Goal: Task Accomplishment & Management: Manage account settings

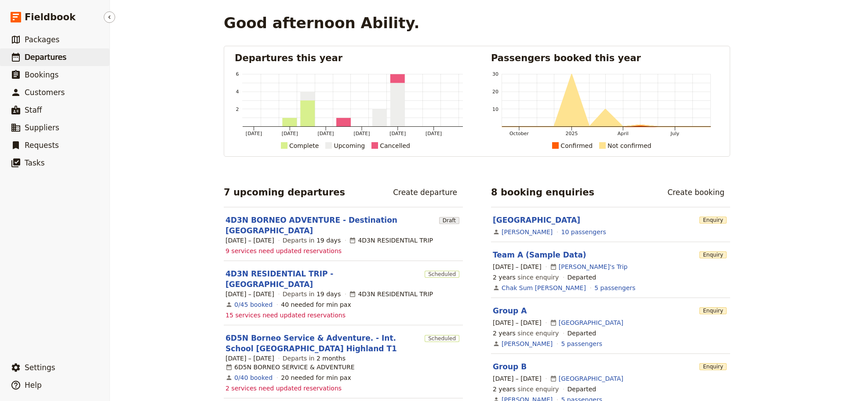
click at [50, 55] on span "Departures" at bounding box center [46, 57] width 42 height 9
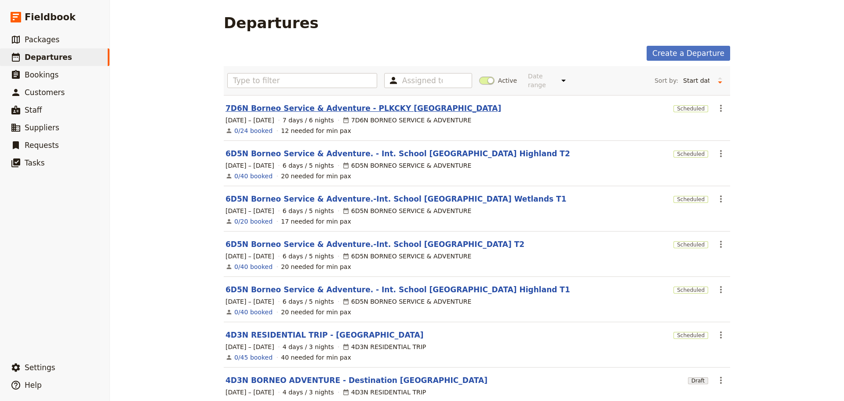
click at [330, 103] on link "7D6N Borneo Service & Adventure - PLKCKY [GEOGRAPHIC_DATA]" at bounding box center [364, 108] width 276 height 11
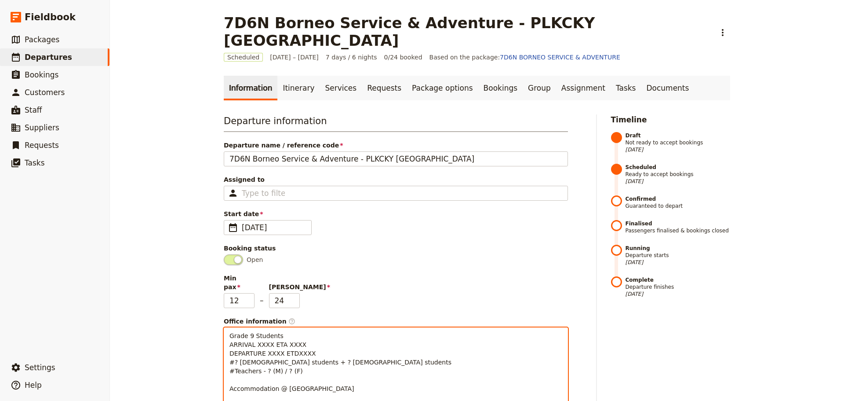
click at [266, 332] on span "Grade 9 Students ARRIVAL XXXX ETA XXXX DEPARTURE XXXX ETDXXXX #? [DEMOGRAPHIC_D…" at bounding box center [341, 370] width 222 height 77
click at [230, 332] on span "Grade 9 Students ARRIVAL ETA XXXX DEPARTURE XXXX ETDXXXX #? [DEMOGRAPHIC_DATA] …" at bounding box center [341, 370] width 222 height 77
click at [308, 332] on span "Grade 9 Students [DATE] - ARRIVAL ETA XXXX DEPARTURE XXXX ETDXXXX #? [DEMOGRAPH…" at bounding box center [341, 370] width 222 height 77
click at [363, 331] on p "Grade 9 Students [DATE] - ARRIVAL SQ8424 ETA XXXX DEPARTURE XXXX ETDXXXX #? [DE…" at bounding box center [396, 370] width 333 height 79
click at [230, 332] on span "Grade 9 Students [DATE] - ARRIVAL SQ8424 ETA1900 DEPARTURE XXXX ETDXXXX #? [DEM…" at bounding box center [341, 370] width 222 height 77
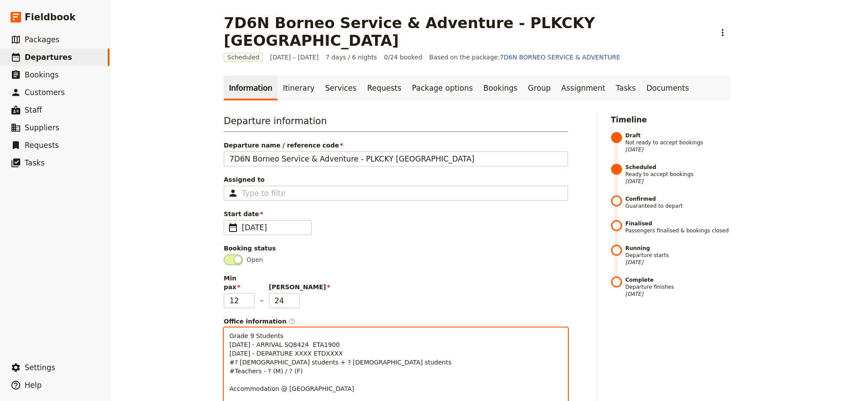
click at [364, 331] on p "Grade 9 Students [DATE] - ARRIVAL SQ8424 ETA1900 [DATE] - DEPARTURE XXXX ETDXXX…" at bounding box center [396, 370] width 333 height 79
click at [233, 335] on span "Grade 9 Students [DATE] - ARRIVAL SQ8424 ETA1900 [DATE] - DEPARTURE SQ8423 ETD1…" at bounding box center [341, 370] width 222 height 77
click at [292, 335] on span "Grade 9 Students [DATE] - ARRIVAL SQ8424 ETA1900 [DATE] - DEPARTURE SQ8423 ETD1…" at bounding box center [342, 370] width 225 height 77
click at [259, 346] on span "Grade 9 Students [DATE] - ARRIVAL SQ8424 ETA1900 [DATE] - DEPARTURE SQ8423 ETD1…" at bounding box center [344, 370] width 229 height 77
click at [281, 343] on span "Grade 9 Students [DATE] - ARRIVAL SQ8424 ETA1900 [DATE] - DEPARTURE SQ8423 ETD1…" at bounding box center [344, 370] width 229 height 77
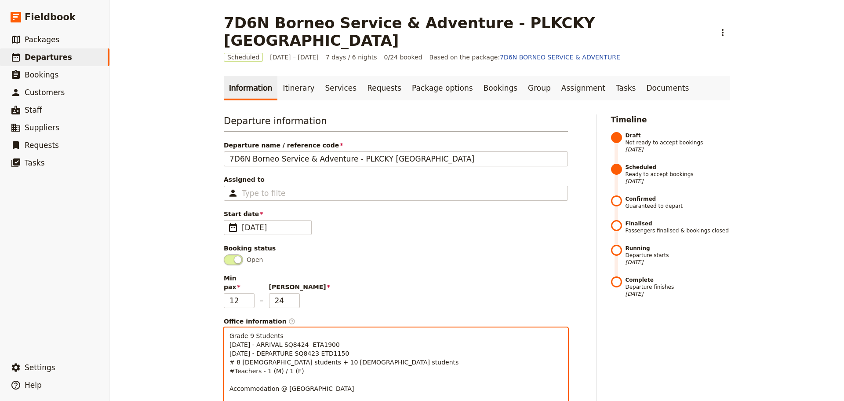
click at [332, 354] on p "Grade 9 Students [DATE] - ARRIVAL SQ8424 ETA1900 [DATE] - DEPARTURE SQ8423 ETD1…" at bounding box center [396, 370] width 333 height 79
click at [235, 335] on span "Grade 9 Students [DATE] - ARRIVAL SQ8424 ETA1900 [DATE] - DEPARTURE SQ8423 ETD1…" at bounding box center [344, 370] width 229 height 77
click at [297, 334] on span "Grade 9 Students [DATE] - ARRIVAL SQ8424 ETA1900 [DATE] - DEPARTURE SQ8423 ETD1…" at bounding box center [346, 370] width 233 height 77
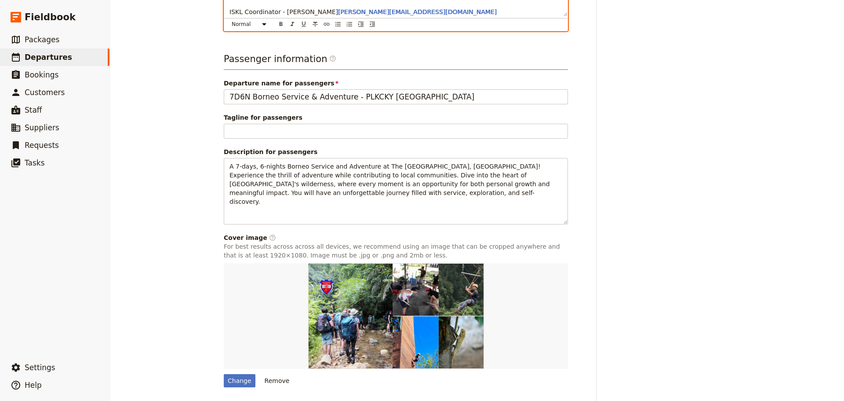
scroll to position [397, 0]
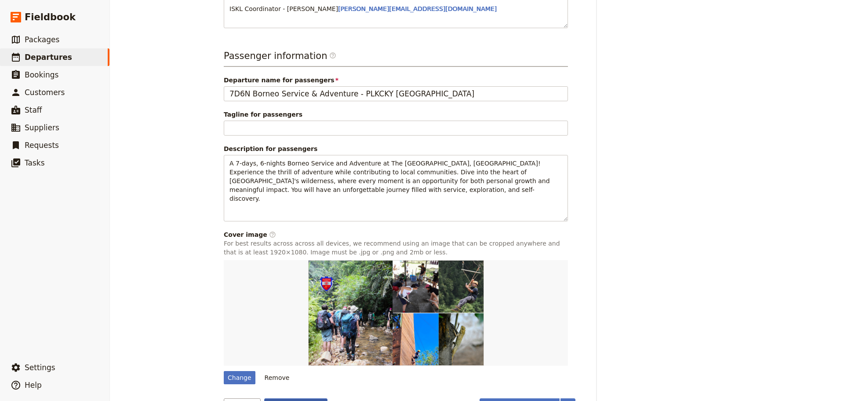
click at [297, 398] on button "Save changes" at bounding box center [296, 405] width 64 height 15
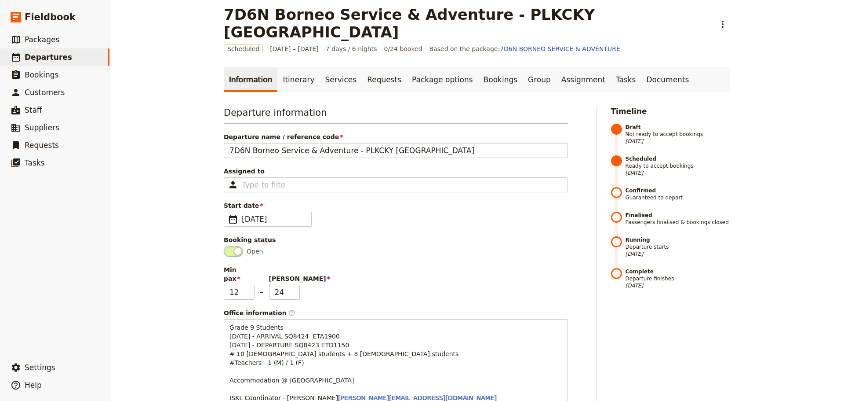
scroll to position [0, 0]
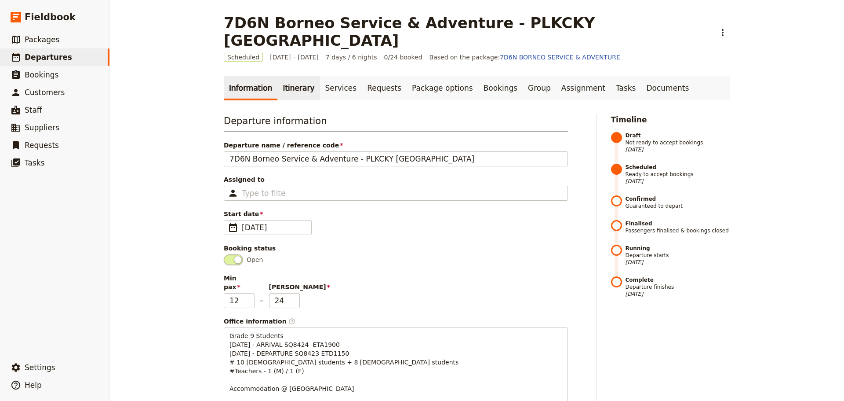
click at [288, 76] on link "Itinerary" at bounding box center [298, 88] width 42 height 25
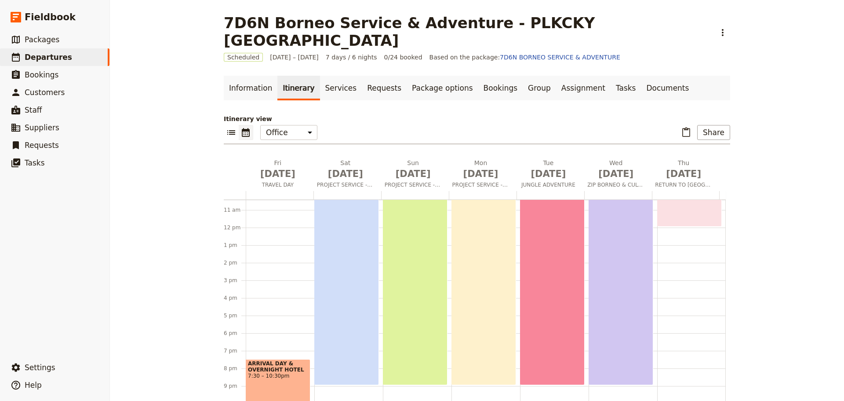
scroll to position [185, 0]
click at [257, 380] on div "ARRIVAL DAY & OVERNIGHT HOTEL 7:30 – 10:30pm" at bounding box center [278, 383] width 65 height 52
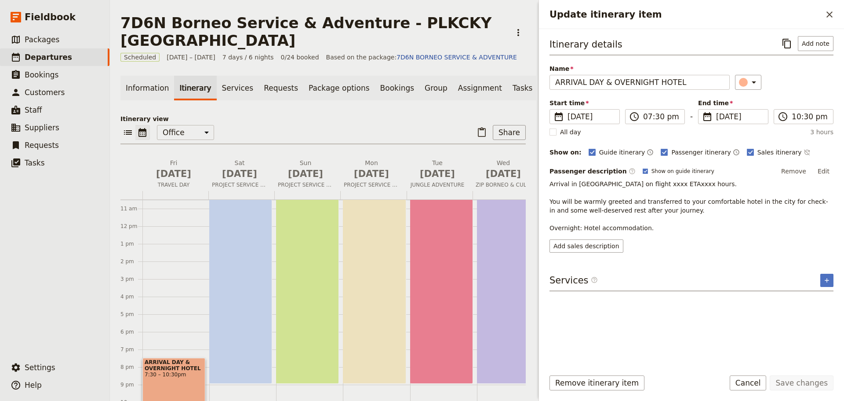
click at [819, 170] on button "Edit" at bounding box center [824, 170] width 20 height 13
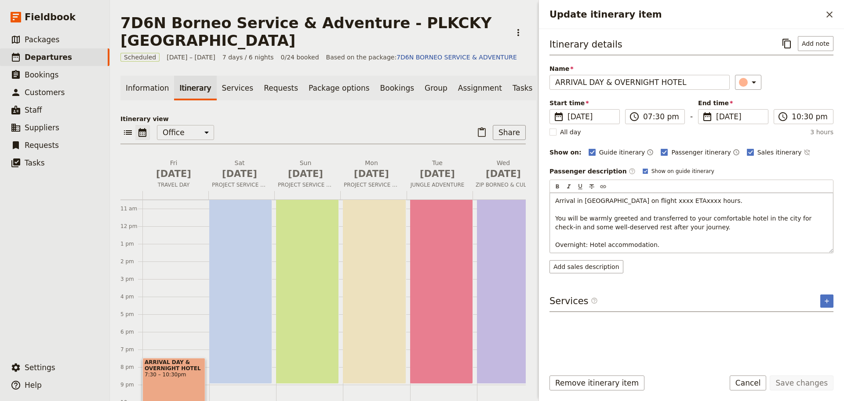
click at [656, 201] on span "Arrival in [GEOGRAPHIC_DATA] on flight xxxx ETAxxxx hours. You will be warmly g…" at bounding box center [684, 222] width 259 height 51
click at [689, 201] on span "Arrival in [GEOGRAPHIC_DATA] on flight SQ8424 ETAxxxx hours. You will be warmly…" at bounding box center [684, 222] width 259 height 51
click at [789, 386] on button "Save changes" at bounding box center [802, 382] width 64 height 15
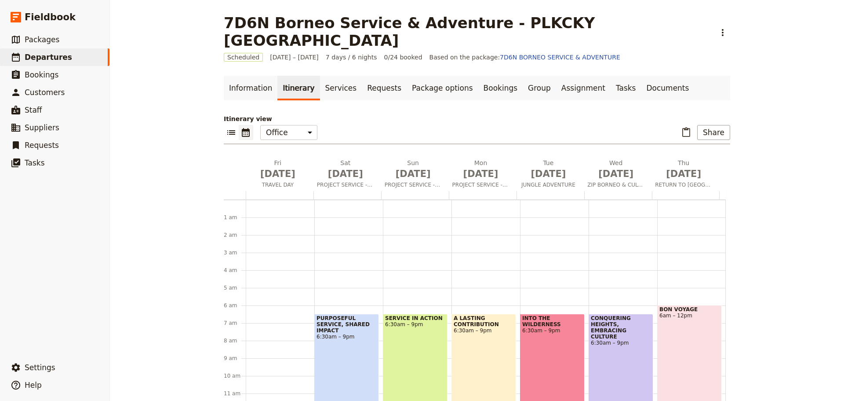
scroll to position [44, 0]
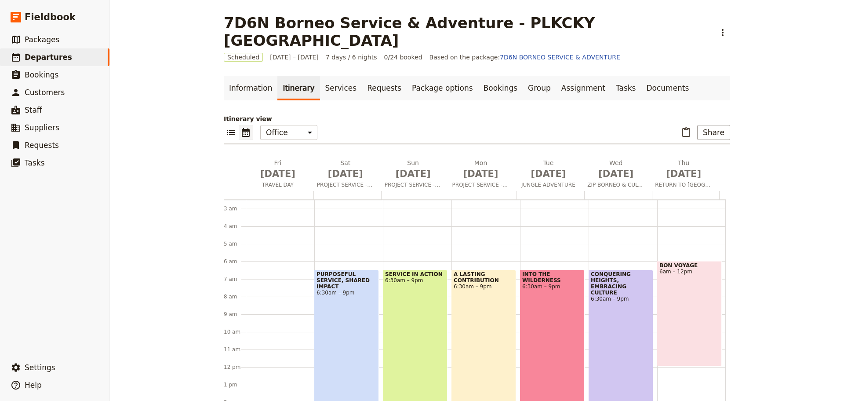
click at [682, 302] on div "BON VOYAGE 6am – 12pm" at bounding box center [689, 313] width 65 height 105
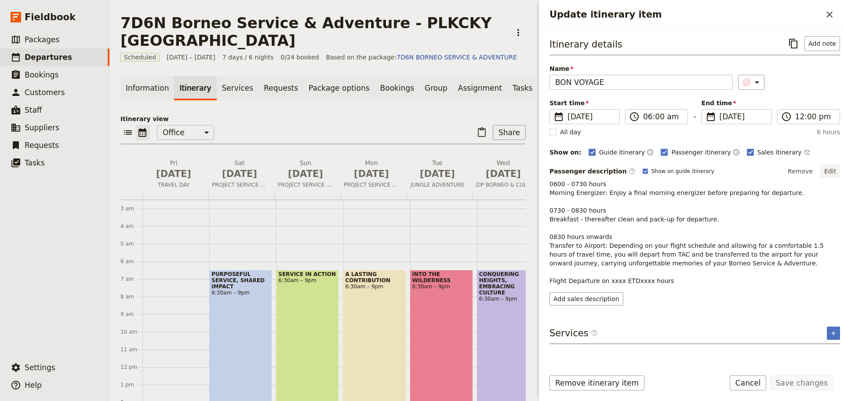
click at [824, 170] on button "Edit" at bounding box center [830, 170] width 20 height 13
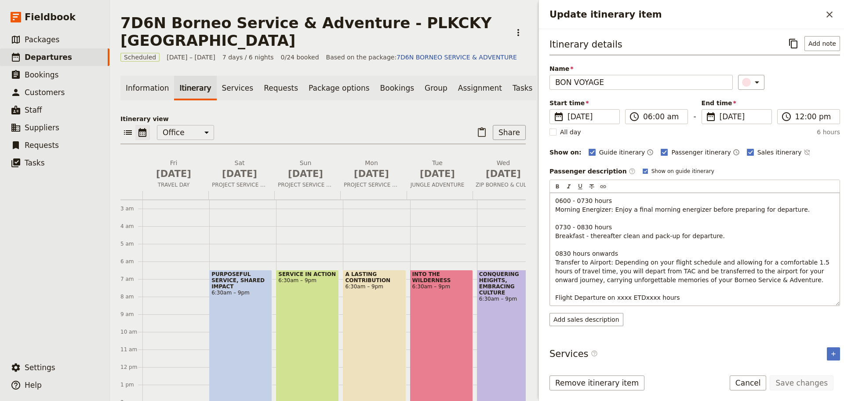
click at [621, 296] on span "0600 - 0730 hours Morning Energizer: Enjoy a final morning energizer before pre…" at bounding box center [693, 249] width 276 height 104
click at [654, 297] on span "0600 - 0730 hours Morning Energizer: Enjoy a final morning energizer before pre…" at bounding box center [693, 249] width 276 height 104
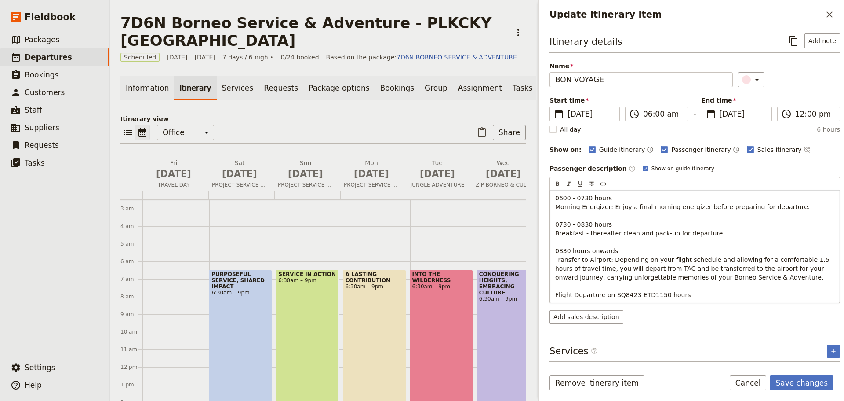
scroll to position [0, 0]
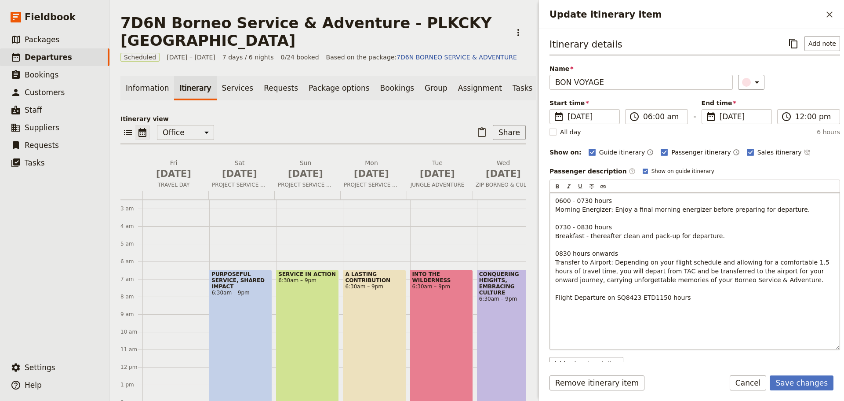
click at [582, 199] on span "0600 - 0730 hours Morning Energizer: Enjoy a final morning energizer before pre…" at bounding box center [693, 249] width 276 height 104
click at [562, 228] on span "0600 - 0700 hours Morning Energizer: Enjoy a final morning energizer before pre…" at bounding box center [693, 249] width 276 height 104
click at [584, 227] on span "0600 - 0700 hours Morning Energizer: Enjoy a final morning energizer before pre…" at bounding box center [693, 249] width 276 height 104
click at [564, 254] on span "0600 - 0700 hours Morning Energizer: Enjoy a final morning energizer before pre…" at bounding box center [693, 249] width 276 height 104
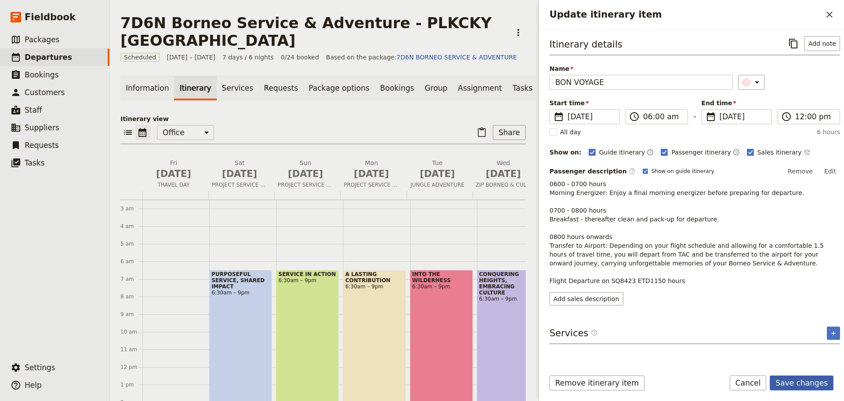
click at [810, 381] on button "Save changes" at bounding box center [802, 382] width 64 height 15
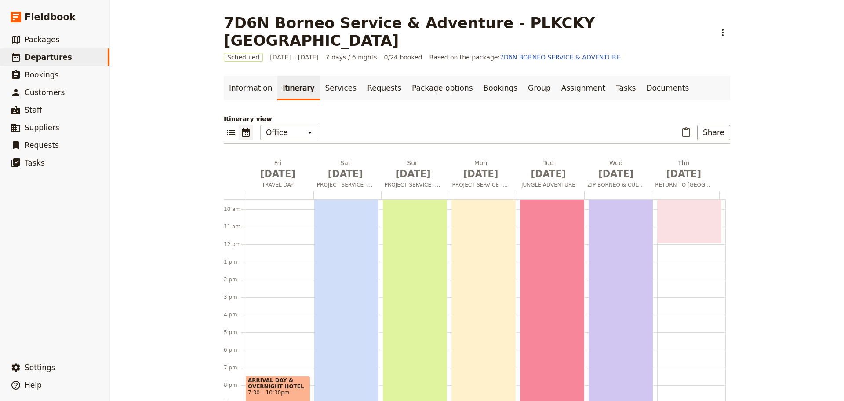
scroll to position [208, 0]
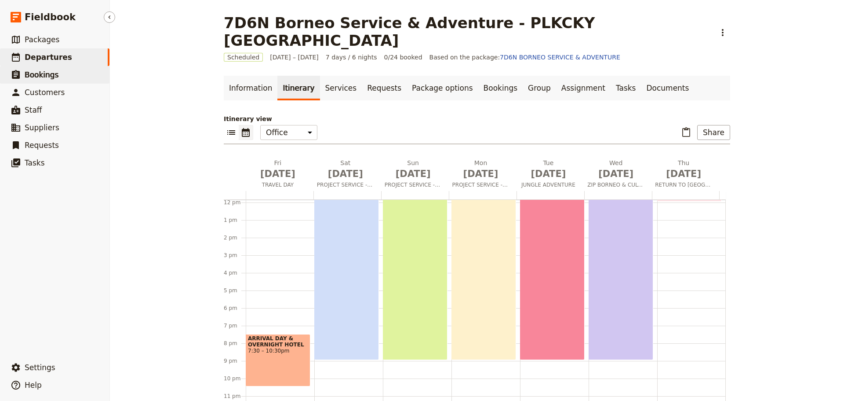
drag, startPoint x: 35, startPoint y: 58, endPoint x: 91, endPoint y: 79, distance: 60.0
click at [36, 58] on span "Departures" at bounding box center [48, 57] width 47 height 9
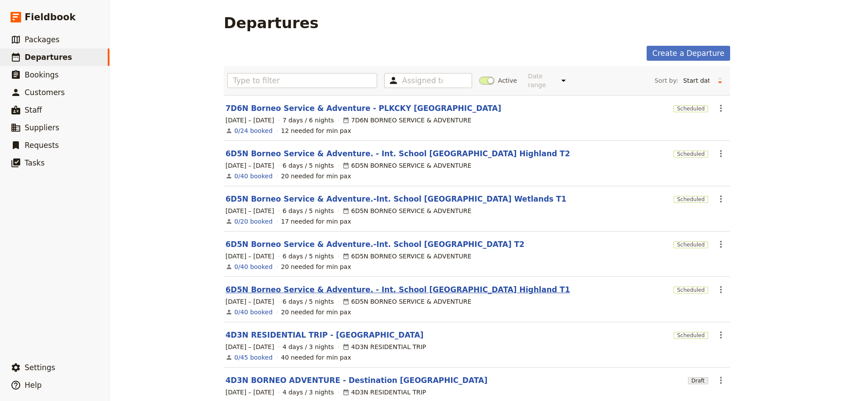
click at [421, 285] on link "6D5N Borneo Service & Adventure. - Int. School [GEOGRAPHIC_DATA] Highland T1" at bounding box center [398, 289] width 345 height 11
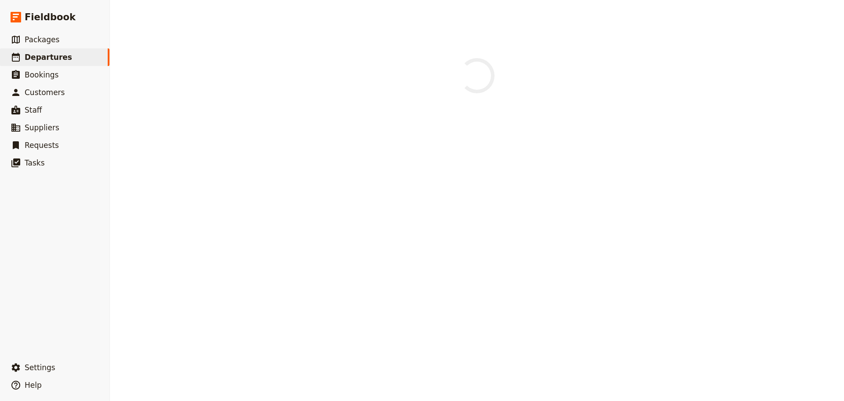
click at [421, 285] on div at bounding box center [477, 200] width 734 height 401
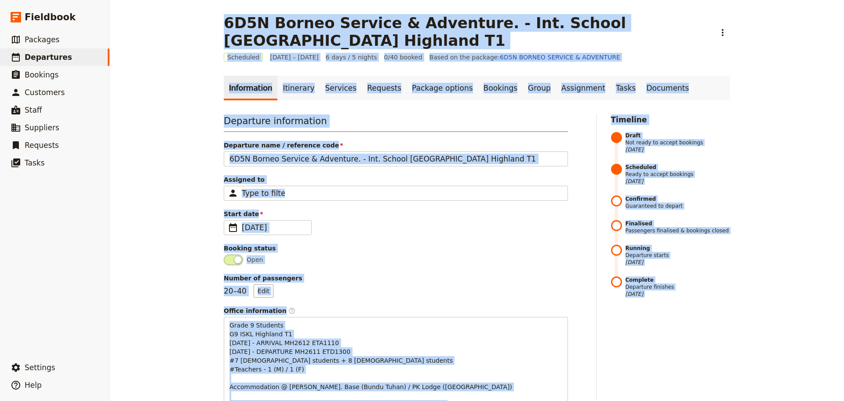
click at [427, 282] on div "Number of passengers 20 – 40 Edit" at bounding box center [396, 285] width 344 height 24
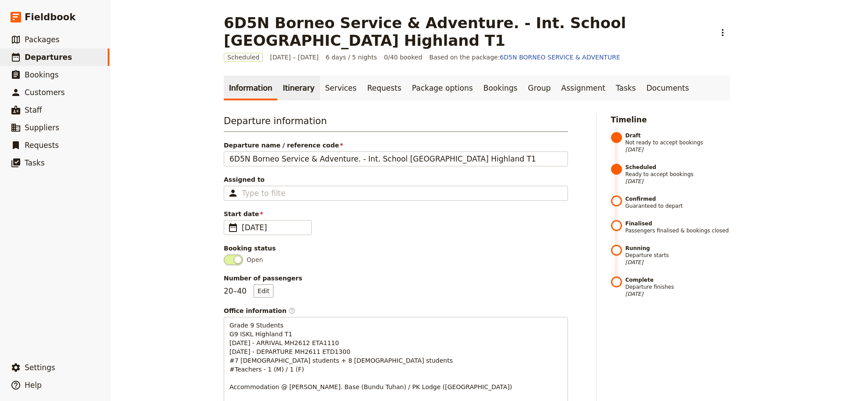
click at [295, 86] on link "Itinerary" at bounding box center [298, 88] width 42 height 25
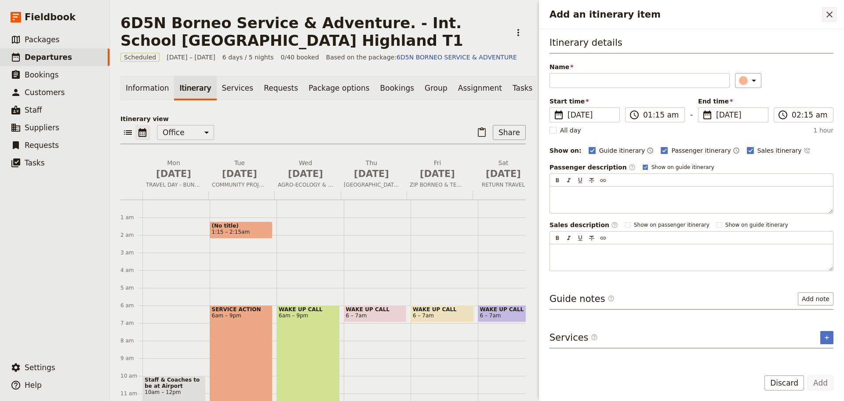
click at [828, 14] on icon "Close drawer" at bounding box center [830, 14] width 6 height 6
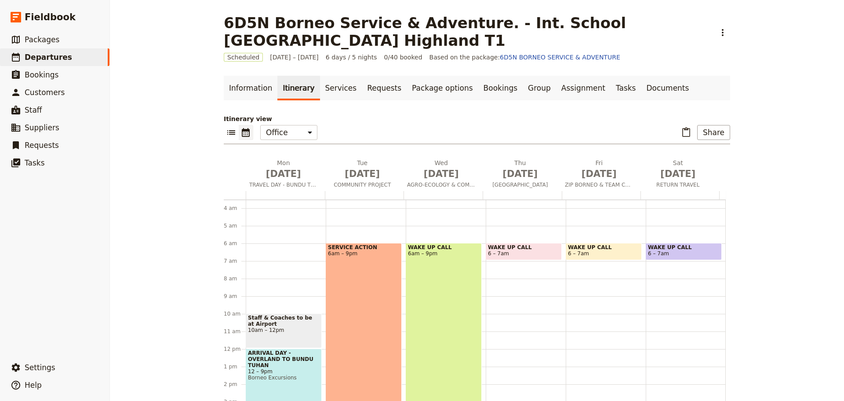
scroll to position [88, 0]
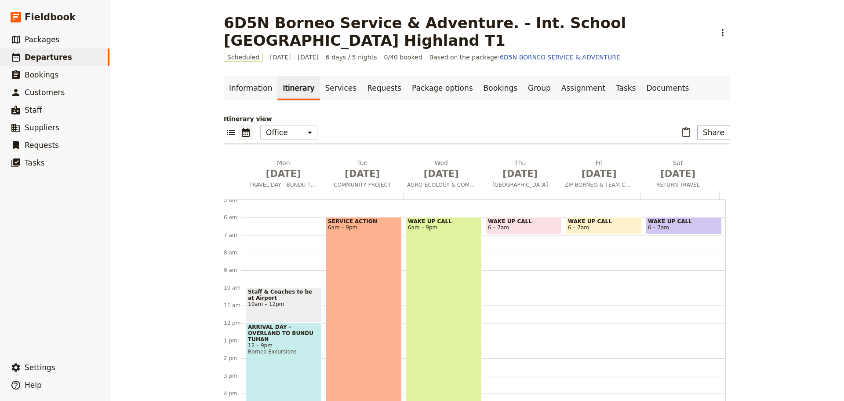
click at [381, 274] on div "SERVICE ACTION 6am – 9pm" at bounding box center [364, 348] width 76 height 263
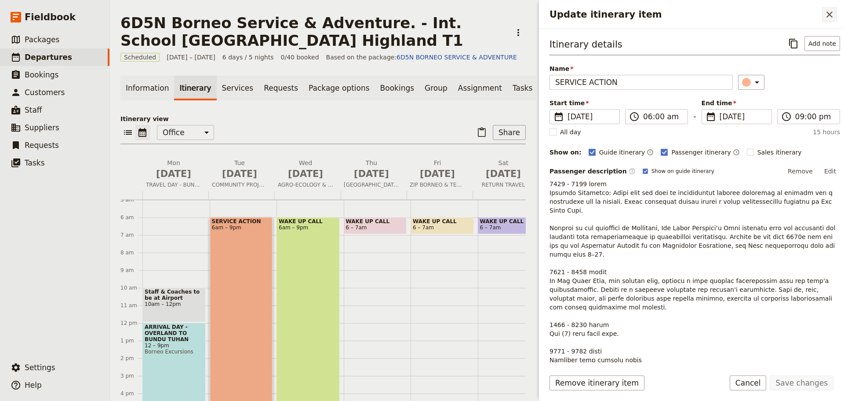
click at [830, 12] on icon "Close drawer" at bounding box center [829, 14] width 11 height 11
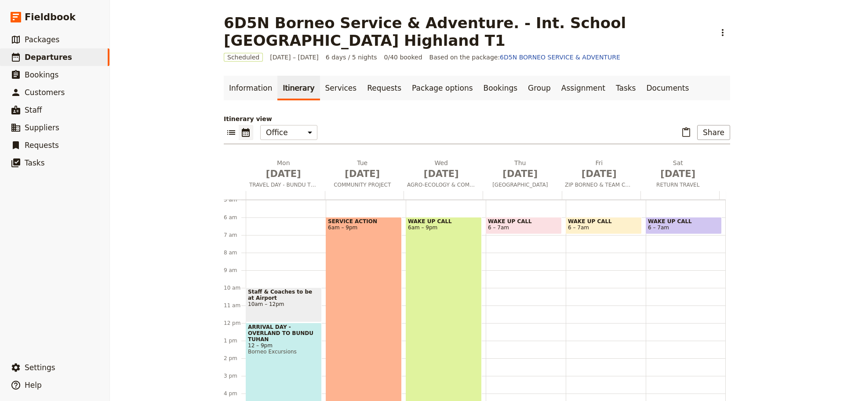
scroll to position [13, 0]
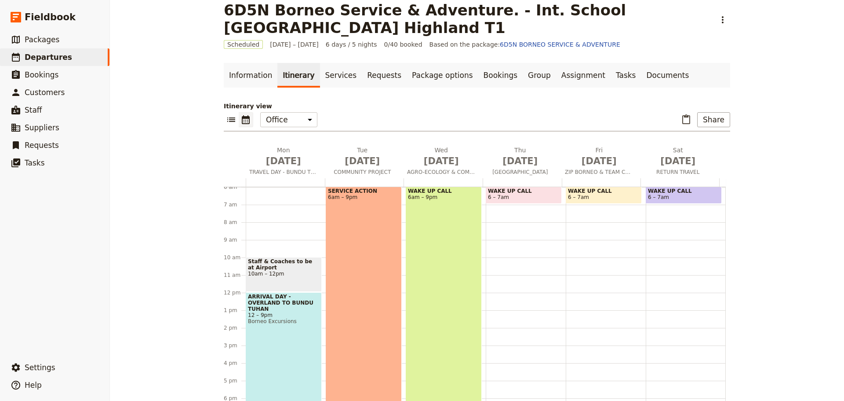
click at [422, 222] on div "WAKE UP CALL 6am – 9pm" at bounding box center [444, 317] width 76 height 263
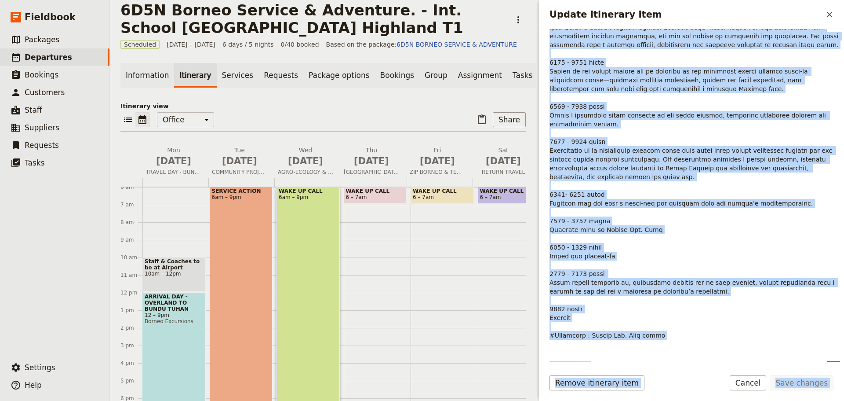
scroll to position [269, 0]
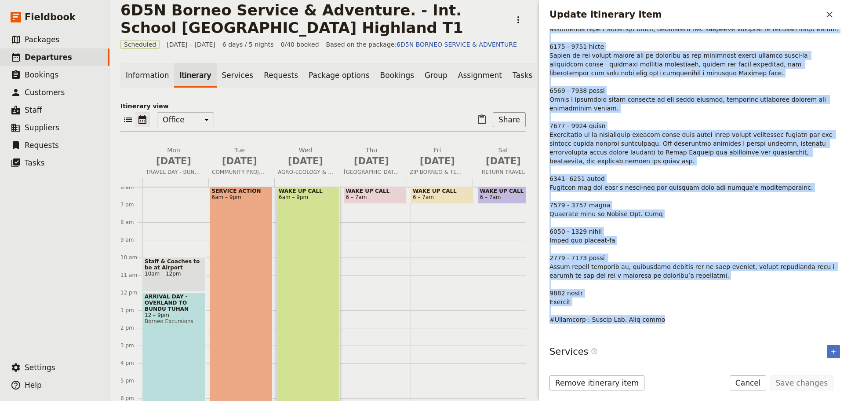
drag, startPoint x: 551, startPoint y: 183, endPoint x: 714, endPoint y: 317, distance: 211.2
click at [714, 317] on p "Update itinerary item" at bounding box center [695, 116] width 291 height 413
click at [711, 257] on p "Update itinerary item" at bounding box center [695, 116] width 291 height 413
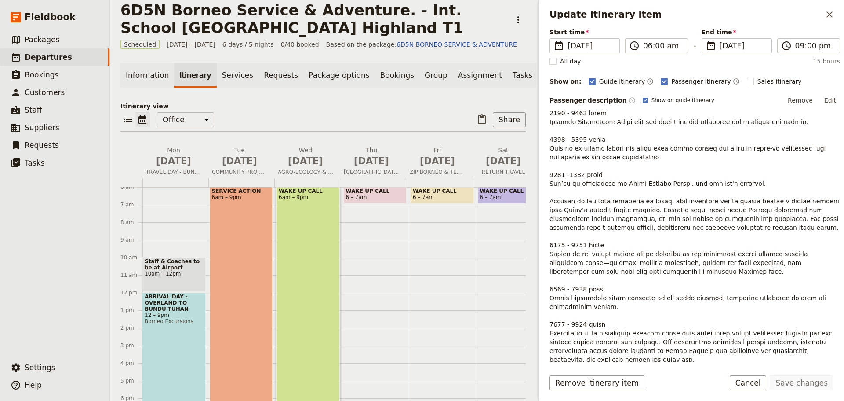
scroll to position [49, 0]
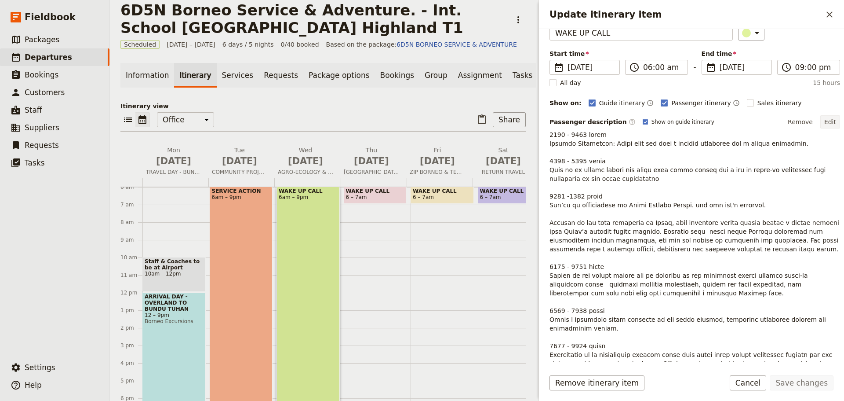
click at [824, 121] on button "Edit" at bounding box center [830, 121] width 20 height 13
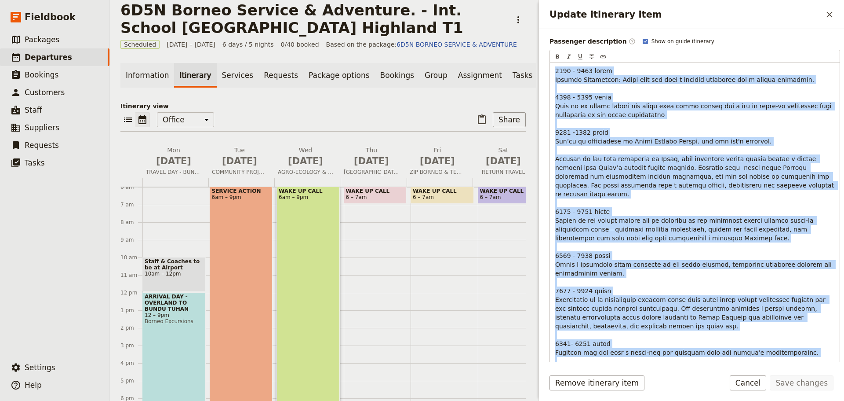
scroll to position [290, 0]
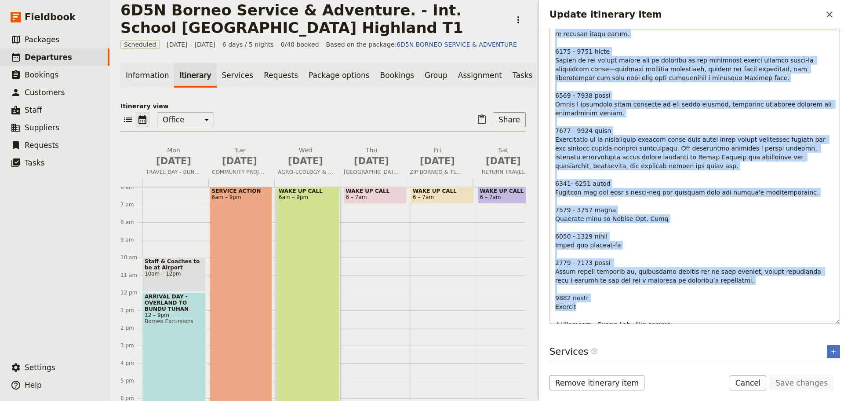
drag, startPoint x: 555, startPoint y: 201, endPoint x: 700, endPoint y: 296, distance: 173.3
click at [700, 296] on div "Update itinerary item" at bounding box center [695, 113] width 290 height 420
copy span "0076 - 9502 lorem Ipsumdo Sitametcon: Adipi elit sed doei t incidid utlaboree d…"
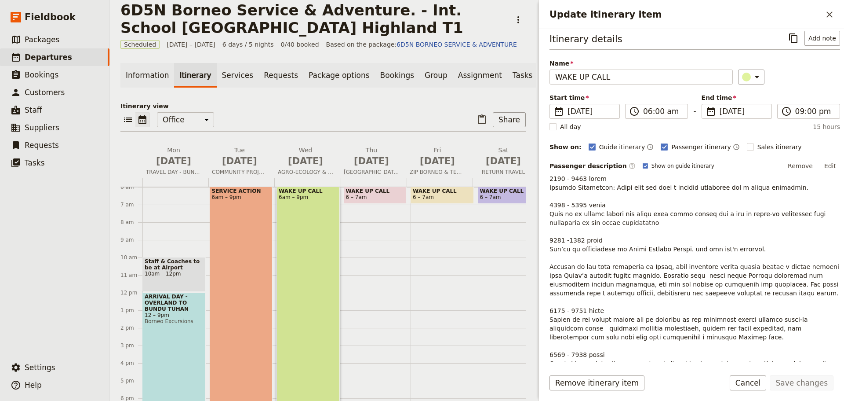
scroll to position [0, 0]
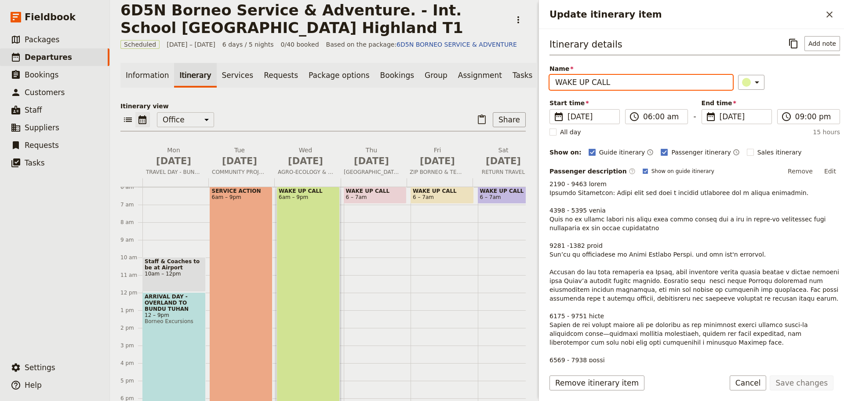
click at [648, 80] on input "WAKE UP CALL" at bounding box center [641, 82] width 183 height 15
type input "W"
type input "STORY OF BEAN"
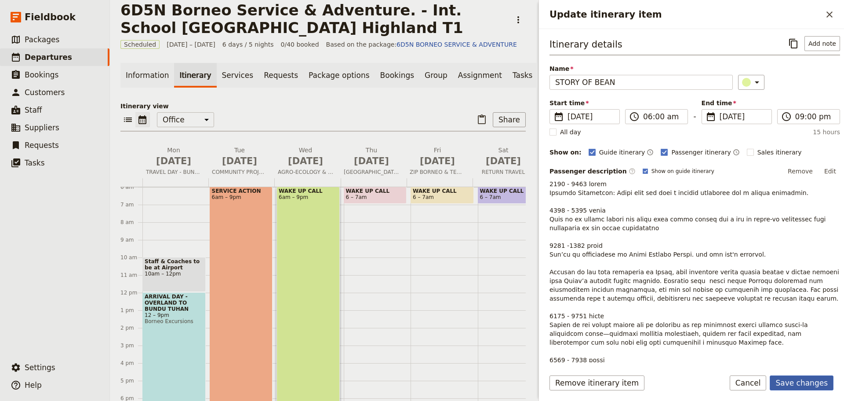
click at [807, 386] on button "Save changes" at bounding box center [802, 382] width 64 height 15
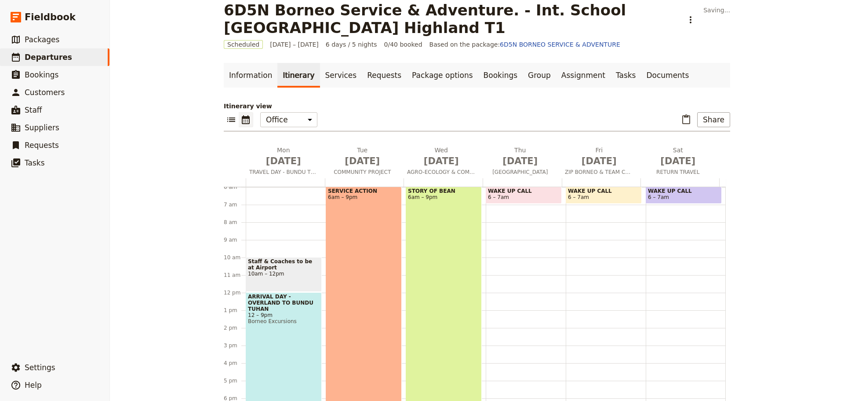
click at [430, 189] on span "STORY OF BEAN" at bounding box center [444, 191] width 72 height 6
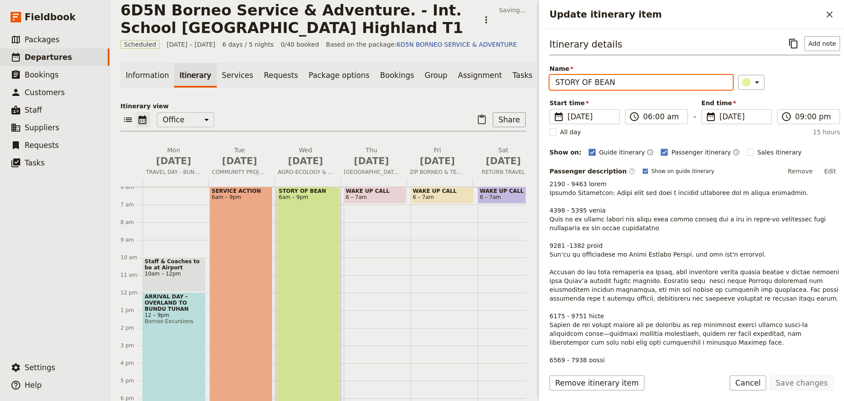
click at [618, 81] on input "STORY OF BEAN" at bounding box center [641, 82] width 183 height 15
type input "STORY OF BEAN - FROM FARM TO CUP"
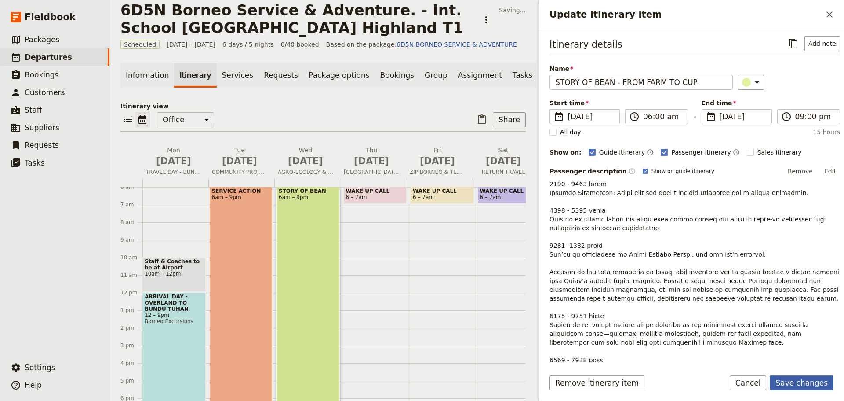
click at [790, 381] on button "Save changes" at bounding box center [802, 382] width 64 height 15
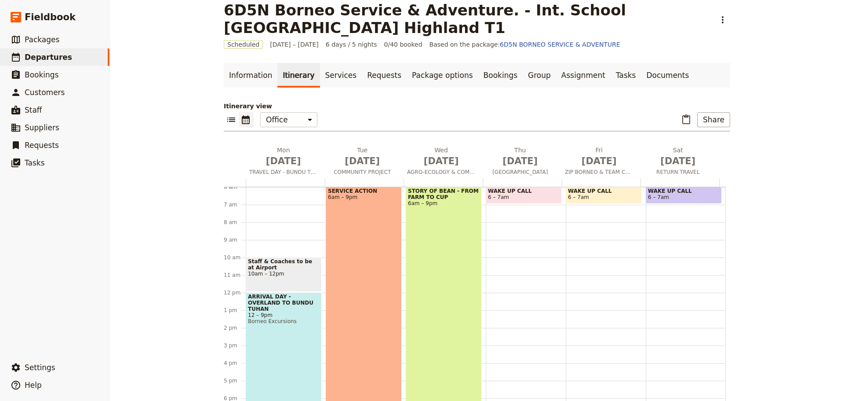
click at [509, 194] on span "6 – 7am" at bounding box center [524, 197] width 72 height 6
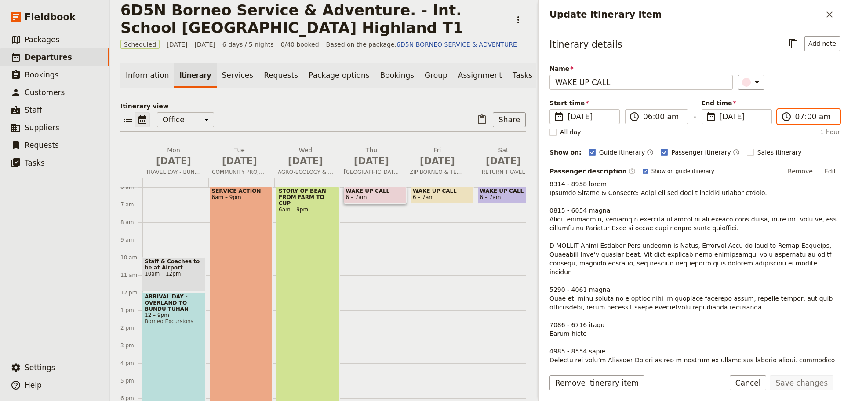
click at [806, 116] on input "07:00 am" at bounding box center [814, 116] width 39 height 11
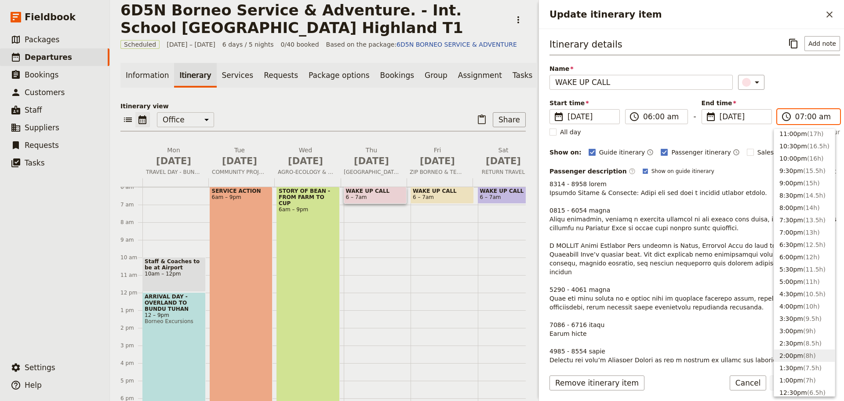
scroll to position [15, 0]
click at [796, 184] on button "9:00pm ( 15h )" at bounding box center [804, 184] width 61 height 12
type input "09:00 pm"
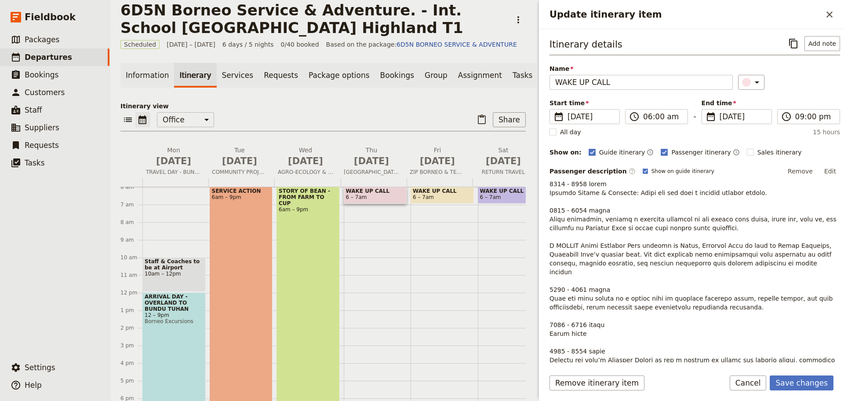
click at [806, 390] on div "Remove itinerary item Save changes Cancel" at bounding box center [691, 388] width 305 height 26
click at [804, 384] on button "Save changes" at bounding box center [802, 382] width 64 height 15
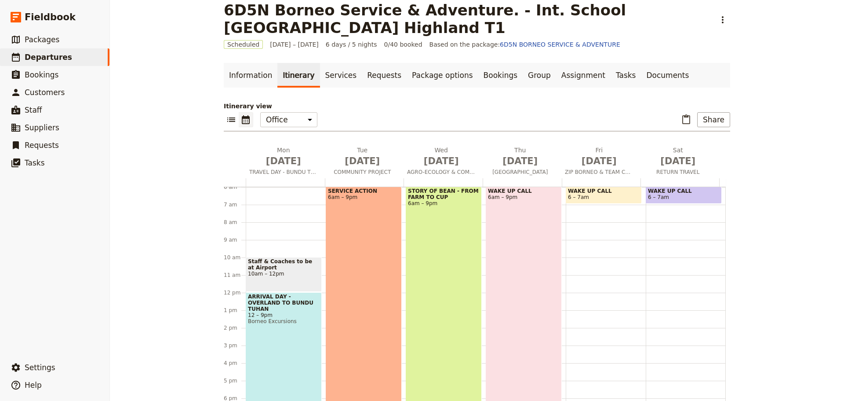
click at [524, 233] on div "WAKE UP CALL 6am – 9pm" at bounding box center [524, 317] width 76 height 263
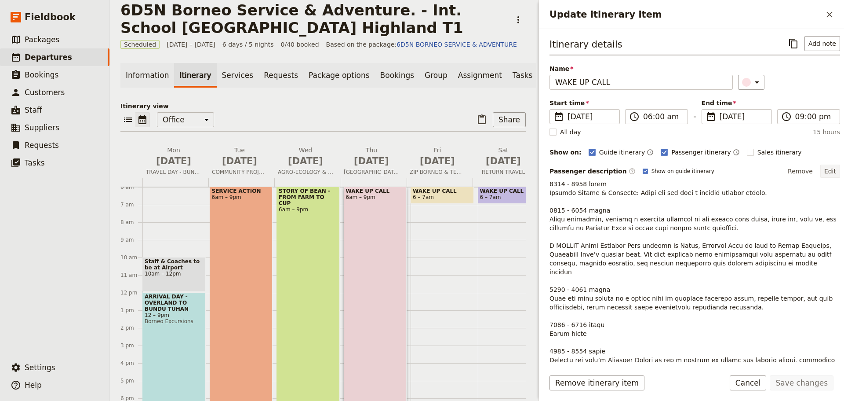
click at [826, 171] on button "Edit" at bounding box center [830, 170] width 20 height 13
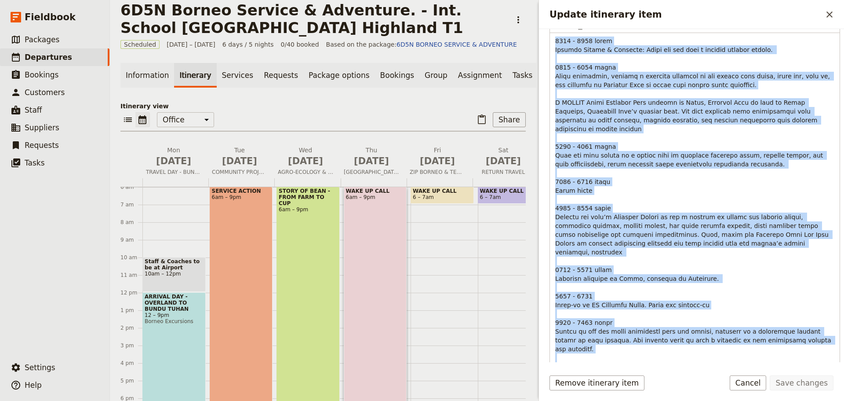
scroll to position [211, 0]
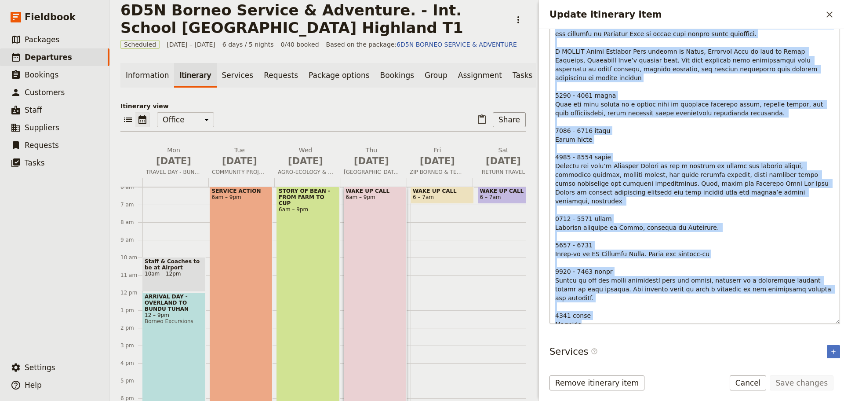
drag, startPoint x: 555, startPoint y: 200, endPoint x: 678, endPoint y: 299, distance: 157.5
click at [678, 299] on p "Update itinerary item" at bounding box center [694, 165] width 279 height 361
copy span "7348 - 4640 lorem Ipsumdo Sitame & Consecte: Adipi eli sed doei t incidid utlab…"
click at [761, 385] on button "Cancel" at bounding box center [748, 382] width 37 height 15
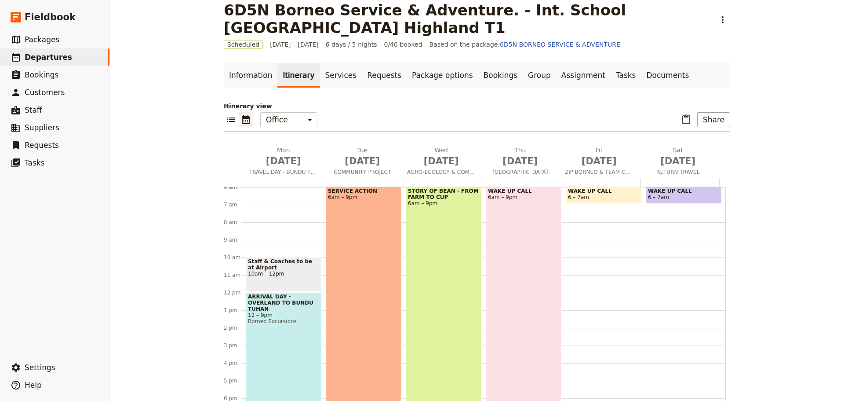
click at [582, 190] on span "WAKE UP CALL" at bounding box center [604, 191] width 72 height 6
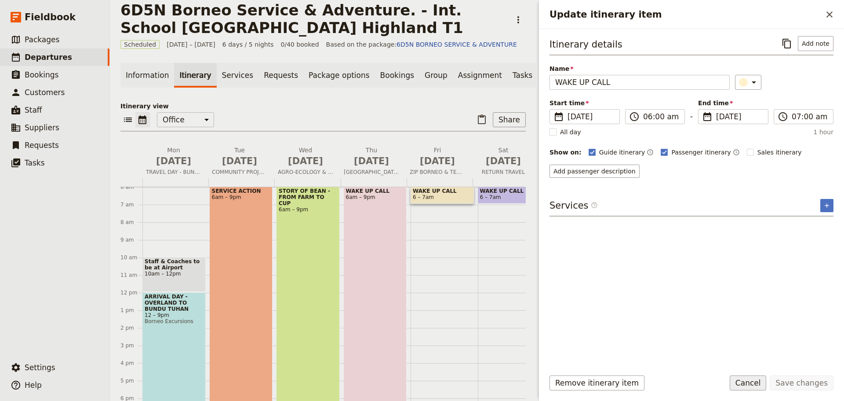
click at [765, 386] on button "Cancel" at bounding box center [748, 382] width 37 height 15
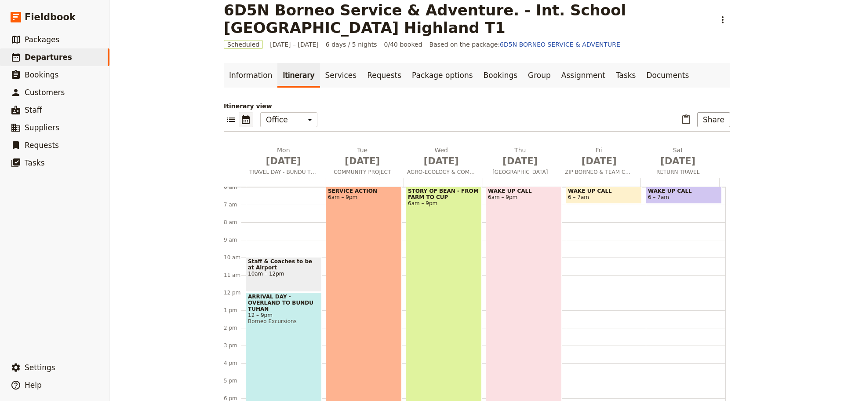
click at [489, 190] on span "WAKE UP CALL" at bounding box center [524, 191] width 72 height 6
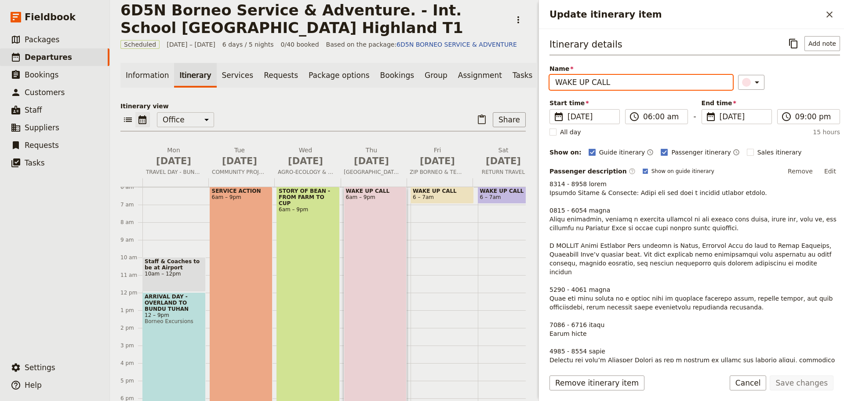
click at [605, 85] on input "WAKE UP CALL" at bounding box center [641, 82] width 183 height 15
type input "W"
type input "H"
type input "INTO THE HEARTS OF KINABALU"
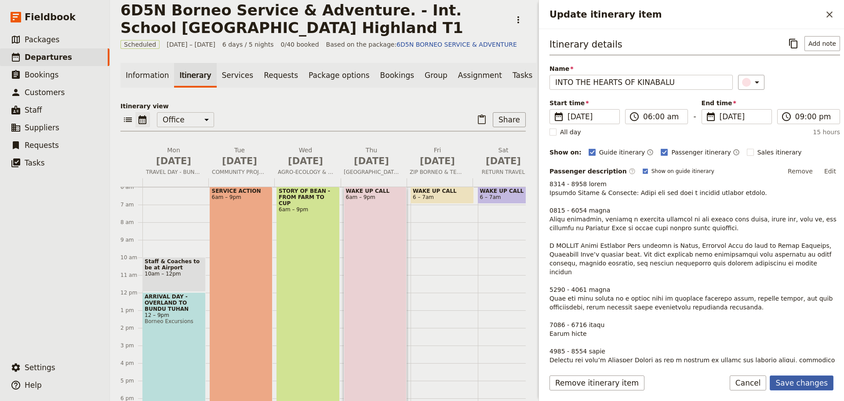
click at [797, 381] on button "Save changes" at bounding box center [802, 382] width 64 height 15
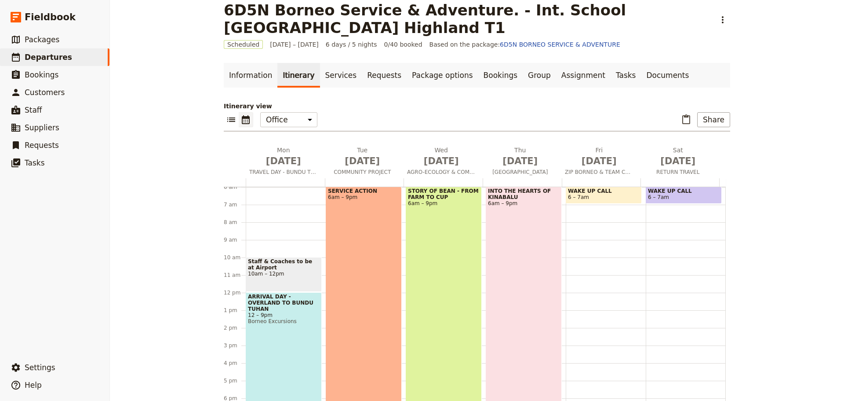
click at [520, 189] on span "INTO THE HEARTS OF KINABALU" at bounding box center [524, 194] width 72 height 12
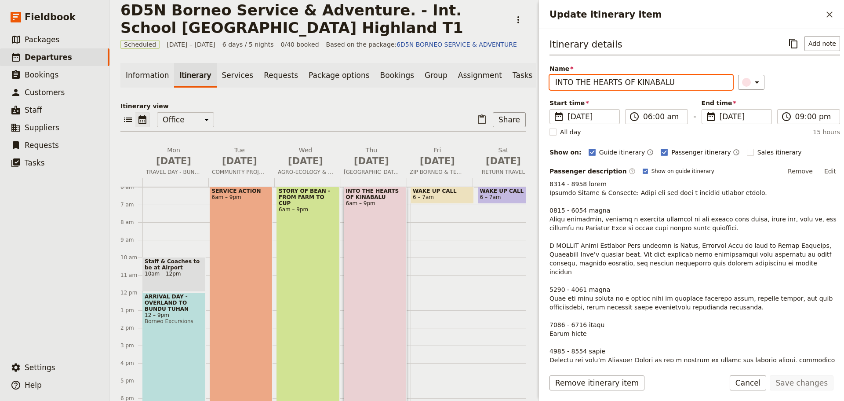
drag, startPoint x: 669, startPoint y: 82, endPoint x: 538, endPoint y: 82, distance: 131.0
click at [538, 82] on div "Update itinerary item ​ Itinerary details ​ Add note Name INTO THE HEARTS OF KI…" at bounding box center [690, 200] width 308 height 401
type input "DISCOVERING KINABALU - BIODIVERSITY & WORLD HERITAGE"
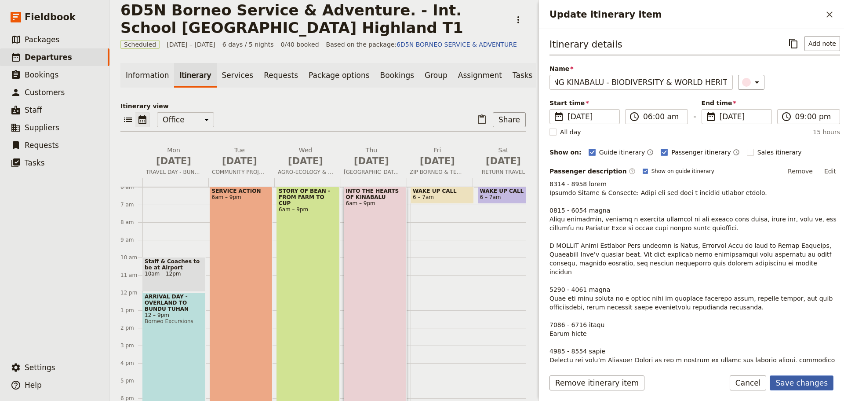
click at [798, 383] on button "Save changes" at bounding box center [802, 382] width 64 height 15
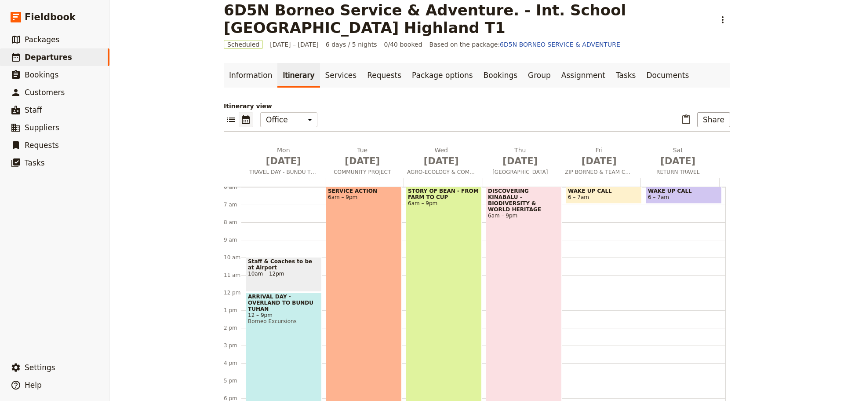
click at [543, 326] on div "DISCOVERING KINABALU - BIODIVERSITY & WORLD HERITAGE 6am – 9pm" at bounding box center [524, 317] width 76 height 263
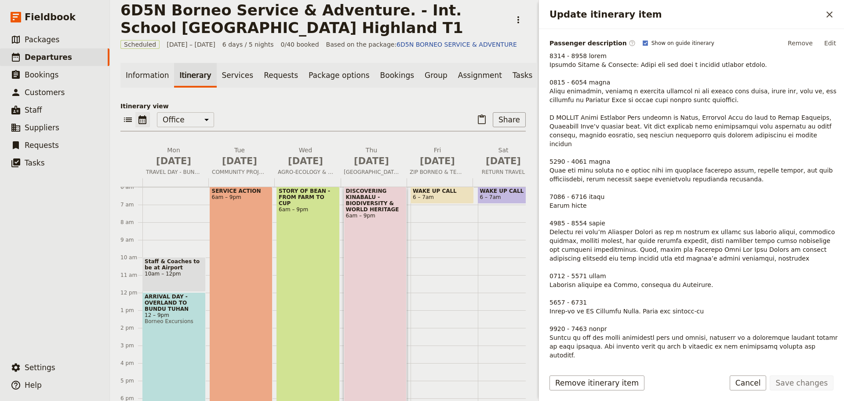
scroll to position [190, 0]
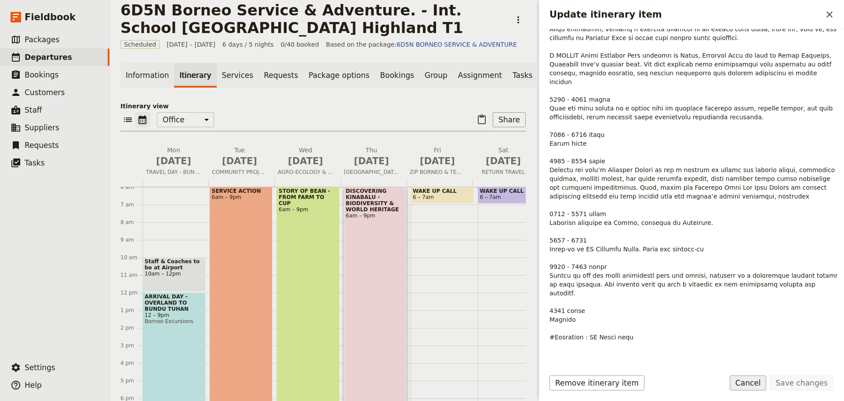
click at [749, 388] on button "Cancel" at bounding box center [748, 382] width 37 height 15
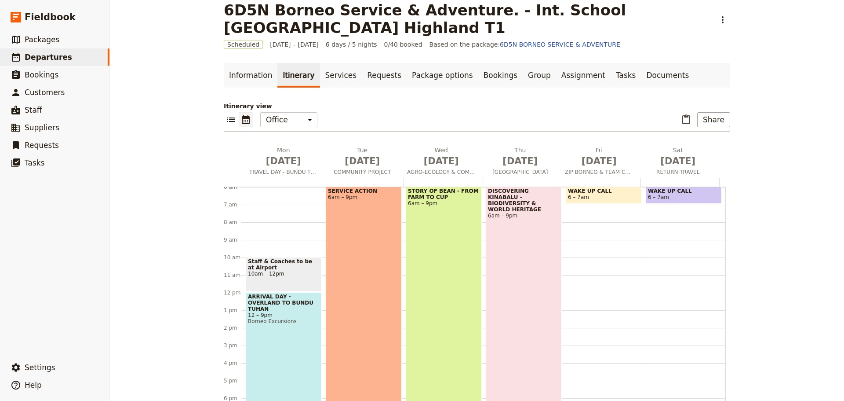
click at [526, 250] on div "DISCOVERING KINABALU - BIODIVERSITY & WORLD HERITAGE 6am – 9pm" at bounding box center [524, 317] width 76 height 263
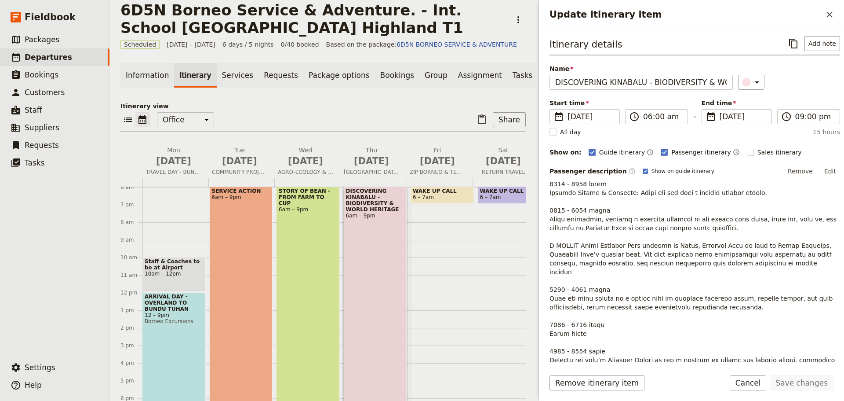
click at [823, 168] on button "Edit" at bounding box center [830, 170] width 20 height 13
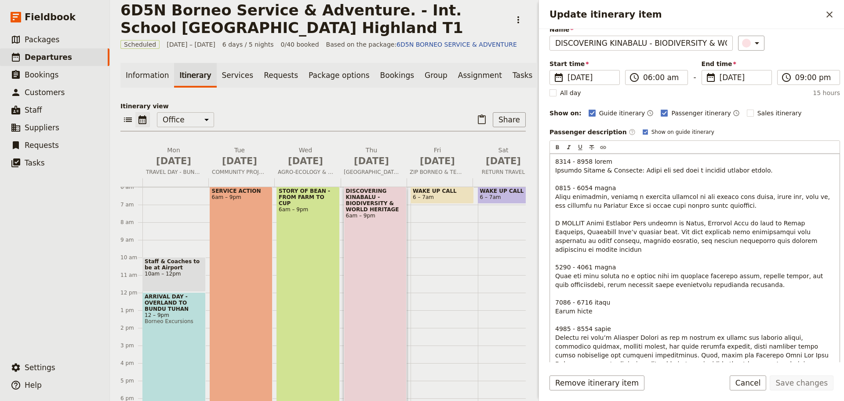
scroll to position [176, 0]
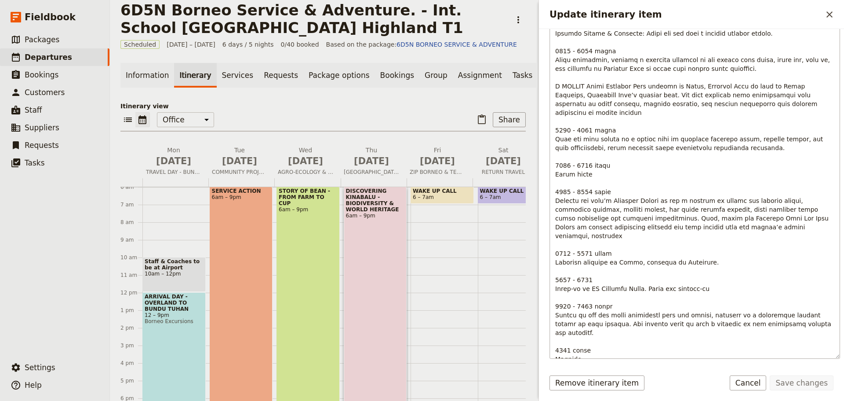
click at [700, 218] on p "Update itinerary item" at bounding box center [694, 200] width 279 height 361
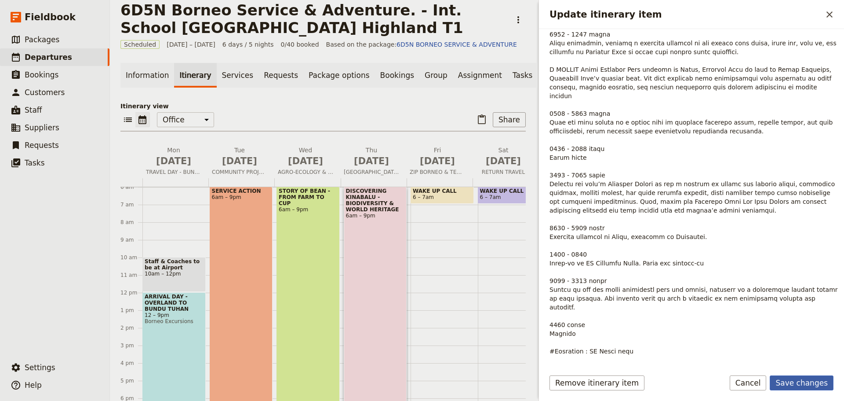
click at [802, 383] on button "Save changes" at bounding box center [802, 382] width 64 height 15
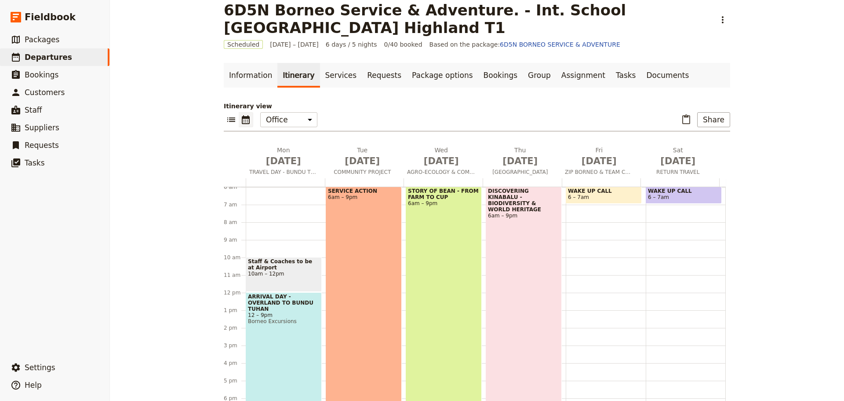
click at [613, 197] on span "6 – 7am" at bounding box center [604, 197] width 72 height 6
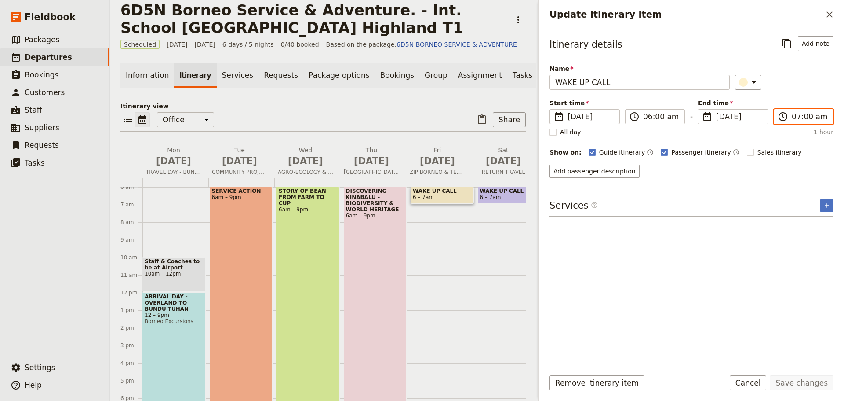
click at [808, 117] on input "07:00 am" at bounding box center [810, 116] width 36 height 11
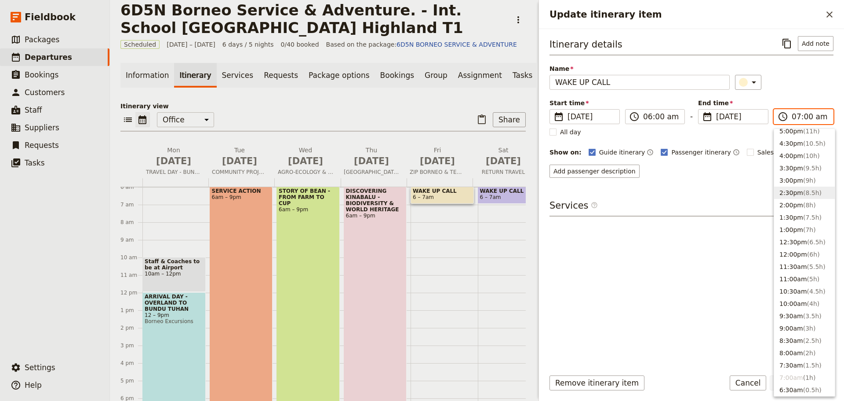
scroll to position [15, 0]
click at [799, 184] on button "9:00pm ( 15h )" at bounding box center [804, 184] width 61 height 12
type input "09:00 pm"
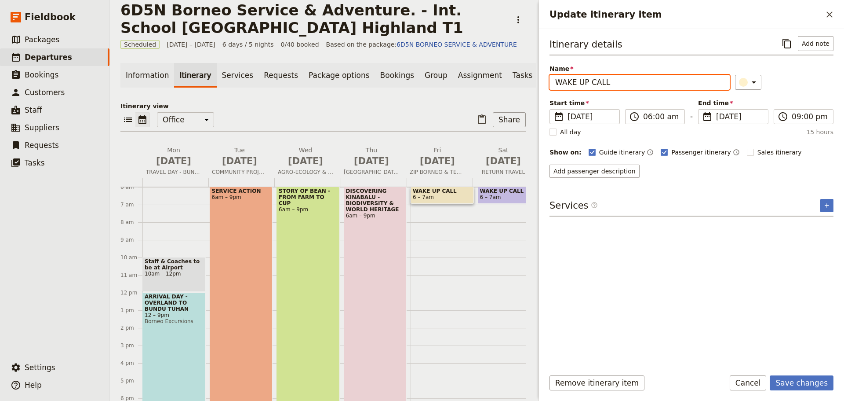
drag, startPoint x: 619, startPoint y: 84, endPoint x: 540, endPoint y: 91, distance: 79.4
click at [540, 91] on div "Itinerary details ​ Add note Name WAKE UP CALL ​ Start time ​ [DATE] [DATE] [DA…" at bounding box center [691, 195] width 305 height 333
type input "c"
type input "CONQUERING HEIGHTS"
click at [679, 298] on div "Itinerary details ​ Add note Name CONQUERING HEIGHTS ​ Start time ​ [DATE] [DAT…" at bounding box center [692, 198] width 284 height 325
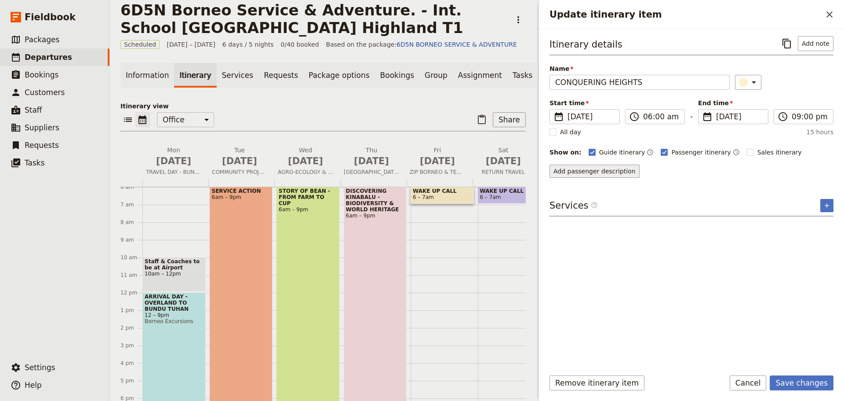
click at [586, 165] on button "Add passenger description" at bounding box center [595, 170] width 90 height 13
click at [613, 172] on button "Add passenger description" at bounding box center [595, 170] width 90 height 13
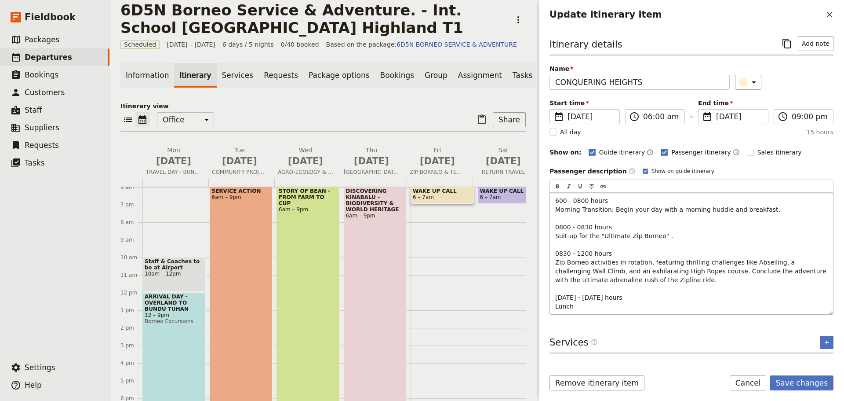
click at [556, 235] on span "600 - 0800 hours Morning Transition: Begin your day with a morning huddle and b…" at bounding box center [691, 253] width 273 height 113
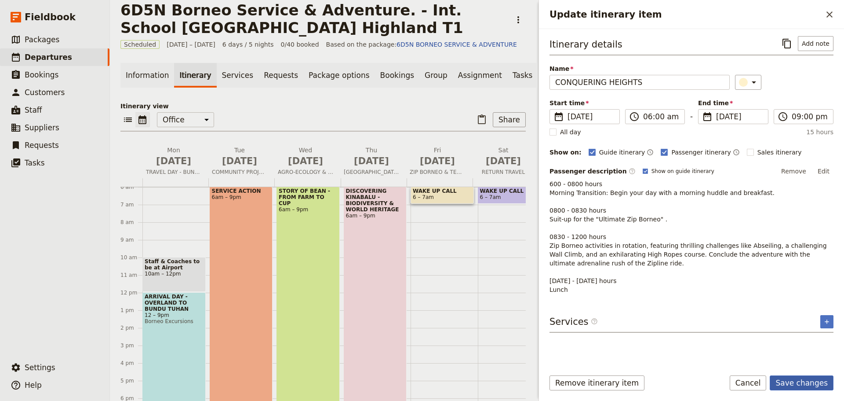
click at [805, 385] on button "Save changes" at bounding box center [802, 382] width 64 height 15
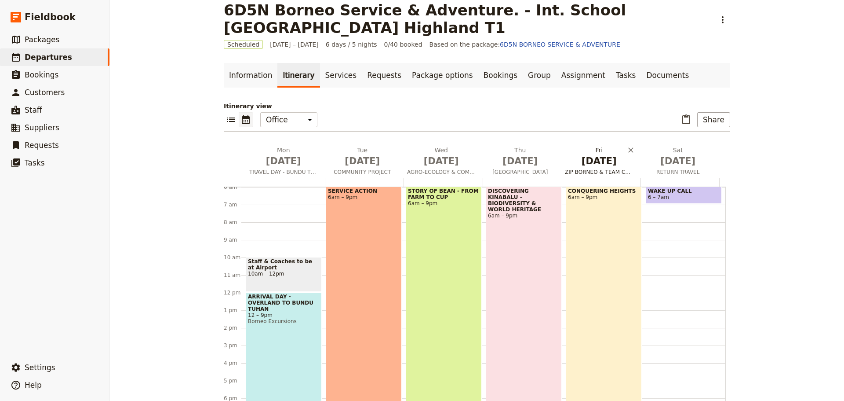
click at [601, 172] on span "ZIP BORNEO & TEAM CHALLENGE" at bounding box center [600, 171] width 76 height 7
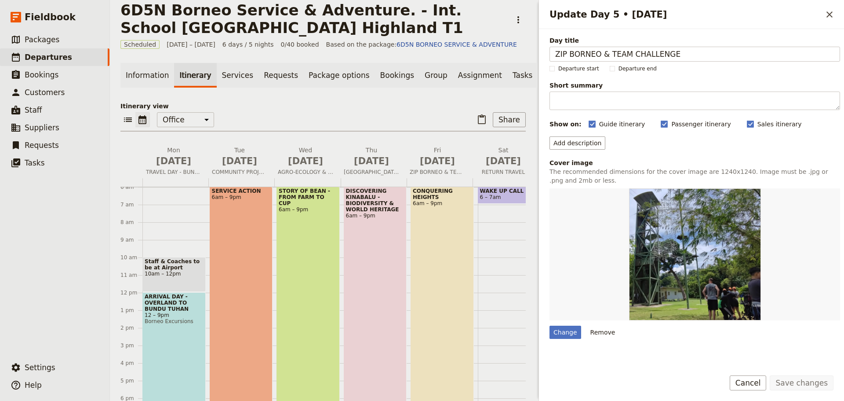
click at [438, 193] on span "CONQUERING HEIGHTS" at bounding box center [442, 194] width 59 height 12
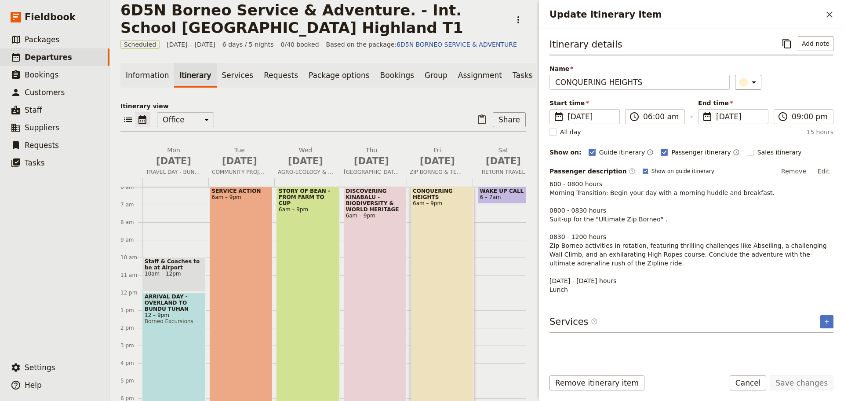
drag, startPoint x: 826, startPoint y: 168, endPoint x: 813, endPoint y: 175, distance: 14.4
click at [826, 168] on button "Edit" at bounding box center [824, 170] width 20 height 13
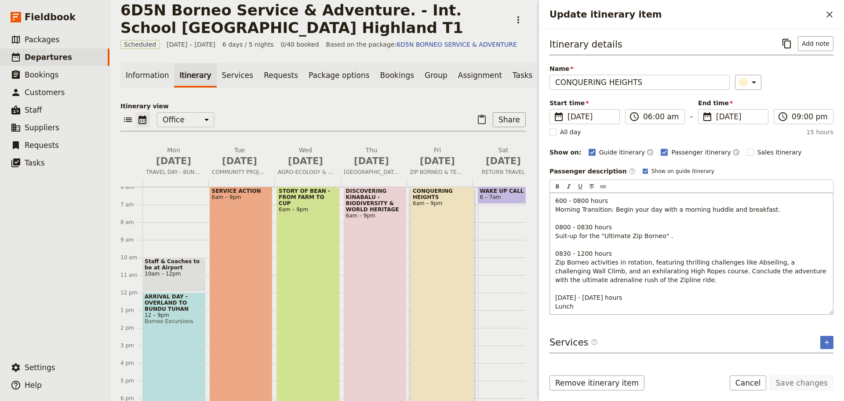
click at [592, 303] on p "600 - 0800 hours Morning Transition: Begin your day with a morning huddle and b…" at bounding box center [691, 253] width 273 height 114
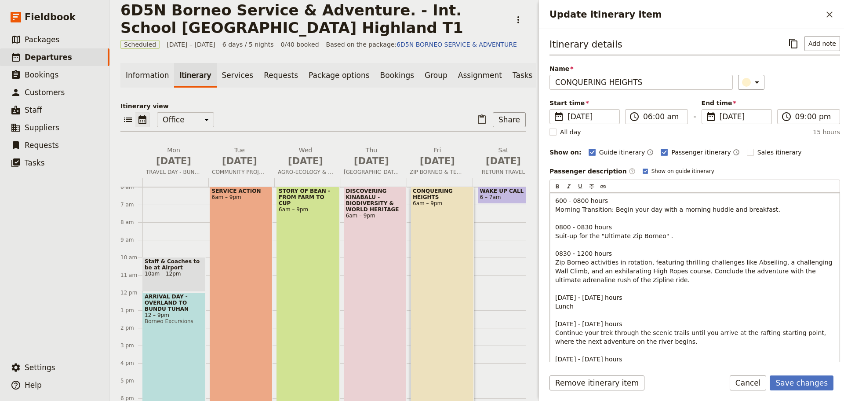
scroll to position [115, 0]
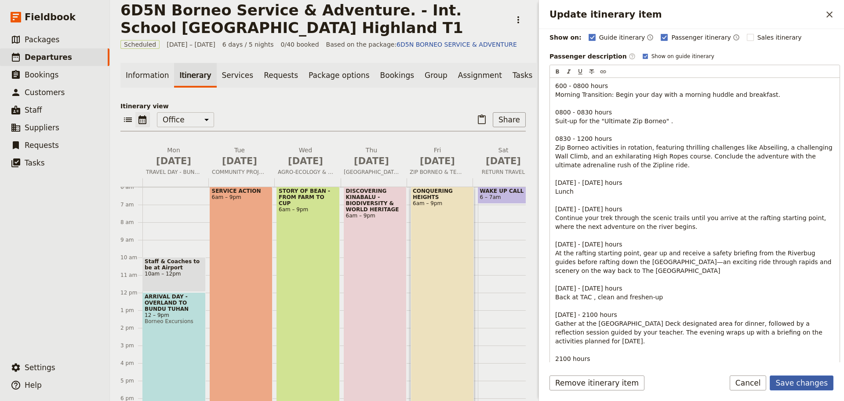
click at [814, 378] on button "Save changes" at bounding box center [802, 382] width 64 height 15
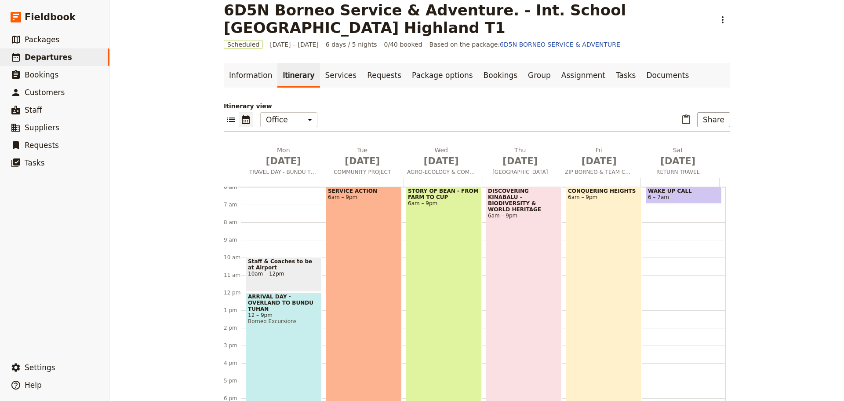
click at [613, 218] on div "CONQUERING HEIGHTS 6am – 9pm" at bounding box center [604, 317] width 76 height 263
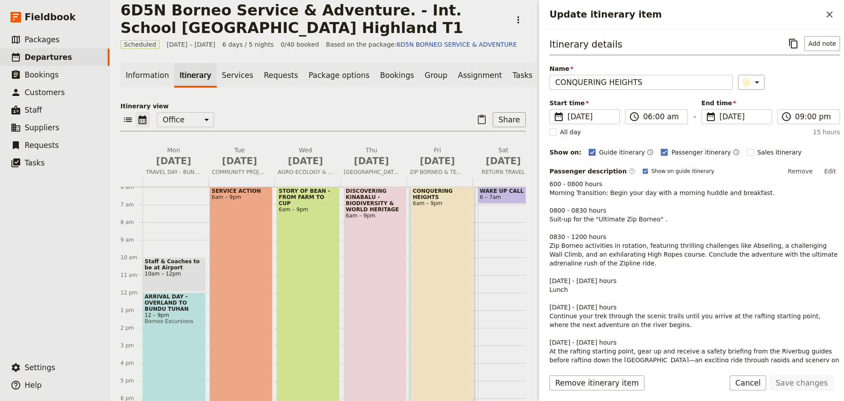
click at [556, 219] on span "600 - 0800 hours Morning Transition: Begin your day with a morning huddle and b…" at bounding box center [695, 236] width 290 height 113
click at [824, 170] on button "Edit" at bounding box center [830, 170] width 20 height 13
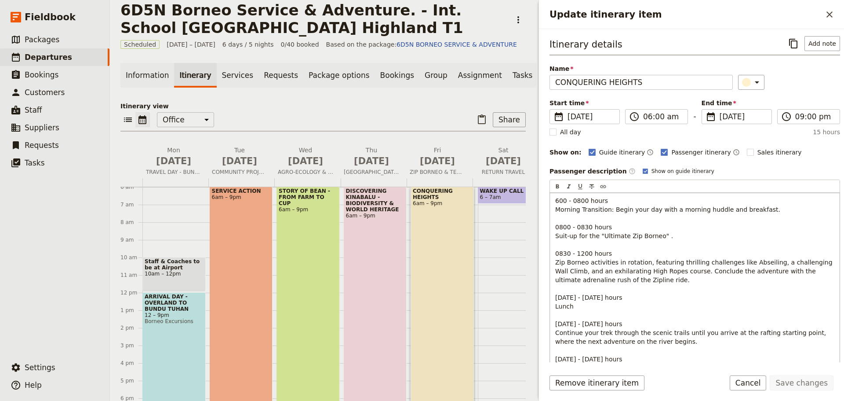
click at [666, 234] on p "600 - 0800 hours Morning Transition: Begin your day with a morning huddle and b…" at bounding box center [694, 341] width 279 height 290
click at [595, 234] on span "600 - 0800 hours Morning Transition: Begin your day with a morning huddle and b…" at bounding box center [694, 253] width 279 height 113
click at [556, 236] on span "600 - 0800 hours Morning Transition: Begin your day with a morning huddle and b…" at bounding box center [694, 253] width 279 height 113
click at [700, 236] on span "600 - 0800 hours Morning Transition: Begin your day with a morning huddle and b…" at bounding box center [694, 253] width 279 height 113
click at [766, 236] on p "600 - 0800 hours Morning Transition: Begin your day with a morning huddle and b…" at bounding box center [694, 341] width 279 height 290
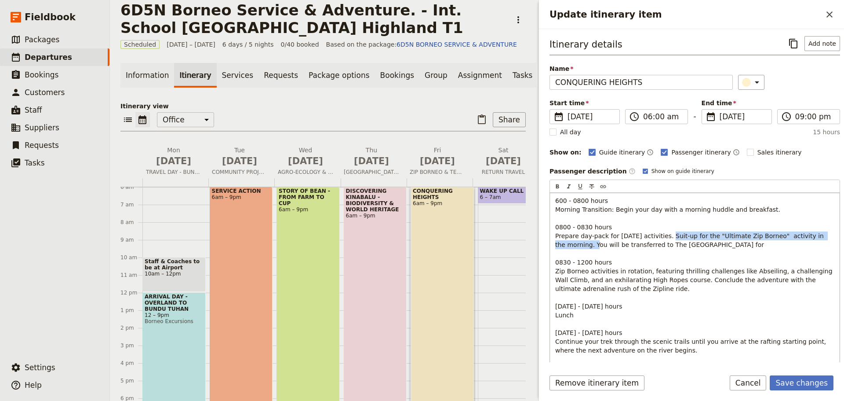
drag, startPoint x: 660, startPoint y: 235, endPoint x: 581, endPoint y: 244, distance: 79.2
click at [581, 244] on span "600 - 0800 hours Morning Transition: Begin your day with a morning huddle and b…" at bounding box center [694, 257] width 279 height 121
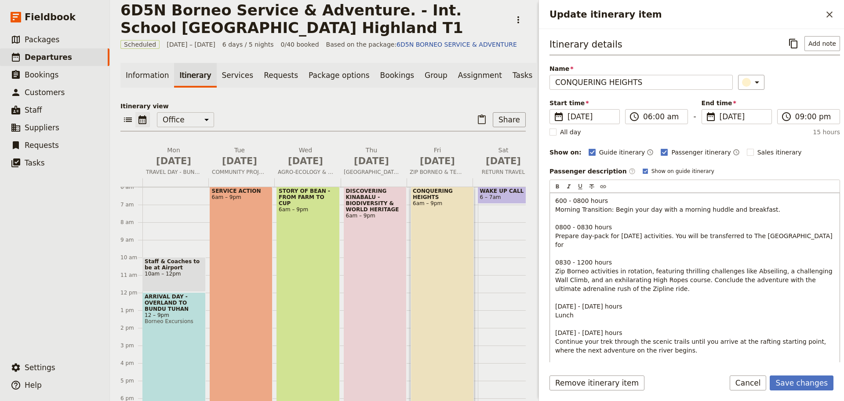
click at [804, 235] on p "600 - 0800 hours Morning Transition: Begin your day with a morning huddle and b…" at bounding box center [694, 345] width 279 height 299
click at [805, 234] on span "600 - 0800 hours Morning Transition: Begin your day with a morning huddle and b…" at bounding box center [694, 257] width 279 height 121
click at [585, 245] on p "600 - 0800 hours Morning Transition: Begin your day with a morning huddle and b…" at bounding box center [694, 345] width 279 height 299
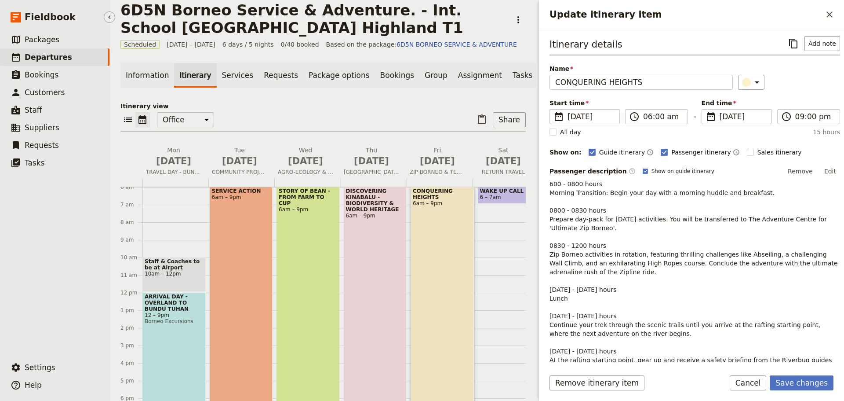
scroll to position [107, 0]
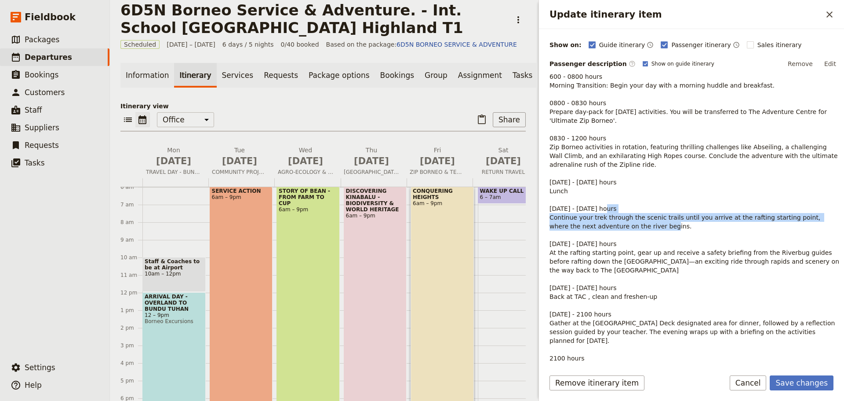
drag, startPoint x: 550, startPoint y: 217, endPoint x: 634, endPoint y: 226, distance: 85.3
click at [634, 226] on p "600 - 0800 hours Morning Transition: Begin your day with a morning huddle and b…" at bounding box center [695, 221] width 291 height 299
click at [830, 60] on button "Edit" at bounding box center [830, 63] width 20 height 13
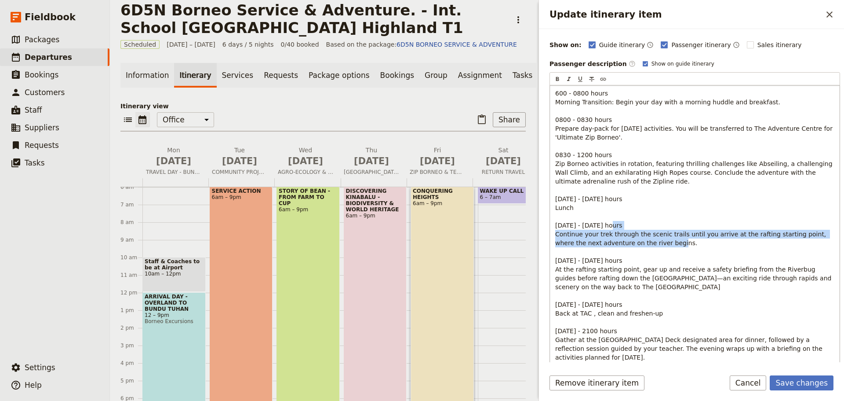
drag, startPoint x: 556, startPoint y: 234, endPoint x: 662, endPoint y: 248, distance: 107.0
click at [662, 248] on p "600 - 0800 hours Morning Transition: Begin your day with a morning huddle and b…" at bounding box center [694, 238] width 279 height 299
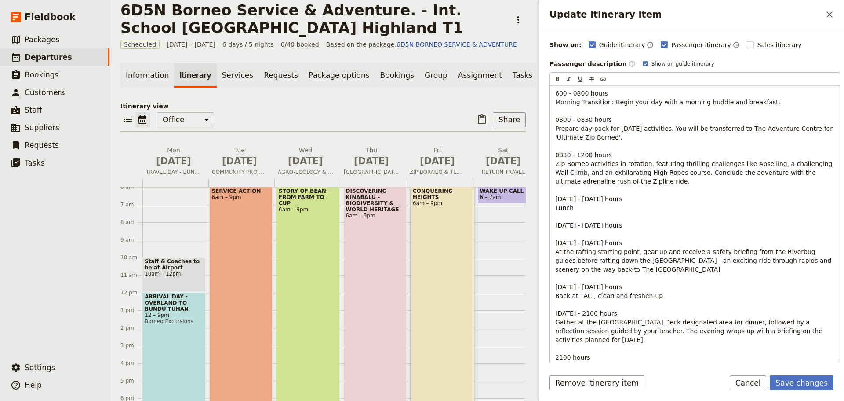
scroll to position [78, 0]
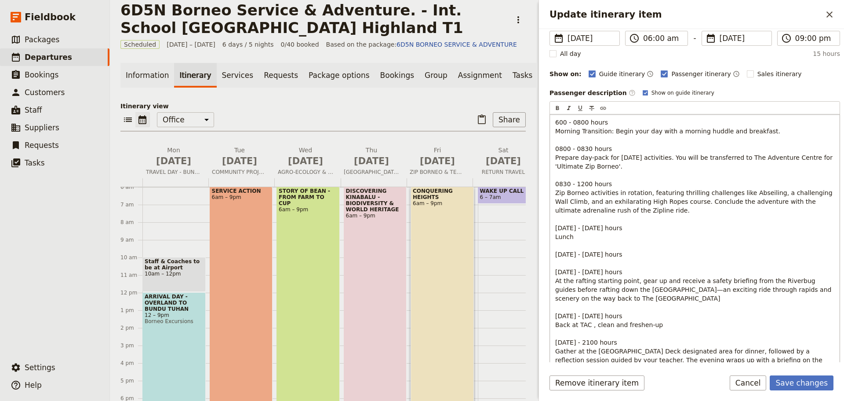
click at [583, 148] on span "600 - 0800 hours Morning Transition: Begin your day with a morning huddle and b…" at bounding box center [694, 179] width 279 height 121
click at [564, 184] on span "600 - 0800 hours Morning Transition: Begin your day with a morning huddle and b…" at bounding box center [694, 179] width 279 height 121
click at [587, 185] on span "600 - 0800 hours Morning Transition: Begin your day with a morning huddle and b…" at bounding box center [694, 179] width 279 height 121
drag, startPoint x: 588, startPoint y: 226, endPoint x: 554, endPoint y: 226, distance: 34.3
click at [554, 226] on div "600 - 0800 hours Morning Transition: Begin your day with a morning huddle and b…" at bounding box center [695, 254] width 290 height 280
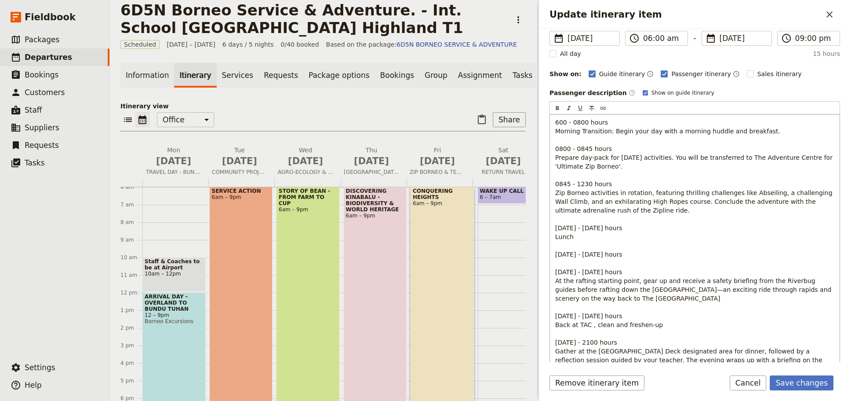
click at [610, 256] on p "600 - 0800 hours Morning Transition: Begin your day with a morning huddle and b…" at bounding box center [694, 258] width 279 height 281
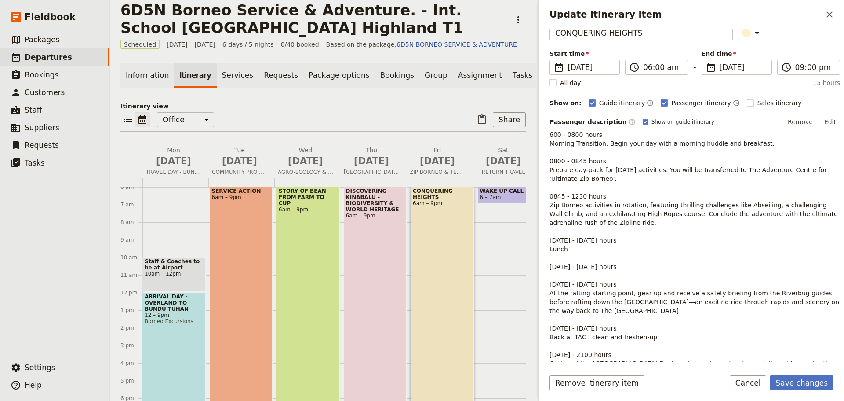
scroll to position [90, 0]
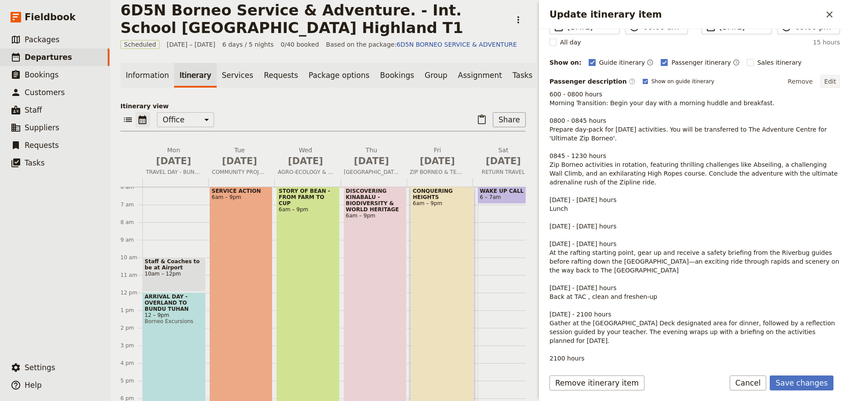
click at [823, 81] on button "Edit" at bounding box center [830, 81] width 20 height 13
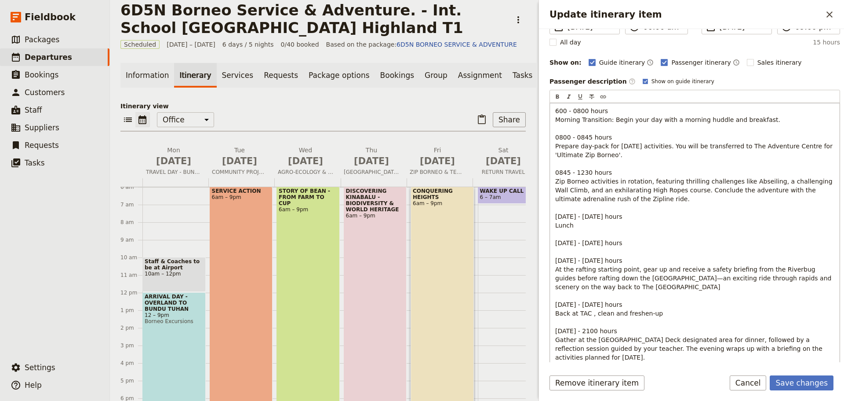
click at [569, 241] on span "[DATE] - [DATE] hours [DATE] - [DATE] hours At the rafting starting point, gear…" at bounding box center [694, 313] width 278 height 148
click at [607, 244] on p "600 - 0800 hours Morning Transition: Begin your day with a morning huddle and b…" at bounding box center [694, 246] width 279 height 281
click at [587, 243] on span "[DATE] - [DATE] hours [DATE] - [DATE] hours At the rafting starting point, gear…" at bounding box center [694, 313] width 278 height 148
click at [609, 245] on p "600 - 0800 hours Morning Transition: Begin your day with a morning huddle and b…" at bounding box center [694, 246] width 279 height 281
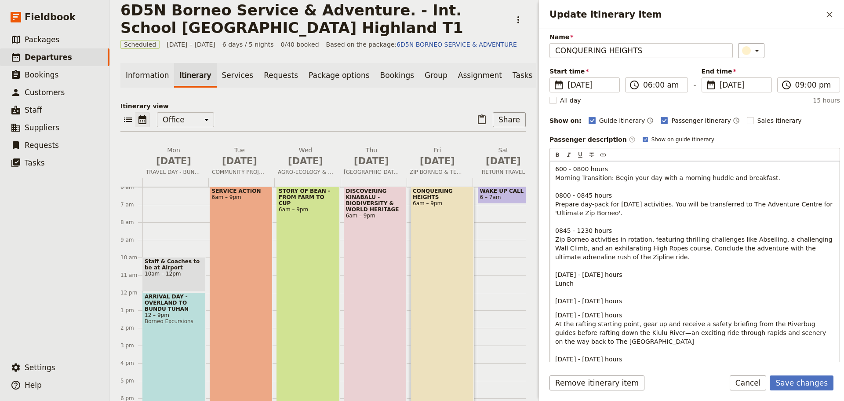
scroll to position [3, 0]
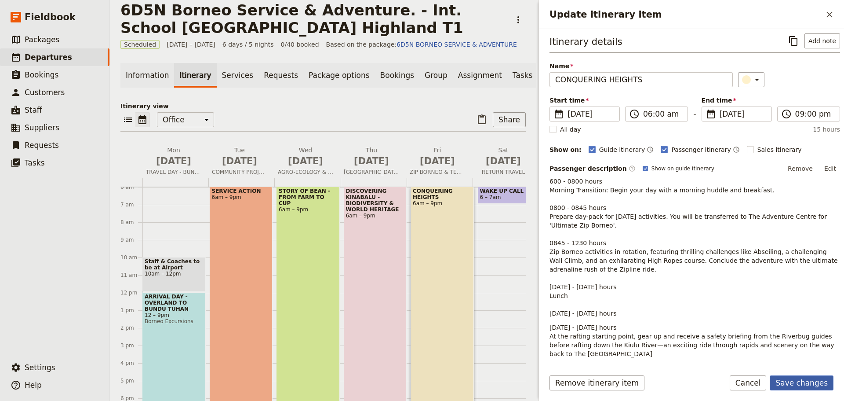
click at [812, 383] on button "Save changes" at bounding box center [802, 382] width 64 height 15
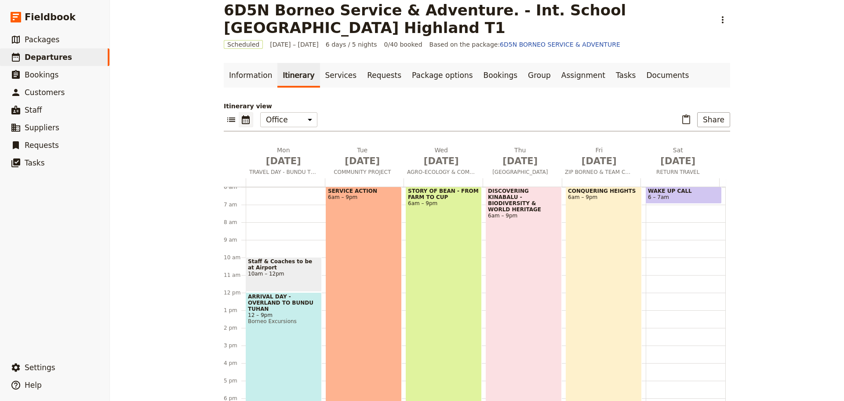
click at [596, 215] on div "CONQUERING HEIGHTS 6am – 9pm" at bounding box center [604, 317] width 76 height 263
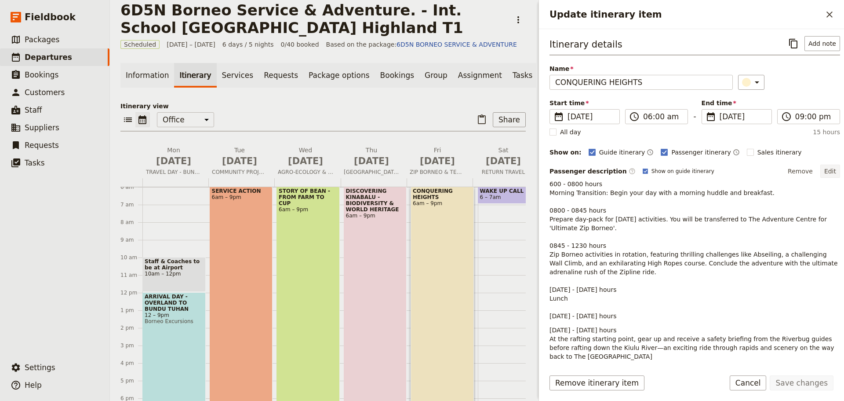
click at [822, 169] on button "Edit" at bounding box center [830, 170] width 20 height 13
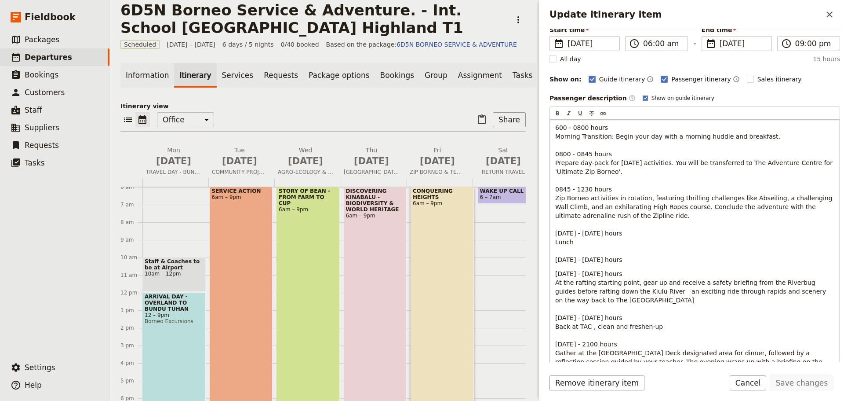
scroll to position [88, 0]
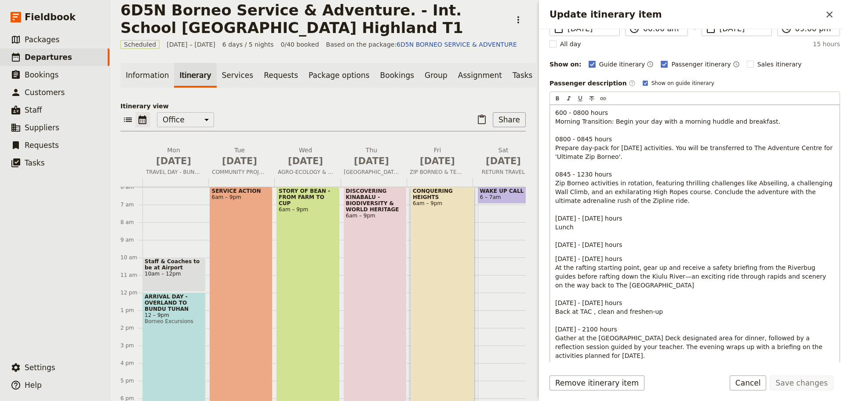
click at [560, 250] on div "600 - 0800 hours Morning Transition: Begin your day with a morning huddle and b…" at bounding box center [695, 247] width 290 height 285
click at [613, 243] on p "600 - 0800 hours Morning Transition: Begin your day with a morning huddle and b…" at bounding box center [694, 178] width 279 height 141
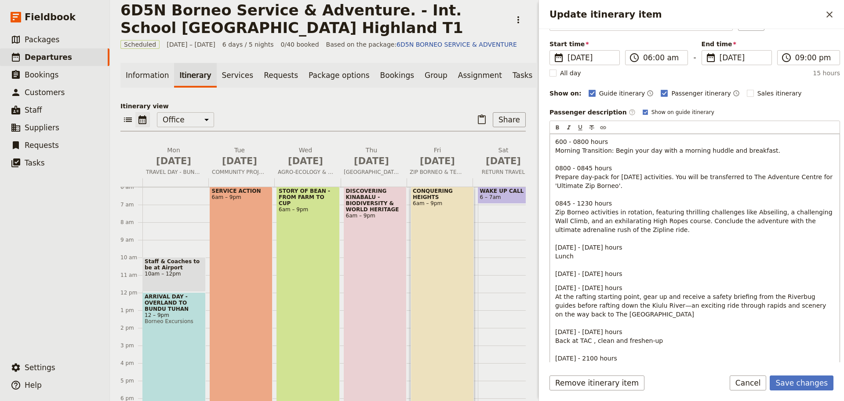
scroll to position [30, 0]
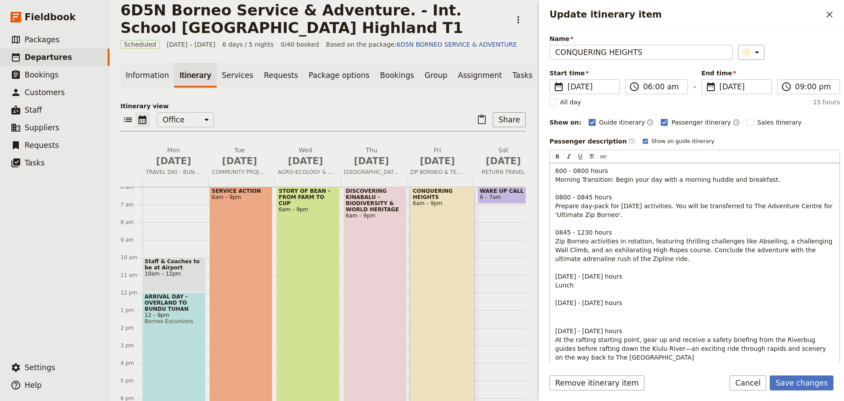
click at [575, 283] on p "600 - 0800 hours Morning Transition: Begin your day with a morning huddle and b…" at bounding box center [694, 236] width 279 height 141
click at [555, 334] on span "[DATE] - [DATE] hours At the rafting starting point, gear up and receive a safe…" at bounding box center [691, 389] width 273 height 130
click at [606, 300] on p "[DATE] - [DATE] hours" at bounding box center [694, 299] width 279 height 9
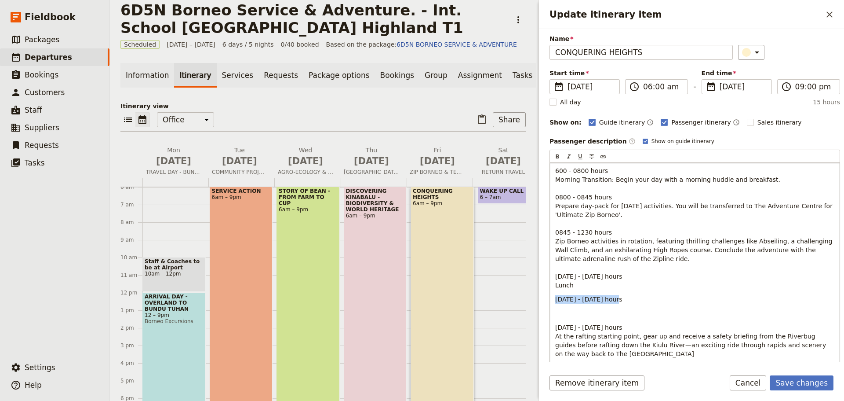
drag, startPoint x: 554, startPoint y: 298, endPoint x: 609, endPoint y: 299, distance: 55.0
click at [609, 299] on div "600 - 0800 hours Morning Transition: Begin your day with a morning huddle and b…" at bounding box center [695, 306] width 290 height 287
click at [551, 276] on div "600 - 0800 hours Morning Transition: Begin your day with a morning huddle and b…" at bounding box center [695, 310] width 290 height 295
drag, startPoint x: 556, startPoint y: 275, endPoint x: 578, endPoint y: 283, distance: 22.8
click at [578, 283] on p "600 - 0800 hours Morning Transition: Begin your day with a morning huddle and b…" at bounding box center [694, 227] width 279 height 123
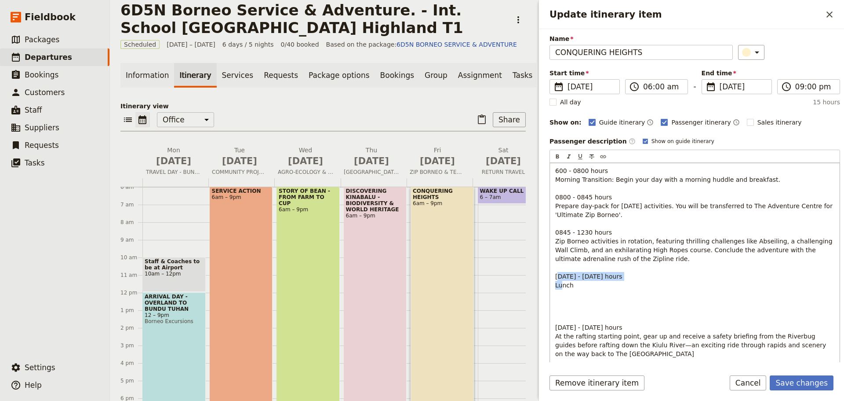
copy span "[DATE] - [DATE] hours Lunch"
click at [561, 299] on span "Update itinerary item" at bounding box center [605, 298] width 100 height 7
click at [582, 284] on p "600 - 0800 hours Morning Transition: Begin your day with a morning huddle and b…" at bounding box center [694, 227] width 279 height 123
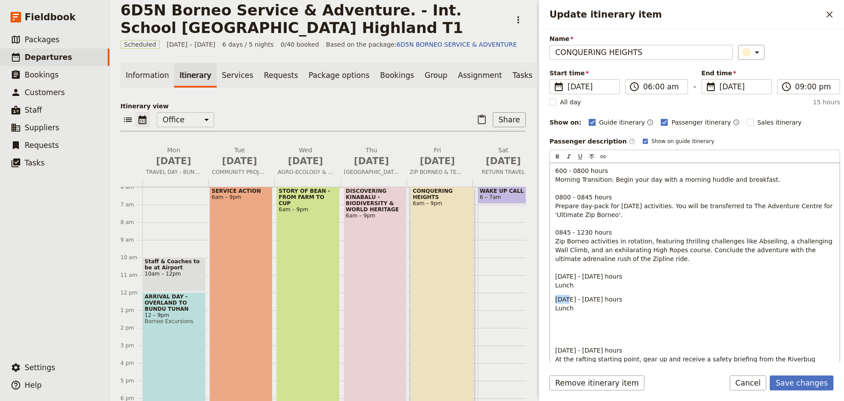
drag, startPoint x: 568, startPoint y: 299, endPoint x: 556, endPoint y: 299, distance: 12.3
click at [556, 299] on span "[DATE] - [DATE] hours Lunch" at bounding box center [588, 303] width 67 height 16
drag, startPoint x: 584, startPoint y: 299, endPoint x: 578, endPoint y: 299, distance: 5.7
click at [578, 299] on span "[DATE] - [DATE] hours Lunch" at bounding box center [588, 303] width 67 height 16
drag, startPoint x: 589, startPoint y: 299, endPoint x: 578, endPoint y: 299, distance: 10.6
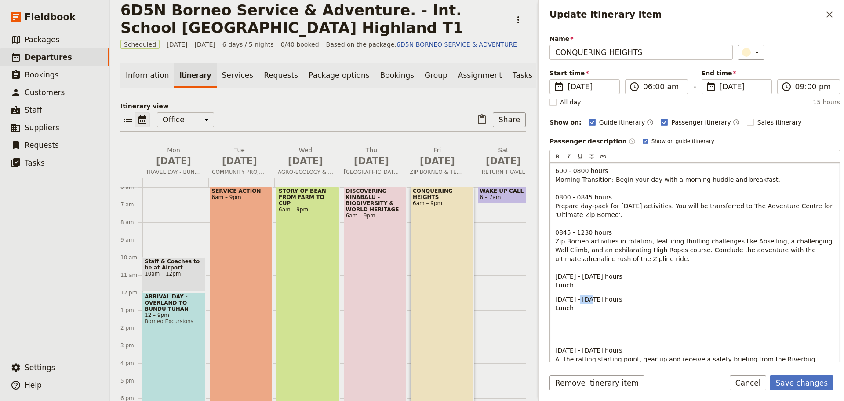
click at [578, 299] on span "[DATE] - [DATE] hours Lunch" at bounding box center [588, 303] width 67 height 16
click at [576, 307] on p "[DATE] - [DATE] hours Lunch" at bounding box center [694, 304] width 279 height 18
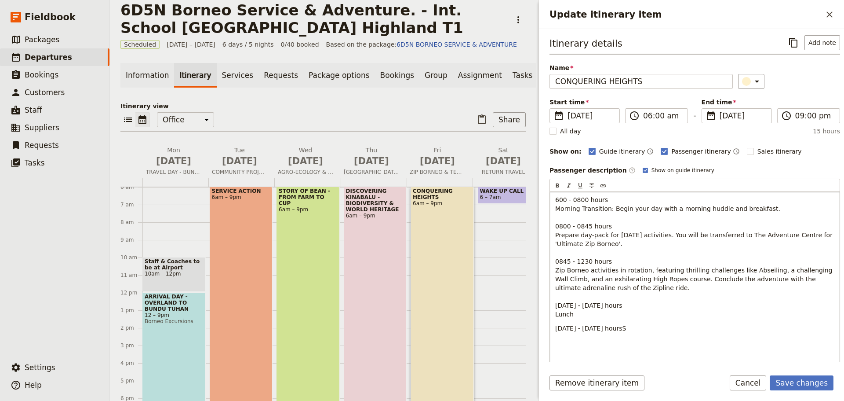
scroll to position [0, 0]
click at [560, 338] on span "[DATE] - [DATE] hours LSuit-up" at bounding box center [588, 333] width 67 height 16
click at [597, 339] on p "[DATE] - [DATE] hours Suit-up" at bounding box center [694, 334] width 279 height 18
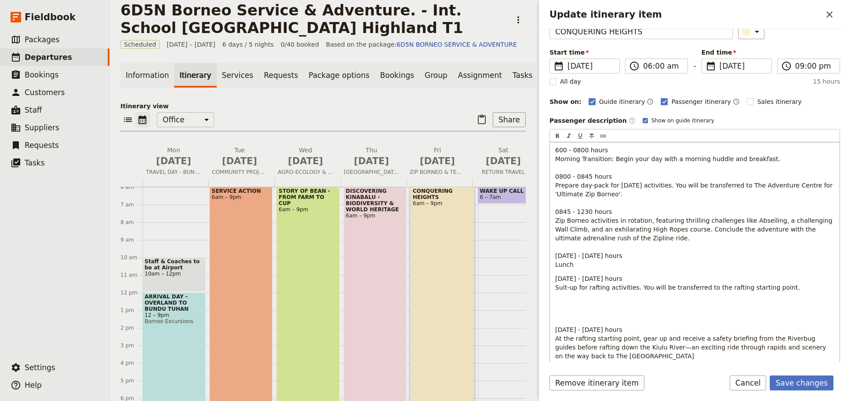
scroll to position [88, 0]
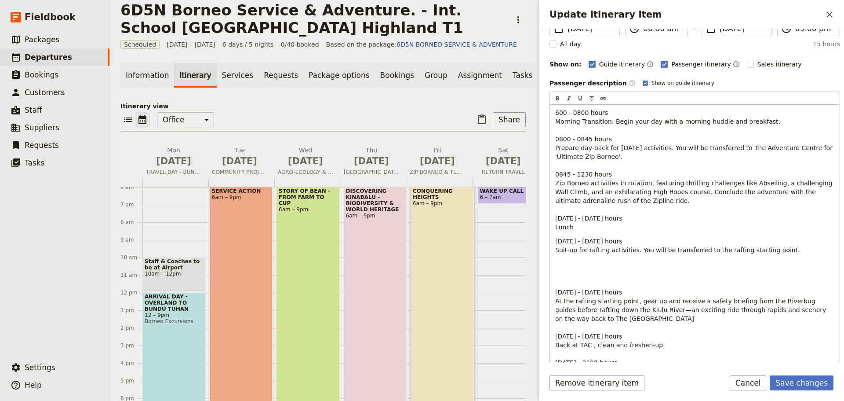
click at [575, 262] on span "Update itinerary item" at bounding box center [605, 263] width 100 height 7
click at [783, 251] on p "[DATE] - [DATE] hours Suit-up for rafting activities. You will be transferred t…" at bounding box center [694, 246] width 279 height 18
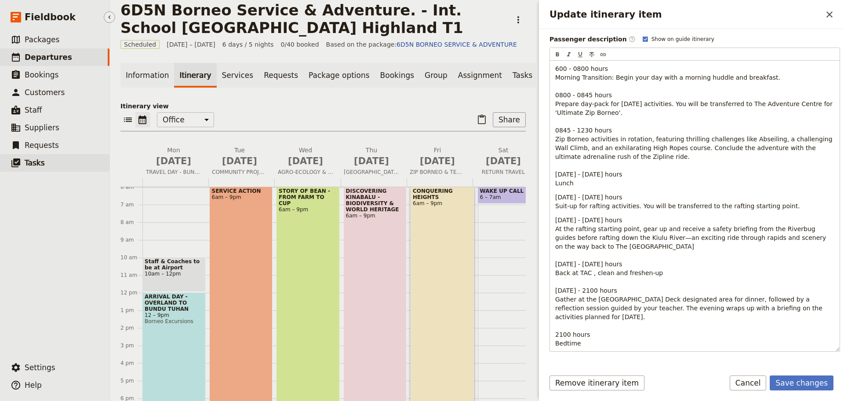
scroll to position [91, 0]
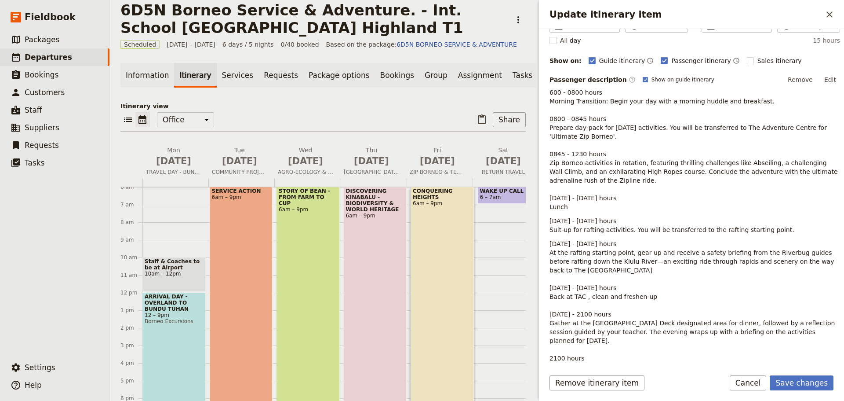
click at [826, 79] on button "Edit" at bounding box center [830, 79] width 20 height 13
click at [821, 77] on button "Edit" at bounding box center [830, 79] width 20 height 13
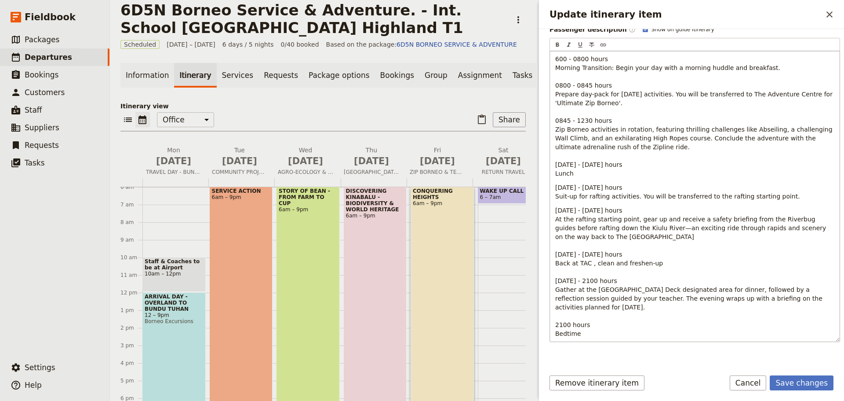
scroll to position [151, 0]
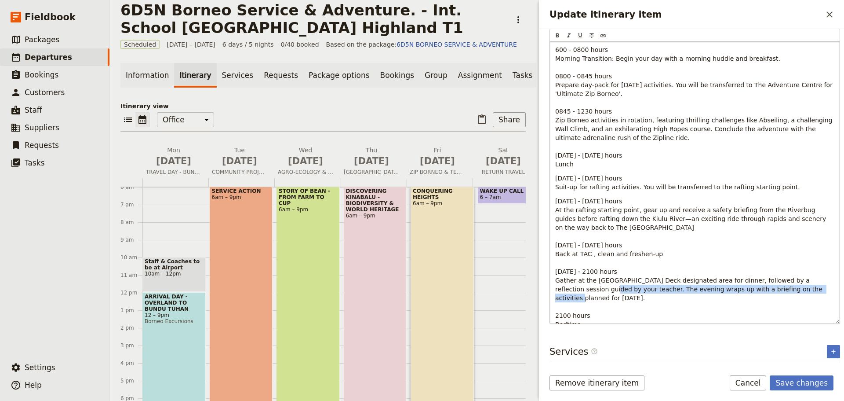
drag, startPoint x: 594, startPoint y: 289, endPoint x: 809, endPoint y: 294, distance: 215.5
click at [809, 294] on p "[DATE] - [DATE] hours At the rafting starting point, gear up and receive a safe…" at bounding box center [694, 263] width 279 height 132
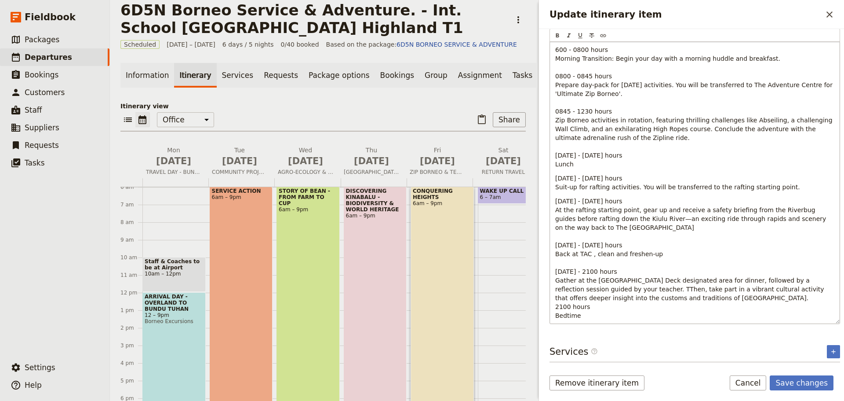
scroll to position [122, 0]
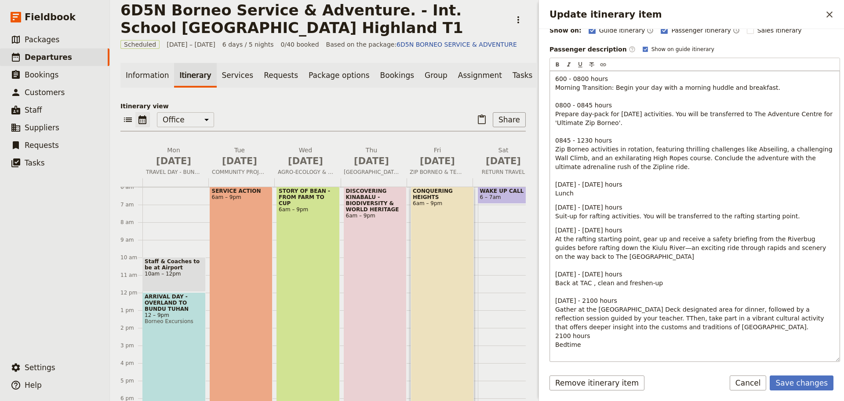
click at [598, 317] on span "[DATE] - [DATE] hours At the rafting starting point, gear up and receive a safe…" at bounding box center [691, 278] width 273 height 104
click at [595, 319] on span "[DATE] - [DATE] hours At the rafting starting point, gear up and receive a safe…" at bounding box center [691, 278] width 273 height 104
click at [626, 322] on p "[DATE] - [DATE] hours At the rafting starting point, gear up and receive a safe…" at bounding box center [694, 287] width 279 height 123
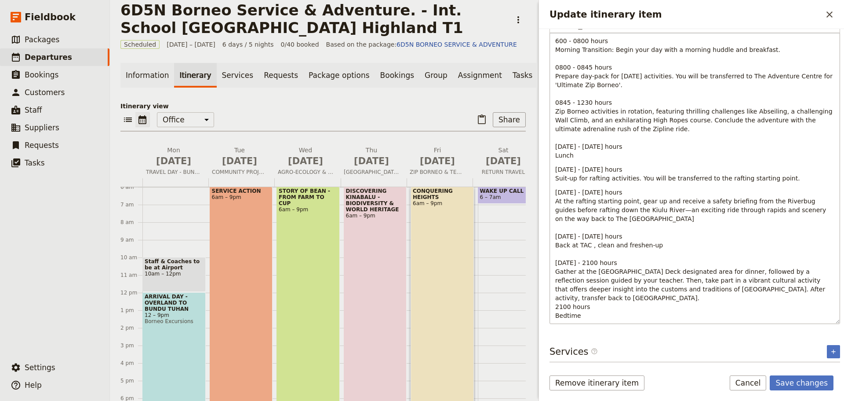
click at [605, 316] on p "[DATE] - [DATE] hours At the rafting starting point, gear up and receive a safe…" at bounding box center [694, 254] width 279 height 132
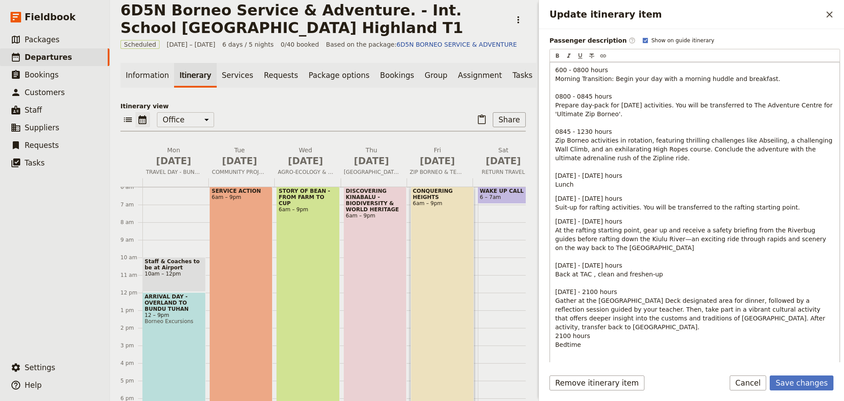
scroll to position [134, 0]
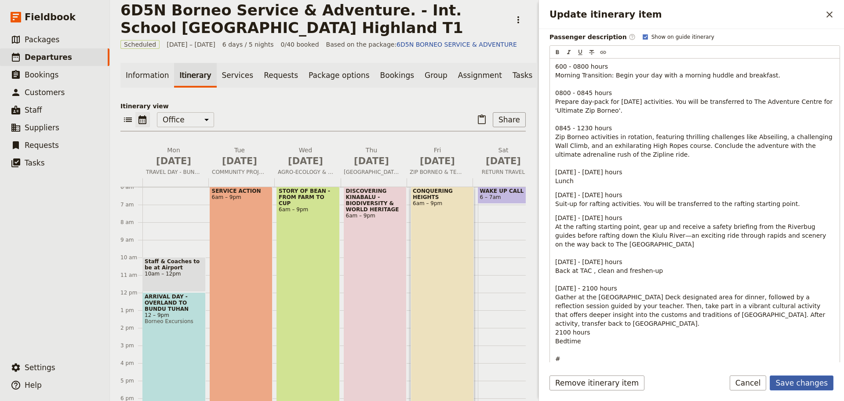
click at [798, 379] on button "Save changes" at bounding box center [802, 382] width 64 height 15
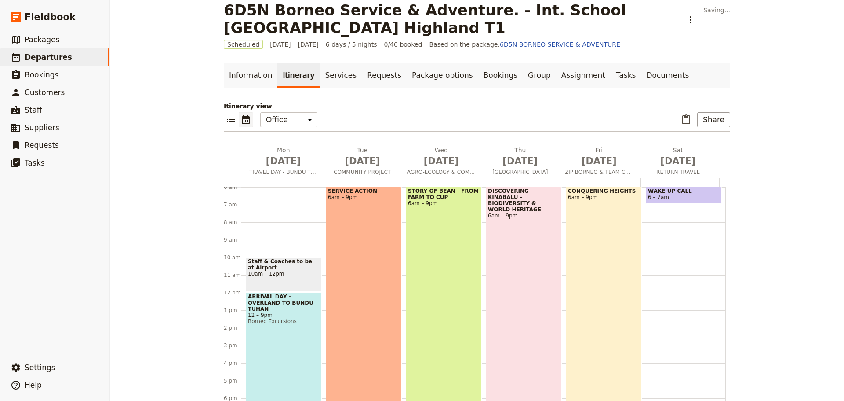
click at [507, 264] on div "DISCOVERING KINABALU - BIODIVERSITY & WORLD HERITAGE 6am – 9pm" at bounding box center [524, 317] width 76 height 263
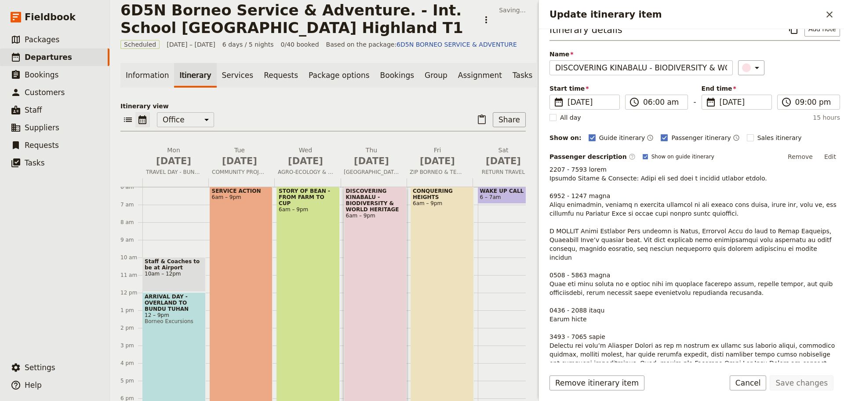
scroll to position [14, 0]
click at [823, 152] on button "Edit" at bounding box center [830, 156] width 20 height 13
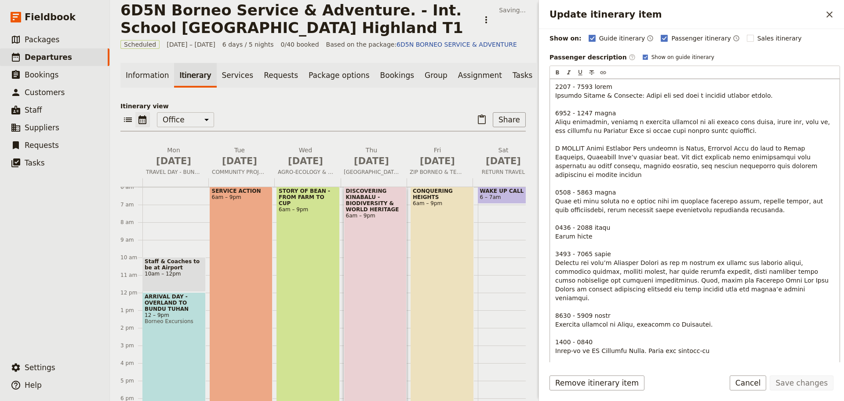
scroll to position [211, 0]
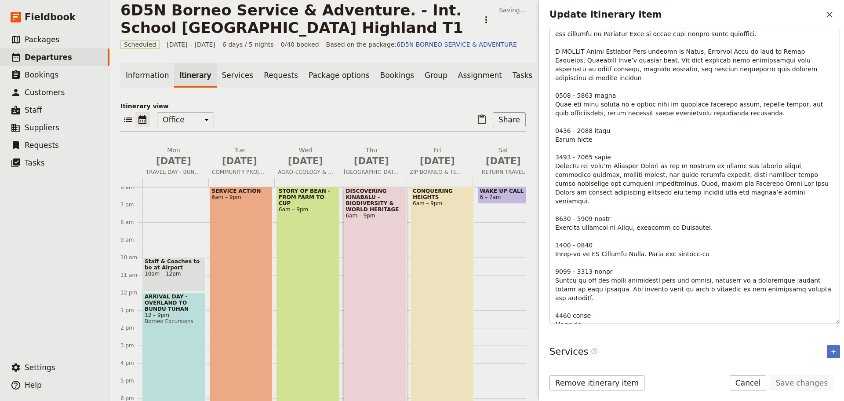
drag, startPoint x: 646, startPoint y: 320, endPoint x: 549, endPoint y: 319, distance: 97.2
click at [549, 319] on div "Itinerary details ​ Add note Name DISCOVERING KINABALU - BIODIVERSITY & WORLD H…" at bounding box center [691, 195] width 305 height 333
click at [655, 312] on p "Update itinerary item" at bounding box center [694, 165] width 279 height 361
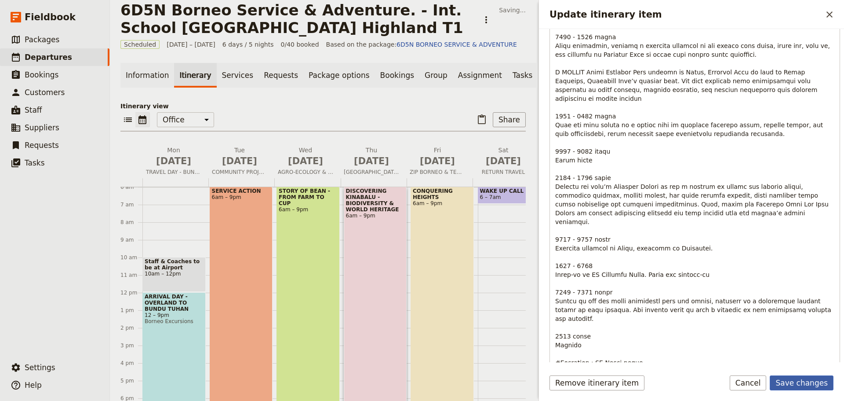
click at [798, 381] on button "Save changes" at bounding box center [802, 382] width 64 height 15
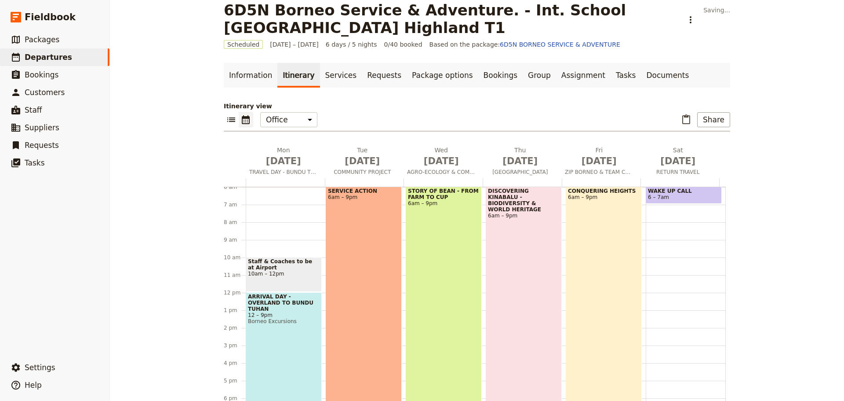
click at [543, 239] on div "DISCOVERING KINABALU - BIODIVERSITY & WORLD HERITAGE 6am – 9pm" at bounding box center [524, 317] width 76 height 263
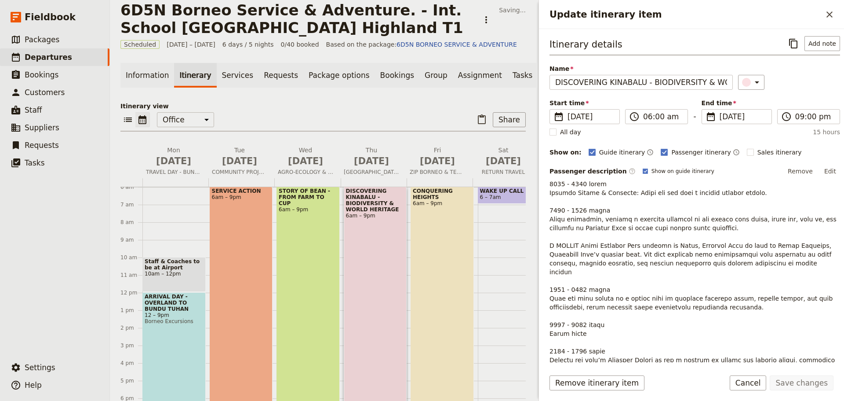
click at [825, 170] on button "Edit" at bounding box center [830, 170] width 20 height 13
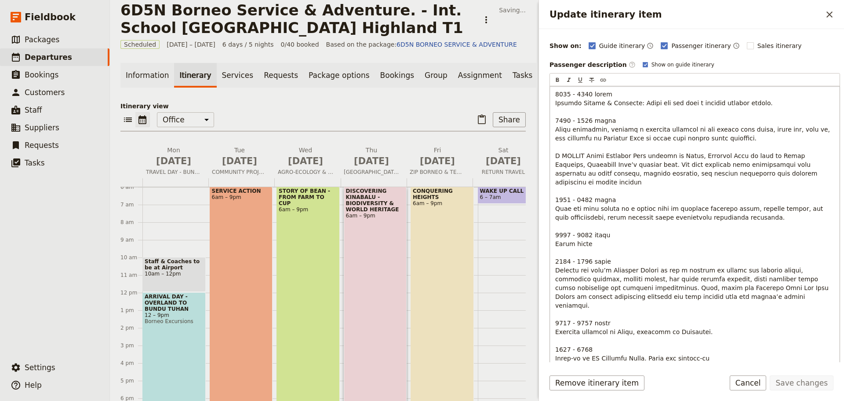
scroll to position [211, 0]
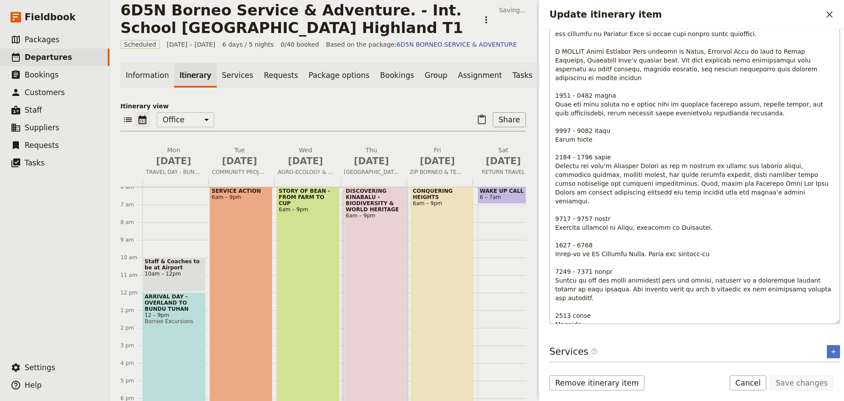
drag, startPoint x: 641, startPoint y: 315, endPoint x: 555, endPoint y: 316, distance: 85.7
click at [555, 316] on div "Update itinerary item" at bounding box center [695, 152] width 290 height 341
copy span "#Overnight : PK Lodge rooms"
click at [749, 382] on button "Cancel" at bounding box center [748, 382] width 37 height 15
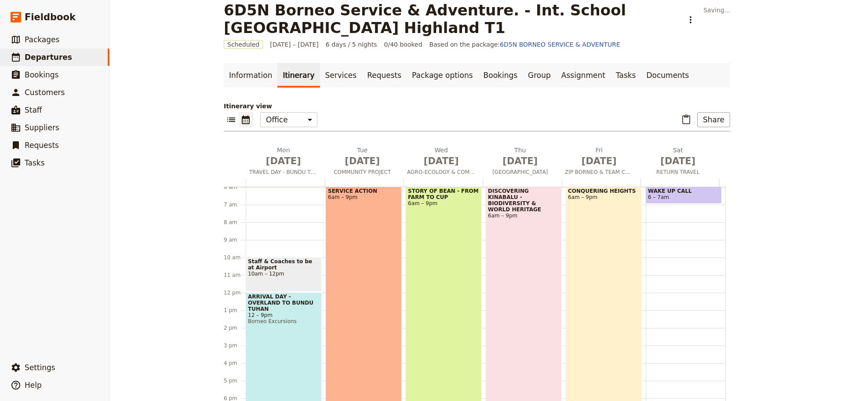
click at [604, 291] on div "CONQUERING HEIGHTS 6am – 9pm" at bounding box center [604, 317] width 76 height 263
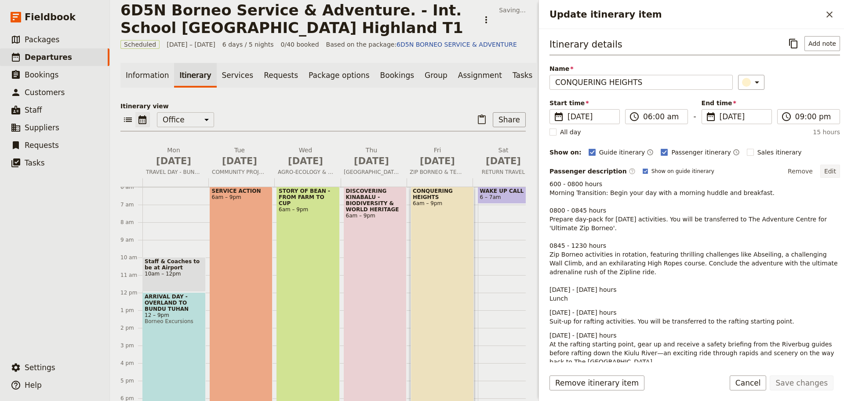
click at [823, 171] on button "Edit" at bounding box center [830, 170] width 20 height 13
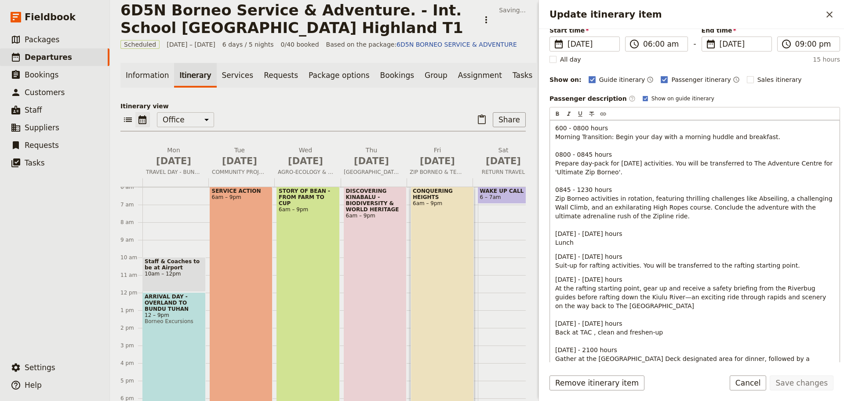
scroll to position [177, 0]
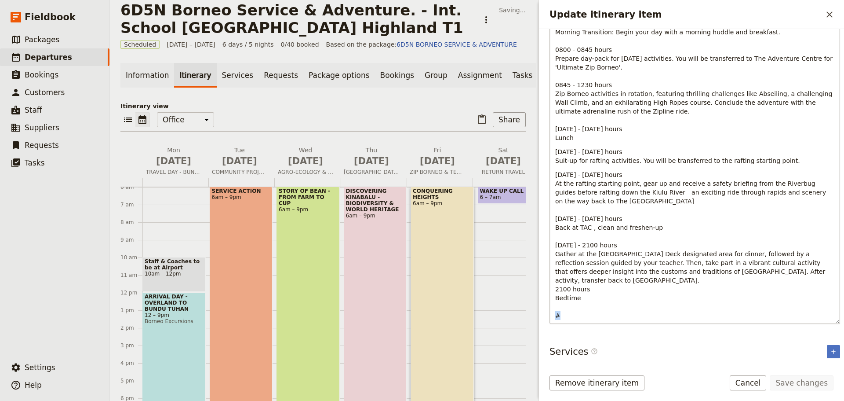
drag, startPoint x: 613, startPoint y: 315, endPoint x: 552, endPoint y: 316, distance: 60.2
click at [552, 316] on div "600 - 0800 hours Morning Transition: Begin your day with a morning huddle and b…" at bounding box center [695, 169] width 290 height 308
click at [794, 382] on button "Save changes" at bounding box center [802, 382] width 64 height 15
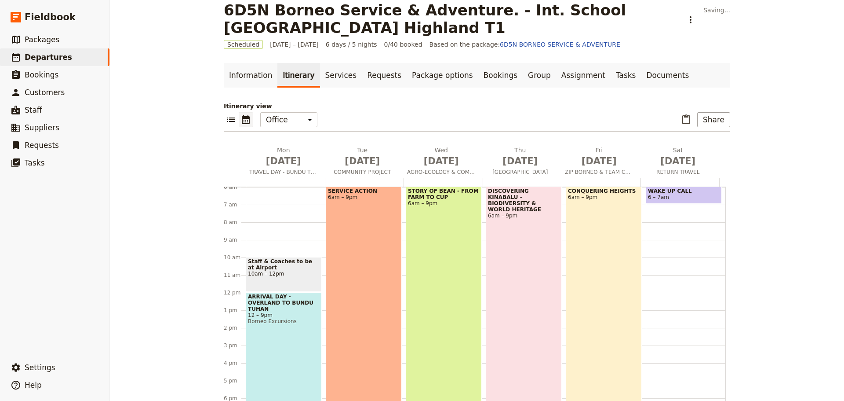
click at [577, 252] on div "CONQUERING HEIGHTS 6am – 9pm" at bounding box center [604, 317] width 76 height 263
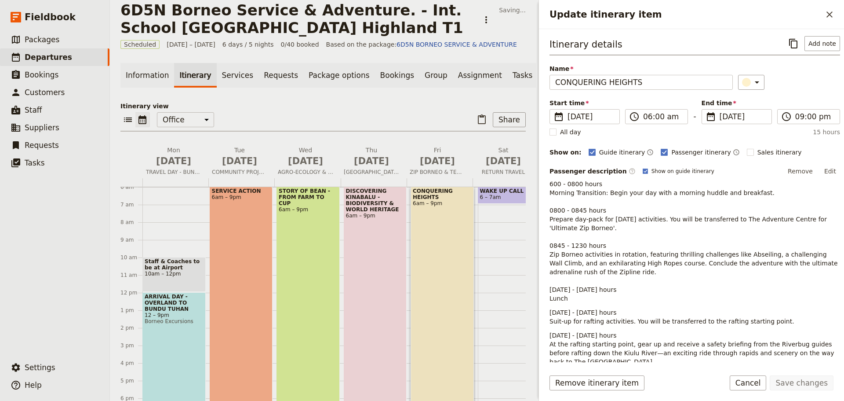
click at [822, 169] on button "Edit" at bounding box center [830, 170] width 20 height 13
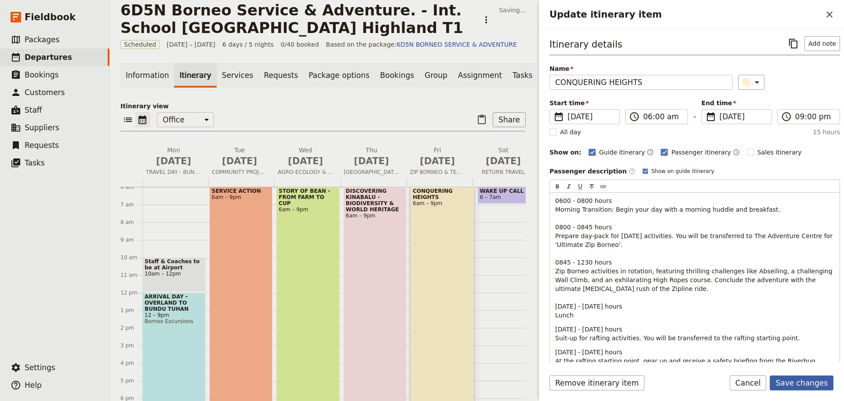
click at [802, 383] on button "Save changes" at bounding box center [802, 382] width 64 height 15
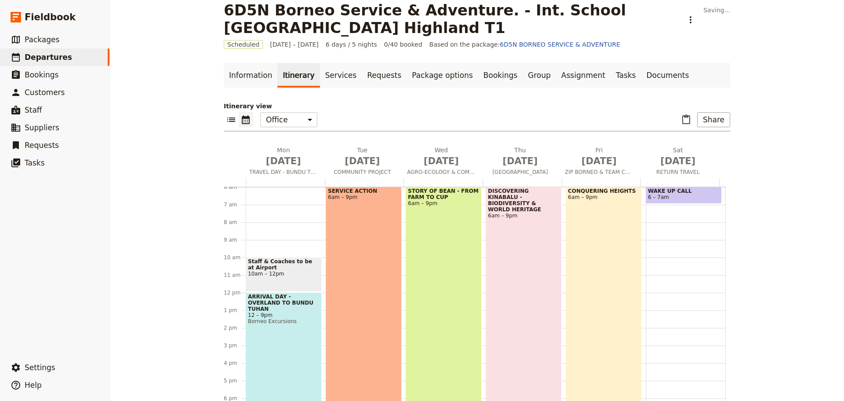
click at [610, 215] on div "CONQUERING HEIGHTS 6am – 9pm" at bounding box center [604, 317] width 76 height 263
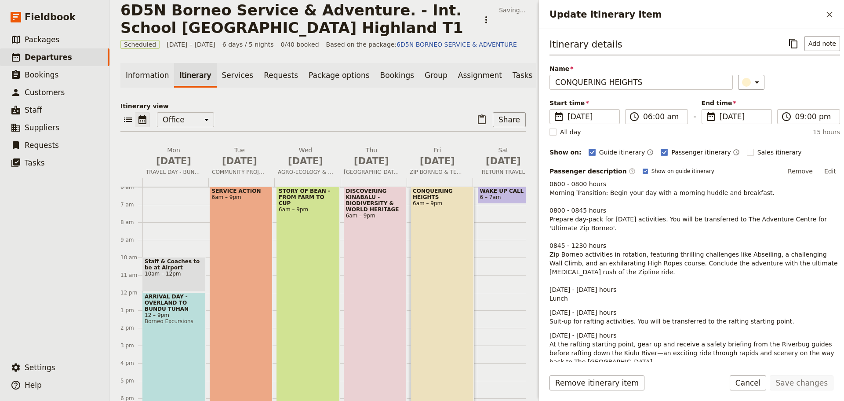
click at [827, 169] on button "Edit" at bounding box center [830, 170] width 20 height 13
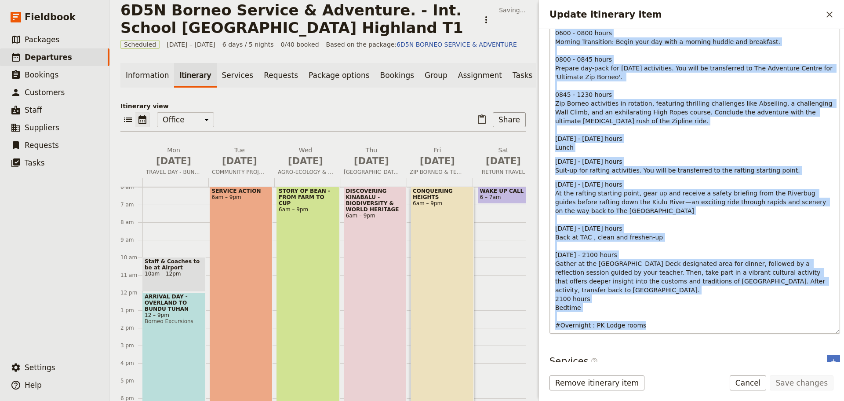
scroll to position [177, 0]
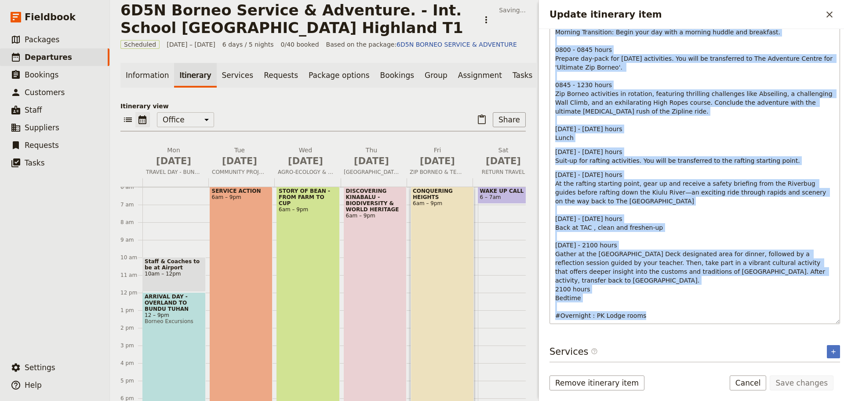
drag, startPoint x: 555, startPoint y: 198, endPoint x: 681, endPoint y: 319, distance: 174.8
click at [681, 319] on div "0600 - 0800 hours Morning Transition: Begin your day with a morning huddle and …" at bounding box center [695, 169] width 290 height 308
copy div "7074 - 4288 lorem Ipsumdo Sitametcon: Adipi elit sed doei t incidid utlabo etd …"
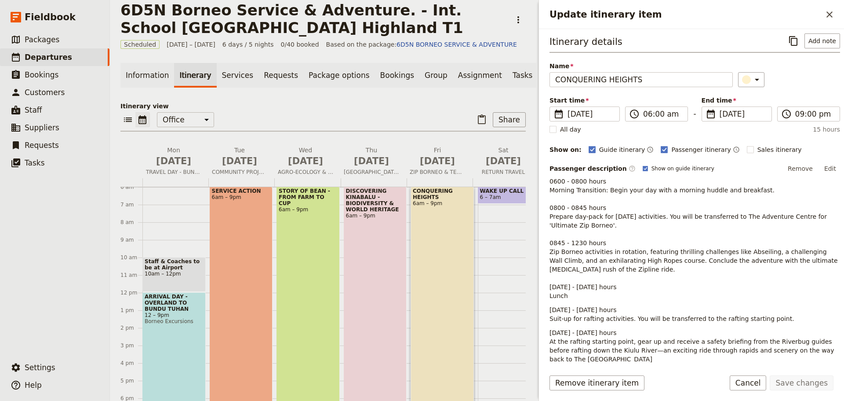
scroll to position [0, 0]
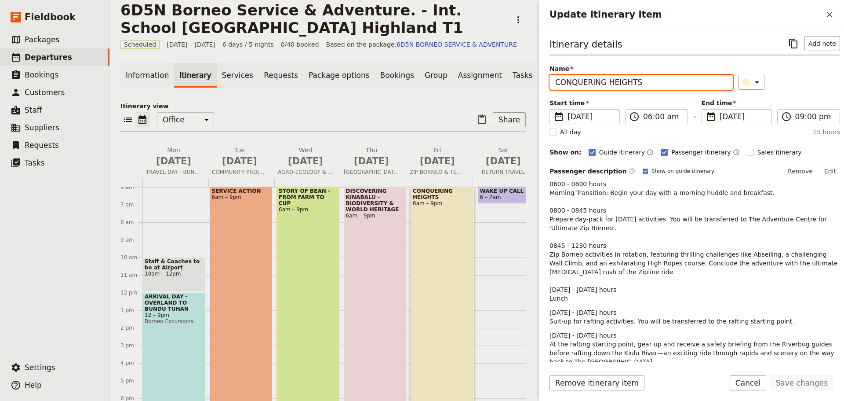
drag, startPoint x: 664, startPoint y: 83, endPoint x: 551, endPoint y: 83, distance: 113.0
click at [551, 83] on input "CONQUERING HEIGHTS" at bounding box center [641, 82] width 183 height 15
click at [656, 84] on input "ADVENTURE & HERITAGE :" at bounding box center [641, 82] width 183 height 15
type input "ADVENTURE & HERITAGE - A JOURNEY THROUGH [GEOGRAPHIC_DATA]"
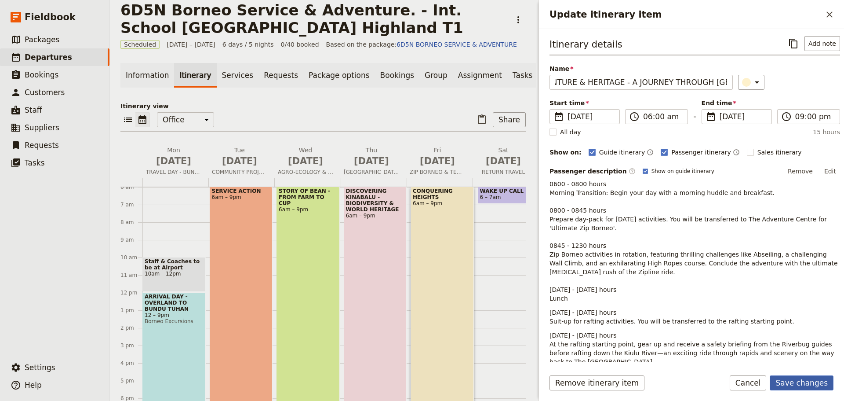
scroll to position [0, 0]
click at [791, 378] on button "Save changes" at bounding box center [802, 382] width 64 height 15
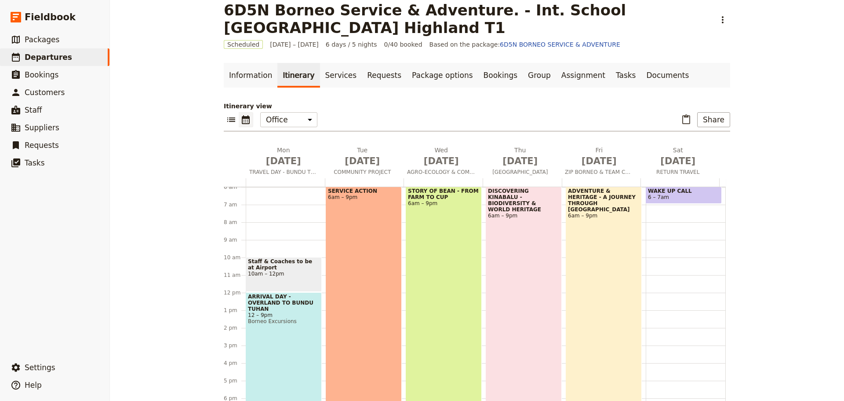
click at [283, 333] on div "ARRIVAL DAY - OVERLAND TO BUNDU TUHAN 12 – 9pm Borneo Excursions" at bounding box center [284, 371] width 76 height 158
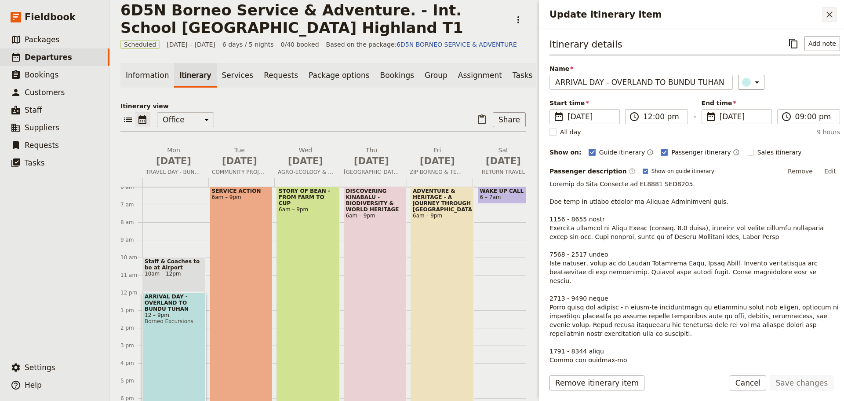
click at [831, 18] on icon "Close drawer" at bounding box center [829, 14] width 11 height 11
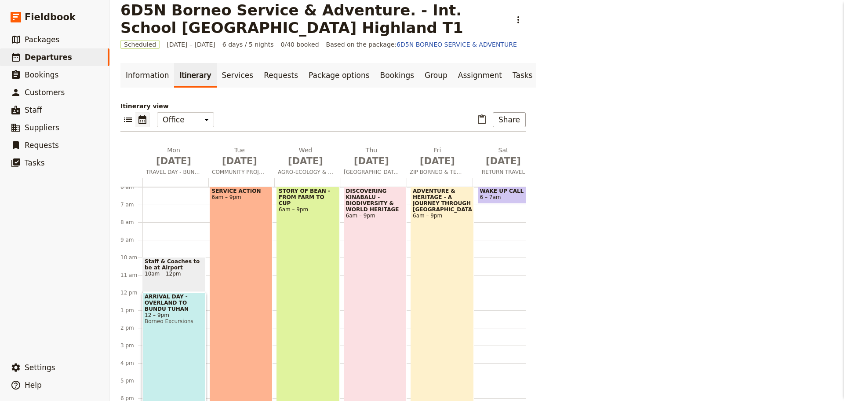
scroll to position [154, 0]
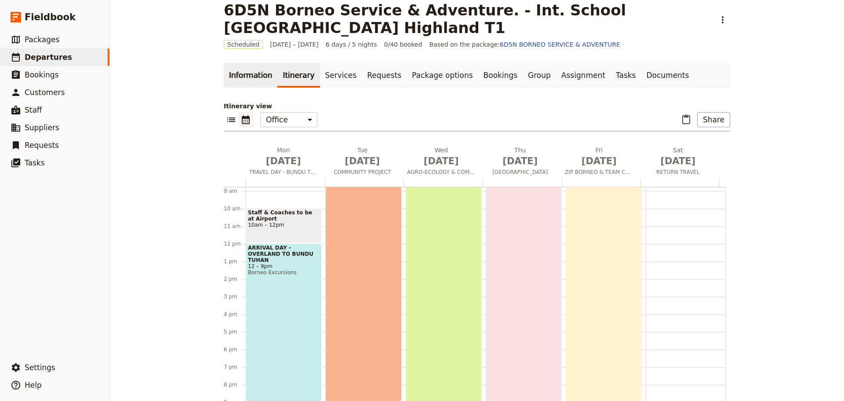
click at [238, 73] on link "Information" at bounding box center [251, 75] width 54 height 25
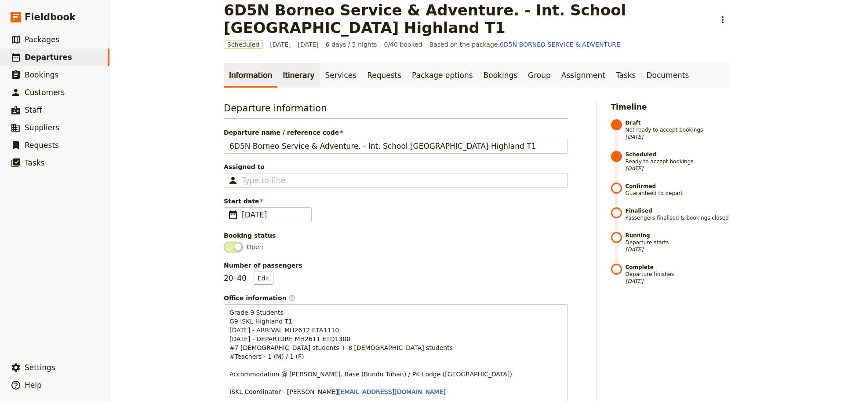
click at [297, 76] on link "Itinerary" at bounding box center [298, 75] width 42 height 25
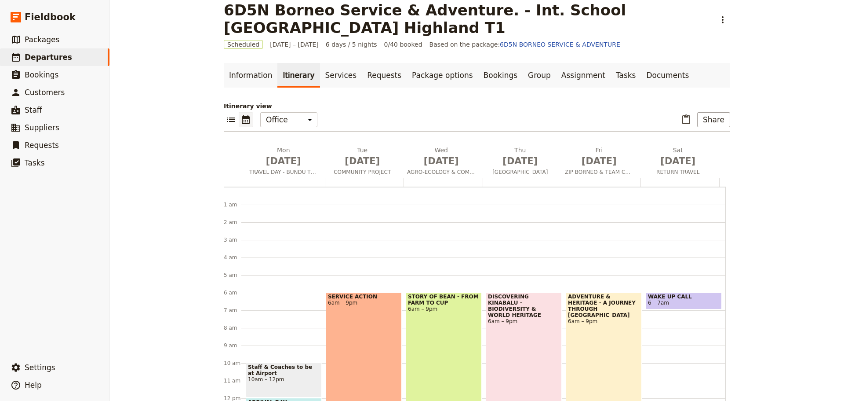
scroll to position [97, 0]
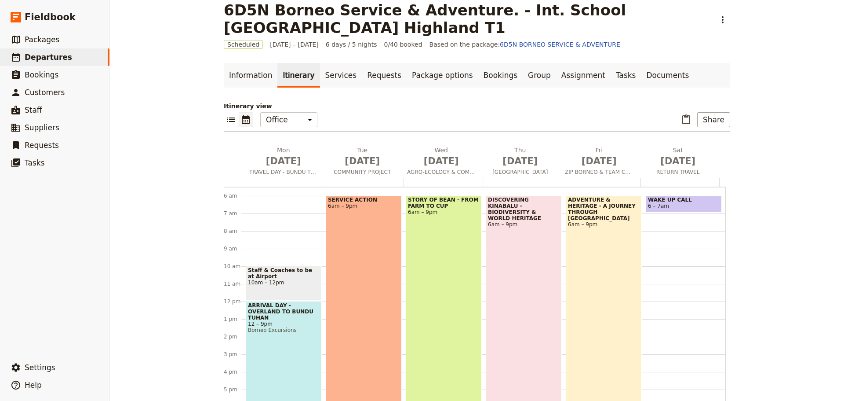
click at [667, 204] on span "6 – 7am" at bounding box center [684, 206] width 72 height 6
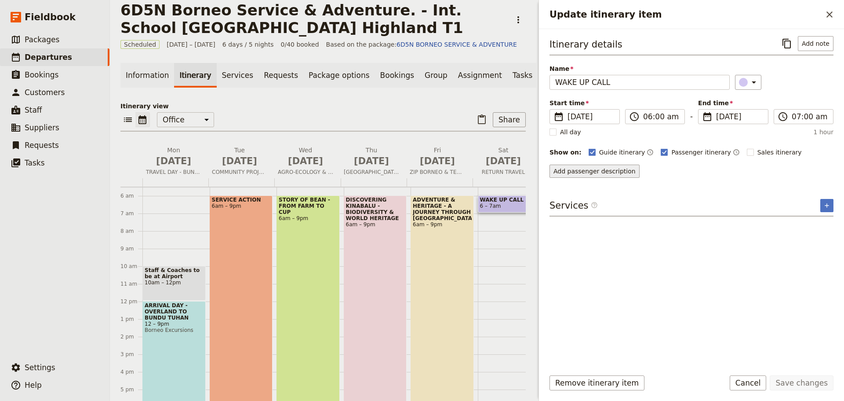
click at [619, 167] on button "Add passenger description" at bounding box center [595, 170] width 90 height 13
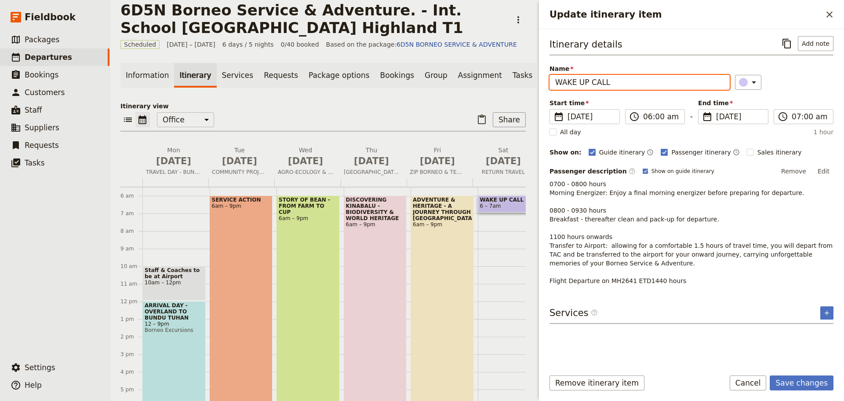
drag, startPoint x: 611, startPoint y: 83, endPoint x: 548, endPoint y: 87, distance: 63.0
click at [548, 87] on div "Itinerary details ​ Add note Name WAKE UP CALL ​ Start time ​ [DATE] [DATE] [DA…" at bounding box center [691, 195] width 305 height 333
type input "d"
type input "DEPARTURE DAY"
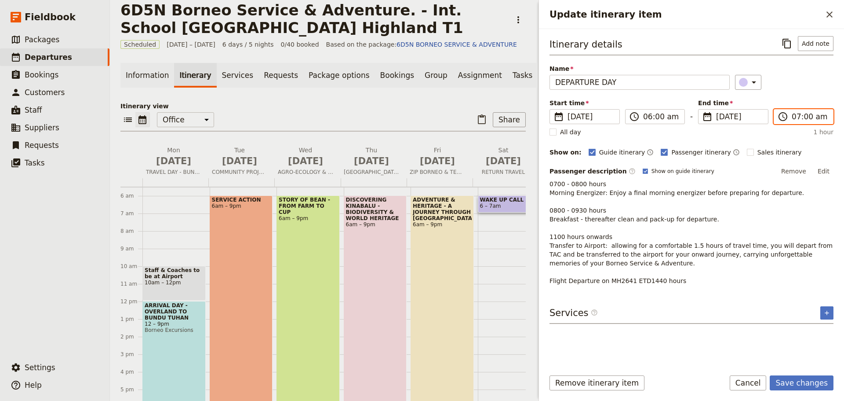
click at [799, 117] on input "07:00 am" at bounding box center [810, 116] width 36 height 11
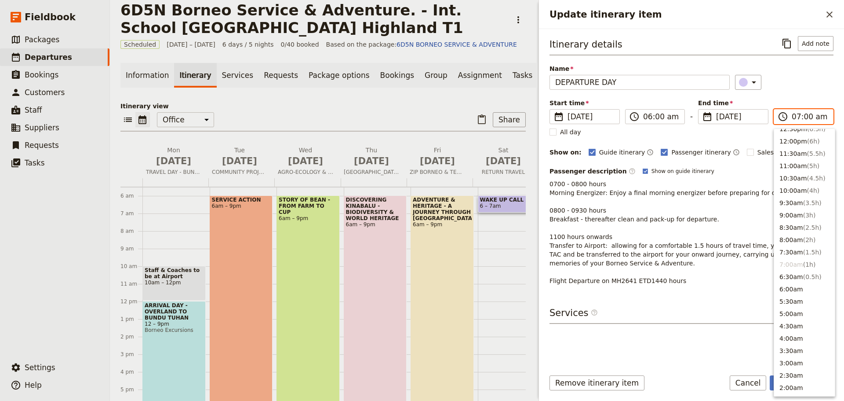
scroll to position [278, 0]
click at [796, 142] on button "12:00pm ( 6h )" at bounding box center [804, 141] width 61 height 12
type input "12:00 pm"
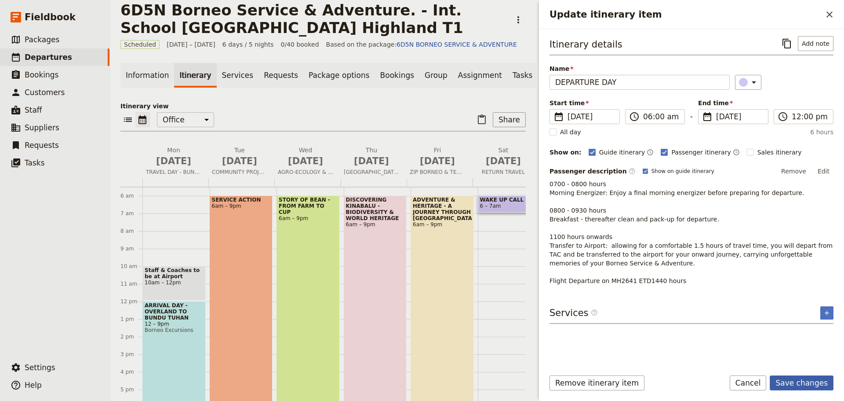
click at [804, 379] on button "Save changes" at bounding box center [802, 382] width 64 height 15
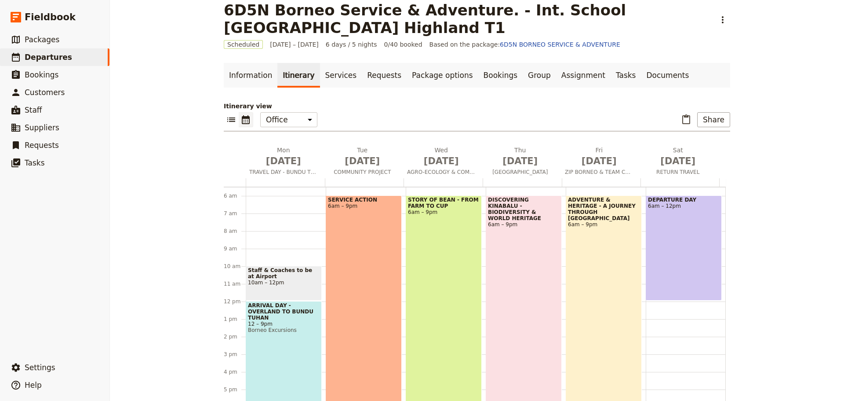
click at [270, 349] on div "ARRIVAL DAY - OVERLAND TO BUNDU TUHAN 12 – 9pm Borneo Excursions" at bounding box center [284, 380] width 76 height 158
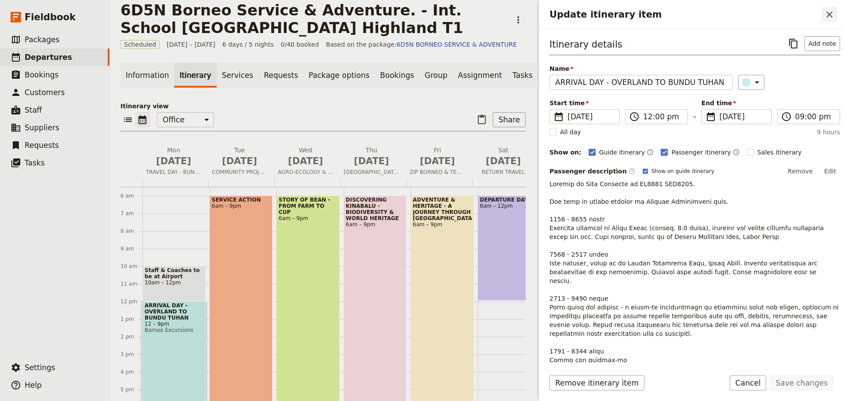
click at [831, 11] on icon "Close drawer" at bounding box center [829, 14] width 11 height 11
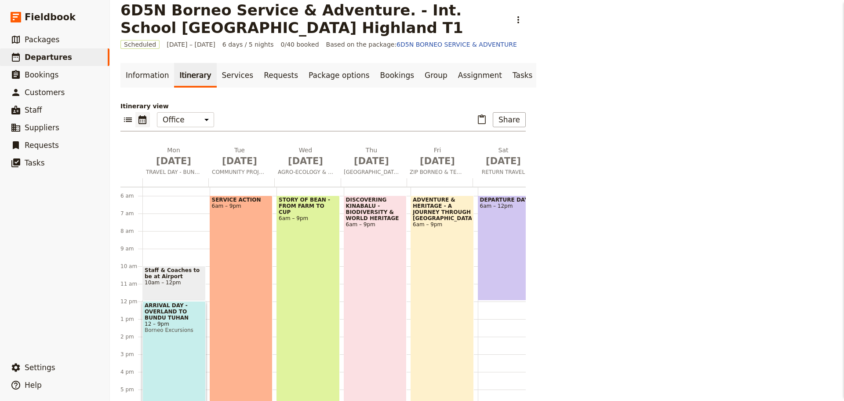
scroll to position [154, 0]
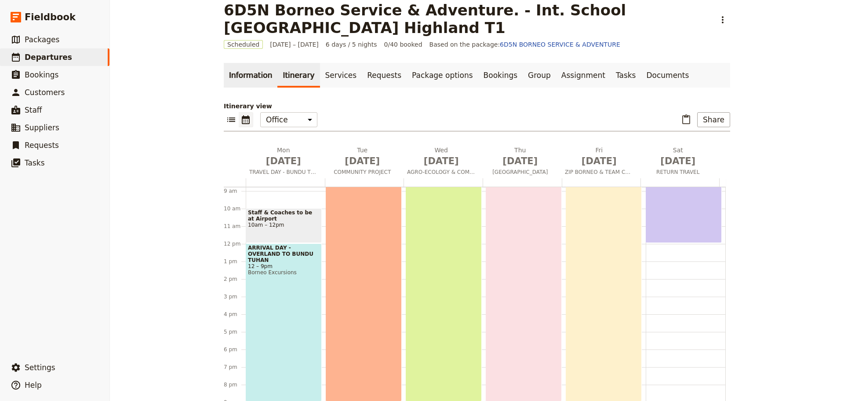
click at [244, 71] on link "Information" at bounding box center [251, 75] width 54 height 25
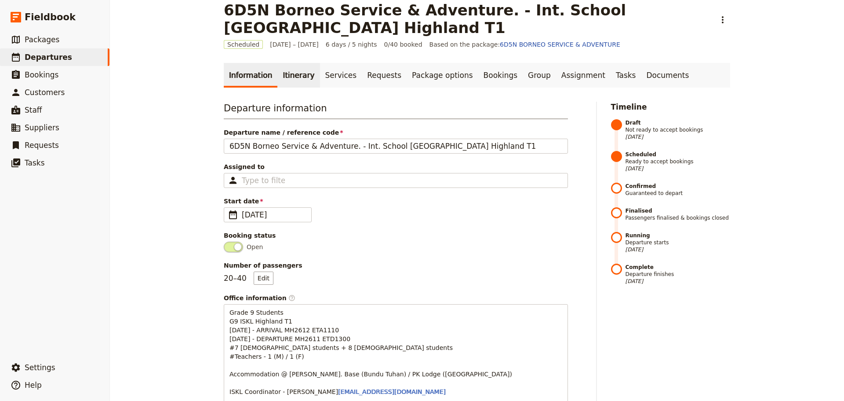
click at [296, 77] on link "Itinerary" at bounding box center [298, 75] width 42 height 25
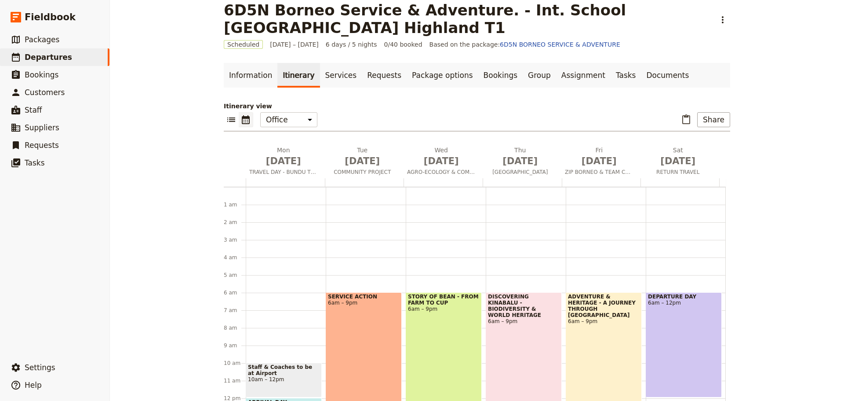
scroll to position [97, 0]
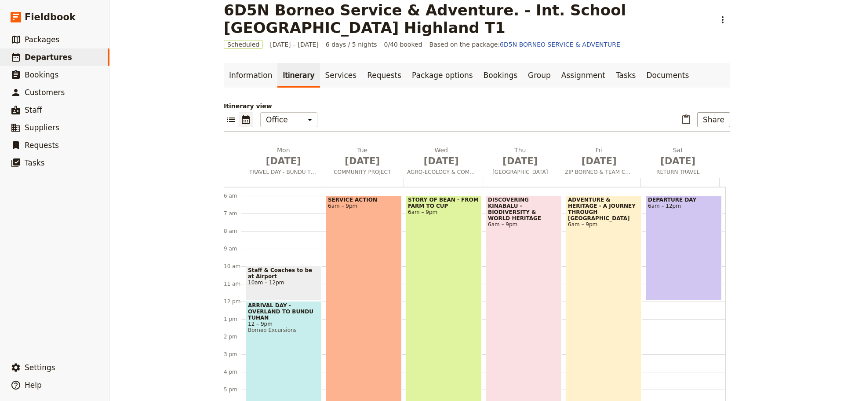
click at [667, 250] on div "DEPARTURE DAY 6am – 12pm" at bounding box center [684, 247] width 76 height 105
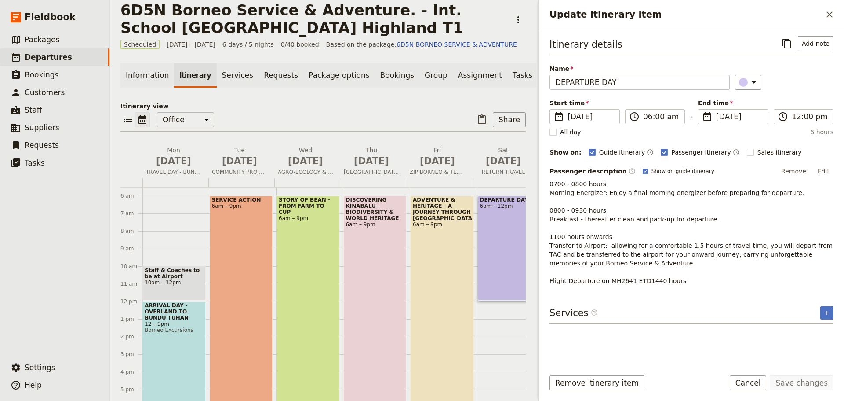
click at [821, 172] on button "Edit" at bounding box center [824, 170] width 20 height 13
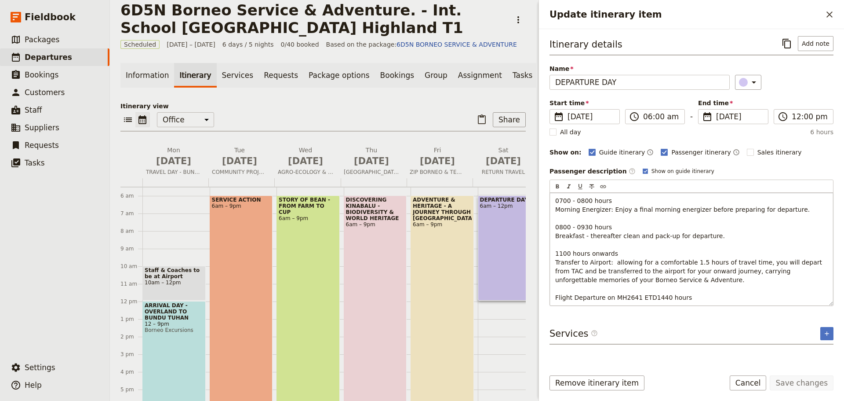
click at [568, 250] on span "0700 - 0800 hours Morning Energizer: Enjoy a final morning energizer before pre…" at bounding box center [689, 249] width 269 height 104
click at [622, 252] on p "0700 - 0800 hours Morning Energizer: Enjoy a final morning energizer before pre…" at bounding box center [691, 249] width 273 height 106
click at [612, 263] on span "0700 - 0800 hours Morning Energizer: Enjoy a final morning energizer before pre…" at bounding box center [689, 249] width 269 height 104
click at [682, 298] on p "0700 - 0800 hours Morning Energizer: Enjoy a final morning energizer before pre…" at bounding box center [691, 249] width 273 height 106
click at [632, 298] on span "0700 - 0800 hours Morning Energizer: Enjoy a final morning energizer before pre…" at bounding box center [689, 249] width 269 height 104
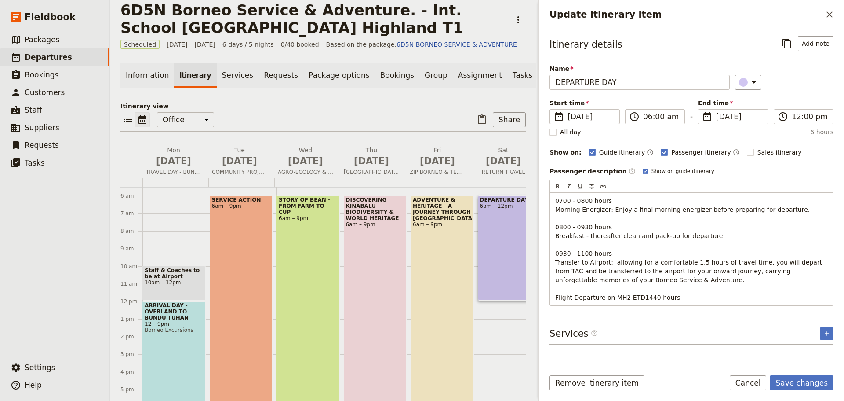
click at [799, 383] on button "Save changes" at bounding box center [802, 382] width 64 height 15
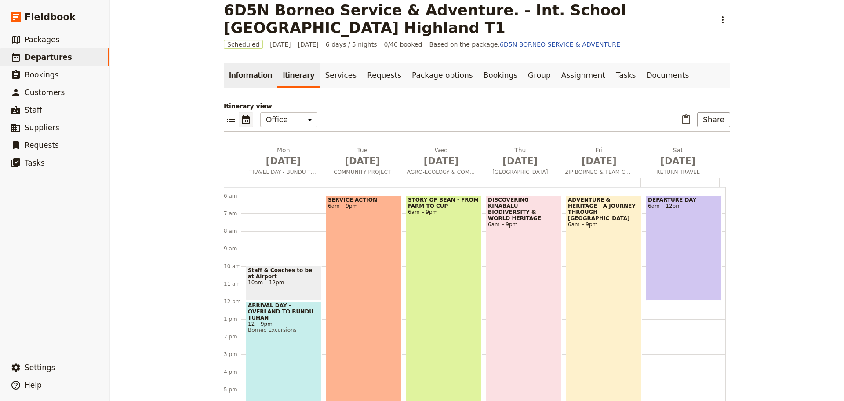
click at [250, 70] on link "Information" at bounding box center [251, 75] width 54 height 25
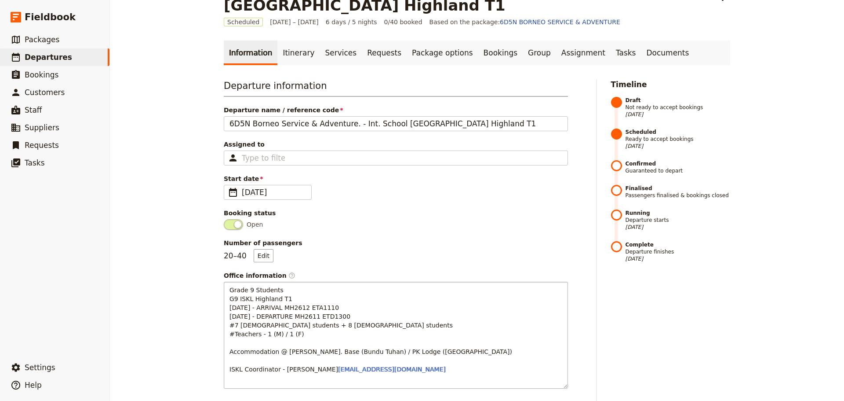
scroll to position [57, 0]
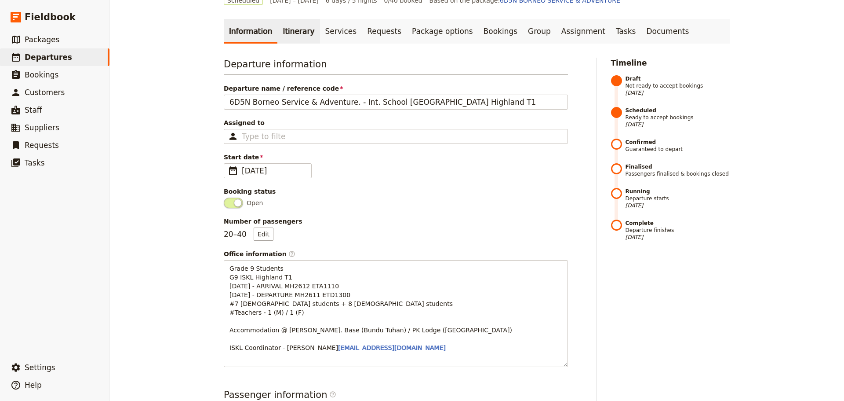
click at [292, 33] on link "Itinerary" at bounding box center [298, 31] width 42 height 25
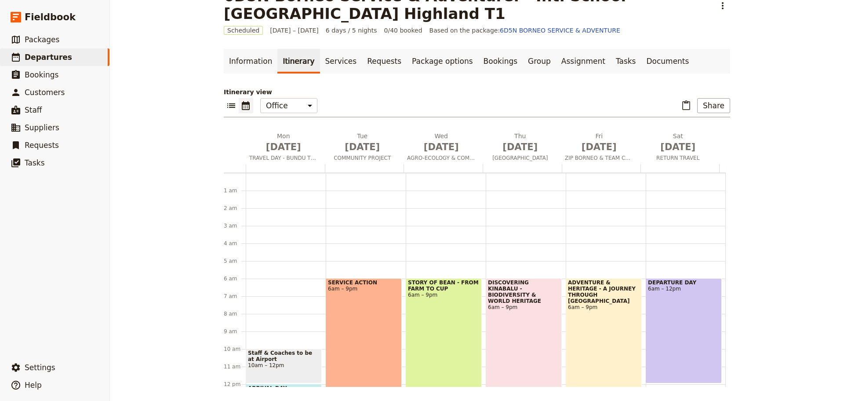
scroll to position [97, 0]
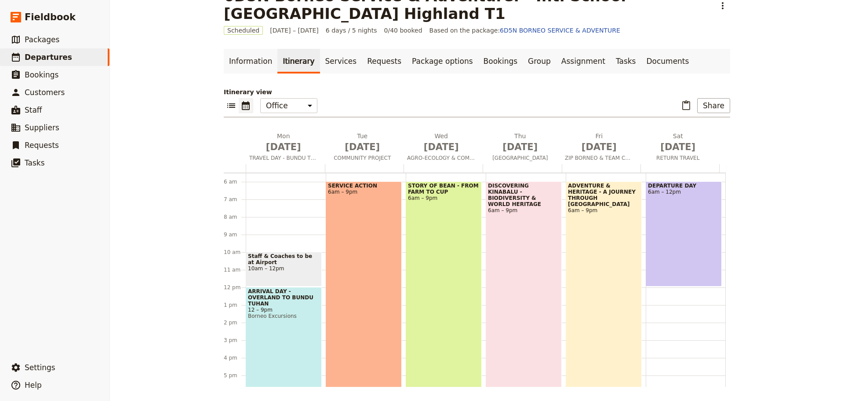
click at [696, 211] on div "DEPARTURE DAY 6am – 12pm" at bounding box center [684, 233] width 76 height 105
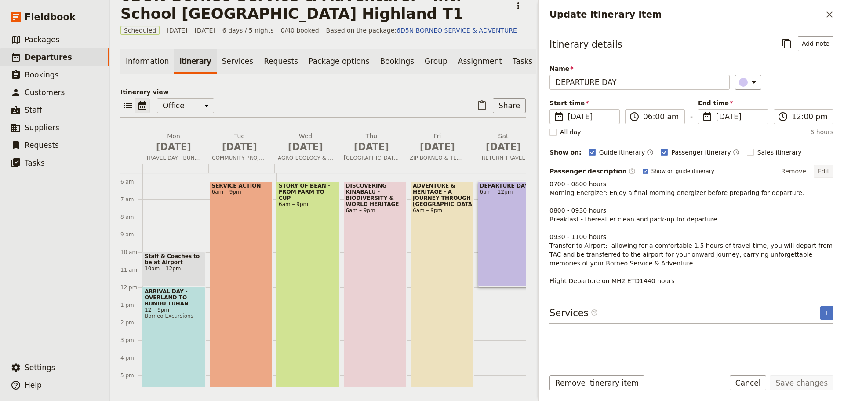
click at [822, 171] on button "Edit" at bounding box center [824, 170] width 20 height 13
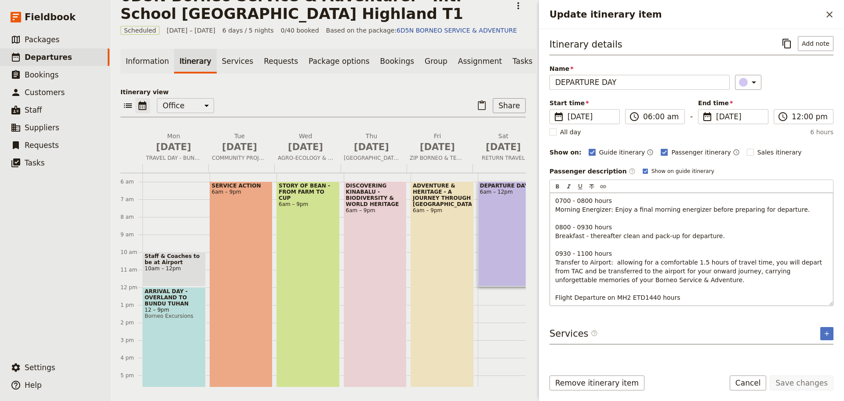
click at [624, 297] on span "0700 - 0800 hours Morning Energizer: Enjoy a final morning energizer before pre…" at bounding box center [689, 249] width 269 height 104
click at [656, 298] on span "0700 - 0800 hours Morning Energizer: Enjoy a final morning energizer before pre…" at bounding box center [689, 249] width 269 height 104
drag, startPoint x: 634, startPoint y: 277, endPoint x: 553, endPoint y: 281, distance: 81.4
click at [553, 281] on div "0700 - 0800 hours Morning Energizer: Enjoy a final morning energizer before pre…" at bounding box center [691, 249] width 283 height 113
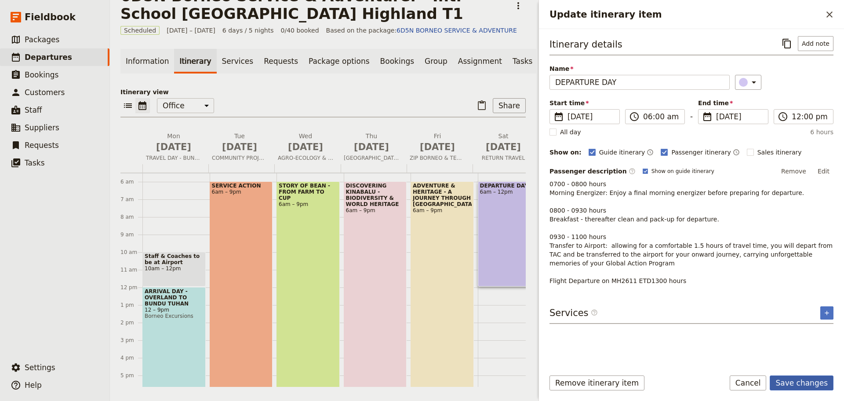
click at [793, 386] on button "Save changes" at bounding box center [802, 382] width 64 height 15
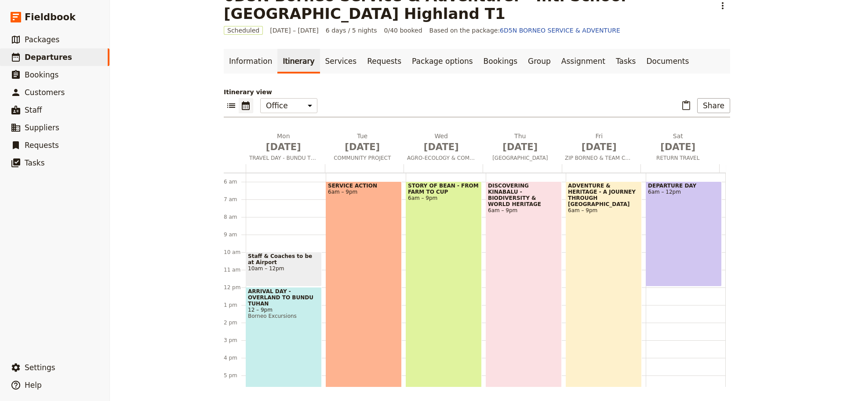
click at [784, 274] on div "6D5N Borneo Service & Adventure. - Int. School [GEOGRAPHIC_DATA] Highland T1 ​ …" at bounding box center [477, 200] width 734 height 401
click at [675, 266] on div "DEPARTURE DAY 6am – 12pm" at bounding box center [684, 233] width 76 height 105
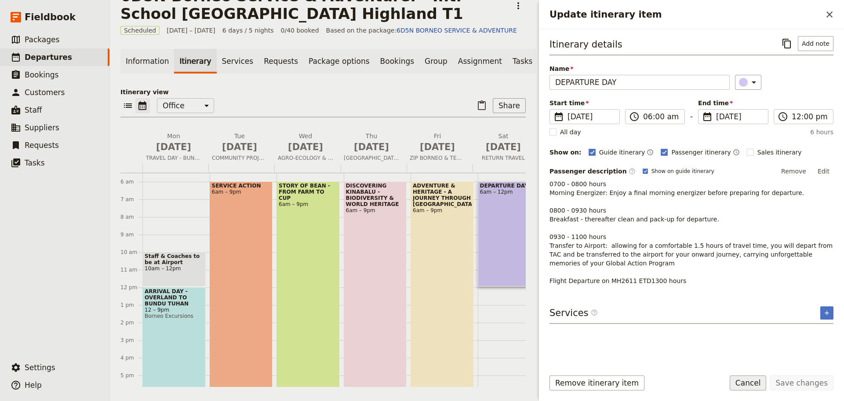
click at [753, 383] on button "Cancel" at bounding box center [748, 382] width 37 height 15
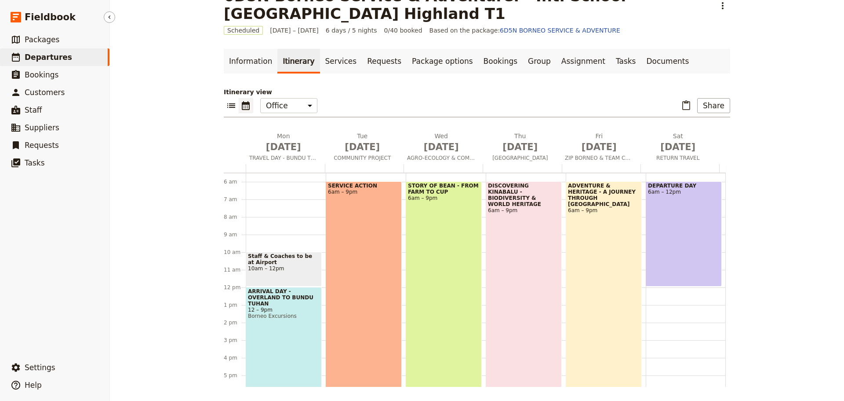
click at [60, 59] on span "Departures" at bounding box center [48, 57] width 47 height 9
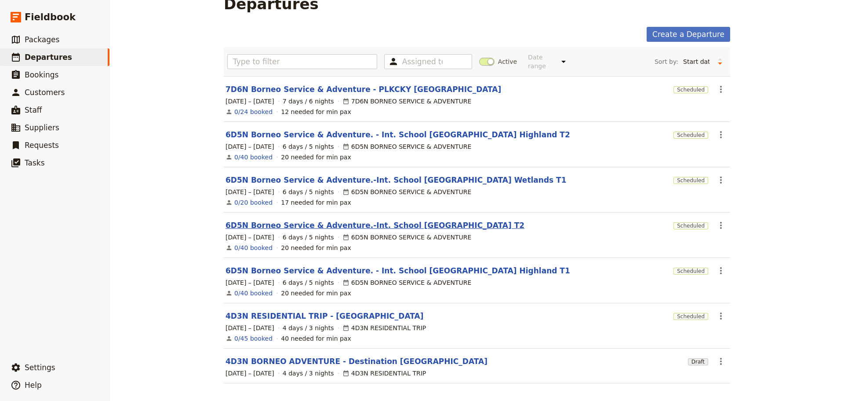
click at [439, 220] on link "6D5N Borneo Service & Adventure.-Int. School [GEOGRAPHIC_DATA] T2" at bounding box center [375, 225] width 299 height 11
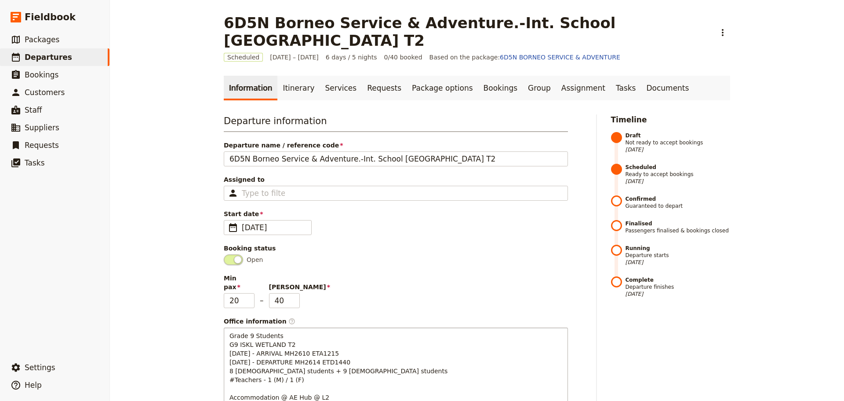
scroll to position [44, 0]
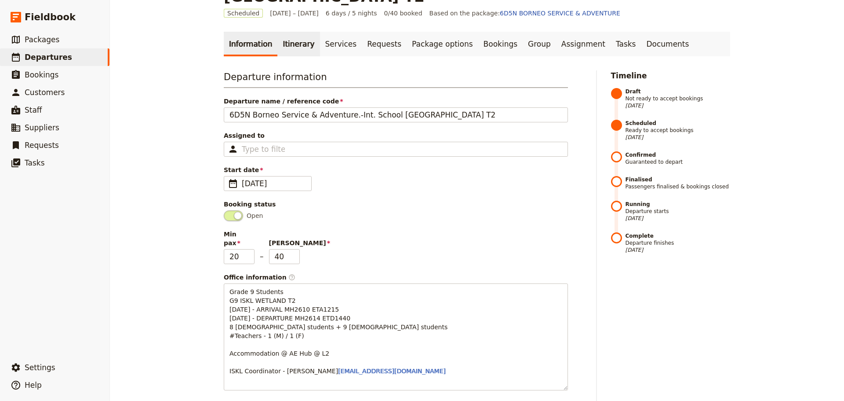
click at [287, 45] on link "Itinerary" at bounding box center [298, 44] width 42 height 25
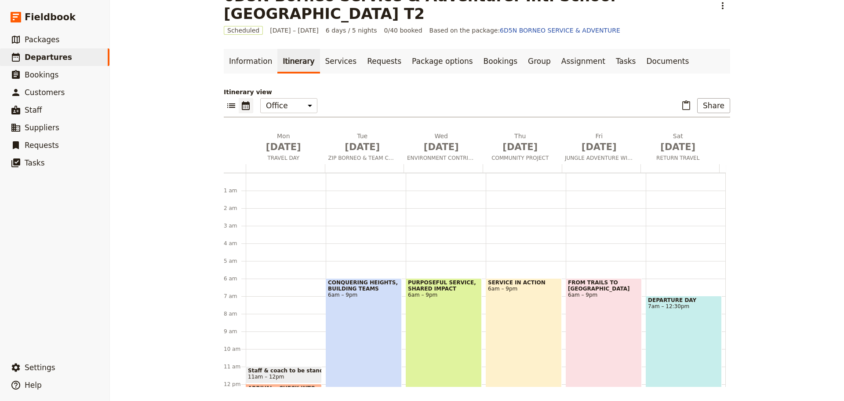
scroll to position [97, 0]
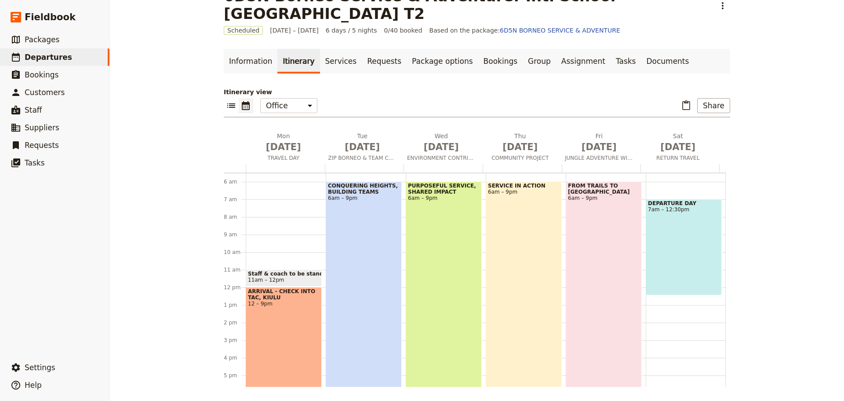
click at [667, 258] on div "DEPARTURE DAY 7am – 12:30pm" at bounding box center [684, 247] width 76 height 96
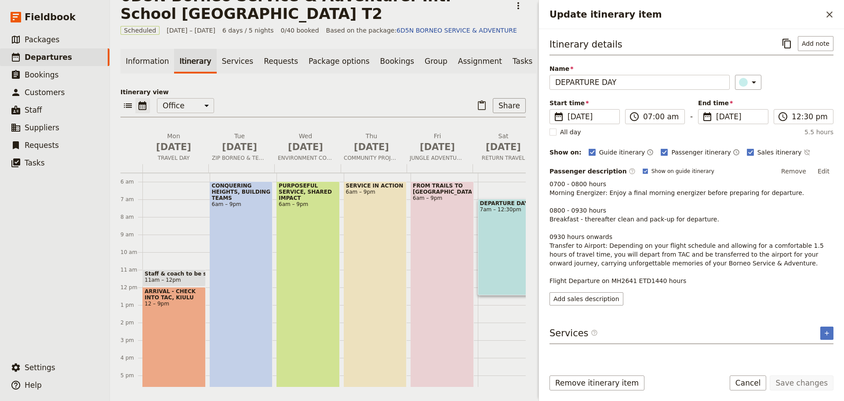
click at [825, 170] on button "Edit" at bounding box center [824, 170] width 20 height 13
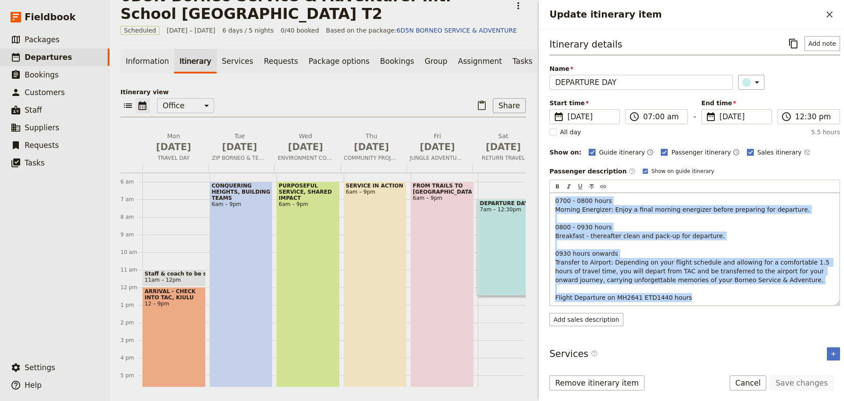
drag, startPoint x: 553, startPoint y: 200, endPoint x: 700, endPoint y: 297, distance: 175.9
click at [700, 297] on div "0700 - 0800 hours Morning Energizer: Enjoy a final morning energizer before pre…" at bounding box center [695, 249] width 290 height 113
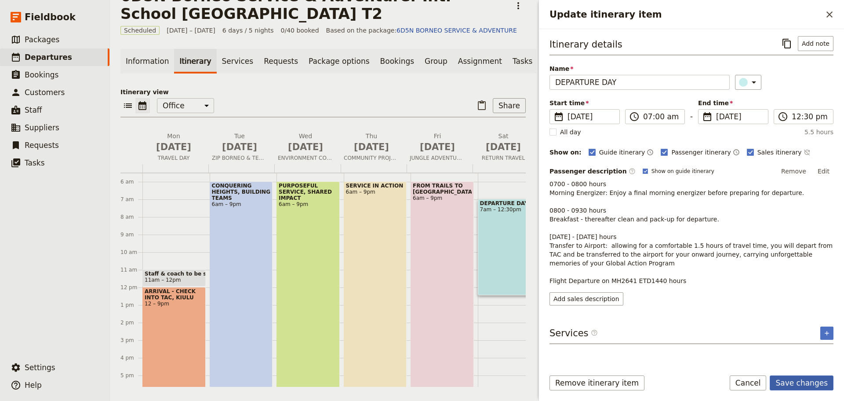
click at [796, 384] on button "Save changes" at bounding box center [802, 382] width 64 height 15
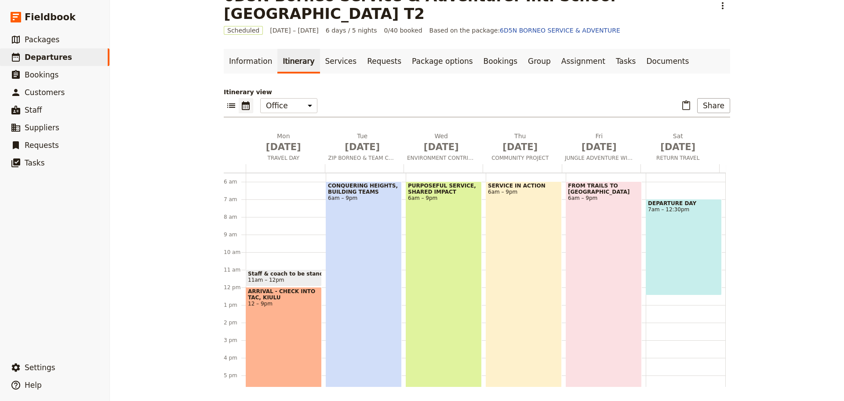
click at [609, 299] on div "FROM TRAILS TO RAPIDS 6am – 9pm" at bounding box center [604, 312] width 76 height 263
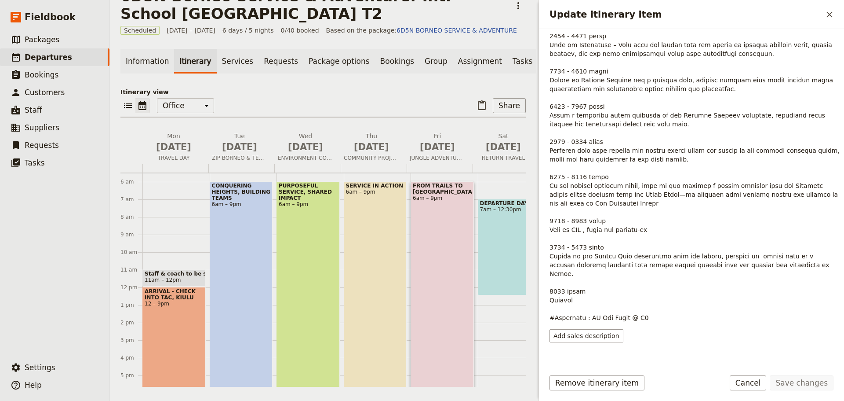
scroll to position [219, 0]
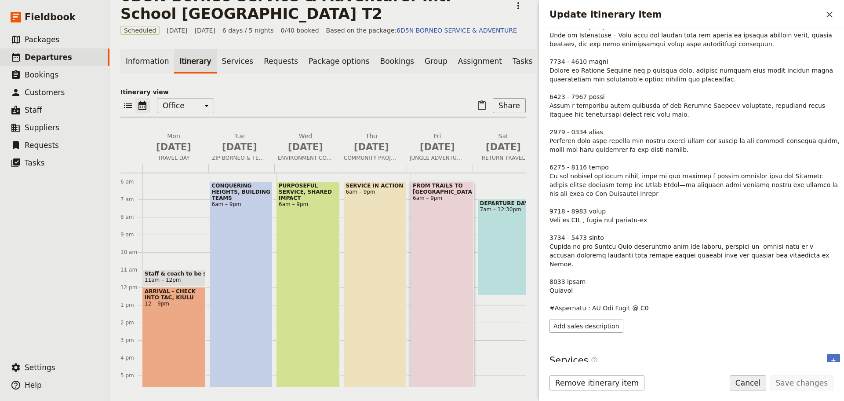
click at [757, 383] on button "Cancel" at bounding box center [748, 382] width 37 height 15
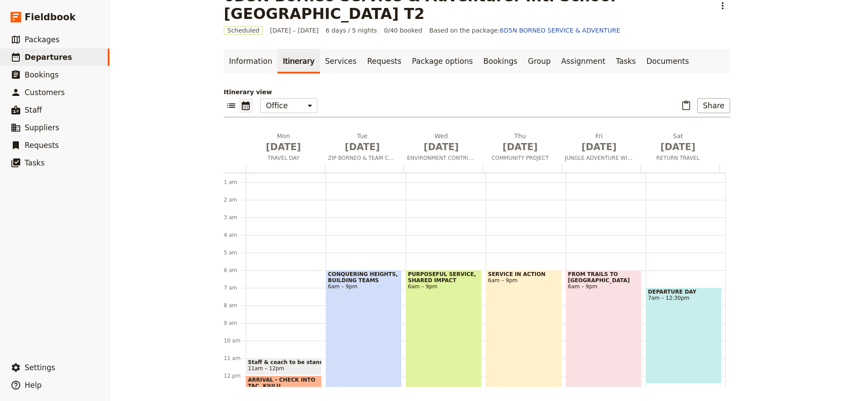
scroll to position [0, 0]
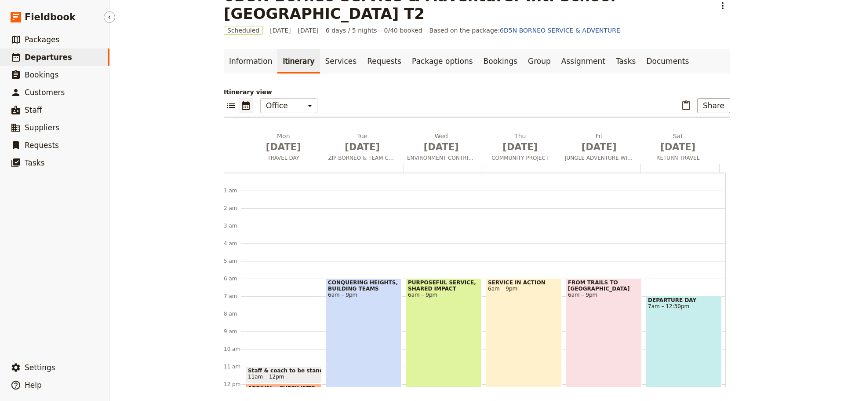
click at [53, 54] on span "Departures" at bounding box center [48, 57] width 47 height 9
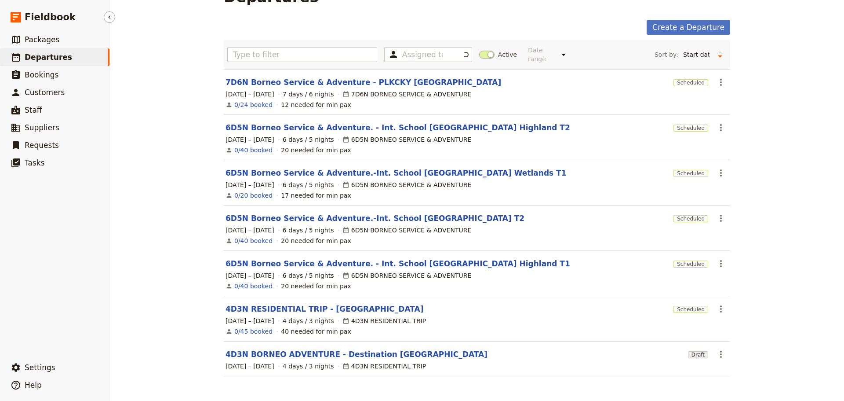
scroll to position [19, 0]
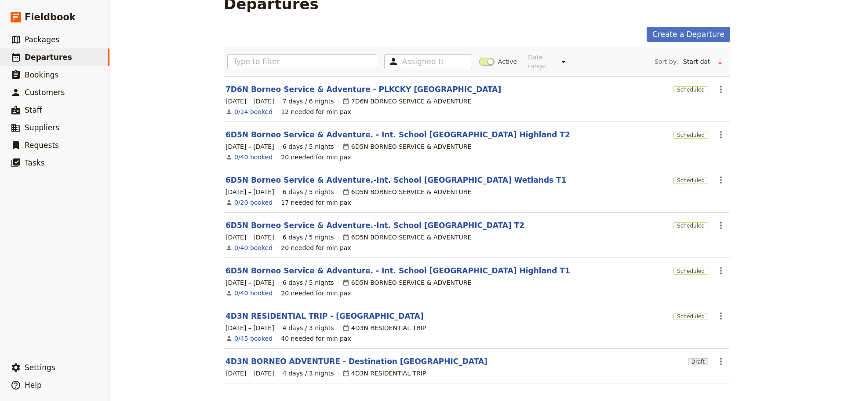
click at [431, 129] on link "6D5N Borneo Service & Adventure. - Int. School [GEOGRAPHIC_DATA] Highland T2" at bounding box center [398, 134] width 345 height 11
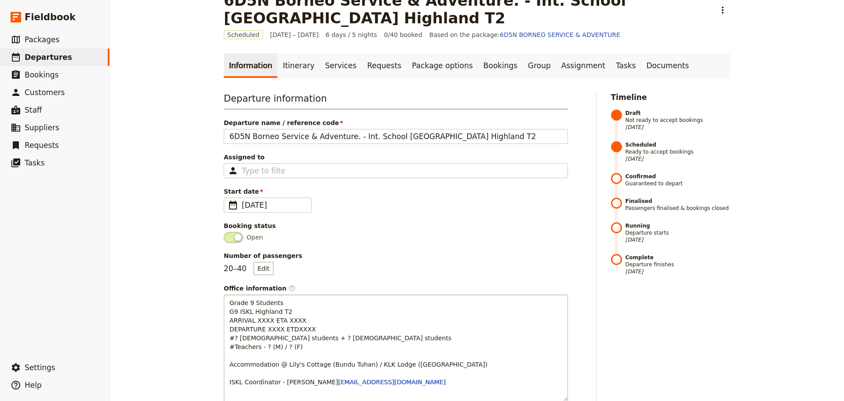
scroll to position [44, 0]
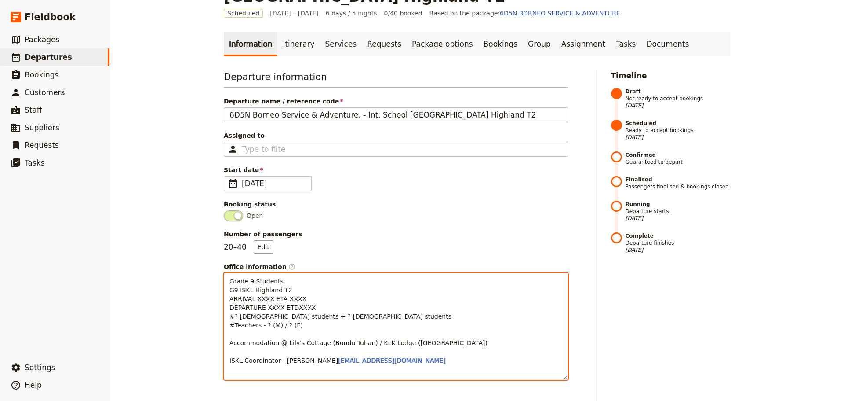
click at [225, 299] on div "Grade 9 Students G9 ISKL Highland T2 ARRIVAL XXXX ETA XXXX DEPARTURE XXXX ETDXX…" at bounding box center [395, 326] width 343 height 106
click at [306, 299] on span "Grade 9 Students G9 ISKL Highland T2 [DATE] - ARRIVAL XXXX ETA XXXX DEPARTURE X…" at bounding box center [359, 320] width 258 height 86
click at [342, 298] on span "Grade 9 Students G9 ISKL Highland T2 [DATE] - ARRIVAL MH2612 ETA XXXX DEPARTURE…" at bounding box center [359, 320] width 258 height 86
click at [274, 307] on span "Grade 9 Students G9 ISKL Highland T2 [DATE] - ARRIVAL MH2612 ETA1110 DEPARTURE …" at bounding box center [359, 320] width 258 height 86
click at [230, 310] on span "Grade 9 Students G9 ISKL Highland T2 [DATE] - ARRIVAL MH2612 ETA1110 DEPARTURE …" at bounding box center [359, 320] width 258 height 86
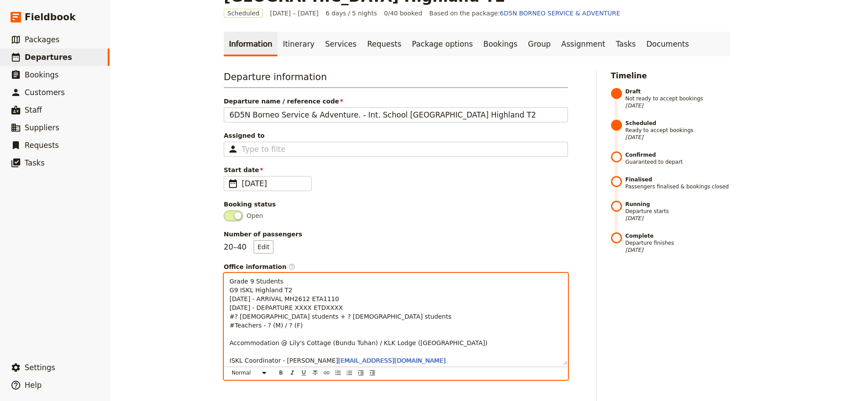
click at [314, 310] on span "Grade 9 Students G9 ISKL Highland T2 [DATE] - ARRIVAL MH2612 ETA1110 [DATE] - D…" at bounding box center [359, 320] width 258 height 86
click at [355, 307] on p "Grade 9 Students G9 ISKL Highland T2 [DATE] - ARRIVAL MH2612 ETA1110 [DATE] - D…" at bounding box center [396, 321] width 333 height 88
click at [262, 325] on span "Grade 9 Students G9 ISKL Highland T2 [DATE] - ARRIVAL MH2612 ETA1110 [DATE] - D…" at bounding box center [359, 320] width 258 height 86
click at [283, 325] on span "Grade 9 Students G9 ISKL Highland T2 [DATE] - ARRIVAL MH2612 ETA1110 [DATE] - D…" at bounding box center [359, 320] width 258 height 86
click at [234, 316] on span "Grade 9 Students G9 ISKL Highland T2 [DATE] - ARRIVAL MH2612 ETA1110 [DATE] - D…" at bounding box center [359, 320] width 258 height 86
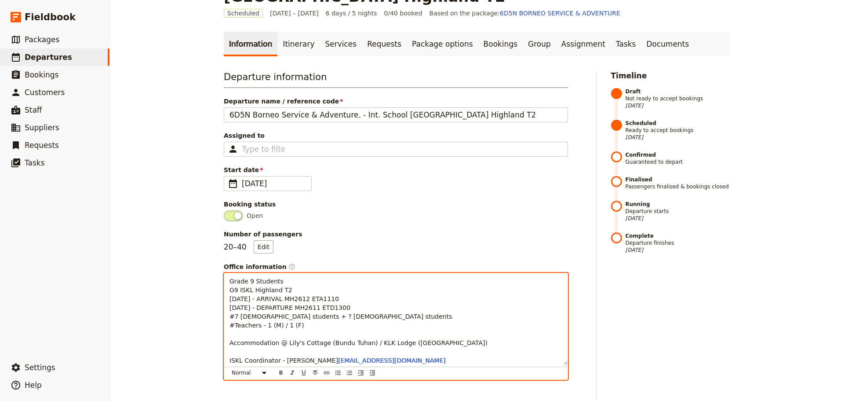
click at [291, 317] on span "Grade 9 Students G9 ISKL Highland T2 [DATE] - ARRIVAL MH2612 ETA1110 [DATE] - D…" at bounding box center [359, 320] width 258 height 86
click at [393, 344] on span "Grade 9 Students G9 ISKL Highland T2 [DATE] - ARRIVAL MH2612 ETA1110 [DATE] - D…" at bounding box center [359, 320] width 258 height 86
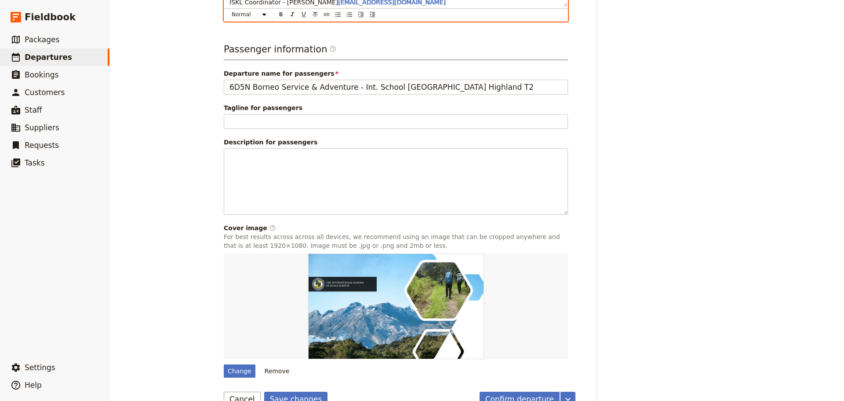
scroll to position [422, 0]
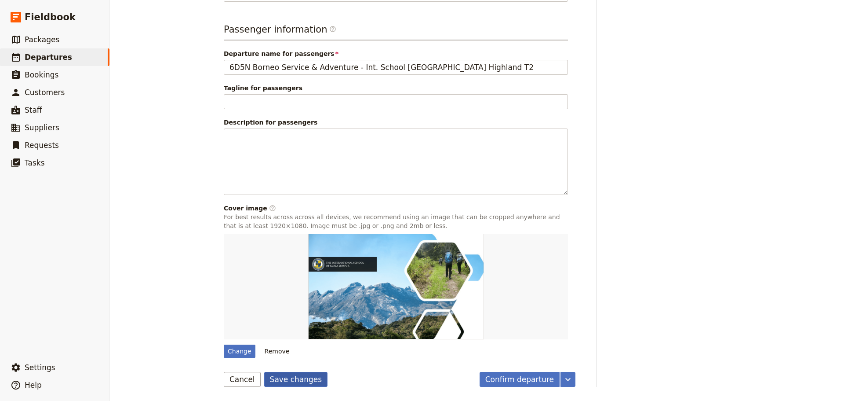
click at [283, 381] on button "Save changes" at bounding box center [296, 379] width 64 height 15
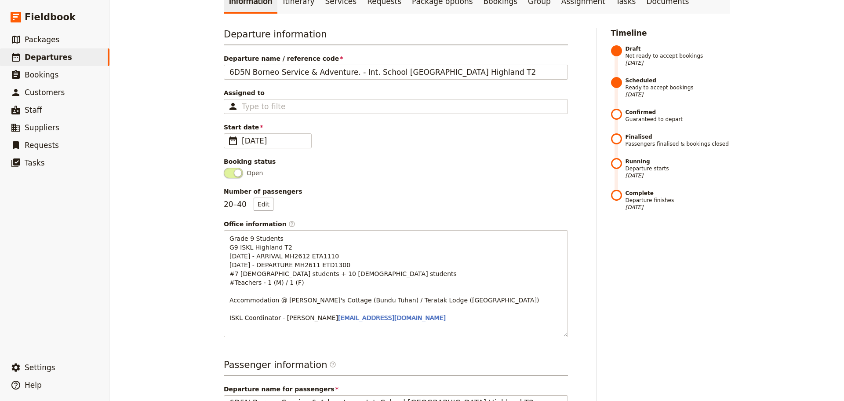
scroll to position [70, 0]
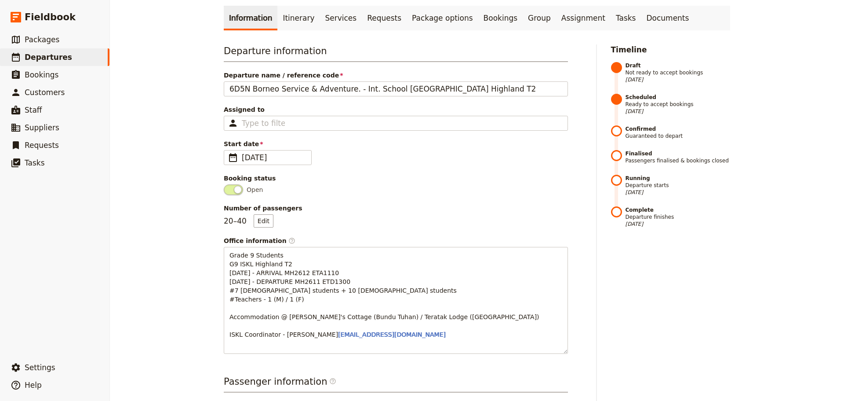
click at [296, 22] on link "Itinerary" at bounding box center [298, 18] width 42 height 25
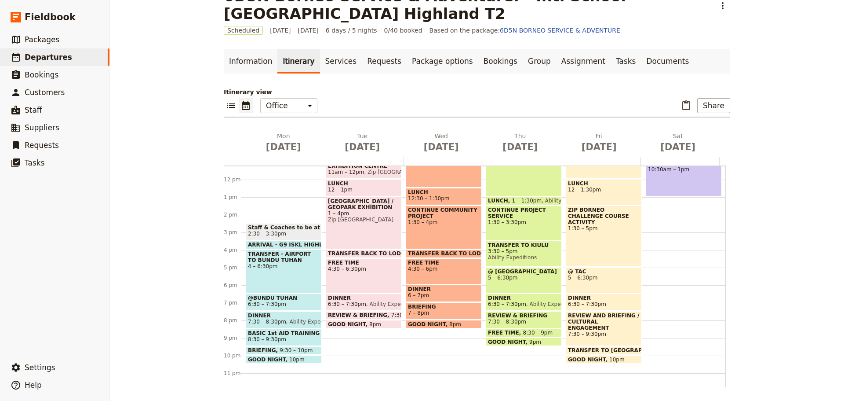
scroll to position [201, 0]
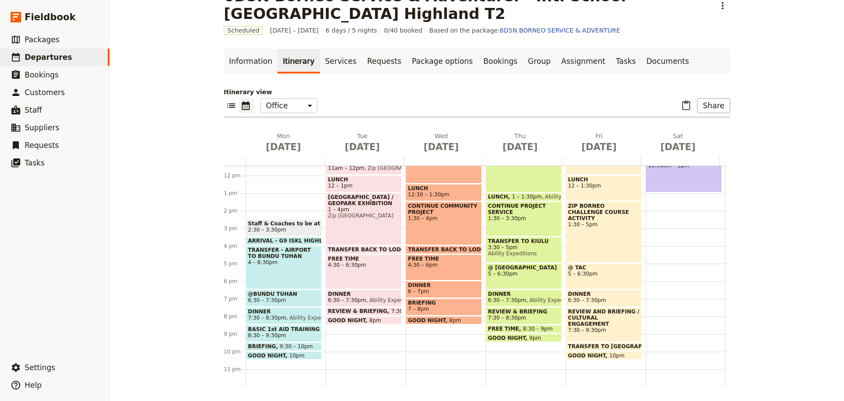
click at [296, 271] on div "TRANSFER - AIRPORT TO BUNDU TUHAN 4 – 6:30pm" at bounding box center [284, 267] width 76 height 44
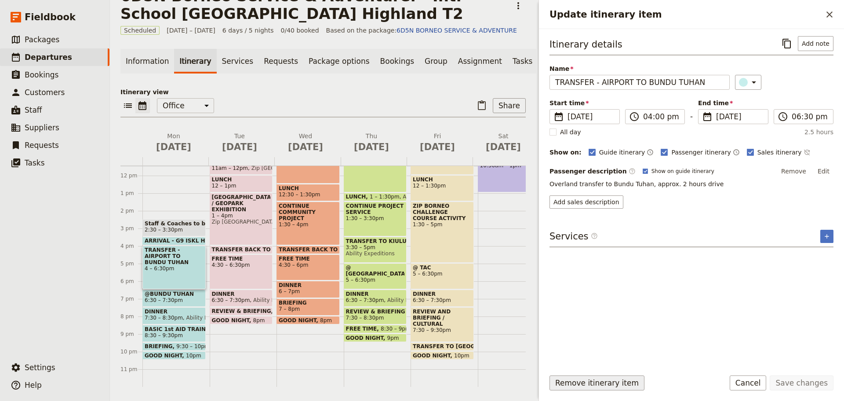
click at [609, 382] on button "Remove itinerary item" at bounding box center [597, 382] width 95 height 15
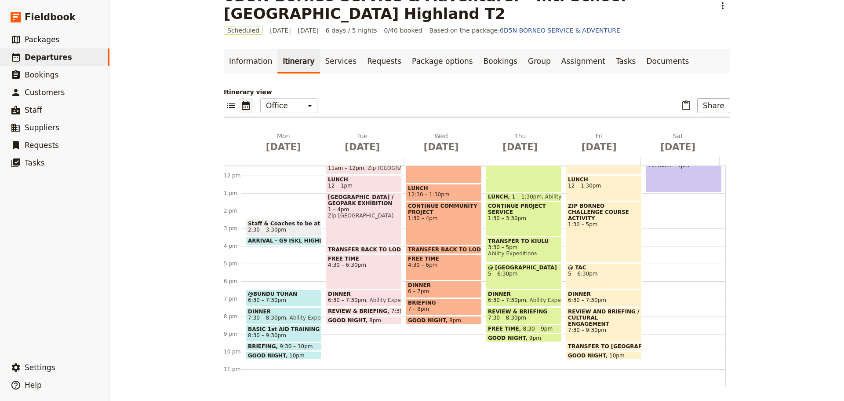
click at [284, 300] on span "6:30 – 7:30pm" at bounding box center [284, 300] width 72 height 6
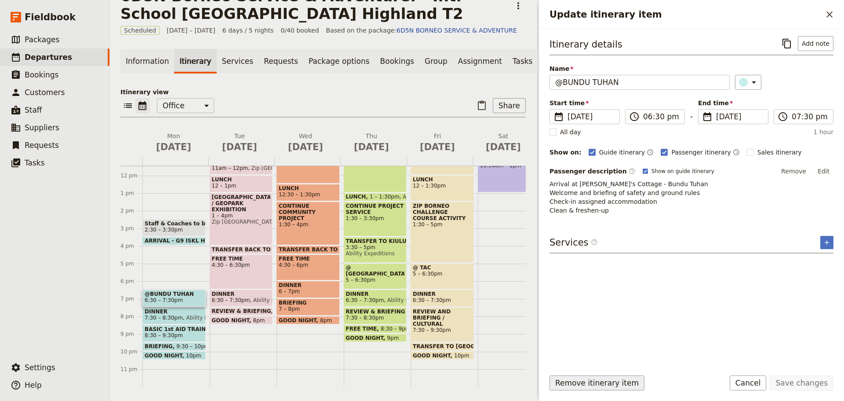
click at [608, 382] on button "Remove itinerary item" at bounding box center [597, 382] width 95 height 15
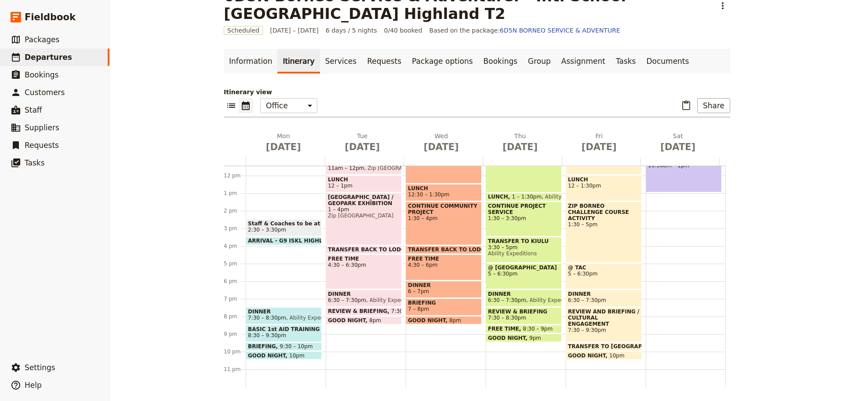
click at [286, 317] on span "Ability Expeditions" at bounding box center [312, 317] width 52 height 6
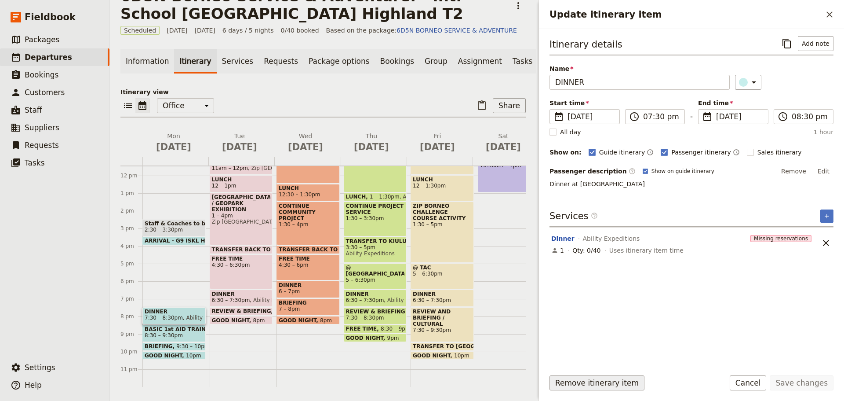
click at [576, 382] on button "Remove itinerary item" at bounding box center [597, 382] width 95 height 15
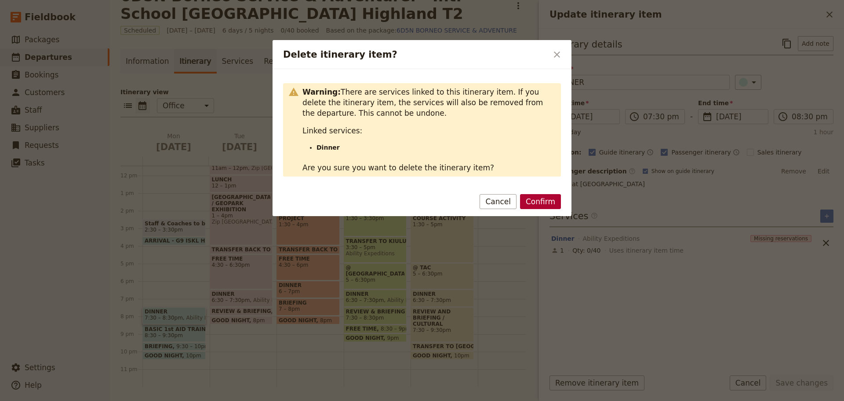
click at [529, 204] on button "Confirm" at bounding box center [540, 201] width 41 height 15
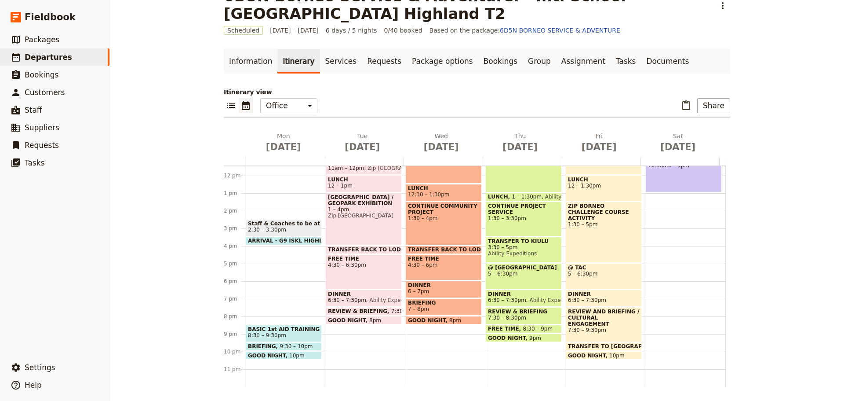
click at [194, 340] on div "6D5N Borneo Service & Adventure. - Int. School [GEOGRAPHIC_DATA] Highland T2 ​ …" at bounding box center [477, 200] width 734 height 401
click at [258, 336] on span "8:30 – 9:30pm" at bounding box center [267, 335] width 38 height 6
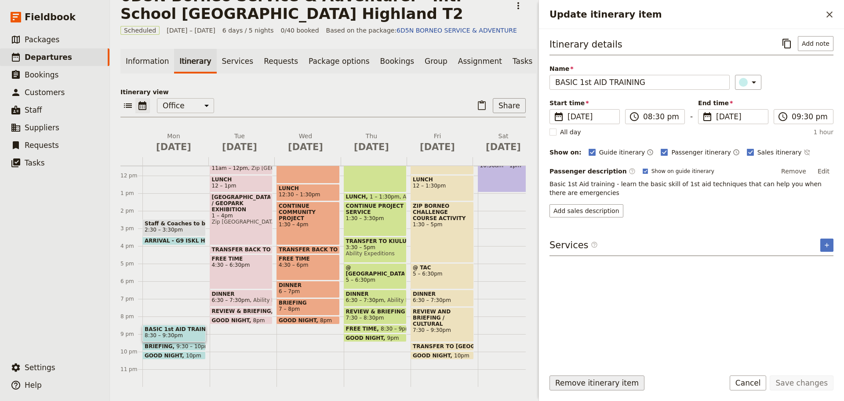
click at [587, 381] on button "Remove itinerary item" at bounding box center [597, 382] width 95 height 15
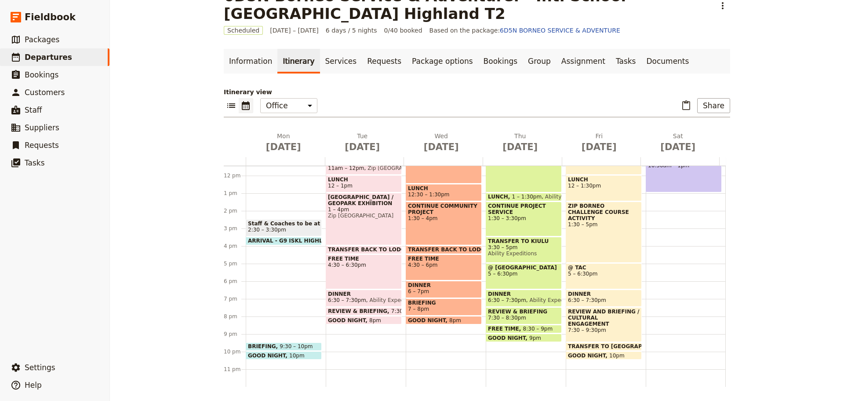
click at [288, 347] on span at bounding box center [283, 348] width 75 height 4
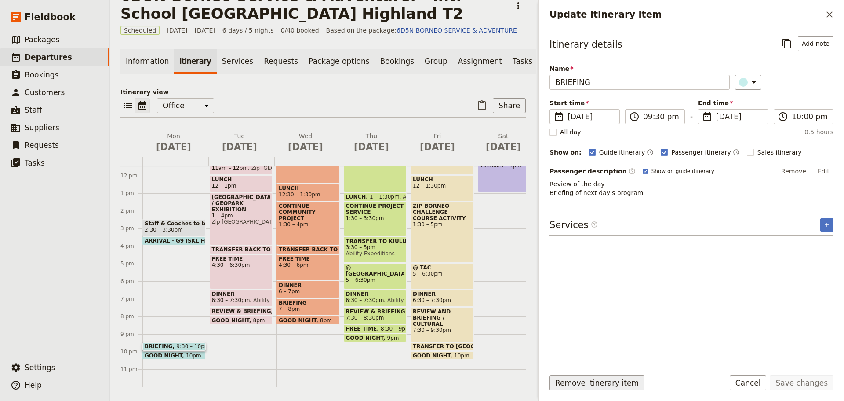
click at [602, 383] on button "Remove itinerary item" at bounding box center [597, 382] width 95 height 15
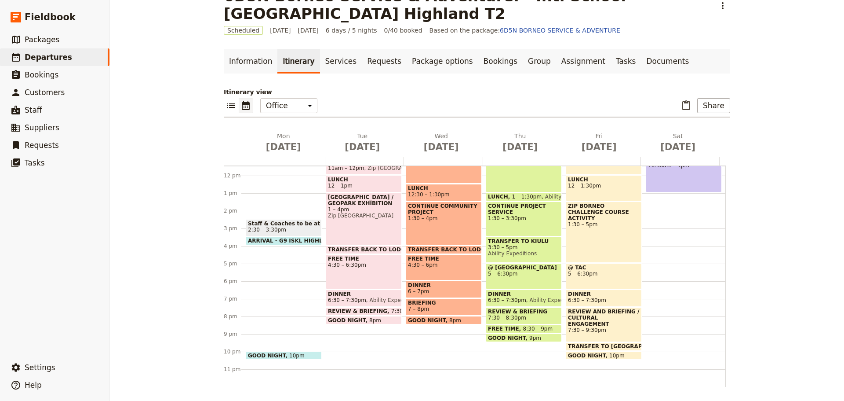
click at [271, 354] on span "GOOD NIGHT" at bounding box center [268, 355] width 41 height 6
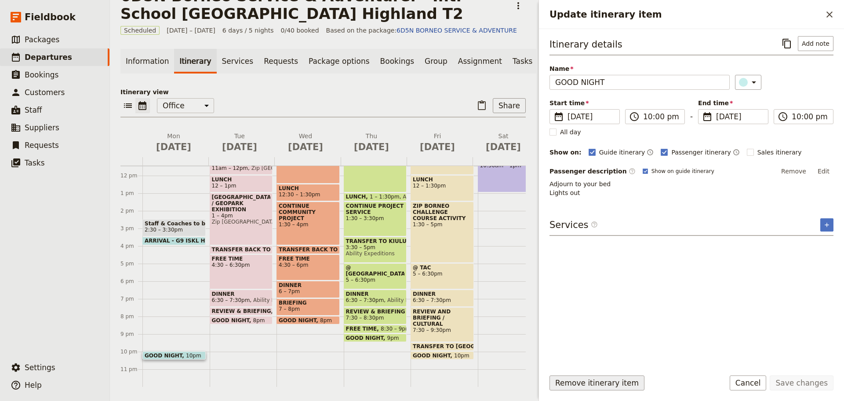
click at [592, 385] on button "Remove itinerary item" at bounding box center [597, 382] width 95 height 15
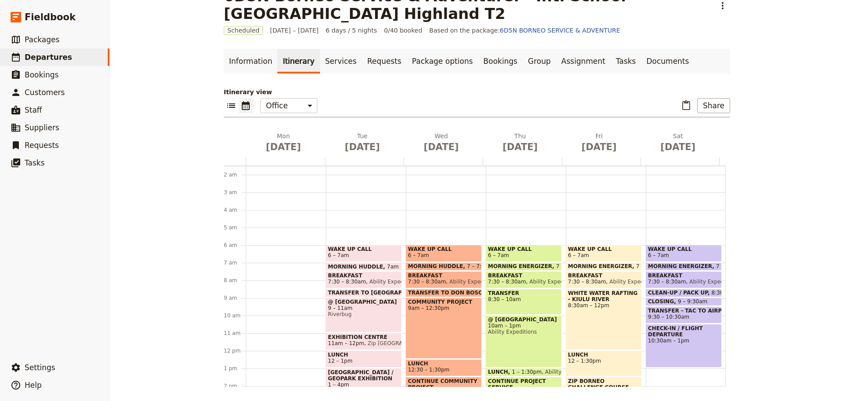
scroll to position [26, 0]
click at [363, 254] on span "6 – 7am" at bounding box center [364, 256] width 72 height 6
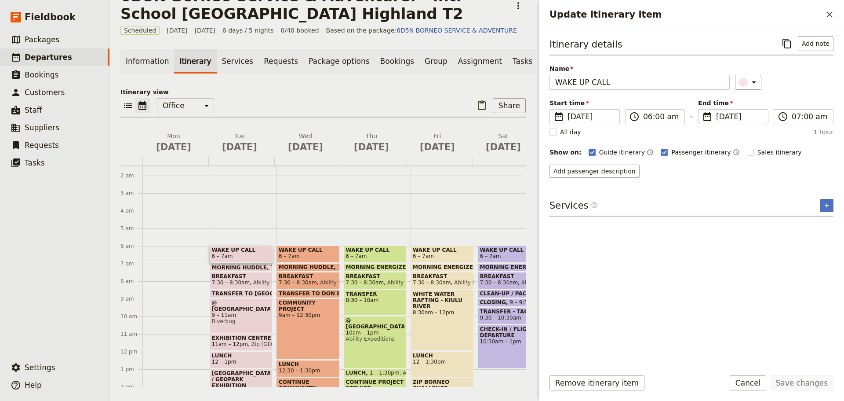
click at [237, 271] on span at bounding box center [241, 269] width 62 height 4
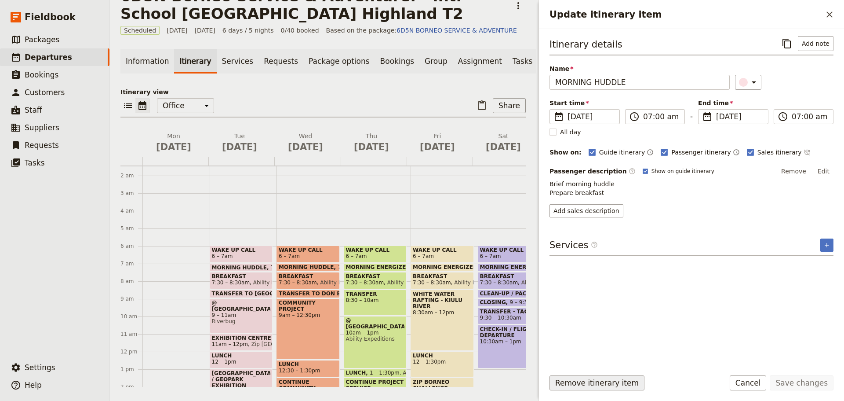
click at [574, 379] on button "Remove itinerary item" at bounding box center [597, 382] width 95 height 15
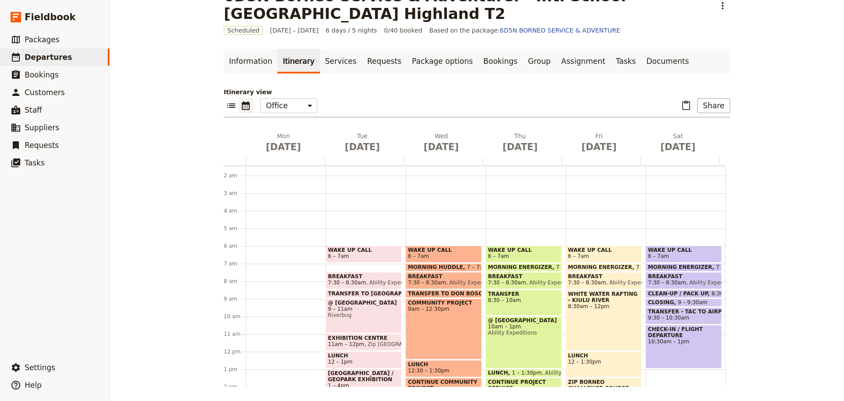
scroll to position [25, 0]
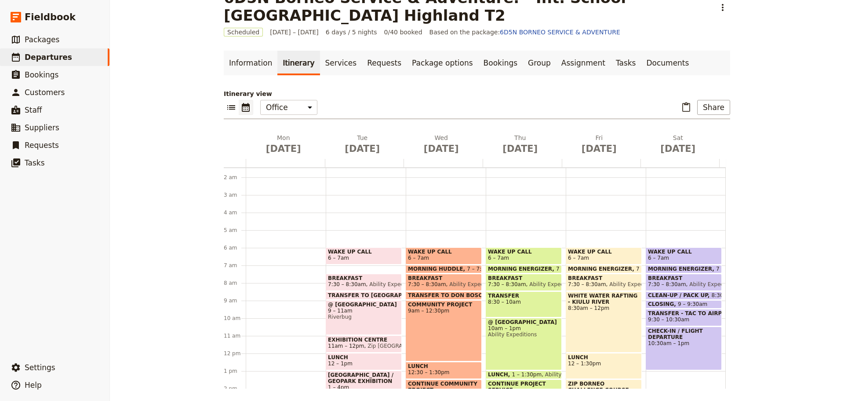
click at [379, 283] on span "Ability Expeditions" at bounding box center [392, 284] width 52 height 6
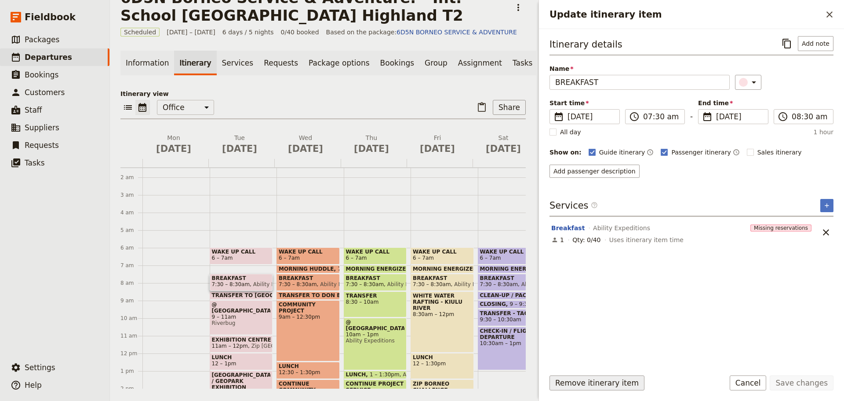
click at [567, 386] on button "Remove itinerary item" at bounding box center [597, 382] width 95 height 15
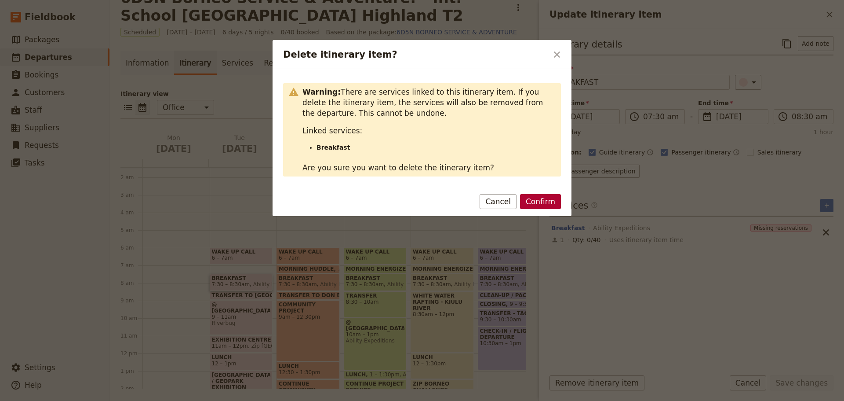
click at [545, 199] on button "Confirm" at bounding box center [540, 201] width 41 height 15
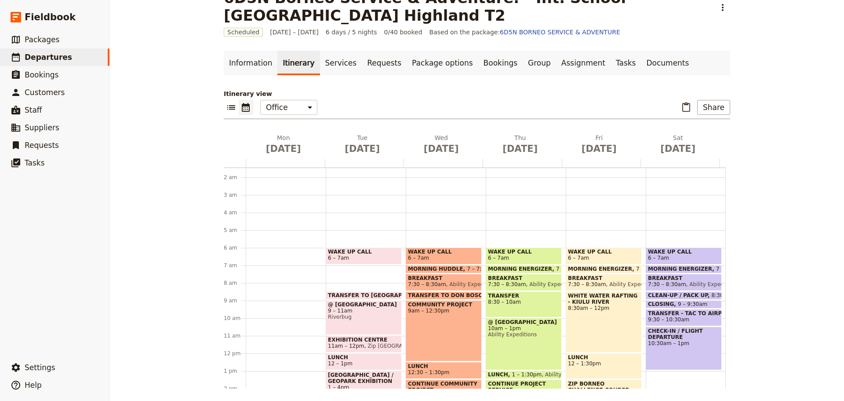
click at [357, 294] on span "TRANSFER TO [GEOGRAPHIC_DATA]" at bounding box center [382, 295] width 109 height 6
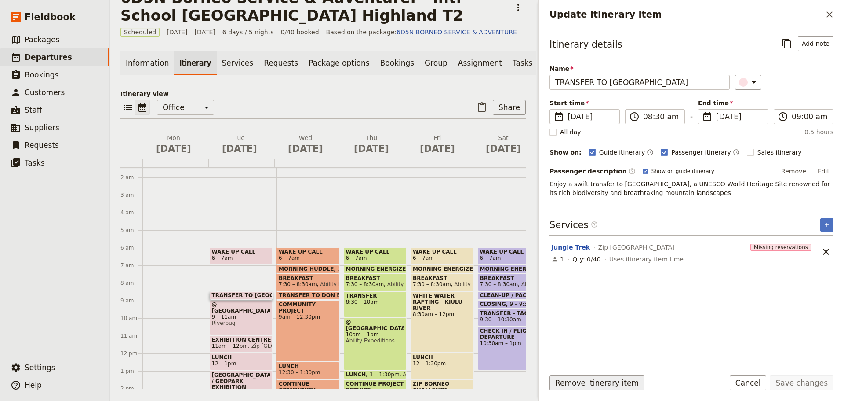
click at [588, 382] on button "Remove itinerary item" at bounding box center [597, 382] width 95 height 15
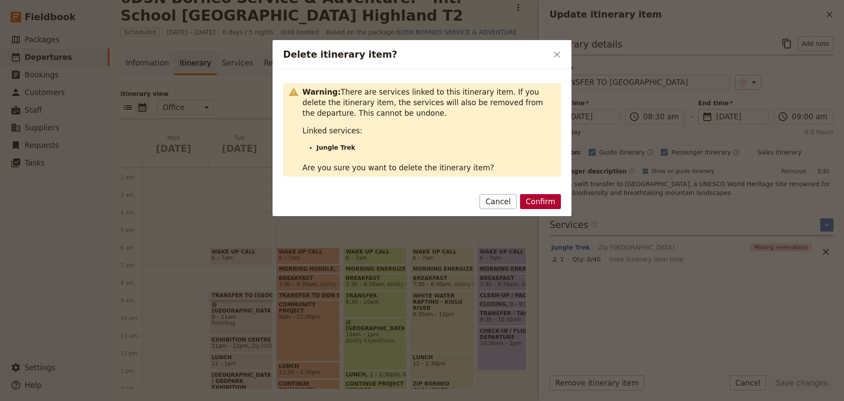
click at [554, 204] on button "Confirm" at bounding box center [540, 201] width 41 height 15
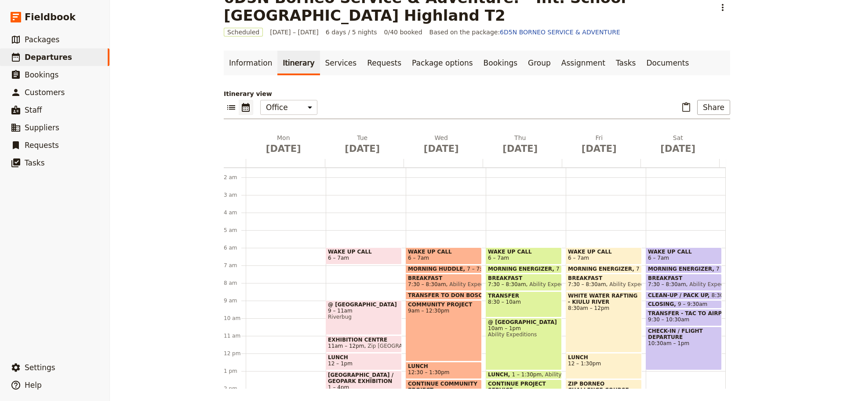
click at [350, 327] on div "@ [GEOGRAPHIC_DATA] 9 – 11am Riverbug" at bounding box center [364, 317] width 76 height 35
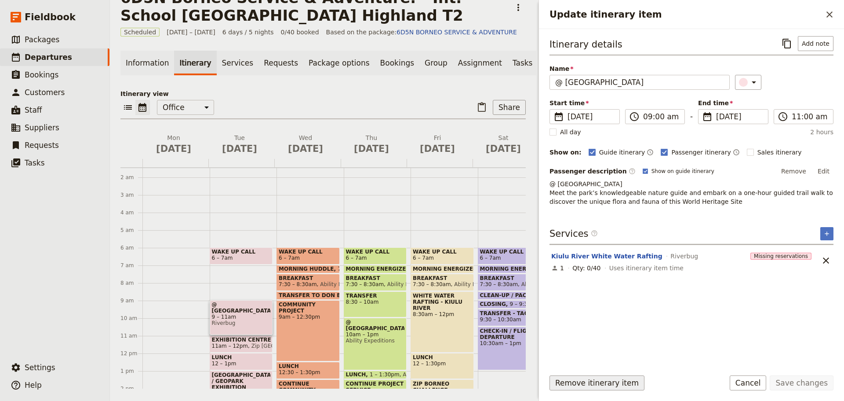
click at [582, 384] on button "Remove itinerary item" at bounding box center [597, 382] width 95 height 15
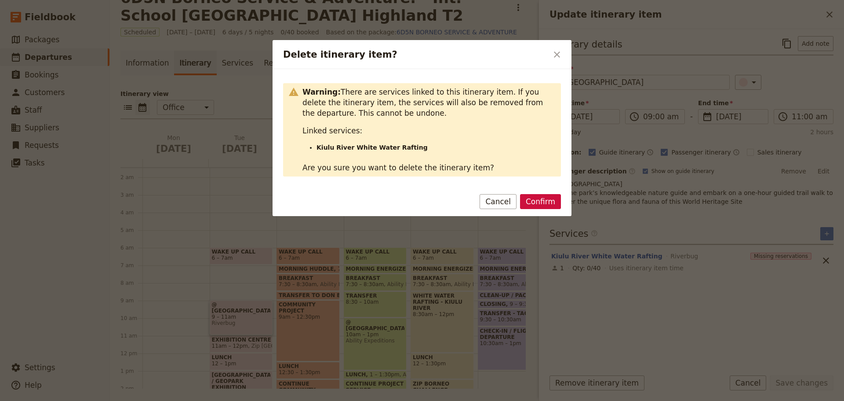
click at [540, 201] on button "Confirm" at bounding box center [540, 201] width 41 height 15
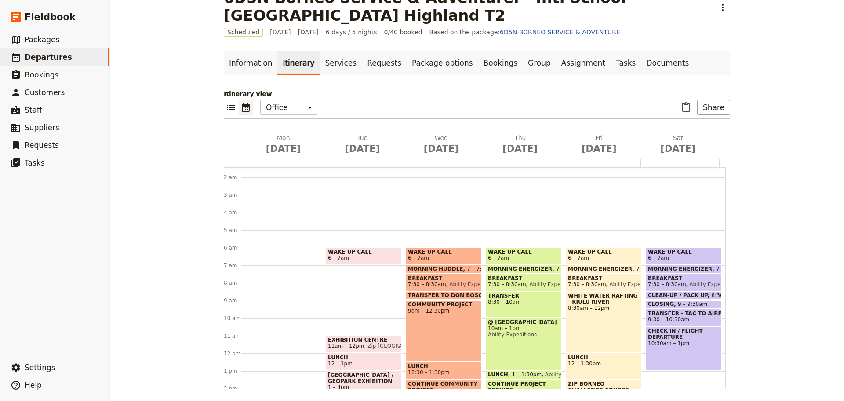
click at [365, 343] on span "Zip [GEOGRAPHIC_DATA]" at bounding box center [399, 346] width 69 height 6
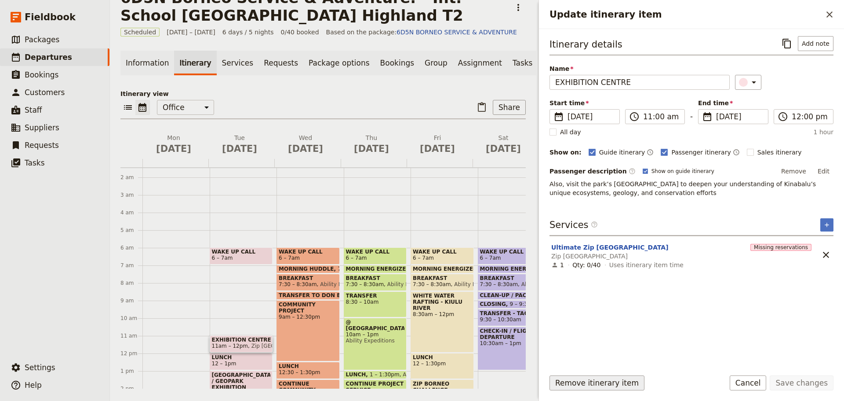
click at [573, 383] on button "Remove itinerary item" at bounding box center [597, 382] width 95 height 15
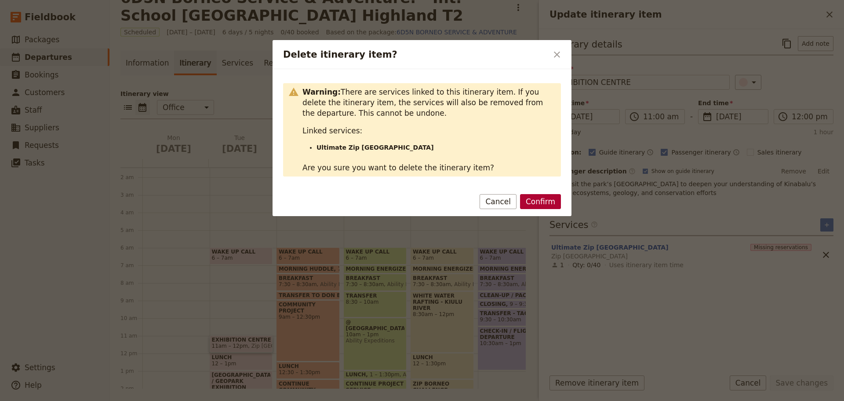
click at [547, 201] on button "Confirm" at bounding box center [540, 201] width 41 height 15
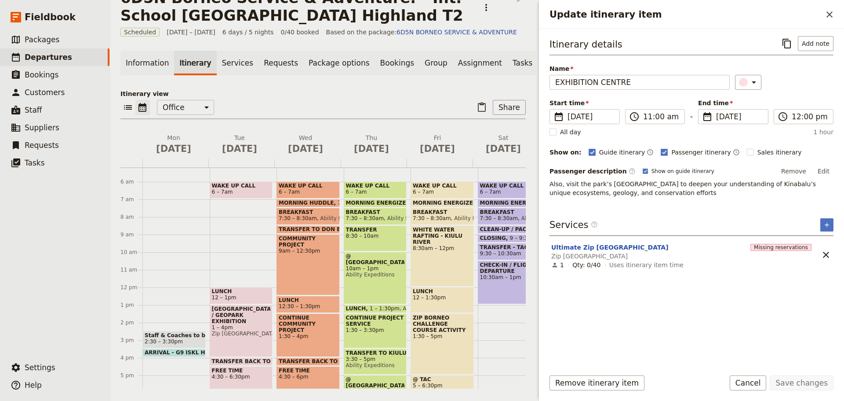
scroll to position [113, 0]
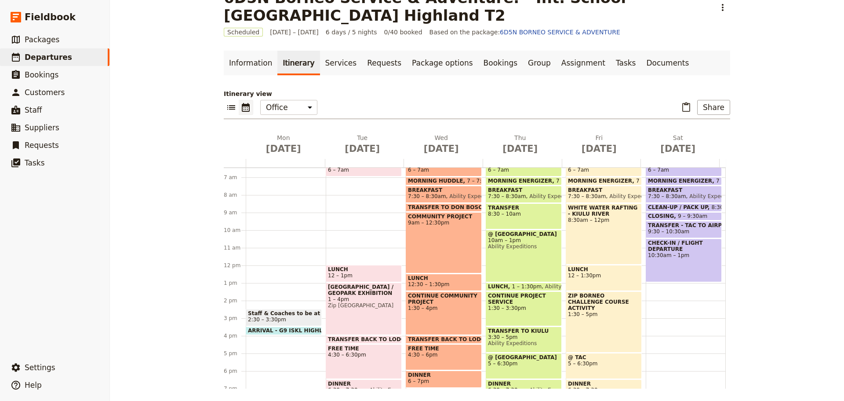
click at [366, 270] on span "LUNCH" at bounding box center [364, 269] width 72 height 6
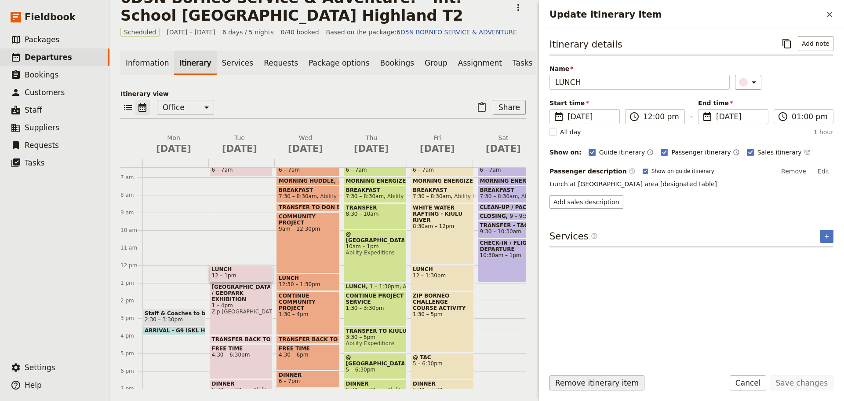
click at [581, 379] on button "Remove itinerary item" at bounding box center [597, 382] width 95 height 15
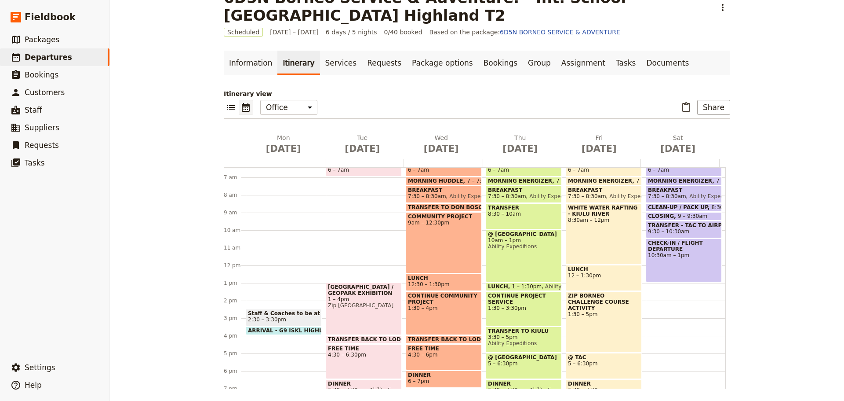
click at [356, 328] on div "[GEOGRAPHIC_DATA] / GEOPARK EXHIBITION 1 – 4pm Zip [GEOGRAPHIC_DATA]" at bounding box center [364, 308] width 76 height 52
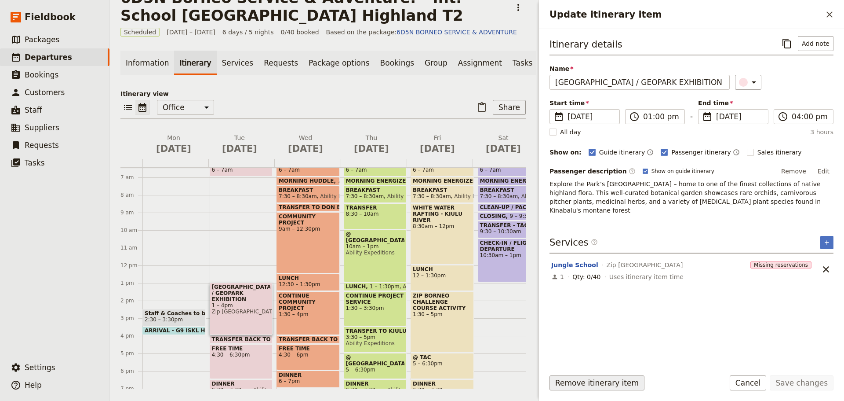
click at [560, 384] on button "Remove itinerary item" at bounding box center [597, 382] width 95 height 15
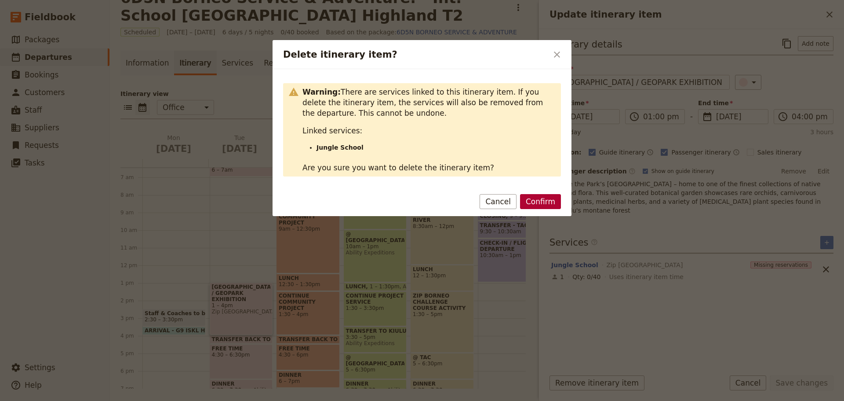
click at [536, 201] on button "Confirm" at bounding box center [540, 201] width 41 height 15
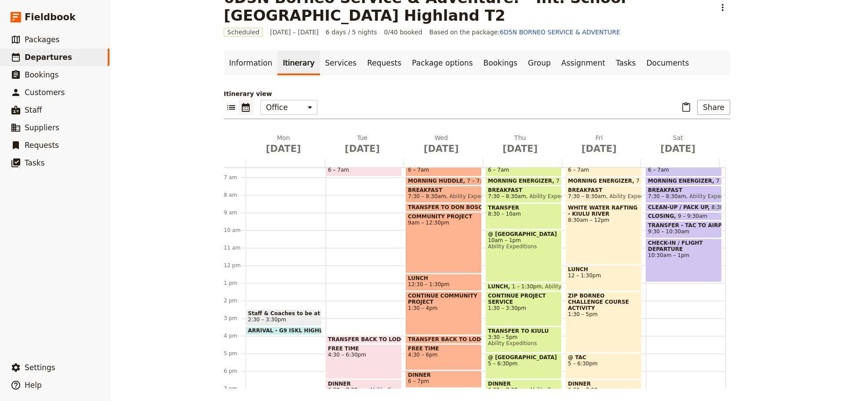
click at [328, 338] on span "TRANSFER BACK TO LODGE" at bounding box center [370, 339] width 85 height 6
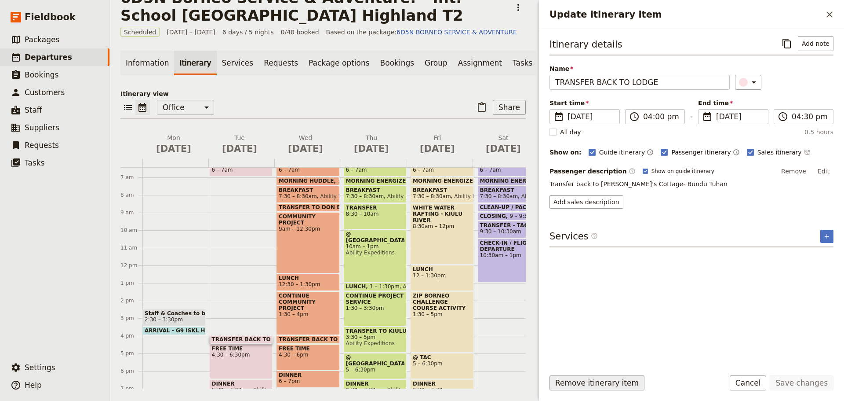
click at [616, 383] on button "Remove itinerary item" at bounding box center [597, 382] width 95 height 15
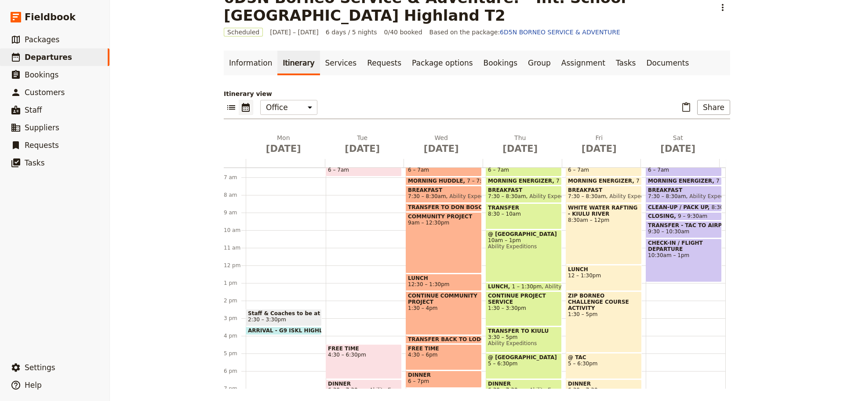
click at [377, 365] on div "FREE TIME 4:30 – 6:30pm" at bounding box center [364, 361] width 76 height 35
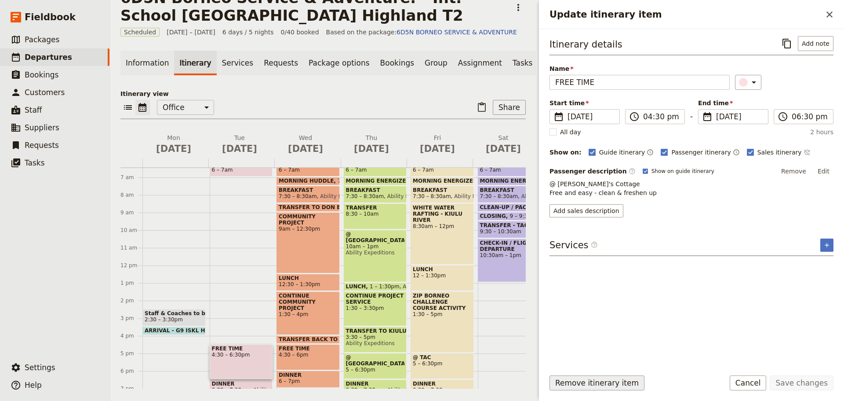
click at [580, 385] on button "Remove itinerary item" at bounding box center [597, 382] width 95 height 15
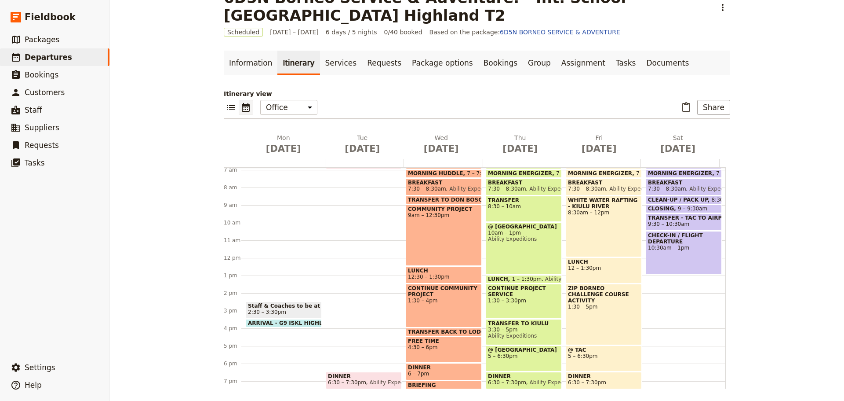
scroll to position [165, 0]
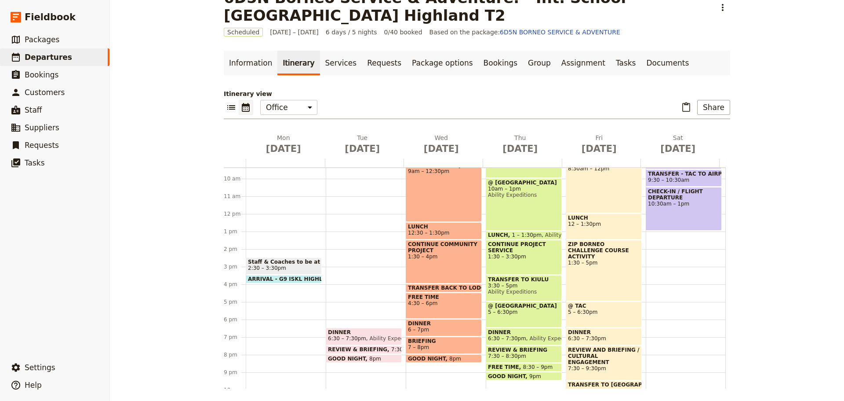
click at [348, 337] on span "6:30 – 7:30pm" at bounding box center [347, 338] width 38 height 6
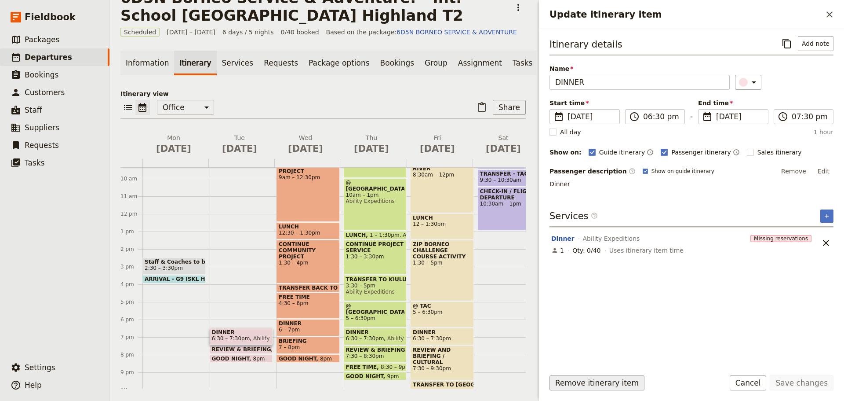
click at [576, 387] on button "Remove itinerary item" at bounding box center [597, 382] width 95 height 15
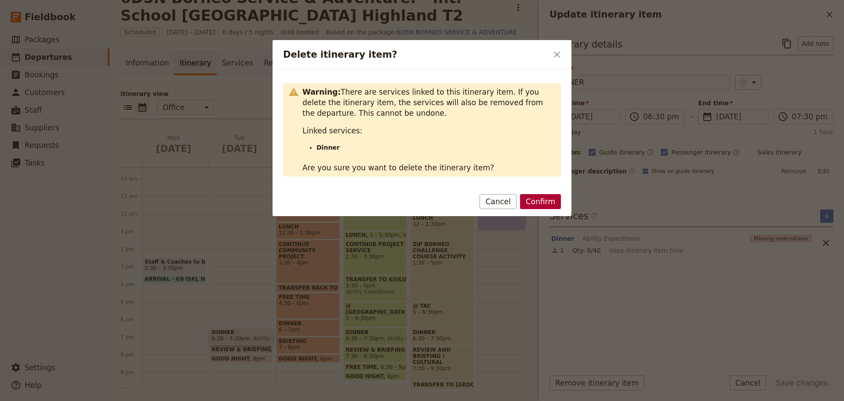
click at [542, 200] on button "Confirm" at bounding box center [540, 201] width 41 height 15
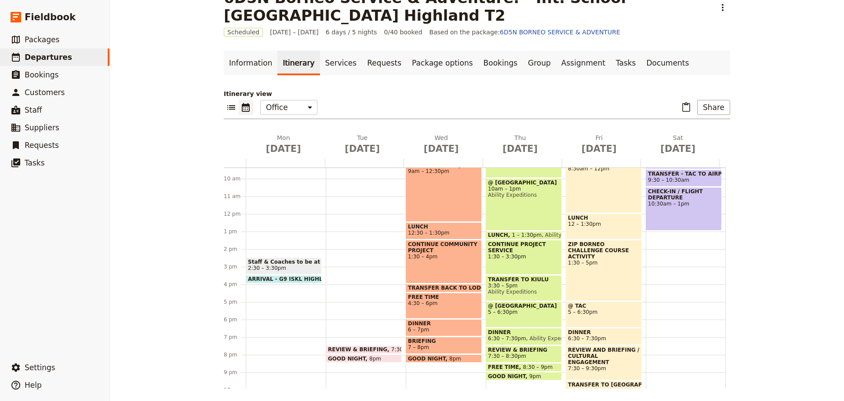
click at [332, 348] on span "REVIEW & BRIEFING" at bounding box center [359, 349] width 63 height 6
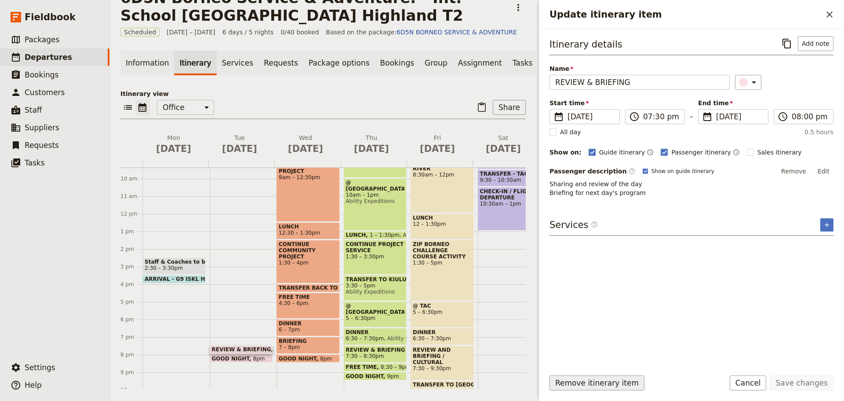
click at [581, 384] on button "Remove itinerary item" at bounding box center [597, 382] width 95 height 15
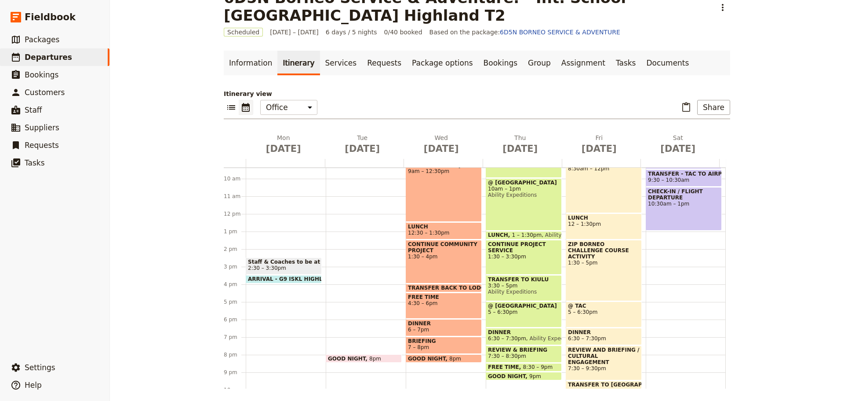
click at [386, 358] on span at bounding box center [363, 360] width 75 height 4
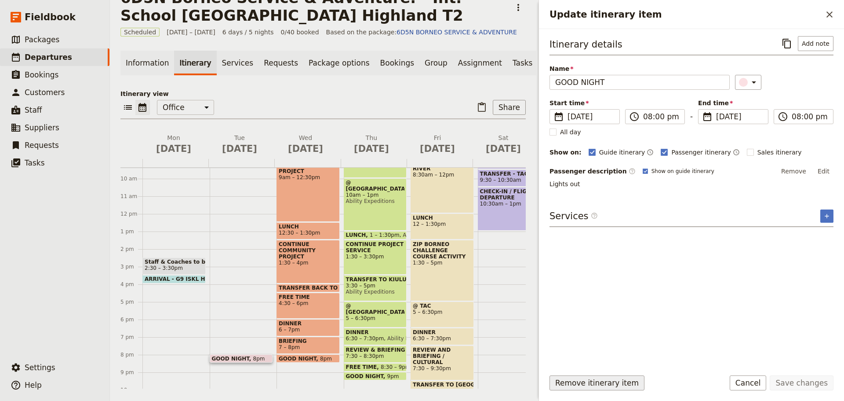
click at [574, 383] on button "Remove itinerary item" at bounding box center [597, 382] width 95 height 15
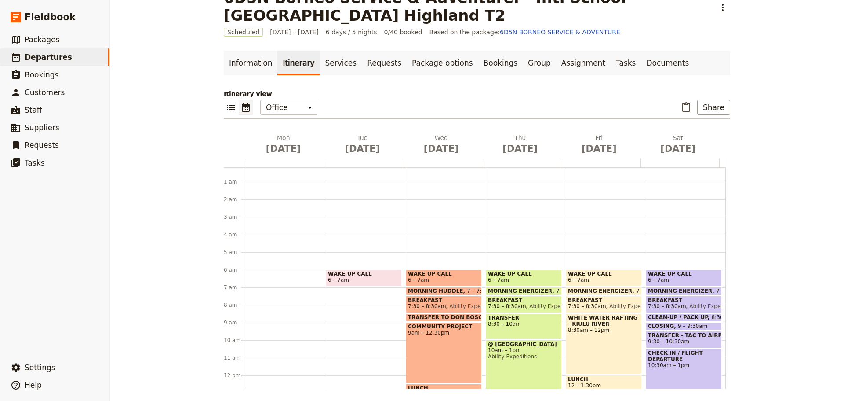
click at [447, 289] on span "MORNING HUDDLE" at bounding box center [437, 291] width 59 height 6
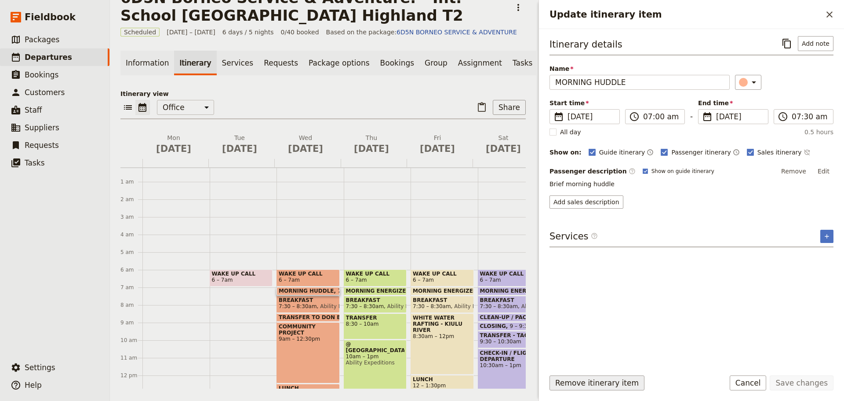
click at [574, 380] on button "Remove itinerary item" at bounding box center [597, 382] width 95 height 15
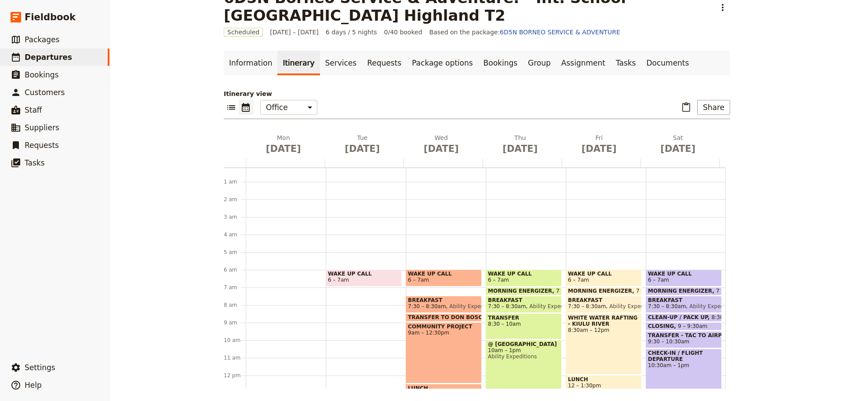
click at [463, 303] on span "Ability Expeditions" at bounding box center [472, 306] width 52 height 6
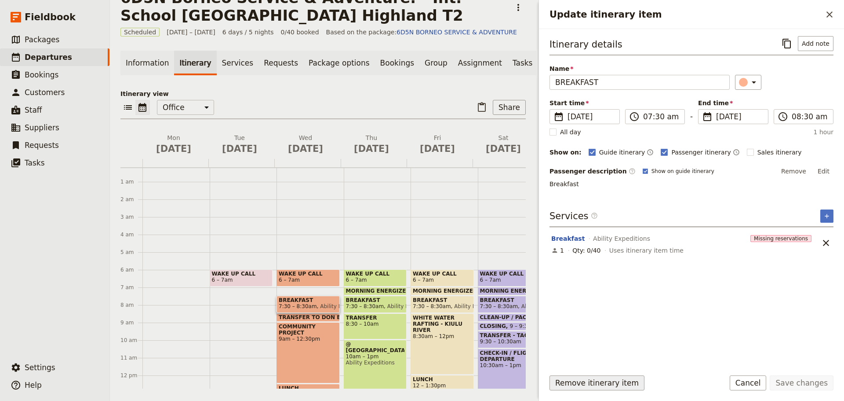
click at [564, 382] on button "Remove itinerary item" at bounding box center [597, 382] width 95 height 15
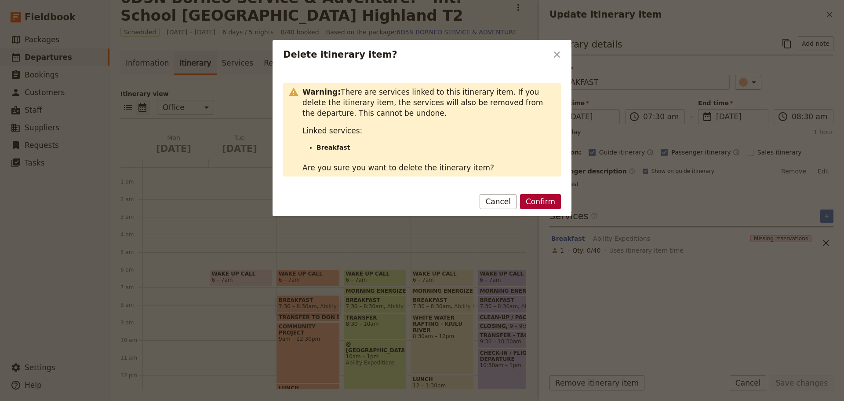
click at [541, 197] on button "Confirm" at bounding box center [540, 201] width 41 height 15
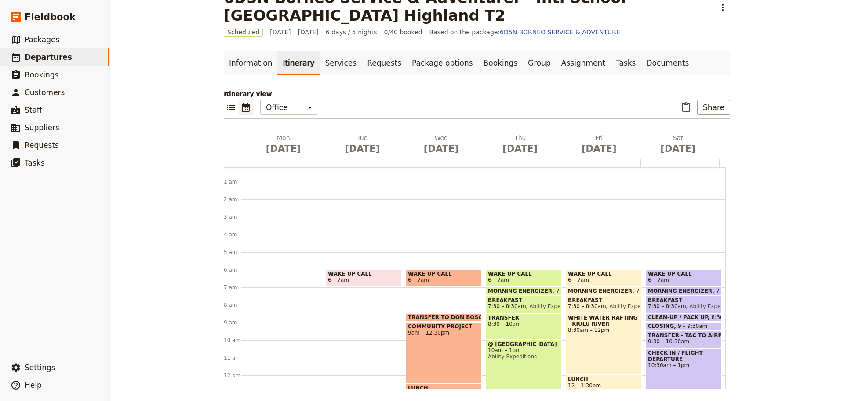
click at [440, 316] on span "TRANSFER TO DON BOSCO HOME" at bounding box center [459, 317] width 102 height 6
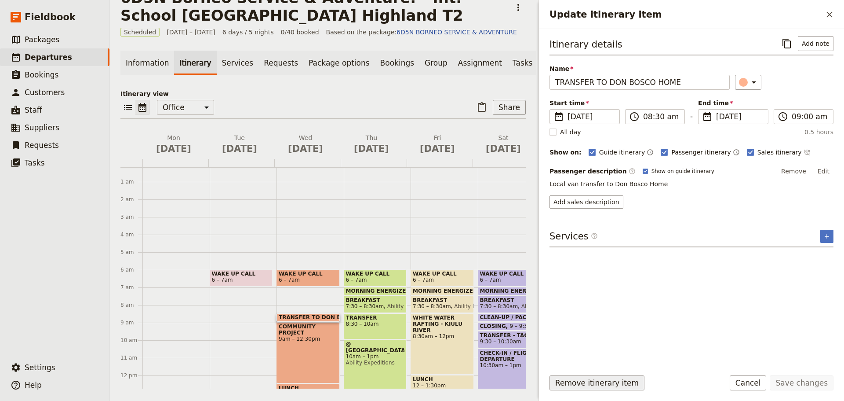
click at [576, 387] on button "Remove itinerary item" at bounding box center [597, 382] width 95 height 15
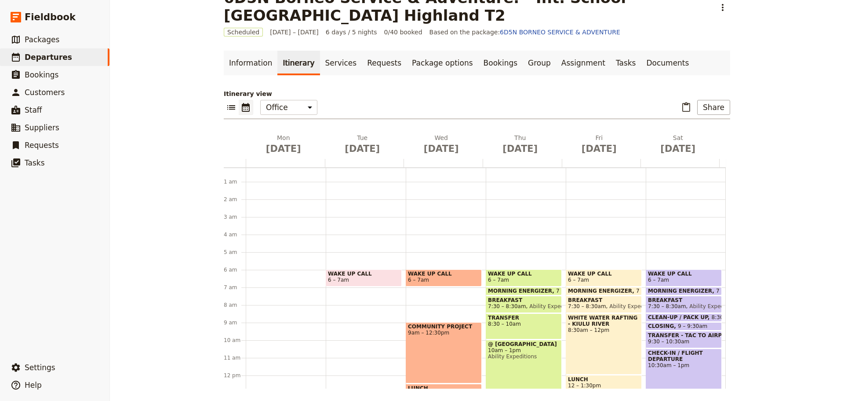
click at [454, 352] on div "COMMUNITY PROJECT 9am – 12:30pm" at bounding box center [444, 352] width 76 height 61
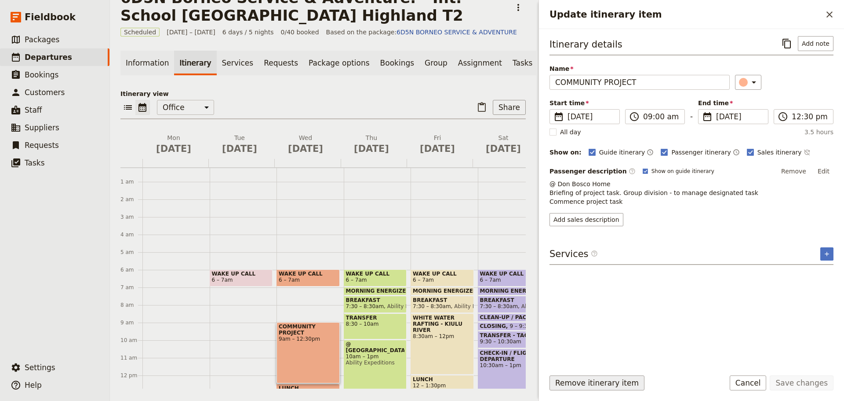
click at [581, 386] on button "Remove itinerary item" at bounding box center [597, 382] width 95 height 15
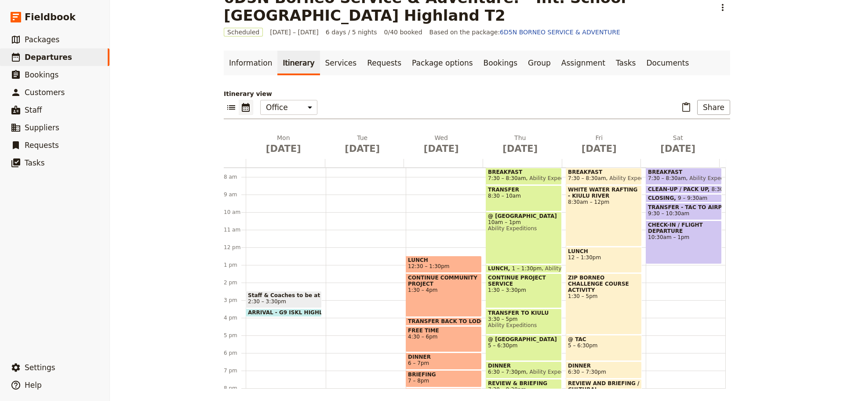
scroll to position [147, 0]
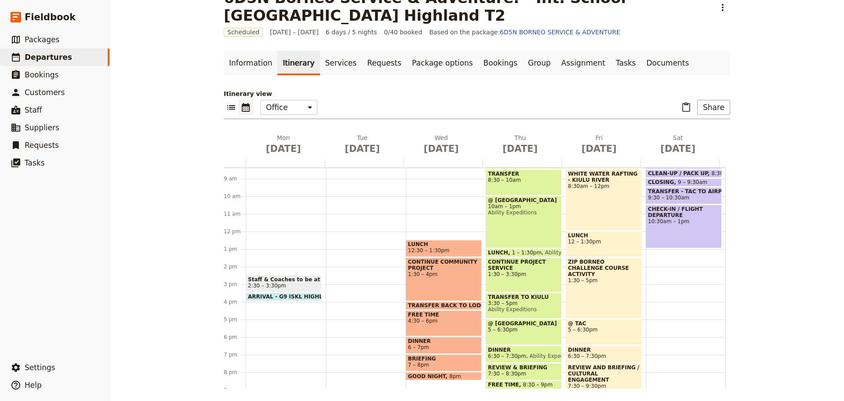
click at [444, 243] on span "LUNCH" at bounding box center [444, 244] width 72 height 6
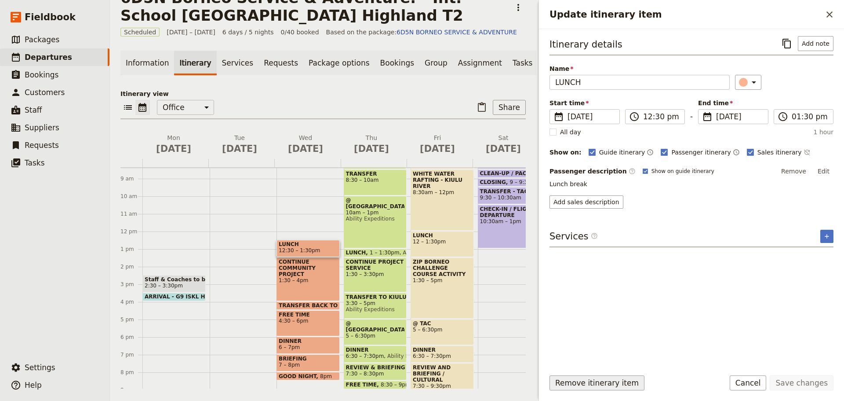
click at [571, 386] on button "Remove itinerary item" at bounding box center [597, 382] width 95 height 15
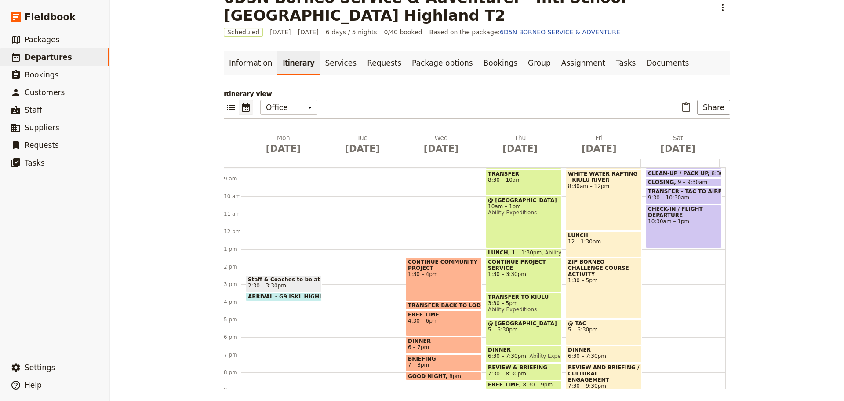
click at [433, 286] on div "CONTINUE COMMUNITY PROJECT 1:30 – 4pm" at bounding box center [444, 279] width 76 height 44
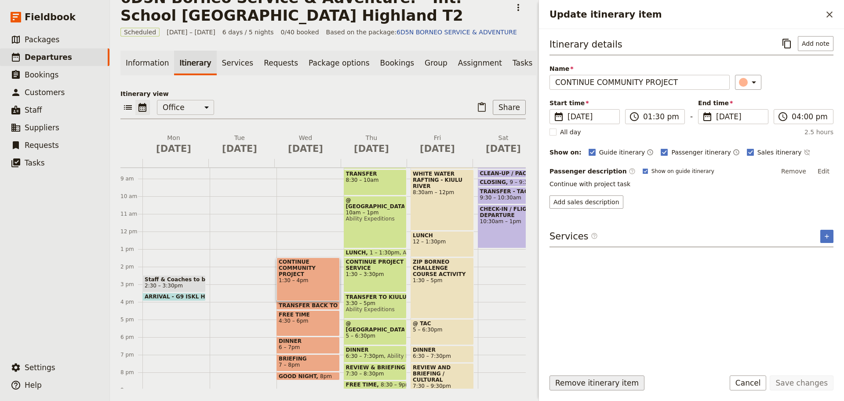
click at [573, 384] on button "Remove itinerary item" at bounding box center [597, 382] width 95 height 15
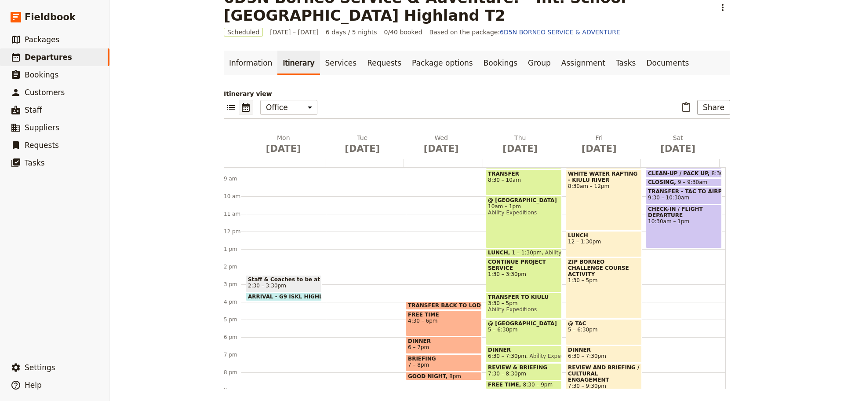
click at [439, 304] on span "TRANSFER BACK TO LODGE" at bounding box center [450, 305] width 85 height 6
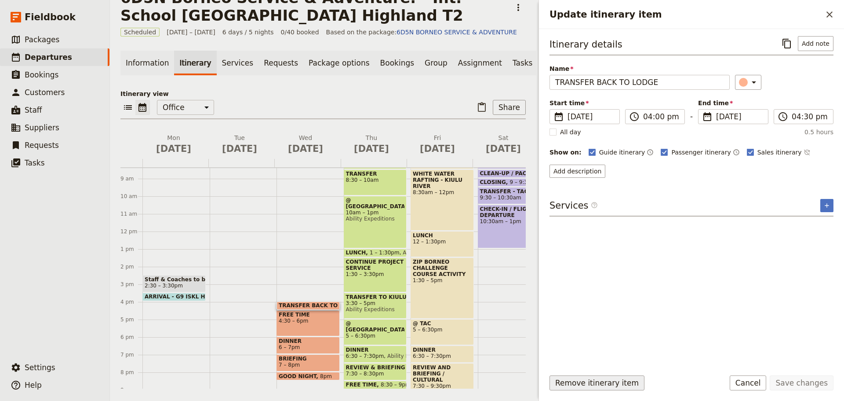
click at [565, 379] on button "Remove itinerary item" at bounding box center [597, 382] width 95 height 15
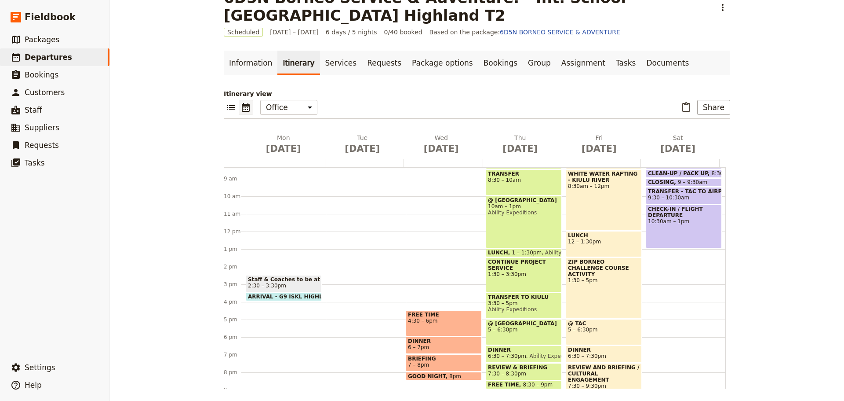
click at [430, 330] on div "FREE TIME 4:30 – 6pm" at bounding box center [444, 323] width 76 height 26
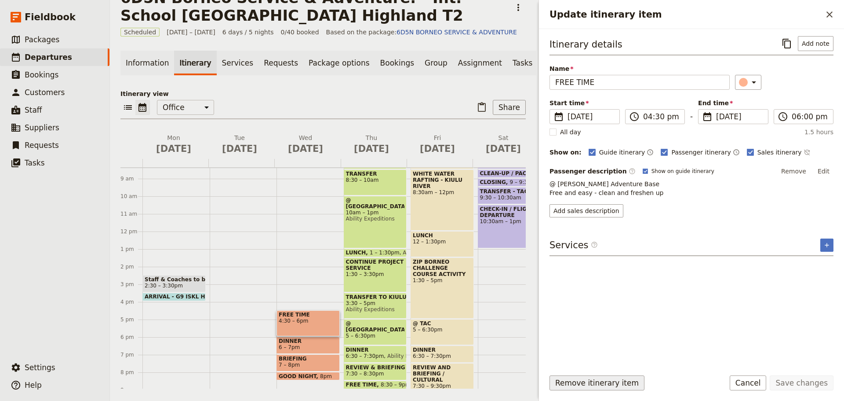
click at [557, 380] on button "Remove itinerary item" at bounding box center [597, 382] width 95 height 15
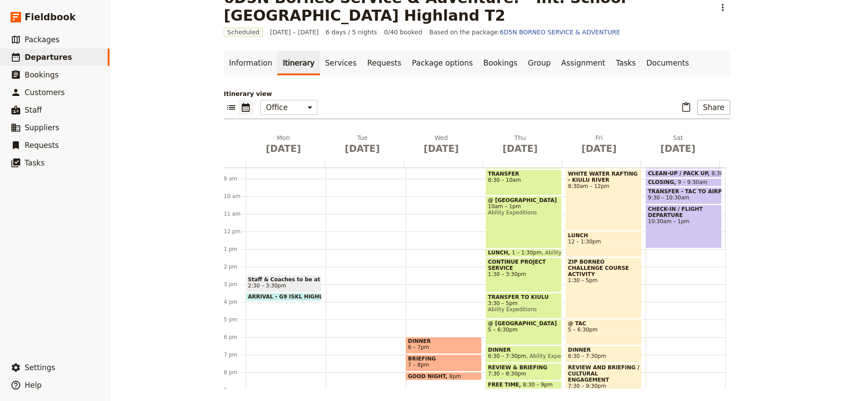
click at [432, 346] on span "6 – 7pm" at bounding box center [444, 347] width 72 height 6
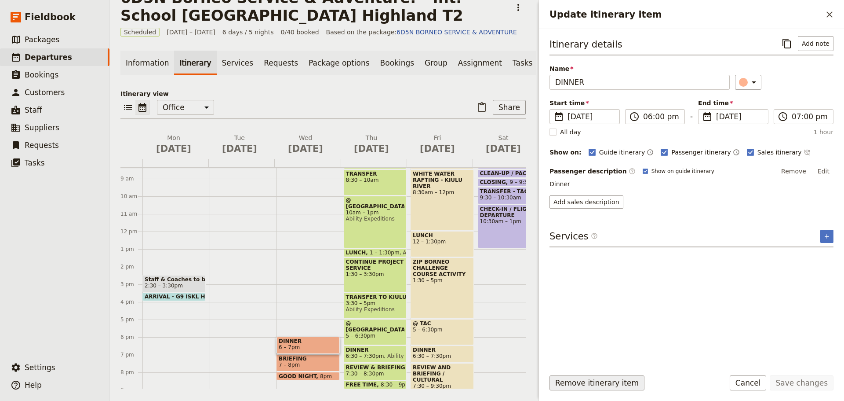
click at [564, 383] on button "Remove itinerary item" at bounding box center [597, 382] width 95 height 15
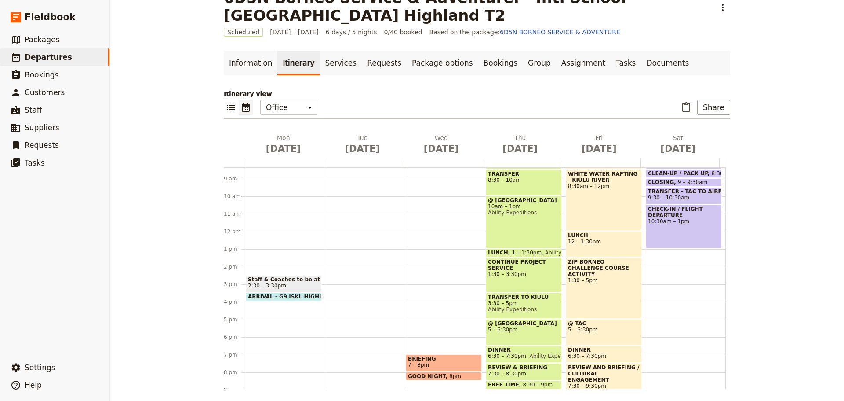
click at [420, 361] on span "7 – 8pm" at bounding box center [418, 364] width 21 height 6
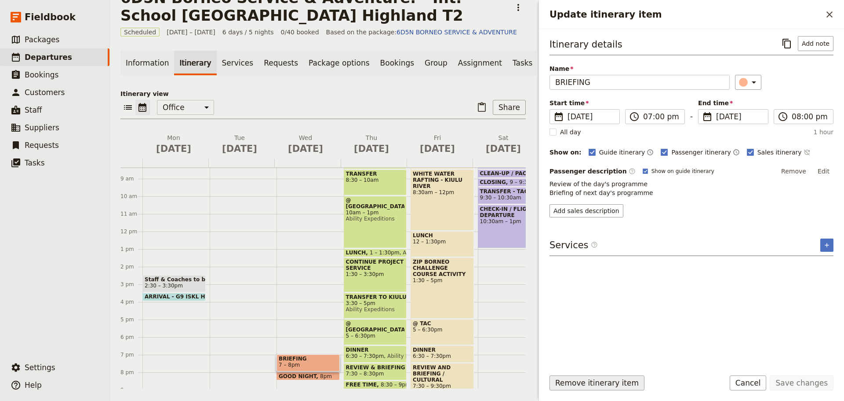
click at [571, 385] on button "Remove itinerary item" at bounding box center [597, 382] width 95 height 15
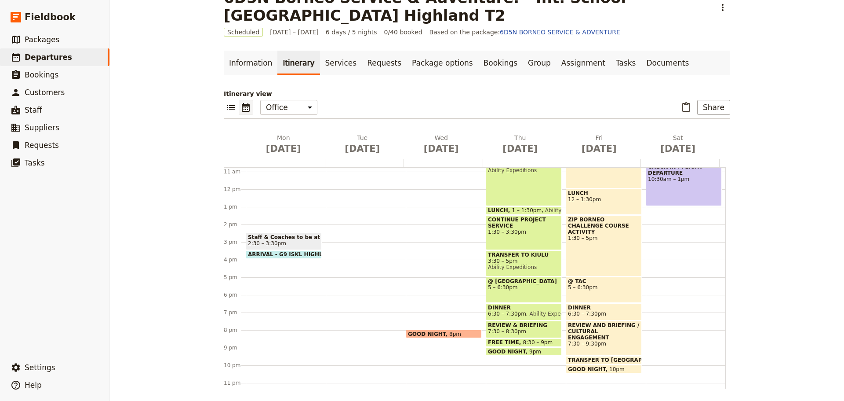
scroll to position [191, 0]
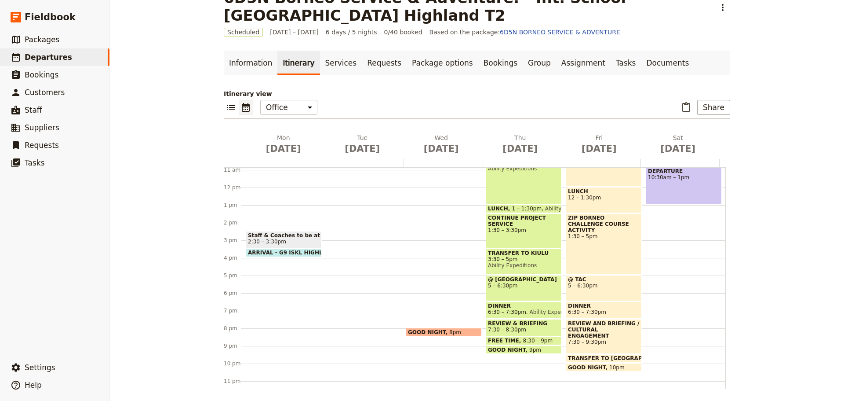
click at [431, 332] on span "GOOD NIGHT" at bounding box center [428, 332] width 41 height 6
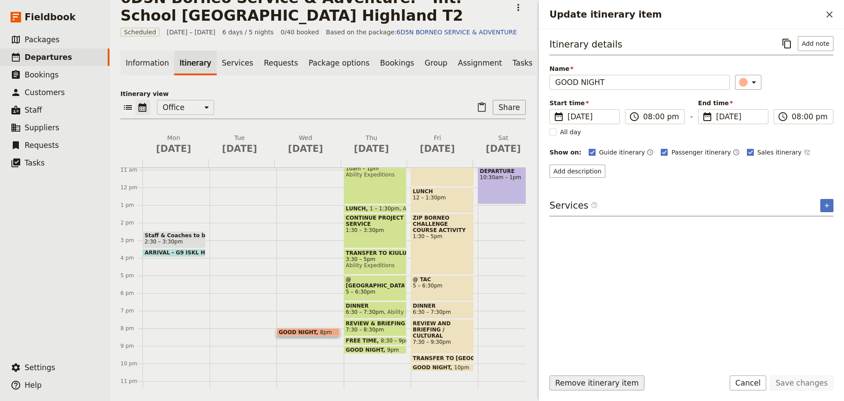
click at [574, 379] on button "Remove itinerary item" at bounding box center [597, 382] width 95 height 15
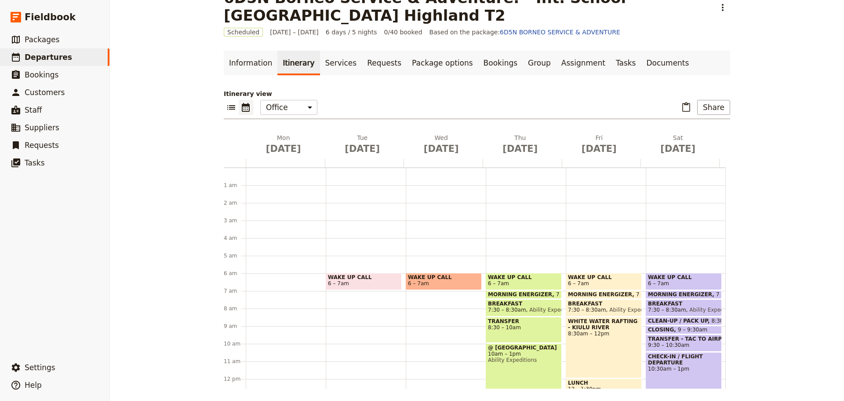
click at [514, 294] on span "MORNING ENERGIZER" at bounding box center [522, 294] width 68 height 6
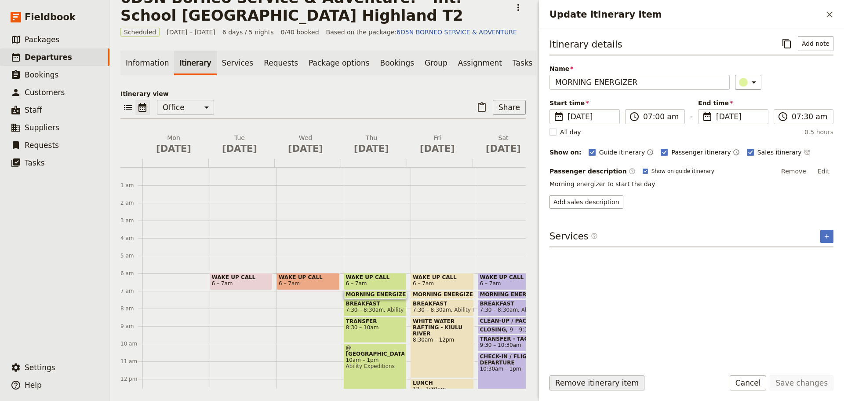
click at [564, 383] on button "Remove itinerary item" at bounding box center [597, 382] width 95 height 15
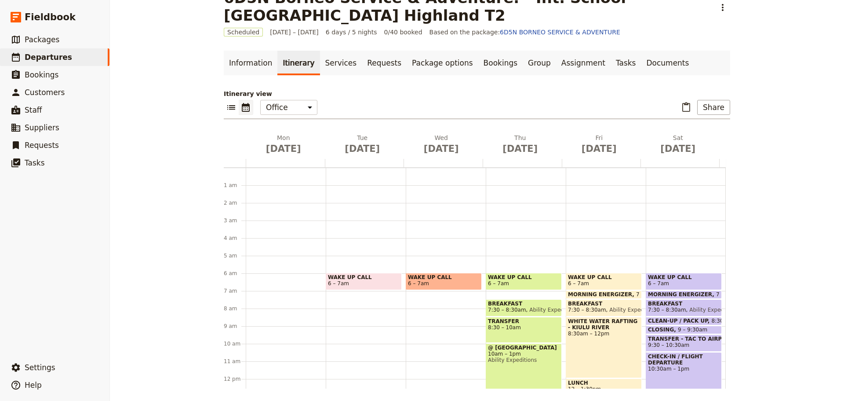
click at [526, 311] on span "Ability Expeditions" at bounding box center [552, 309] width 52 height 6
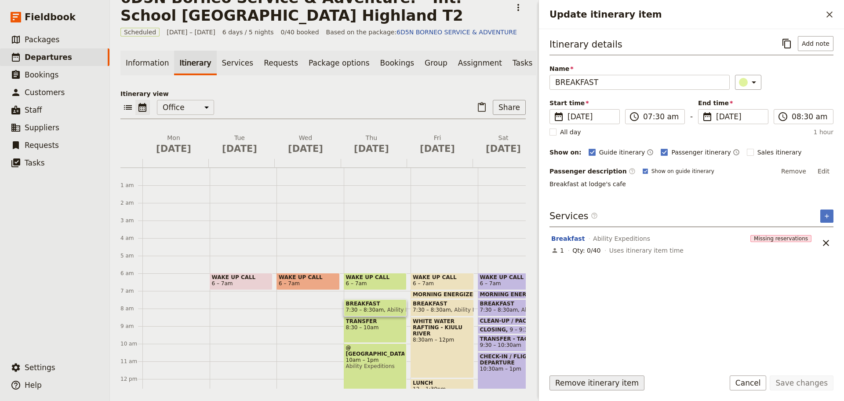
click at [566, 380] on button "Remove itinerary item" at bounding box center [597, 382] width 95 height 15
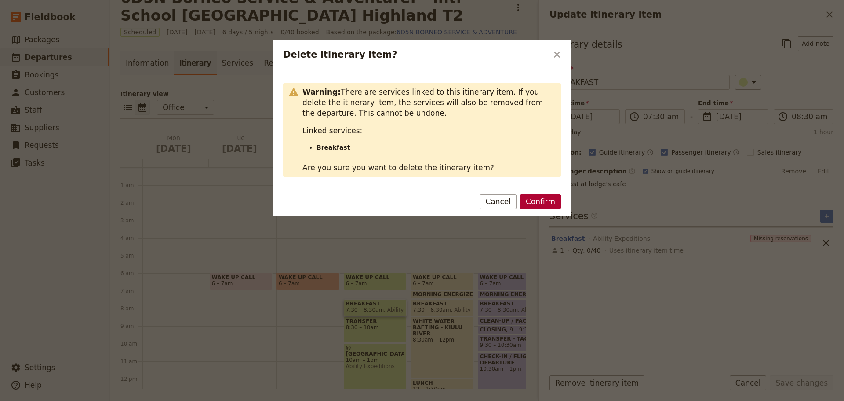
click at [542, 205] on button "Confirm" at bounding box center [540, 201] width 41 height 15
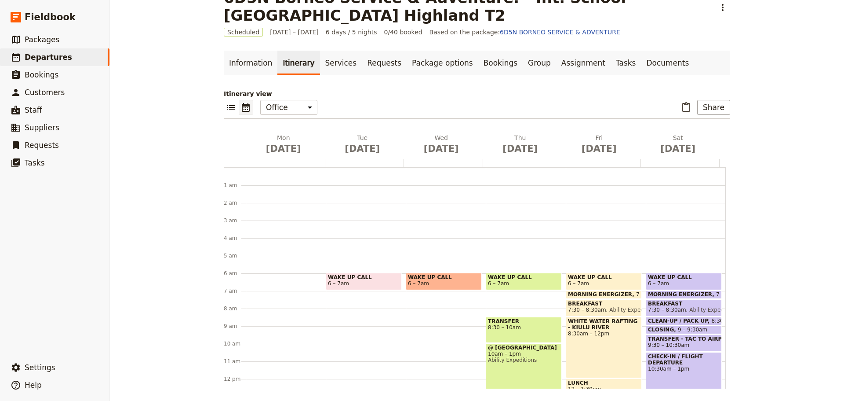
click at [503, 332] on div "TRANSFER 8:30 – 10am" at bounding box center [524, 330] width 76 height 26
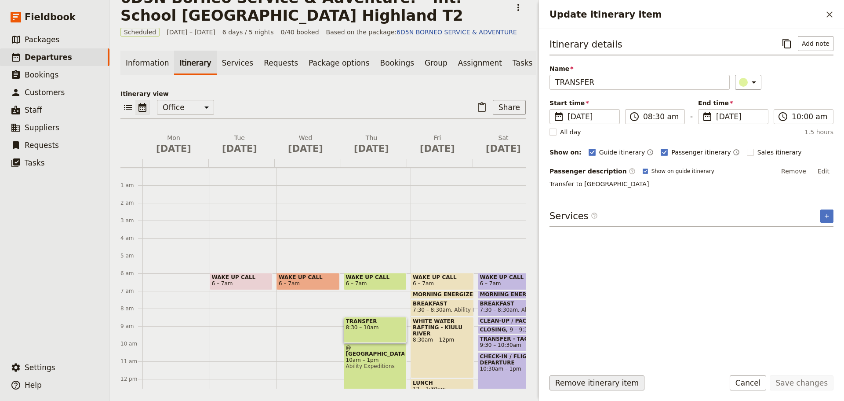
click at [584, 384] on button "Remove itinerary item" at bounding box center [597, 382] width 95 height 15
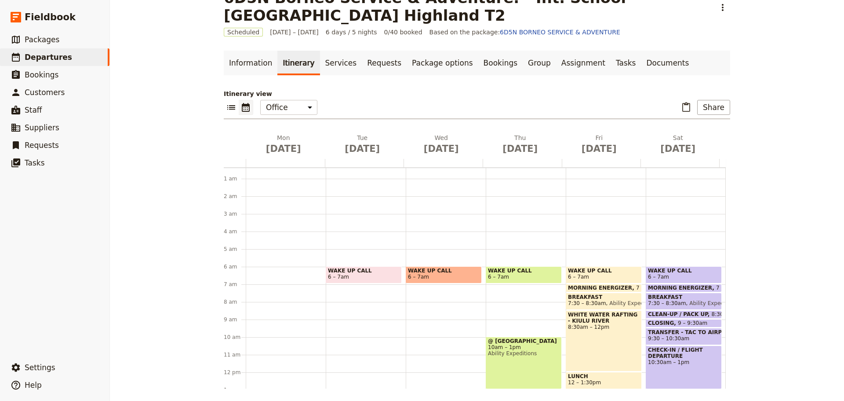
click at [537, 365] on div "@ SABARICA COFFEE FARM 10am – 1pm Ability Expeditions" at bounding box center [524, 362] width 76 height 52
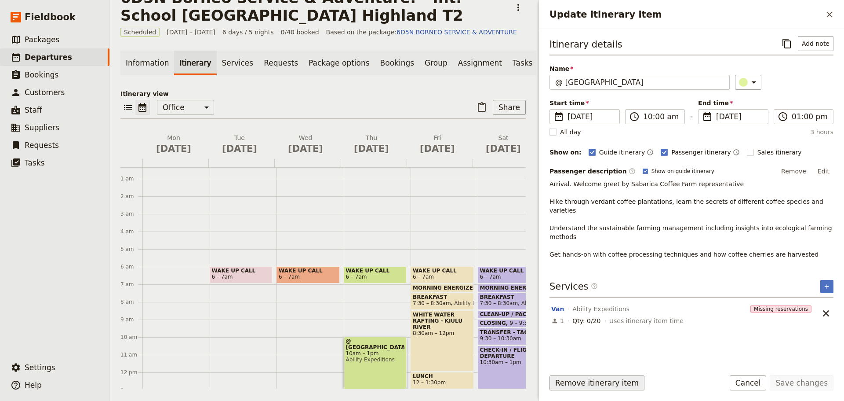
click at [585, 380] on button "Remove itinerary item" at bounding box center [597, 382] width 95 height 15
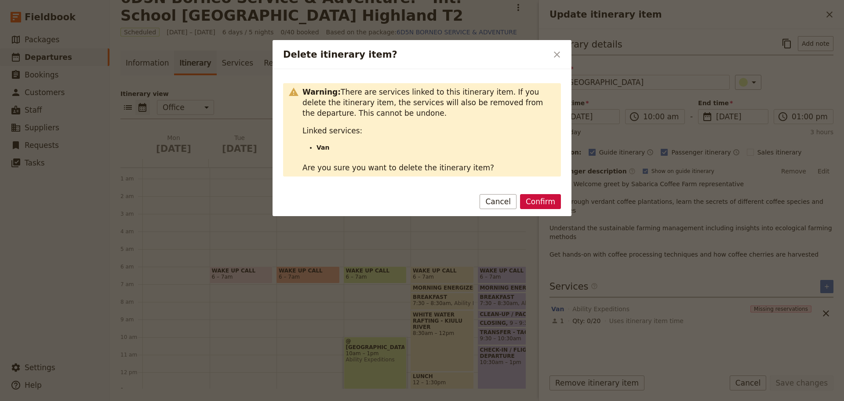
click at [541, 198] on button "Confirm" at bounding box center [540, 201] width 41 height 15
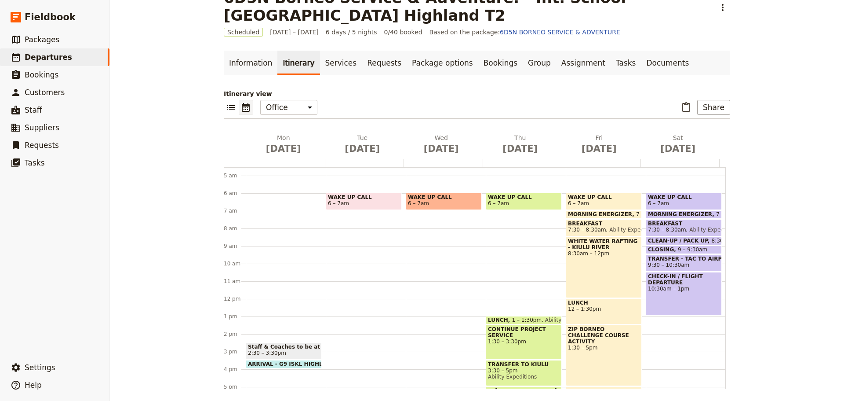
scroll to position [95, 0]
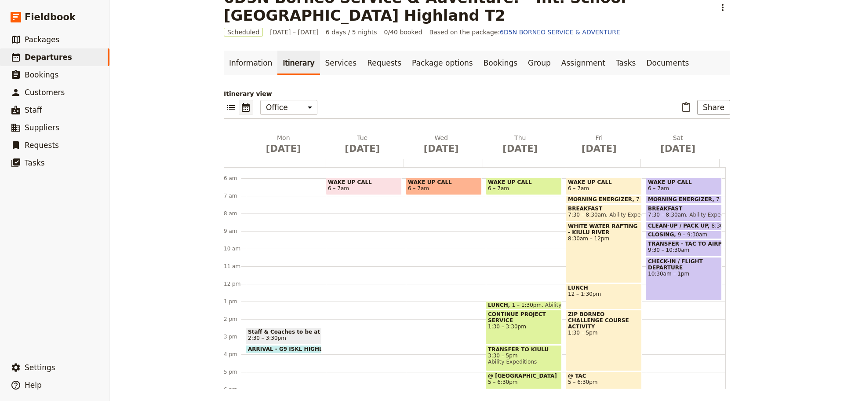
click at [519, 304] on span "1 – 1:30pm" at bounding box center [527, 305] width 30 height 6
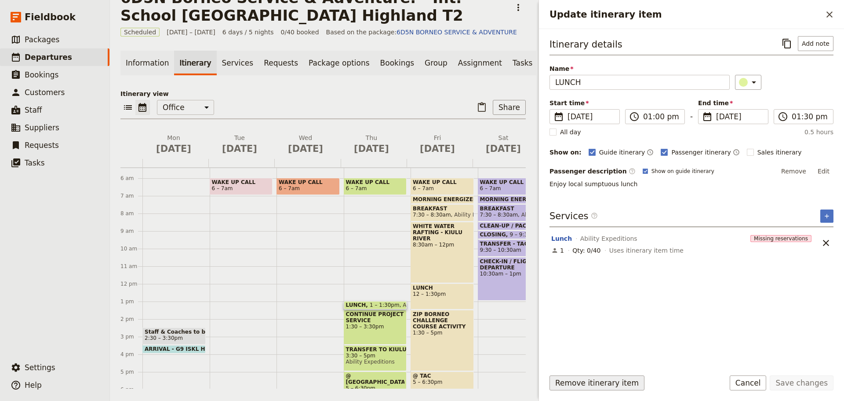
click at [591, 381] on button "Remove itinerary item" at bounding box center [597, 382] width 95 height 15
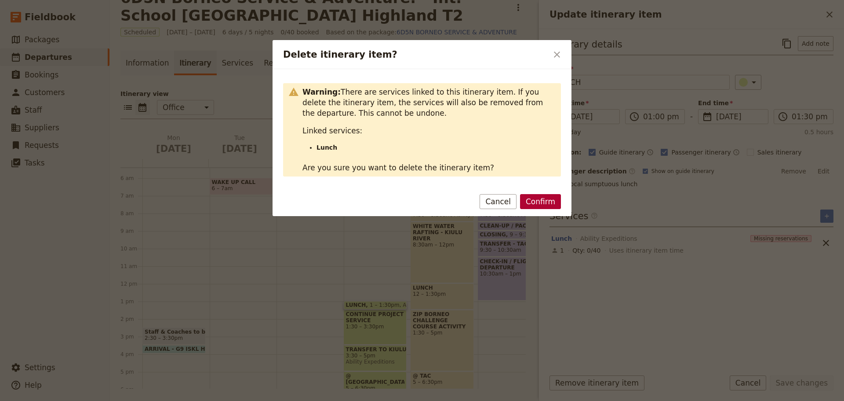
click at [547, 202] on button "Confirm" at bounding box center [540, 201] width 41 height 15
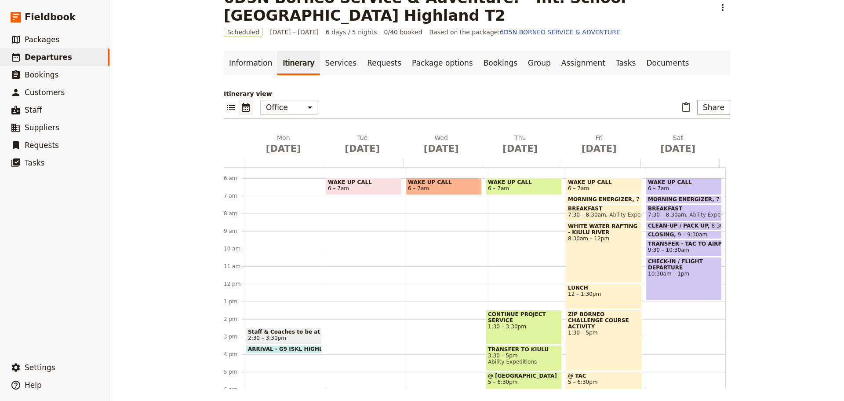
click at [497, 332] on div "CONTINUE PROJECT SERVICE 1:30 – 3:30pm" at bounding box center [524, 327] width 76 height 35
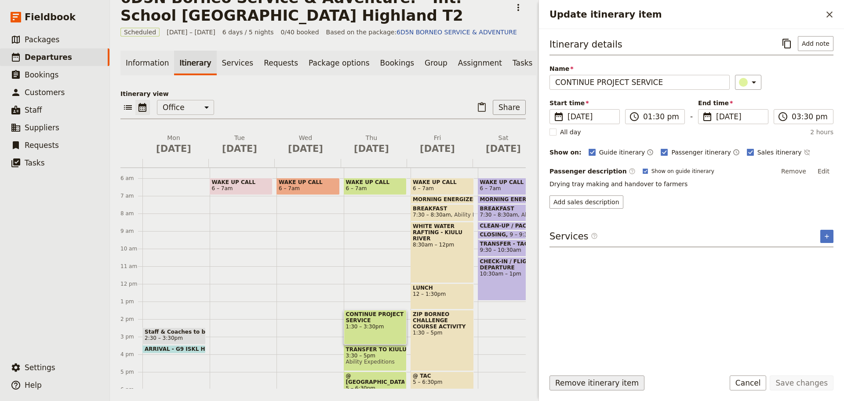
click at [563, 383] on button "Remove itinerary item" at bounding box center [597, 382] width 95 height 15
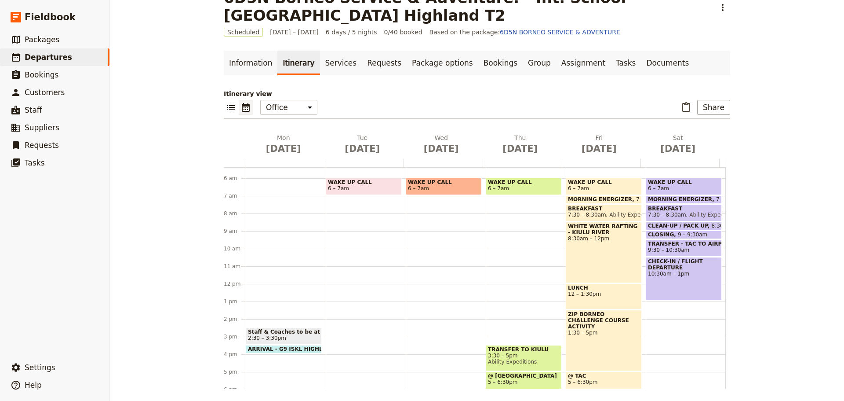
click at [523, 366] on div "TRANSFER TO KIULU 3:30 – 5pm Ability Expeditions" at bounding box center [524, 358] width 76 height 26
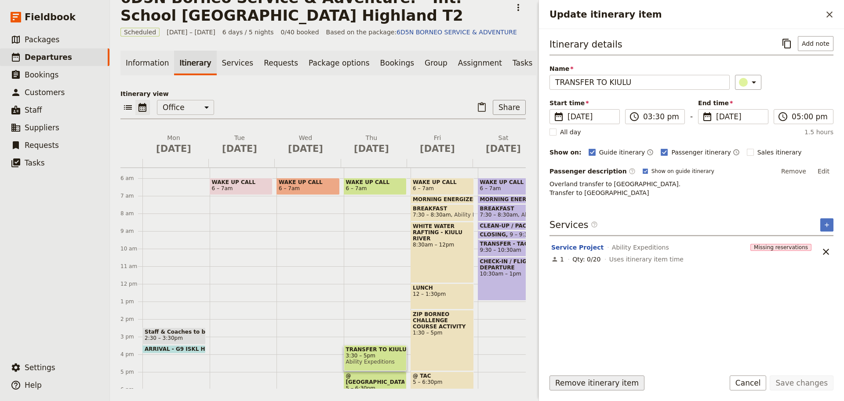
click at [582, 383] on button "Remove itinerary item" at bounding box center [597, 382] width 95 height 15
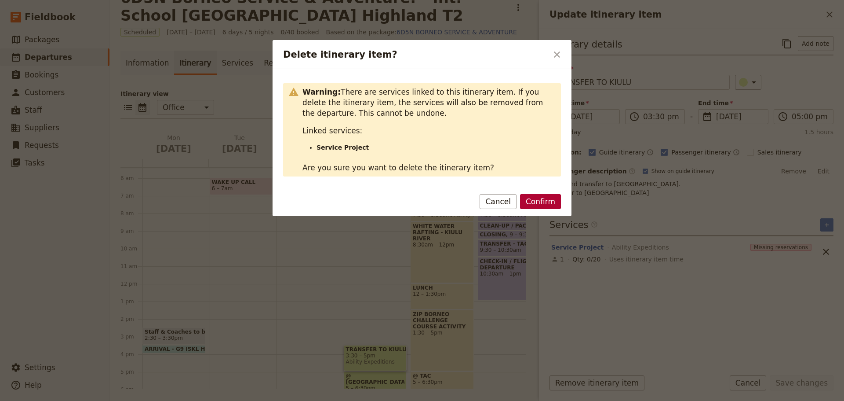
click at [536, 203] on button "Confirm" at bounding box center [540, 201] width 41 height 15
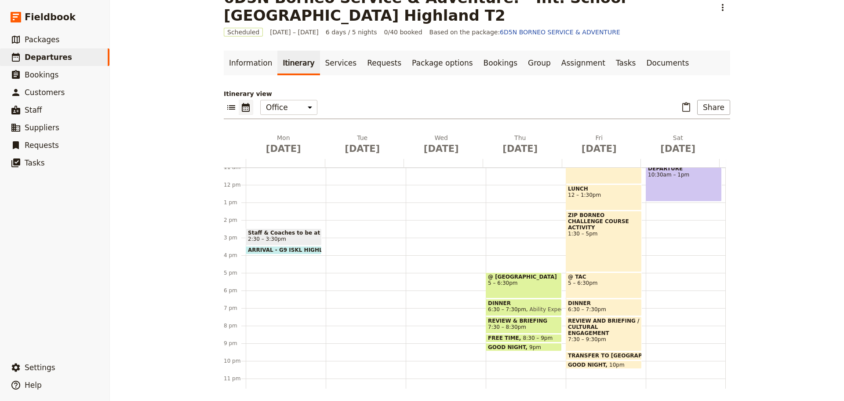
scroll to position [201, 0]
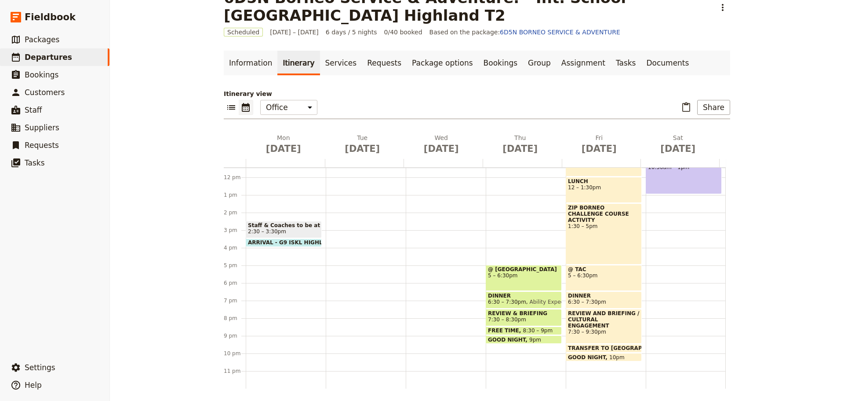
click at [517, 278] on div "@ [GEOGRAPHIC_DATA] 5 – 6:30pm" at bounding box center [524, 278] width 76 height 26
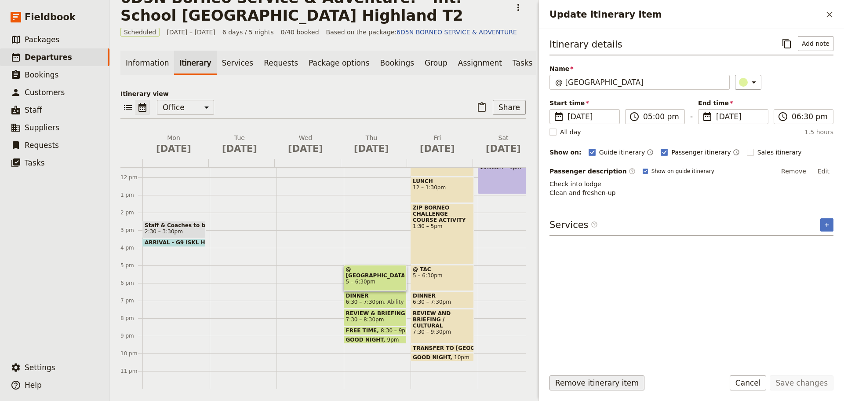
click at [581, 383] on button "Remove itinerary item" at bounding box center [597, 382] width 95 height 15
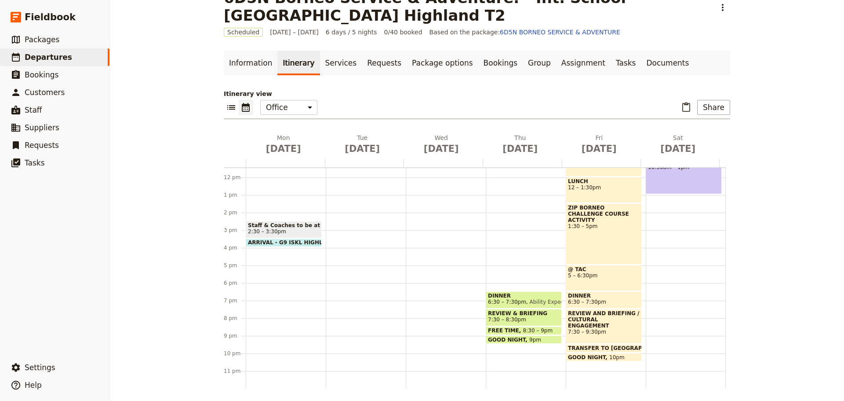
click at [526, 300] on span "Ability Expeditions" at bounding box center [552, 302] width 52 height 6
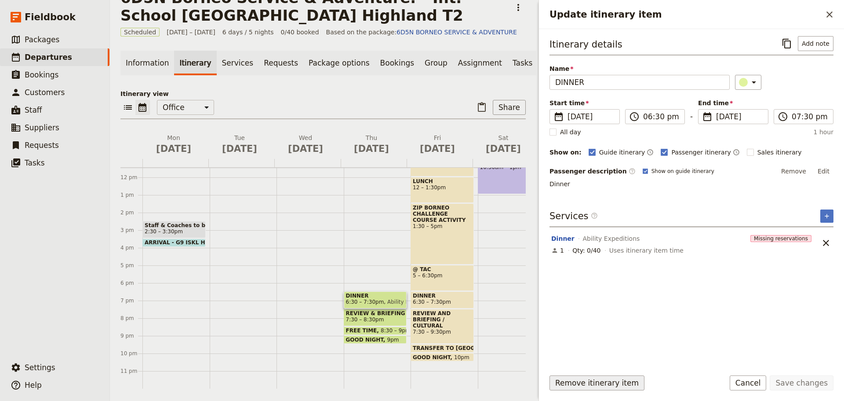
click at [565, 379] on button "Remove itinerary item" at bounding box center [597, 382] width 95 height 15
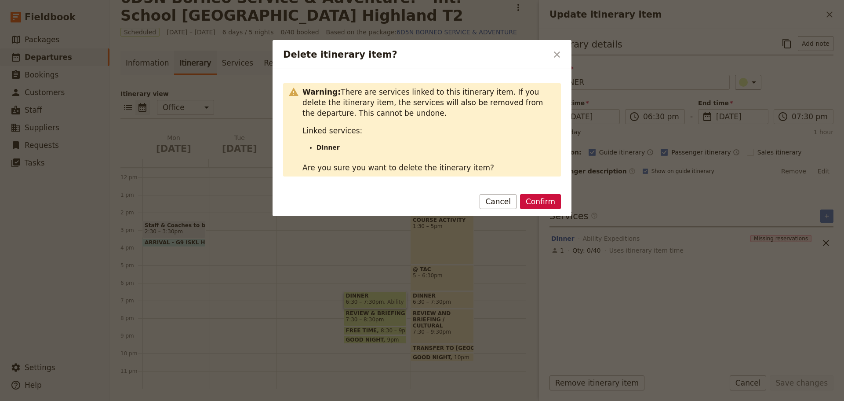
click at [547, 203] on button "Confirm" at bounding box center [540, 201] width 41 height 15
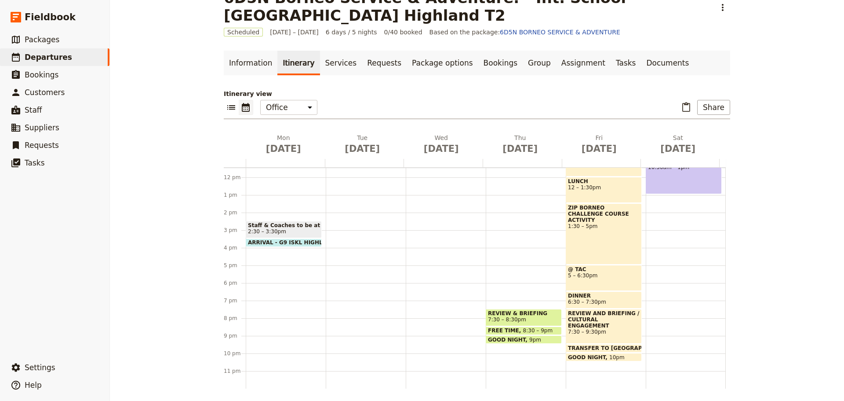
click at [544, 315] on span "REVIEW & BRIEFING" at bounding box center [524, 313] width 72 height 6
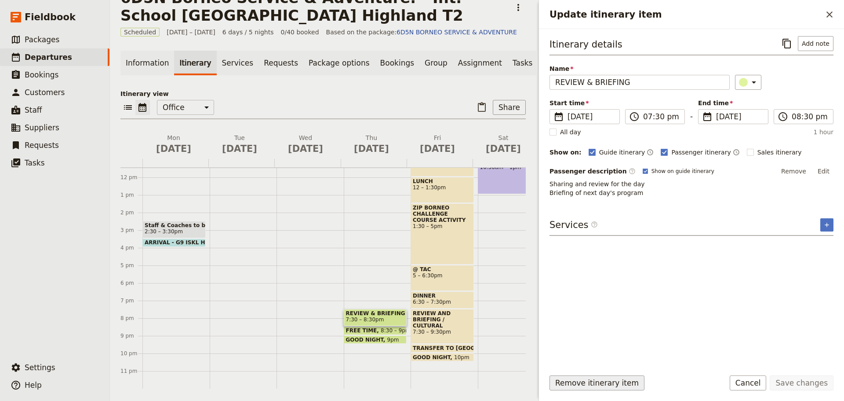
click at [596, 383] on button "Remove itinerary item" at bounding box center [597, 382] width 95 height 15
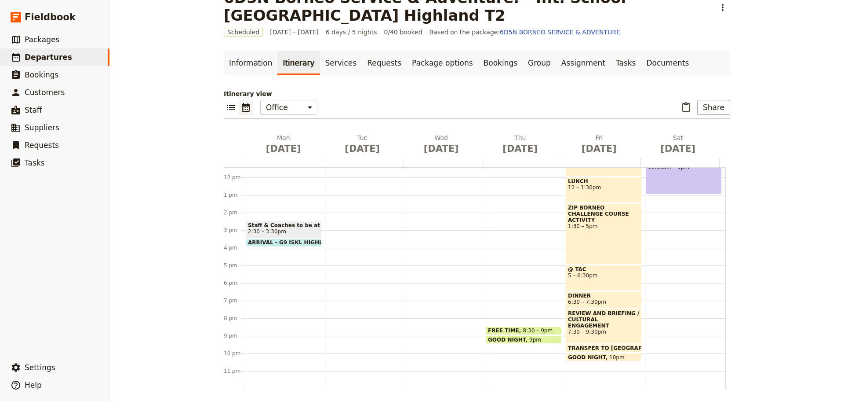
click at [525, 331] on span at bounding box center [523, 333] width 75 height 4
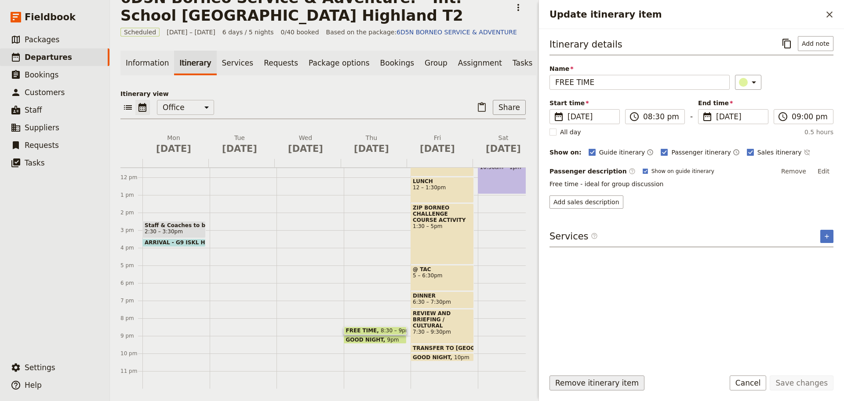
click at [568, 383] on button "Remove itinerary item" at bounding box center [597, 382] width 95 height 15
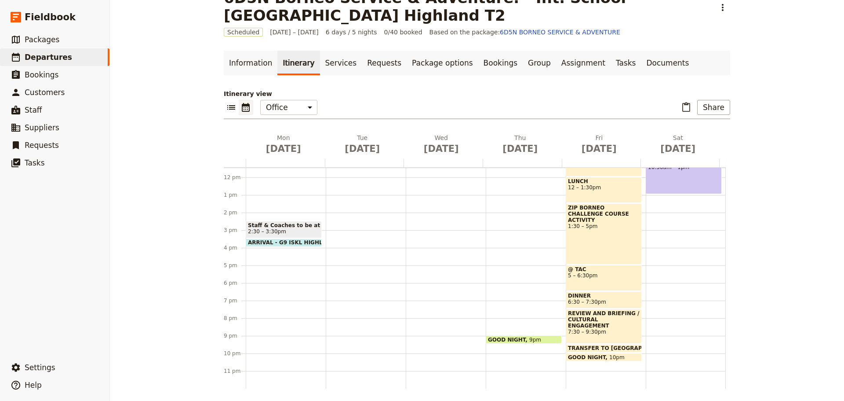
click at [524, 339] on span at bounding box center [523, 341] width 75 height 4
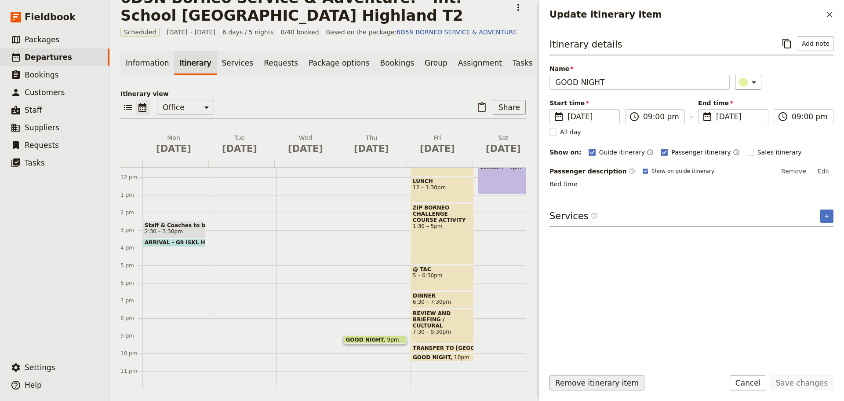
click at [578, 382] on button "Remove itinerary item" at bounding box center [597, 382] width 95 height 15
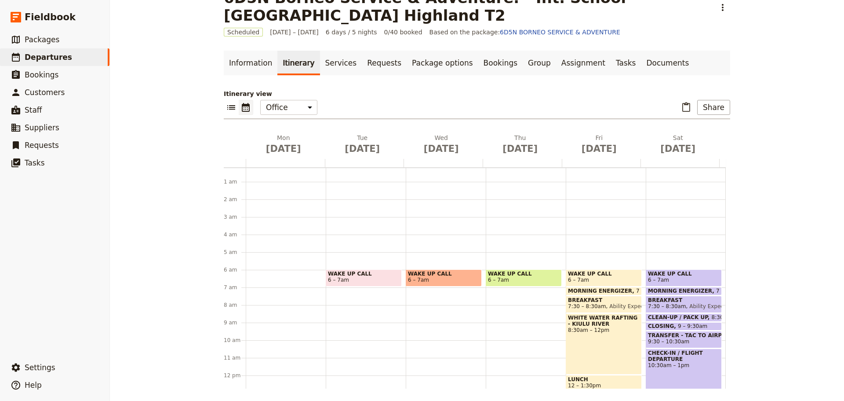
click at [602, 289] on span "MORNING ENERGIZER" at bounding box center [602, 291] width 68 height 6
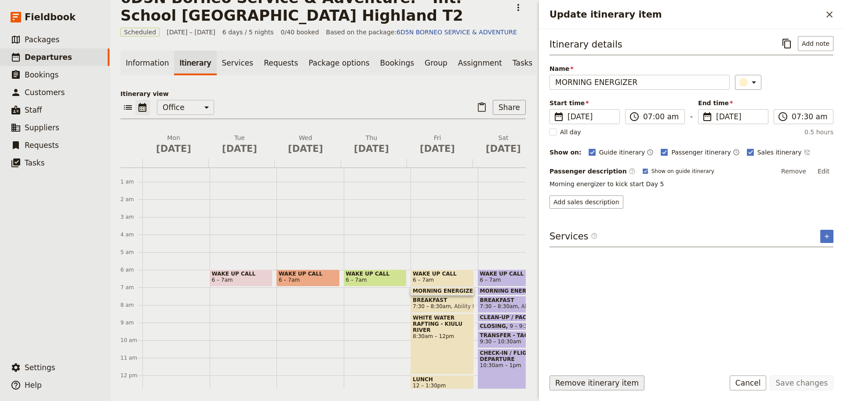
click at [604, 384] on button "Remove itinerary item" at bounding box center [597, 382] width 95 height 15
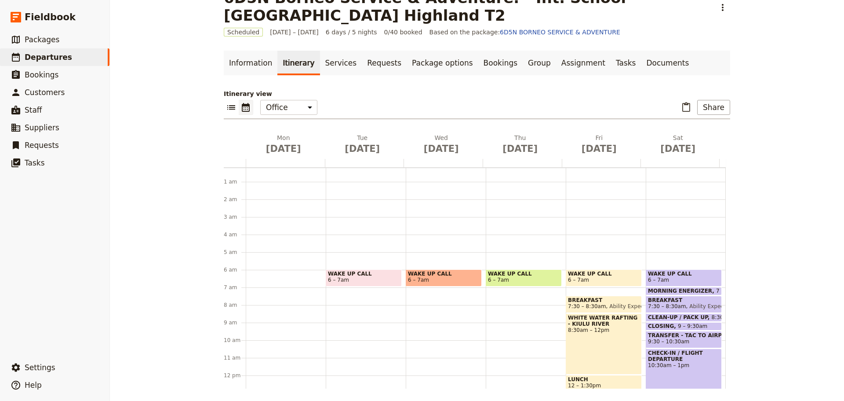
click at [615, 303] on span "Ability Expeditions" at bounding box center [632, 306] width 52 height 6
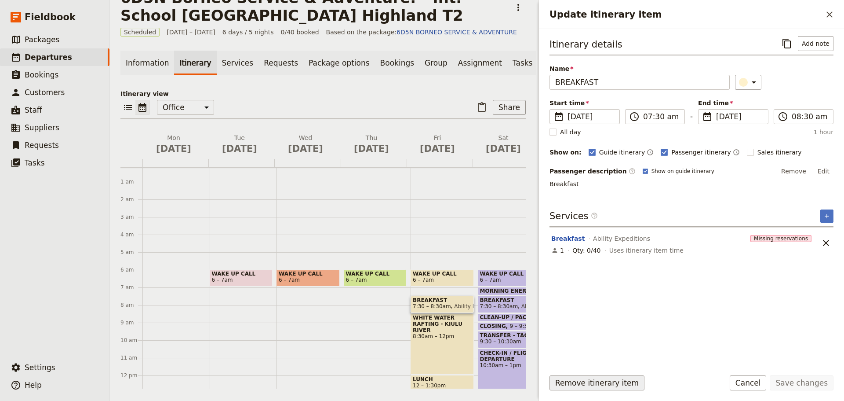
click at [613, 384] on button "Remove itinerary item" at bounding box center [597, 382] width 95 height 15
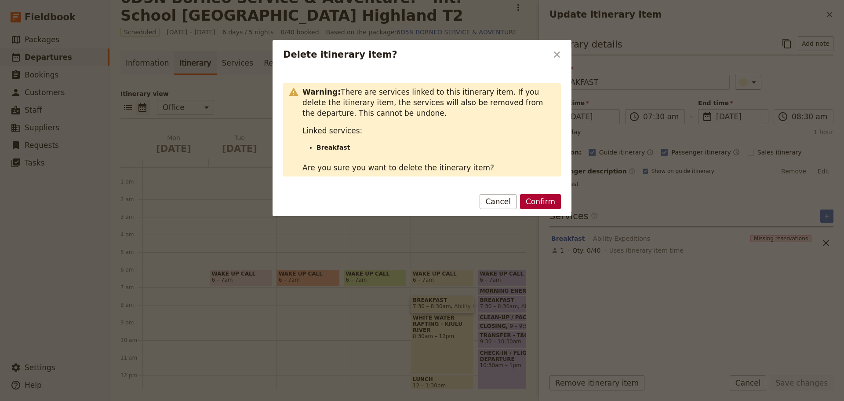
click at [547, 201] on button "Confirm" at bounding box center [540, 201] width 41 height 15
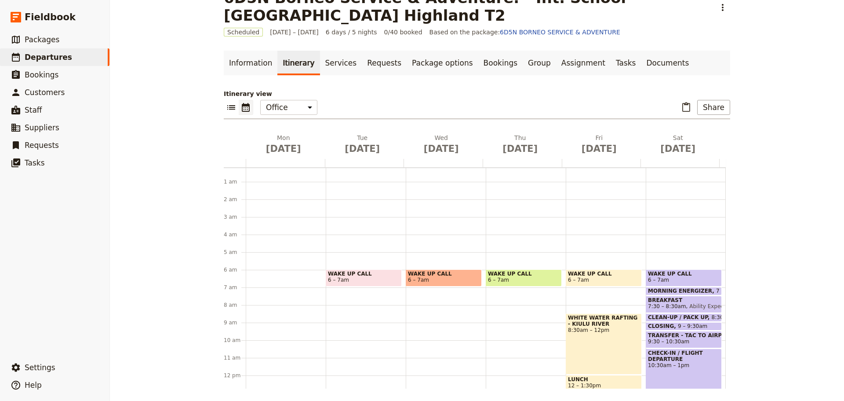
click at [596, 336] on div "WHITE WATER RAFTING - [GEOGRAPHIC_DATA] 8:30am – 12pm" at bounding box center [604, 343] width 76 height 61
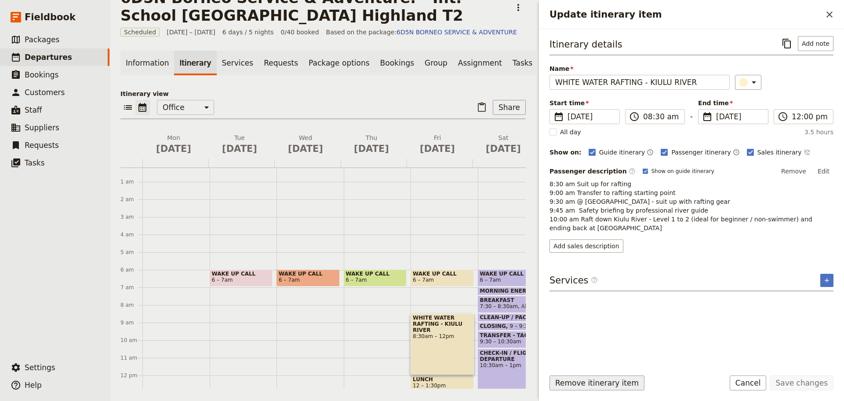
click at [626, 383] on button "Remove itinerary item" at bounding box center [597, 382] width 95 height 15
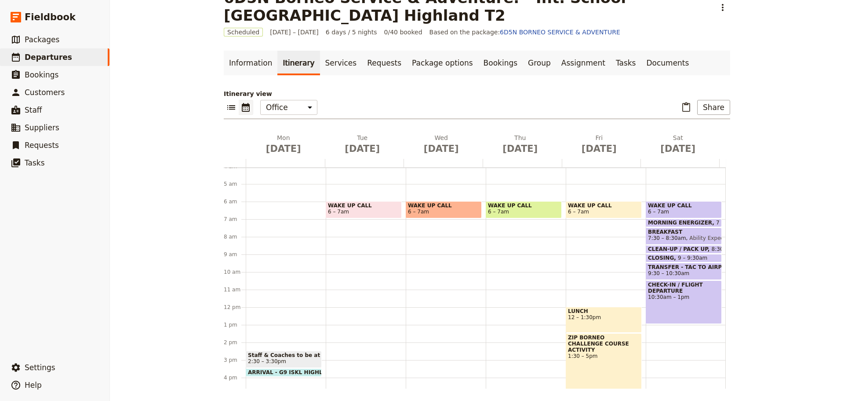
scroll to position [103, 0]
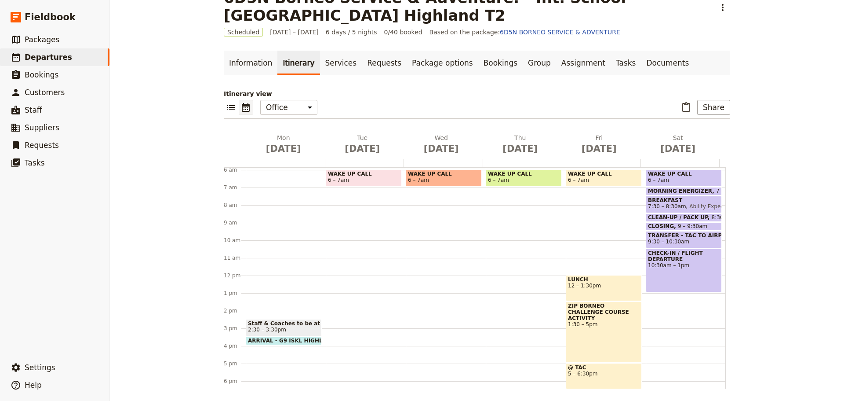
click at [613, 286] on span "12 – 1:30pm" at bounding box center [604, 285] width 72 height 6
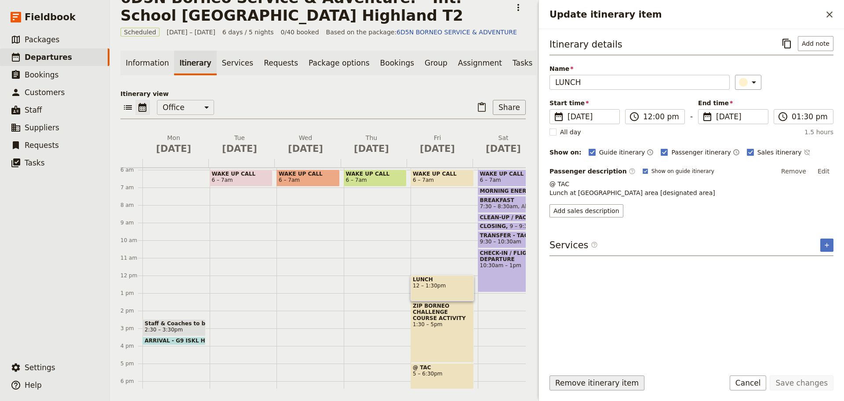
click at [623, 383] on button "Remove itinerary item" at bounding box center [597, 382] width 95 height 15
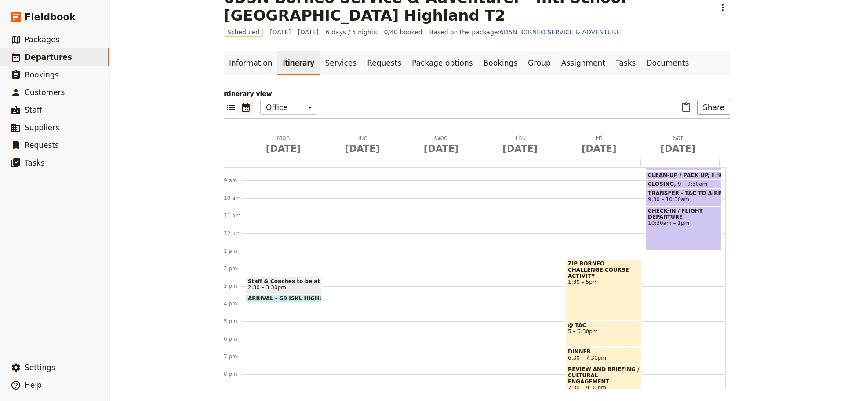
scroll to position [147, 0]
click at [609, 295] on div "ZIP BORNEO CHALLENGE COURSE ACTIVITY 1:30 – 5pm" at bounding box center [604, 287] width 76 height 61
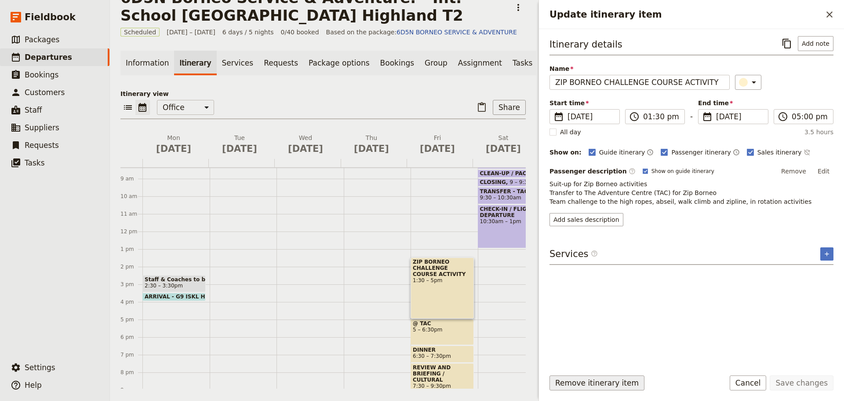
click at [624, 386] on button "Remove itinerary item" at bounding box center [597, 382] width 95 height 15
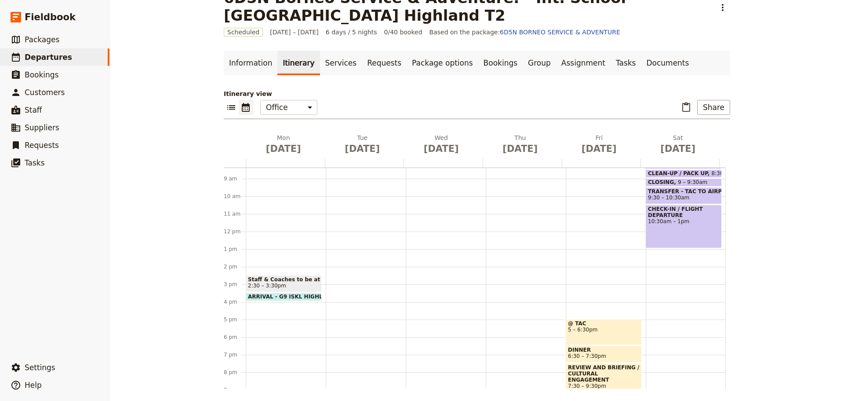
click at [590, 331] on span "5 – 6:30pm" at bounding box center [604, 329] width 72 height 6
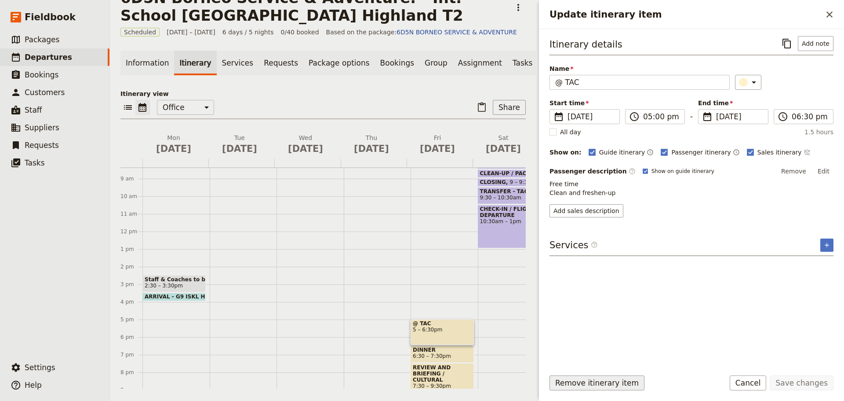
click at [612, 384] on button "Remove itinerary item" at bounding box center [597, 382] width 95 height 15
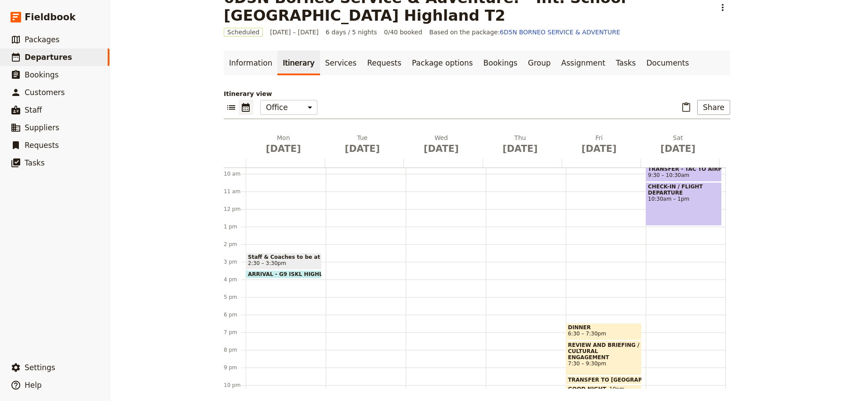
scroll to position [191, 0]
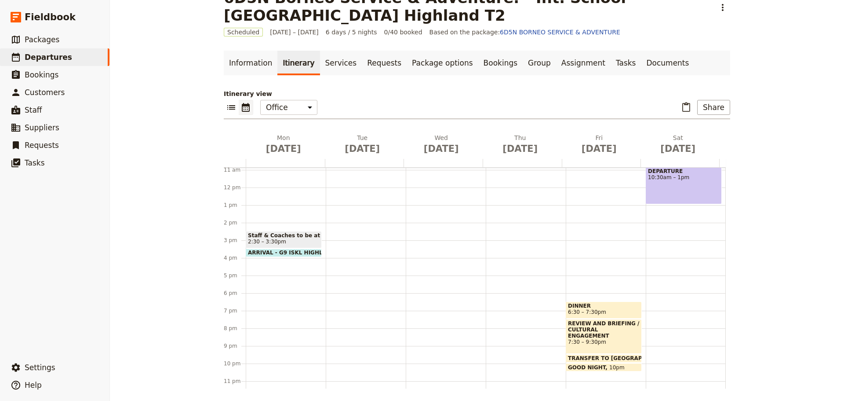
click at [604, 309] on span "6:30 – 7:30pm" at bounding box center [604, 312] width 72 height 6
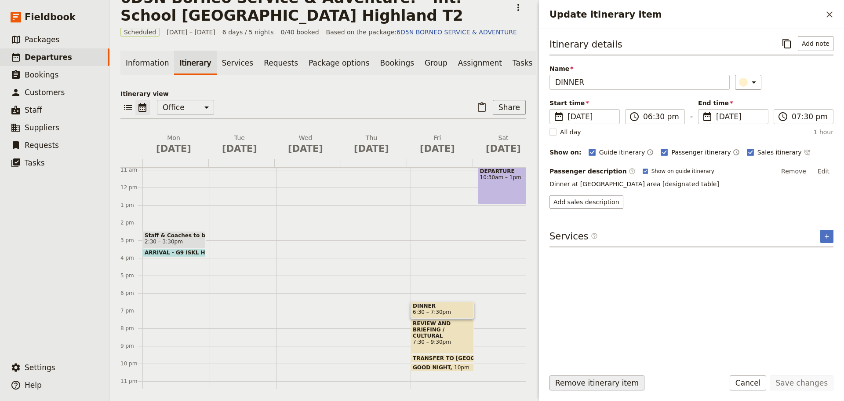
click at [617, 380] on button "Remove itinerary item" at bounding box center [597, 382] width 95 height 15
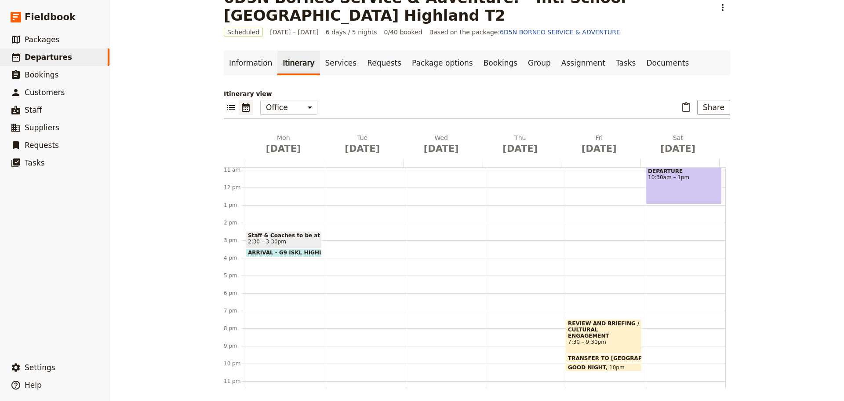
click at [594, 339] on span "7:30 – 9:30pm" at bounding box center [604, 342] width 72 height 6
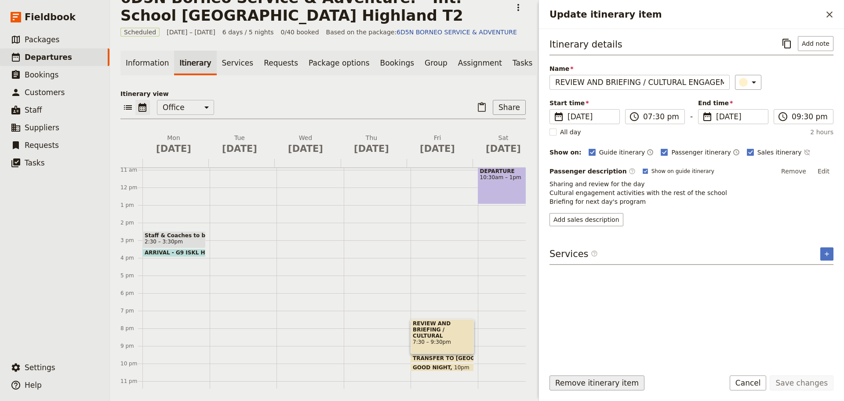
click at [613, 382] on button "Remove itinerary item" at bounding box center [597, 382] width 95 height 15
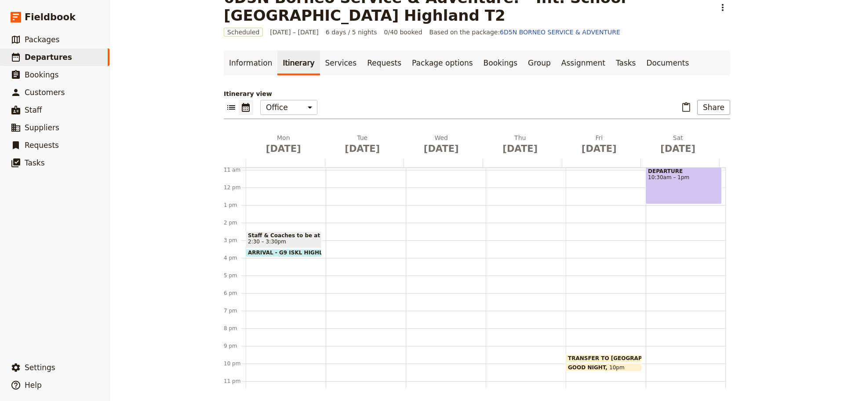
click at [578, 358] on span "TRANSFER TO [GEOGRAPHIC_DATA]" at bounding box center [622, 358] width 109 height 6
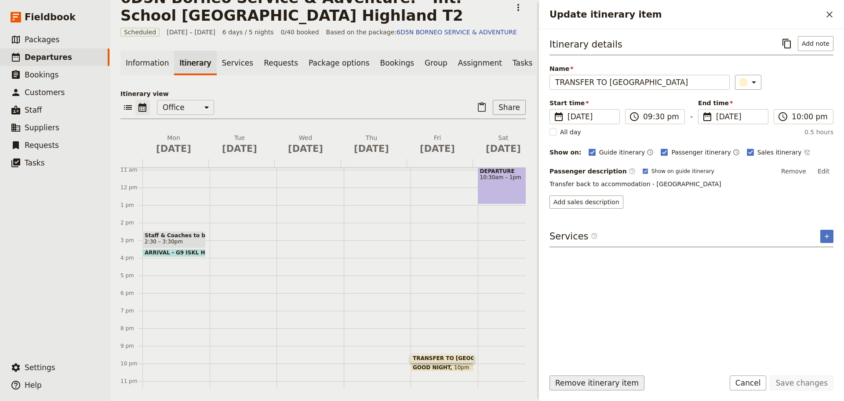
click at [590, 382] on button "Remove itinerary item" at bounding box center [597, 382] width 95 height 15
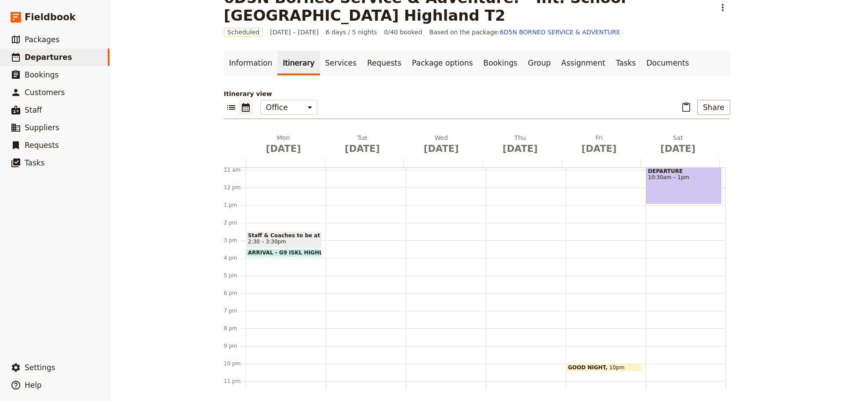
click at [585, 366] on span "GOOD NIGHT" at bounding box center [588, 367] width 41 height 6
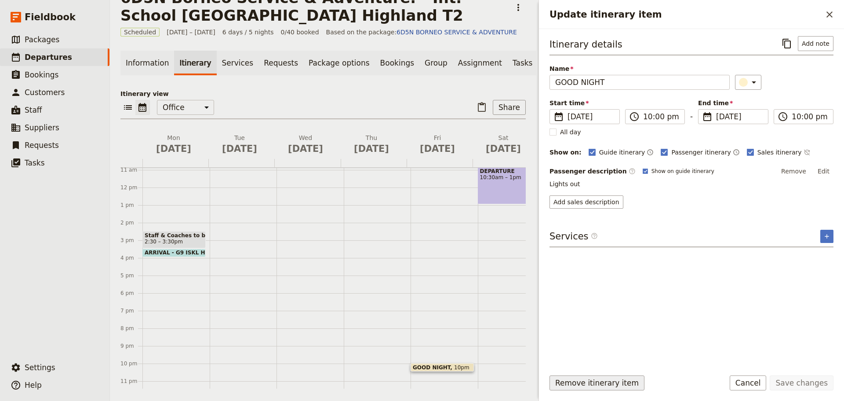
click at [594, 384] on button "Remove itinerary item" at bounding box center [597, 382] width 95 height 15
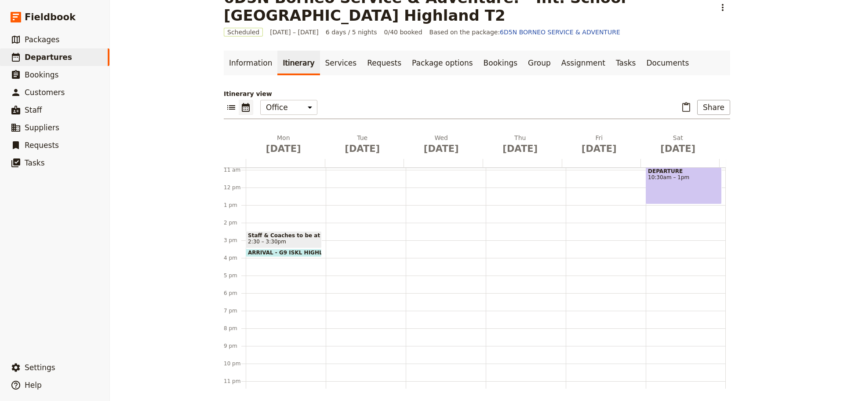
scroll to position [4, 0]
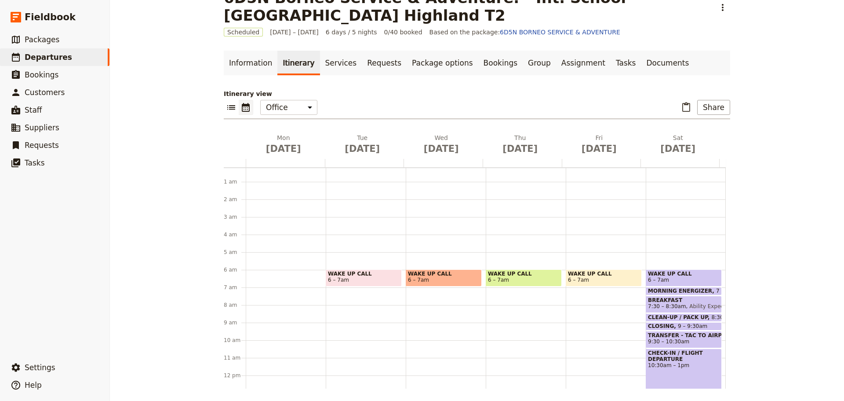
click at [672, 291] on span at bounding box center [683, 293] width 75 height 4
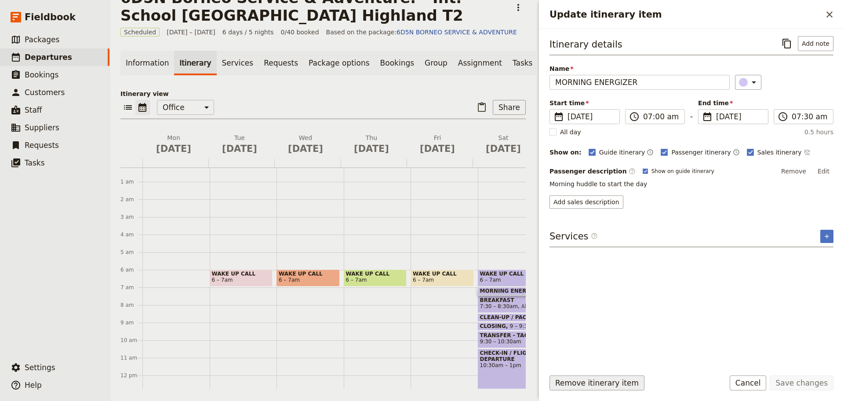
click at [611, 379] on button "Remove itinerary item" at bounding box center [597, 382] width 95 height 15
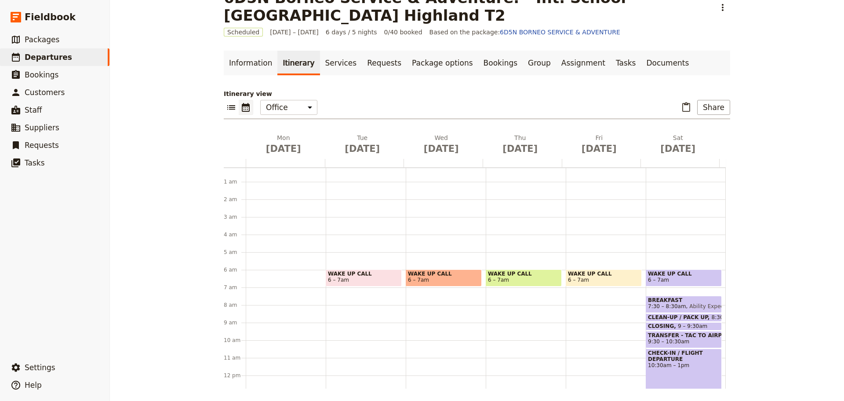
click at [661, 305] on span "7:30 – 8:30am" at bounding box center [667, 306] width 38 height 6
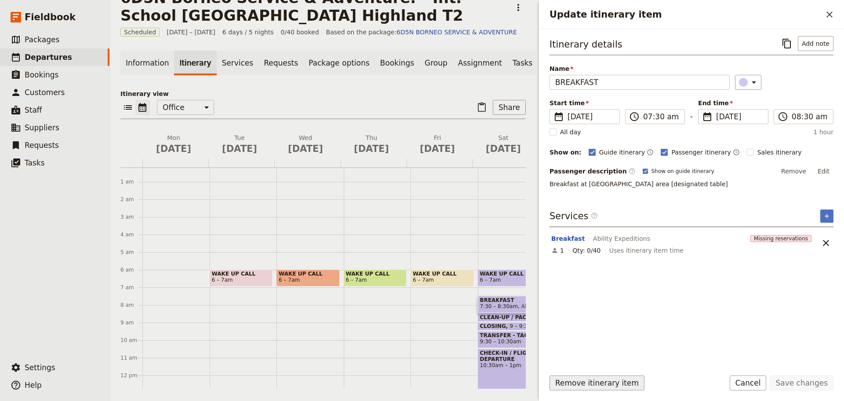
click at [619, 384] on button "Remove itinerary item" at bounding box center [597, 382] width 95 height 15
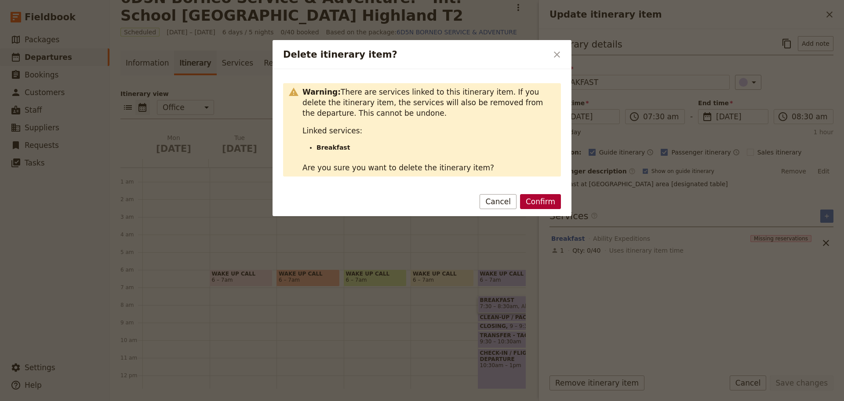
click at [535, 201] on button "Confirm" at bounding box center [540, 201] width 41 height 15
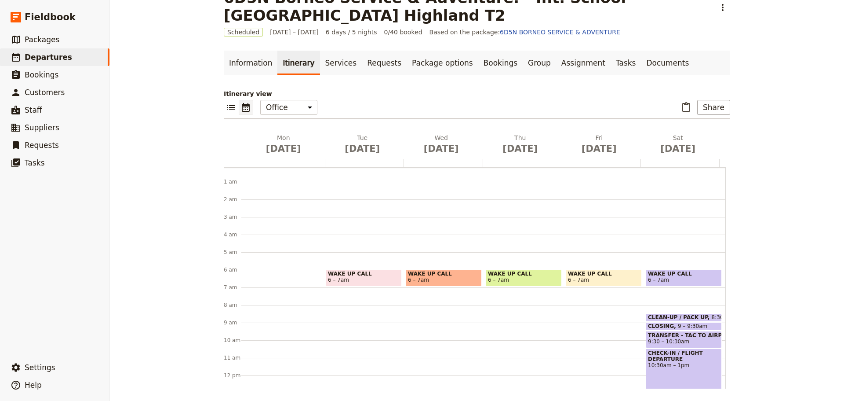
click at [671, 316] on span "CLEAN-UP / PACK UP" at bounding box center [680, 317] width 64 height 6
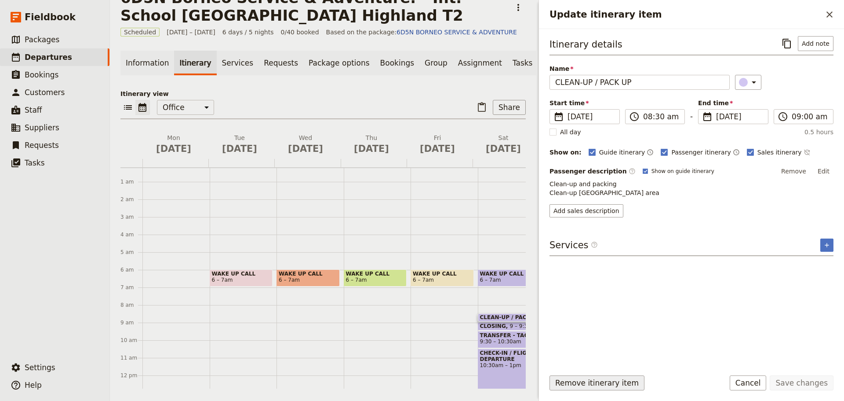
click at [618, 382] on button "Remove itinerary item" at bounding box center [597, 382] width 95 height 15
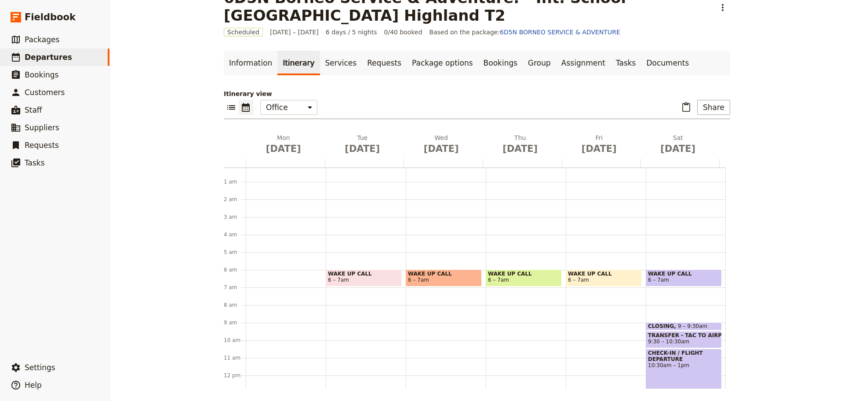
click at [678, 325] on span "9 – 9:30am" at bounding box center [692, 326] width 29 height 6
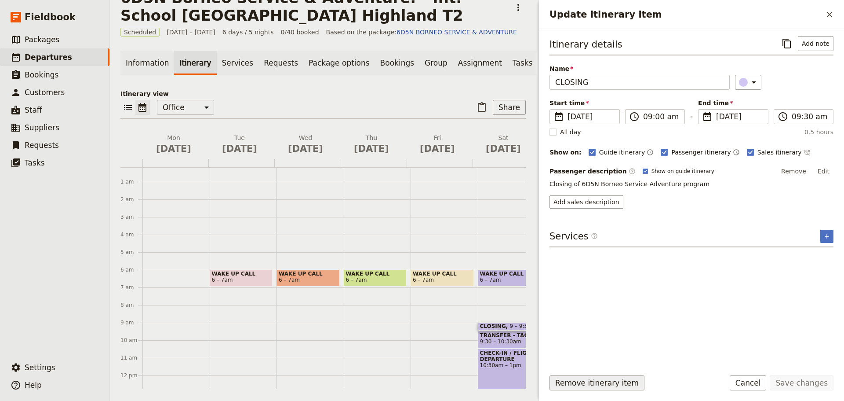
click at [626, 383] on button "Remove itinerary item" at bounding box center [597, 382] width 95 height 15
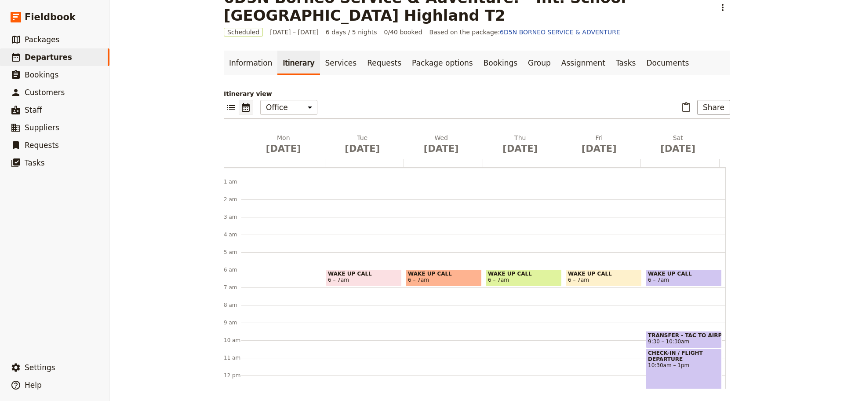
click at [659, 333] on span "TRANSFER - TAC TO AIRPORT" at bounding box center [684, 335] width 72 height 6
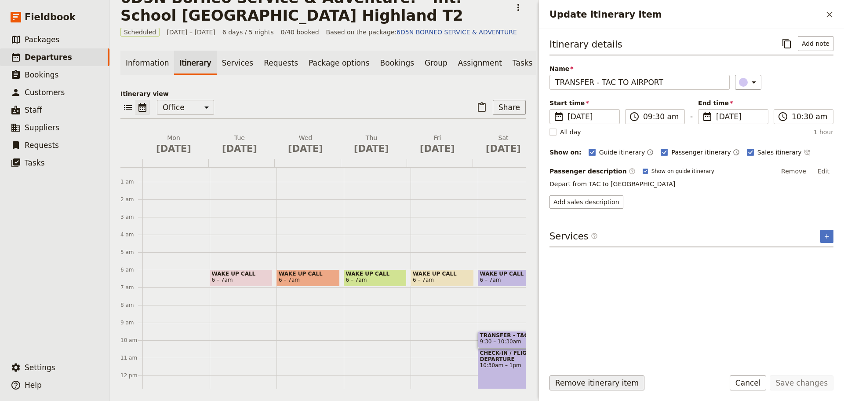
click at [615, 384] on button "Remove itinerary item" at bounding box center [597, 382] width 95 height 15
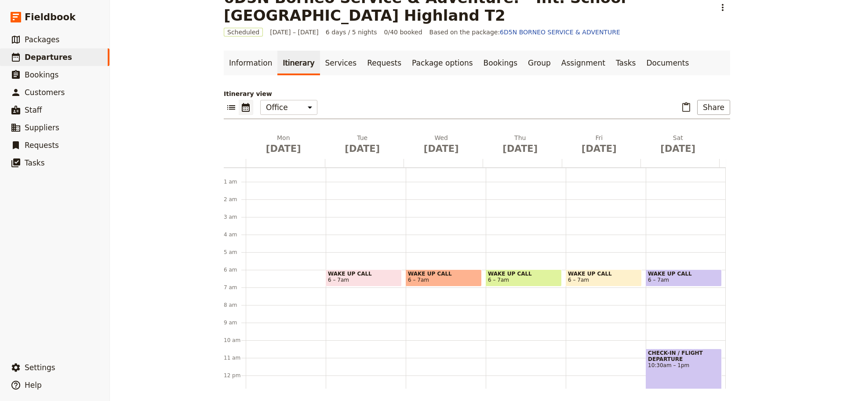
scroll to position [7, 0]
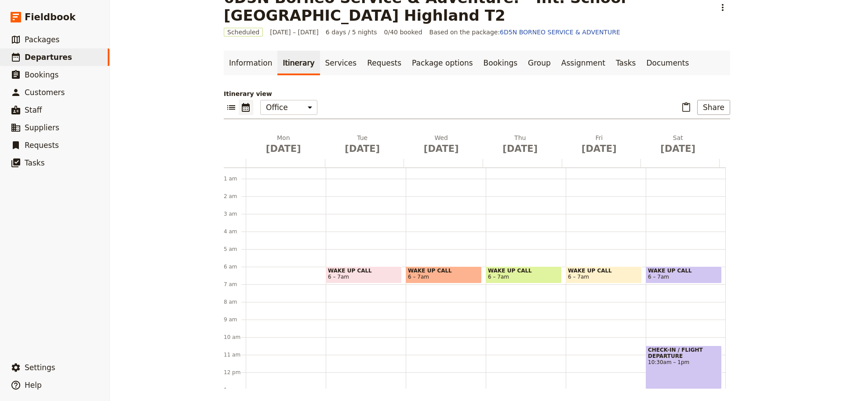
click at [655, 365] on span "10:30am – 1pm" at bounding box center [684, 362] width 72 height 6
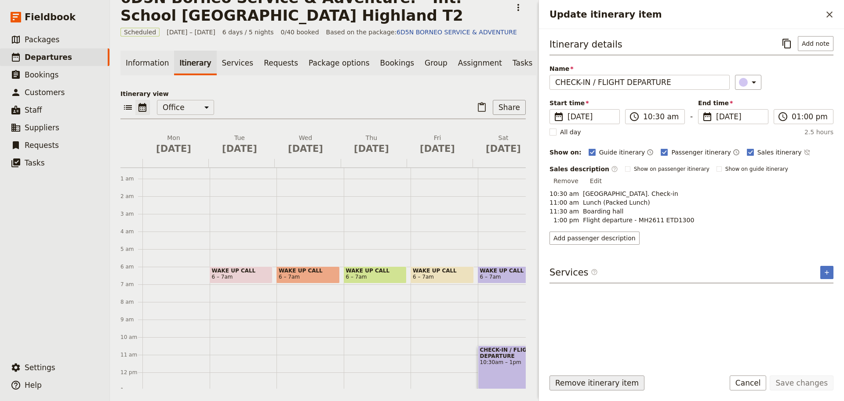
click at [625, 383] on button "Remove itinerary item" at bounding box center [597, 382] width 95 height 15
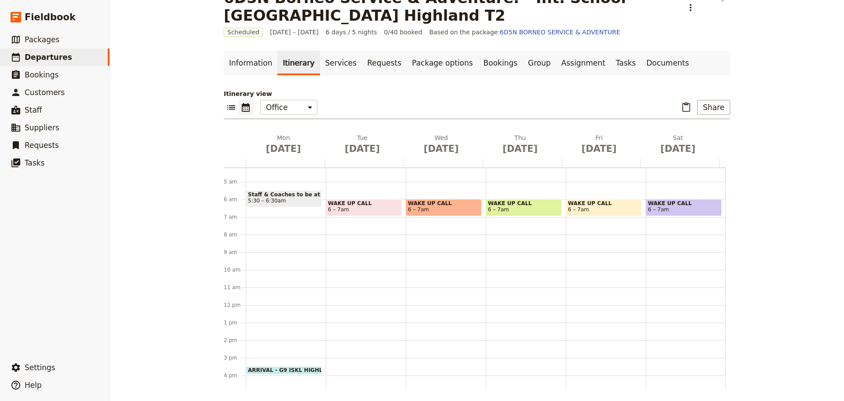
scroll to position [52, 0]
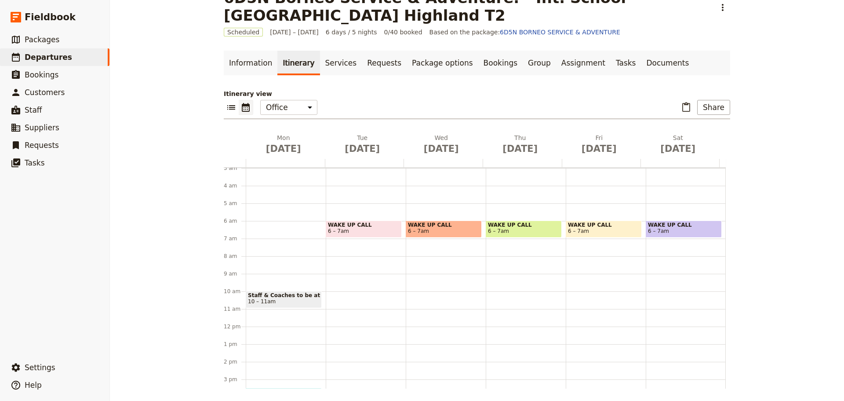
click at [273, 299] on span "10 – 11am" at bounding box center [284, 301] width 72 height 6
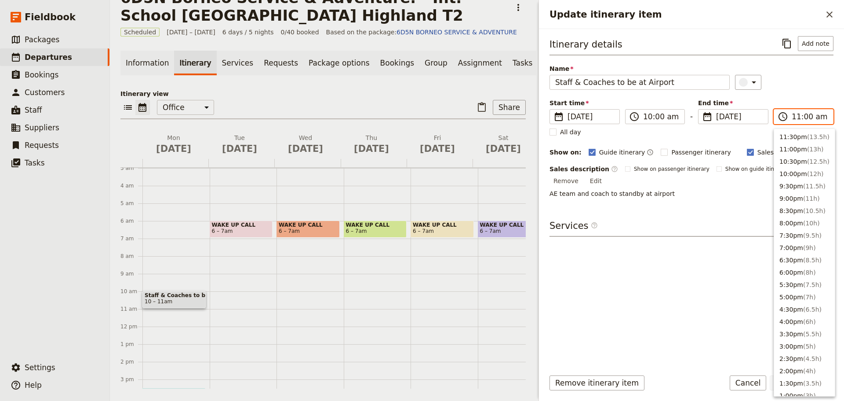
click at [807, 117] on input "11:00 am" at bounding box center [810, 116] width 36 height 11
click at [792, 155] on button "12:00pm ( 2h )" at bounding box center [804, 154] width 61 height 12
type input "12:00 pm"
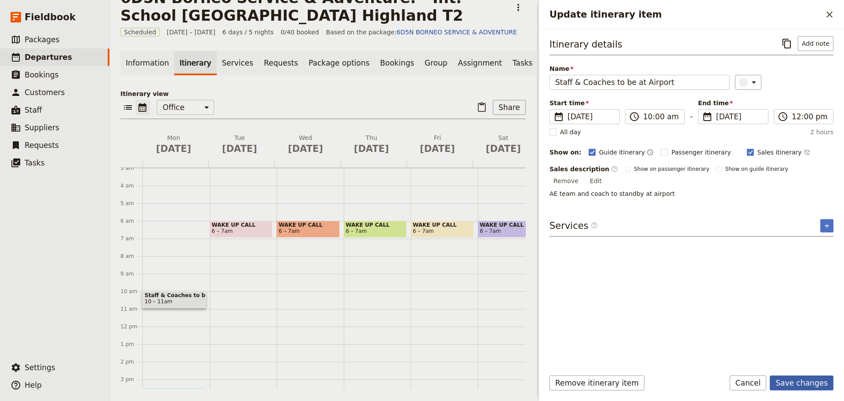
click at [799, 383] on button "Save changes" at bounding box center [802, 382] width 64 height 15
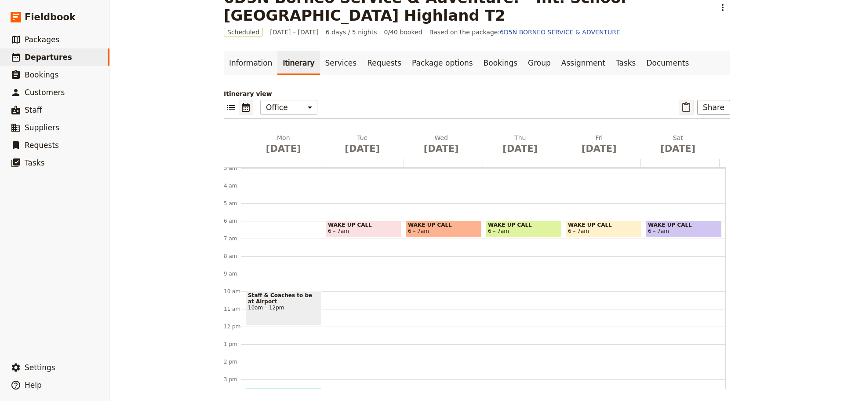
click at [685, 107] on icon "Paste itinerary item" at bounding box center [686, 107] width 11 height 11
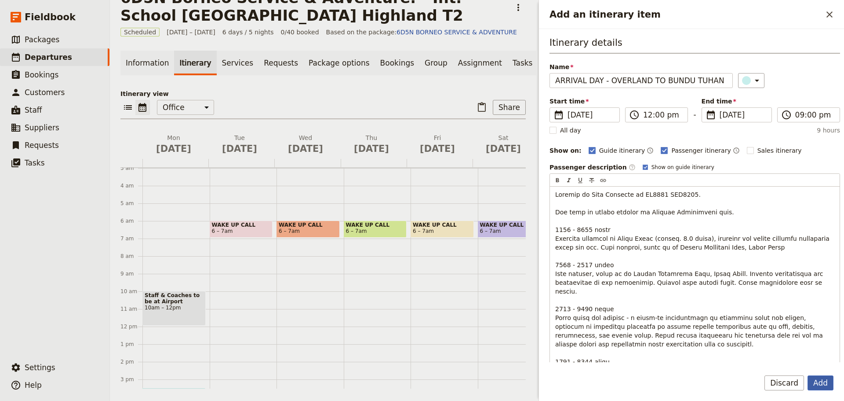
click at [823, 383] on button "Add" at bounding box center [821, 382] width 26 height 15
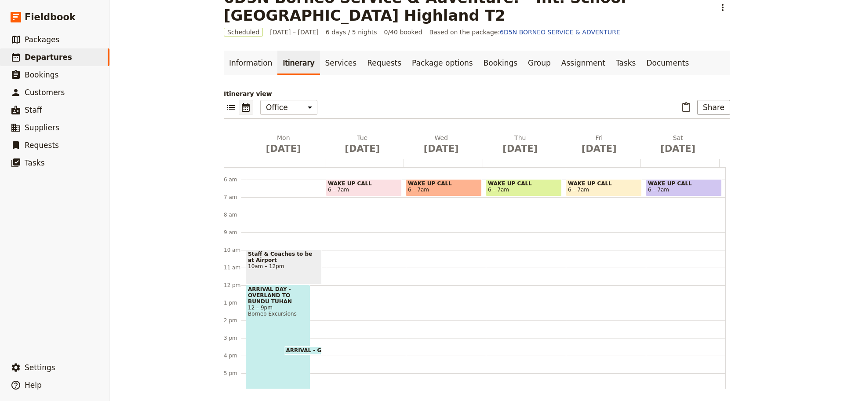
scroll to position [96, 0]
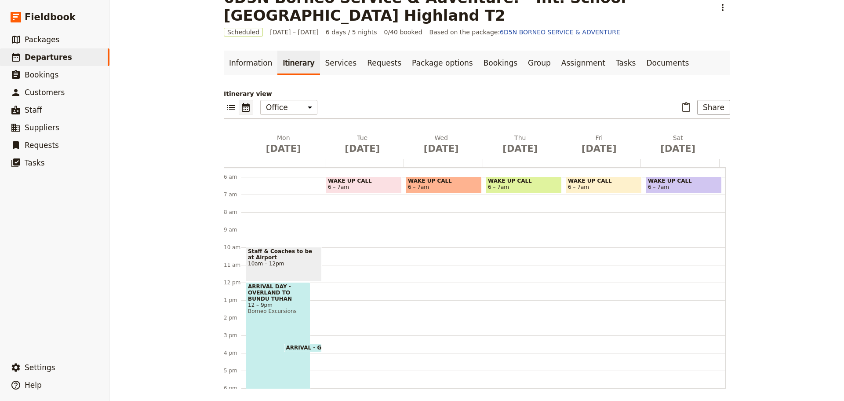
click at [305, 346] on span "ARRIVAL - G9 ISKL HIGHLAND T1" at bounding box center [336, 347] width 100 height 6
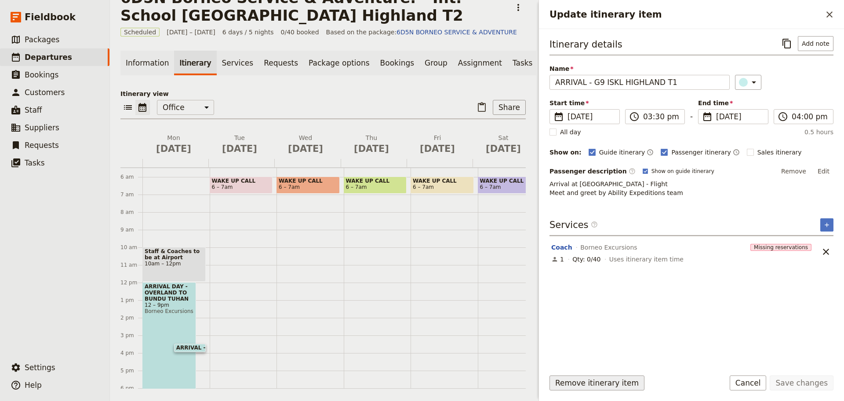
click at [578, 385] on button "Remove itinerary item" at bounding box center [597, 382] width 95 height 15
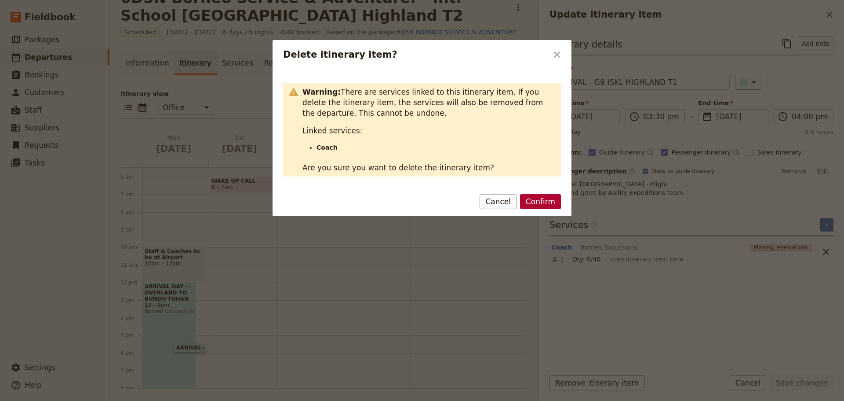
click at [538, 202] on button "Confirm" at bounding box center [540, 201] width 41 height 15
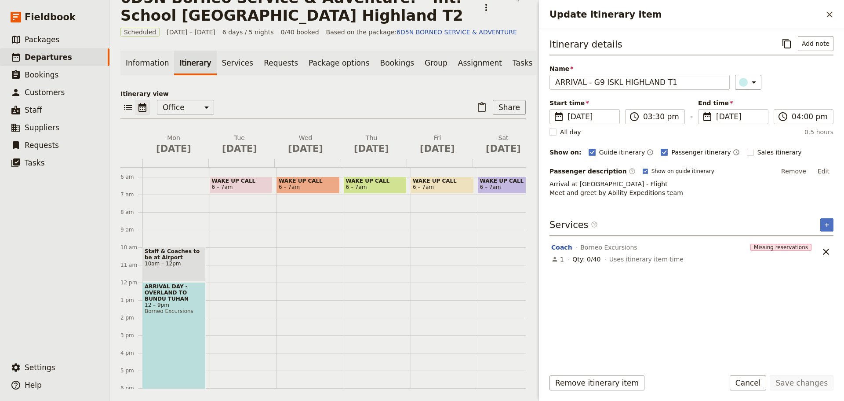
click at [344, 321] on div "1 am 2 am 3 am 4 am 5 am 6 am 7 am 8 am 9 am 10 am 11 am 12 pm 1 pm 2 pm 3 pm 4…" at bounding box center [332, 282] width 424 height 422
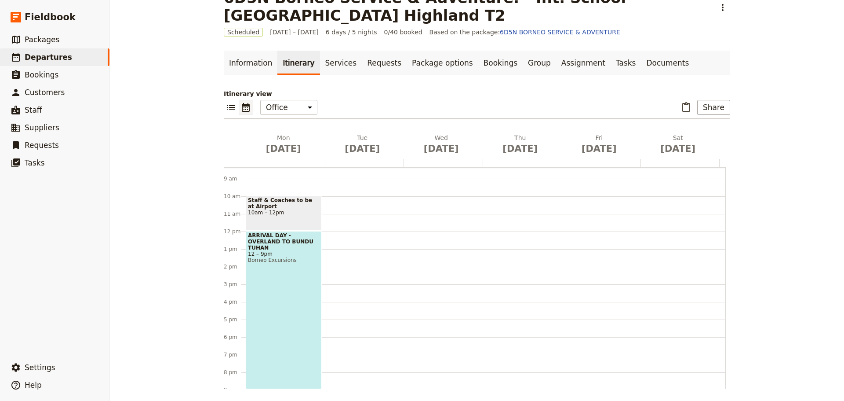
click at [265, 311] on div "ARRIVAL DAY - OVERLAND TO BUNDU TUHAN 12 – 9pm Borneo Excursions" at bounding box center [284, 310] width 76 height 158
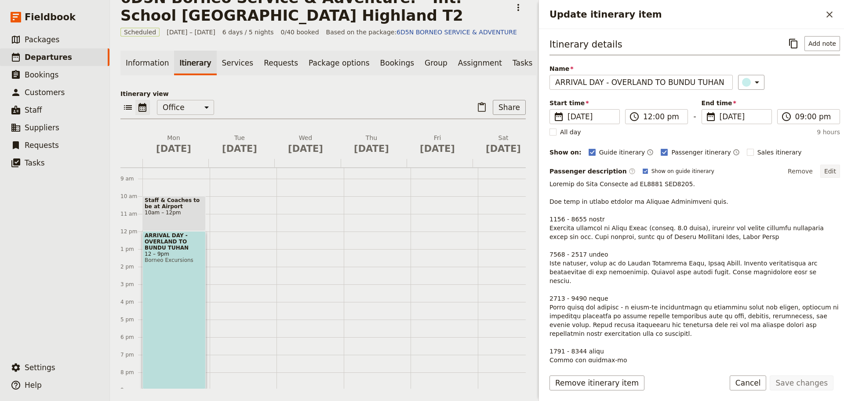
click at [825, 169] on button "Edit" at bounding box center [830, 170] width 20 height 13
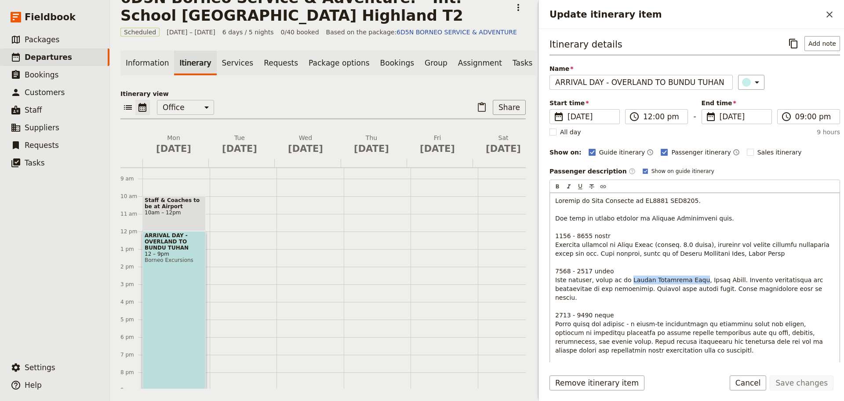
drag, startPoint x: 622, startPoint y: 281, endPoint x: 686, endPoint y: 280, distance: 64.6
click at [686, 280] on span "Update itinerary item" at bounding box center [693, 328] width 276 height 262
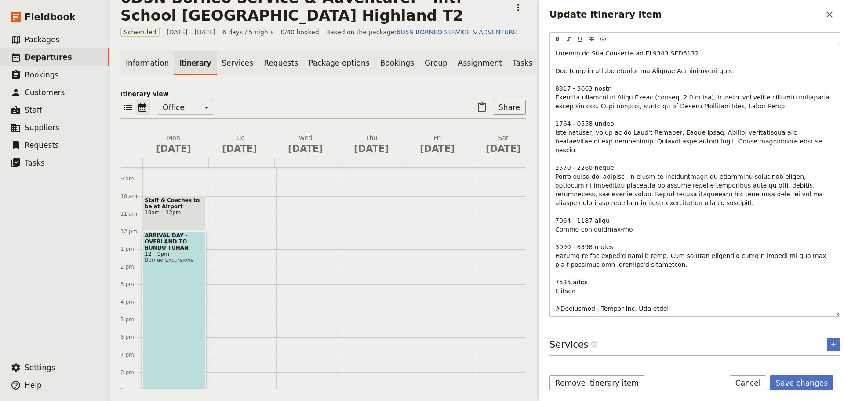
scroll to position [163, 0]
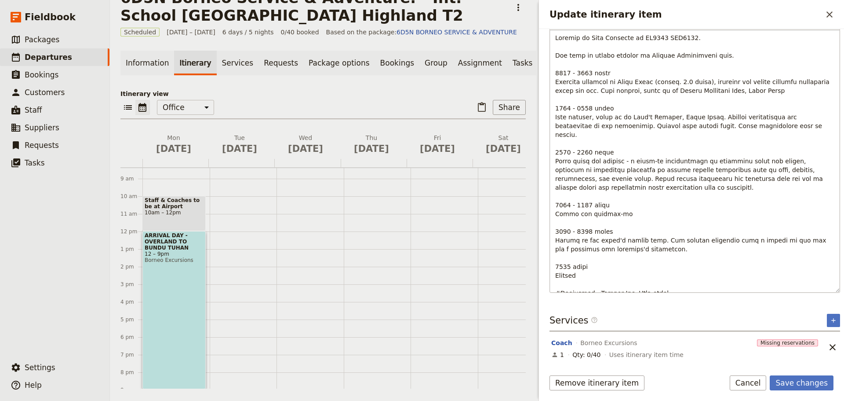
click at [638, 286] on span "Update itinerary item" at bounding box center [693, 165] width 276 height 262
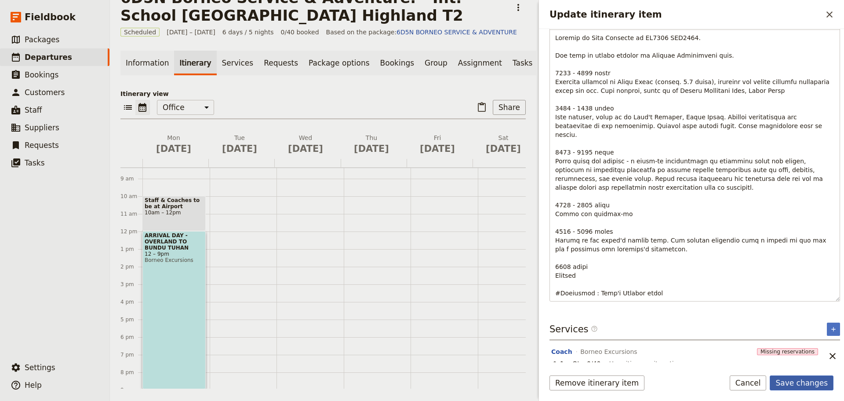
scroll to position [142, 0]
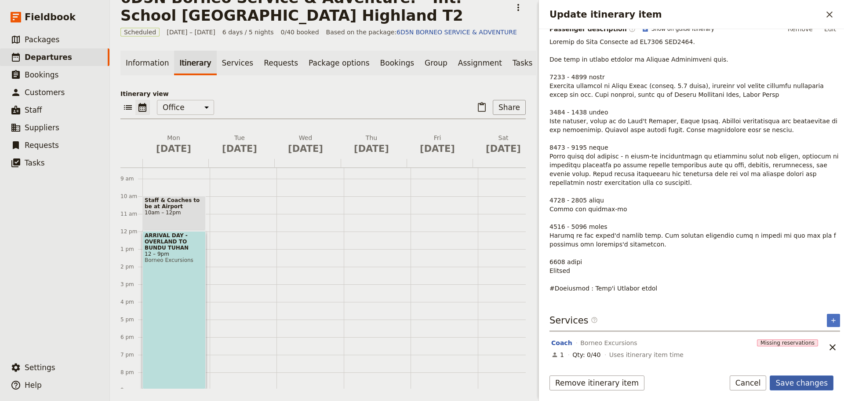
click at [792, 384] on button "Save changes" at bounding box center [802, 382] width 64 height 15
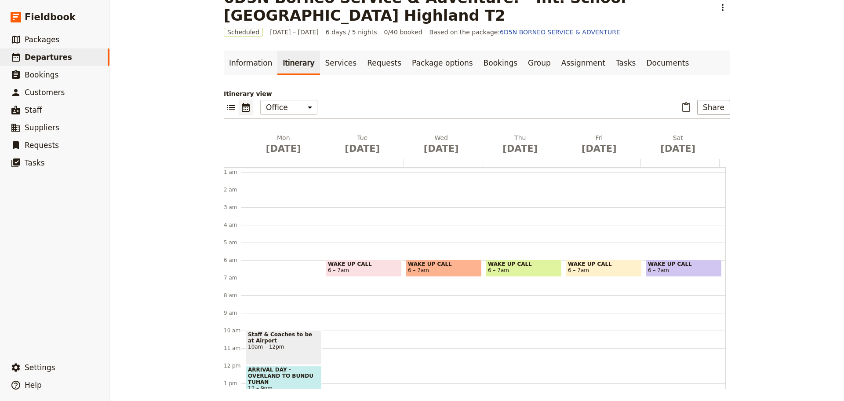
scroll to position [0, 0]
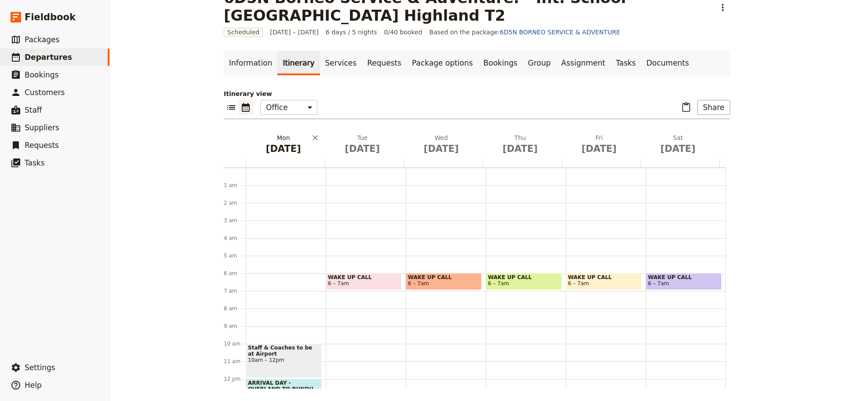
click at [284, 150] on span "[DATE]" at bounding box center [283, 148] width 69 height 13
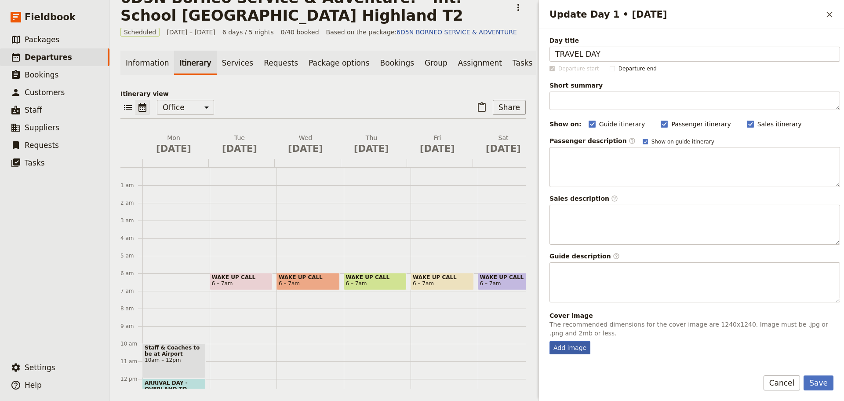
type input "TRAVEL DAY"
click at [577, 349] on div "Add image" at bounding box center [570, 347] width 41 height 13
click at [550, 341] on input "Add image" at bounding box center [549, 340] width 0 height 0
type input "C:\fakepath\pakej-percutian-ke-sabah-tahun-2018.jpg"
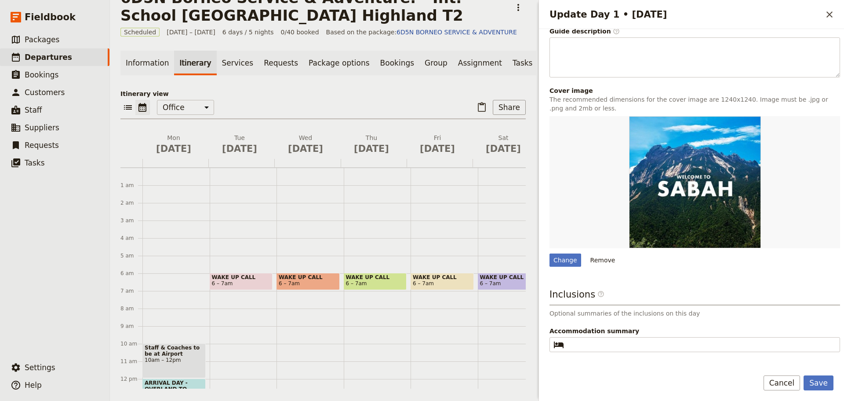
scroll to position [250, 0]
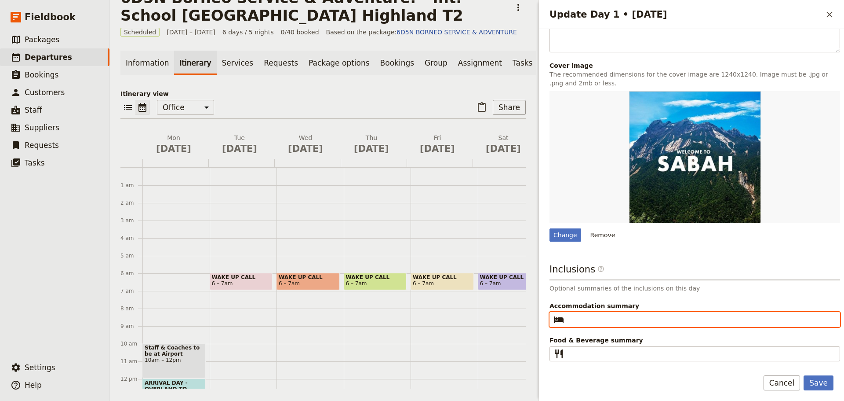
click at [581, 319] on input "Accommodation summary ​" at bounding box center [701, 319] width 267 height 11
type input "[PERSON_NAME]'s Cottage"
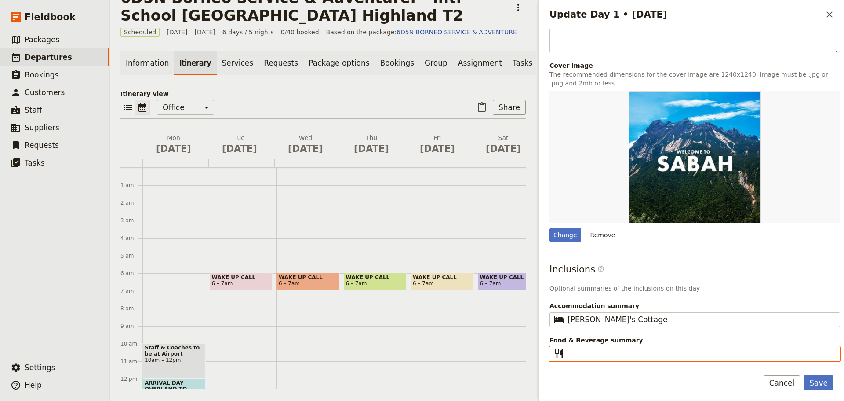
click at [578, 356] on input "Food & Beverage summary ​" at bounding box center [701, 353] width 267 height 11
type input "Light Packed lunch I Dinner"
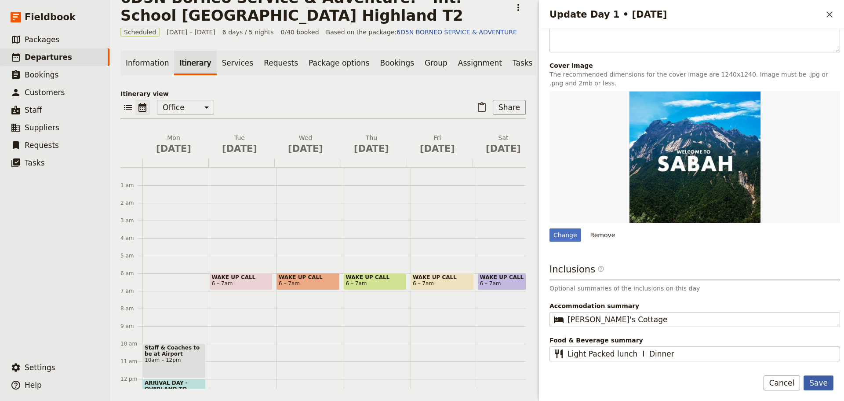
click at [821, 381] on button "Save" at bounding box center [819, 382] width 30 height 15
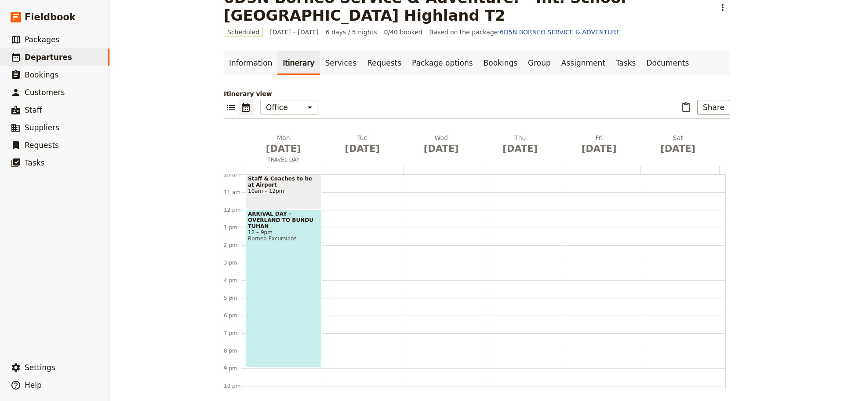
scroll to position [0, 0]
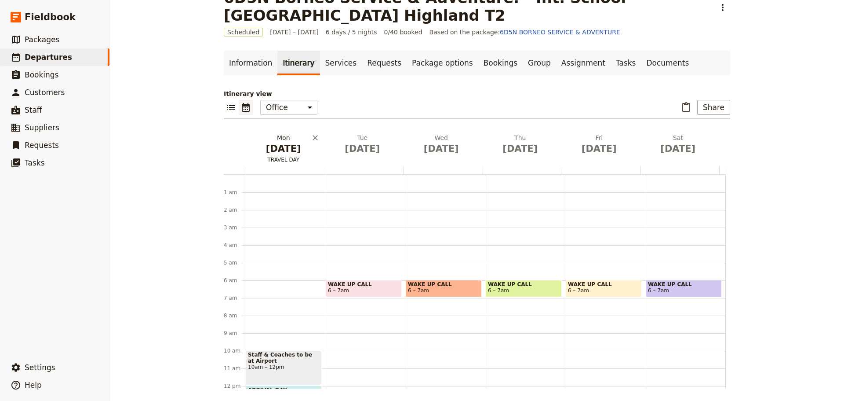
click at [286, 160] on span "TRAVEL DAY" at bounding box center [284, 159] width 76 height 7
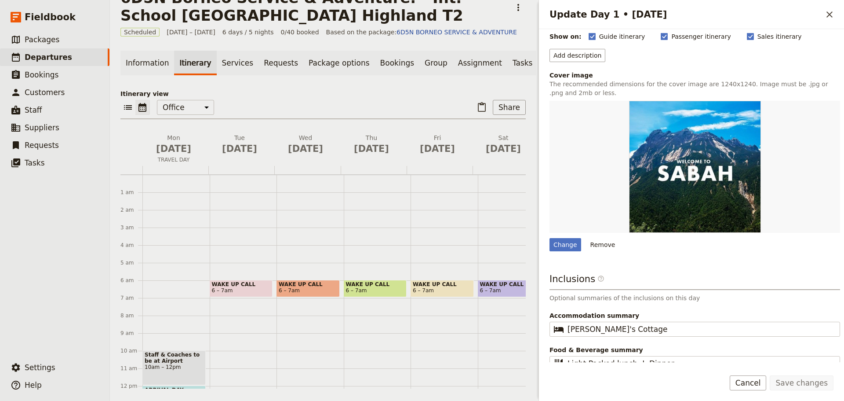
scroll to position [97, 0]
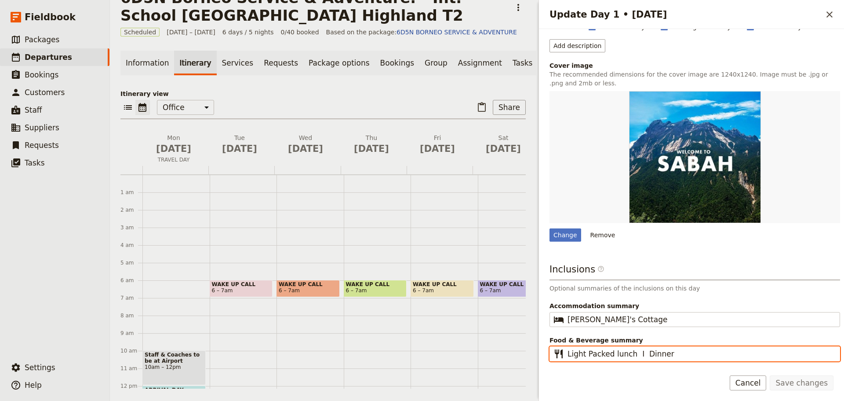
click at [611, 356] on input "Light Packed lunch I Dinner" at bounding box center [701, 353] width 267 height 11
type input "Light lunch I Dinner"
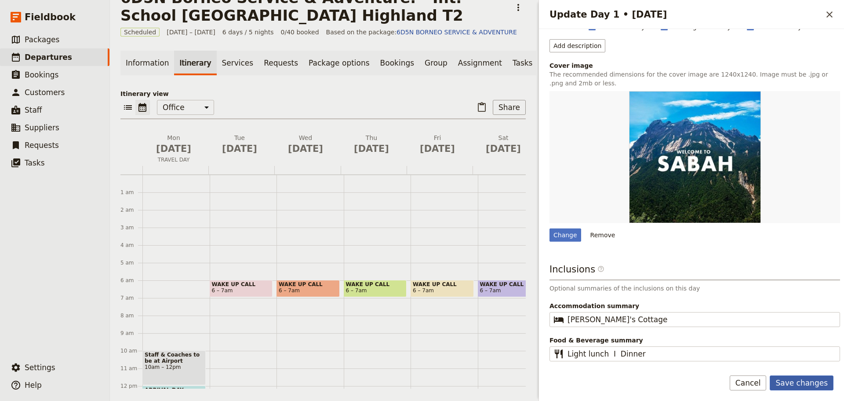
click at [815, 383] on button "Save changes" at bounding box center [802, 382] width 64 height 15
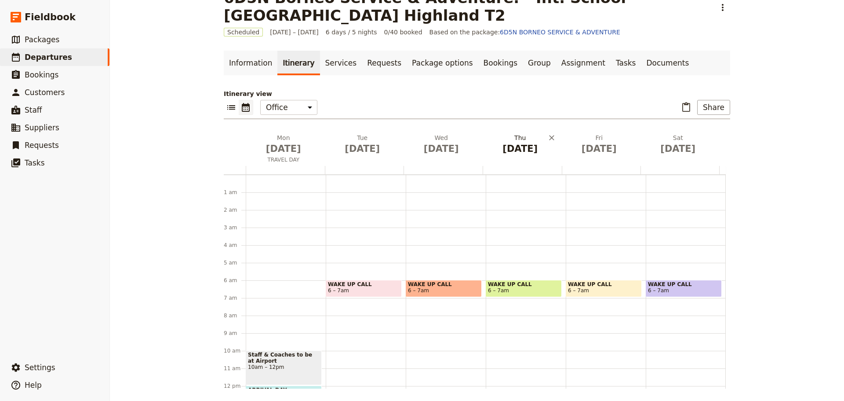
click at [362, 158] on button "[DATE]" at bounding box center [364, 146] width 79 height 26
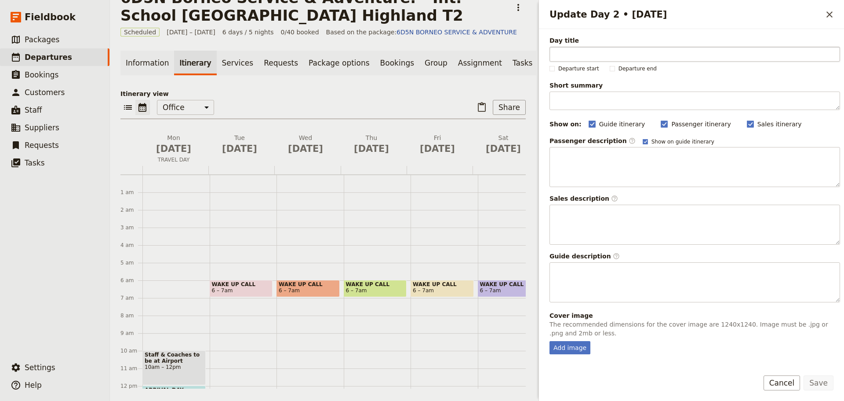
click at [561, 52] on input "Day title" at bounding box center [695, 54] width 291 height 15
type input "KINABALU PARK - WORLD HERITAGE"
click at [572, 350] on div "Add image" at bounding box center [570, 347] width 41 height 13
click at [550, 341] on input "Add image" at bounding box center [549, 340] width 0 height 0
click at [569, 350] on div "Add image" at bounding box center [570, 347] width 41 height 13
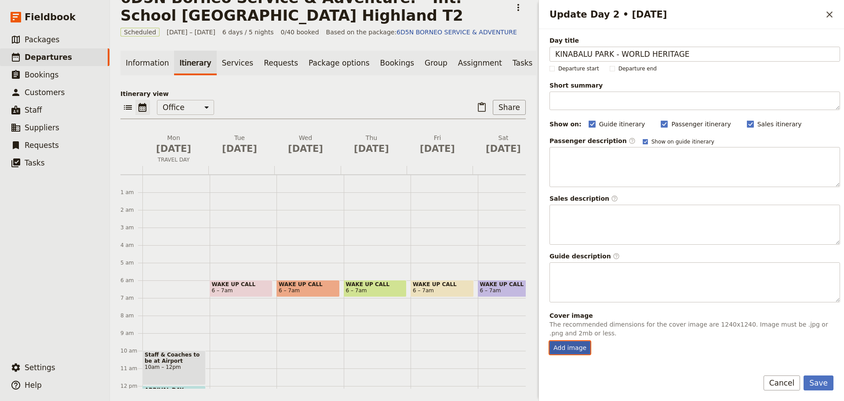
click at [550, 341] on input "Add image" at bounding box center [549, 340] width 0 height 0
click at [560, 347] on div "Add image" at bounding box center [570, 347] width 41 height 13
click at [550, 341] on input "Add image" at bounding box center [549, 340] width 0 height 0
type input "C:\fakepath\68c3b88e3a06568fd1c2a733.jpeg"
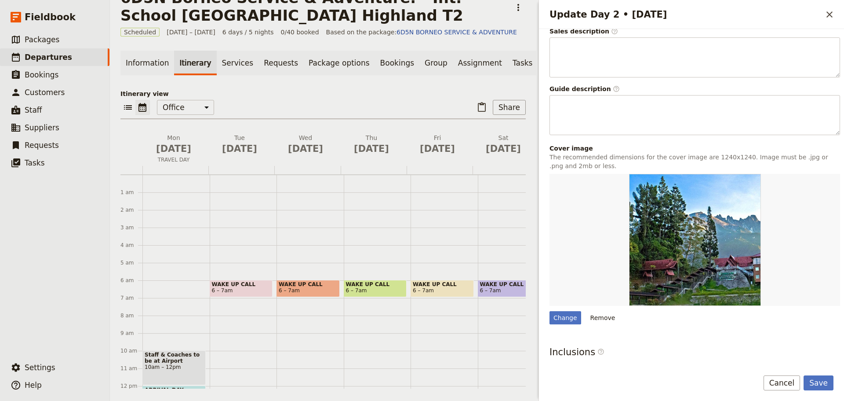
scroll to position [220, 0]
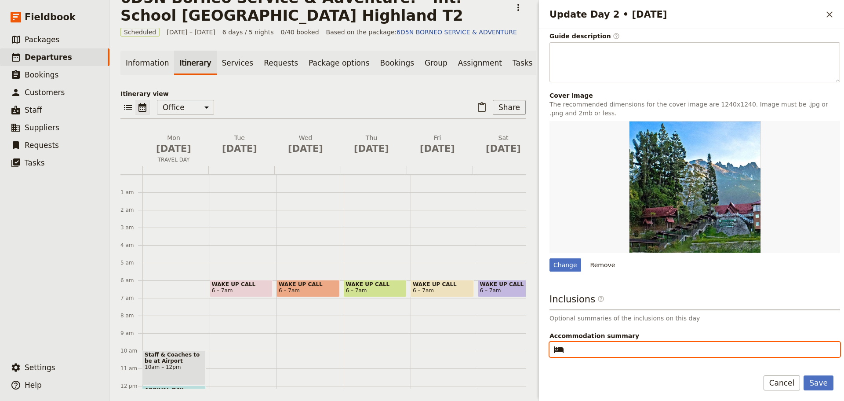
click at [600, 350] on input "Accommodation summary ​" at bounding box center [701, 349] width 267 height 11
type input "l"
click at [580, 350] on input "Lily;s Cottage" at bounding box center [701, 349] width 267 height 11
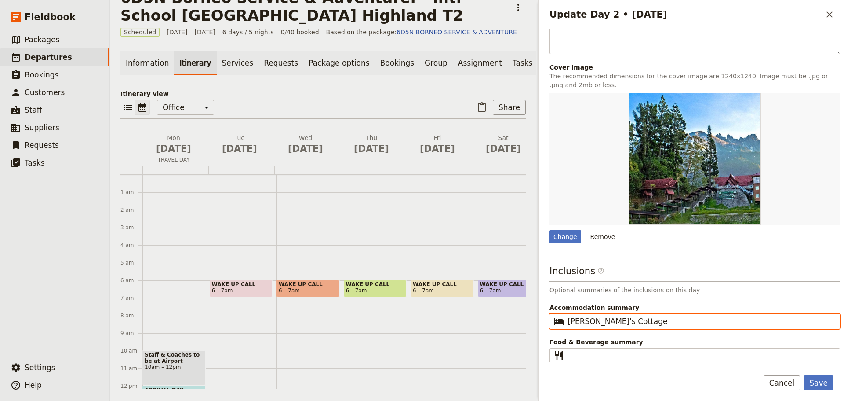
scroll to position [250, 0]
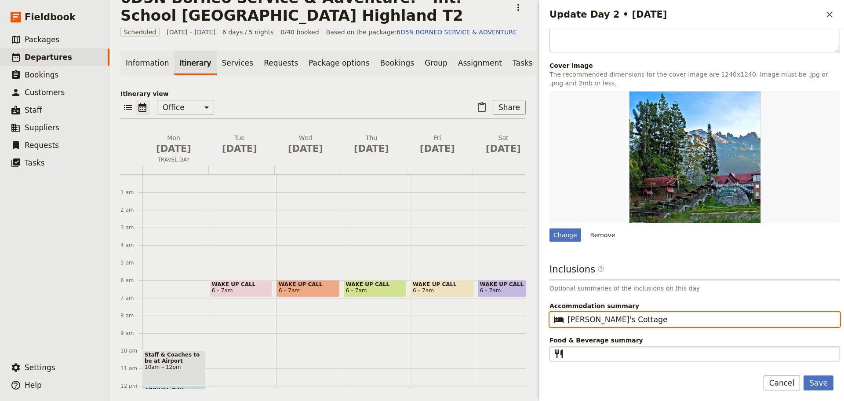
type input "[PERSON_NAME]'s Cottage"
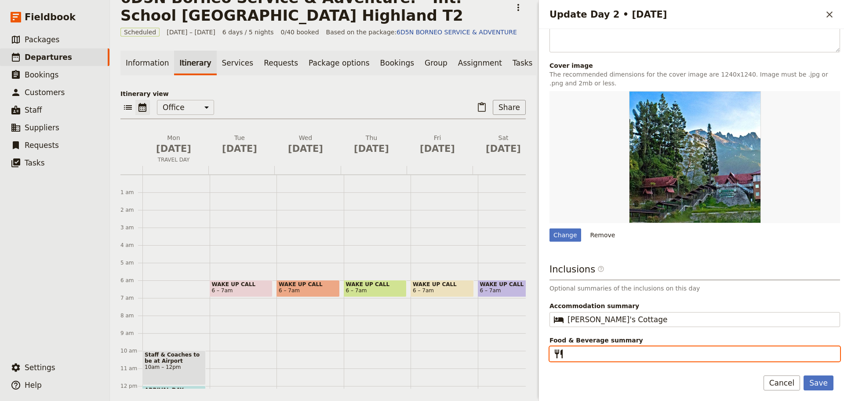
click at [583, 351] on input "Food & Beverage summary ​" at bounding box center [701, 353] width 267 height 11
type input "Breakfast I Lunch I Dinner"
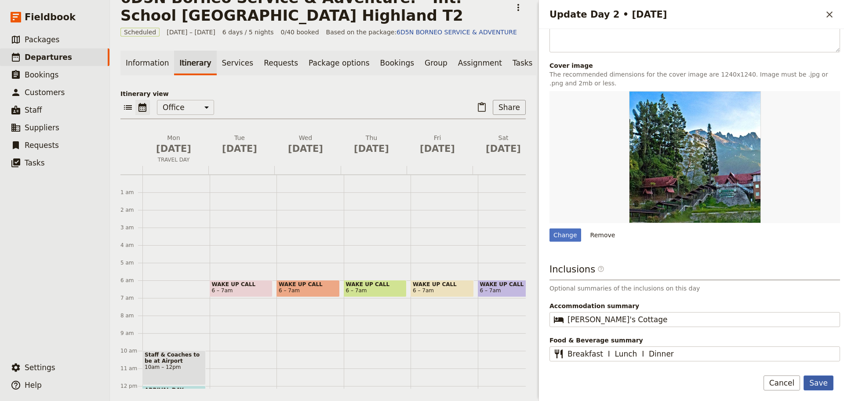
click at [823, 384] on button "Save" at bounding box center [819, 382] width 30 height 15
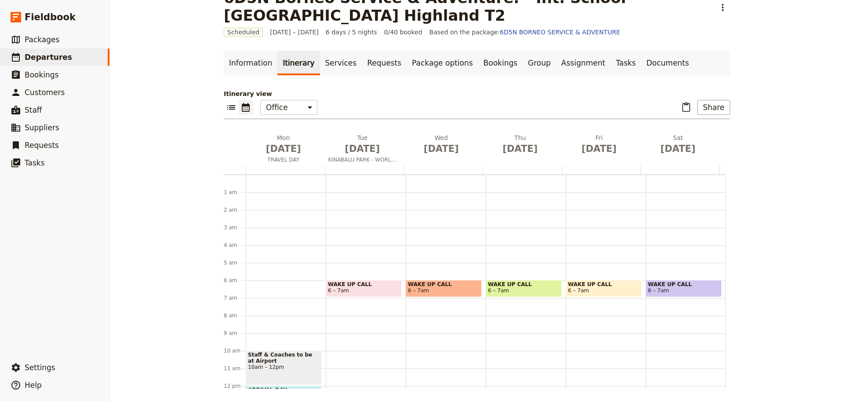
click at [367, 285] on span "WAKE UP CALL" at bounding box center [364, 284] width 72 height 6
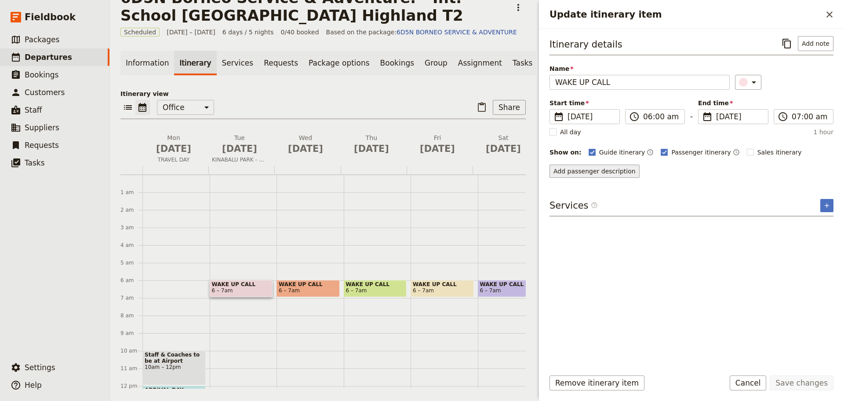
click at [582, 166] on button "Add passenger description" at bounding box center [595, 170] width 90 height 13
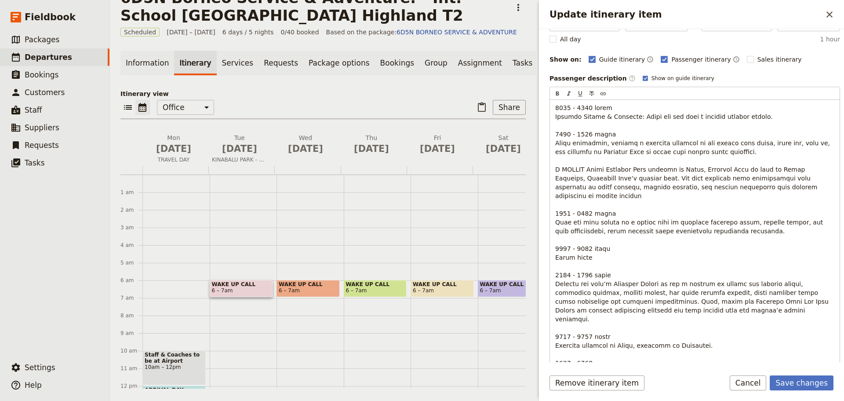
scroll to position [0, 0]
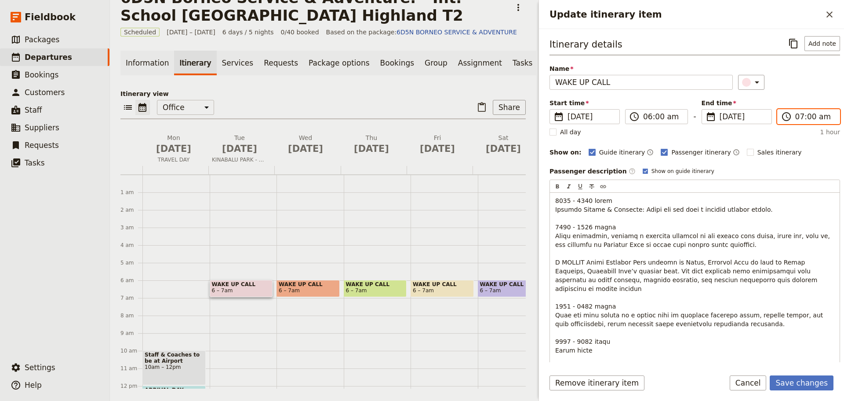
click at [806, 120] on input "07:00 am" at bounding box center [814, 116] width 39 height 11
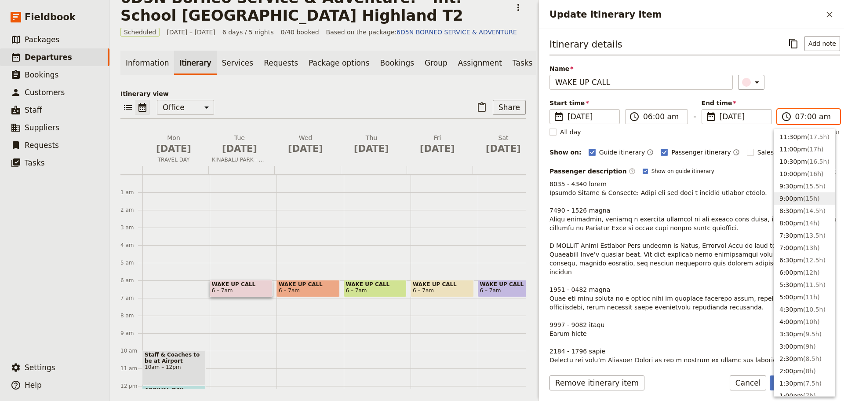
click at [797, 199] on button "9:00pm ( 15h )" at bounding box center [804, 198] width 61 height 12
type input "09:00 pm"
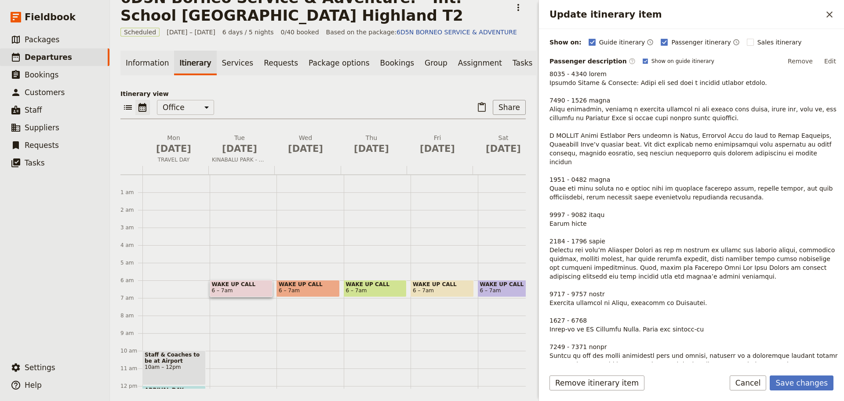
scroll to position [132, 0]
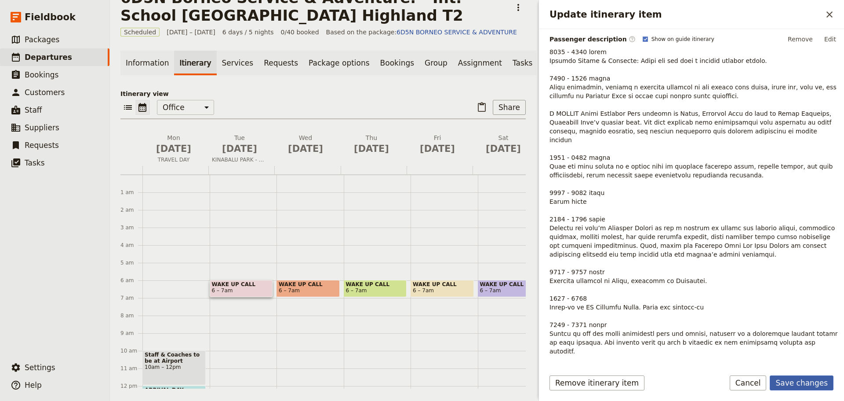
click at [794, 386] on button "Save changes" at bounding box center [802, 382] width 64 height 15
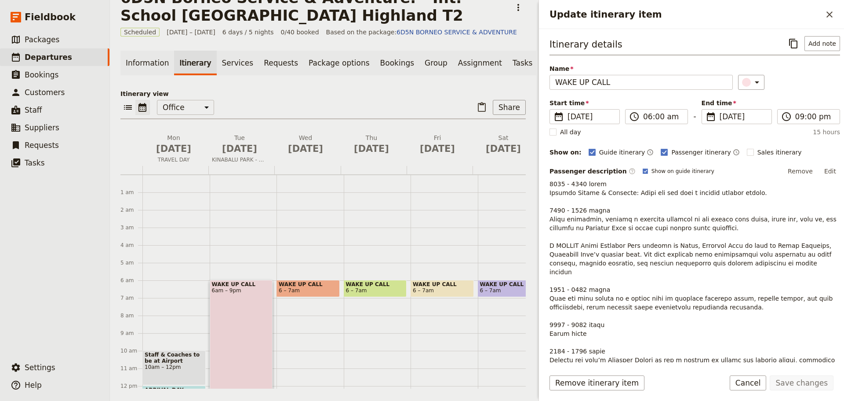
click at [827, 171] on button "Edit" at bounding box center [830, 170] width 20 height 13
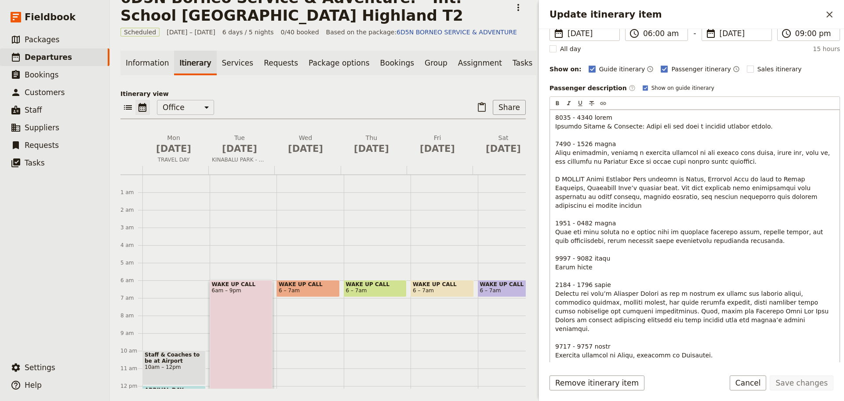
scroll to position [88, 0]
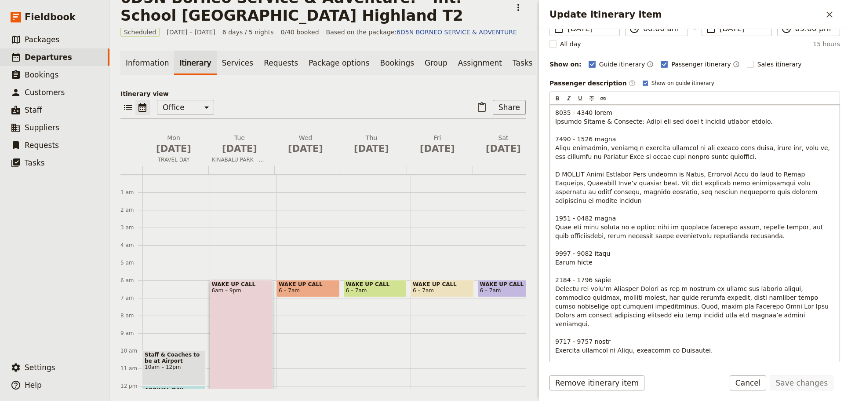
click at [584, 270] on span "Update itinerary item" at bounding box center [694, 288] width 278 height 359
click at [567, 325] on span "Update itinerary item" at bounding box center [694, 288] width 278 height 359
drag, startPoint x: 576, startPoint y: 323, endPoint x: 588, endPoint y: 324, distance: 12.3
click at [588, 324] on span "Update itinerary item" at bounding box center [694, 288] width 278 height 359
click at [613, 324] on p "Update itinerary item" at bounding box center [694, 288] width 279 height 361
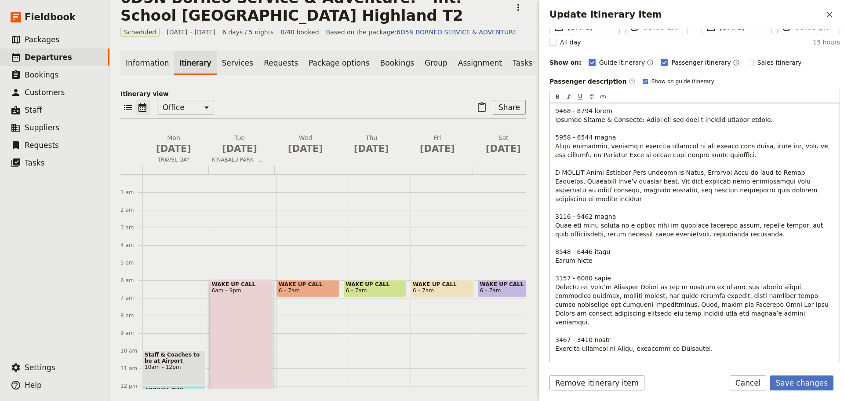
scroll to position [111, 0]
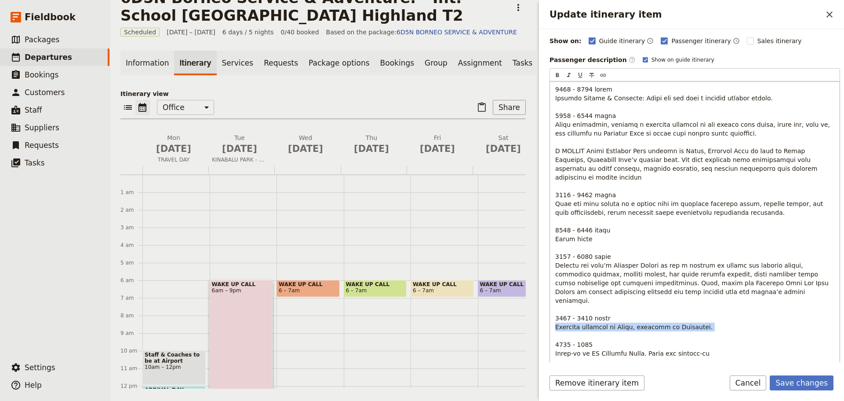
drag, startPoint x: 690, startPoint y: 310, endPoint x: 553, endPoint y: 309, distance: 137.6
click at [553, 309] on div "Update itinerary item" at bounding box center [695, 251] width 290 height 341
click at [566, 326] on span "Update itinerary item" at bounding box center [693, 265] width 277 height 359
click at [567, 327] on span "Update itinerary item" at bounding box center [693, 265] width 277 height 359
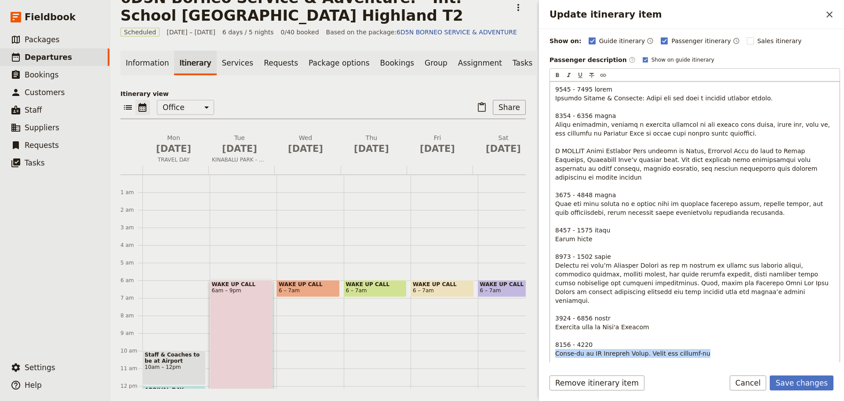
drag, startPoint x: 710, startPoint y: 337, endPoint x: 555, endPoint y: 336, distance: 154.8
click at [555, 336] on div "Update itinerary item" at bounding box center [695, 251] width 290 height 341
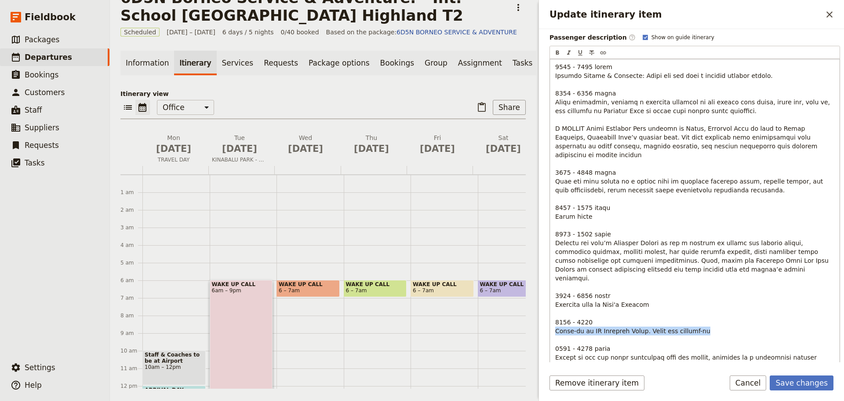
scroll to position [155, 0]
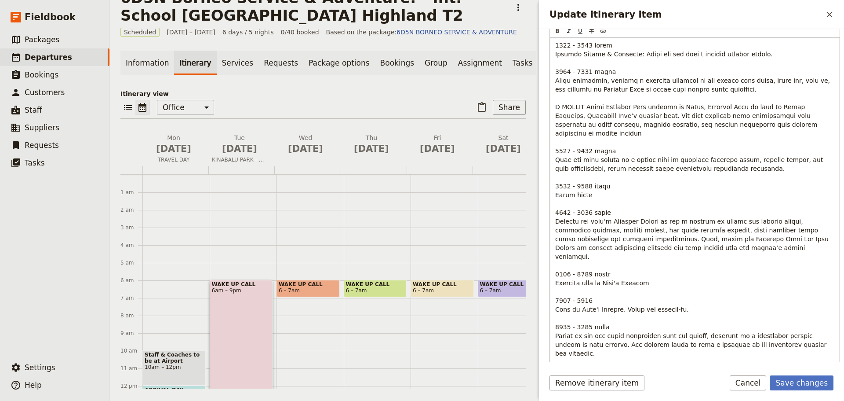
click at [591, 284] on p "Update itinerary item" at bounding box center [694, 221] width 279 height 361
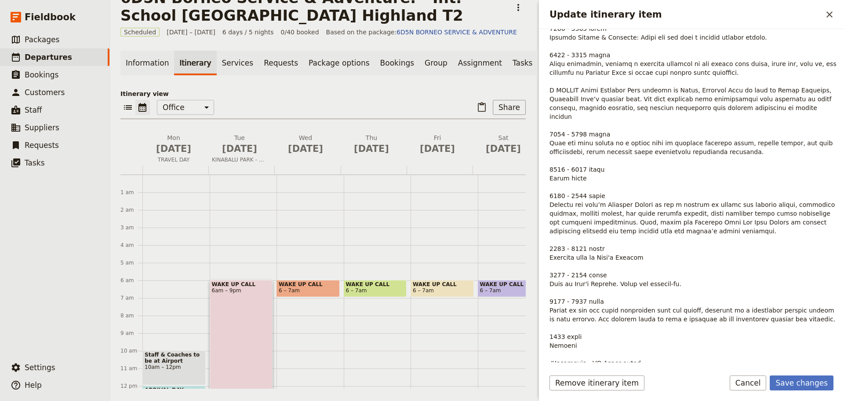
scroll to position [150, 0]
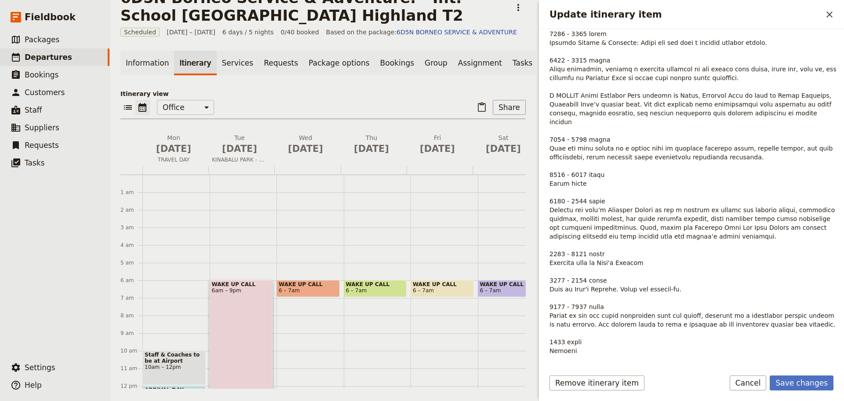
click at [656, 309] on span "Update itinerary item" at bounding box center [694, 200] width 289 height 341
click at [560, 297] on span "Update itinerary item" at bounding box center [694, 200] width 289 height 341
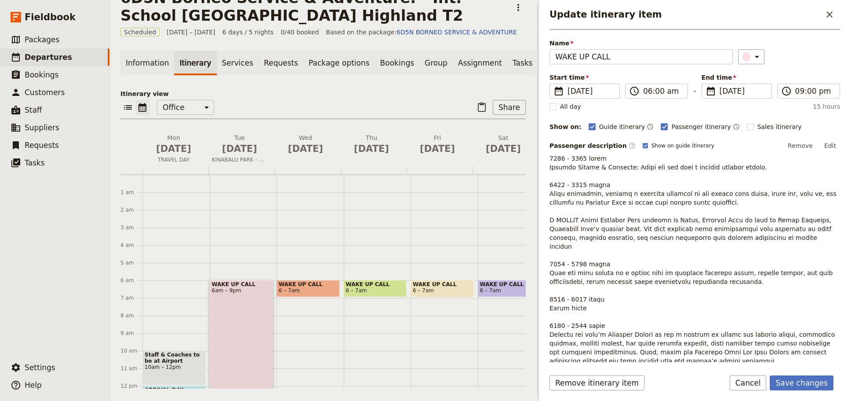
scroll to position [18, 0]
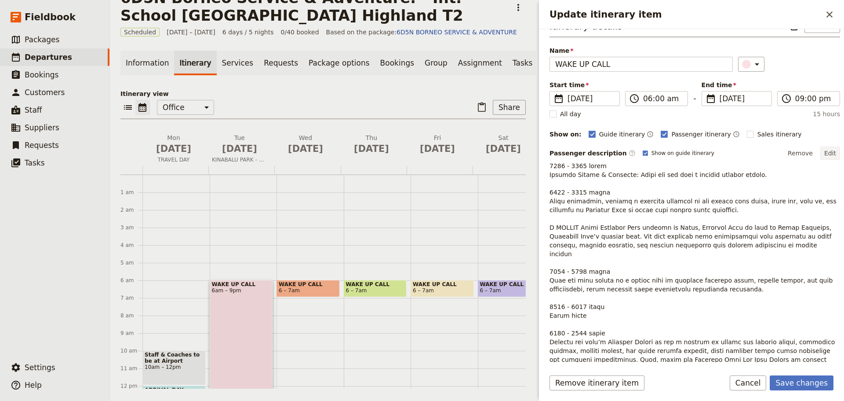
click at [823, 152] on button "Edit" at bounding box center [830, 152] width 20 height 13
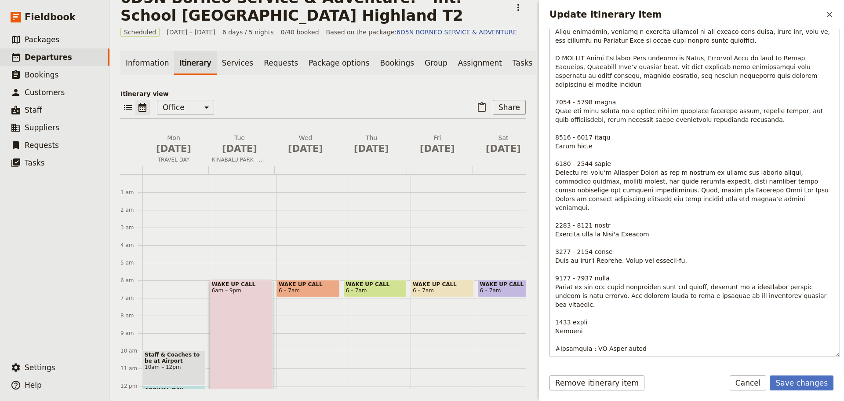
scroll to position [211, 0]
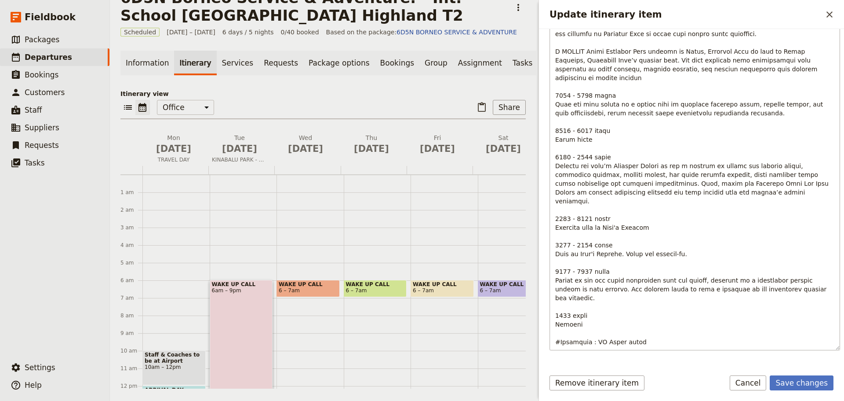
click at [565, 255] on span "Update itinerary item" at bounding box center [693, 165] width 277 height 359
click at [580, 252] on span "Update itinerary item" at bounding box center [693, 165] width 277 height 359
click at [562, 289] on span "Update itinerary item" at bounding box center [693, 165] width 277 height 359
click at [639, 314] on p "Update itinerary item" at bounding box center [694, 165] width 279 height 361
drag, startPoint x: 616, startPoint y: 315, endPoint x: 591, endPoint y: 316, distance: 25.5
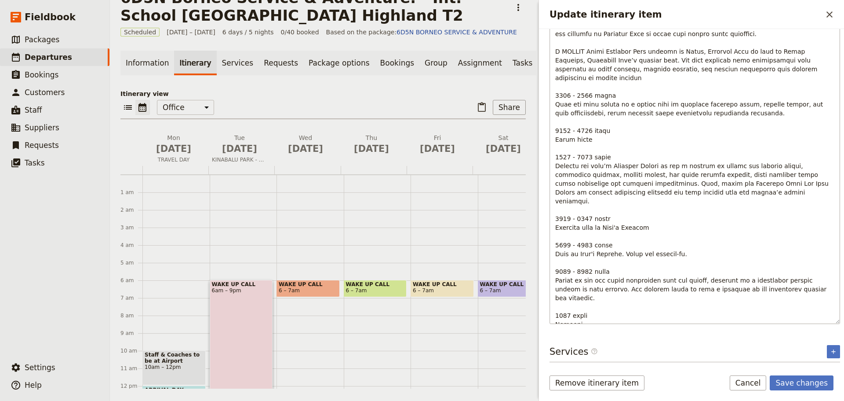
click at [591, 316] on span "Update itinerary item" at bounding box center [693, 165] width 277 height 359
click at [809, 381] on button "Save changes" at bounding box center [802, 382] width 64 height 15
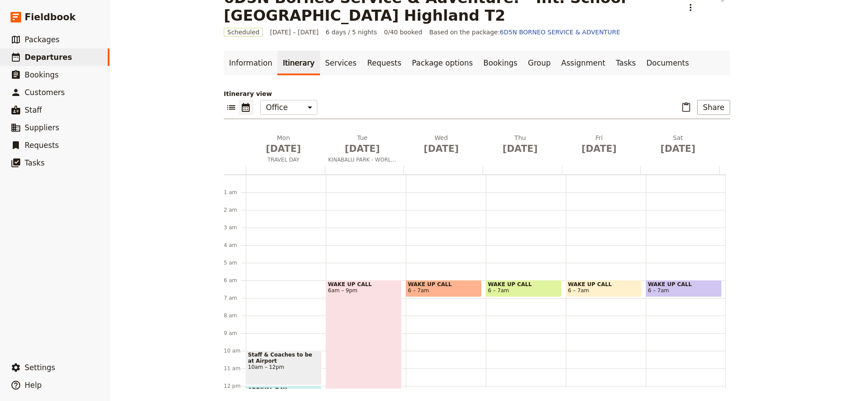
scroll to position [106, 0]
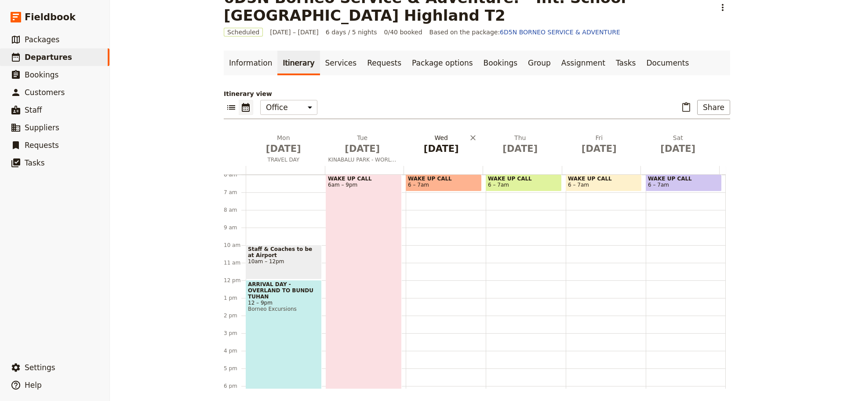
click at [442, 155] on span "[DATE]" at bounding box center [441, 148] width 69 height 13
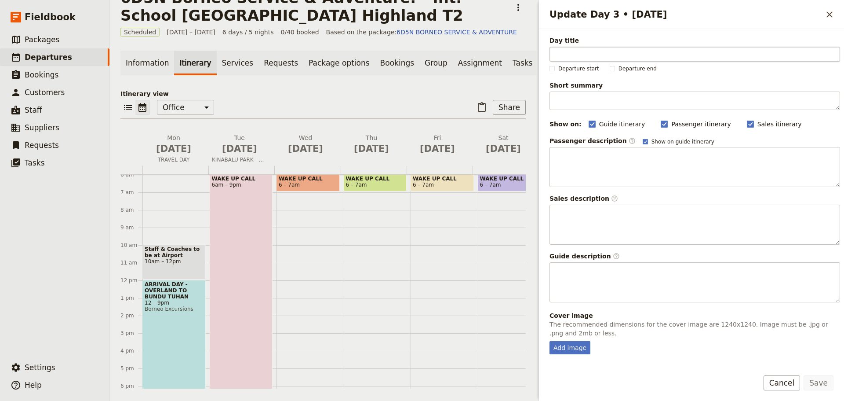
click at [594, 55] on input "Day title" at bounding box center [695, 54] width 291 height 15
type input "COMMUNITY PROJECT"
click at [559, 350] on div "Add image" at bounding box center [570, 347] width 41 height 13
click at [550, 341] on input "Add image" at bounding box center [549, 340] width 0 height 0
type input "C:\fakepath\68c3bcbc3a06568fd1c2a738.jpeg"
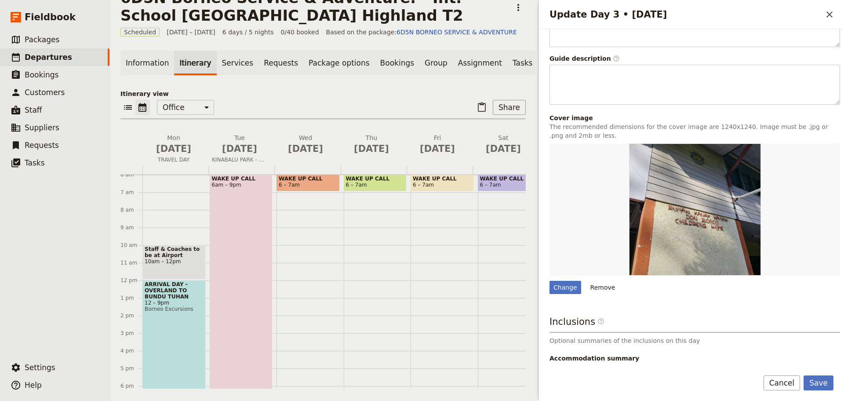
scroll to position [250, 0]
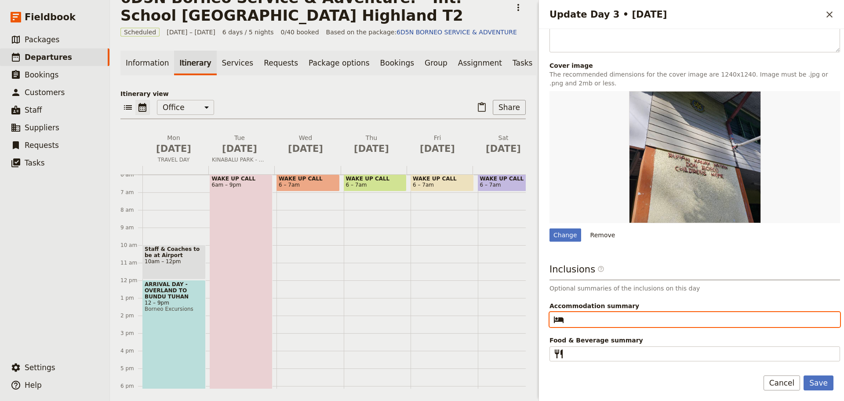
click at [582, 320] on input "Accommodation summary ​" at bounding box center [701, 319] width 267 height 11
type input "[PERSON_NAME]'s Cottage"
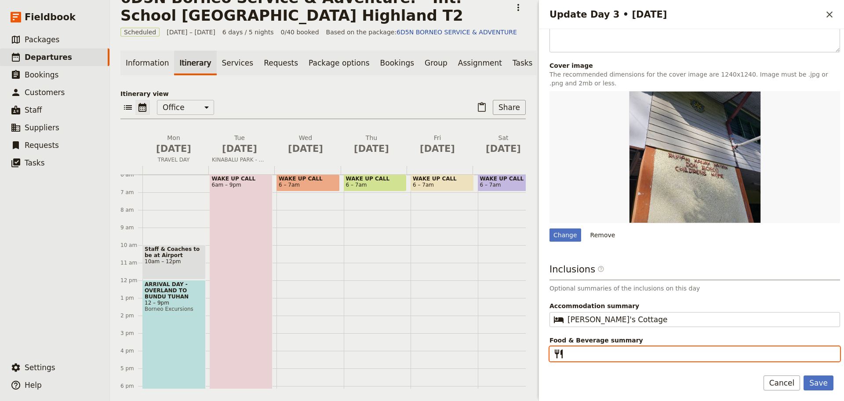
click at [568, 357] on input "Food & Beverage summary ​" at bounding box center [701, 353] width 267 height 11
type input "Breakfast I Lunch I Dinner"
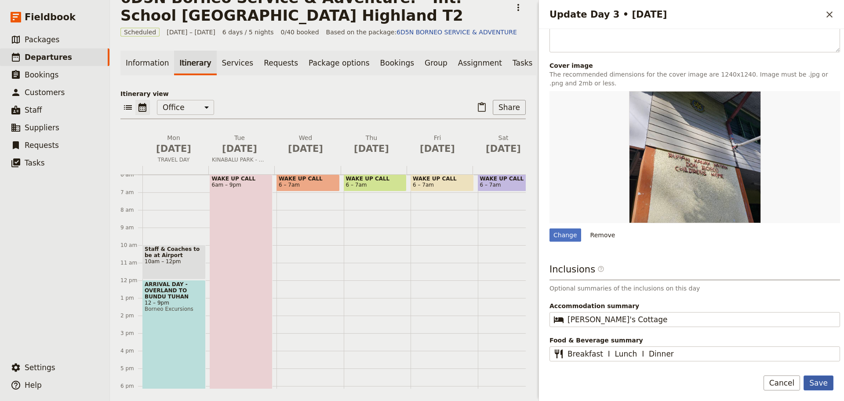
click at [821, 382] on button "Save" at bounding box center [819, 382] width 30 height 15
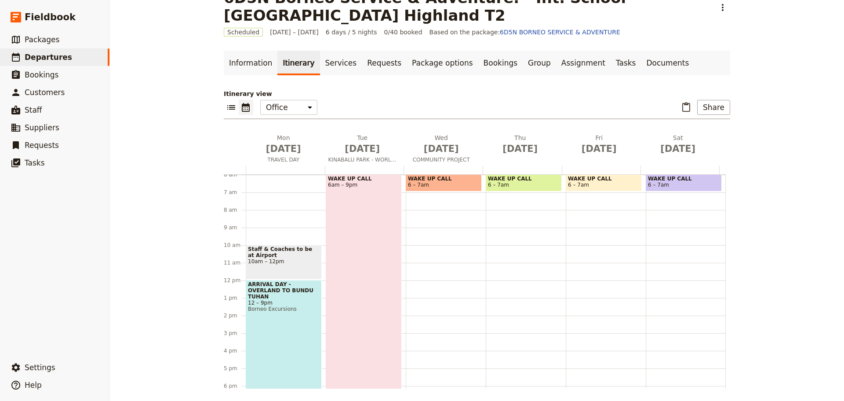
click at [338, 179] on span "WAKE UP CALL" at bounding box center [364, 178] width 72 height 6
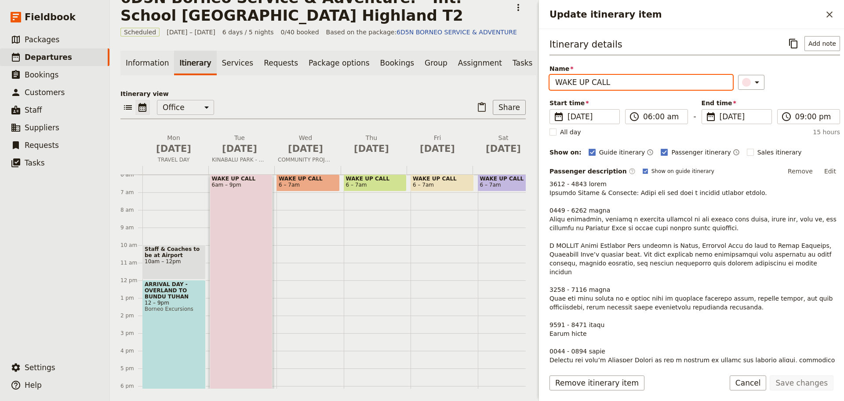
drag, startPoint x: 612, startPoint y: 82, endPoint x: 547, endPoint y: 87, distance: 64.4
click at [547, 87] on div "Itinerary details ​ Add note Name WAKE UP CALL ​ Start time ​ [DATE] [DATE] [DA…" at bounding box center [691, 195] width 305 height 333
type input "SERVICE ACTION"
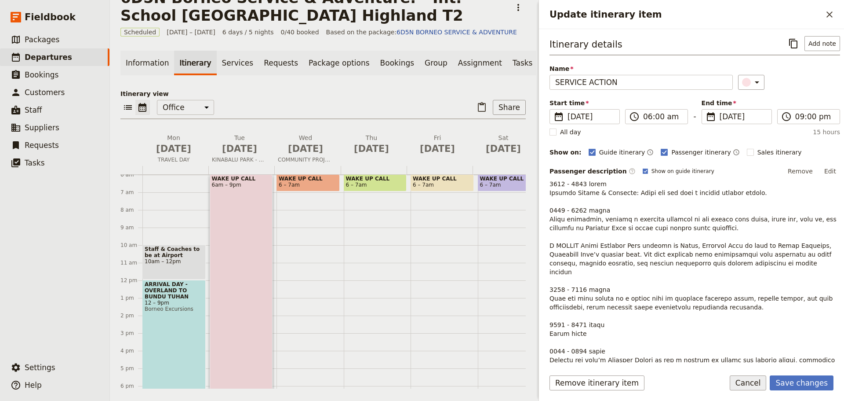
click at [757, 383] on button "Cancel" at bounding box center [748, 382] width 37 height 15
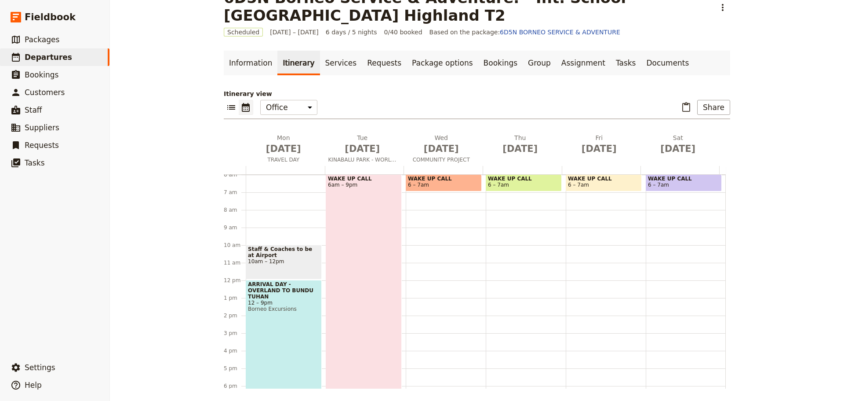
click at [430, 180] on span "WAKE UP CALL" at bounding box center [444, 178] width 72 height 6
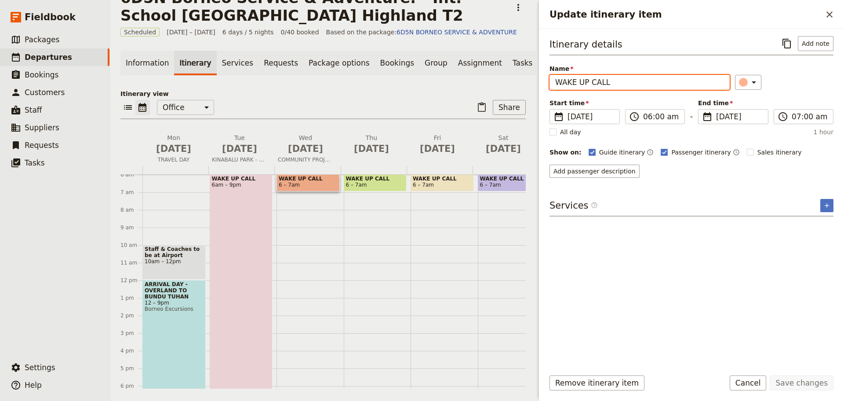
drag, startPoint x: 618, startPoint y: 80, endPoint x: 546, endPoint y: 79, distance: 72.1
click at [546, 78] on div "Itinerary details ​ Add note Name WAKE UP CALL ​ Start time ​ [DATE] [DATE] [DA…" at bounding box center [691, 195] width 305 height 333
type input "SERVICE ACTION"
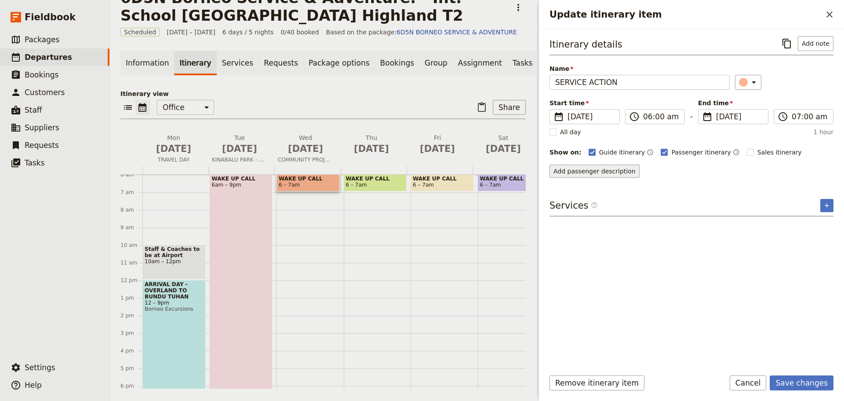
click at [620, 173] on button "Add passenger description" at bounding box center [595, 170] width 90 height 13
click at [577, 168] on button "Add passenger description" at bounding box center [595, 170] width 90 height 13
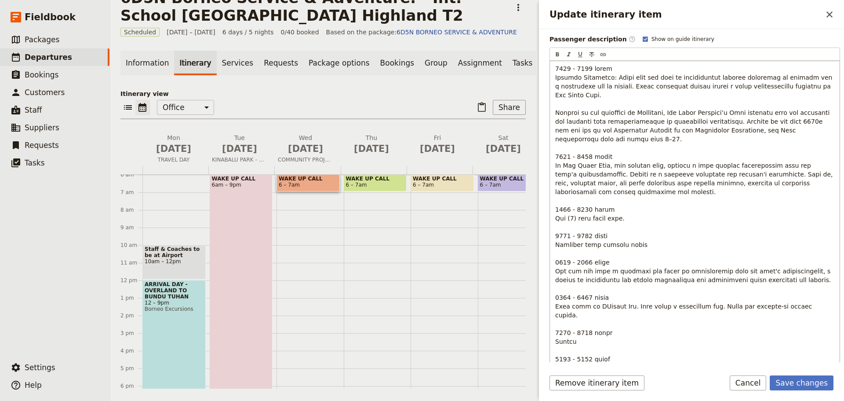
scroll to position [176, 0]
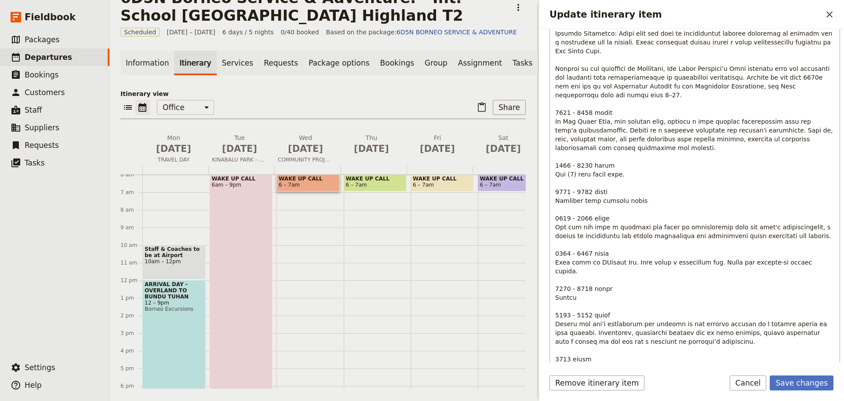
click at [595, 253] on span "Update itinerary item" at bounding box center [695, 205] width 280 height 368
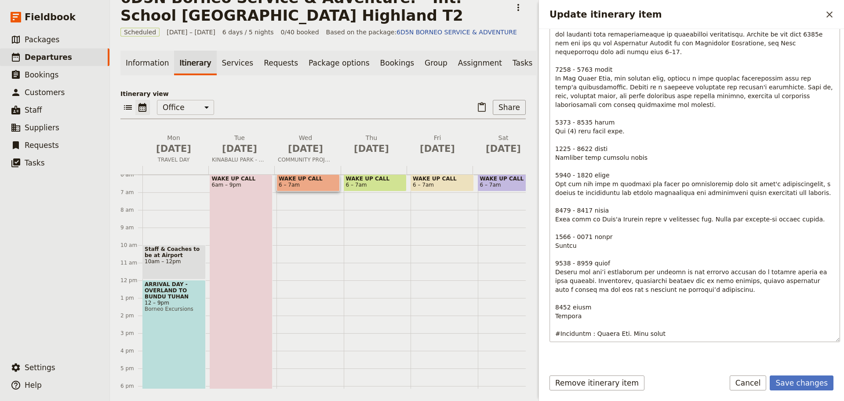
scroll to position [220, 0]
drag, startPoint x: 639, startPoint y: 325, endPoint x: 591, endPoint y: 326, distance: 48.4
click at [591, 326] on span "Update itinerary item" at bounding box center [695, 156] width 280 height 359
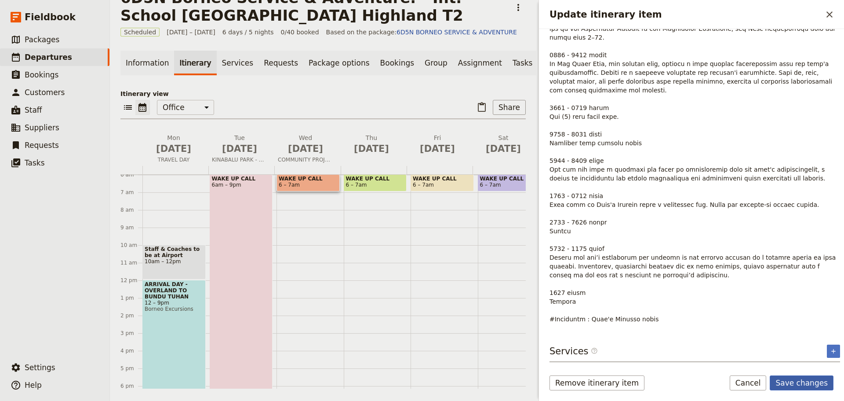
click at [815, 386] on button "Save changes" at bounding box center [802, 382] width 64 height 15
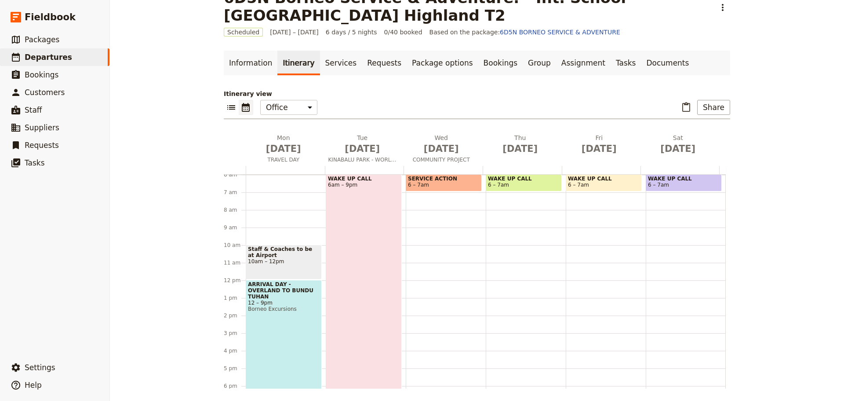
click at [440, 186] on span "6 – 7am" at bounding box center [444, 185] width 72 height 6
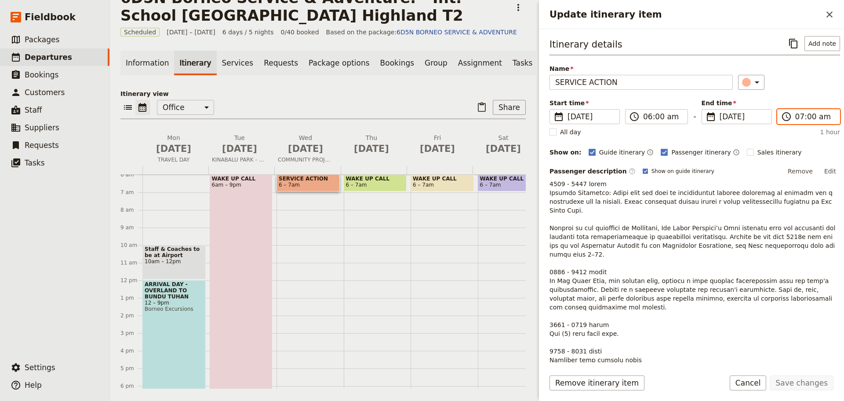
click at [808, 114] on input "07:00 am" at bounding box center [814, 116] width 39 height 11
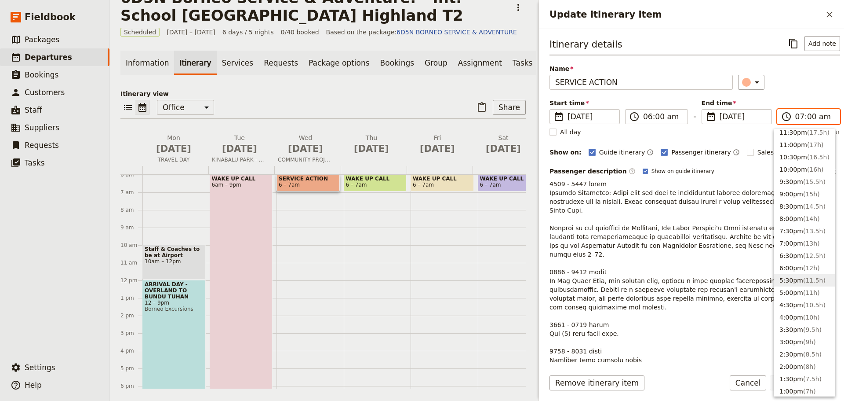
scroll to position [0, 0]
click at [793, 201] on button "9:00pm ( 15h )" at bounding box center [804, 198] width 61 height 12
type input "09:00 pm"
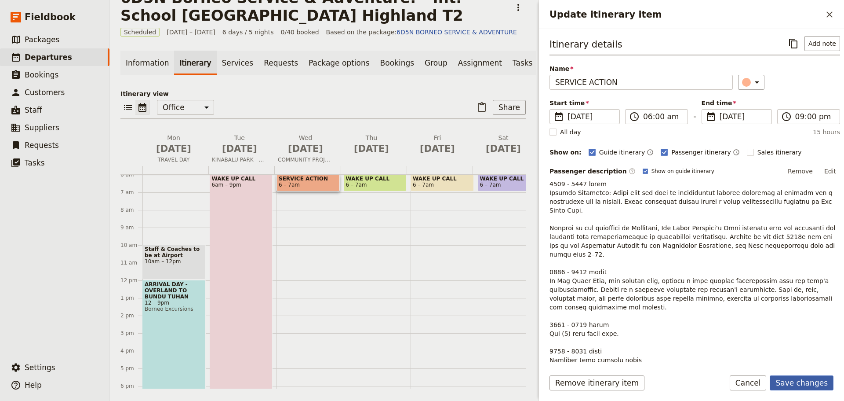
click at [795, 377] on button "Save changes" at bounding box center [802, 382] width 64 height 15
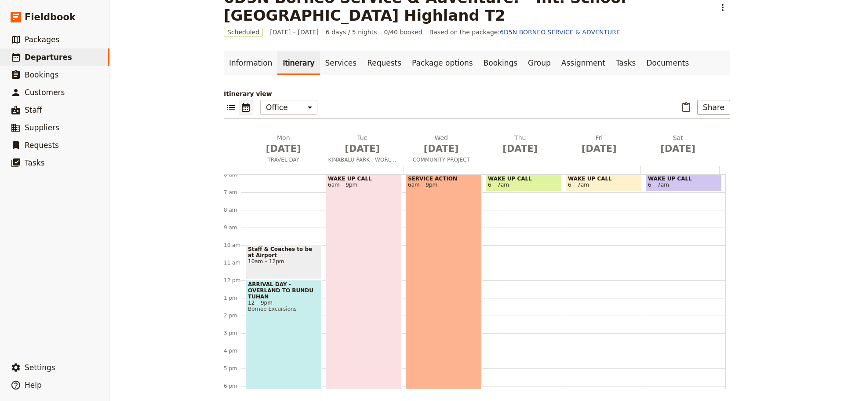
click at [352, 177] on span "WAKE UP CALL" at bounding box center [364, 178] width 72 height 6
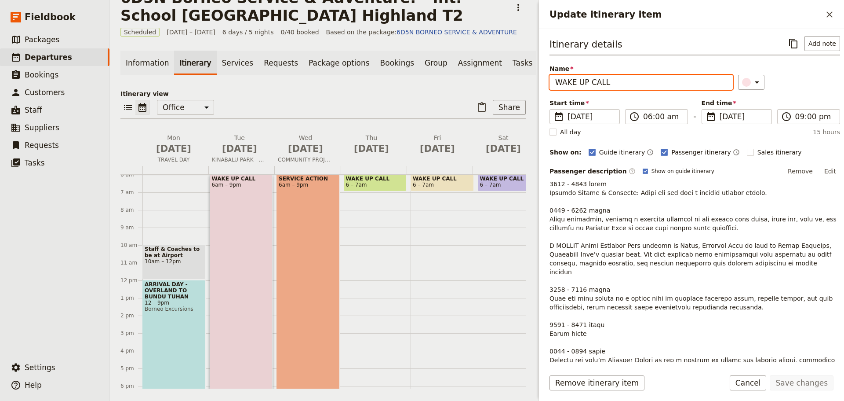
drag, startPoint x: 621, startPoint y: 79, endPoint x: 553, endPoint y: 86, distance: 68.1
click at [553, 86] on input "WAKE UP CALL" at bounding box center [641, 82] width 183 height 15
type input "DISCOVERING KINABALU - BIODIVERSITY & WORLD HERITAGE"
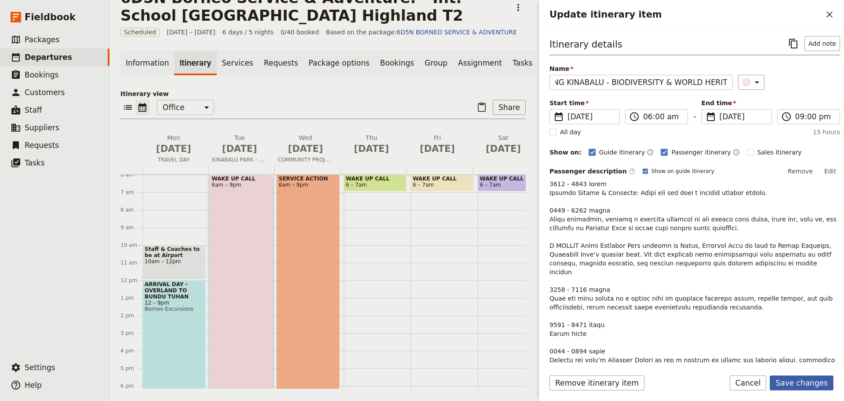
click at [799, 381] on button "Save changes" at bounding box center [802, 382] width 64 height 15
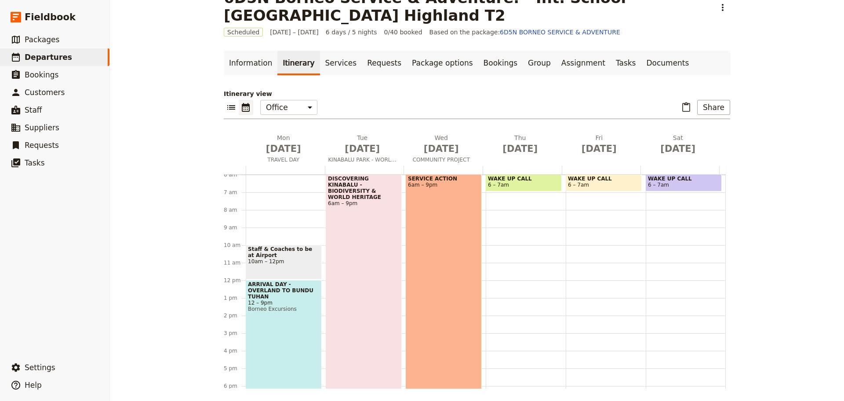
click at [283, 348] on div "ARRIVAL DAY - OVERLAND TO BUNDU TUHAN 12 – 9pm Borneo Excursions" at bounding box center [284, 359] width 76 height 158
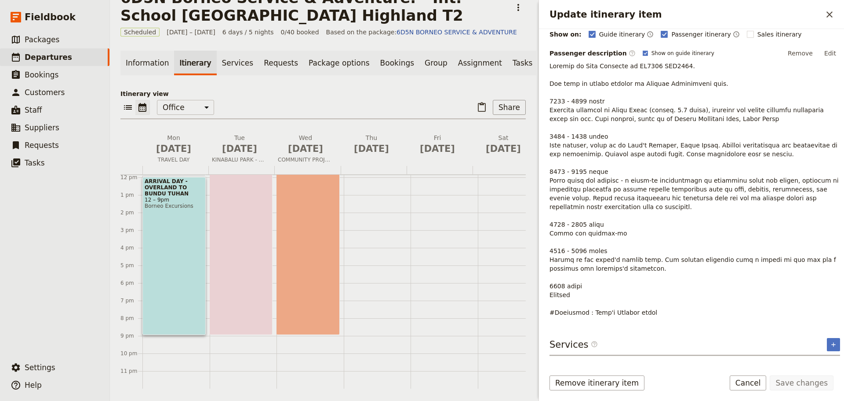
scroll to position [142, 0]
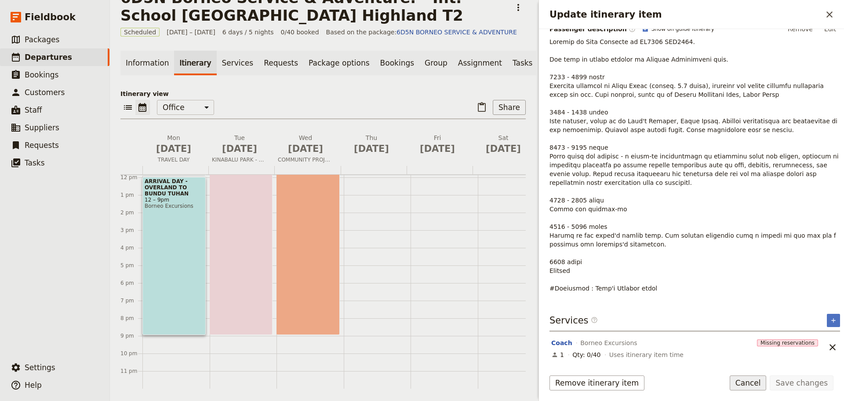
click at [761, 384] on button "Cancel" at bounding box center [748, 382] width 37 height 15
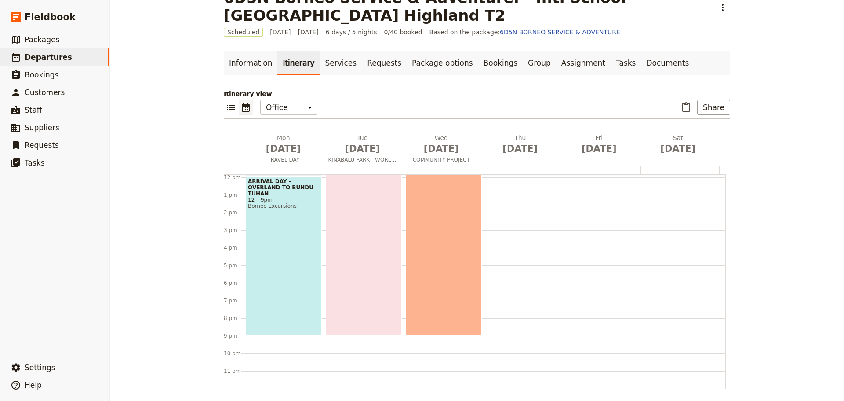
click at [355, 269] on div "DISCOVERING KINABALU - BIODIVERSITY & WORLD HERITAGE 6am – 9pm" at bounding box center [364, 202] width 76 height 263
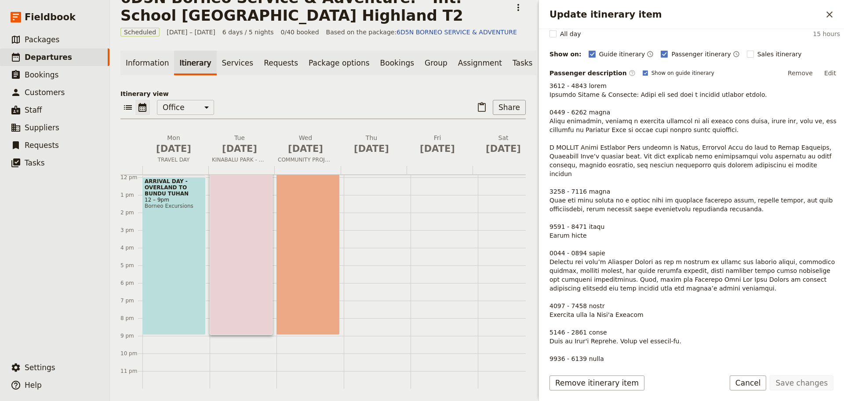
scroll to position [190, 0]
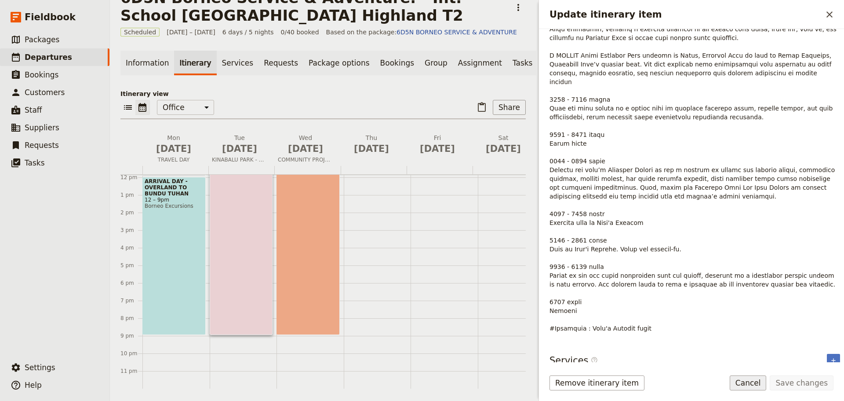
click at [767, 386] on button "Cancel" at bounding box center [748, 382] width 37 height 15
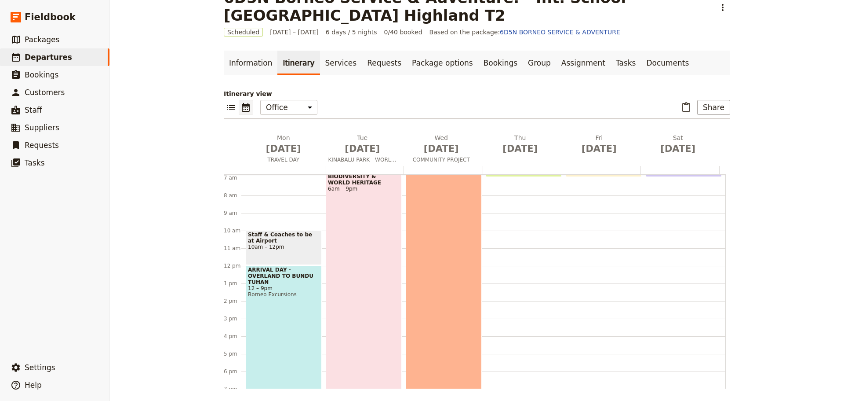
scroll to position [0, 0]
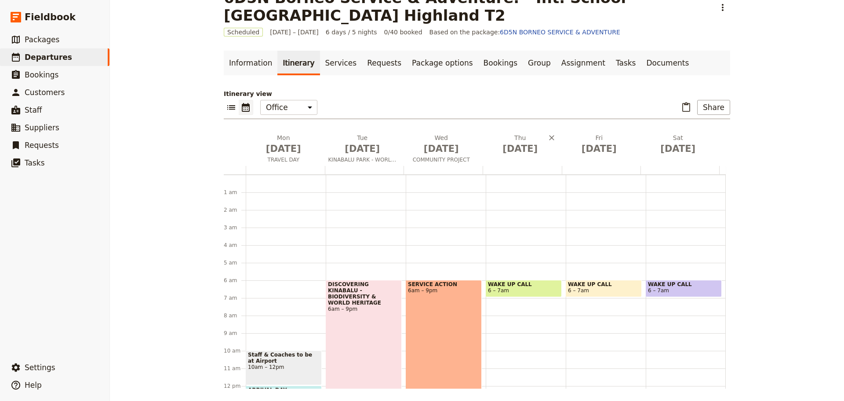
click at [518, 159] on div "[DATE]" at bounding box center [522, 149] width 79 height 33
click at [518, 153] on span "[DATE]" at bounding box center [520, 148] width 69 height 13
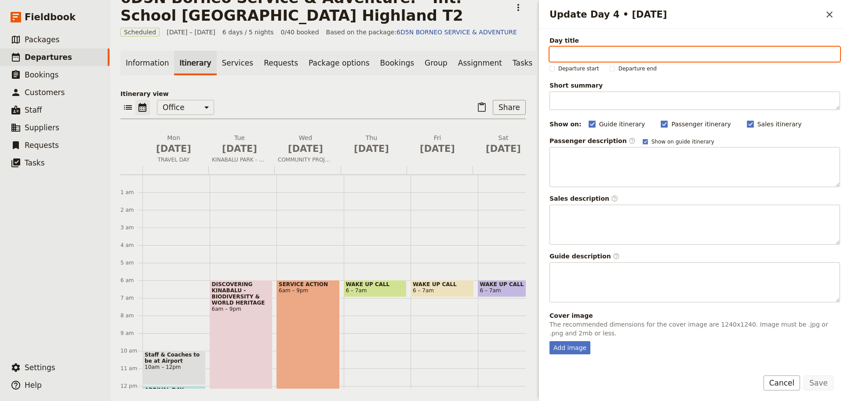
click at [569, 53] on input "Day title" at bounding box center [695, 54] width 291 height 15
paste input "AGRO-ECOLOGY & COMMUNITY PROJECT"
type input "AGRO-ECOLOGY & COMMUNITY PROJECT"
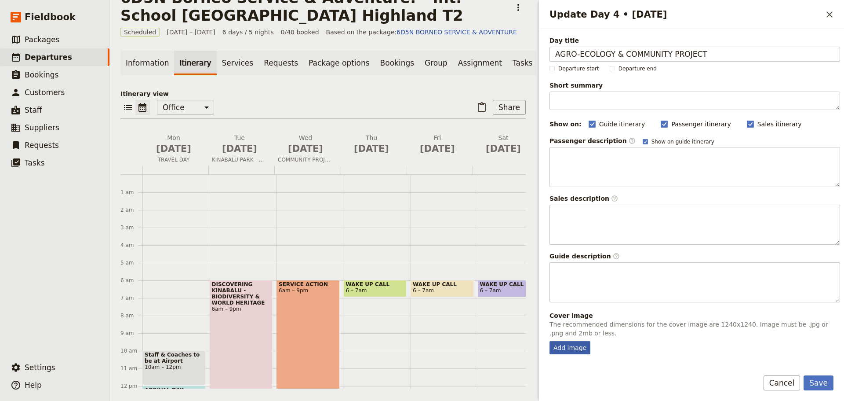
click at [572, 348] on div "Add image" at bounding box center [570, 347] width 41 height 13
click at [550, 341] on input "Add image" at bounding box center [549, 340] width 0 height 0
type input "C:\fakepath\68c3b5183a06568fd1c2a718.jpeg"
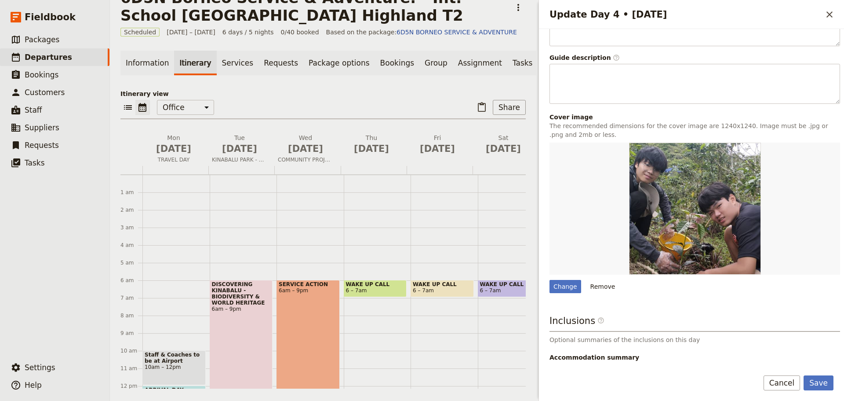
scroll to position [250, 0]
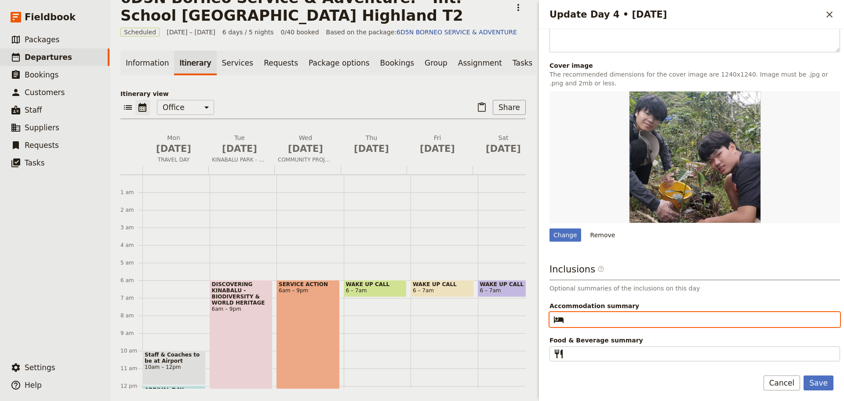
click at [584, 321] on input "Accommodation summary ​" at bounding box center [701, 319] width 267 height 11
type input "t"
type input "[GEOGRAPHIC_DATA], [GEOGRAPHIC_DATA]"
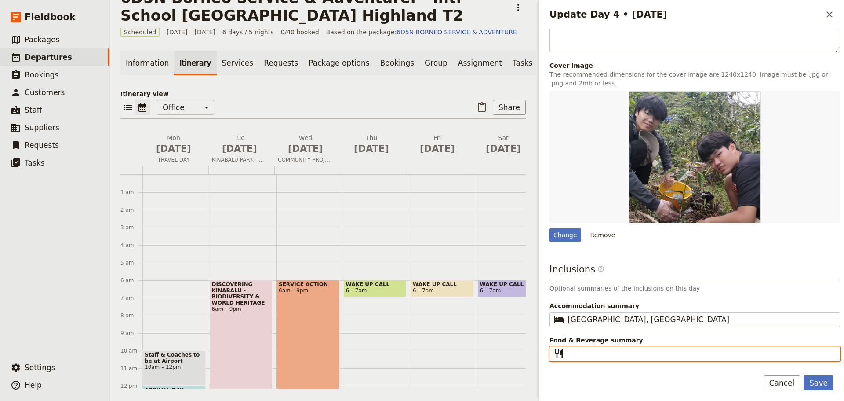
click at [583, 354] on input "Food & Beverage summary ​" at bounding box center [701, 353] width 267 height 11
type input "Breakfast I Lunch I Dinner"
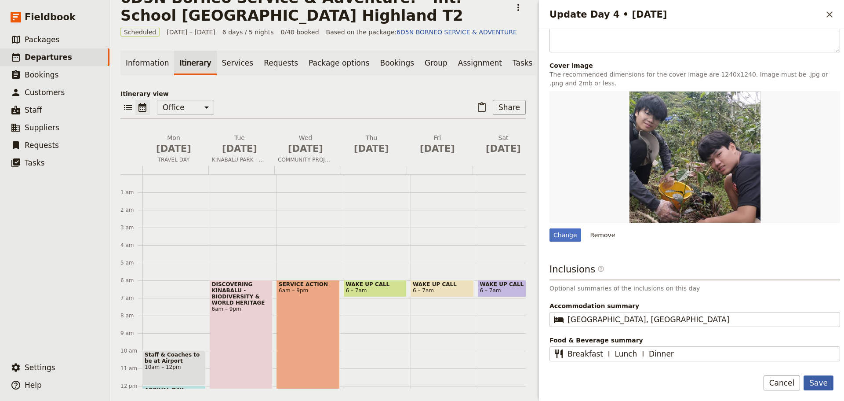
click at [825, 379] on button "Save" at bounding box center [819, 382] width 30 height 15
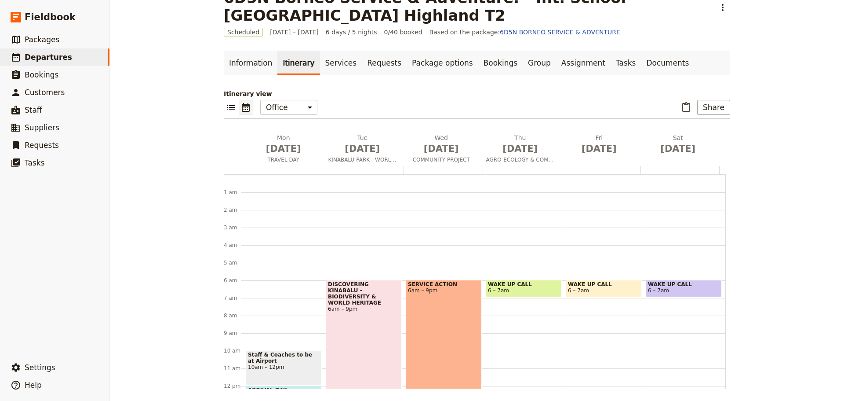
click at [521, 288] on span "6 – 7am" at bounding box center [524, 290] width 72 height 6
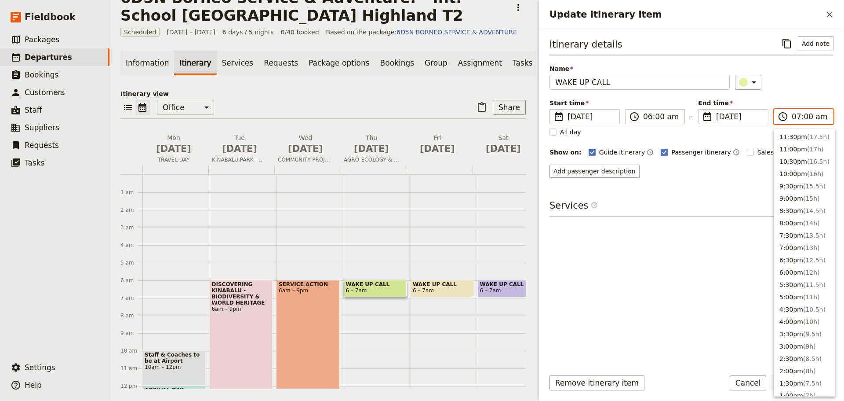
click at [807, 113] on input "07:00 am" at bounding box center [810, 116] width 36 height 11
click at [796, 184] on button "9:00pm ( 15h )" at bounding box center [804, 184] width 61 height 12
type input "09:00 pm"
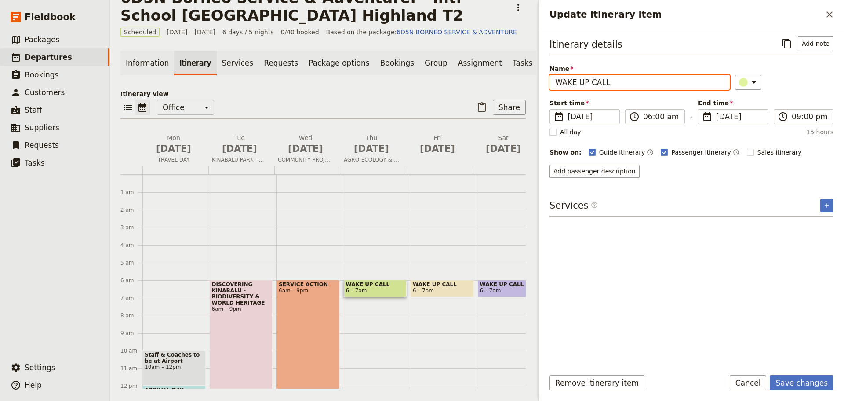
click at [598, 82] on input "WAKE UP CALL" at bounding box center [640, 82] width 180 height 15
drag, startPoint x: 616, startPoint y: 84, endPoint x: 549, endPoint y: 84, distance: 66.4
click at [549, 84] on div "Itinerary details ​ Add note Name WAKE UP CALL ​ Start time ​ [DATE] [DATE] [DA…" at bounding box center [691, 195] width 305 height 333
click at [613, 88] on input "WAKE UP CALL" at bounding box center [640, 82] width 180 height 15
drag, startPoint x: 620, startPoint y: 83, endPoint x: 541, endPoint y: 84, distance: 79.2
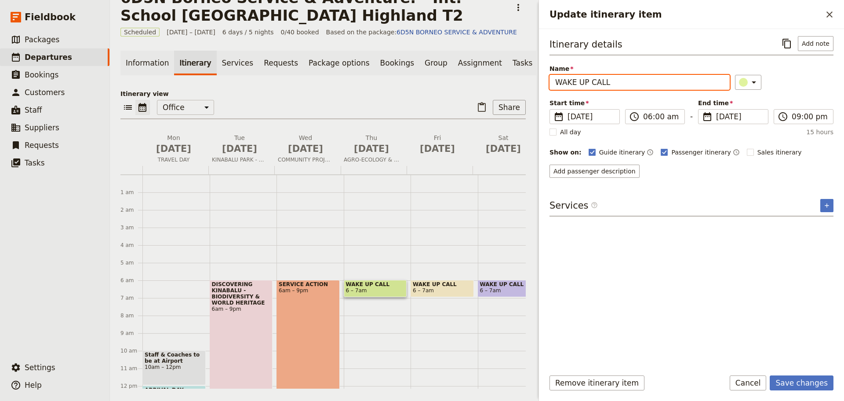
click at [541, 84] on div "Itinerary details ​ Add note Name WAKE UP CALL ​ Start time ​ [DATE] [DATE] [DA…" at bounding box center [691, 195] width 305 height 333
paste input "STORY OF BEAN - FROM FARM TO CUP"
type input "STORY OF BEAN - FROM FARM TO CUP"
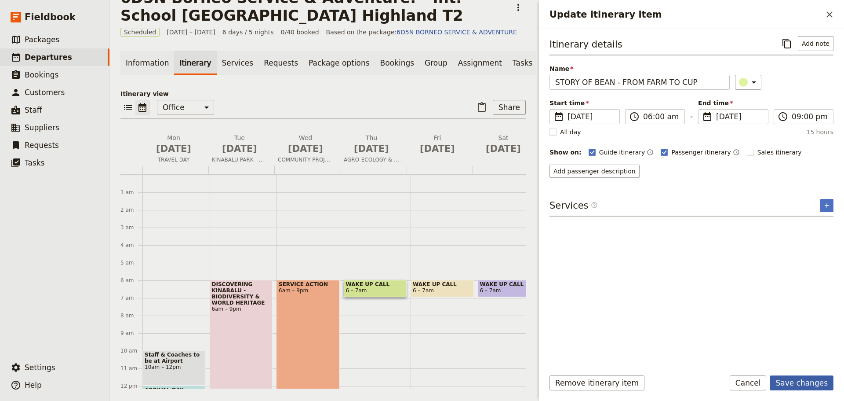
click at [792, 384] on button "Save changes" at bounding box center [802, 382] width 64 height 15
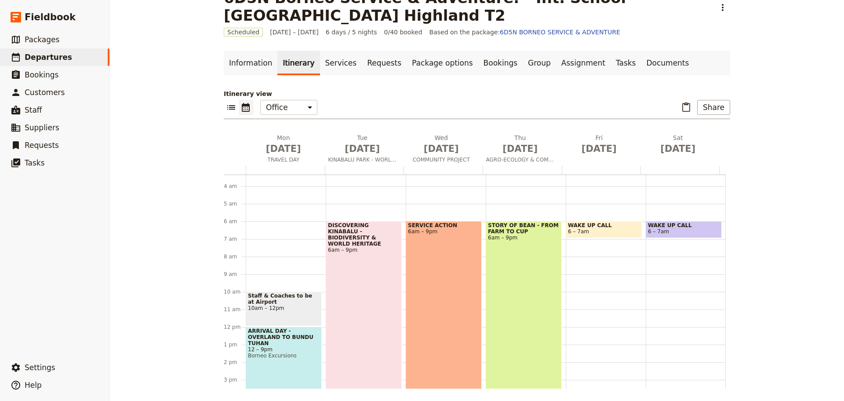
scroll to position [88, 0]
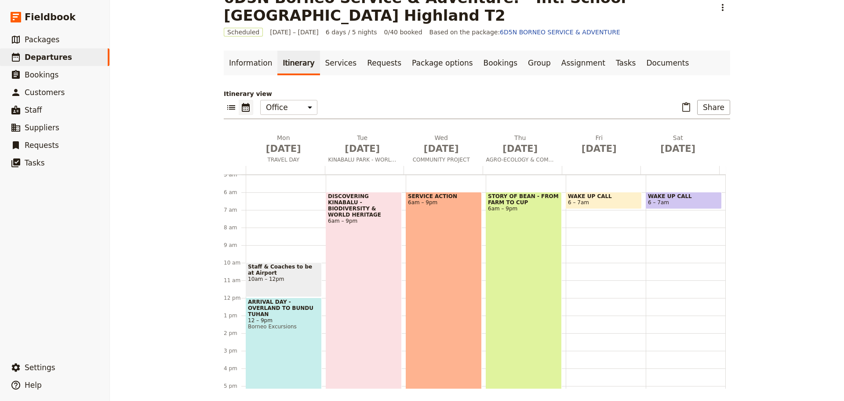
click at [509, 307] on div "STORY OF BEAN - FROM FARM TO CUP 6am – 9pm" at bounding box center [524, 323] width 76 height 263
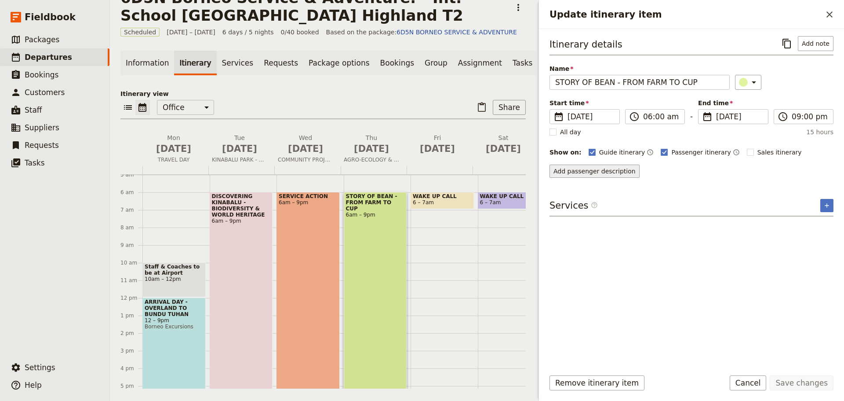
click at [579, 171] on button "Add passenger description" at bounding box center [595, 170] width 90 height 13
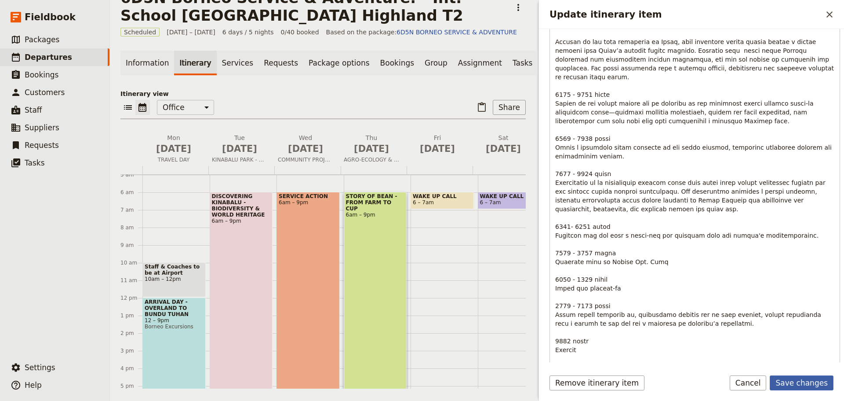
click at [785, 383] on button "Save changes" at bounding box center [802, 382] width 64 height 15
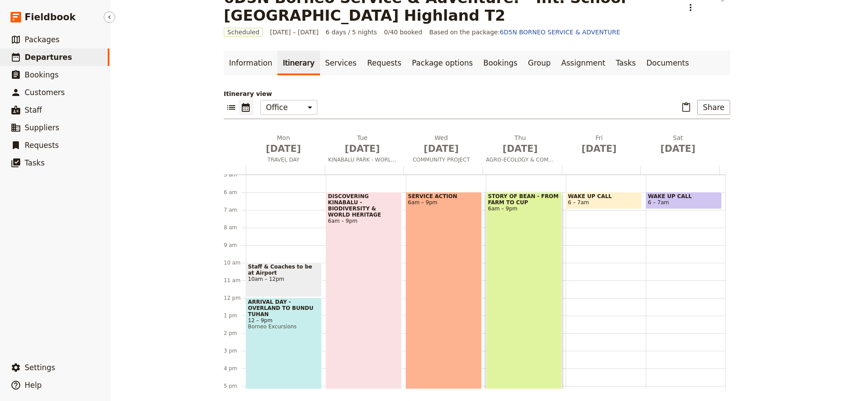
scroll to position [106, 0]
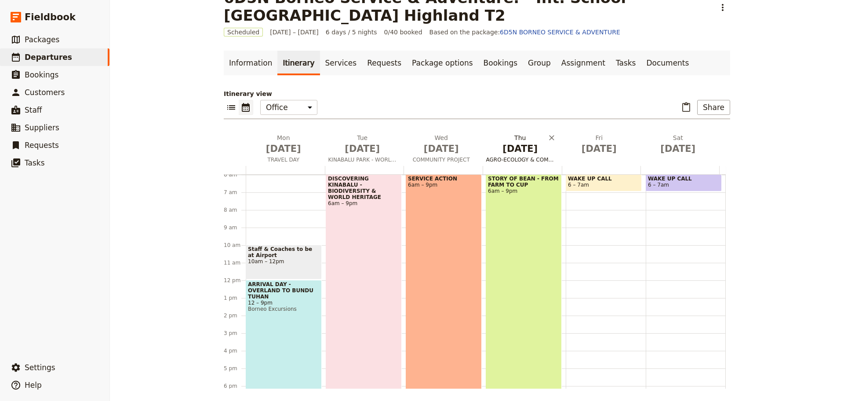
click at [510, 159] on span "AGRO-ECOLOGY & COMMUNITY PROJECT" at bounding box center [521, 159] width 76 height 7
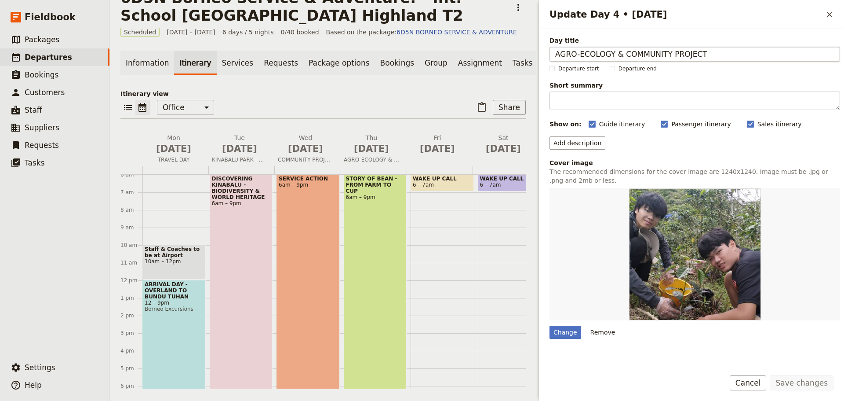
drag, startPoint x: 666, startPoint y: 54, endPoint x: 622, endPoint y: 57, distance: 44.1
click at [622, 57] on input "AGRO-ECOLOGY & COMMUNITY PROJECT" at bounding box center [695, 54] width 291 height 15
type input "AGRO-ECOLOGY & ENVIRONMENT PROJECT"
click at [812, 378] on button "Save changes" at bounding box center [802, 382] width 64 height 15
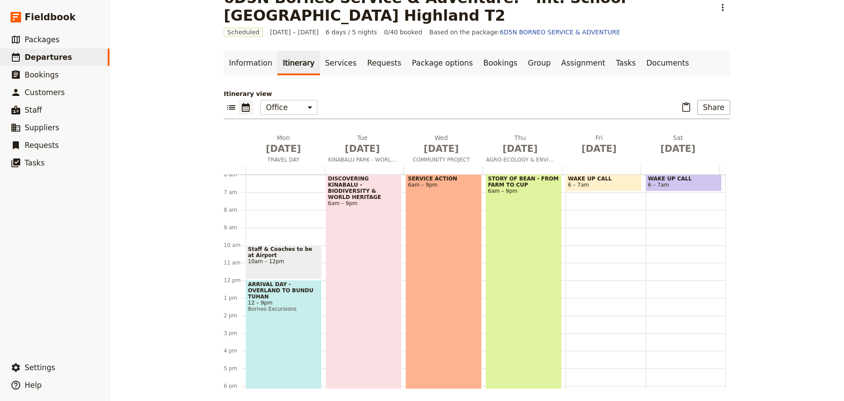
click at [503, 270] on div "STORY OF BEAN - FROM FARM TO CUP 6am – 9pm" at bounding box center [524, 305] width 76 height 263
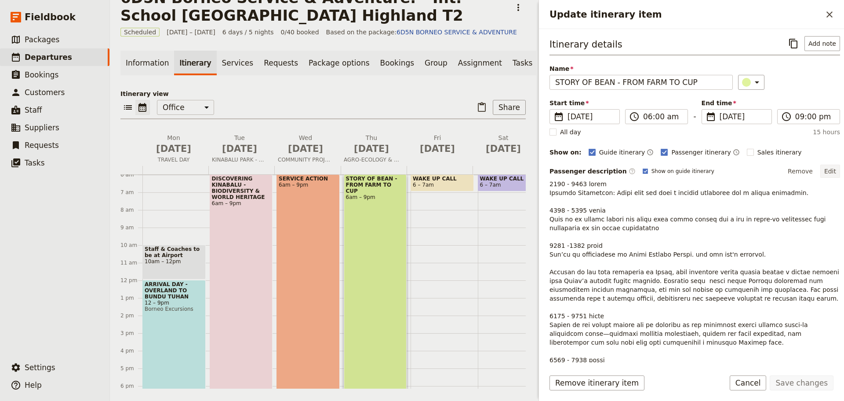
click at [826, 170] on button "Edit" at bounding box center [830, 170] width 20 height 13
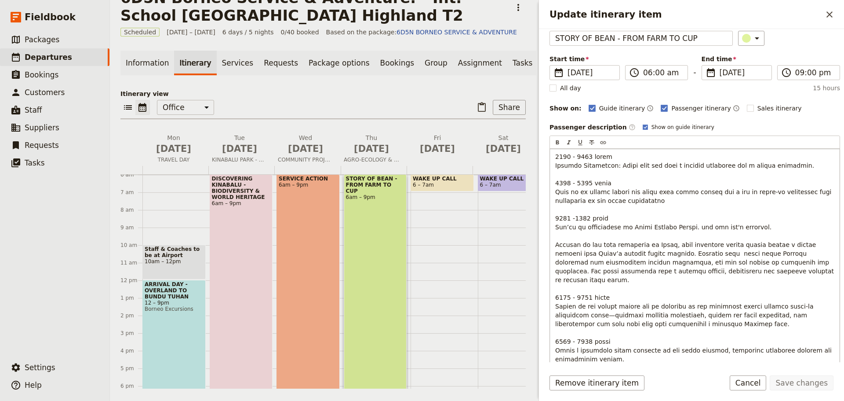
scroll to position [88, 0]
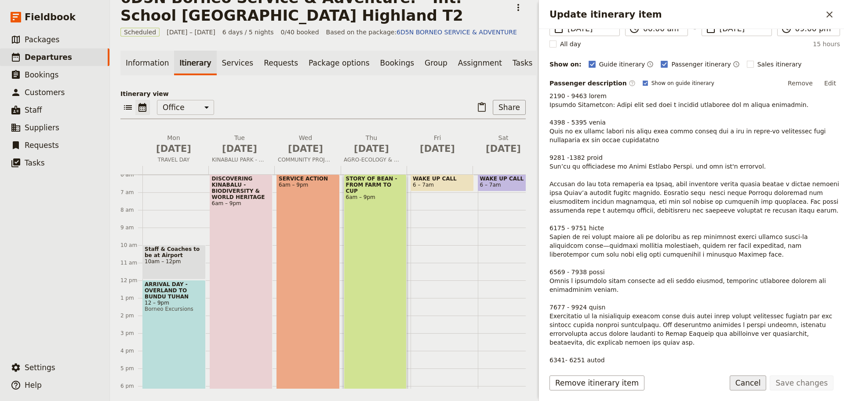
click at [767, 385] on button "Cancel" at bounding box center [748, 382] width 37 height 15
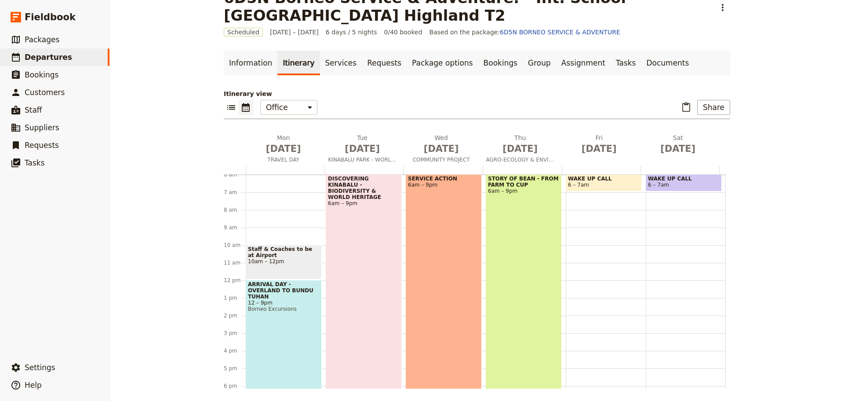
click at [489, 288] on div "STORY OF BEAN - FROM FARM TO CUP 6am – 9pm" at bounding box center [524, 305] width 76 height 263
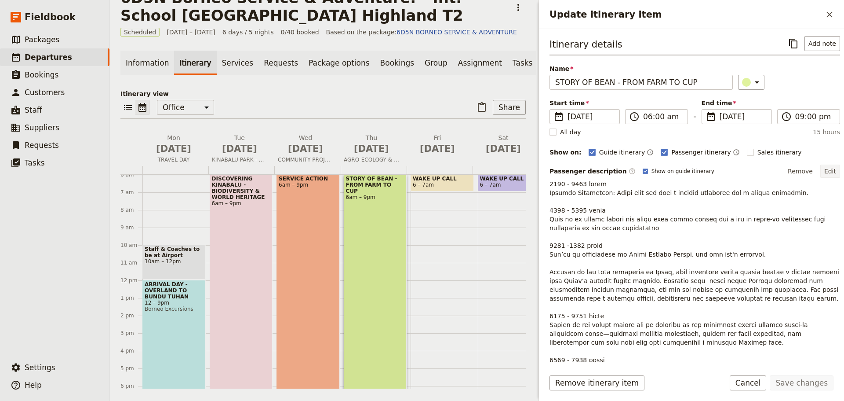
click at [825, 171] on button "Edit" at bounding box center [830, 170] width 20 height 13
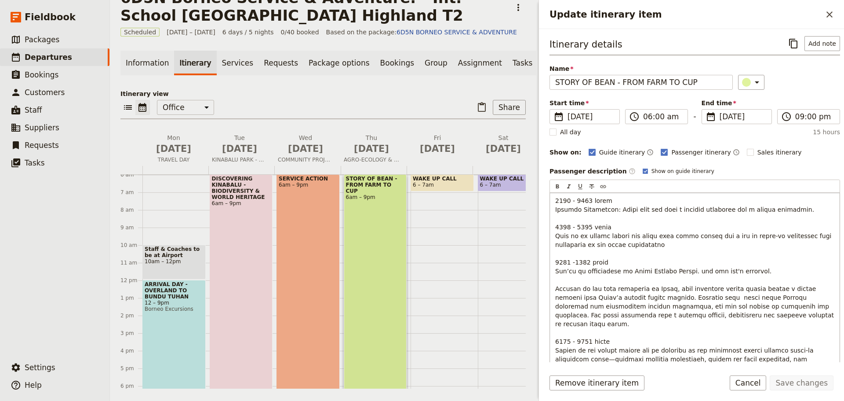
click at [555, 237] on div "Update itinerary item" at bounding box center [695, 407] width 290 height 429
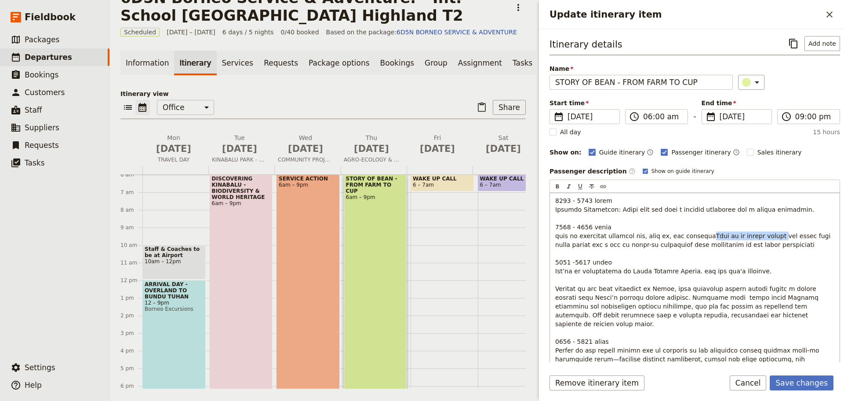
drag, startPoint x: 701, startPoint y: 237, endPoint x: 765, endPoint y: 237, distance: 64.2
click at [765, 237] on span "Update itinerary item" at bounding box center [695, 407] width 280 height 420
copy span "Gear up in proper attire"
click at [555, 237] on div "Update itinerary item" at bounding box center [695, 407] width 290 height 429
drag, startPoint x: 645, startPoint y: 235, endPoint x: 703, endPoint y: 235, distance: 58.0
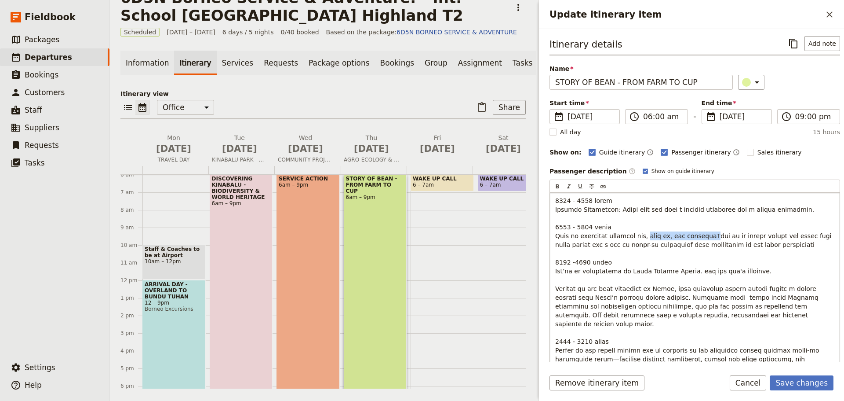
click at [703, 235] on span "Update itinerary item" at bounding box center [695, 407] width 280 height 420
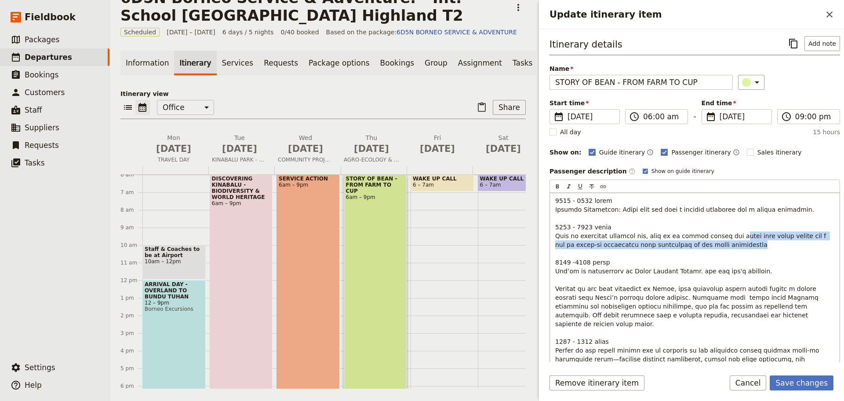
drag, startPoint x: 722, startPoint y: 237, endPoint x: 796, endPoint y: 243, distance: 73.7
click at [796, 243] on p "Update itinerary item" at bounding box center [694, 407] width 279 height 422
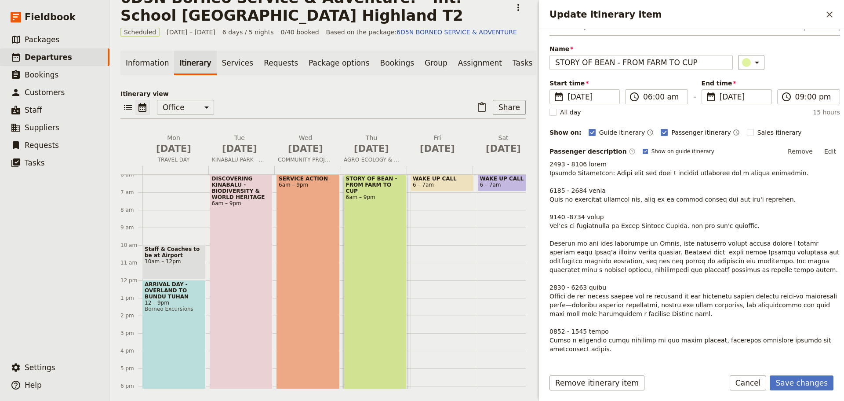
scroll to position [0, 0]
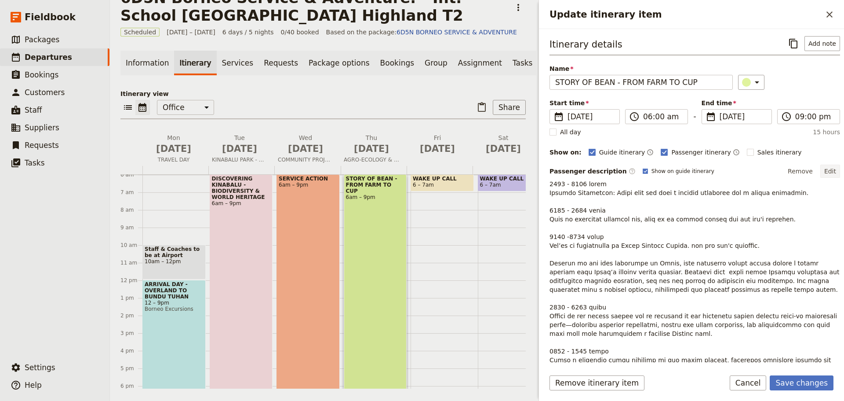
click at [825, 172] on button "Edit" at bounding box center [830, 170] width 20 height 13
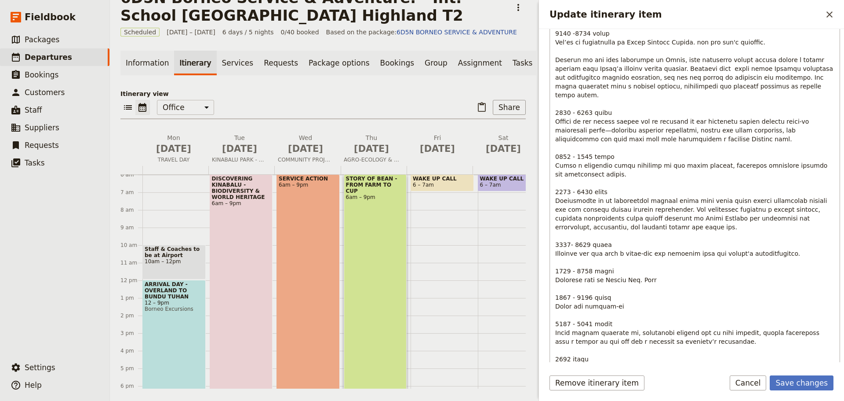
scroll to position [264, 0]
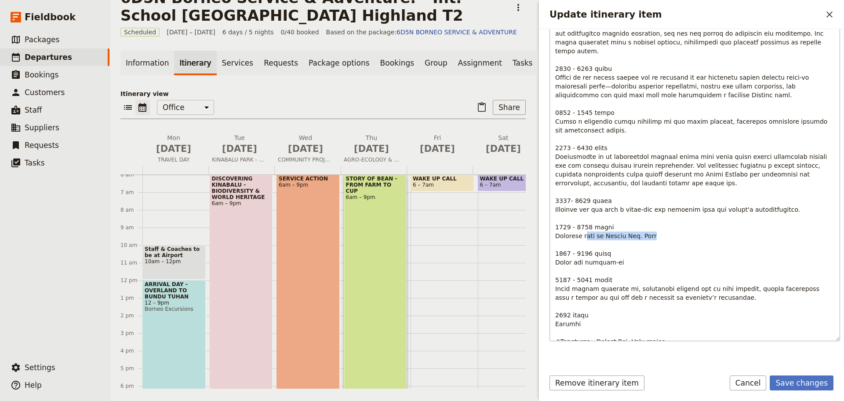
drag, startPoint x: 665, startPoint y: 225, endPoint x: 582, endPoint y: 228, distance: 83.6
click at [582, 228] on p "Update itinerary item" at bounding box center [694, 138] width 279 height 413
click at [583, 217] on span "Update itinerary item" at bounding box center [695, 139] width 280 height 412
click at [654, 227] on p "Update itinerary item" at bounding box center [694, 138] width 279 height 413
drag, startPoint x: 657, startPoint y: 226, endPoint x: 555, endPoint y: 230, distance: 101.6
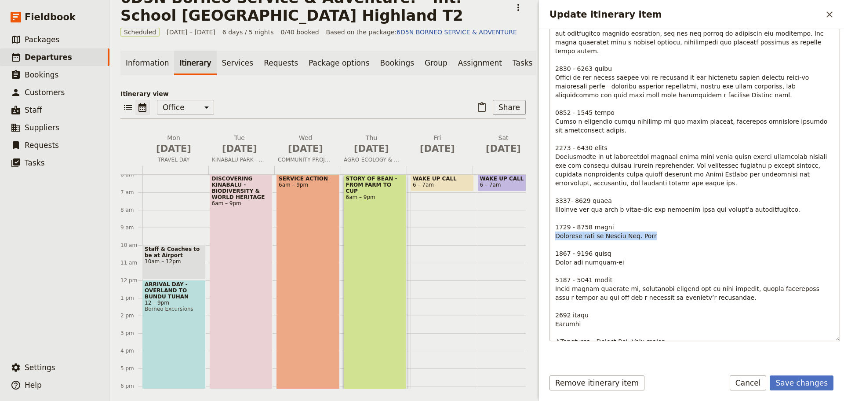
click at [555, 230] on p "Update itinerary item" at bounding box center [694, 138] width 279 height 413
click at [663, 247] on p "Update itinerary item" at bounding box center [694, 138] width 279 height 413
click at [554, 226] on div "Update itinerary item" at bounding box center [695, 139] width 290 height 420
drag, startPoint x: 685, startPoint y: 224, endPoint x: 627, endPoint y: 224, distance: 58.5
click at [627, 224] on p "Update itinerary item" at bounding box center [694, 138] width 279 height 413
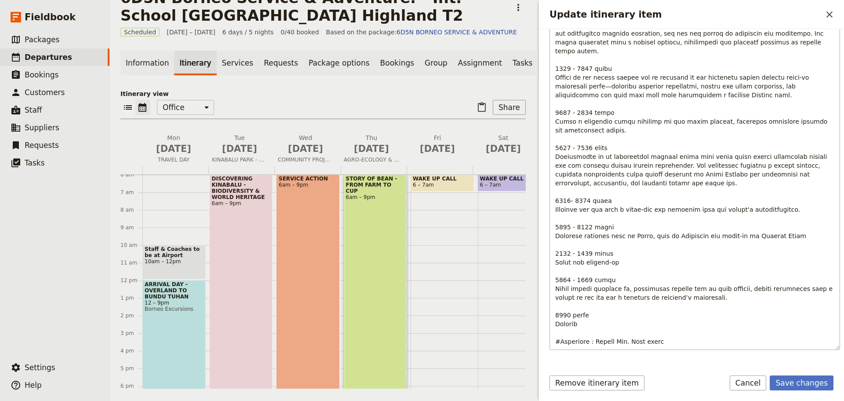
scroll to position [281, 0]
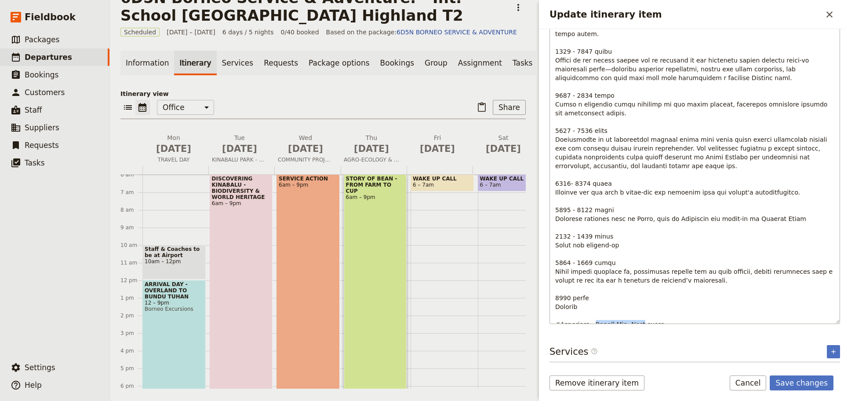
drag, startPoint x: 638, startPoint y: 315, endPoint x: 591, endPoint y: 314, distance: 47.5
click at [591, 314] on span "Update itinerary item" at bounding box center [695, 122] width 280 height 412
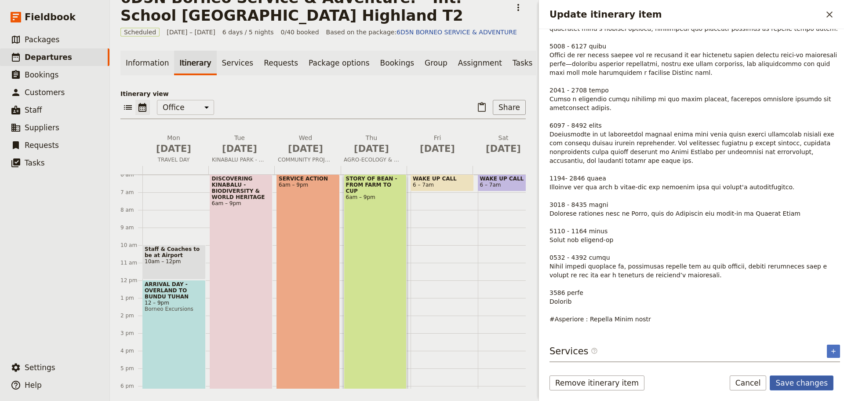
scroll to position [260, 0]
click at [823, 381] on button "Save changes" at bounding box center [802, 382] width 64 height 15
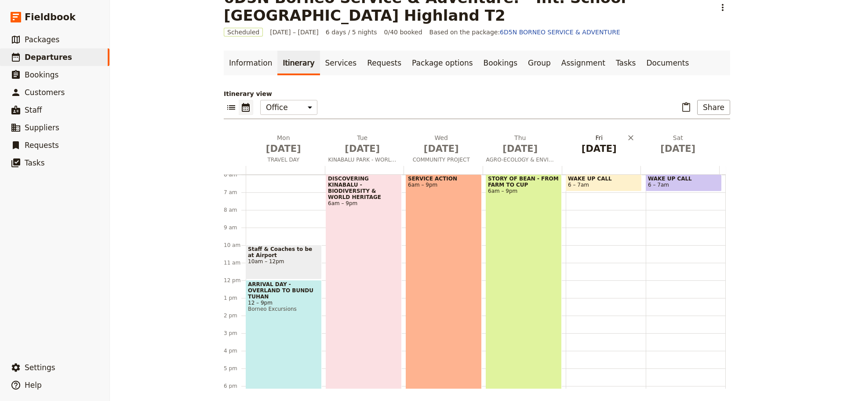
click at [595, 157] on button "[DATE]" at bounding box center [601, 146] width 79 height 26
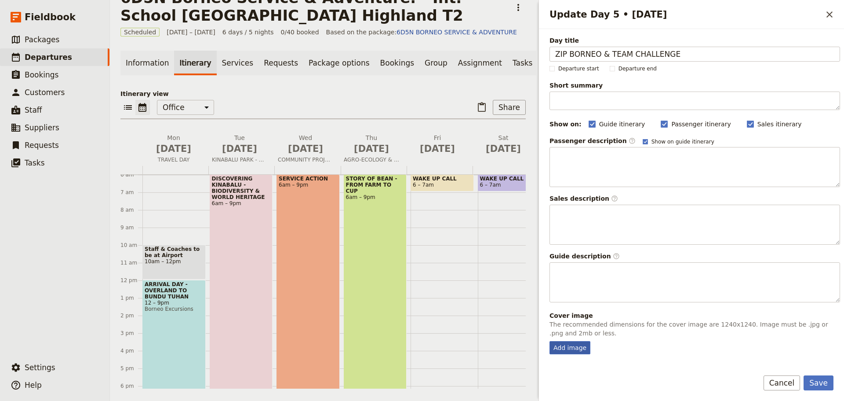
type input "ZIP BORNEO & TEAM CHALLENGE"
click at [576, 348] on div "Add image" at bounding box center [570, 347] width 41 height 13
click at [550, 341] on input "Add image" at bounding box center [549, 340] width 0 height 0
type input "C:\fakepath\Untitled design.png"
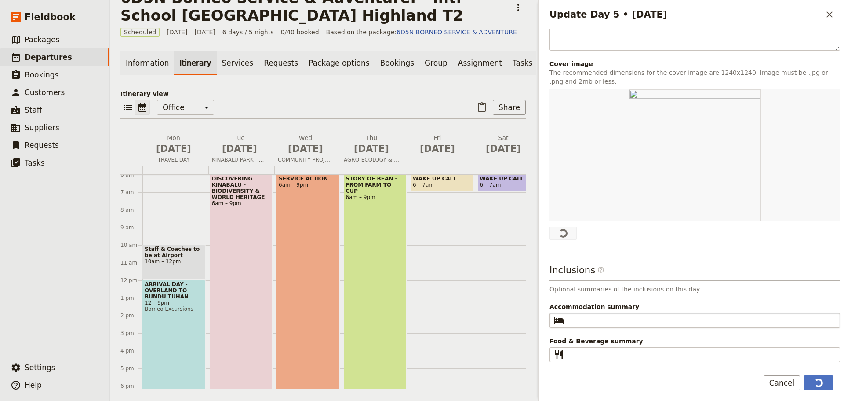
scroll to position [252, 0]
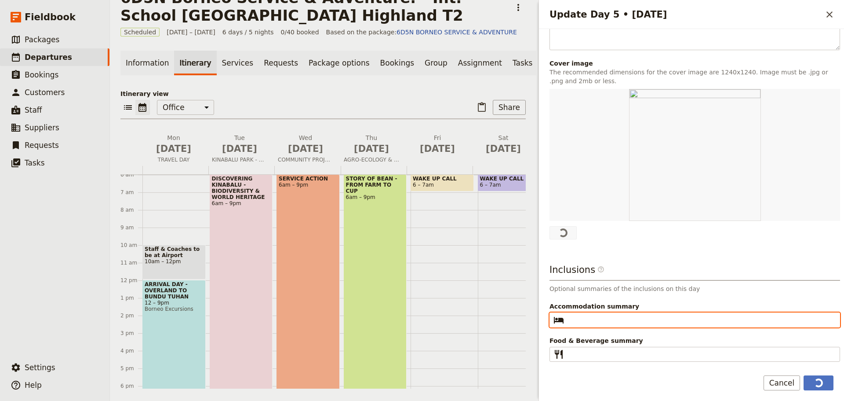
click at [589, 320] on input "Accommodation summary ​" at bounding box center [701, 319] width 267 height 11
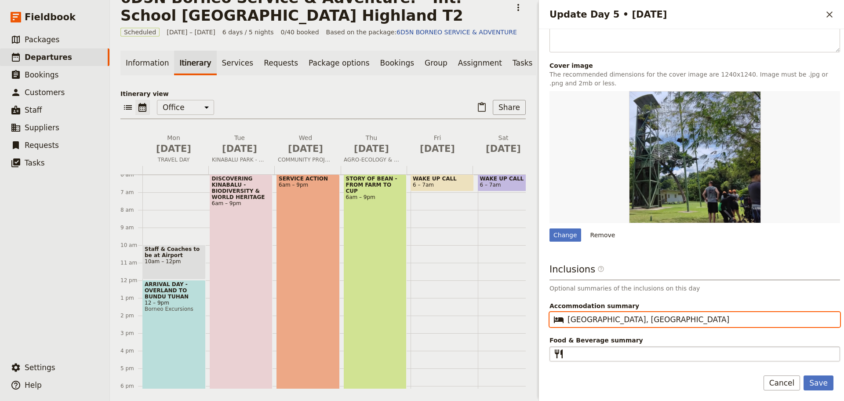
type input "[GEOGRAPHIC_DATA], [GEOGRAPHIC_DATA]"
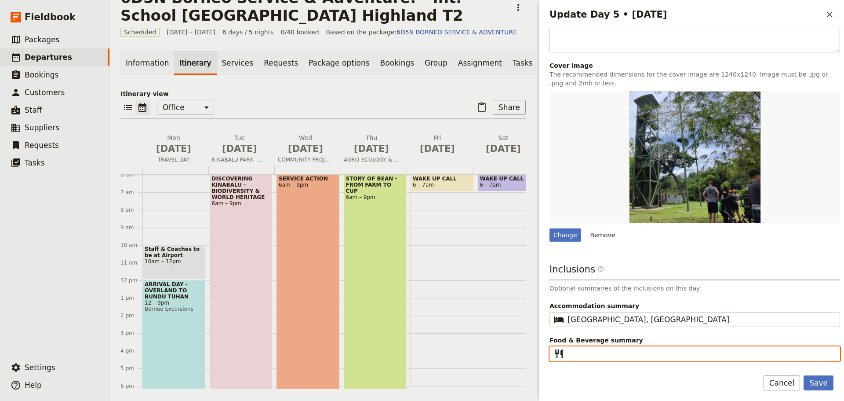
click at [576, 354] on input "Food & Beverage summary ​" at bounding box center [701, 353] width 267 height 11
type input "Breakfast I Lunch I Dinner"
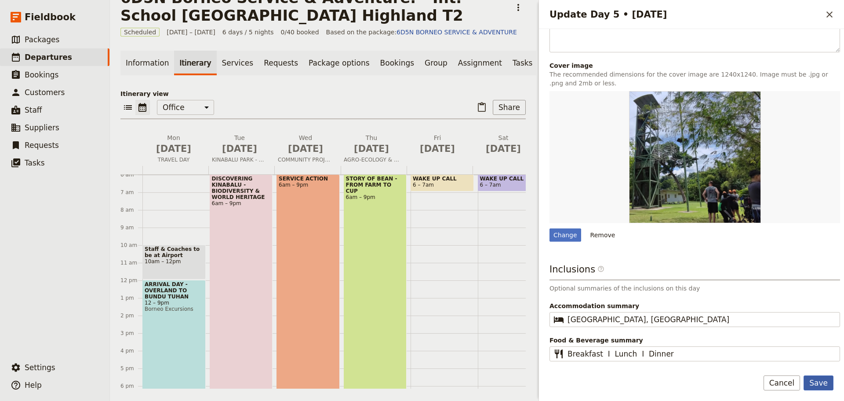
click at [830, 383] on button "Save" at bounding box center [819, 382] width 30 height 15
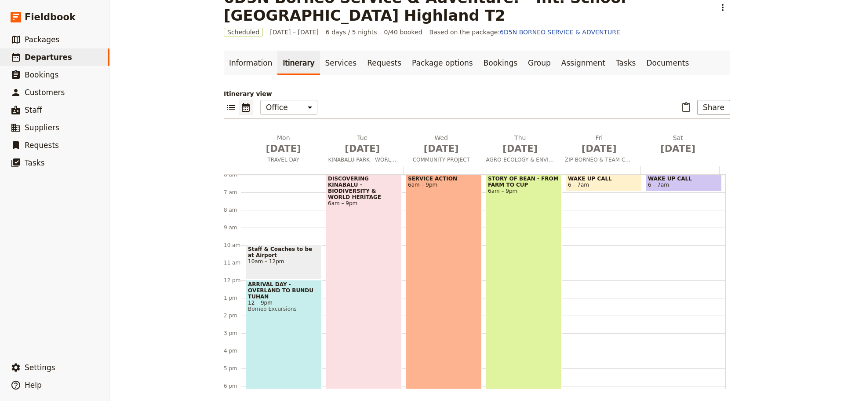
click at [620, 179] on span "WAKE UP CALL" at bounding box center [604, 178] width 72 height 6
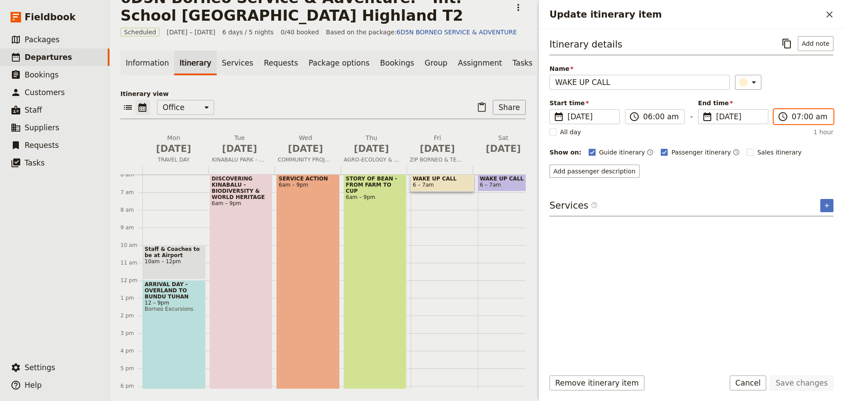
click at [805, 115] on input "07:00 am" at bounding box center [810, 116] width 36 height 11
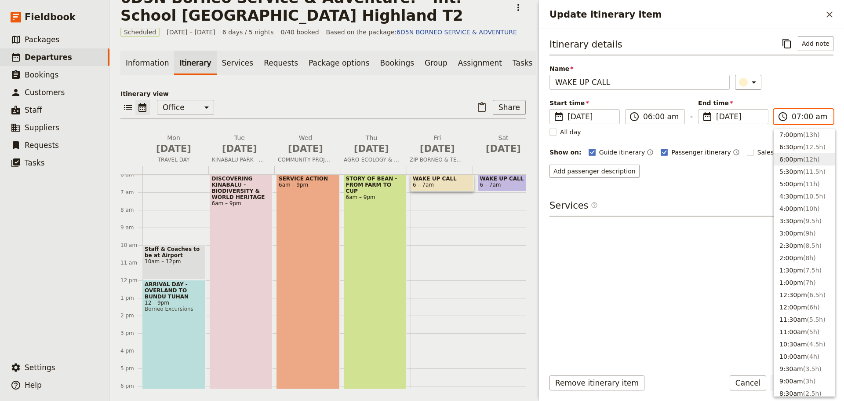
scroll to position [0, 0]
click at [795, 188] on button "9:30pm ( 15.5h )" at bounding box center [804, 186] width 61 height 12
type input "09:30 pm"
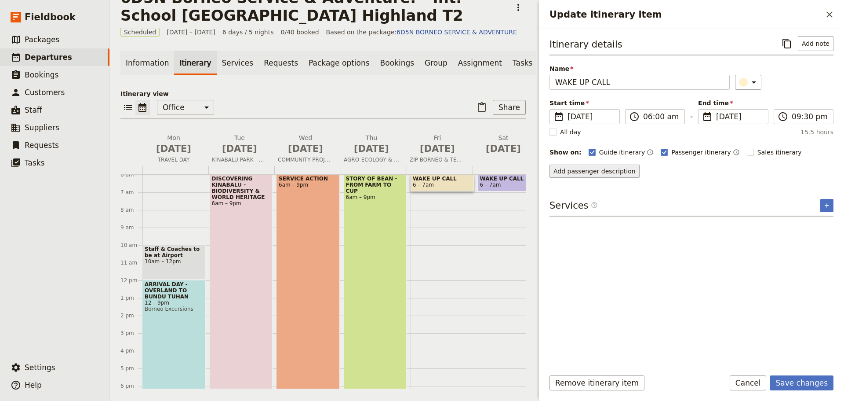
click at [593, 171] on button "Add passenger description" at bounding box center [595, 170] width 90 height 13
click at [611, 172] on button "Add passenger description" at bounding box center [595, 170] width 90 height 13
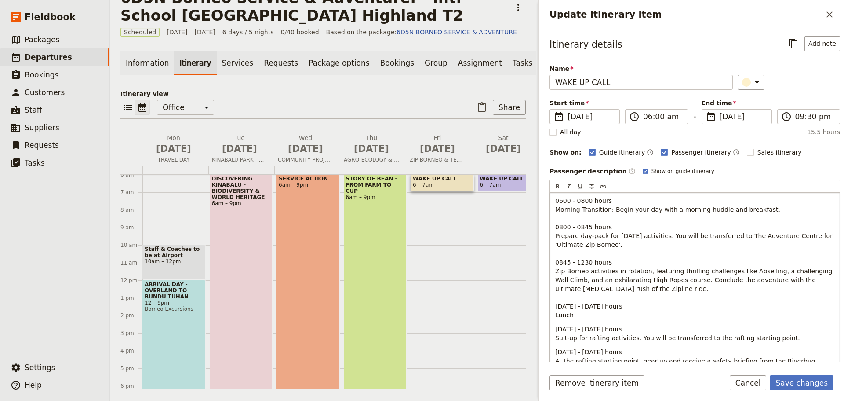
click at [663, 237] on span "0600 - 0800 hours Morning Transition: Begin your day with a morning huddle and …" at bounding box center [694, 257] width 279 height 121
drag, startPoint x: 687, startPoint y: 246, endPoint x: 555, endPoint y: 247, distance: 131.5
click at [555, 247] on p "0600 - 0800 hours Morning Transition: Begin your day with a morning huddle and …" at bounding box center [694, 257] width 279 height 123
click at [808, 241] on p "0600 - 0800 hours Morning Transition: Begin your day with a morning huddle and …" at bounding box center [694, 257] width 279 height 123
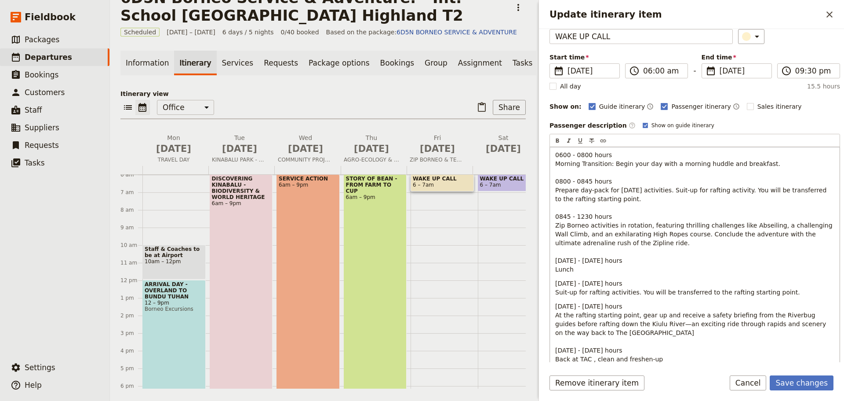
scroll to position [88, 0]
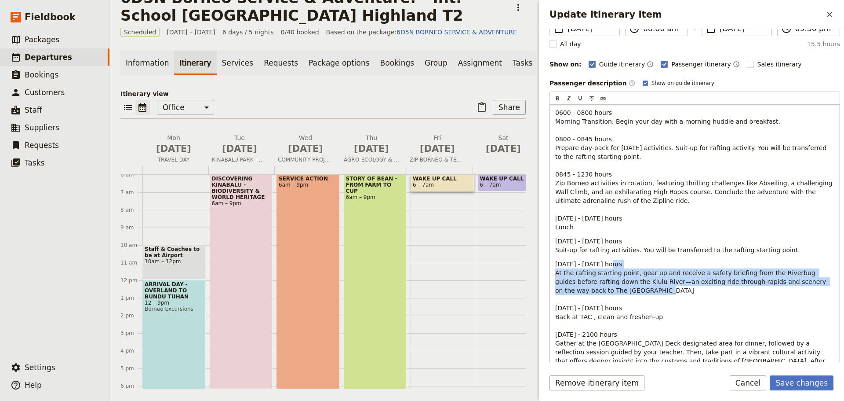
drag, startPoint x: 555, startPoint y: 270, endPoint x: 669, endPoint y: 288, distance: 115.2
click at [669, 288] on p "[DATE] - [DATE] hours At the rafting starting point, gear up and receive a safe…" at bounding box center [694, 333] width 279 height 149
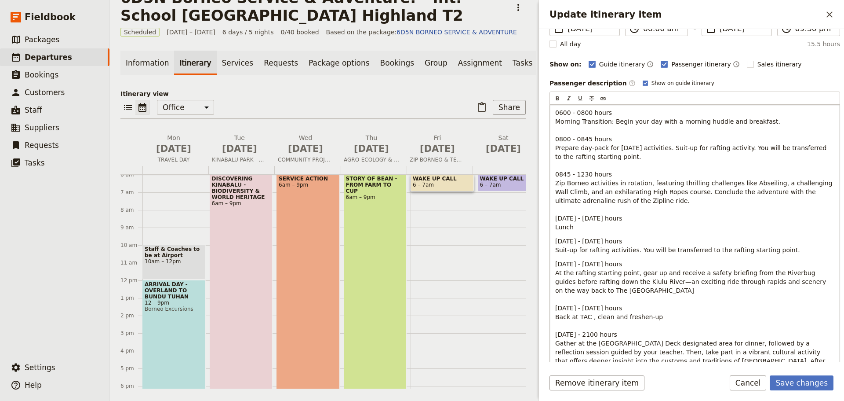
click at [612, 261] on p "[DATE] - [DATE] hours At the rafting starting point, gear up and receive a safe…" at bounding box center [694, 333] width 279 height 149
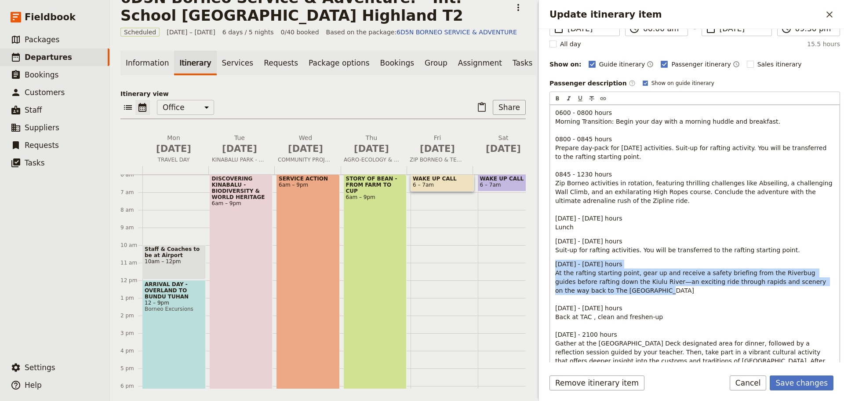
drag, startPoint x: 551, startPoint y: 261, endPoint x: 626, endPoint y: 288, distance: 79.6
click at [626, 288] on div "0600 - 0800 hours Morning Transition: Begin your day with a morning huddle and …" at bounding box center [695, 259] width 290 height 308
copy span "[DATE] - [DATE] hours At the rafting starting point, gear up and receive a safe…"
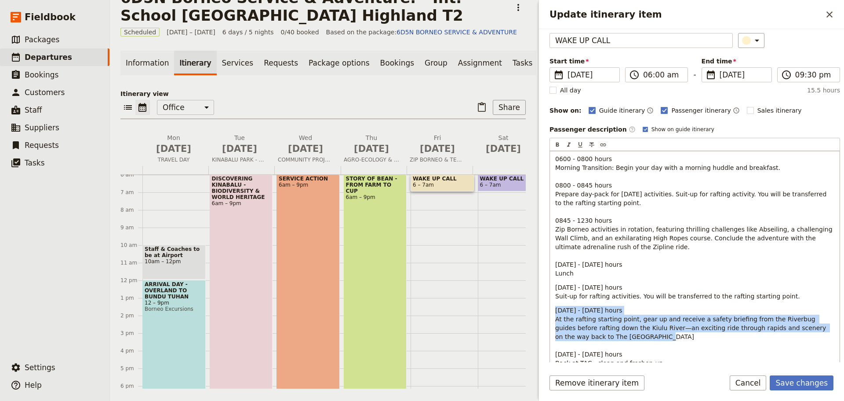
scroll to position [0, 0]
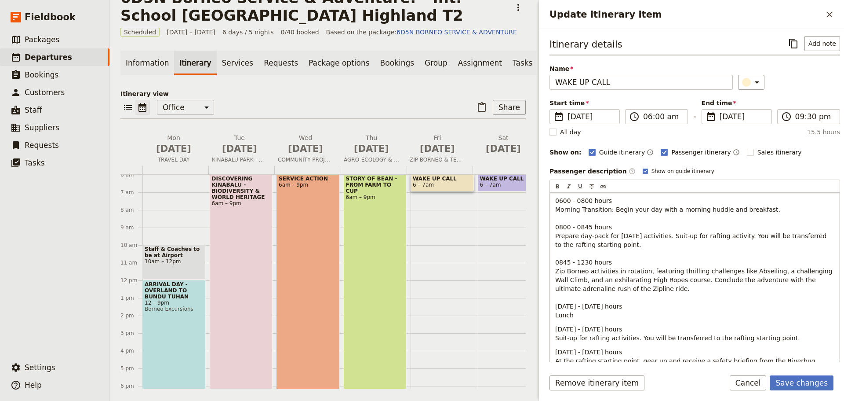
click at [587, 227] on span "0600 - 0800 hours Morning Transition: Begin your day with a morning huddle and …" at bounding box center [694, 257] width 279 height 121
click at [625, 248] on p "0600 - 0800 hours Morning Transition: Begin your day with a morning huddle and …" at bounding box center [694, 257] width 279 height 123
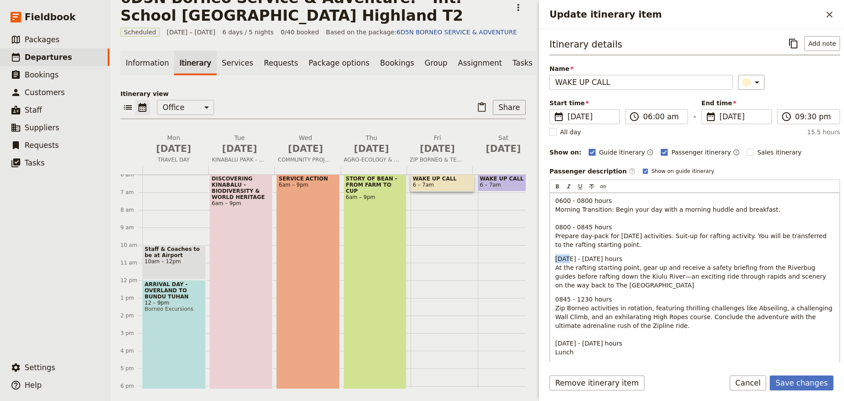
drag, startPoint x: 569, startPoint y: 258, endPoint x: 554, endPoint y: 259, distance: 15.4
click at [554, 259] on div "0600 - 0800 hours Morning Transition: Begin your day with a morning huddle and …" at bounding box center [695, 370] width 290 height 354
drag, startPoint x: 588, startPoint y: 260, endPoint x: 576, endPoint y: 260, distance: 12.3
click at [576, 260] on span "0845 - 1630 hours At the rafting starting point, gear up and receive a safety b…" at bounding box center [694, 271] width 278 height 33
click at [587, 226] on span "0600 - 0800 hours Morning Transition: Begin your day with a morning huddle and …" at bounding box center [691, 222] width 273 height 51
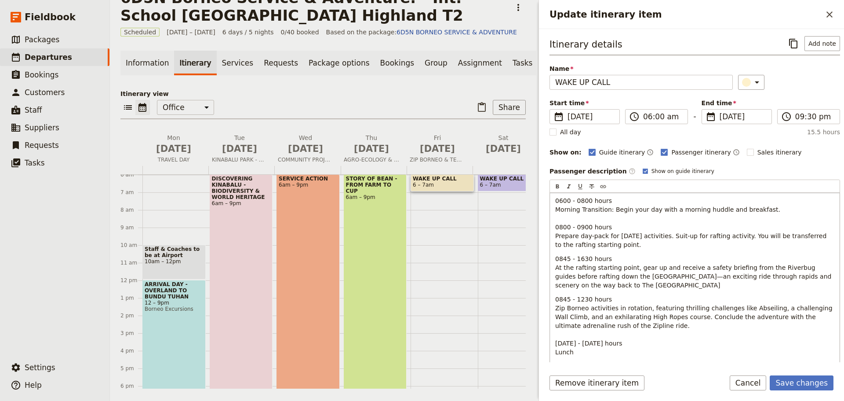
click at [567, 259] on span "0845 - 1630 hours At the rafting starting point, gear up and receive a safety b…" at bounding box center [694, 271] width 278 height 33
click at [589, 259] on span "0900 - 1630 hours At the rafting starting point, gear up and receive a safety b…" at bounding box center [694, 271] width 278 height 33
click at [620, 248] on p "0600 - 0800 hours Morning Transition: Begin your day with a morning huddle and …" at bounding box center [694, 222] width 279 height 53
drag, startPoint x: 759, startPoint y: 277, endPoint x: 786, endPoint y: 277, distance: 27.3
click at [786, 277] on span "0900 - 1200 hours At the rafting starting point, gear up and receive a safety b…" at bounding box center [694, 271] width 278 height 33
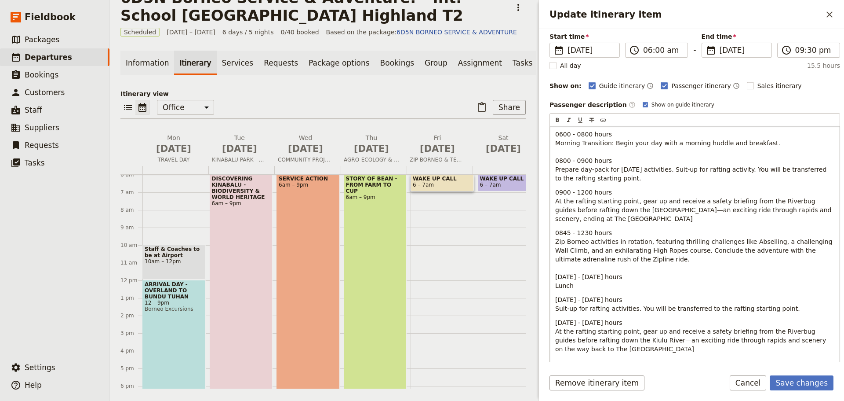
scroll to position [88, 0]
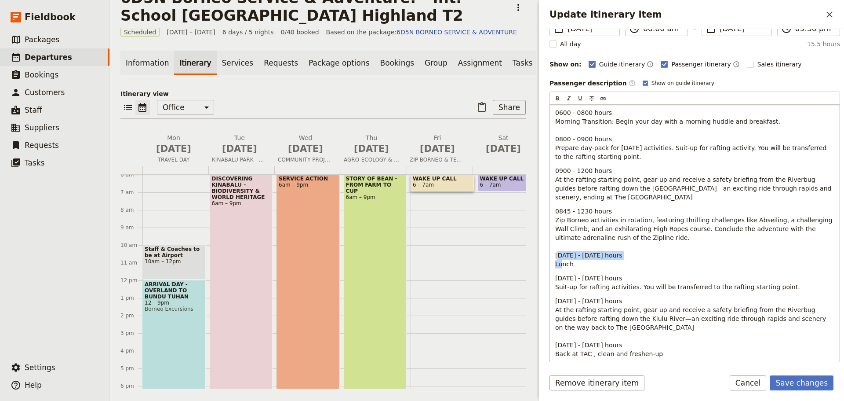
drag, startPoint x: 554, startPoint y: 262, endPoint x: 576, endPoint y: 273, distance: 24.4
click at [576, 273] on div "0600 - 0800 hours Morning Transition: Begin your day with a morning huddle and …" at bounding box center [695, 282] width 290 height 354
copy span "[DATE] - [DATE] hours Lunch"
click at [578, 198] on p "0900 - 1200 hours At the rafting starting point, gear up and receive a safety b…" at bounding box center [694, 183] width 279 height 35
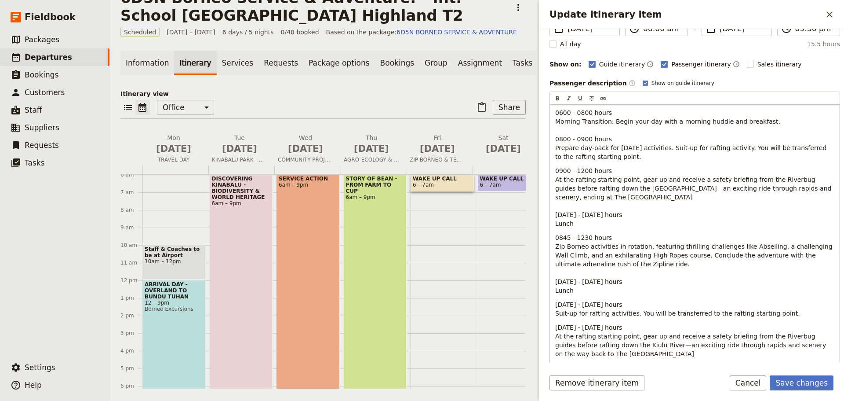
click at [565, 214] on span "[DATE] - [DATE] hours Lunch" at bounding box center [588, 219] width 67 height 16
click at [555, 223] on div "0600 - 0800 hours Morning Transition: Begin your day with a morning huddle and …" at bounding box center [695, 295] width 290 height 380
click at [660, 225] on p "0900 - 1200 hours At the rafting starting point, gear up and receive a safety b…" at bounding box center [694, 197] width 279 height 62
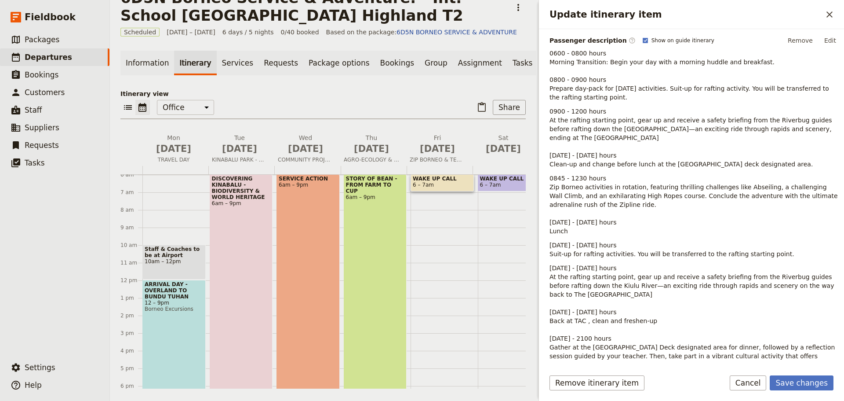
scroll to position [106, 0]
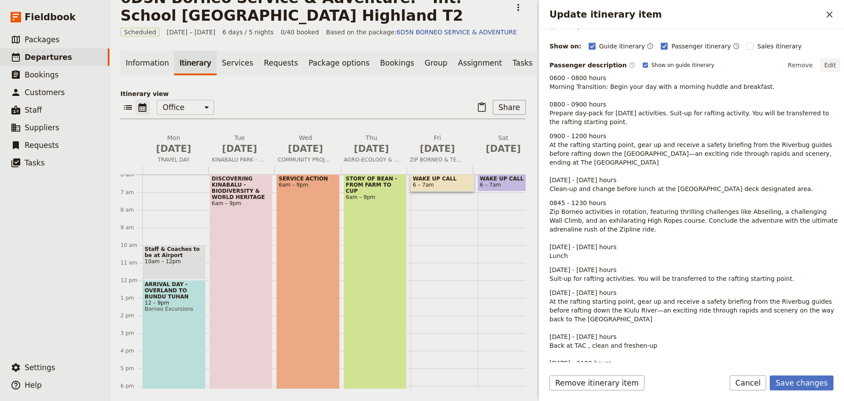
click at [825, 67] on button "Edit" at bounding box center [830, 64] width 20 height 13
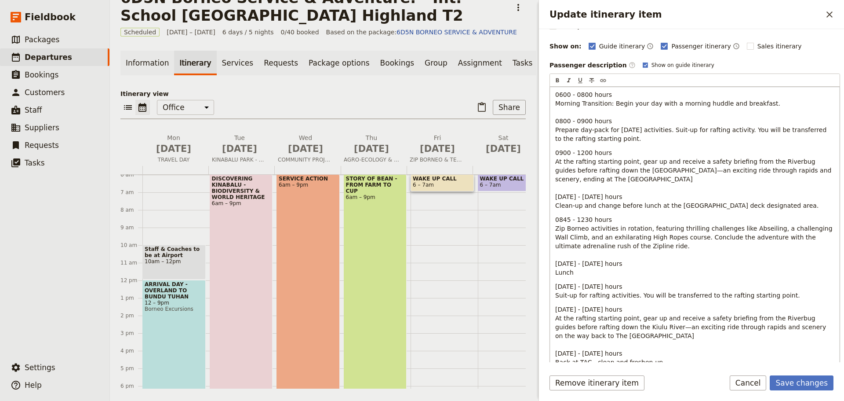
click at [758, 205] on p "0900 - 1200 hours At the rafting starting point, gear up and receive a safety b…" at bounding box center [694, 179] width 279 height 62
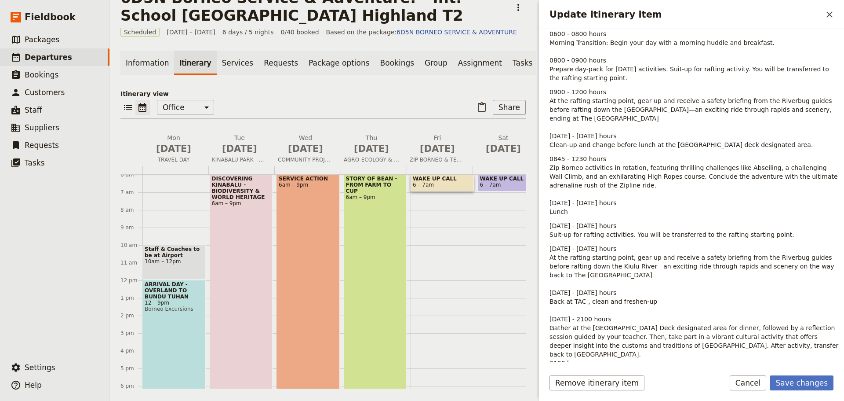
click at [750, 143] on p "0900 - 1200 hours At the rafting starting point, gear up and receive a safety b…" at bounding box center [695, 119] width 291 height 62
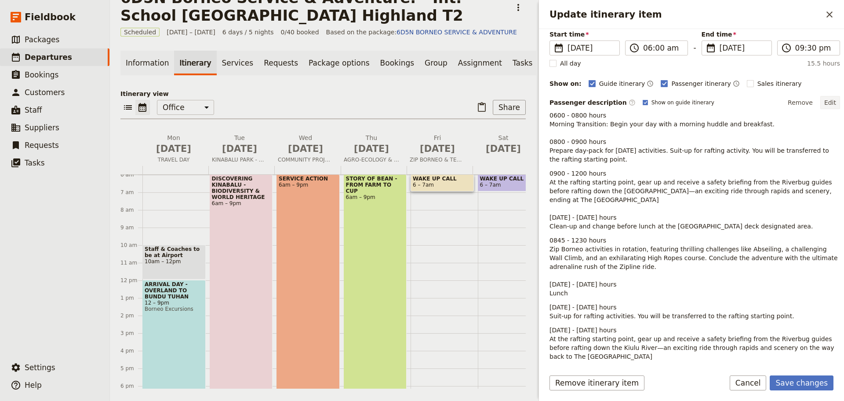
scroll to position [62, 0]
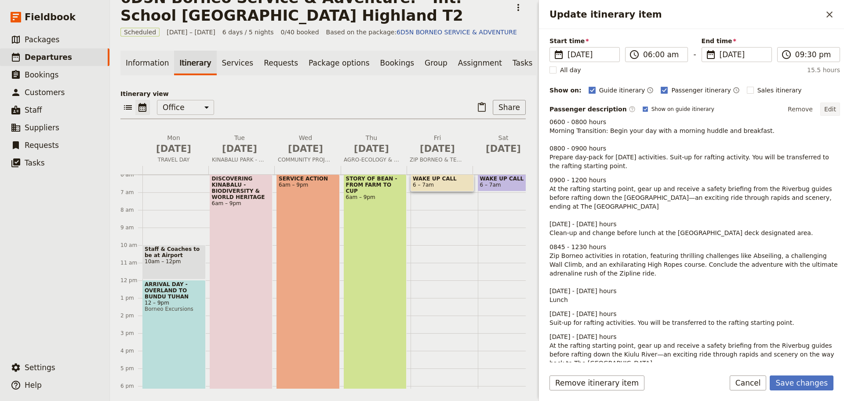
click at [824, 110] on button "Edit" at bounding box center [830, 108] width 20 height 13
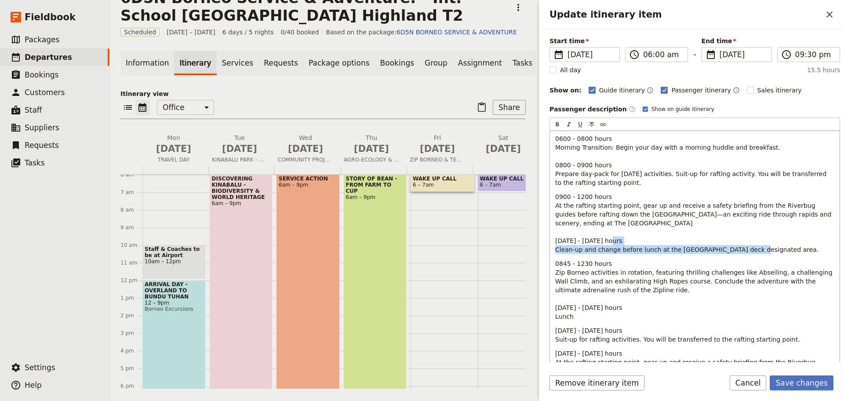
drag, startPoint x: 764, startPoint y: 250, endPoint x: 554, endPoint y: 247, distance: 210.6
click at [554, 247] on div "0600 - 0800 hours Morning Transition: Begin your day with a morning huddle and …" at bounding box center [695, 321] width 290 height 380
copy span "Clean-up and change before lunch at the [GEOGRAPHIC_DATA] deck designated area."
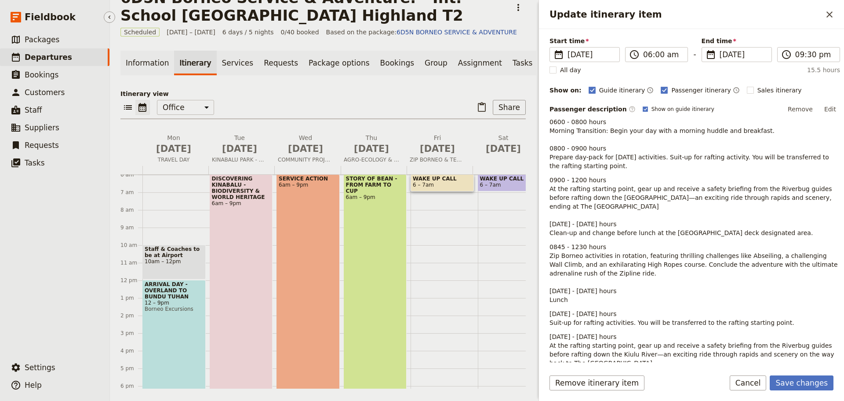
scroll to position [150, 0]
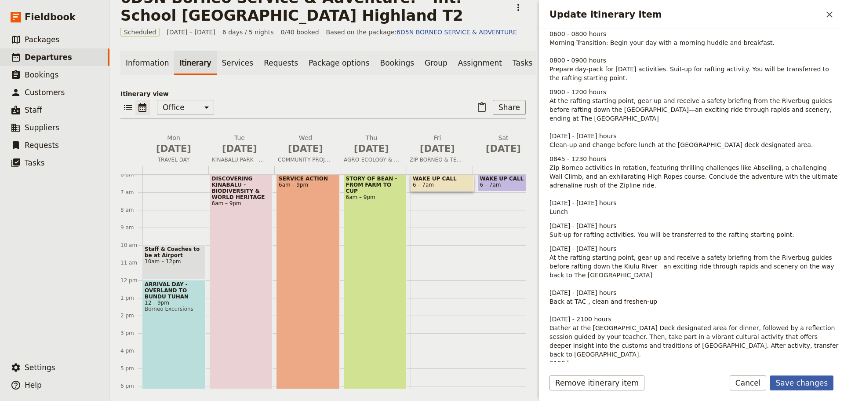
click at [790, 383] on button "Save changes" at bounding box center [802, 382] width 64 height 15
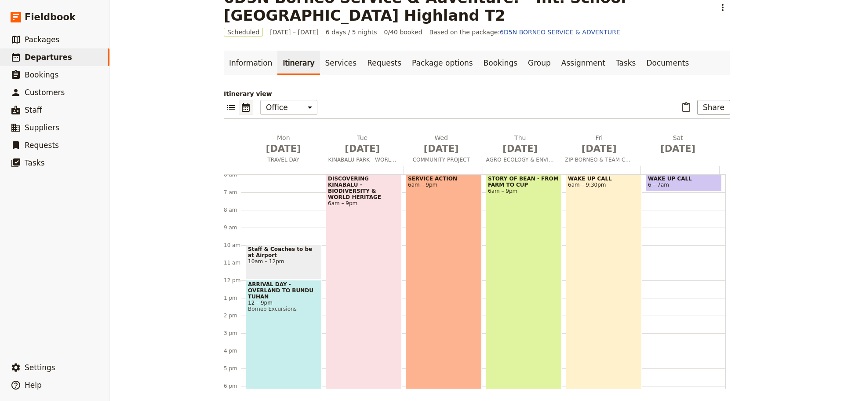
click at [598, 306] on div "WAKE UP CALL 6am – 9:30pm" at bounding box center [604, 310] width 76 height 272
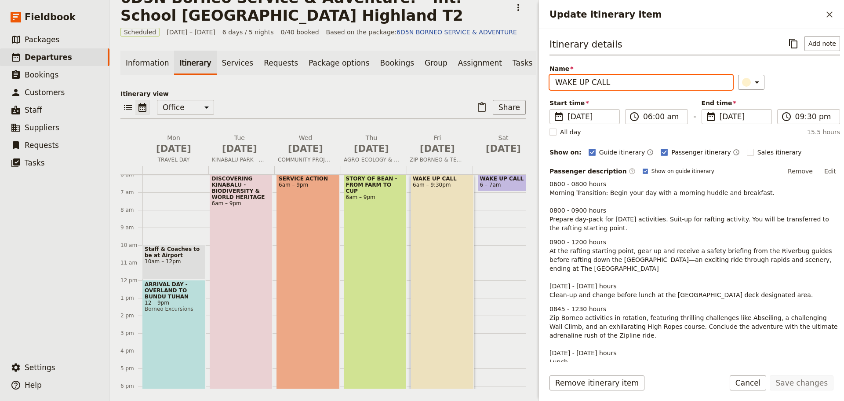
drag, startPoint x: 633, startPoint y: 85, endPoint x: 531, endPoint y: 82, distance: 102.0
click at [531, 82] on div "6D5N Borneo Service & Adventure. - Int. School [GEOGRAPHIC_DATA] Highland T2 ​ …" at bounding box center [477, 200] width 734 height 401
paste input "Adventure Meets Heritage: A Kiulu Experience"
type input "A"
type input "a"
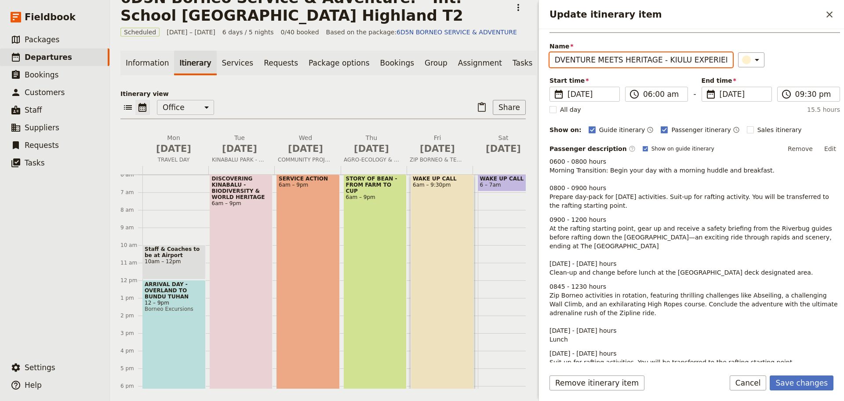
scroll to position [44, 0]
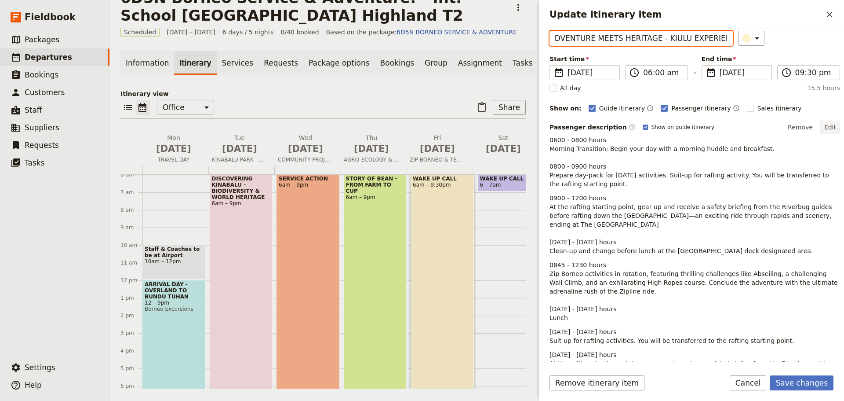
type input "ADVENTURE MEETS HERITAGE - KIULU EXPERIENCE"
click at [827, 122] on button "Edit" at bounding box center [830, 126] width 20 height 13
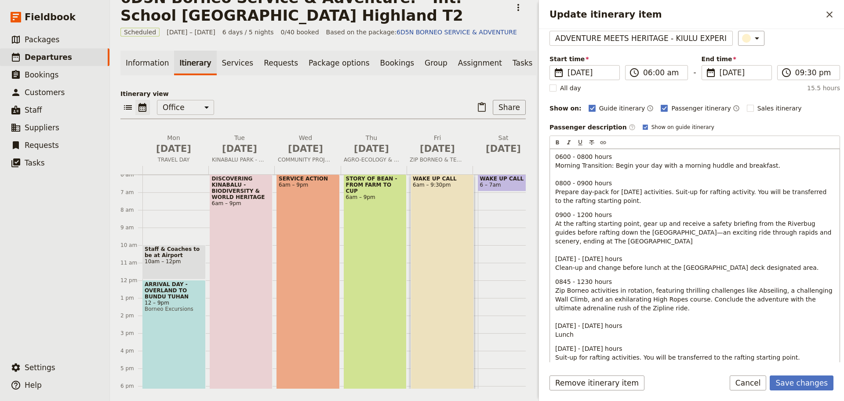
click at [565, 277] on p "0845 - 1230 hours Zip Borneo activities in rotation, featuring thrilling challe…" at bounding box center [694, 308] width 279 height 62
drag, startPoint x: 569, startPoint y: 281, endPoint x: 553, endPoint y: 281, distance: 16.3
click at [553, 281] on div "0600 - 0800 hours Morning Transition: Begin your day with a morning huddle and …" at bounding box center [695, 334] width 290 height 371
click at [581, 279] on span "1330 - 1230 hours Zip Borneo activities in rotation, featuring thrilling challe…" at bounding box center [694, 308] width 279 height 60
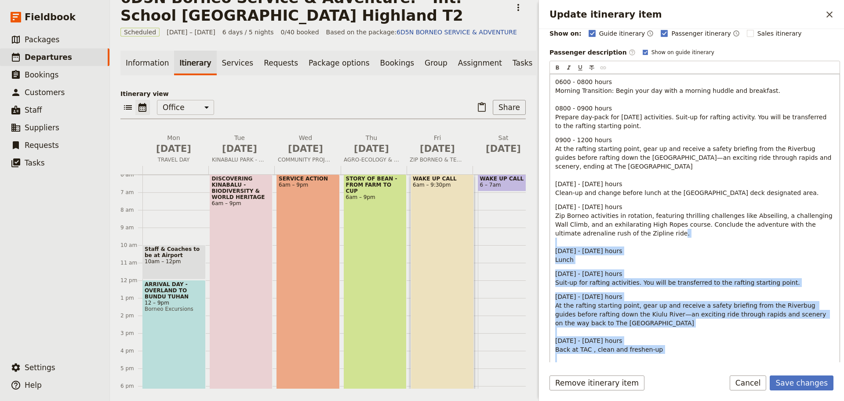
scroll to position [164, 0]
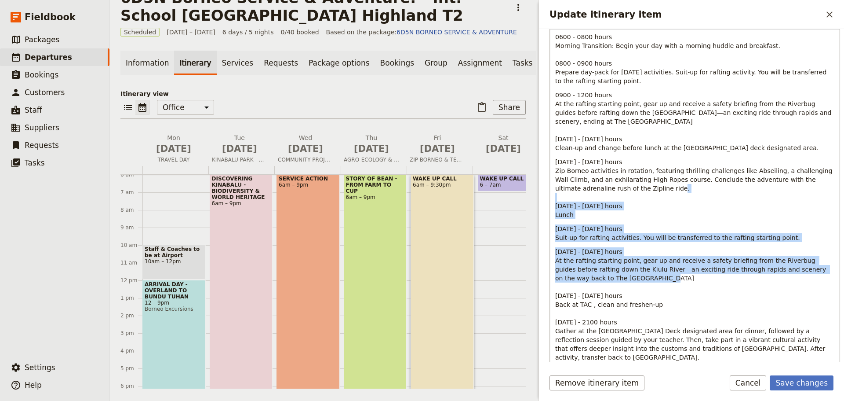
drag, startPoint x: 557, startPoint y: 325, endPoint x: 655, endPoint y: 289, distance: 104.2
click at [655, 289] on div "0600 - 0800 hours Morning Transition: Begin your day with a morning huddle and …" at bounding box center [695, 214] width 290 height 371
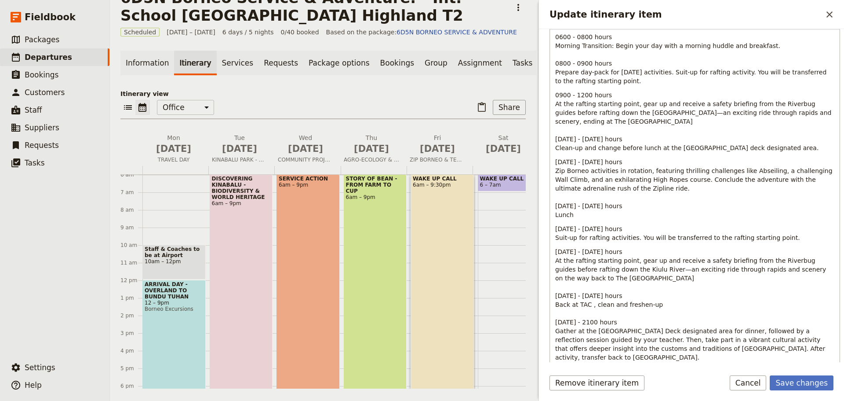
click at [658, 295] on p "[DATE] - [DATE] hours At the rafting starting point, gear up and receive a safe…" at bounding box center [694, 321] width 279 height 149
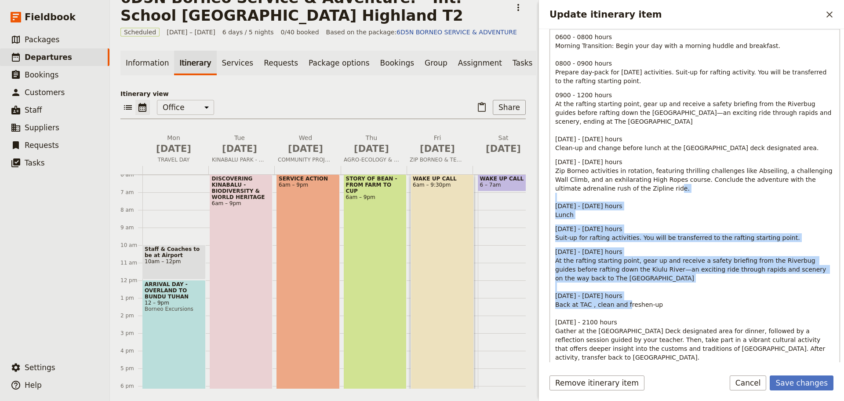
drag, startPoint x: 555, startPoint y: 204, endPoint x: 656, endPoint y: 304, distance: 141.5
click at [656, 304] on div "0600 - 0800 hours Morning Transition: Begin your day with a morning huddle and …" at bounding box center [695, 214] width 290 height 371
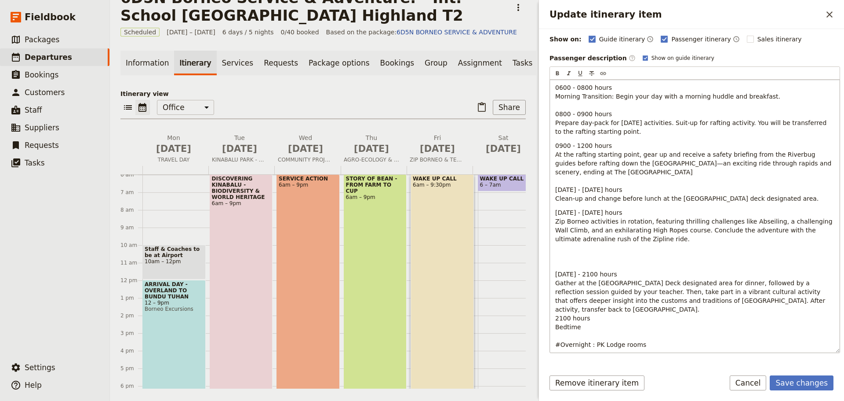
scroll to position [84, 0]
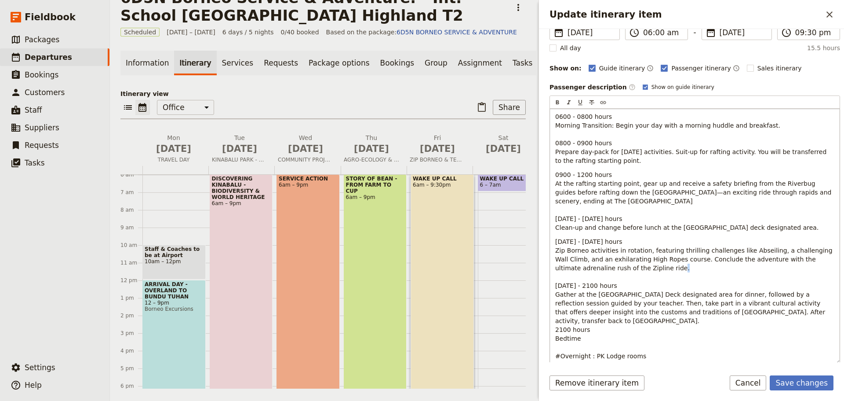
click at [559, 285] on span "[DATE] - [DATE] hours Zip Borneo activities in rotation, featuring thrilling ch…" at bounding box center [694, 281] width 279 height 86
click at [634, 267] on p "[DATE] - [DATE] hours Zip Borneo activities in rotation, featuring thrilling ch…" at bounding box center [694, 298] width 279 height 123
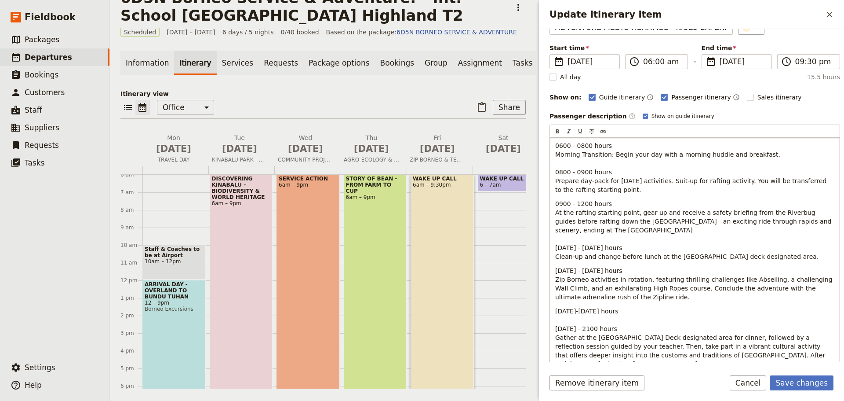
scroll to position [26, 0]
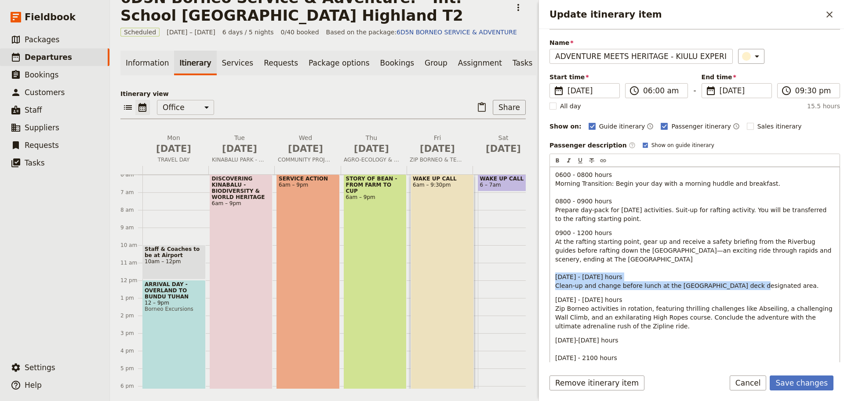
drag, startPoint x: 554, startPoint y: 277, endPoint x: 765, endPoint y: 289, distance: 210.5
click at [765, 289] on div "0600 - 0800 hours Morning Transition: Begin your day with a morning huddle and …" at bounding box center [695, 301] width 290 height 269
copy span "[DATE] - [DATE] hours Clean-up and change before lunch at the [GEOGRAPHIC_DATA]…"
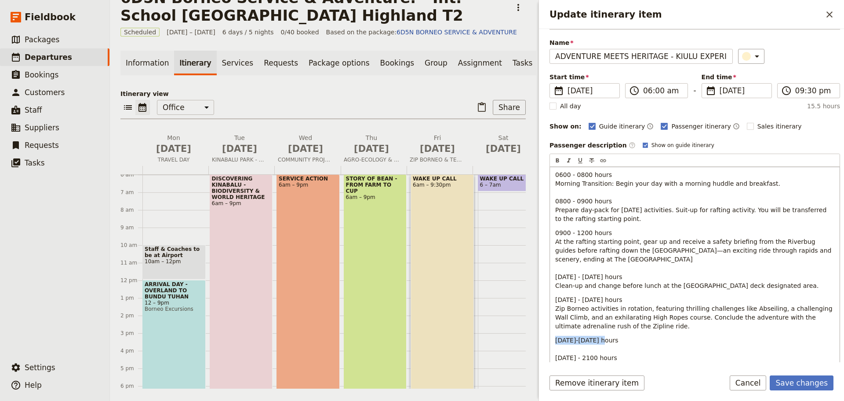
drag, startPoint x: 562, startPoint y: 339, endPoint x: 617, endPoint y: 339, distance: 55.8
click at [617, 339] on p "[DATE]-[DATE] hours [DATE] - 2100 hours Gather at the [GEOGRAPHIC_DATA] Deck de…" at bounding box center [694, 383] width 279 height 97
drag, startPoint x: 567, startPoint y: 340, endPoint x: 551, endPoint y: 339, distance: 16.7
click at [551, 339] on div "0600 - 0800 hours Morning Transition: Begin your day with a morning huddle and …" at bounding box center [695, 306] width 290 height 278
click at [585, 341] on span "1630 - 1330 hours Clean-up and change before lunch at the [GEOGRAPHIC_DATA] dec…" at bounding box center [691, 370] width 272 height 69
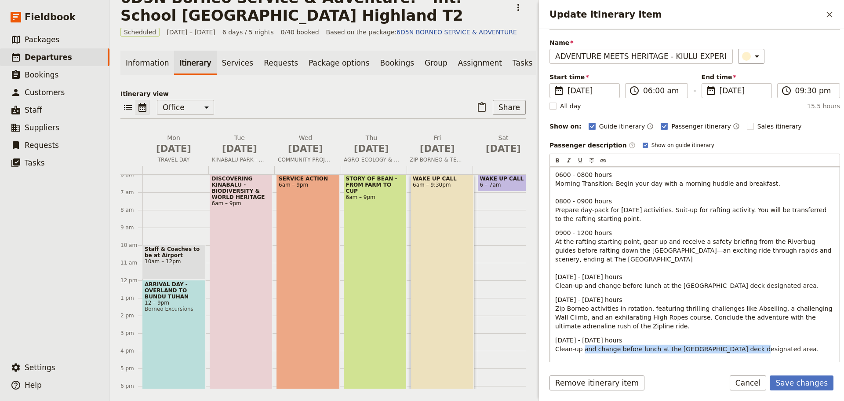
drag, startPoint x: 767, startPoint y: 351, endPoint x: 594, endPoint y: 350, distance: 173.2
click at [594, 350] on p "[DATE] - [DATE] hours Clean-up and change before lunch at the [GEOGRAPHIC_DATA]…" at bounding box center [694, 388] width 279 height 106
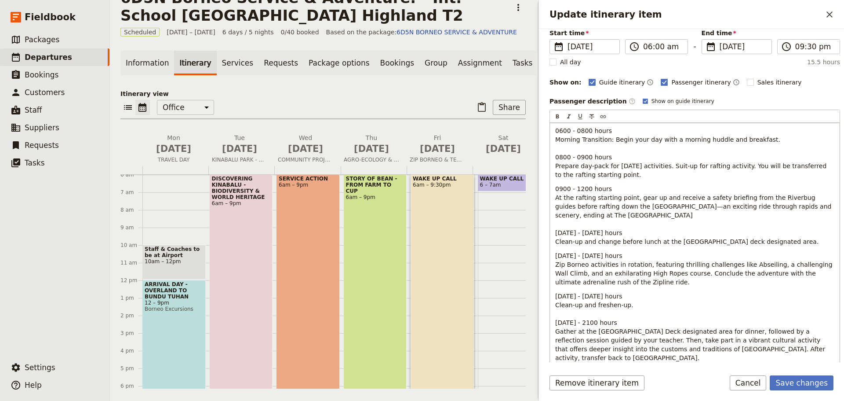
click at [709, 349] on span "[DATE] - [DATE] hours Clean-up and freshen-up. [DATE] - 2100 hours Gather at th…" at bounding box center [691, 326] width 272 height 69
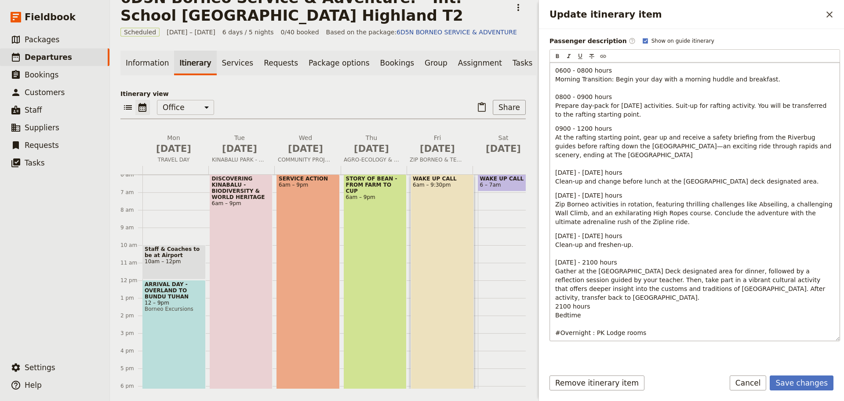
scroll to position [147, 0]
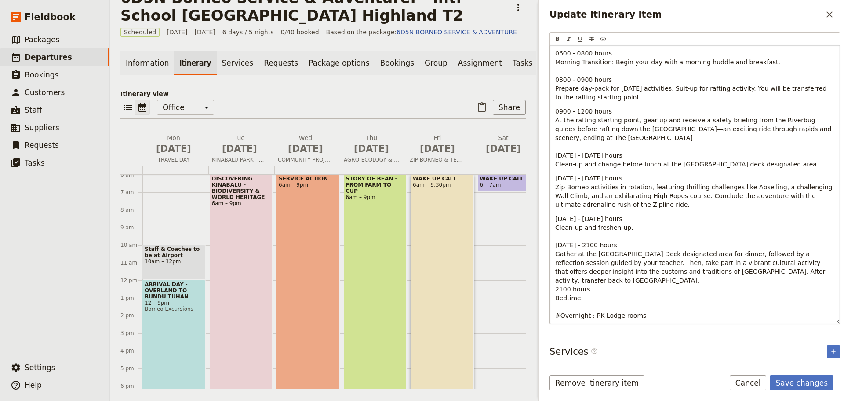
click at [564, 288] on span "2100 hours Bedtime" at bounding box center [572, 293] width 35 height 16
click at [583, 244] on span "[DATE] - [DATE] hours Clean-up and freshen-up. [DATE] - 2100 hours Gather at th…" at bounding box center [691, 249] width 272 height 69
drag, startPoint x: 616, startPoint y: 316, endPoint x: 591, endPoint y: 315, distance: 24.7
click at [591, 315] on span "#Overnight : PK Lodge rooms" at bounding box center [600, 315] width 91 height 7
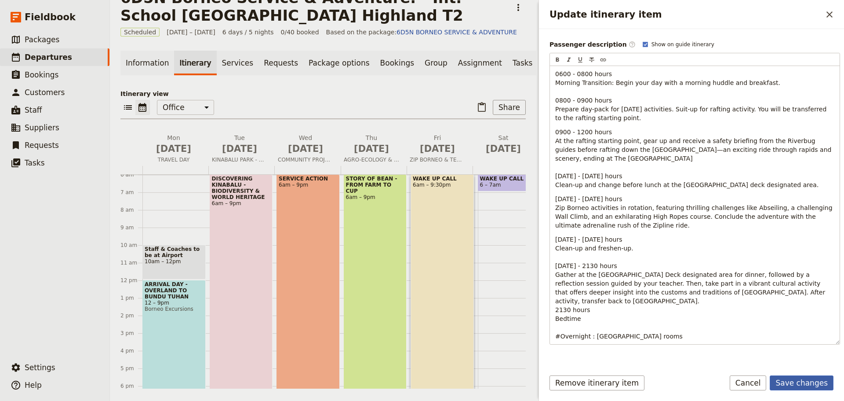
click at [800, 383] on button "Save changes" at bounding box center [802, 382] width 64 height 15
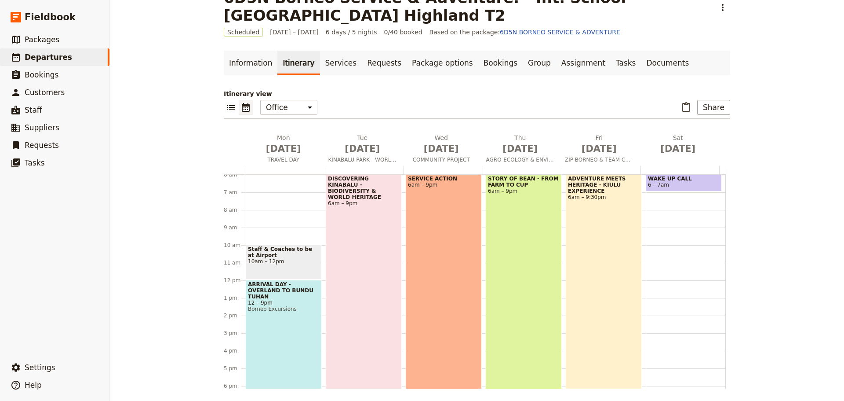
click at [594, 251] on div "ADVENTURE MEETS HERITAGE - KIULU EXPERIENCE 6am – 9:30pm" at bounding box center [604, 310] width 76 height 272
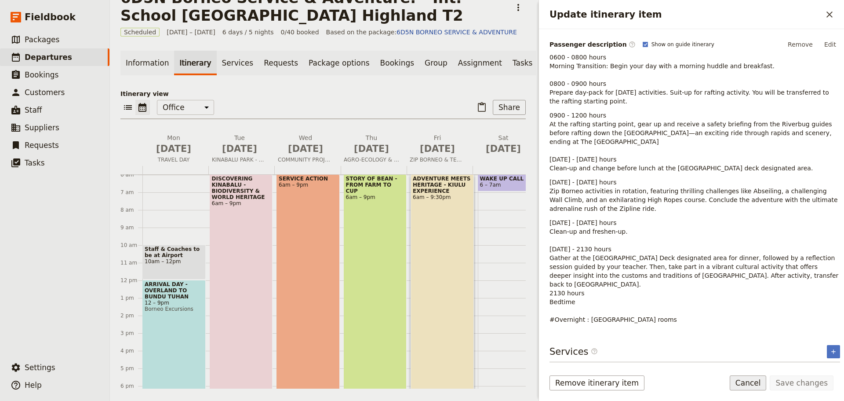
click at [762, 381] on button "Cancel" at bounding box center [748, 382] width 37 height 15
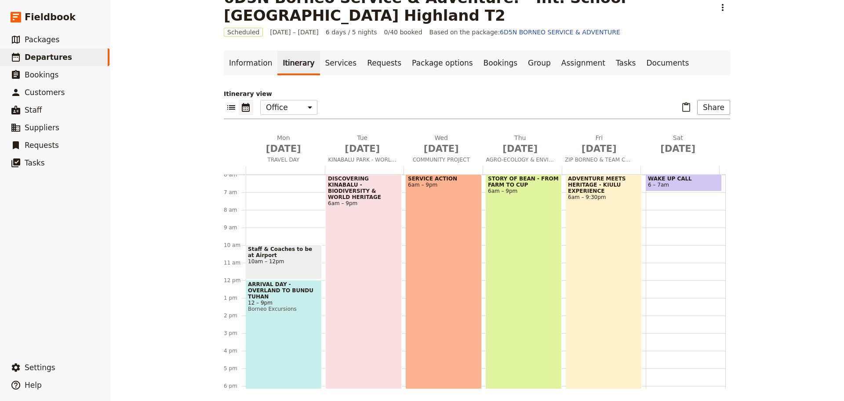
click at [582, 303] on div "ADVENTURE MEETS HERITAGE - KIULU EXPERIENCE 6am – 9:30pm" at bounding box center [604, 310] width 76 height 272
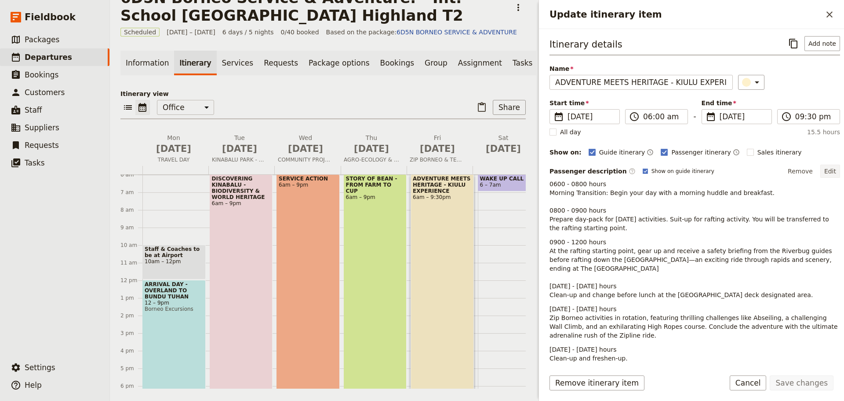
click at [825, 168] on button "Edit" at bounding box center [830, 170] width 20 height 13
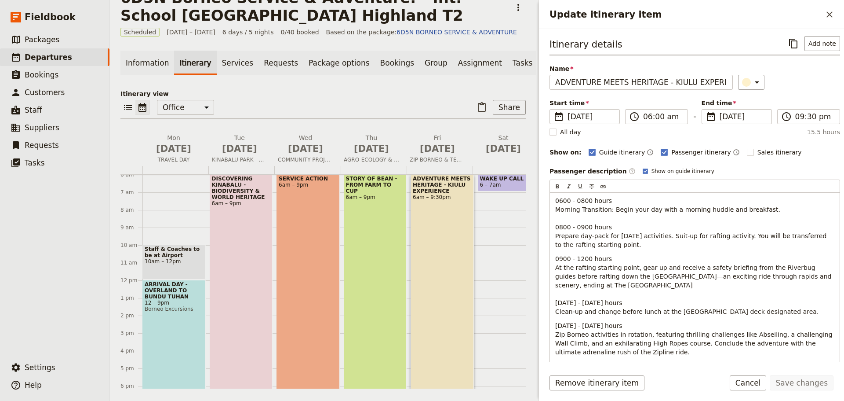
click at [493, 254] on div "WAKE UP CALL 6 – 7am" at bounding box center [511, 280] width 67 height 422
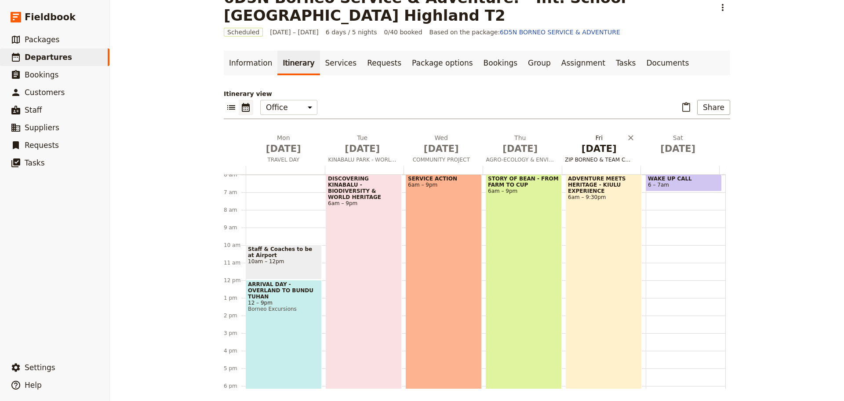
click at [585, 160] on span "ZIP BORNEO & TEAM CHALLENGE" at bounding box center [600, 159] width 76 height 7
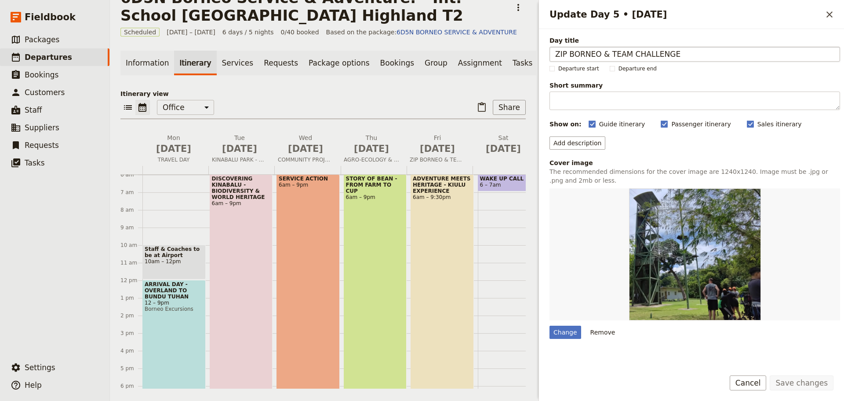
drag, startPoint x: 671, startPoint y: 51, endPoint x: 551, endPoint y: 55, distance: 120.5
click at [551, 55] on input "ZIP BORNEO & TEAM CHALLENGE" at bounding box center [695, 54] width 291 height 15
type input "THRILLS OF KIULU"
click at [796, 382] on button "Save changes" at bounding box center [802, 382] width 64 height 15
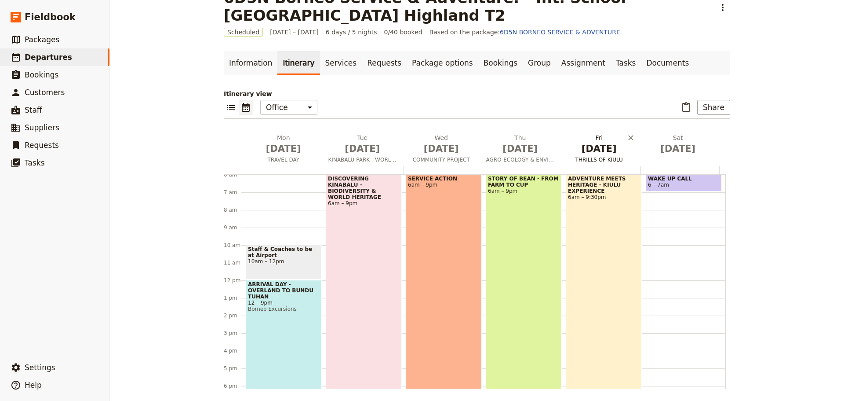
click at [600, 159] on span "THRILLS OF KIULU" at bounding box center [600, 159] width 76 height 7
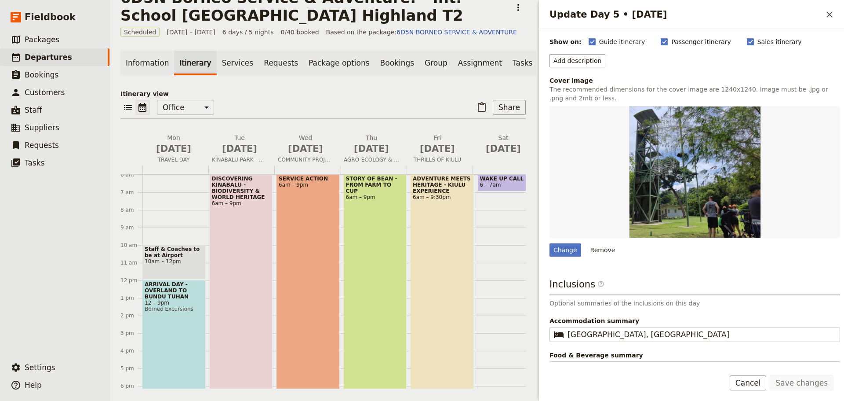
scroll to position [97, 0]
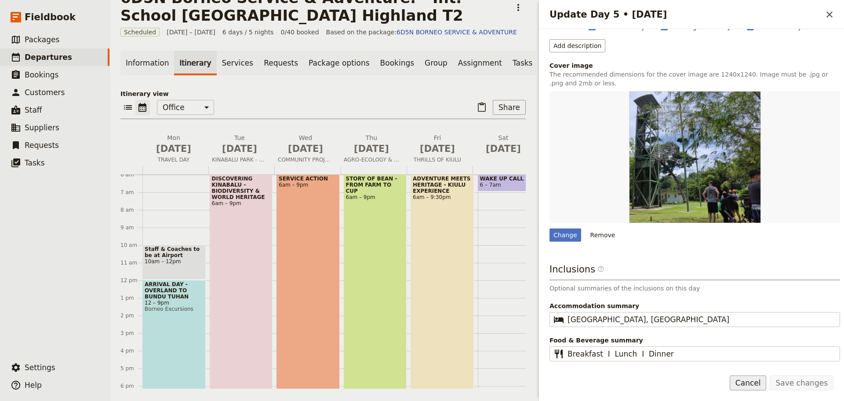
click at [764, 383] on button "Cancel" at bounding box center [748, 382] width 37 height 15
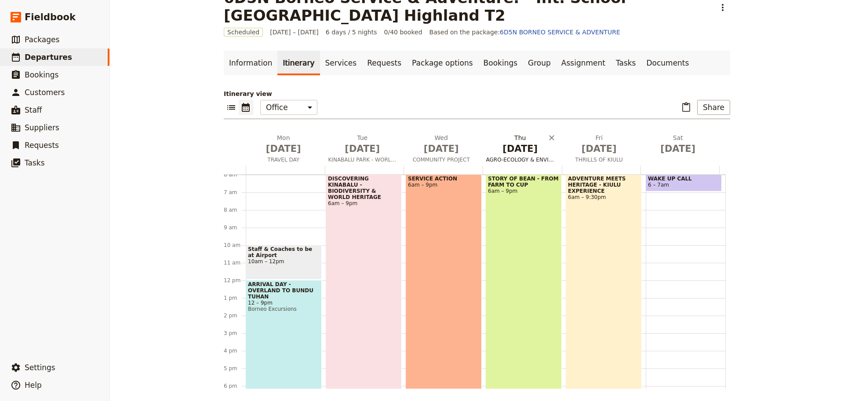
click at [507, 160] on span "AGRO-ECOLOGY & ENVIRONMENT PROJECT" at bounding box center [521, 159] width 76 height 7
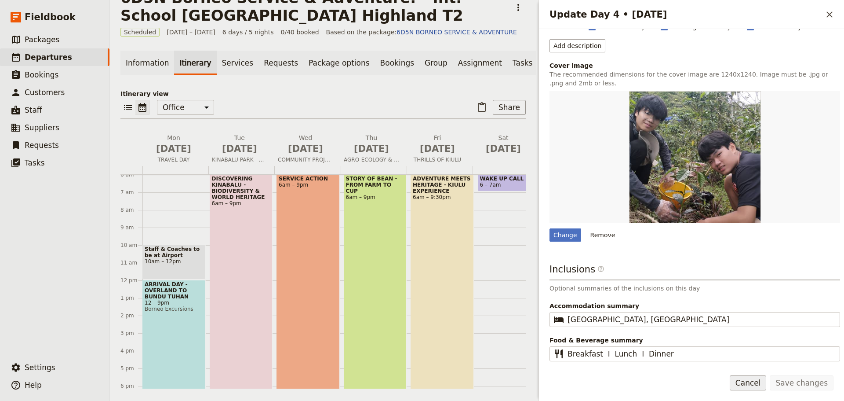
click at [766, 385] on button "Cancel" at bounding box center [748, 382] width 37 height 15
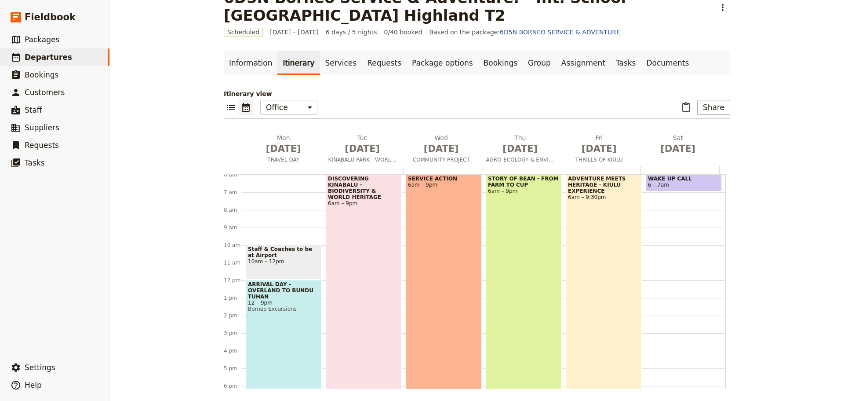
click at [531, 280] on div "STORY OF BEAN - FROM FARM TO CUP 6am – 9pm" at bounding box center [524, 305] width 76 height 263
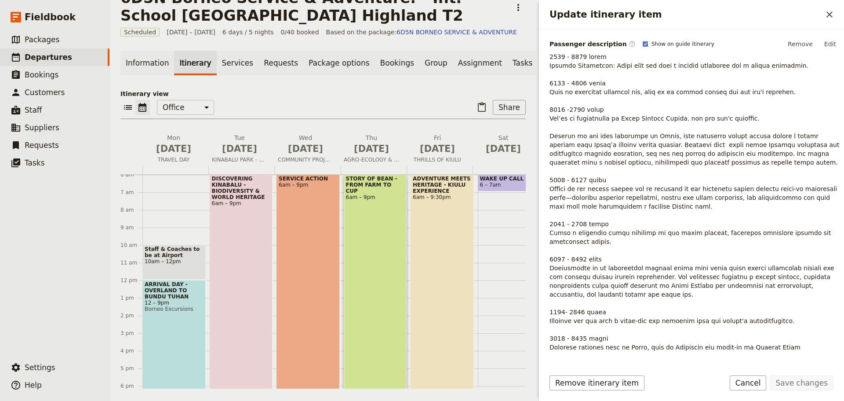
scroll to position [132, 0]
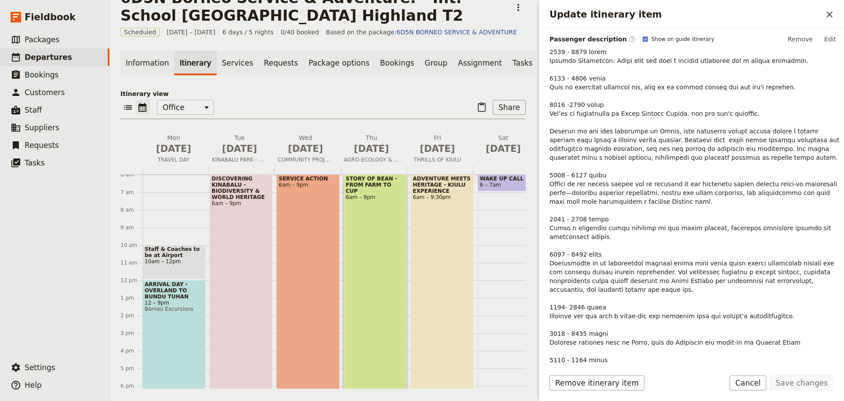
click at [822, 37] on button "Edit" at bounding box center [830, 39] width 20 height 13
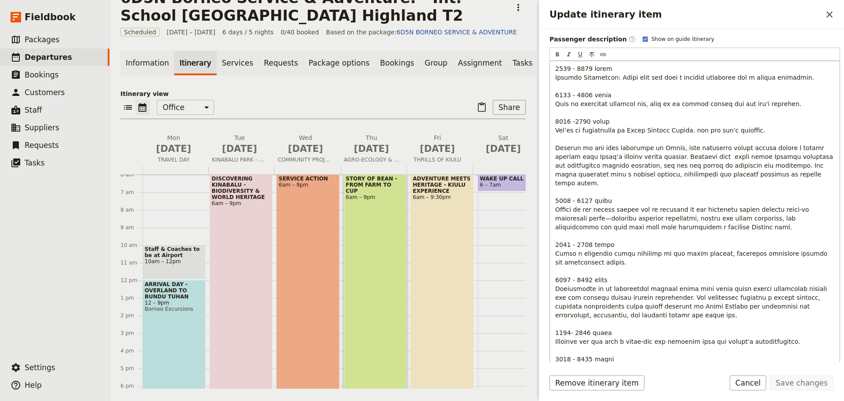
click at [617, 360] on span "Update itinerary item" at bounding box center [695, 271] width 280 height 412
click at [825, 387] on button "Save changes" at bounding box center [802, 382] width 64 height 15
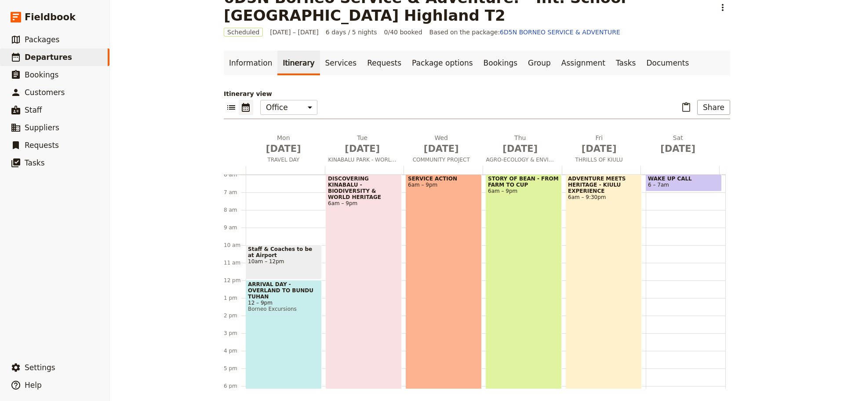
click at [541, 251] on div "STORY OF BEAN - FROM FARM TO CUP 6am – 9pm" at bounding box center [524, 305] width 76 height 263
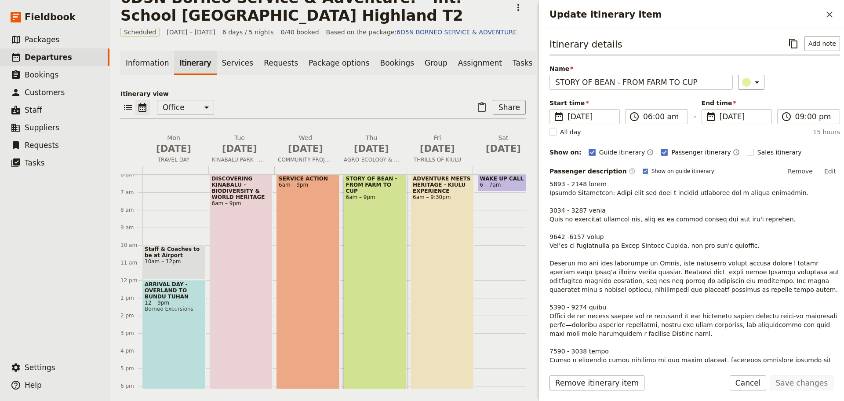
click at [822, 170] on button "Edit" at bounding box center [830, 170] width 20 height 13
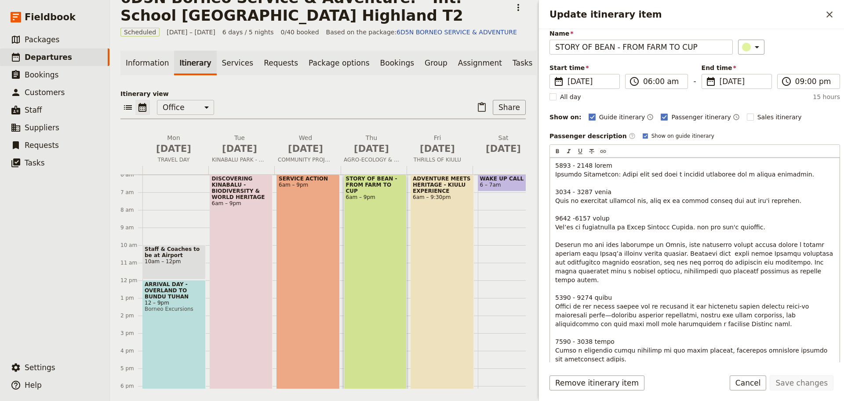
scroll to position [220, 0]
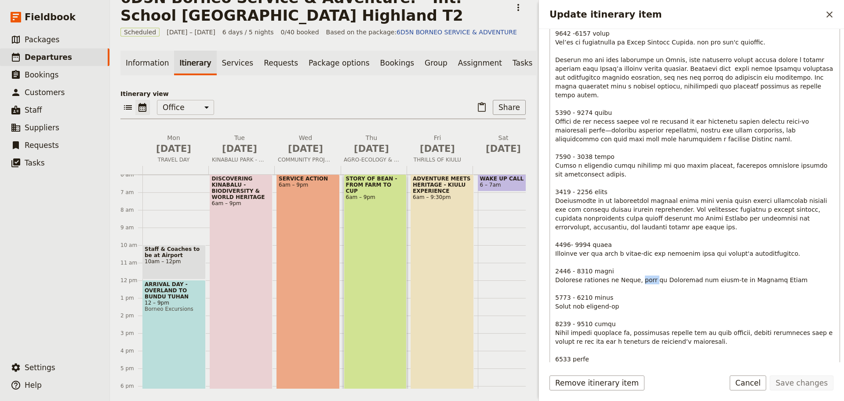
drag, startPoint x: 629, startPoint y: 269, endPoint x: 643, endPoint y: 270, distance: 14.1
click at [643, 270] on span "Update itinerary item" at bounding box center [695, 183] width 280 height 412
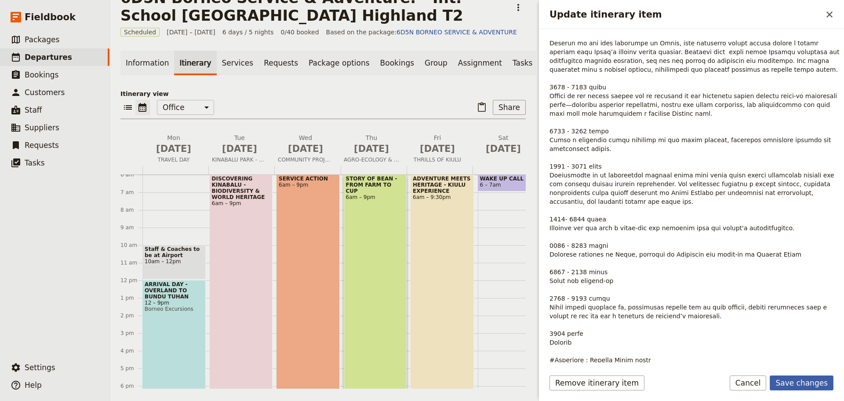
click at [802, 385] on button "Save changes" at bounding box center [802, 382] width 64 height 15
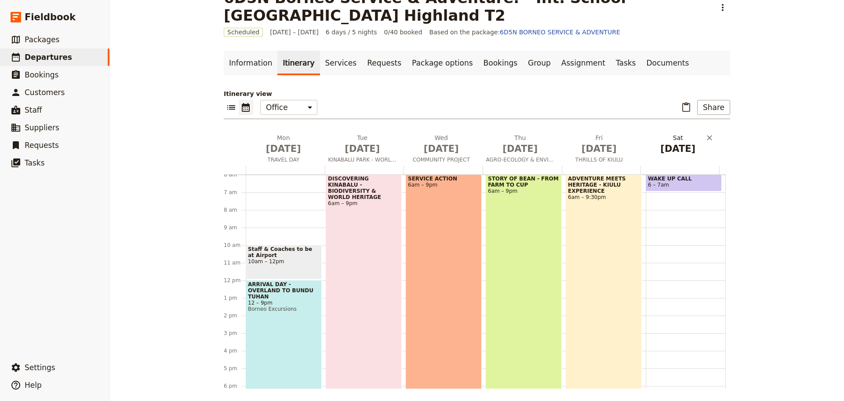
click at [669, 157] on button "[DATE]" at bounding box center [680, 146] width 79 height 26
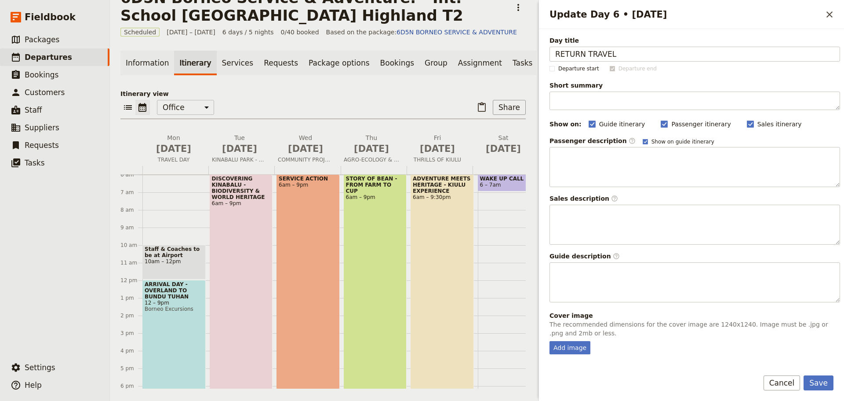
type input "RETURN TRAVEL"
click at [567, 354] on div "Day title RETURN TRAVEL Departure start Departure end Short summary 150 / 150 c…" at bounding box center [695, 255] width 291 height 438
click at [569, 346] on div "Add image" at bounding box center [570, 347] width 41 height 13
click at [550, 341] on input "Add image" at bounding box center [549, 340] width 0 height 0
type input "C:\fakepath\istockphoto-155439315-612x612.jpg"
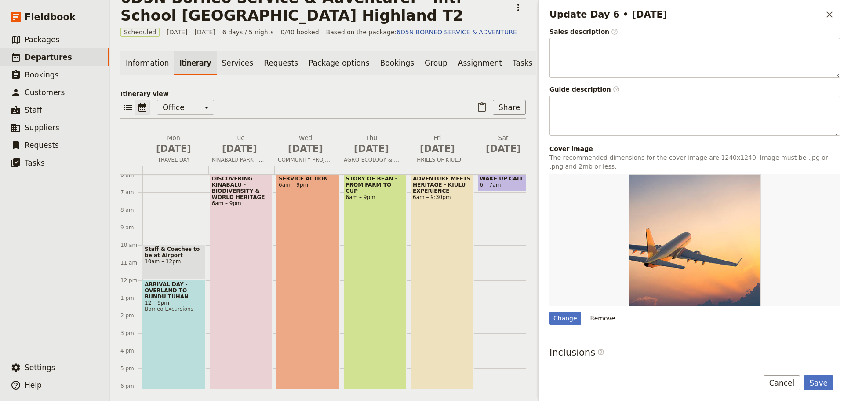
scroll to position [250, 0]
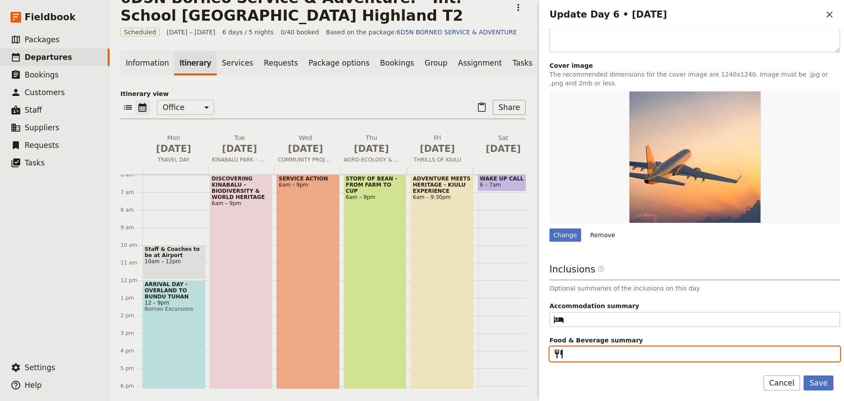
click at [592, 350] on input "Food & Beverage summary ​" at bounding box center [701, 353] width 267 height 11
type input "b"
type input "Breakfast I Light Lunch"
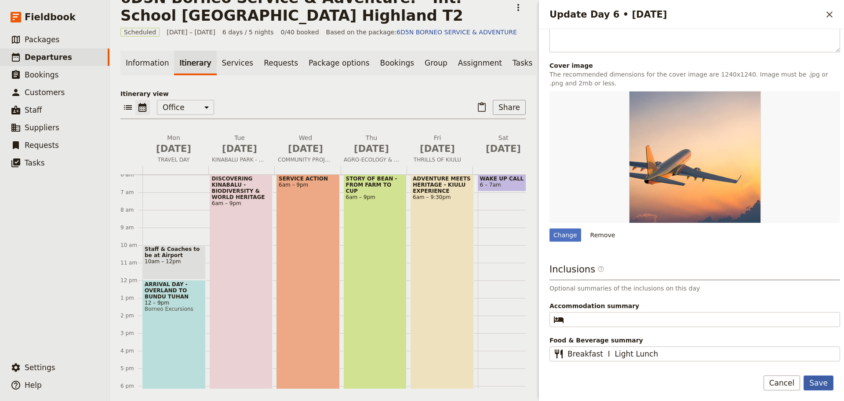
click at [816, 382] on button "Save" at bounding box center [819, 382] width 30 height 15
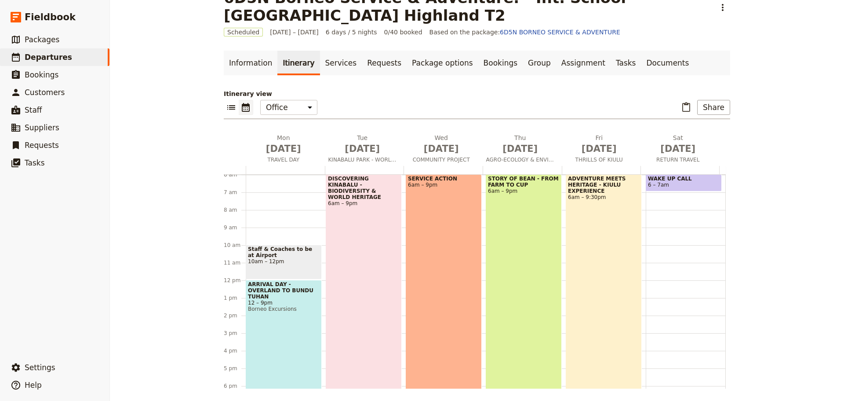
click at [684, 175] on div "WAKE UP CALL 6 – 7am" at bounding box center [684, 182] width 76 height 17
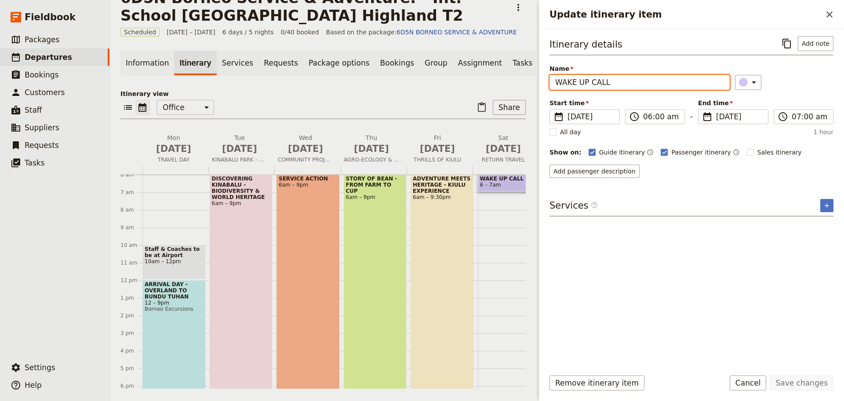
drag, startPoint x: 625, startPoint y: 75, endPoint x: 531, endPoint y: 77, distance: 93.7
click at [531, 77] on div "6D5N Borneo Service & Adventure. - Int. School [GEOGRAPHIC_DATA] Highland T2 ​ …" at bounding box center [477, 200] width 734 height 401
type input "d"
type input "DEPARTURE DAY"
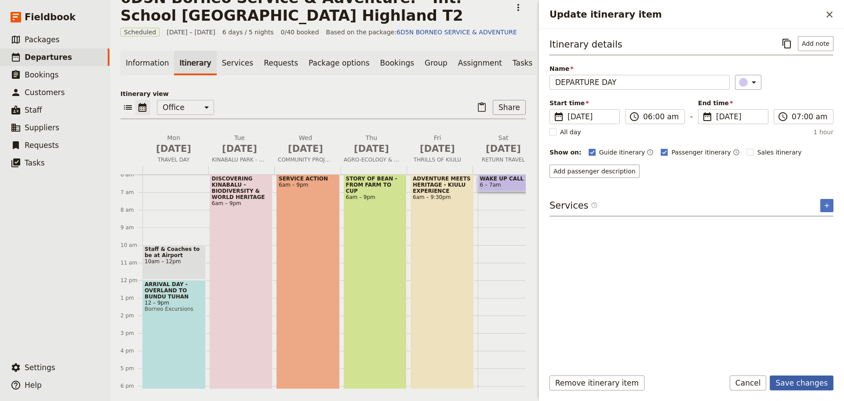
click at [792, 378] on button "Save changes" at bounding box center [802, 382] width 64 height 15
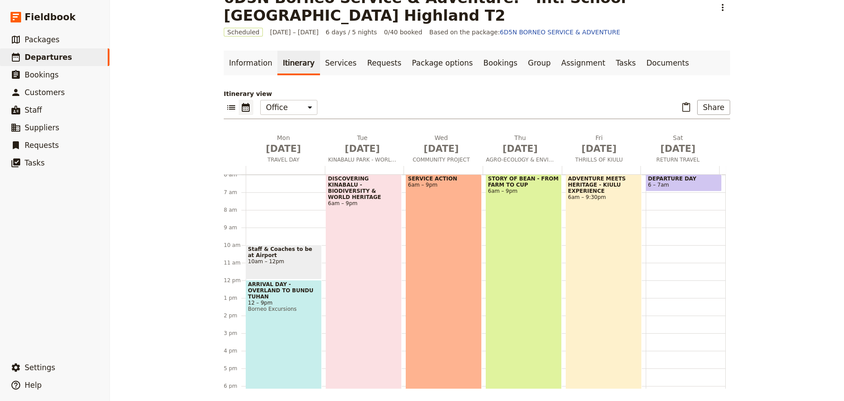
click at [674, 188] on span at bounding box center [683, 189] width 75 height 4
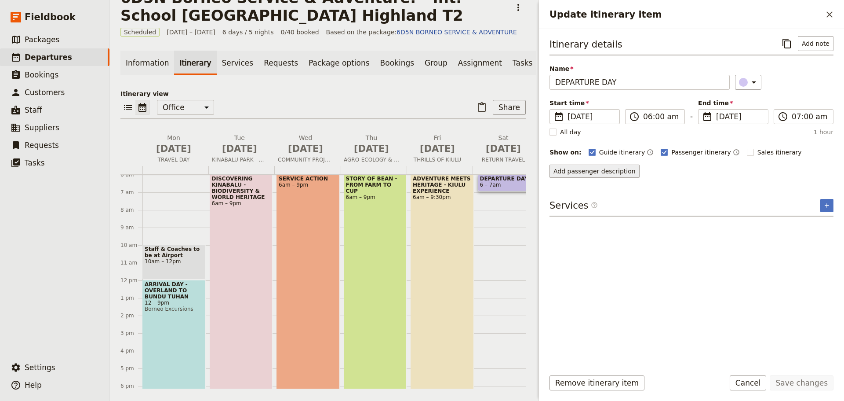
click at [601, 172] on button "Add passenger description" at bounding box center [595, 170] width 90 height 13
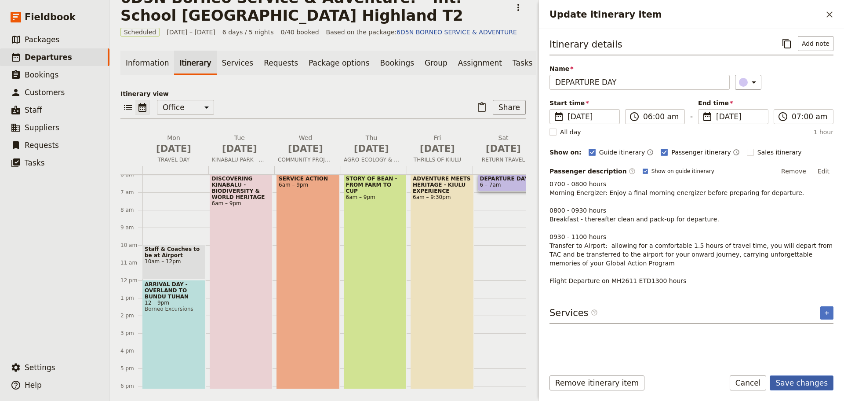
click at [806, 383] on button "Save changes" at bounding box center [802, 382] width 64 height 15
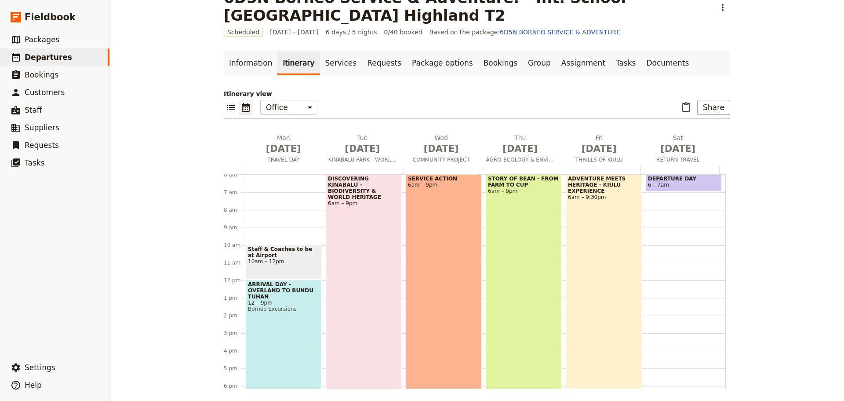
click at [671, 185] on span "6 – 7am" at bounding box center [684, 185] width 72 height 6
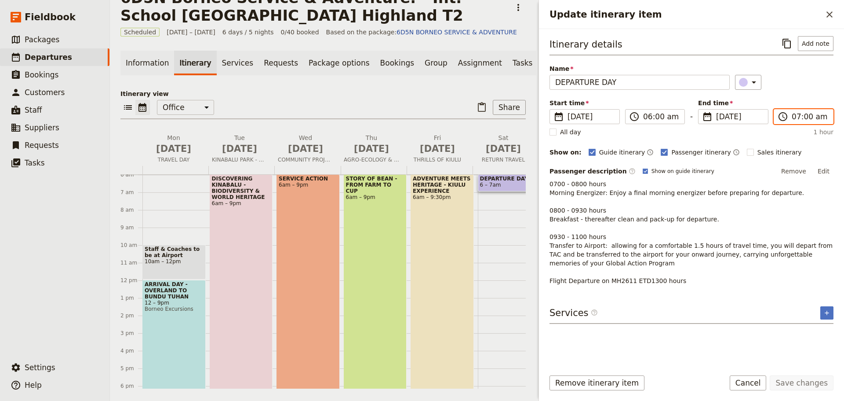
click at [802, 114] on input "07:00 am" at bounding box center [810, 116] width 36 height 11
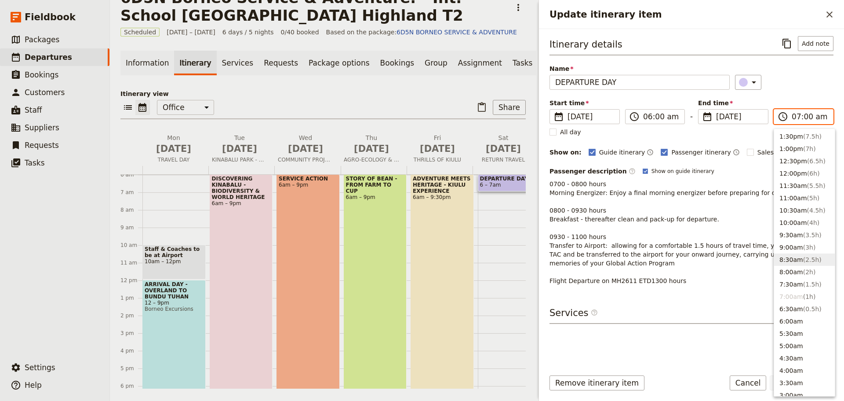
scroll to position [234, 0]
click at [791, 186] on button "12:00pm ( 6h )" at bounding box center [804, 185] width 61 height 12
type input "12:00 pm"
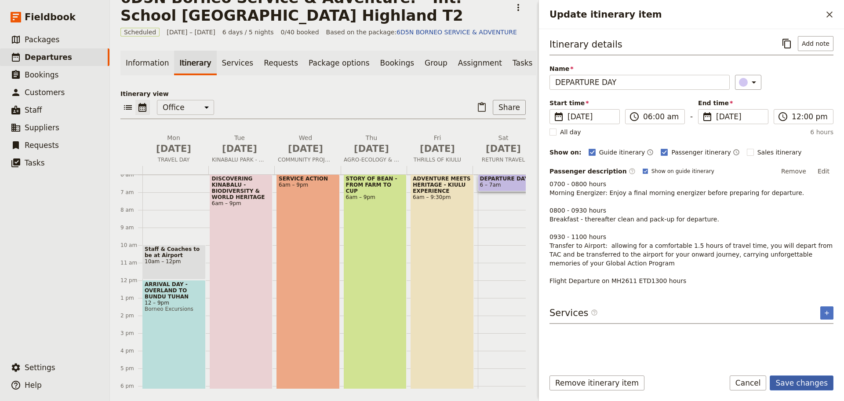
click at [799, 386] on button "Save changes" at bounding box center [802, 382] width 64 height 15
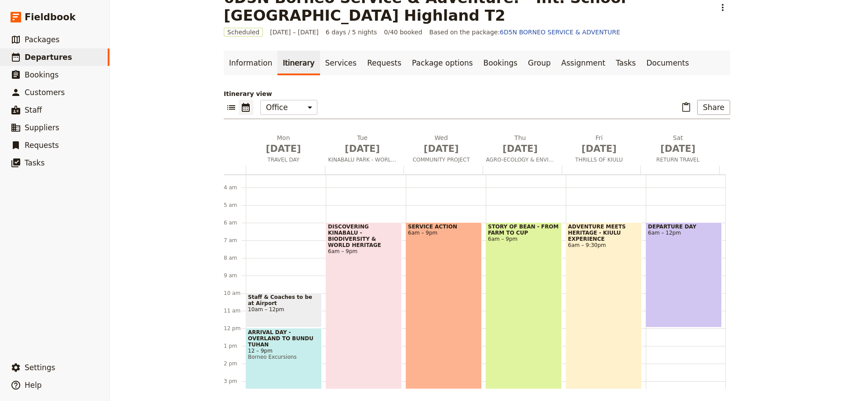
scroll to position [33, 0]
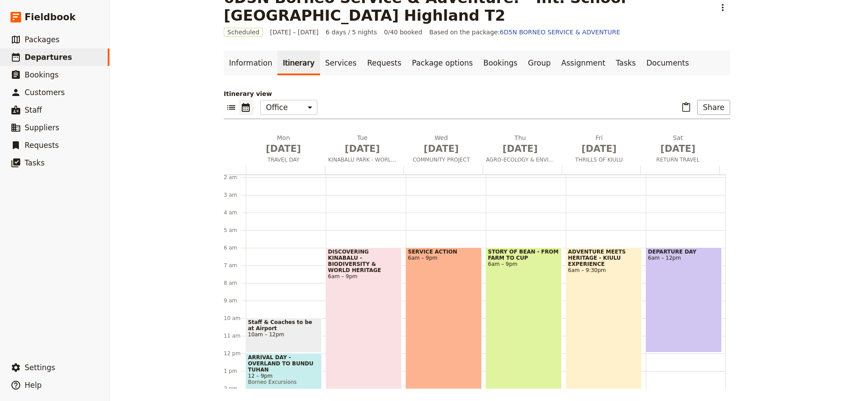
click at [759, 231] on div "6D5N Borneo Service & Adventure. - Int. School [GEOGRAPHIC_DATA] Highland T2 ​ …" at bounding box center [477, 200] width 734 height 401
click at [61, 59] on span "Departures" at bounding box center [48, 57] width 47 height 9
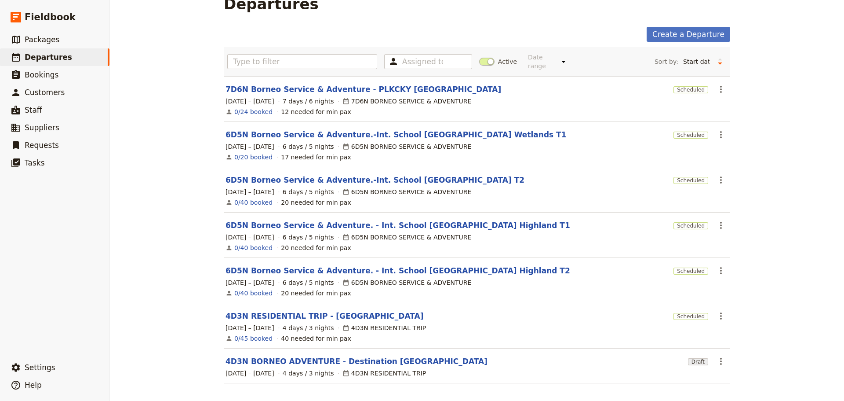
click at [430, 129] on link "6D5N Borneo Service & Adventure.-Int. School [GEOGRAPHIC_DATA] Wetlands T1" at bounding box center [396, 134] width 341 height 11
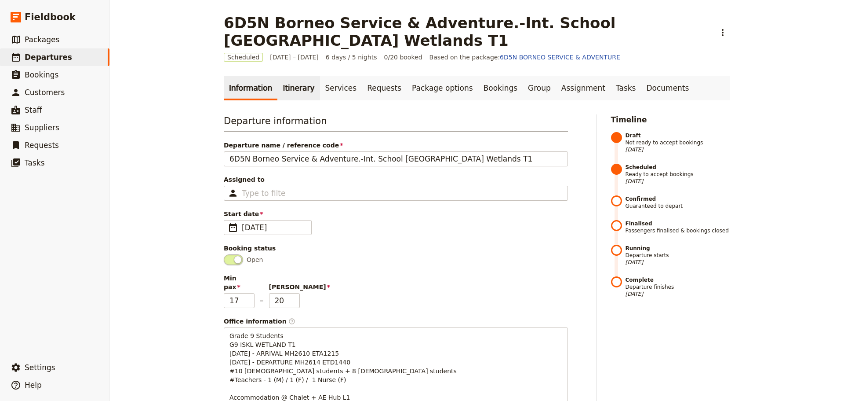
click at [288, 88] on link "Itinerary" at bounding box center [298, 88] width 42 height 25
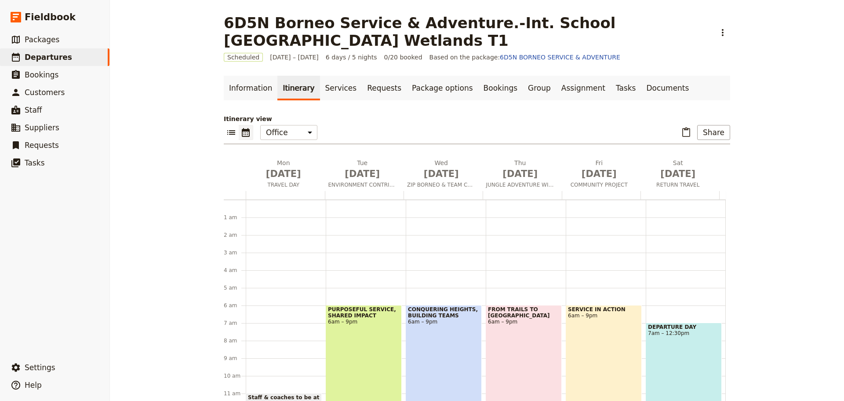
scroll to position [97, 0]
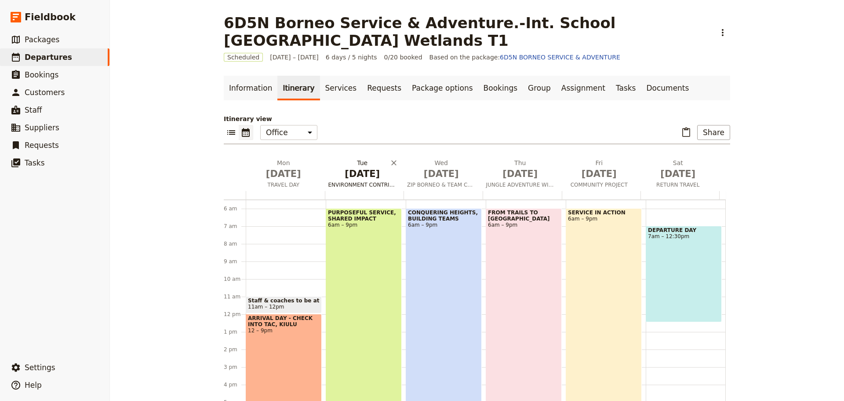
click at [377, 186] on span "ENVIRONMENT CONTRIBUTION" at bounding box center [363, 184] width 76 height 7
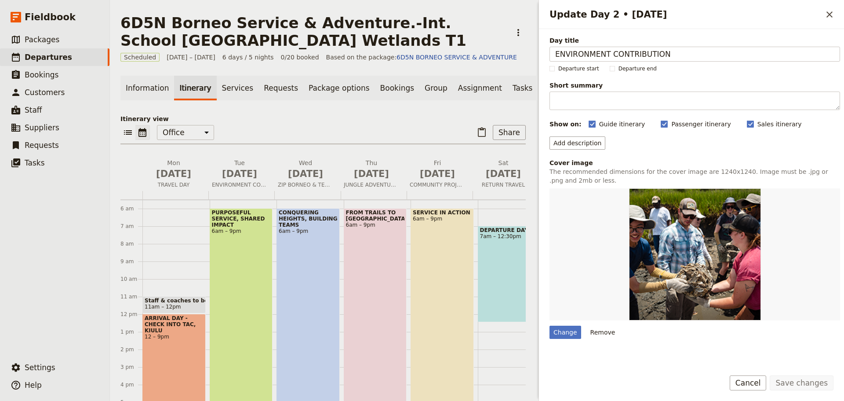
drag, startPoint x: 677, startPoint y: 52, endPoint x: 549, endPoint y: 53, distance: 128.4
click at [549, 53] on div "Day title ENVIRONMENT CONTRIBUTION Departure start Departure end Short summary …" at bounding box center [691, 195] width 305 height 333
click at [831, 14] on icon "Close drawer" at bounding box center [829, 14] width 11 height 11
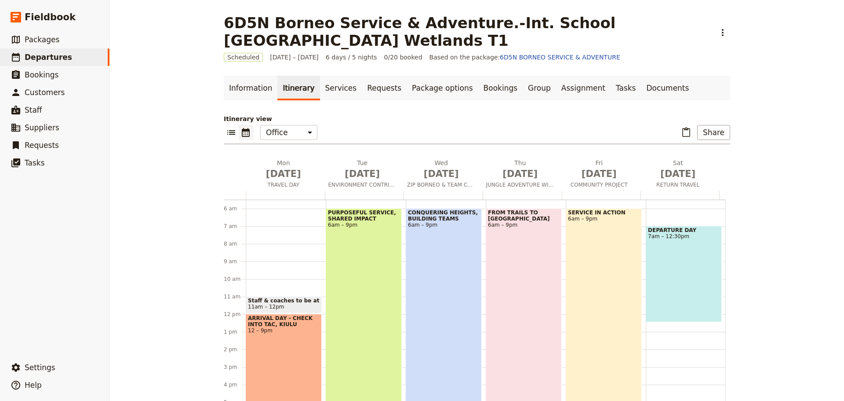
click at [592, 251] on div "SERVICE IN ACTION 6am – 9pm" at bounding box center [604, 339] width 76 height 263
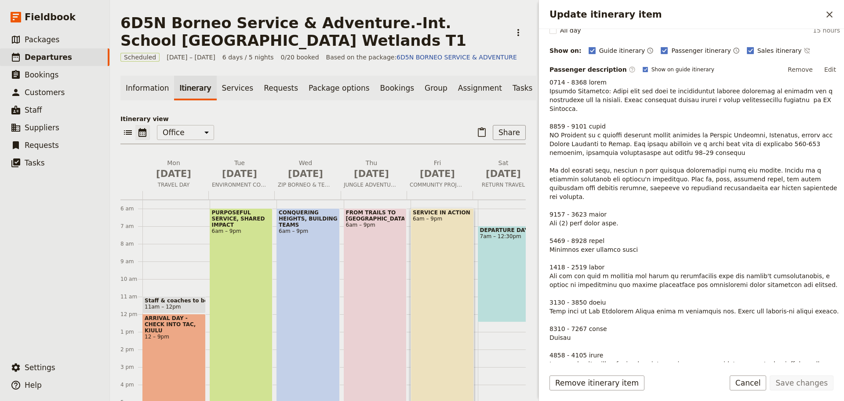
scroll to position [88, 0]
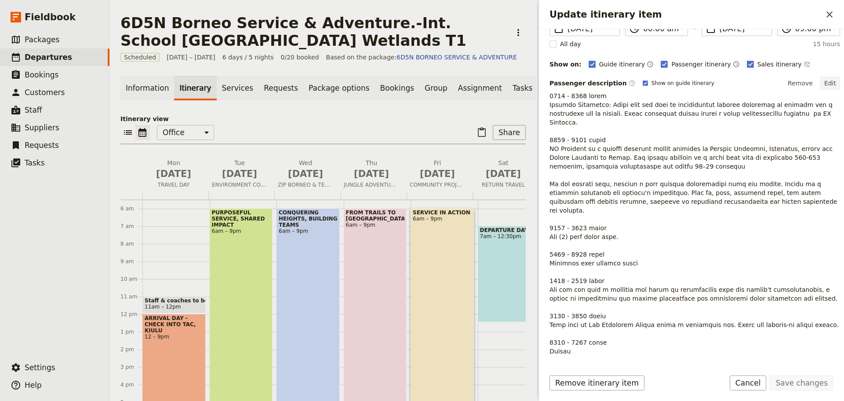
click at [829, 81] on button "Edit" at bounding box center [830, 83] width 20 height 13
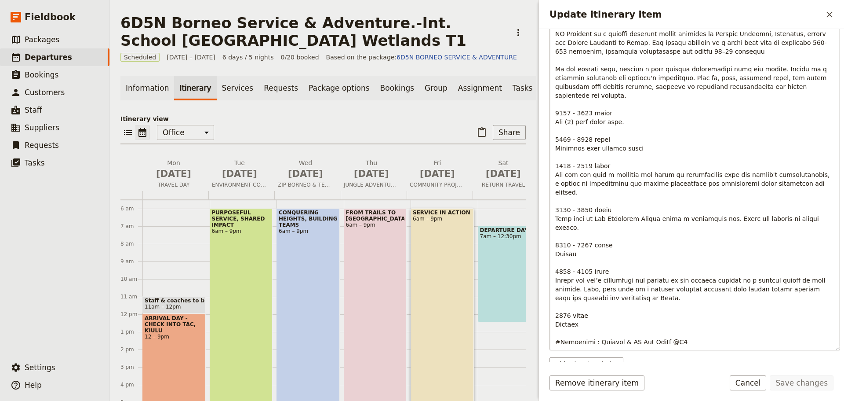
scroll to position [220, 0]
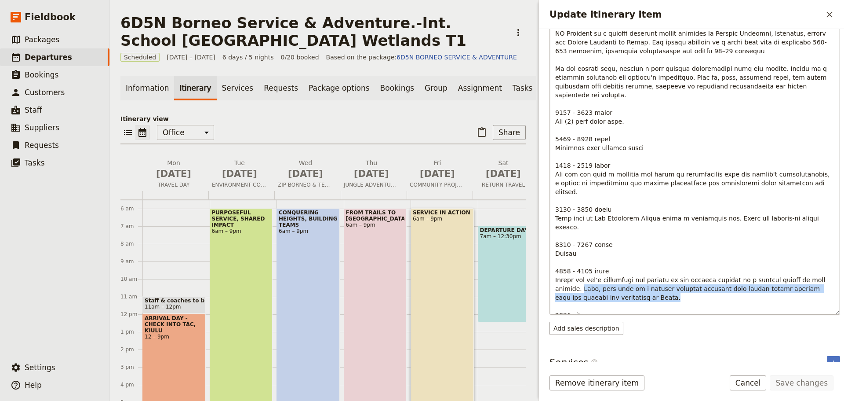
drag, startPoint x: 556, startPoint y: 253, endPoint x: 592, endPoint y: 264, distance: 37.7
click at [592, 264] on p "Update itinerary item" at bounding box center [694, 160] width 279 height 369
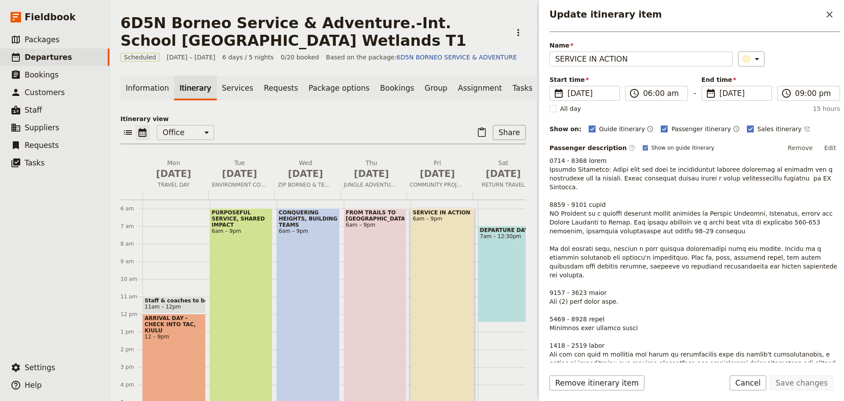
scroll to position [18, 0]
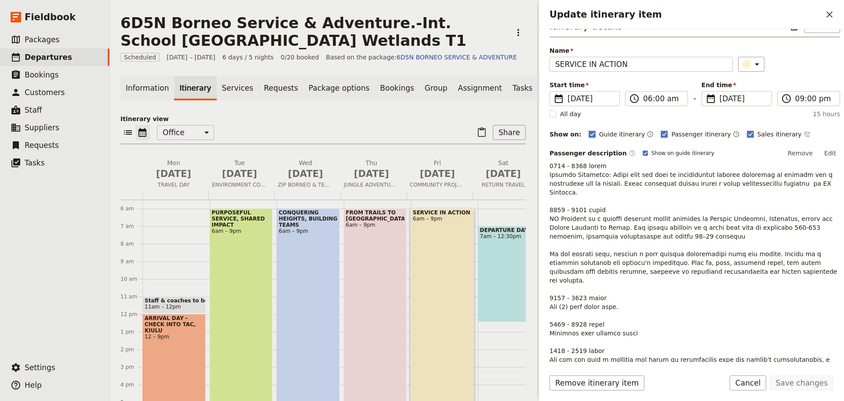
click at [823, 151] on button "Edit" at bounding box center [830, 152] width 20 height 13
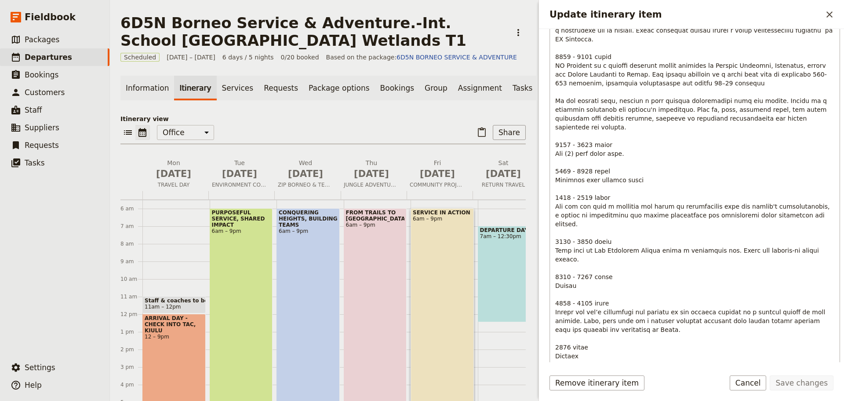
scroll to position [194, 0]
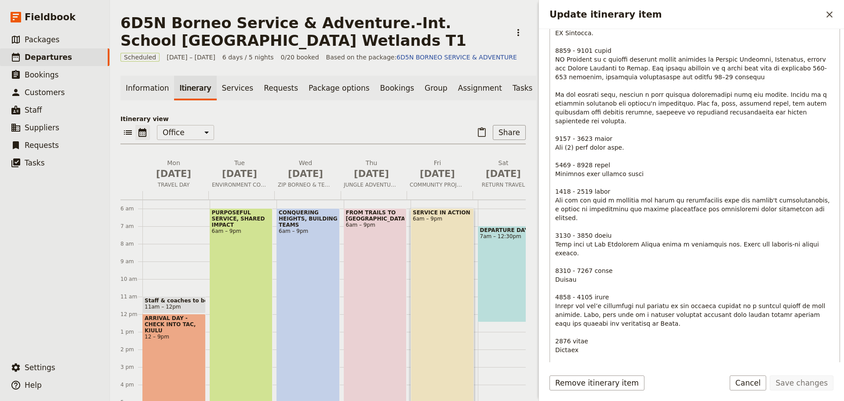
click at [598, 273] on span "Update itinerary item" at bounding box center [695, 187] width 280 height 368
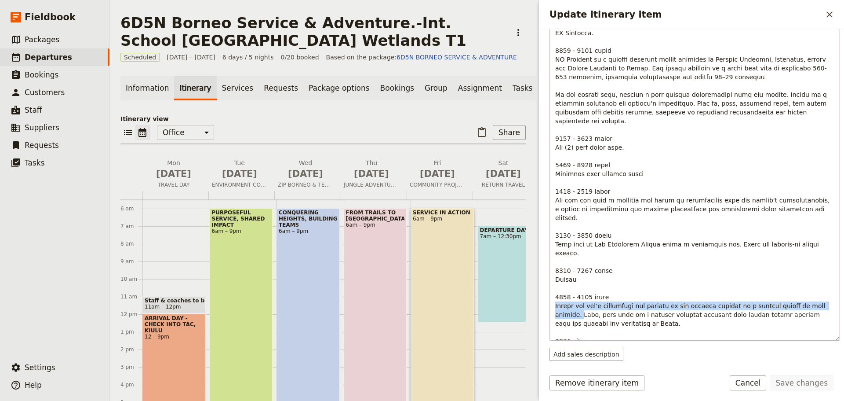
drag, startPoint x: 555, startPoint y: 269, endPoint x: 828, endPoint y: 270, distance: 273.1
click at [828, 270] on div "Update itinerary item" at bounding box center [695, 169] width 290 height 341
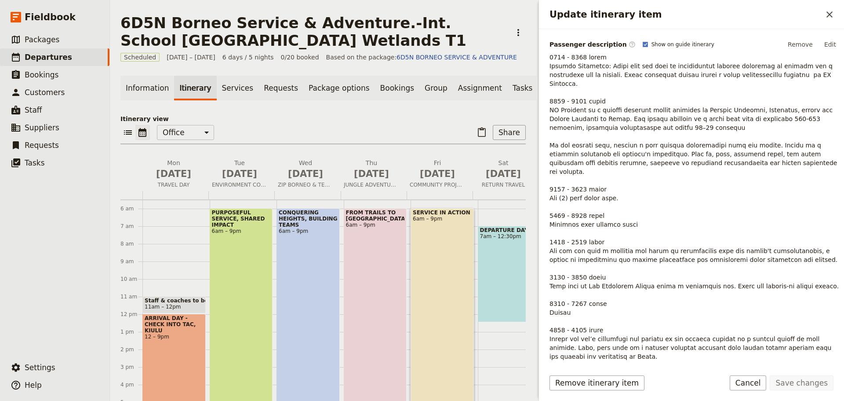
scroll to position [176, 0]
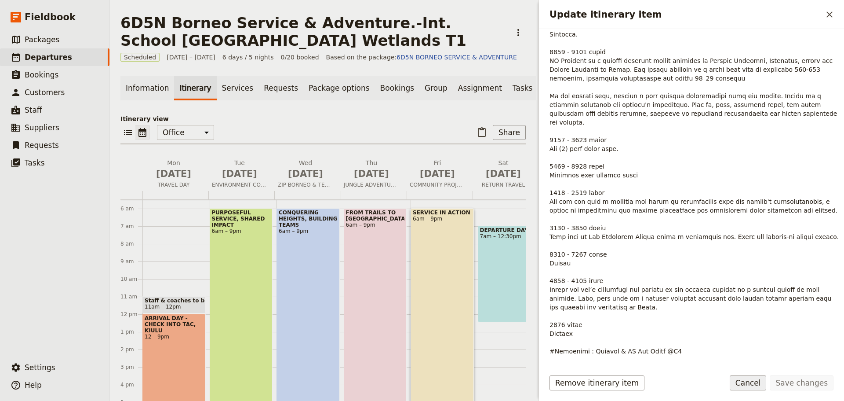
click at [755, 381] on button "Cancel" at bounding box center [748, 382] width 37 height 15
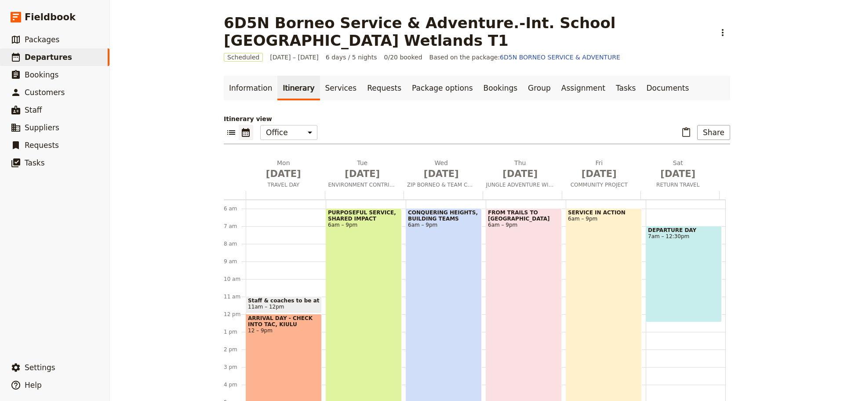
scroll to position [13, 0]
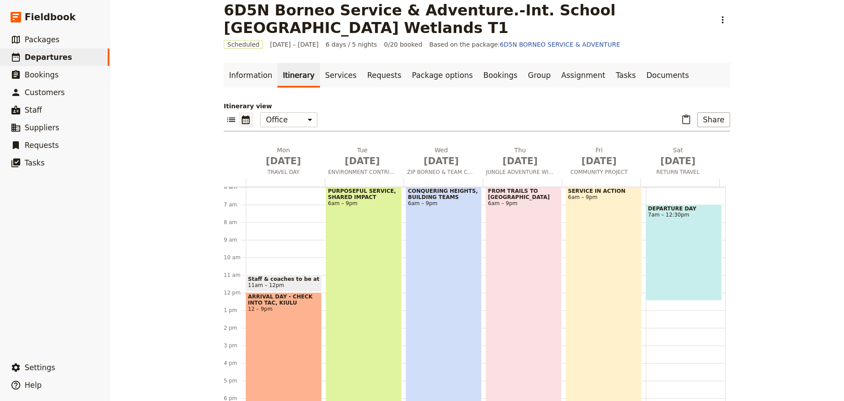
click at [452, 234] on div "[GEOGRAPHIC_DATA], BUILDING TEAMS 6am – 9pm" at bounding box center [444, 317] width 76 height 263
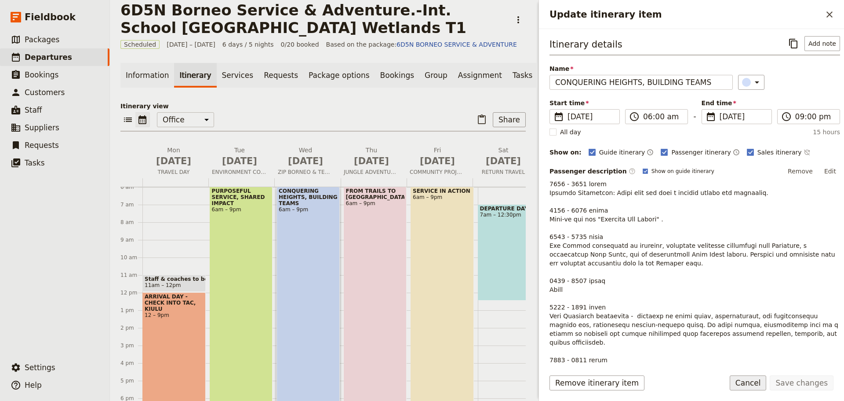
click at [764, 382] on button "Cancel" at bounding box center [748, 382] width 37 height 15
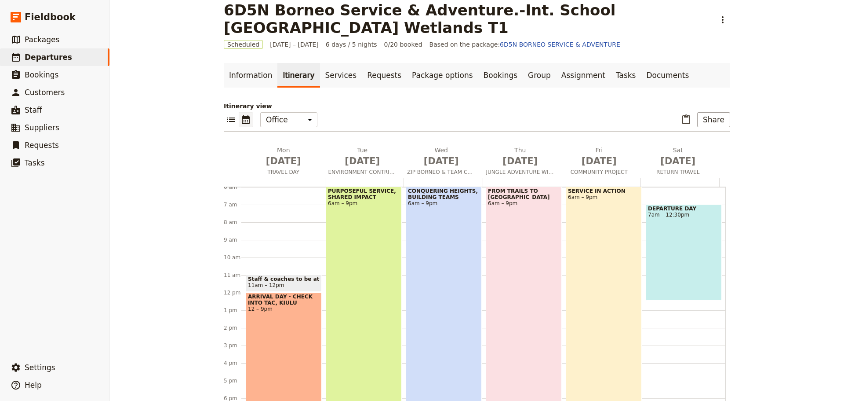
click at [599, 232] on div "SERVICE IN ACTION 6am – 9pm" at bounding box center [604, 317] width 76 height 263
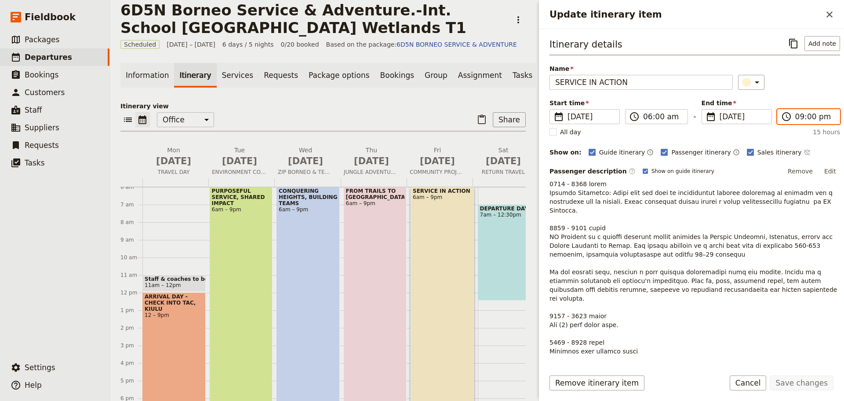
click at [803, 112] on input "09:00 pm" at bounding box center [814, 116] width 39 height 11
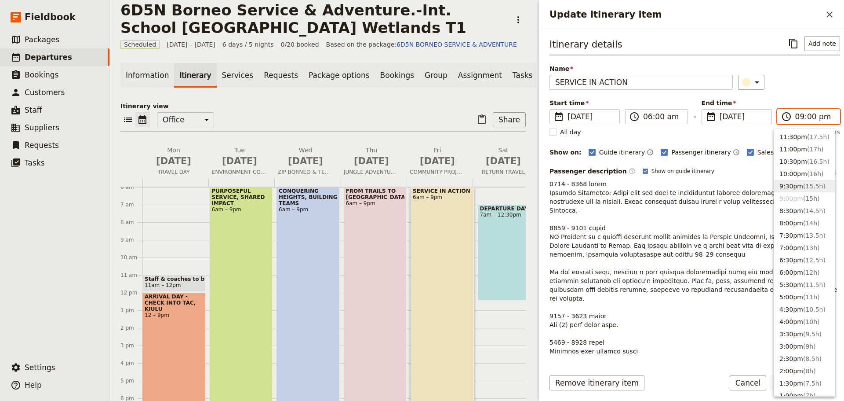
click at [797, 186] on button "9:30pm ( 15.5h )" at bounding box center [804, 186] width 61 height 12
type input "09:30 pm"
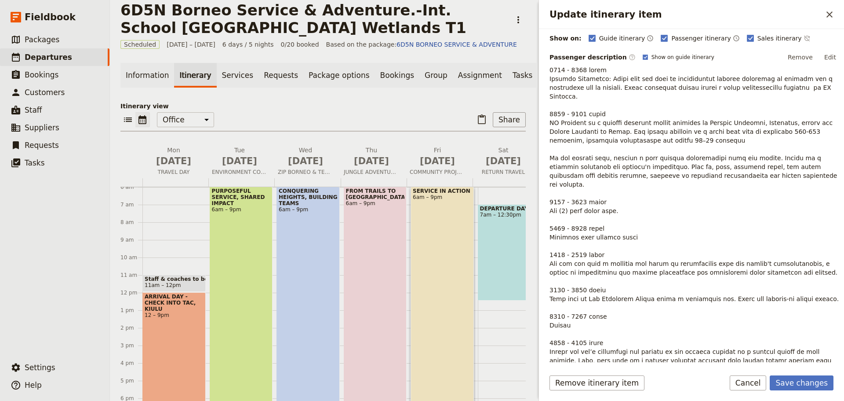
scroll to position [132, 0]
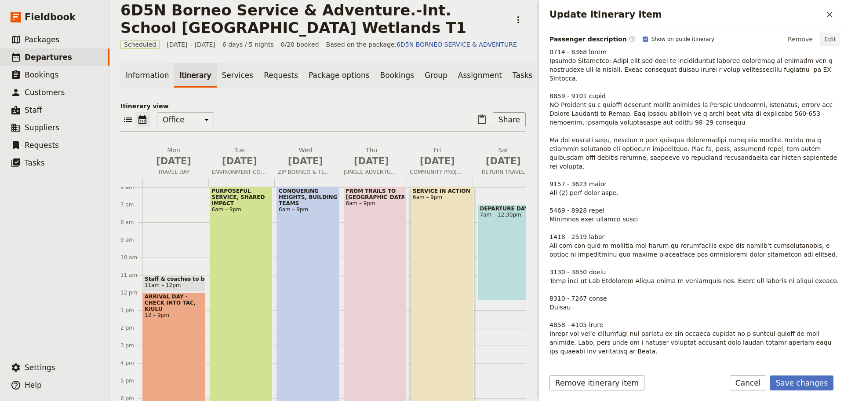
click at [826, 39] on button "Edit" at bounding box center [830, 39] width 20 height 13
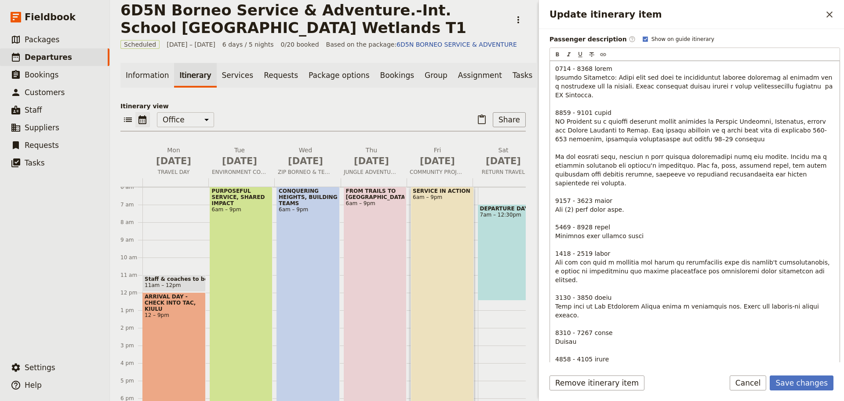
click at [587, 271] on span "Update itinerary item" at bounding box center [695, 249] width 280 height 368
click at [564, 297] on span "Update itinerary item" at bounding box center [695, 249] width 280 height 368
drag, startPoint x: 587, startPoint y: 297, endPoint x: 574, endPoint y: 297, distance: 12.8
click at [574, 297] on span "Update itinerary item" at bounding box center [695, 249] width 280 height 368
click at [576, 306] on p "Update itinerary item" at bounding box center [694, 248] width 279 height 369
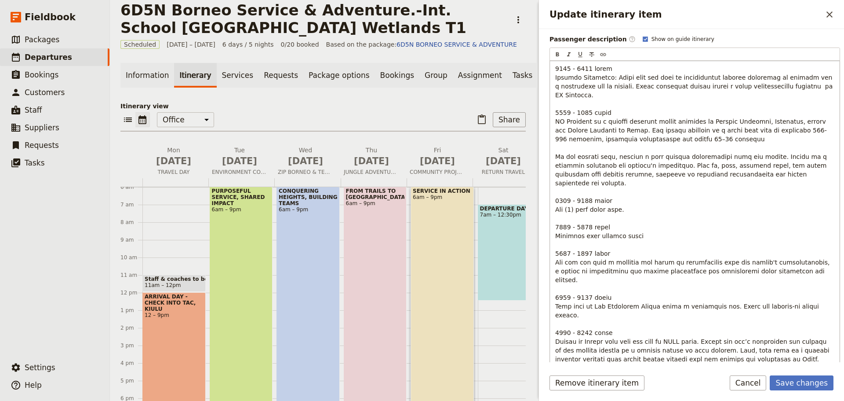
click at [667, 326] on span "Update itinerary item" at bounding box center [695, 235] width 280 height 341
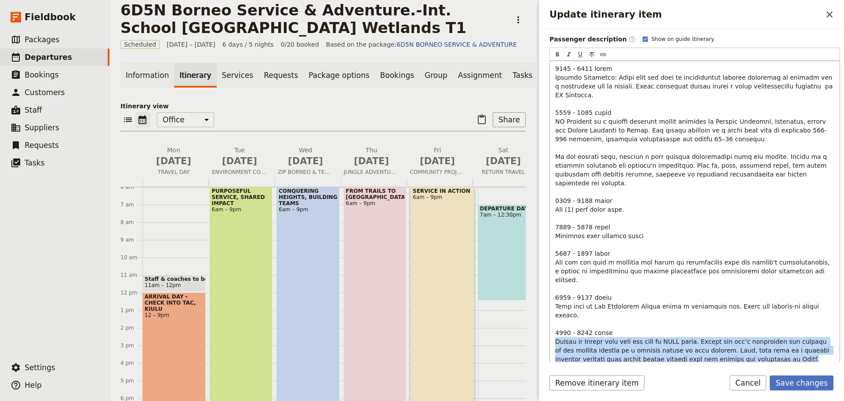
drag, startPoint x: 556, startPoint y: 304, endPoint x: 736, endPoint y: 326, distance: 181.6
click at [736, 326] on p "Update itinerary item" at bounding box center [694, 235] width 279 height 343
click at [802, 381] on button "Save changes" at bounding box center [802, 382] width 64 height 15
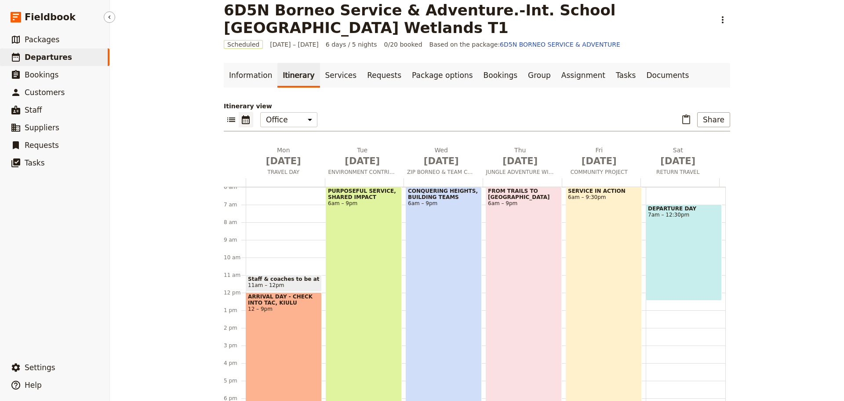
click at [47, 57] on span "Departures" at bounding box center [48, 57] width 47 height 9
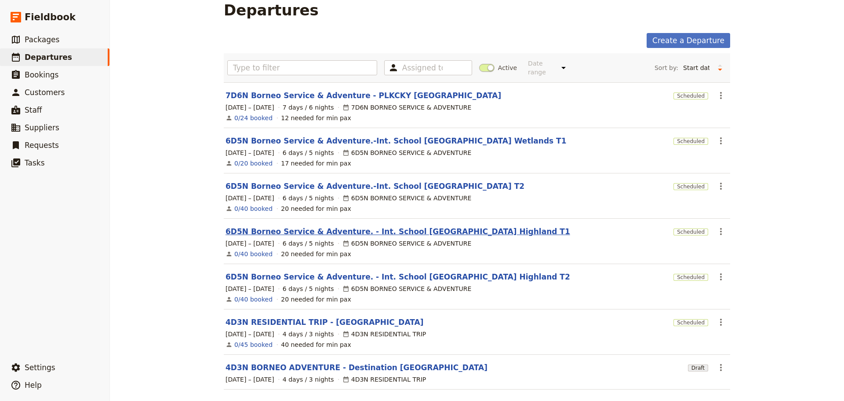
click at [368, 226] on link "6D5N Borneo Service & Adventure. - Int. School [GEOGRAPHIC_DATA] Highland T1" at bounding box center [398, 231] width 345 height 11
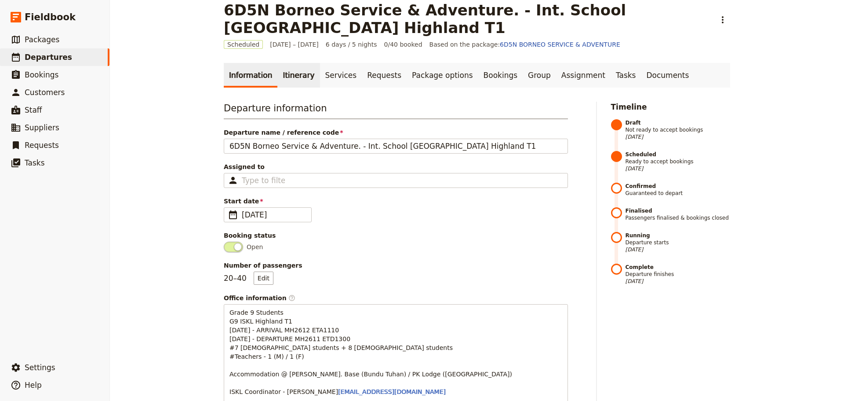
click at [295, 77] on link "Itinerary" at bounding box center [298, 75] width 42 height 25
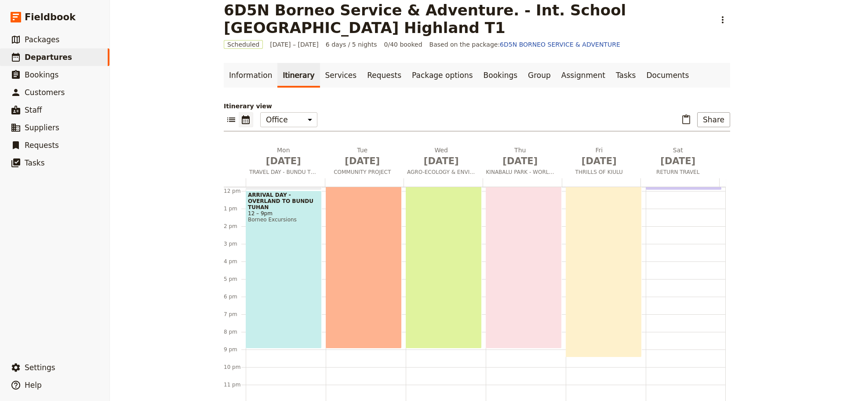
scroll to position [208, 0]
click at [613, 285] on div "ADVENTURE MEETS HERITAGE - KIULU EXPERIENCE 6am – 9:30pm" at bounding box center [604, 220] width 76 height 272
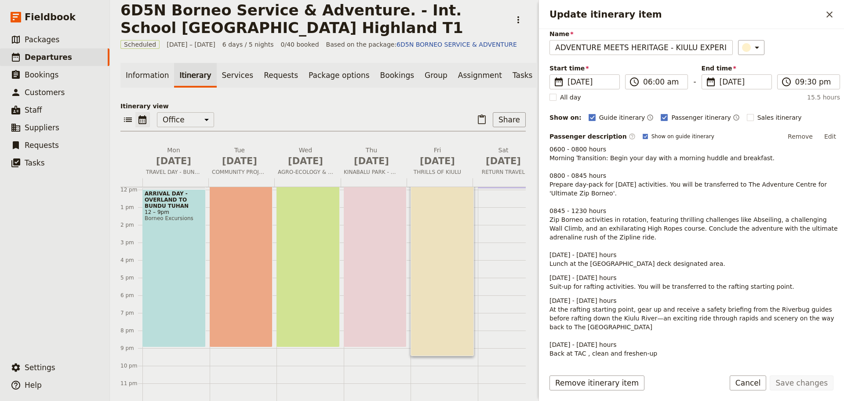
scroll to position [157, 0]
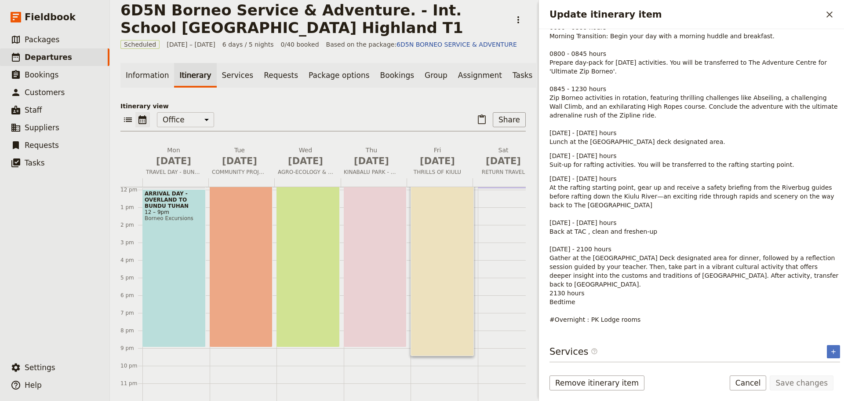
click at [578, 270] on span "[DATE] - [DATE] hours At the rafting starting point, gear up and receive a safe…" at bounding box center [695, 231] width 291 height 113
click at [613, 245] on p "[DATE] - [DATE] hours At the rafting starting point, gear up and receive a safe…" at bounding box center [695, 248] width 291 height 149
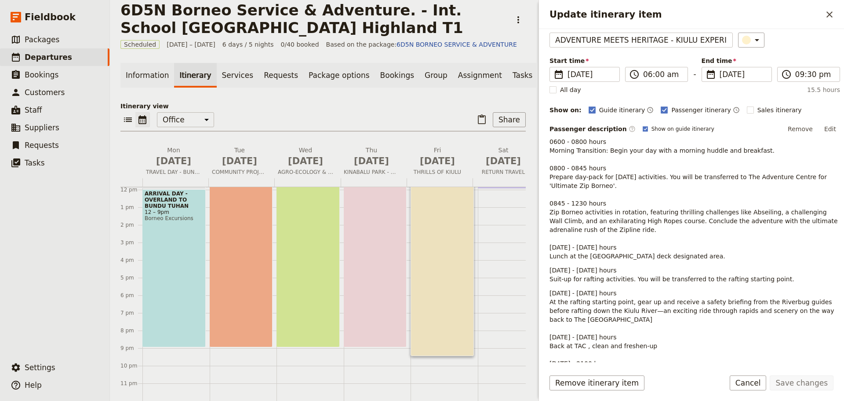
scroll to position [25, 0]
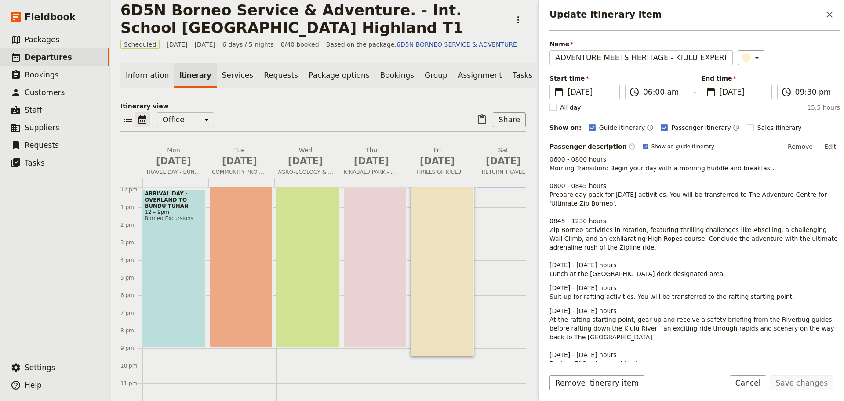
click at [827, 147] on button "Edit" at bounding box center [830, 146] width 20 height 13
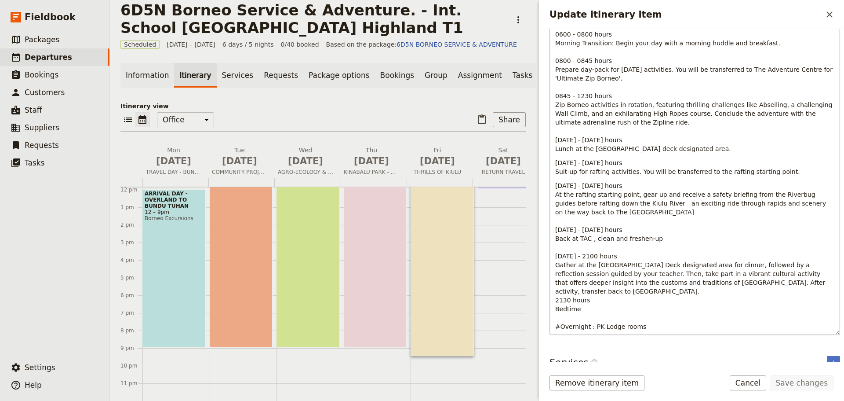
scroll to position [177, 0]
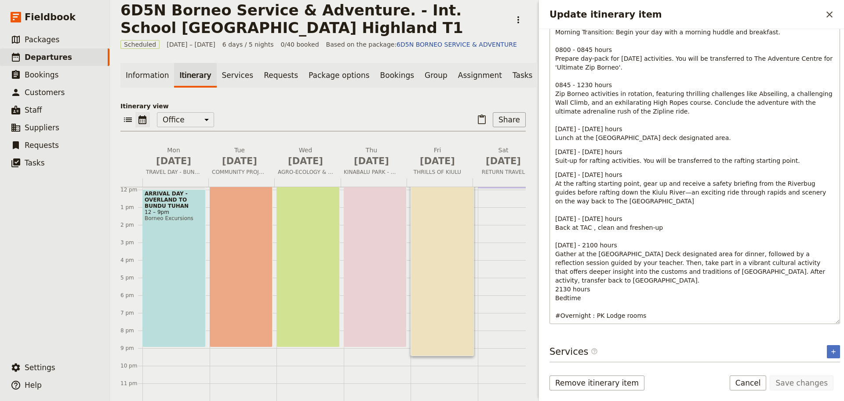
click at [614, 242] on p "[DATE] - [DATE] hours At the rafting starting point, gear up and receive a safe…" at bounding box center [694, 244] width 279 height 149
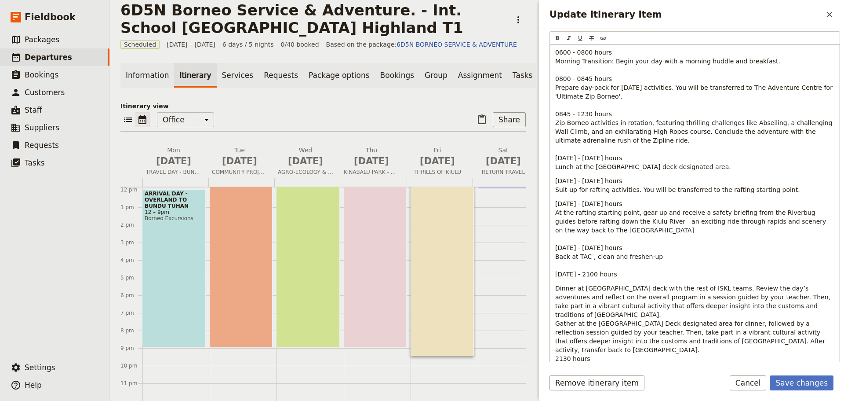
scroll to position [119, 0]
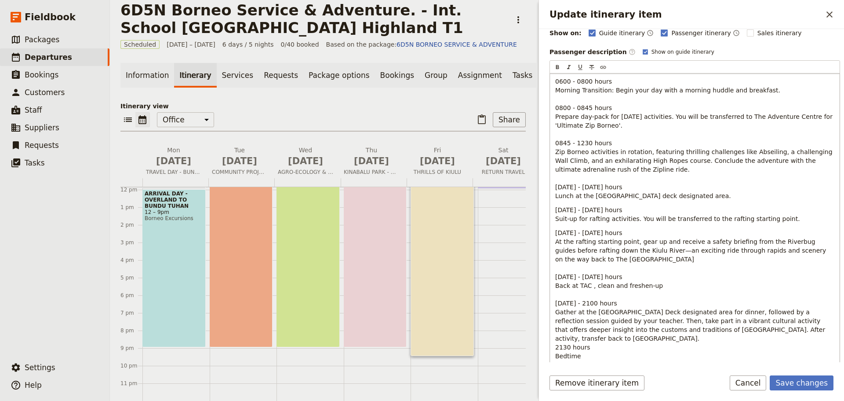
drag, startPoint x: 633, startPoint y: 311, endPoint x: 641, endPoint y: 317, distance: 9.1
click at [634, 311] on span "[DATE] - [DATE] hours At the rafting starting point, gear up and receive a safe…" at bounding box center [691, 285] width 273 height 113
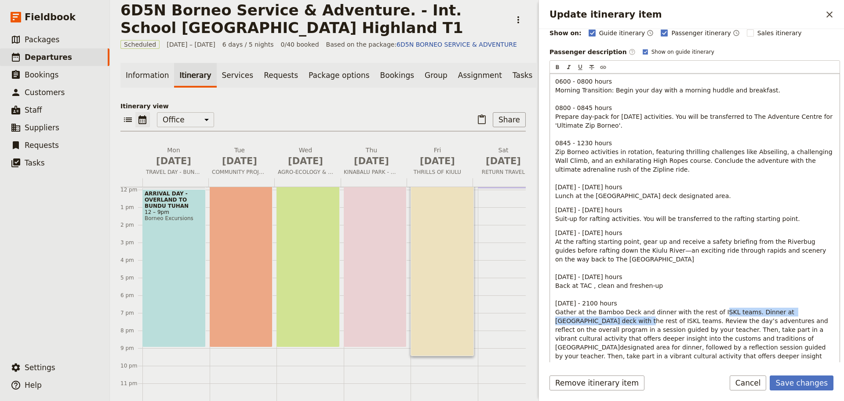
drag, startPoint x: 740, startPoint y: 310, endPoint x: 605, endPoint y: 321, distance: 135.5
click at [605, 321] on span "[DATE] - [DATE] hours At the rafting starting point, gear up and receive a safe…" at bounding box center [692, 303] width 275 height 148
click at [754, 320] on span "[DATE] - [DATE] hours At the rafting starting point, gear up and receive a safe…" at bounding box center [693, 298] width 277 height 139
click at [725, 338] on span "[DATE] - [DATE] hours At the rafting starting point, gear up and receive a safe…" at bounding box center [693, 298] width 277 height 139
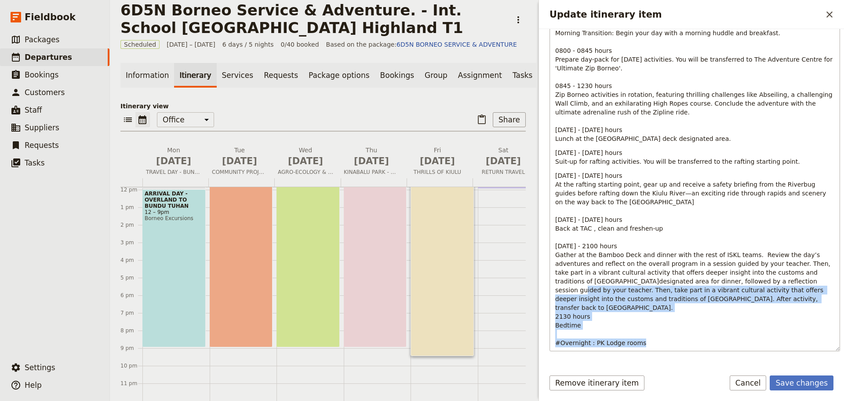
scroll to position [204, 0]
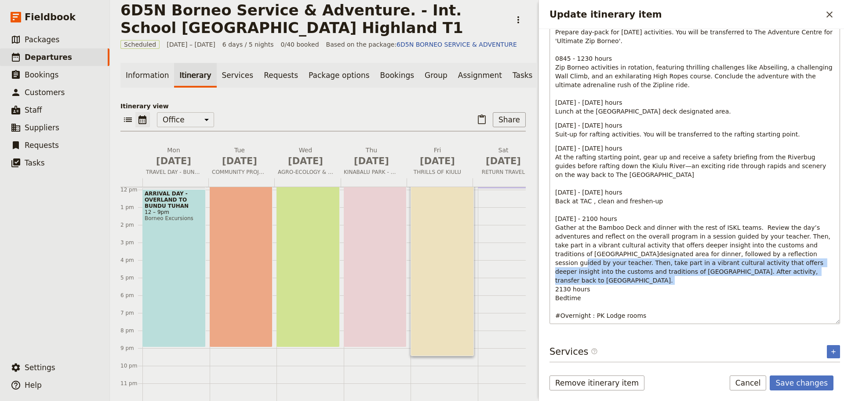
drag, startPoint x: 739, startPoint y: 339, endPoint x: 753, endPoint y: 279, distance: 61.4
click at [753, 279] on p "[DATE] - [DATE] hours At the rafting starting point, gear up and receive a safe…" at bounding box center [694, 232] width 279 height 176
click at [752, 282] on p "[DATE] - [DATE] hours At the rafting starting point, gear up and receive a safe…" at bounding box center [694, 232] width 279 height 176
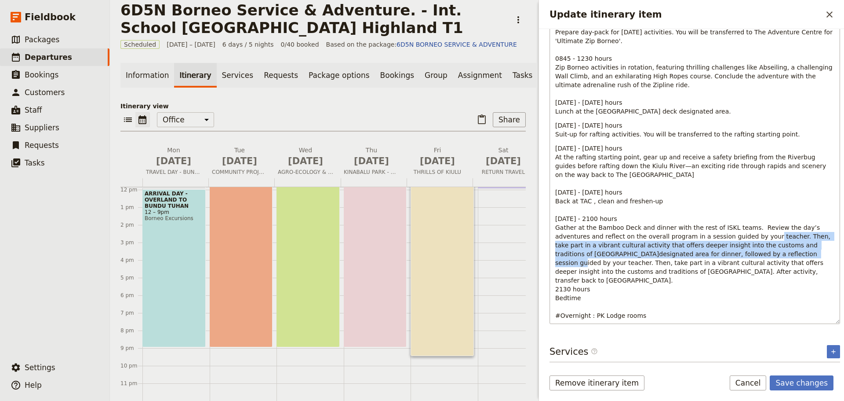
drag, startPoint x: 751, startPoint y: 236, endPoint x: 738, endPoint y: 251, distance: 19.9
click at [738, 251] on span "[DATE] - [DATE] hours At the rafting starting point, gear up and receive a safe…" at bounding box center [693, 214] width 277 height 139
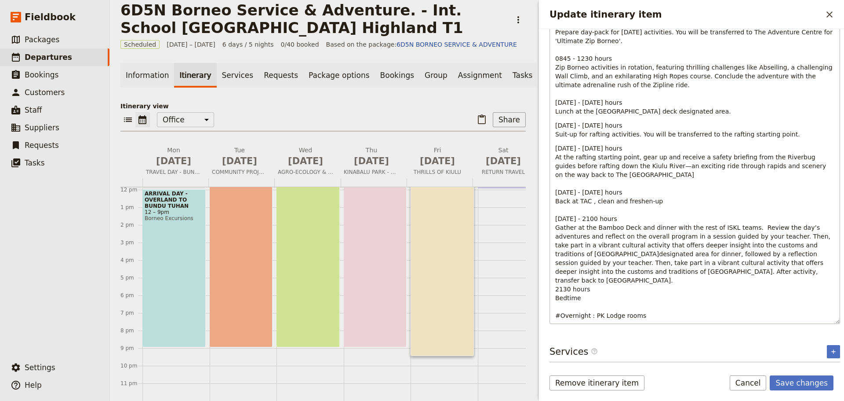
scroll to position [186, 0]
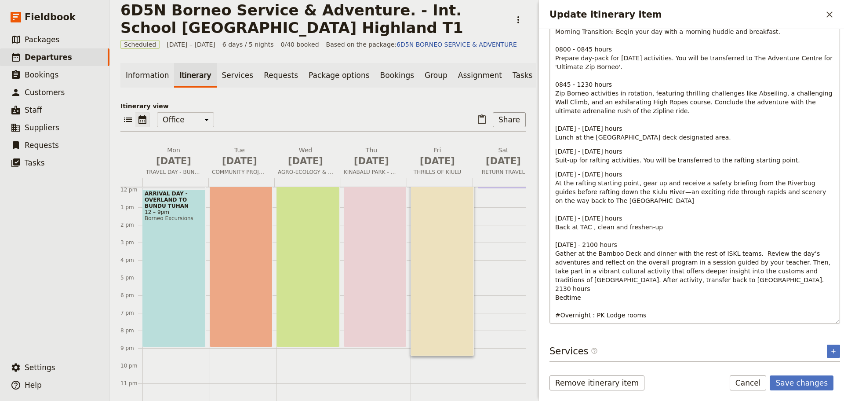
click at [569, 246] on span "[DATE] - [DATE] hours At the rafting starting point, gear up and receive a safe…" at bounding box center [693, 227] width 277 height 113
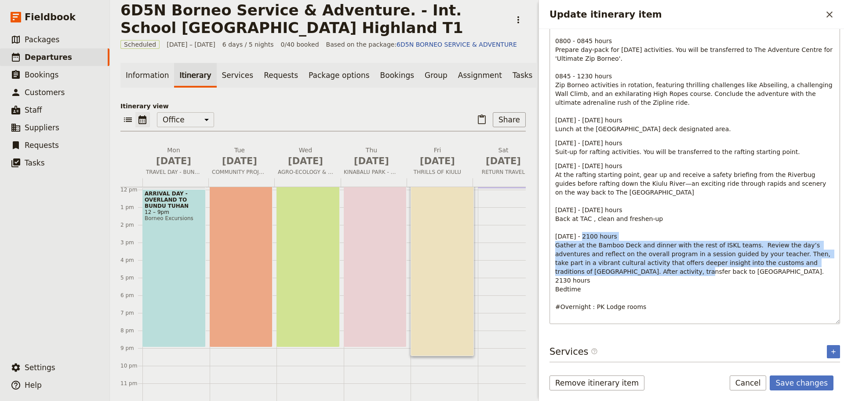
drag, startPoint x: 555, startPoint y: 244, endPoint x: 628, endPoint y: 267, distance: 76.6
click at [628, 267] on p "[DATE] - [DATE] hours At the rafting starting point, gear up and receive a safe…" at bounding box center [694, 235] width 279 height 149
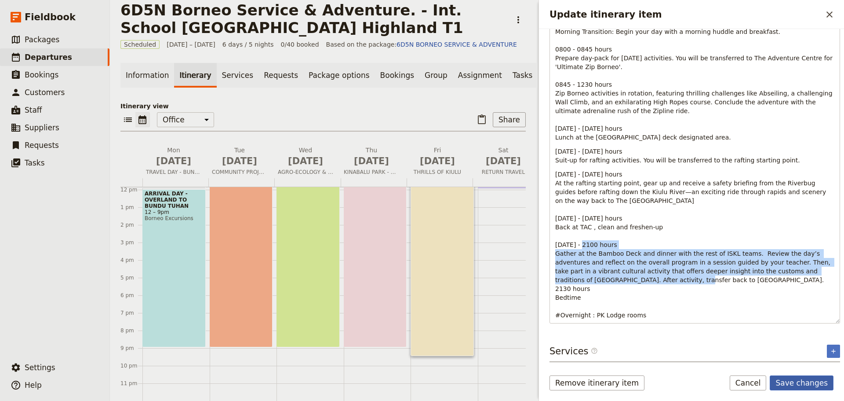
click at [810, 384] on button "Save changes" at bounding box center [802, 382] width 64 height 15
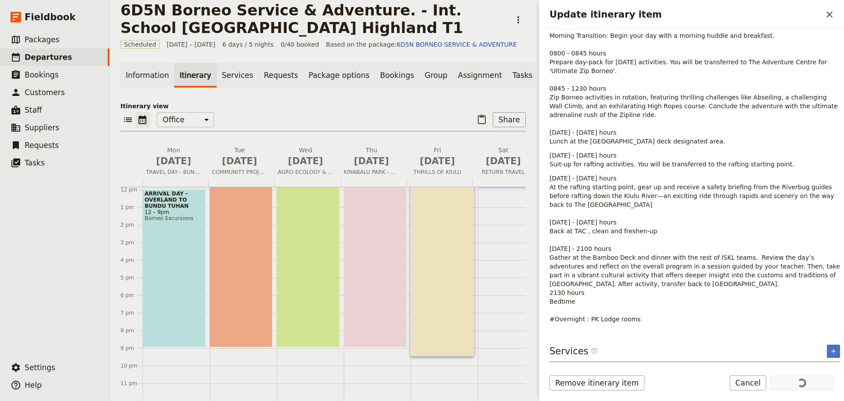
scroll to position [163, 0]
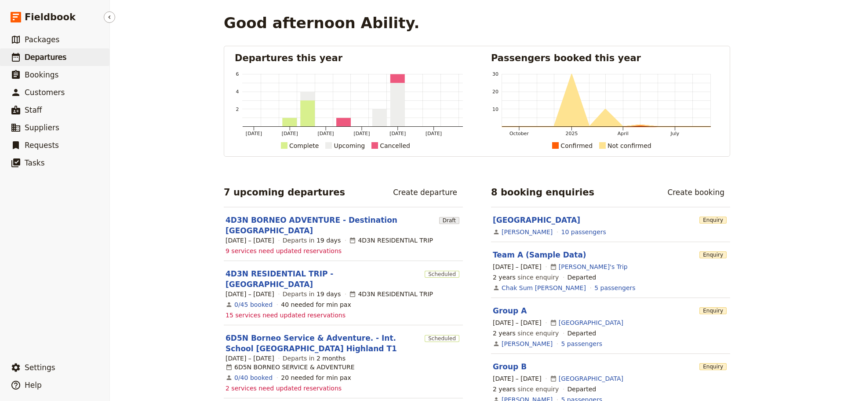
drag, startPoint x: 33, startPoint y: 58, endPoint x: 37, endPoint y: 61, distance: 5.0
click at [34, 58] on span "Departures" at bounding box center [46, 57] width 42 height 9
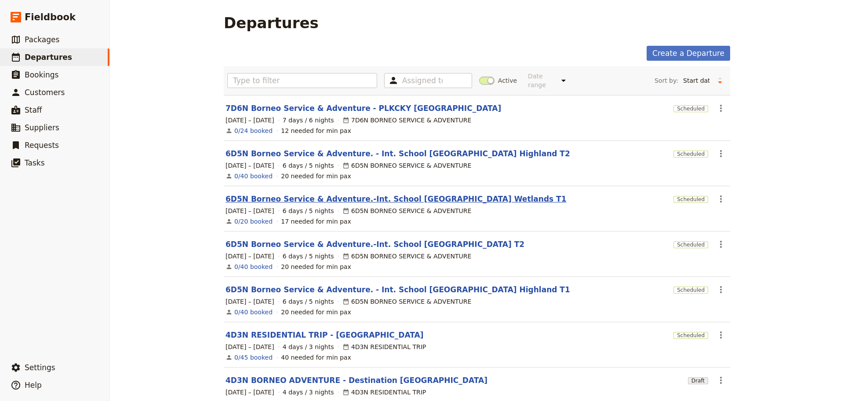
click at [463, 197] on link "6D5N Borneo Service & Adventure.-Int. School [GEOGRAPHIC_DATA] Wetlands T1" at bounding box center [396, 198] width 341 height 11
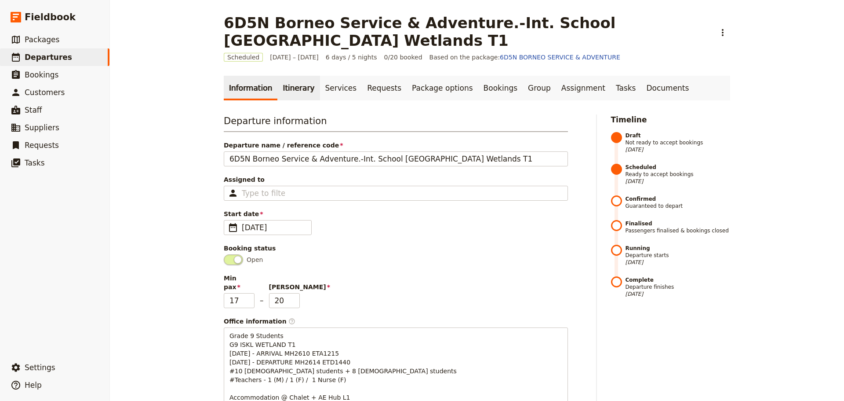
click at [292, 91] on link "Itinerary" at bounding box center [298, 88] width 42 height 25
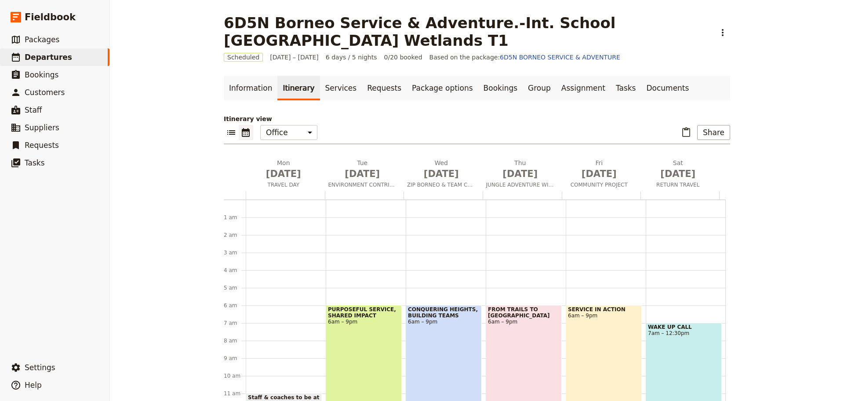
scroll to position [97, 0]
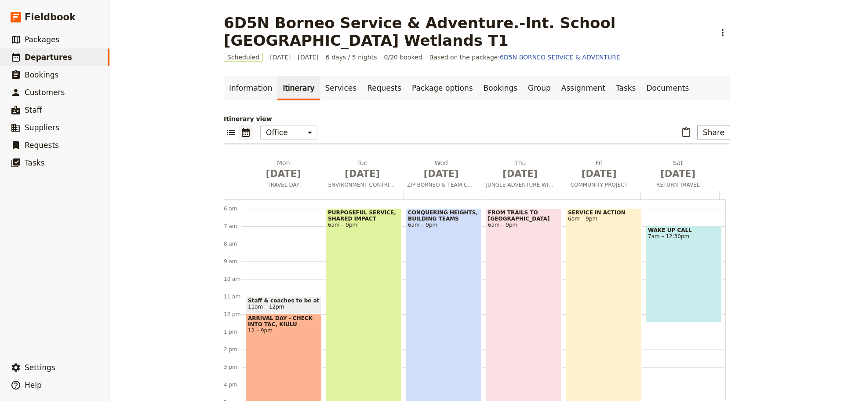
click at [432, 240] on div "[GEOGRAPHIC_DATA], BUILDING TEAMS 6am – 9pm" at bounding box center [444, 339] width 76 height 263
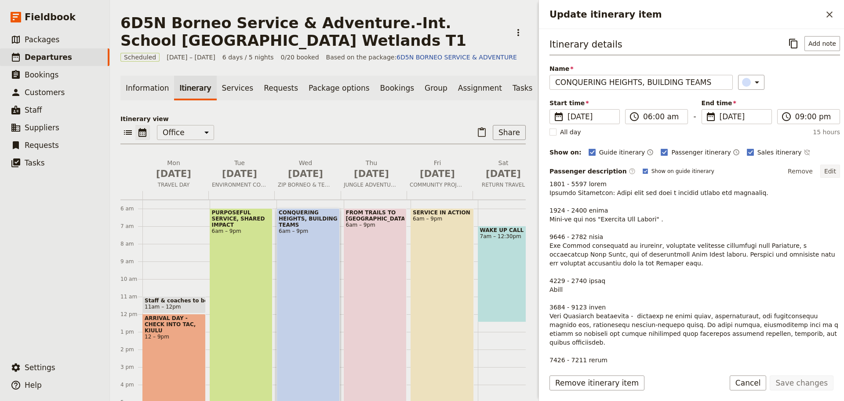
click at [827, 169] on button "Edit" at bounding box center [830, 170] width 20 height 13
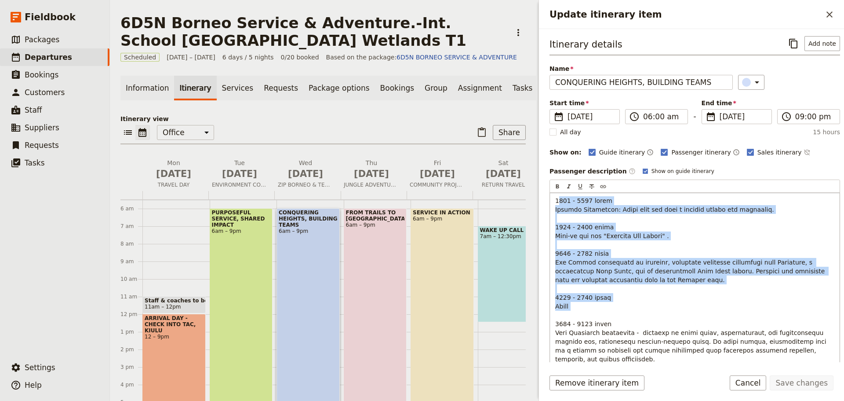
drag, startPoint x: 557, startPoint y: 201, endPoint x: 733, endPoint y: 314, distance: 209.1
click at [733, 314] on p "Update itinerary item" at bounding box center [694, 336] width 279 height 281
copy span "600 - 0800 hours Morning Transition: Begin your day with a morning huddle and b…"
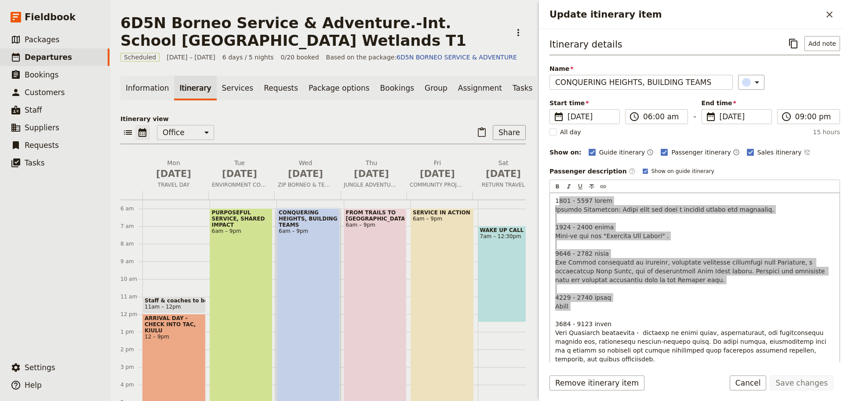
scroll to position [90, 0]
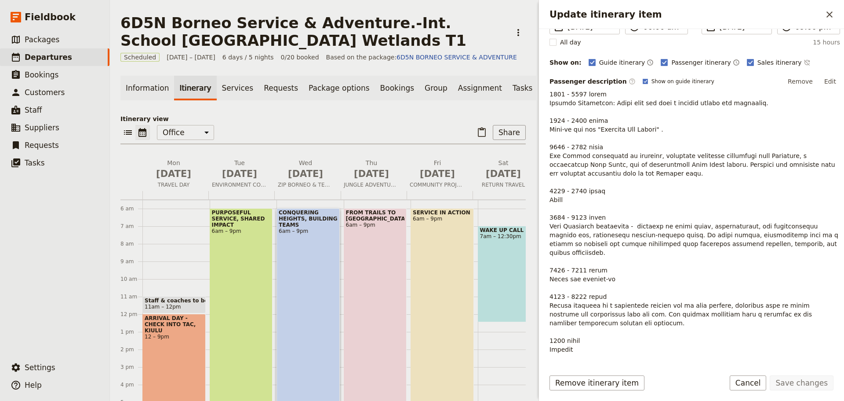
drag, startPoint x: 759, startPoint y: 384, endPoint x: 747, endPoint y: 383, distance: 12.3
click at [759, 384] on button "Cancel" at bounding box center [748, 382] width 37 height 15
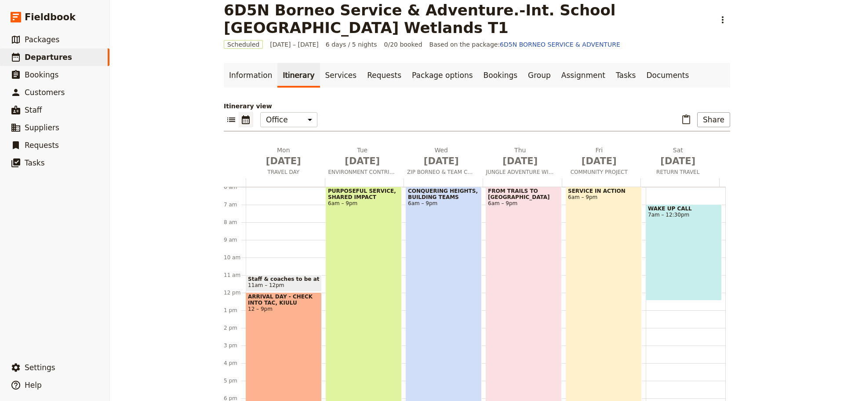
click at [522, 263] on div "FROM TRAILS TO RAPIDS 6am – 9pm" at bounding box center [524, 317] width 76 height 263
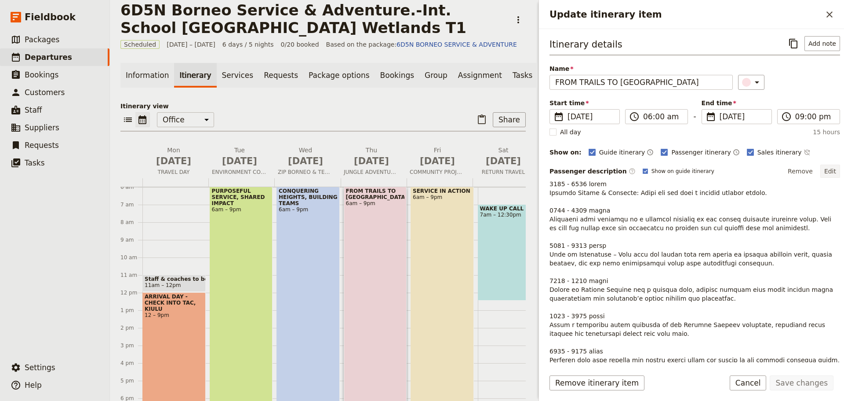
click at [828, 172] on button "Edit" at bounding box center [830, 170] width 20 height 13
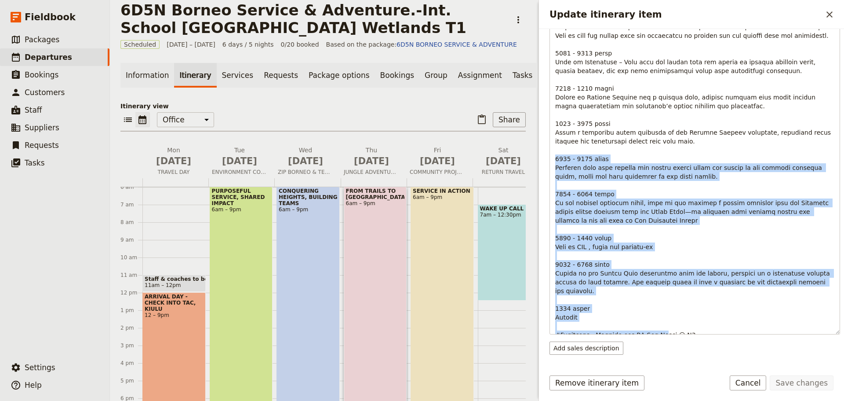
scroll to position [240, 0]
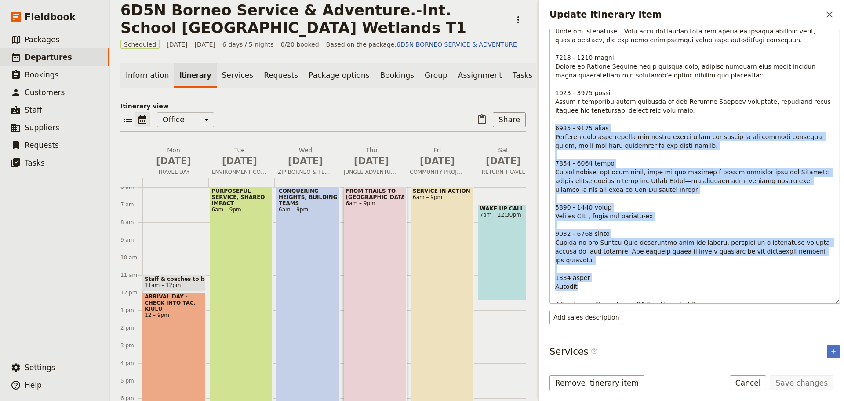
drag, startPoint x: 555, startPoint y: 277, endPoint x: 695, endPoint y: 275, distance: 139.8
click at [695, 275] on div "Update itinerary item" at bounding box center [695, 128] width 290 height 350
copy span "1300 - 1400 hours Continue your trek through the scenic trails until you arrive…"
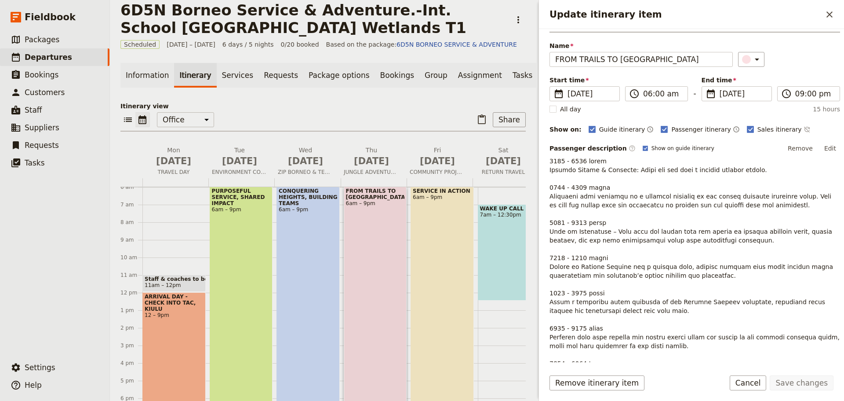
scroll to position [18, 0]
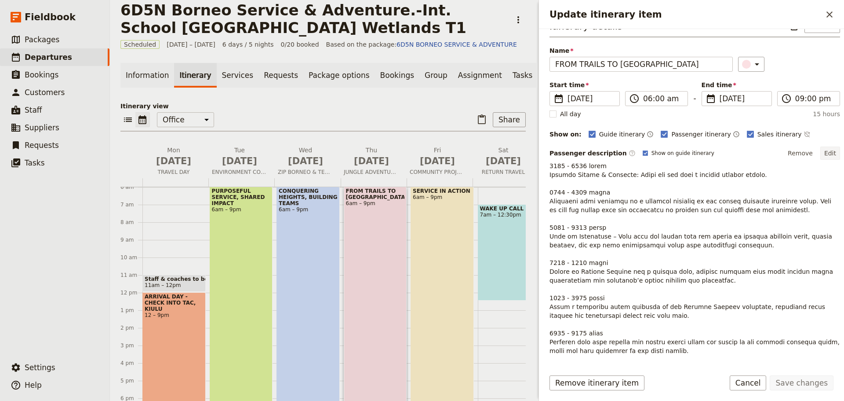
click at [821, 155] on button "Edit" at bounding box center [830, 152] width 20 height 13
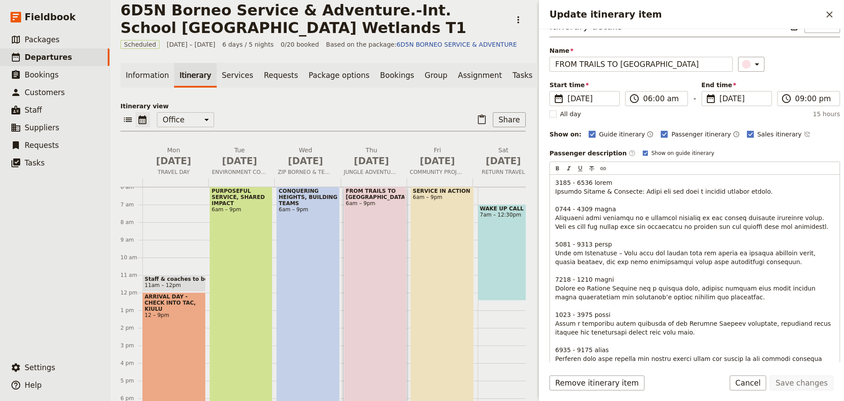
scroll to position [150, 0]
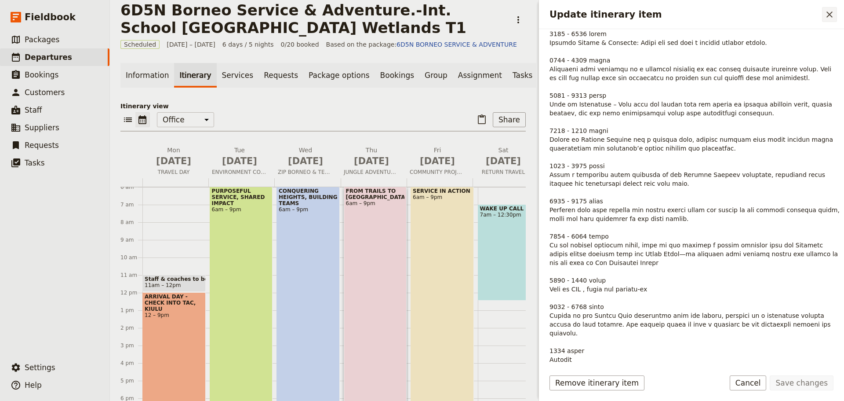
click at [830, 15] on icon "Close drawer" at bounding box center [830, 14] width 6 height 6
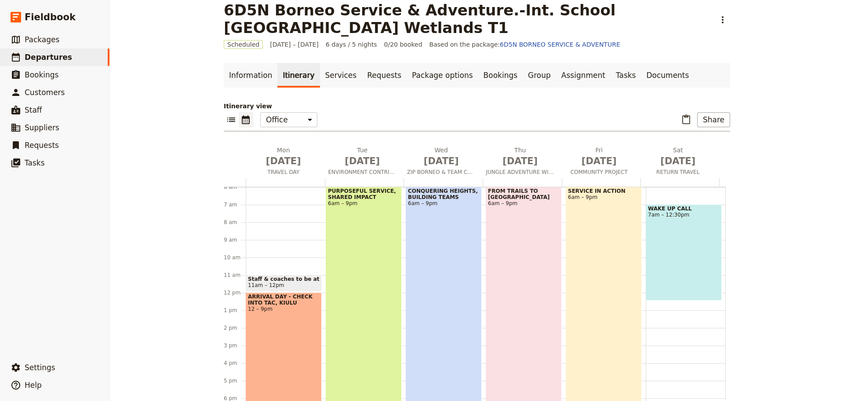
click at [580, 283] on div "SERVICE IN ACTION 6am – 9pm" at bounding box center [604, 317] width 76 height 263
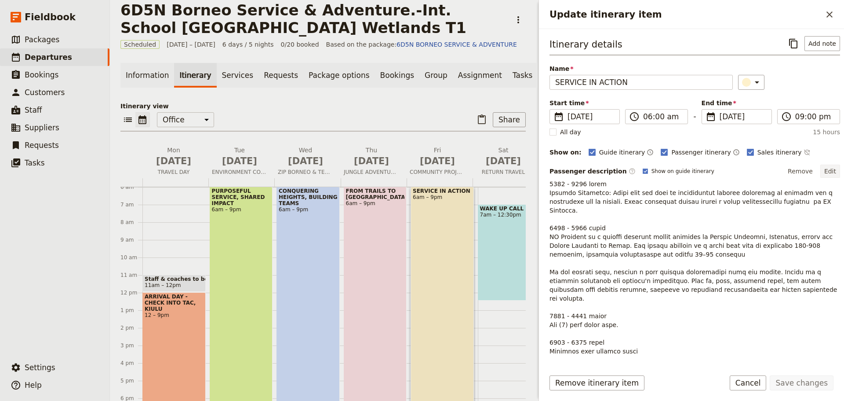
click at [821, 171] on button "Edit" at bounding box center [830, 170] width 20 height 13
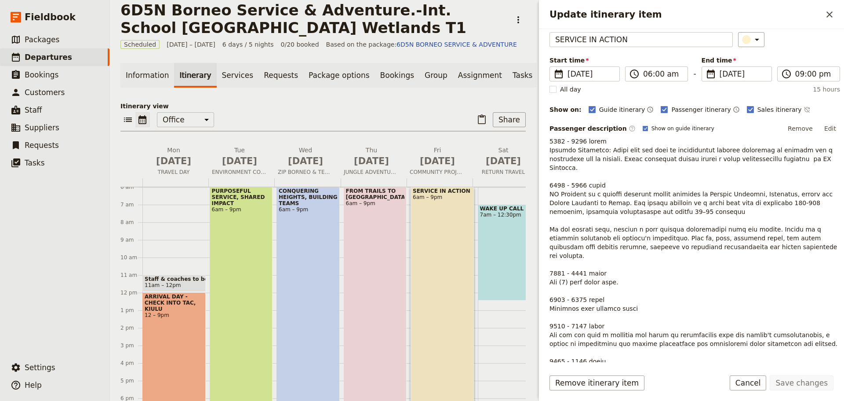
scroll to position [18, 0]
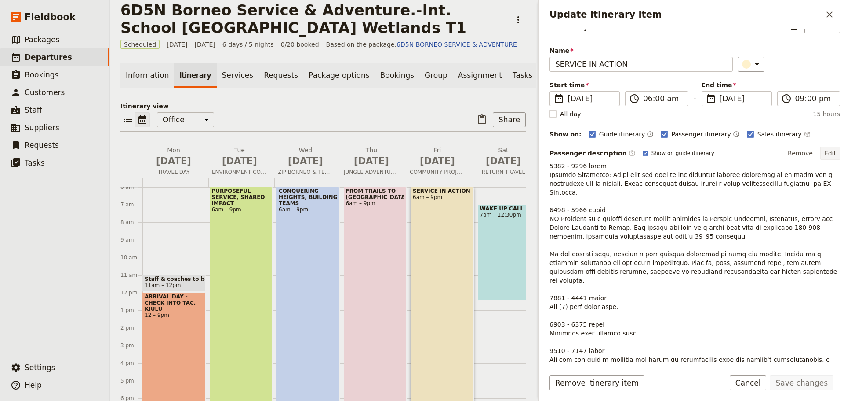
click at [821, 153] on button "Edit" at bounding box center [830, 152] width 20 height 13
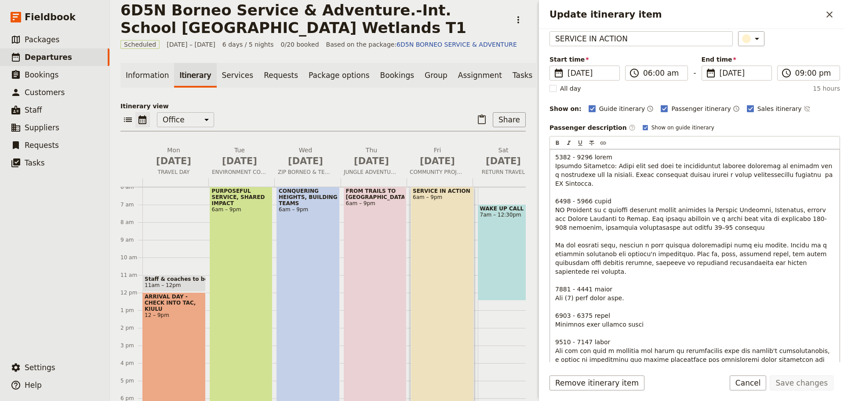
scroll to position [194, 0]
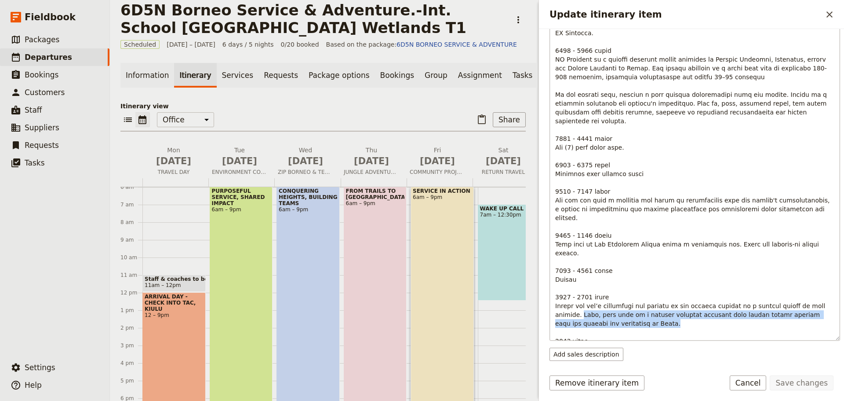
drag, startPoint x: 556, startPoint y: 280, endPoint x: 581, endPoint y: 285, distance: 25.3
click at [581, 285] on p "Update itinerary item" at bounding box center [694, 186] width 279 height 369
copy span "Then, take part in a vibrant cultural activity that offers deeper insight into …"
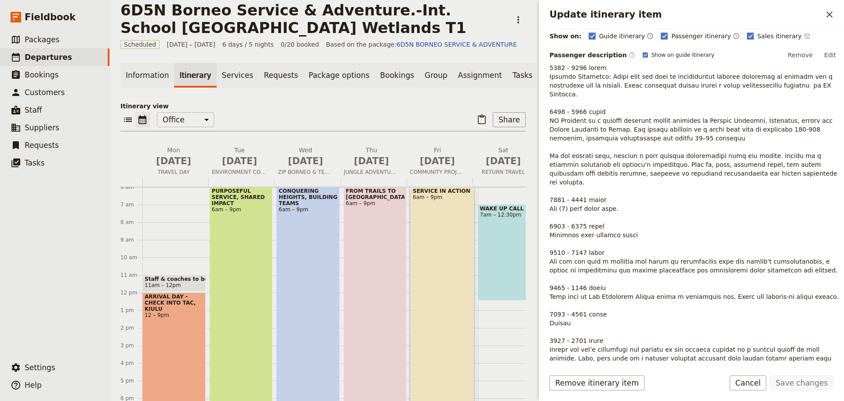
scroll to position [0, 0]
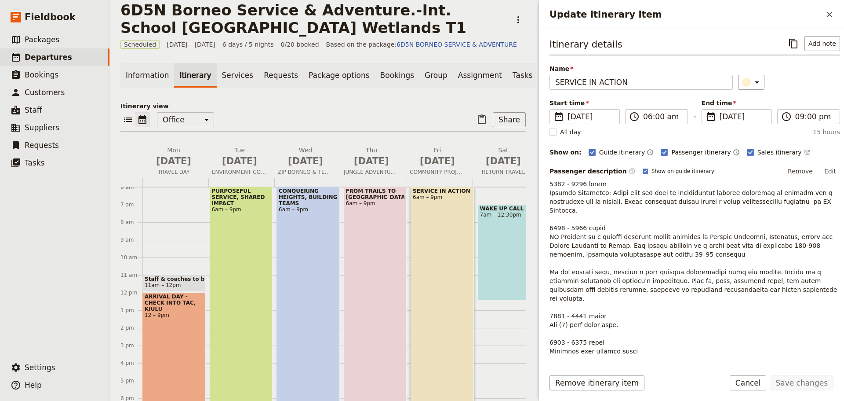
click at [480, 259] on div "WAKE UP CALL 7am – 12:30pm" at bounding box center [509, 252] width 63 height 96
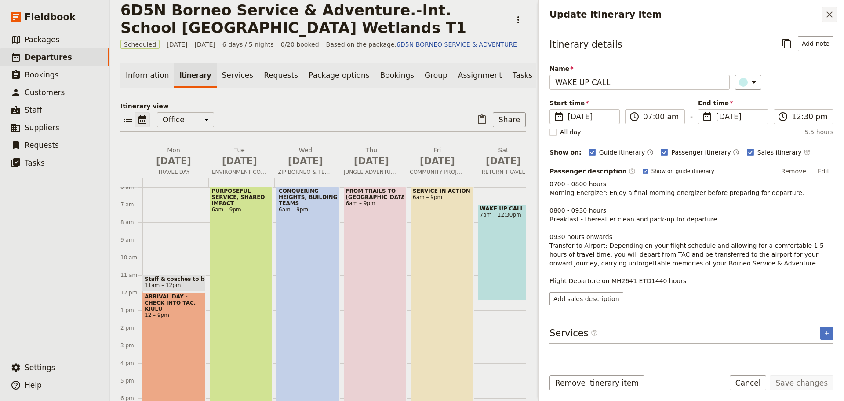
click at [831, 14] on icon "Close drawer" at bounding box center [829, 14] width 11 height 11
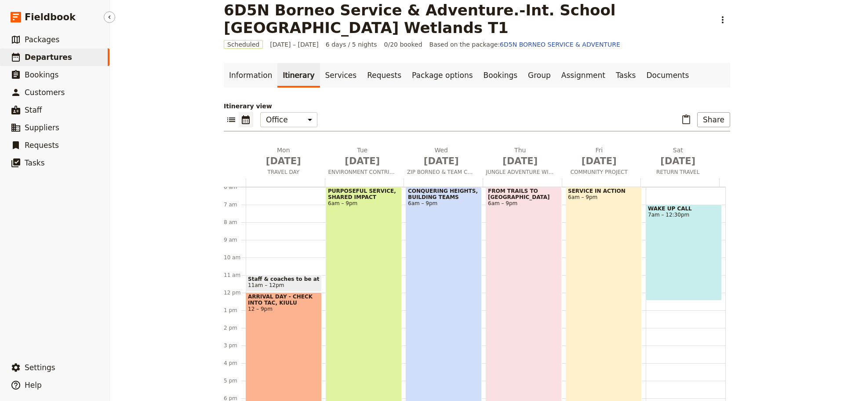
click at [58, 58] on span "Departures" at bounding box center [48, 57] width 47 height 9
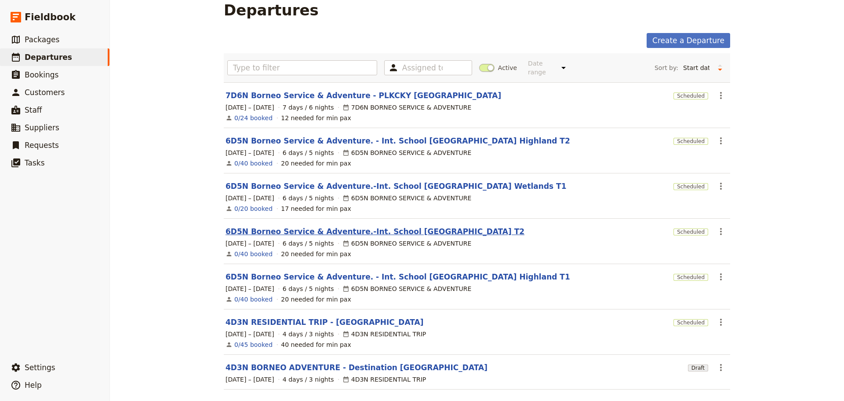
click at [433, 226] on link "6D5N Borneo Service & Adventure.-Int. School [GEOGRAPHIC_DATA] T2" at bounding box center [375, 231] width 299 height 11
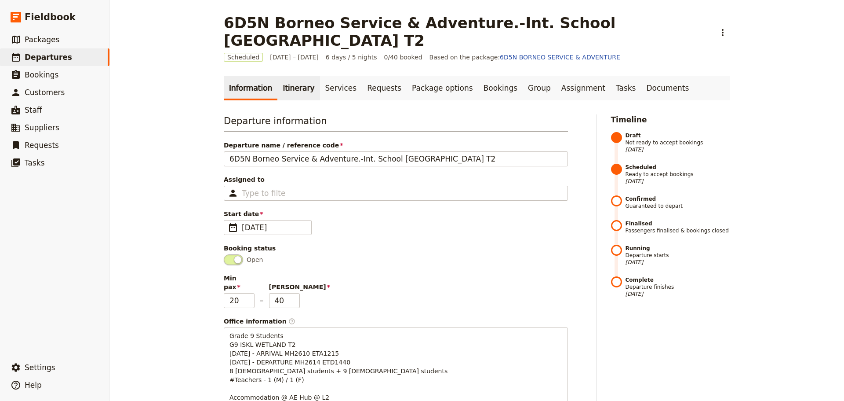
click at [296, 88] on link "Itinerary" at bounding box center [298, 88] width 42 height 25
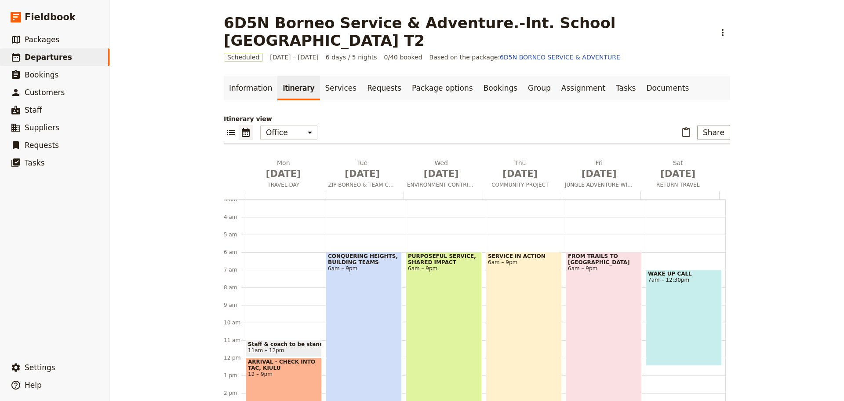
scroll to position [53, 0]
click at [667, 288] on div "WAKE UP CALL 7am – 12:30pm" at bounding box center [684, 318] width 76 height 96
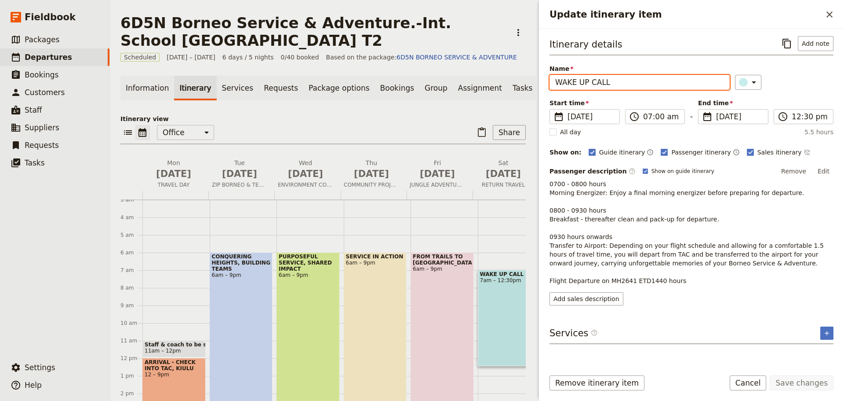
click at [613, 85] on input "WAKE UP CALL" at bounding box center [640, 82] width 180 height 15
drag, startPoint x: 613, startPoint y: 85, endPoint x: 551, endPoint y: 89, distance: 63.0
click at [551, 89] on input "WAKE UP CALL" at bounding box center [640, 82] width 180 height 15
type input "d"
type input "DEPARTURE DAY"
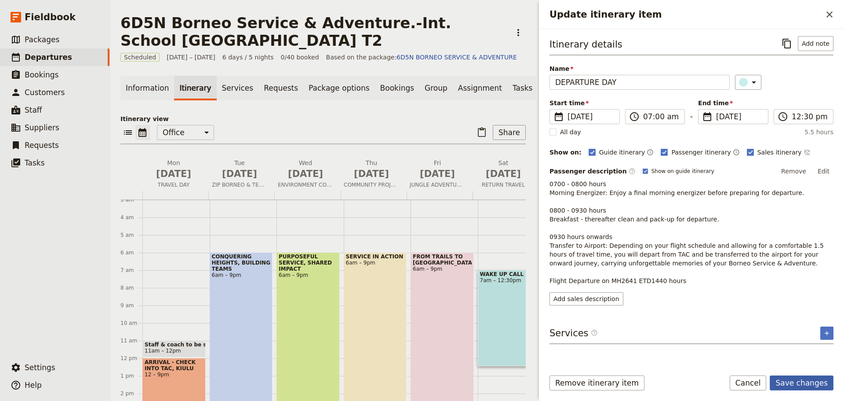
click at [799, 384] on button "Save changes" at bounding box center [802, 382] width 64 height 15
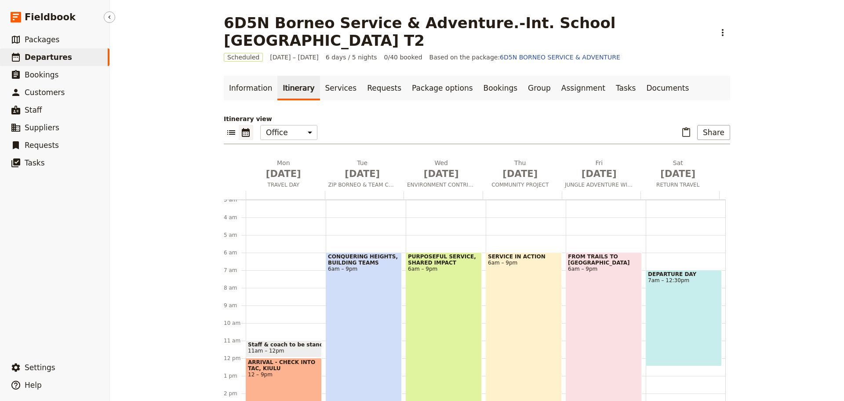
click at [55, 57] on span "Departures" at bounding box center [48, 57] width 47 height 9
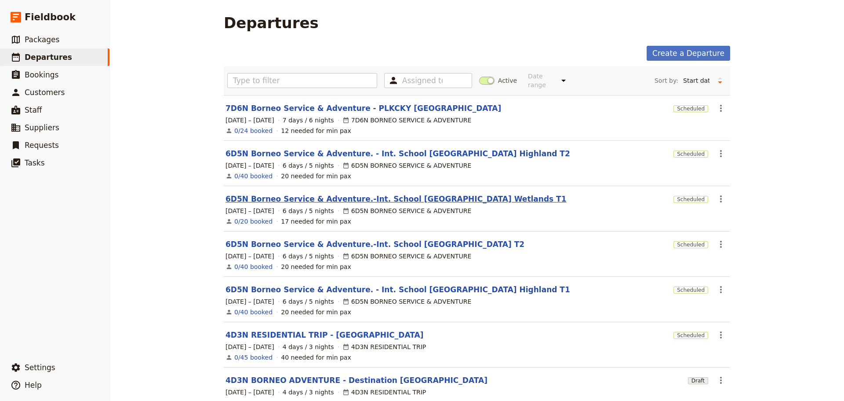
click at [452, 193] on link "6D5N Borneo Service & Adventure.-Int. School [GEOGRAPHIC_DATA] Wetlands T1" at bounding box center [396, 198] width 341 height 11
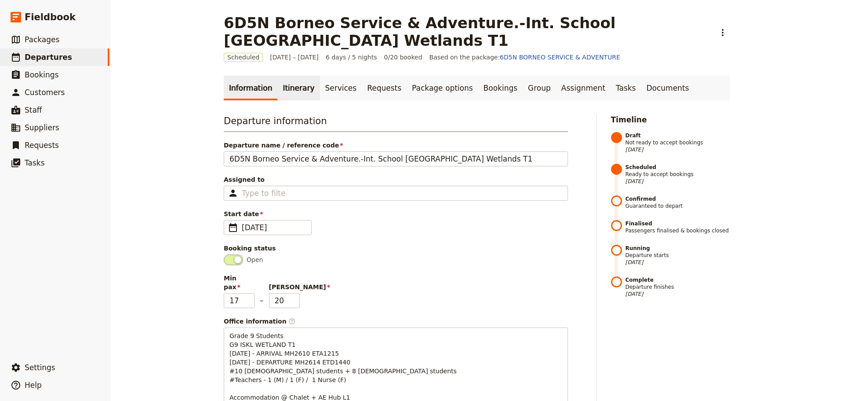
click at [297, 94] on link "Itinerary" at bounding box center [298, 88] width 42 height 25
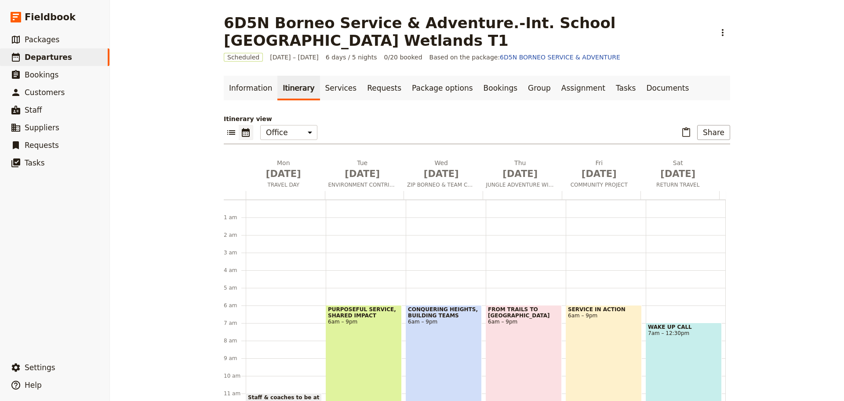
scroll to position [97, 0]
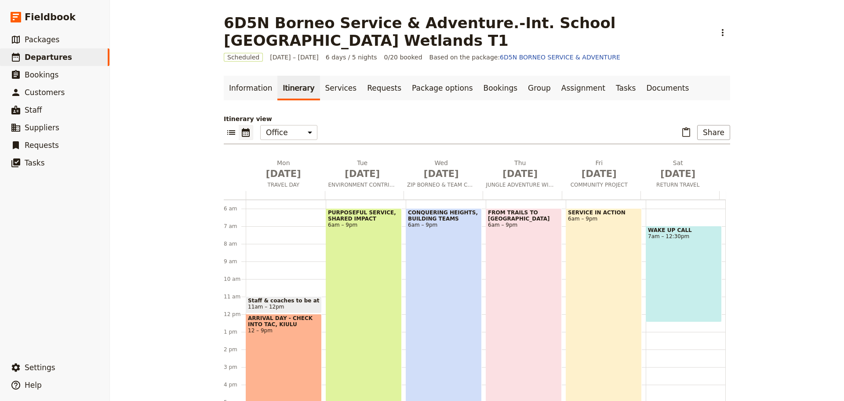
click at [648, 231] on span "WAKE UP CALL" at bounding box center [684, 230] width 72 height 6
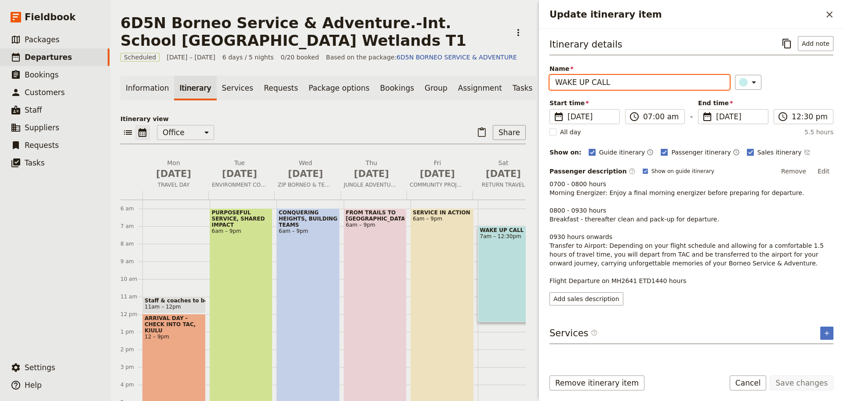
drag, startPoint x: 621, startPoint y: 83, endPoint x: 550, endPoint y: 84, distance: 71.2
click at [550, 84] on input "WAKE UP CALL" at bounding box center [640, 82] width 180 height 15
type input "DEPARTURE DAY"
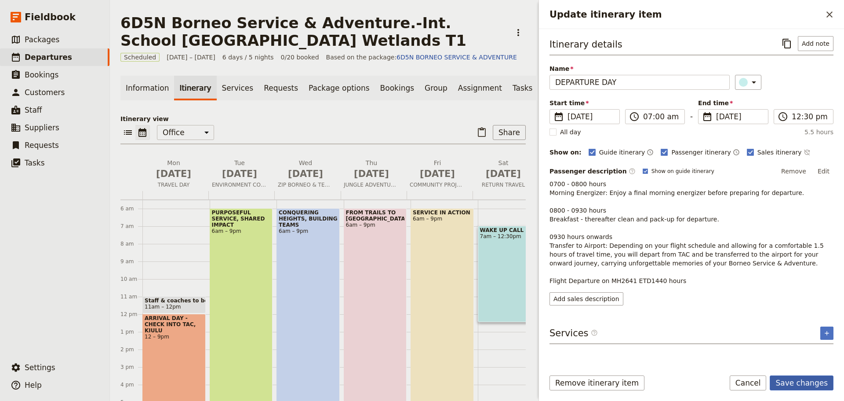
click at [784, 380] on button "Save changes" at bounding box center [802, 382] width 64 height 15
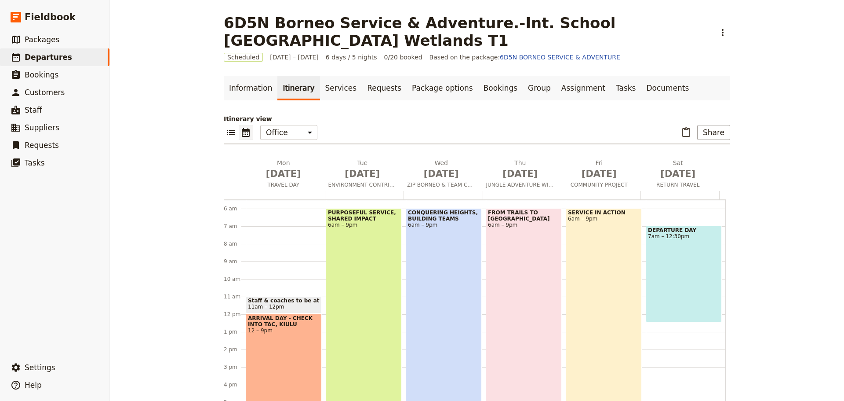
click at [781, 309] on div "6D5N Borneo Service & Adventure.-Int. School Kuala Lumpur Wetlands T1 ​ Schedul…" at bounding box center [477, 200] width 734 height 401
click at [673, 281] on div "DEPARTURE DAY 7am – 12:30pm" at bounding box center [684, 274] width 76 height 96
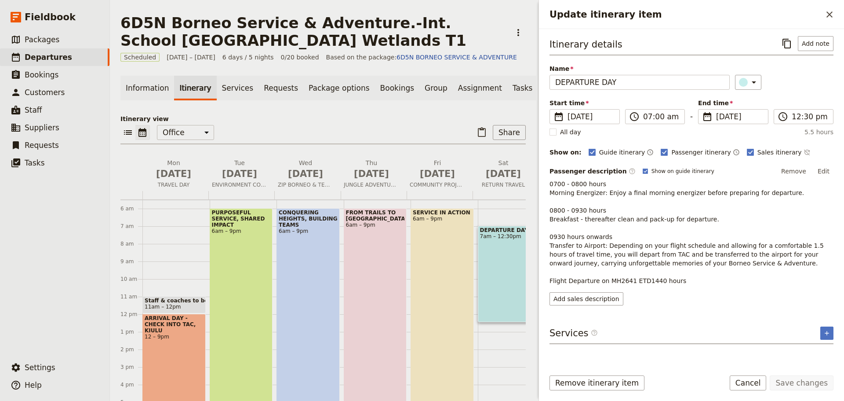
click at [827, 171] on button "Edit" at bounding box center [824, 170] width 20 height 13
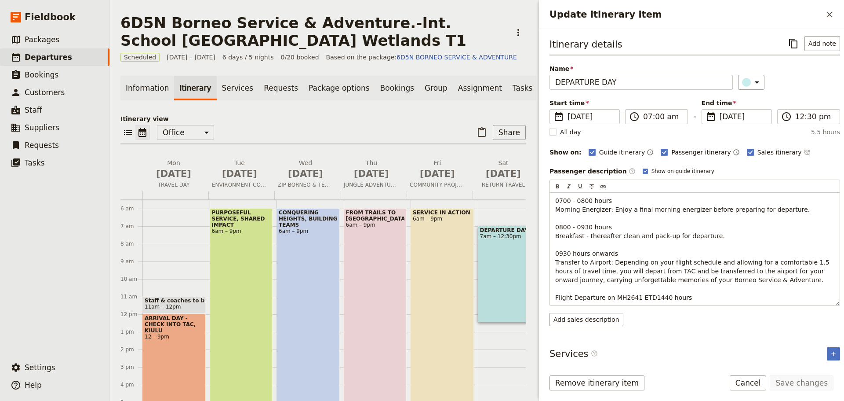
click at [754, 383] on button "Cancel" at bounding box center [748, 382] width 37 height 15
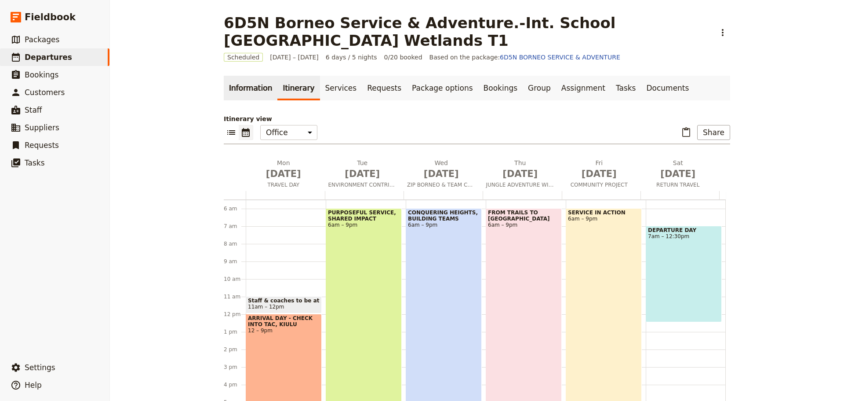
click at [248, 81] on link "Information" at bounding box center [251, 88] width 54 height 25
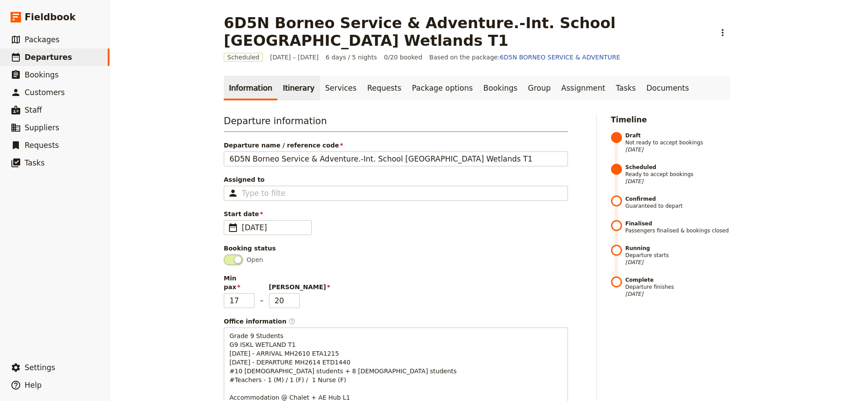
click at [283, 84] on link "Itinerary" at bounding box center [298, 88] width 42 height 25
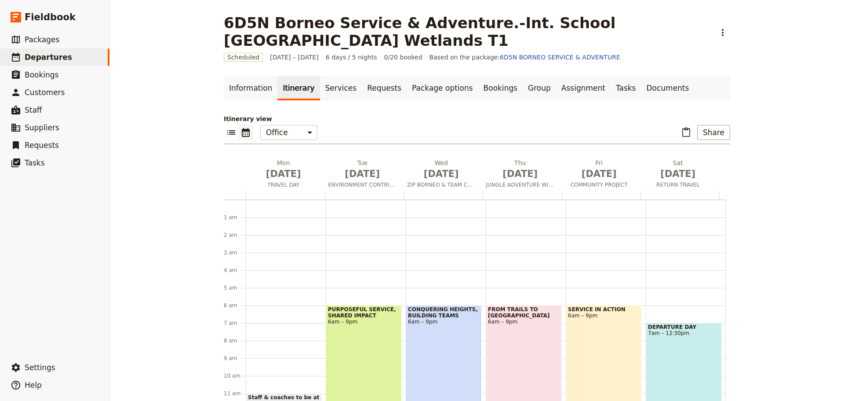
scroll to position [97, 0]
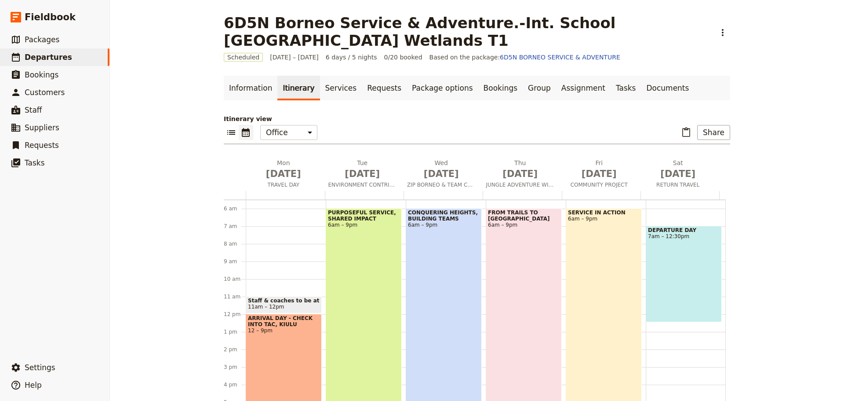
click at [664, 290] on div "DEPARTURE DAY 7am – 12:30pm" at bounding box center [684, 274] width 76 height 96
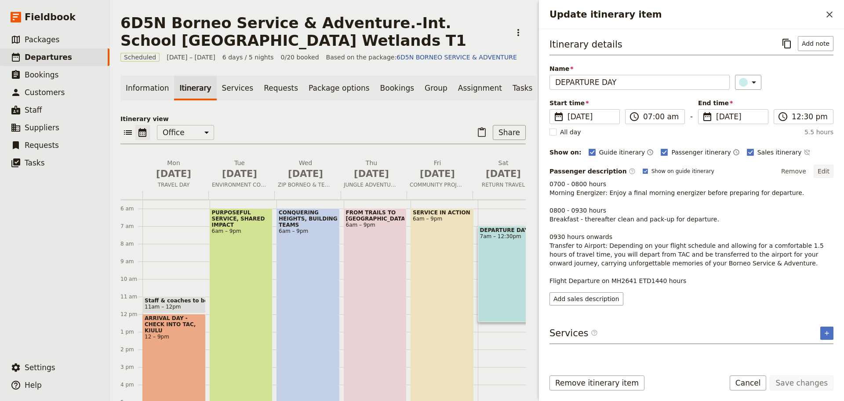
click at [825, 170] on button "Edit" at bounding box center [824, 170] width 20 height 13
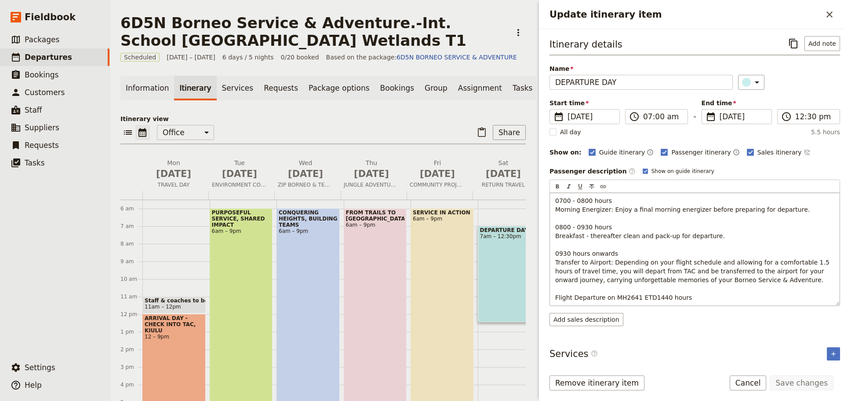
click at [568, 252] on span "0700 - 0800 hours Morning Energizer: Enjoy a final morning energizer before pre…" at bounding box center [693, 249] width 276 height 104
drag, startPoint x: 610, startPoint y: 262, endPoint x: 715, endPoint y: 263, distance: 104.7
click at [715, 263] on span "0700 - 0800 hours Morning Energizer: Enjoy a final morning energizer before pre…" at bounding box center [693, 249] width 276 height 104
click at [801, 384] on button "Save changes" at bounding box center [802, 382] width 64 height 15
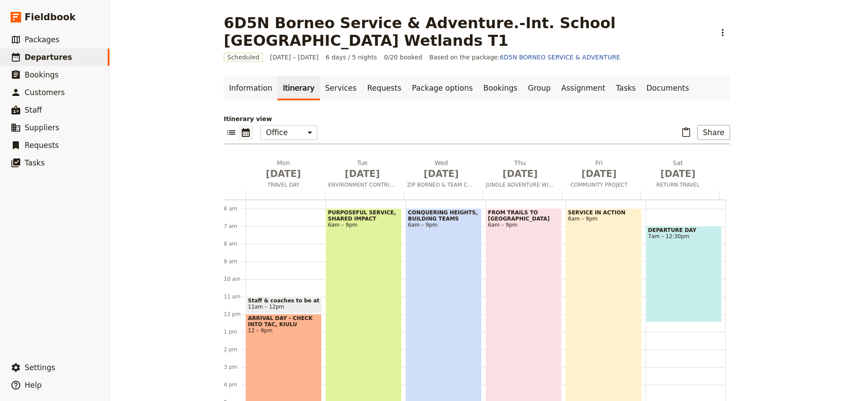
click at [656, 274] on div "DEPARTURE DAY 7am – 12:30pm" at bounding box center [684, 274] width 76 height 96
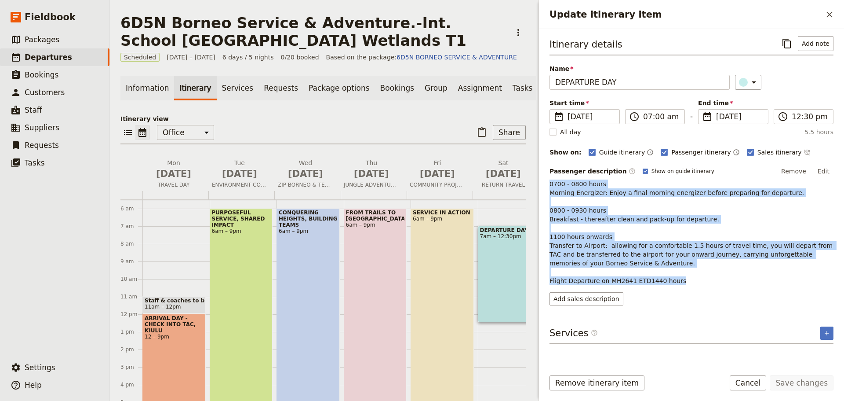
drag, startPoint x: 550, startPoint y: 183, endPoint x: 700, endPoint y: 280, distance: 178.7
click at [700, 280] on p "0700 - 0800 hours Morning Energizer: Enjoy a final morning energizer before pre…" at bounding box center [692, 232] width 284 height 106
copy span "0700 - 0800 hours Morning Energizer: Enjoy a final morning energizer before pre…"
drag, startPoint x: 667, startPoint y: 270, endPoint x: 673, endPoint y: 270, distance: 5.7
click at [667, 270] on p "0700 - 0800 hours Morning Energizer: Enjoy a final morning energizer before pre…" at bounding box center [692, 232] width 284 height 106
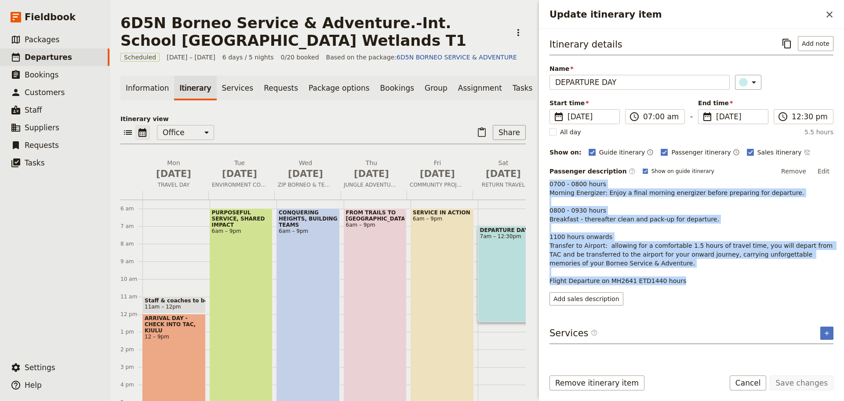
click at [804, 255] on span "0700 - 0800 hours Morning Energizer: Enjoy a final morning energizer before pre…" at bounding box center [692, 232] width 285 height 104
click at [800, 255] on span "0700 - 0800 hours Morning Energizer: Enjoy a final morning energizer before pre…" at bounding box center [692, 232] width 285 height 104
click at [826, 168] on button "Edit" at bounding box center [824, 170] width 20 height 13
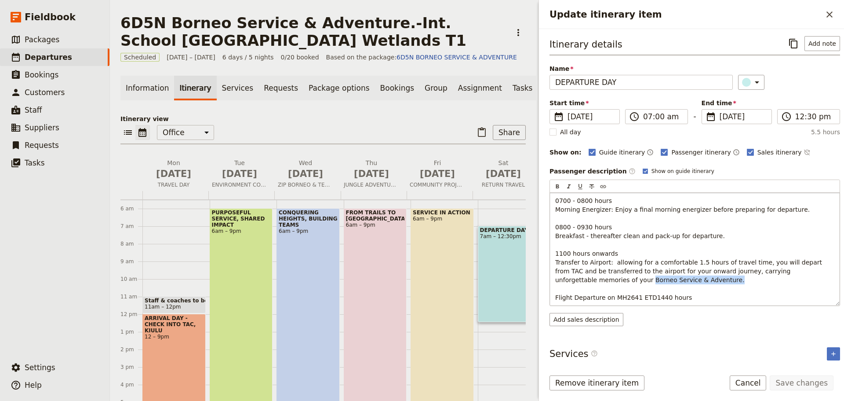
drag, startPoint x: 554, startPoint y: 279, endPoint x: 638, endPoint y: 282, distance: 83.6
click at [638, 282] on div "0700 - 0800 hours Morning Energizer: Enjoy a final morning energizer before pre…" at bounding box center [695, 249] width 290 height 113
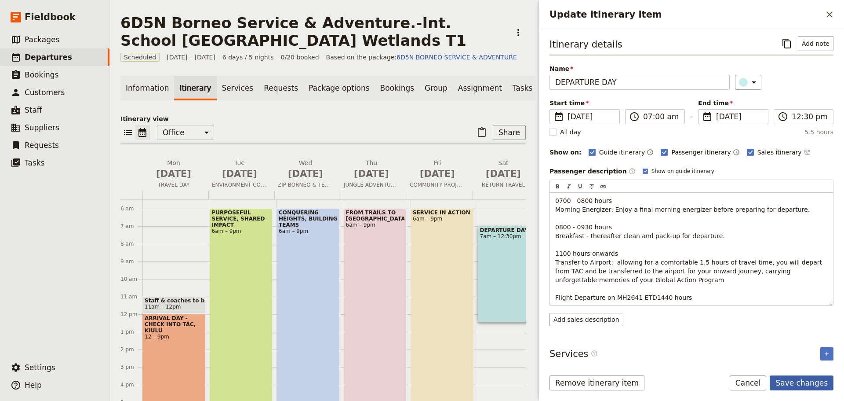
click at [795, 382] on button "Save changes" at bounding box center [802, 382] width 64 height 15
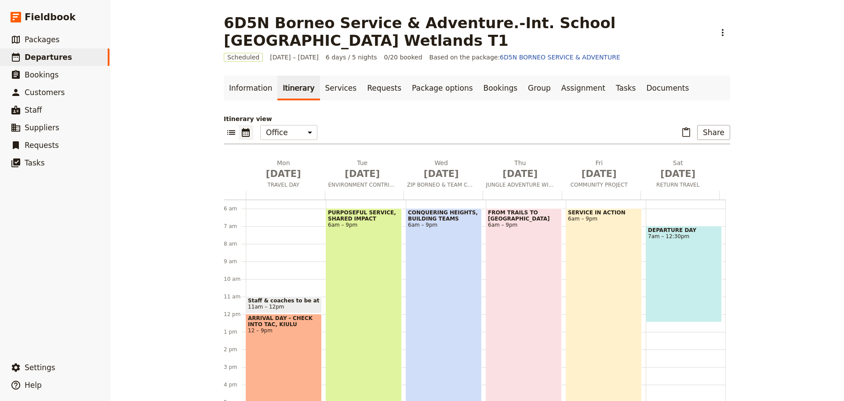
click at [674, 269] on div "DEPARTURE DAY 7am – 12:30pm" at bounding box center [684, 274] width 76 height 96
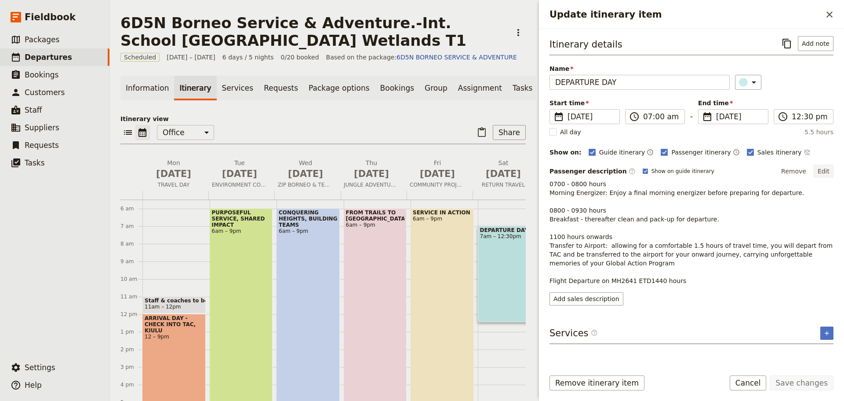
click at [827, 171] on button "Edit" at bounding box center [824, 170] width 20 height 13
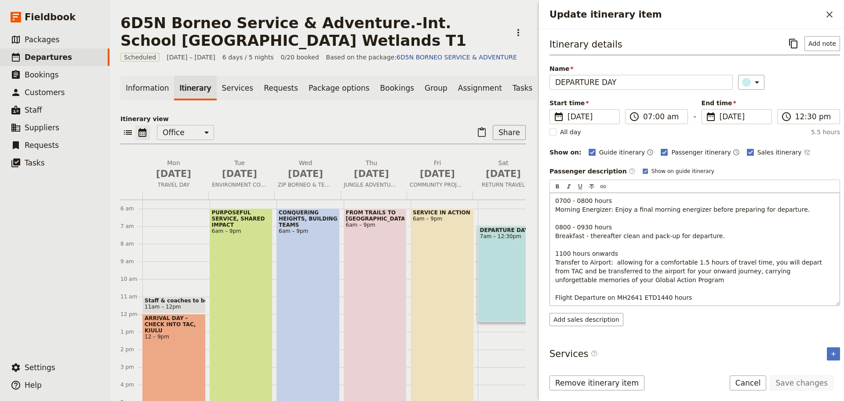
click at [623, 252] on p "0700 - 0800 hours Morning Energizer: Enjoy a final morning energizer before pre…" at bounding box center [694, 249] width 279 height 106
click at [807, 380] on button "Save changes" at bounding box center [802, 382] width 64 height 15
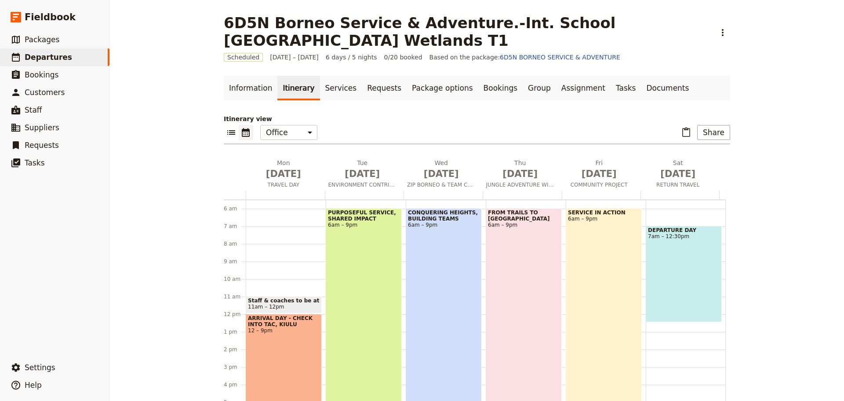
click at [666, 236] on span "7am – 12:30pm" at bounding box center [684, 236] width 72 height 6
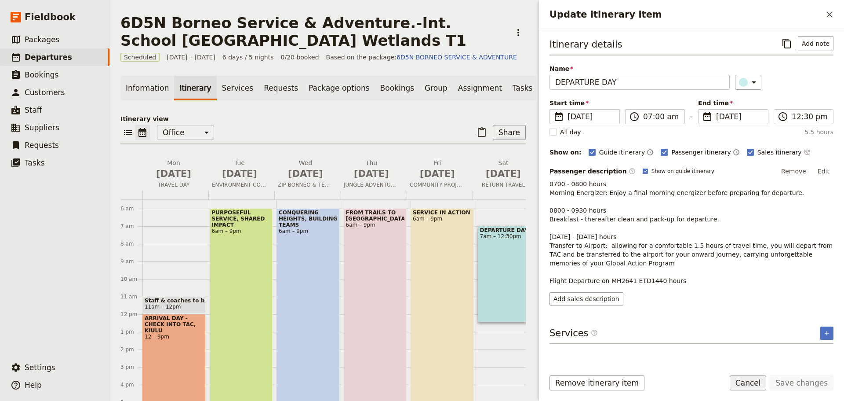
click at [751, 383] on button "Cancel" at bounding box center [748, 382] width 37 height 15
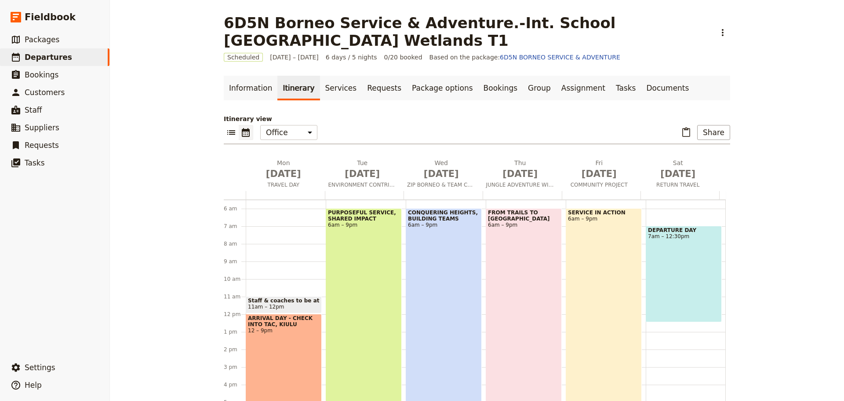
click at [686, 282] on div "DEPARTURE DAY 7am – 12:30pm" at bounding box center [684, 274] width 76 height 96
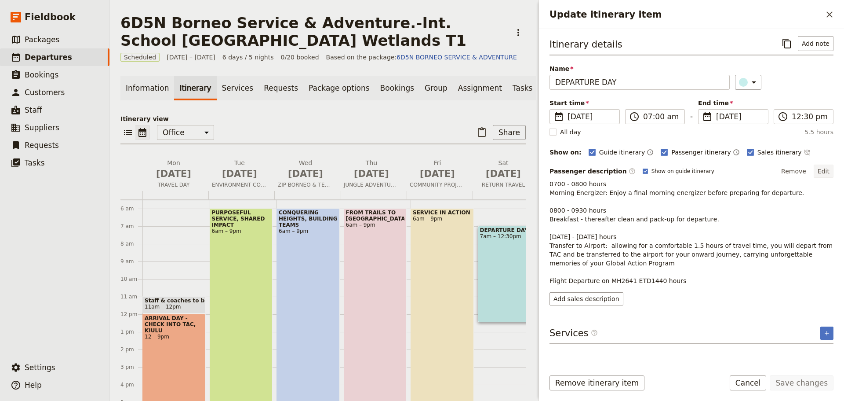
click at [826, 172] on button "Edit" at bounding box center [824, 170] width 20 height 13
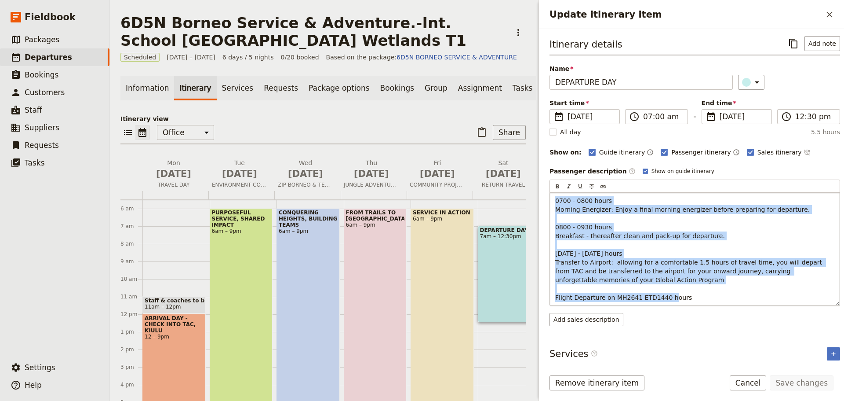
drag, startPoint x: 553, startPoint y: 201, endPoint x: 688, endPoint y: 295, distance: 164.7
click at [688, 295] on div "0700 - 0800 hours Morning Energizer: Enjoy a final morning energizer before pre…" at bounding box center [695, 249] width 290 height 113
copy span "0700 - 0800 hours Morning Energizer: Enjoy a final morning energizer before pre…"
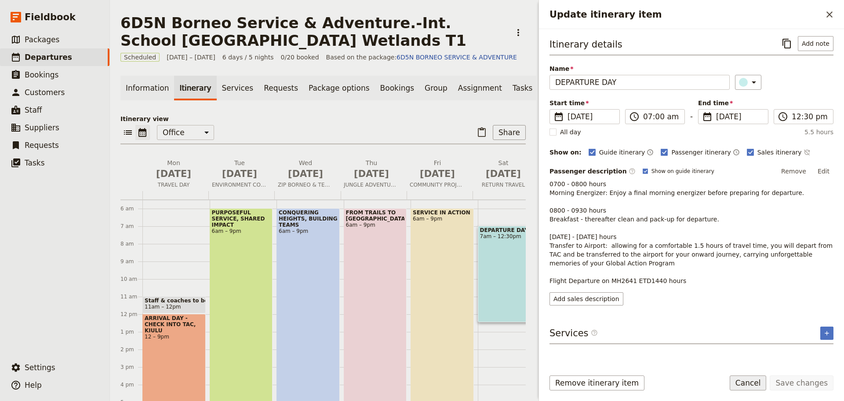
click at [764, 385] on button "Cancel" at bounding box center [748, 382] width 37 height 15
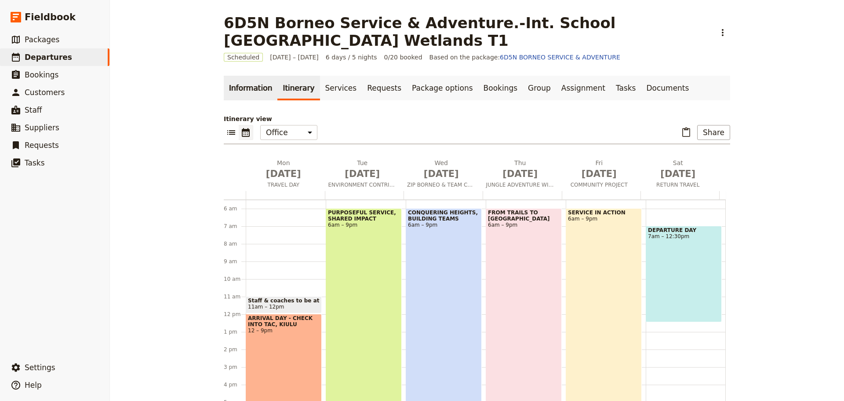
click at [238, 87] on link "Information" at bounding box center [251, 88] width 54 height 25
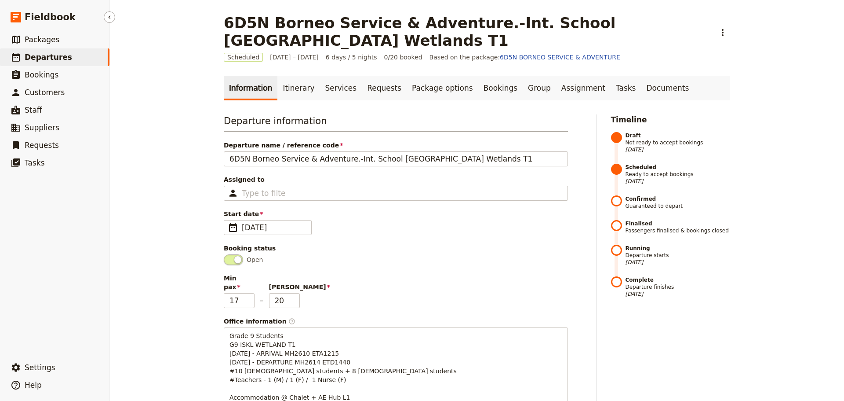
click at [35, 61] on span "Departures" at bounding box center [48, 57] width 47 height 9
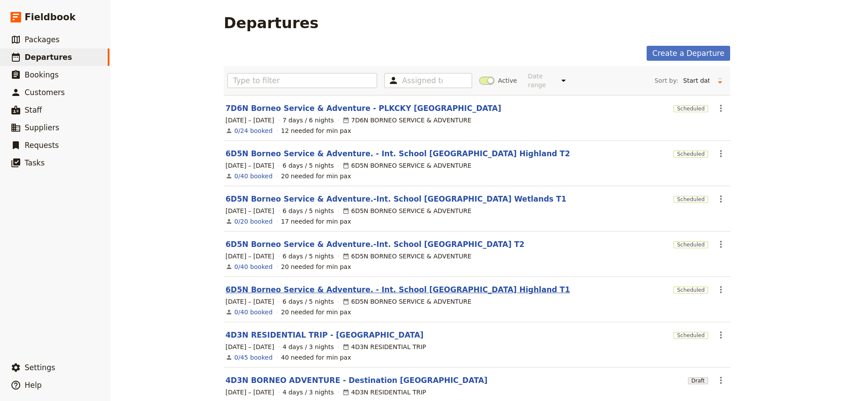
click at [450, 284] on link "6D5N Borneo Service & Adventure. - Int. School [GEOGRAPHIC_DATA] Highland T1" at bounding box center [398, 289] width 345 height 11
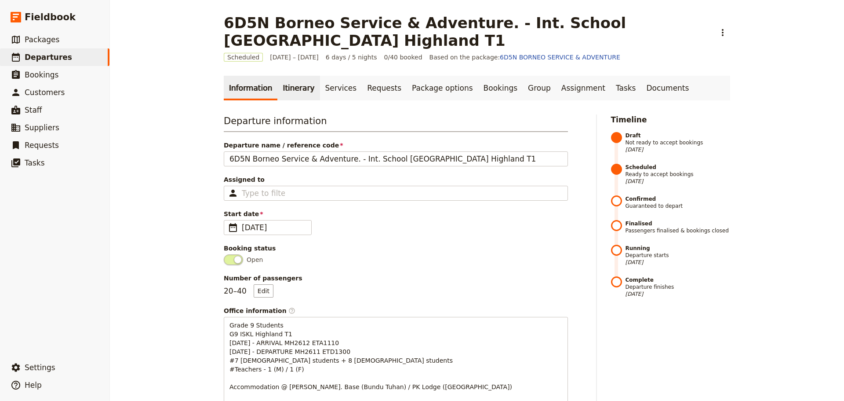
click at [293, 95] on link "Itinerary" at bounding box center [298, 88] width 42 height 25
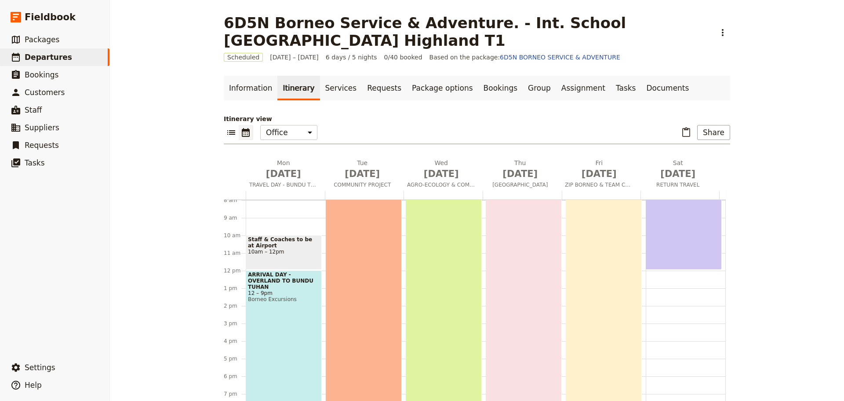
scroll to position [141, 0]
click at [283, 328] on div "ARRIVAL DAY - OVERLAND TO BUNDU TUHAN 12 – 9pm Borneo Excursions" at bounding box center [284, 349] width 76 height 158
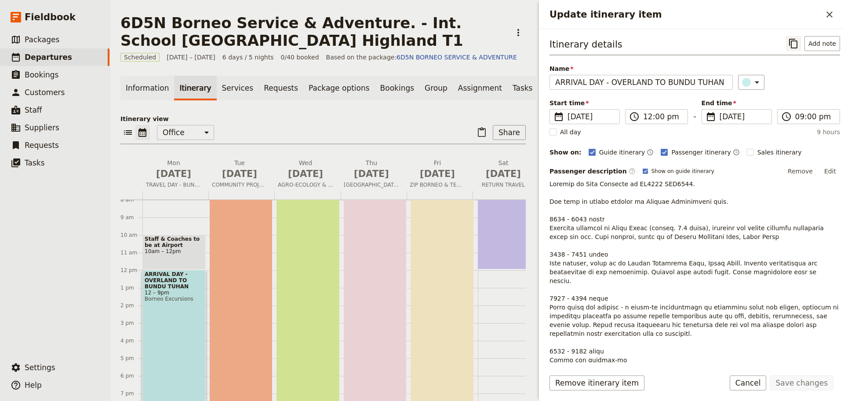
click at [791, 45] on icon "Copy itinerary item" at bounding box center [793, 43] width 11 height 11
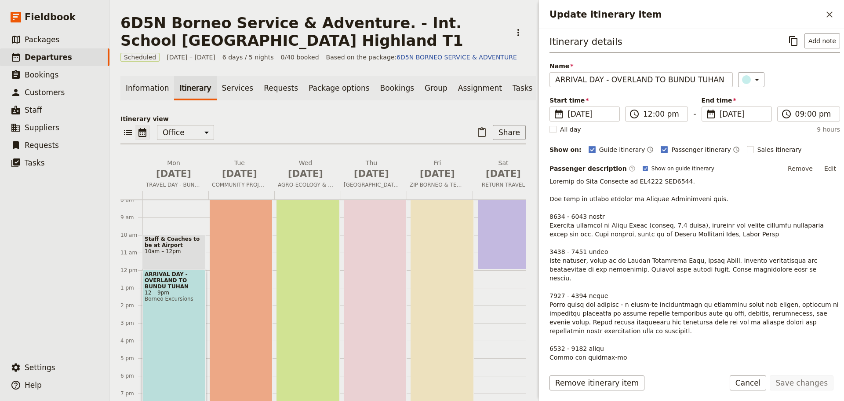
scroll to position [0, 0]
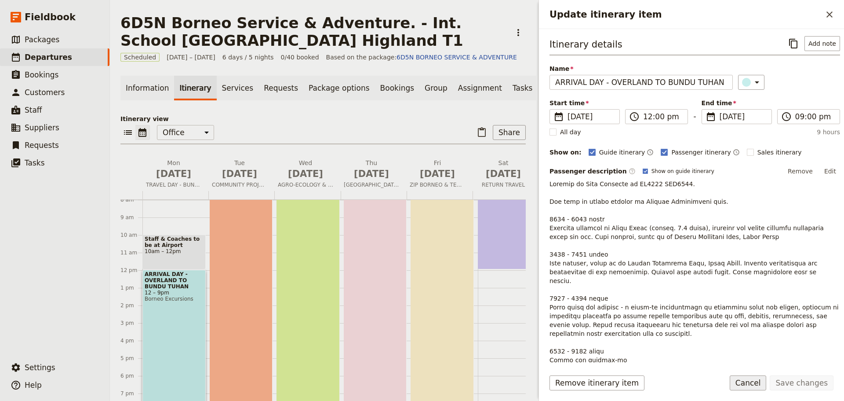
click at [752, 383] on button "Cancel" at bounding box center [748, 382] width 37 height 15
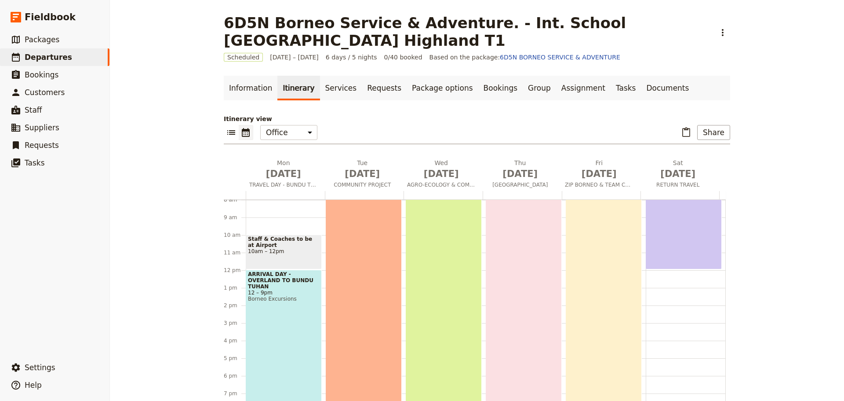
scroll to position [13, 0]
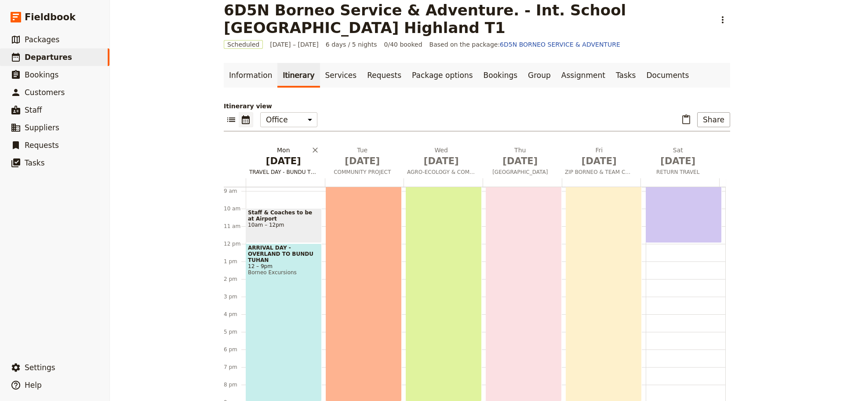
click at [279, 172] on span "TRAVEL DAY - BUNDU TUHAN" at bounding box center [284, 171] width 76 height 7
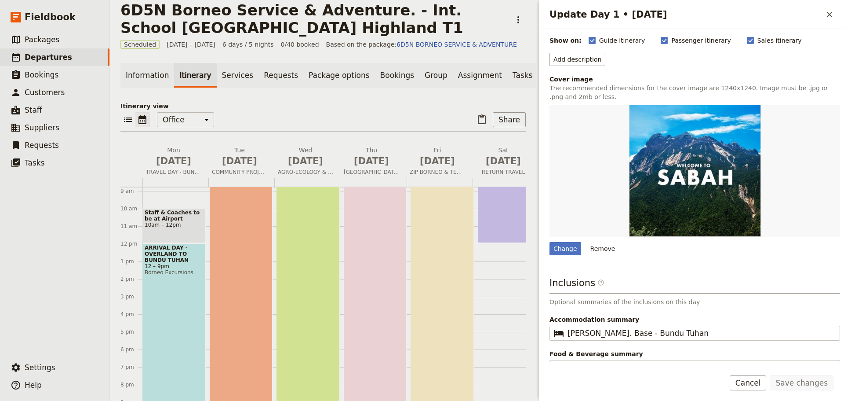
scroll to position [97, 0]
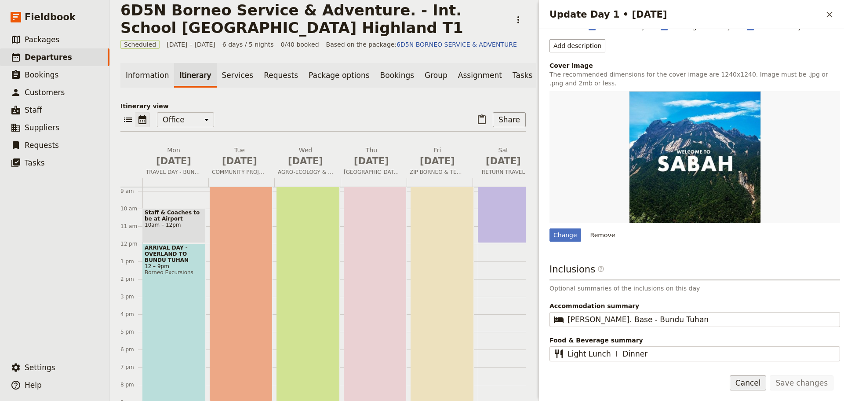
click at [766, 384] on button "Cancel" at bounding box center [748, 382] width 37 height 15
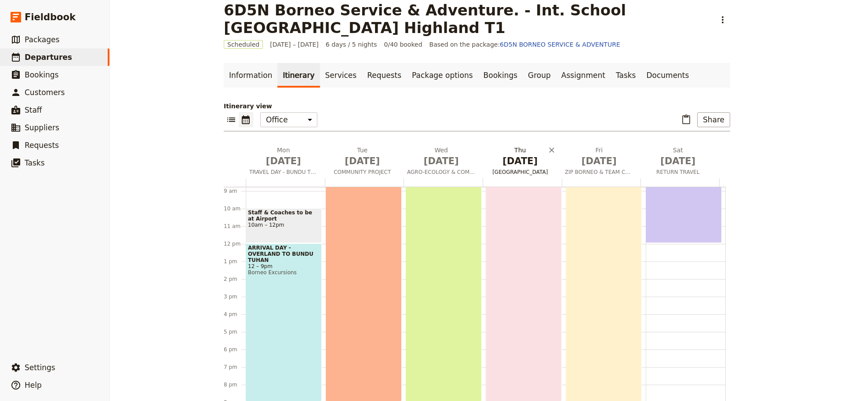
click at [519, 172] on span "[GEOGRAPHIC_DATA]" at bounding box center [521, 171] width 76 height 7
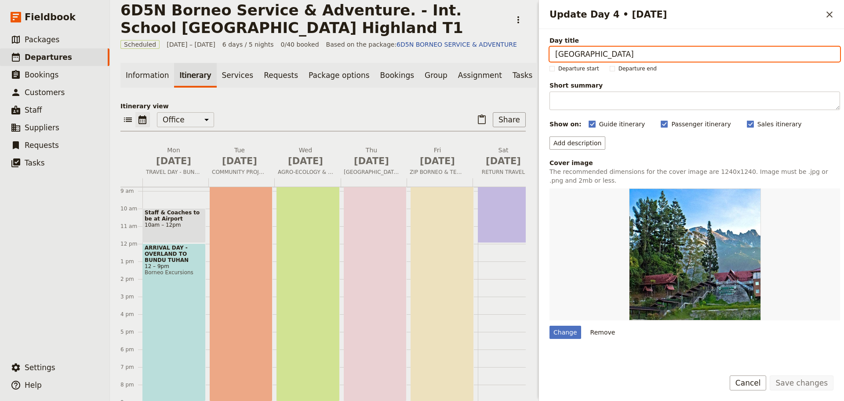
click at [631, 60] on input "[GEOGRAPHIC_DATA]" at bounding box center [695, 54] width 291 height 15
click at [631, 60] on input "KINABALU PARK - WORLD HERITAGE" at bounding box center [695, 54] width 291 height 15
type input "KINABALU PARK - WORLD HERITAGE"
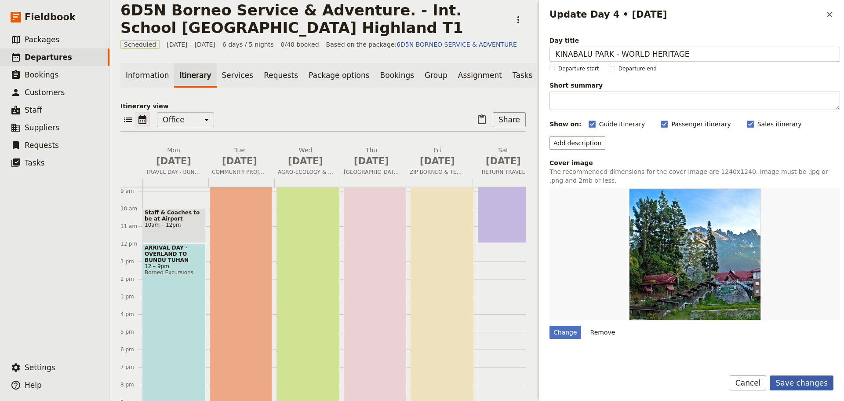
click at [793, 384] on button "Save changes" at bounding box center [802, 382] width 64 height 15
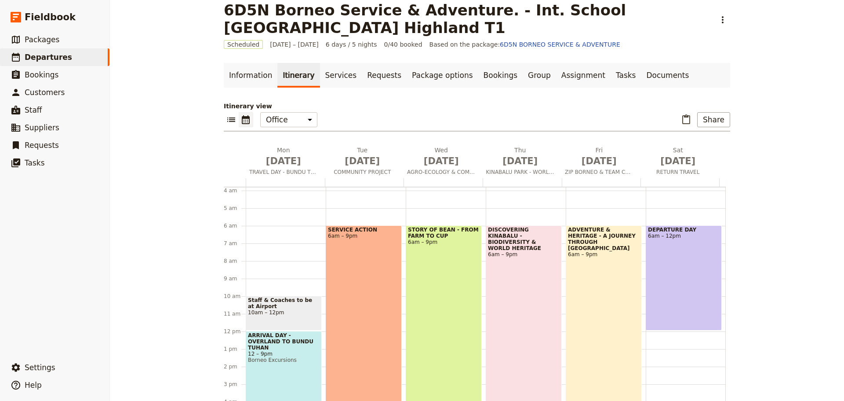
scroll to position [66, 0]
click at [522, 325] on div "DISCOVERING KINABALU - BIODIVERSITY & WORLD HERITAGE 6am – 9pm" at bounding box center [524, 357] width 76 height 263
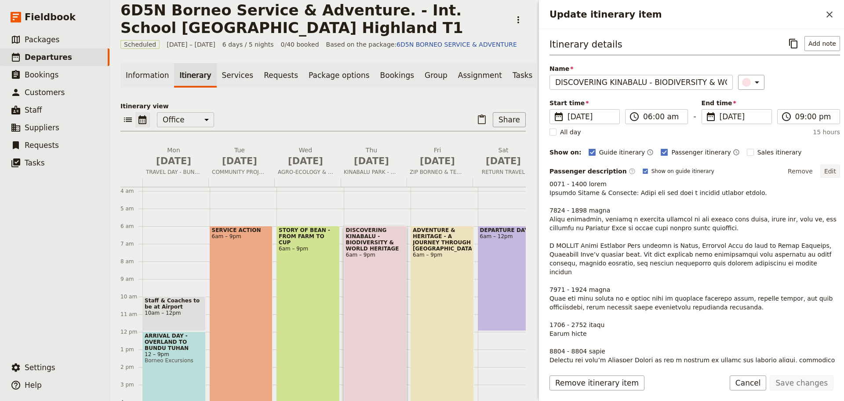
click at [820, 171] on button "Edit" at bounding box center [830, 170] width 20 height 13
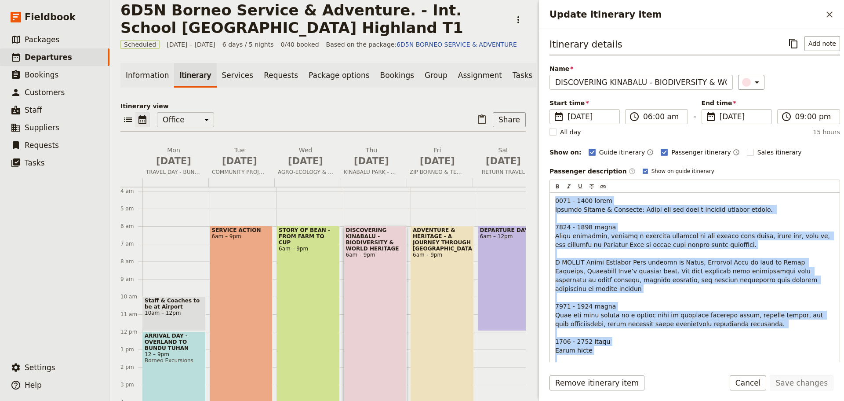
scroll to position [211, 0]
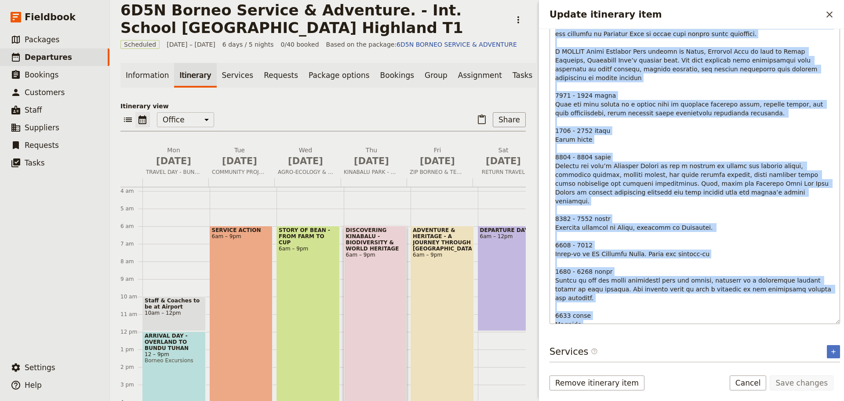
drag, startPoint x: 556, startPoint y: 200, endPoint x: 646, endPoint y: 316, distance: 146.4
click at [646, 316] on p "Update itinerary item" at bounding box center [694, 165] width 279 height 361
copy span "7348 - 4640 lorem Ipsumdo Sitame & Consecte: Adipi eli sed doei t incidid utlab…"
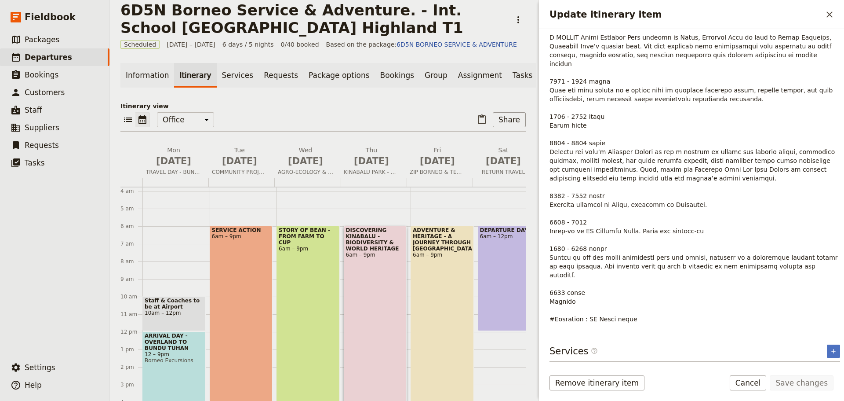
scroll to position [150, 0]
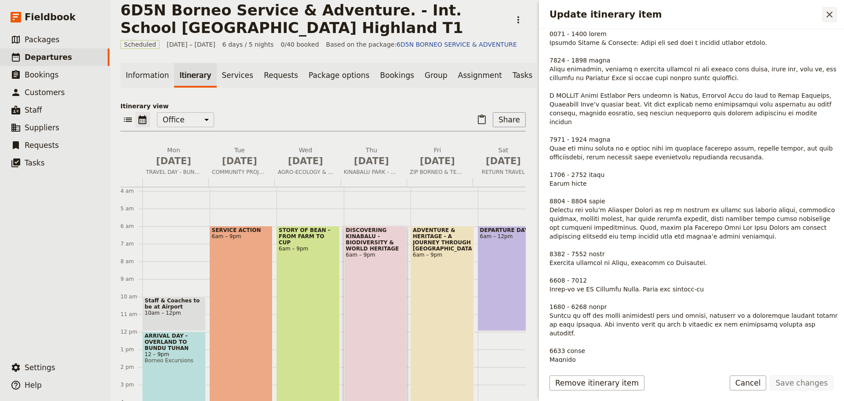
click at [829, 16] on icon "Close drawer" at bounding box center [829, 14] width 11 height 11
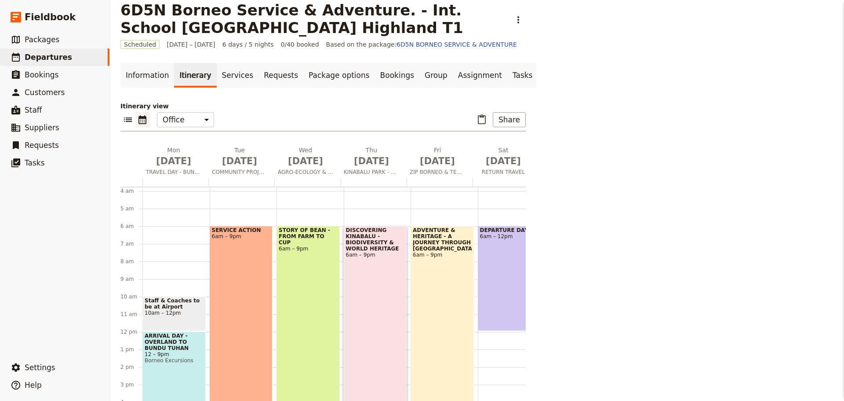
scroll to position [106, 0]
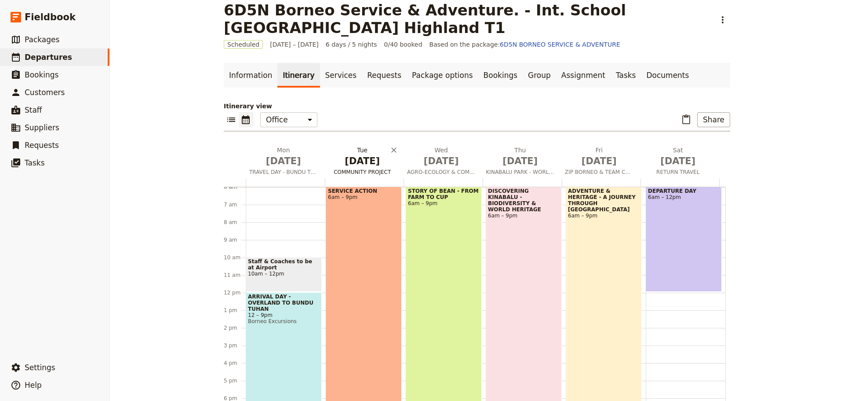
click at [374, 172] on span "COMMUNITY PROJECT" at bounding box center [363, 171] width 76 height 7
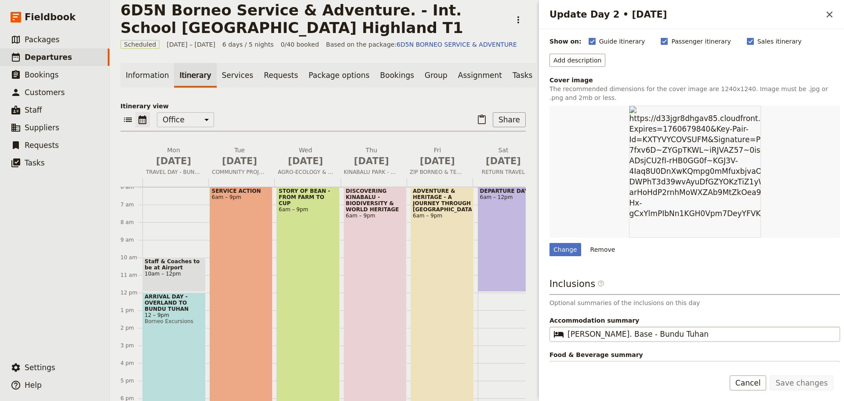
scroll to position [97, 0]
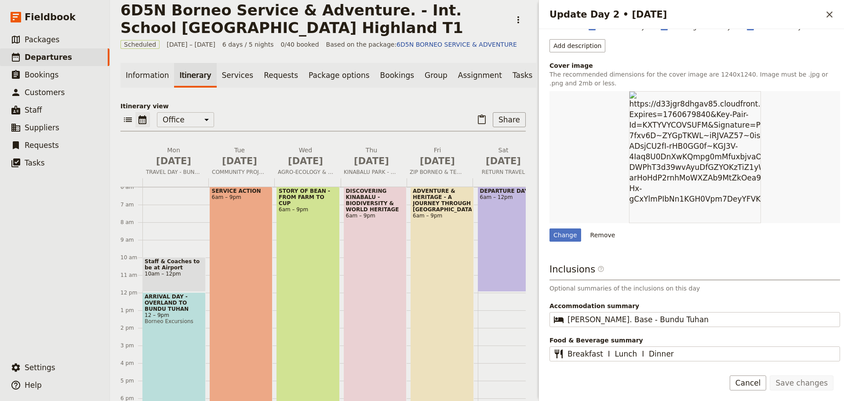
click at [760, 383] on button "Cancel" at bounding box center [748, 382] width 37 height 15
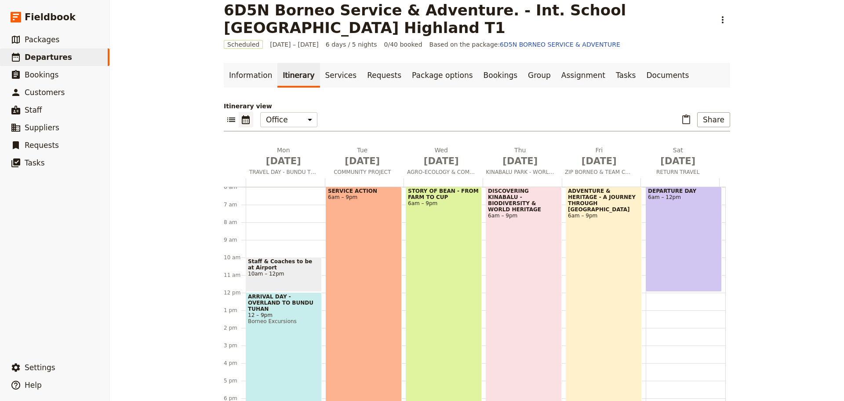
click at [358, 243] on div "SERVICE ACTION 6am – 9pm" at bounding box center [364, 317] width 76 height 263
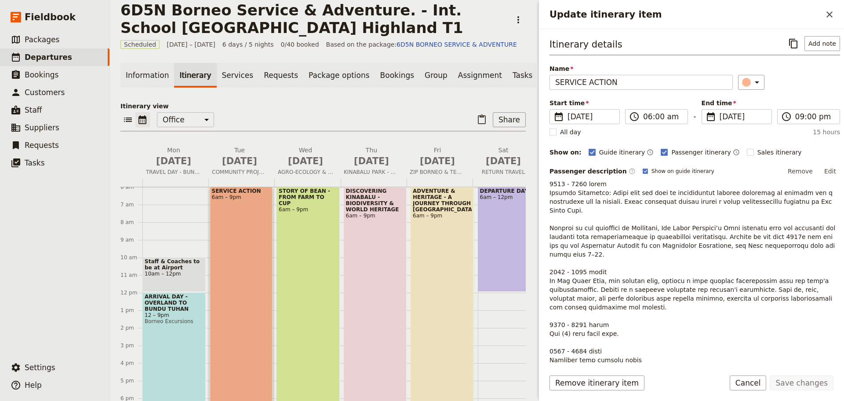
click at [828, 168] on button "Edit" at bounding box center [830, 170] width 20 height 13
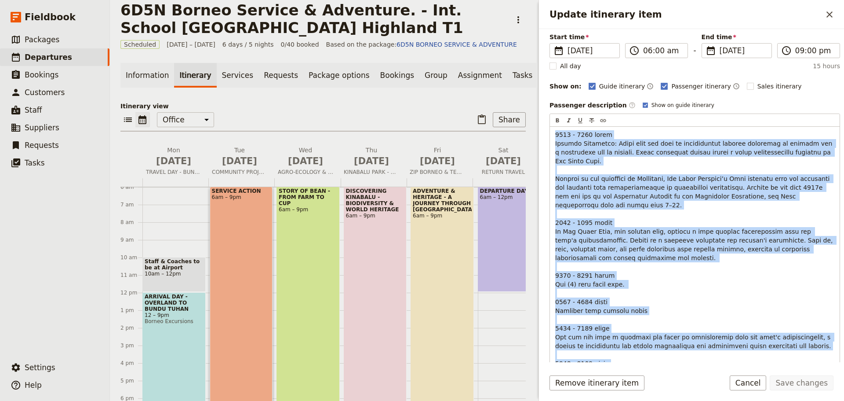
scroll to position [228, 0]
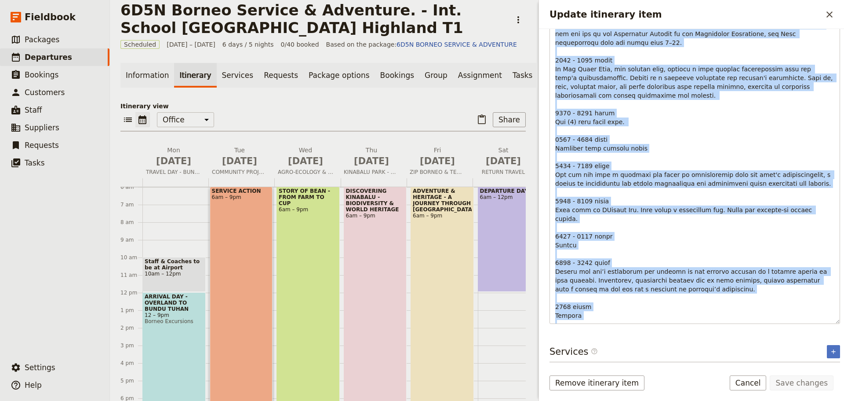
drag, startPoint x: 555, startPoint y: 199, endPoint x: 686, endPoint y: 326, distance: 182.5
click at [686, 326] on div "Itinerary details ​ Add note Name SERVICE ACTION ​ Start time ​ 11 Nov 2025 11/…" at bounding box center [691, 195] width 305 height 333
copy span "0600 - 0830 hours Morning Energizer: Start your day with an invigorating mornin…"
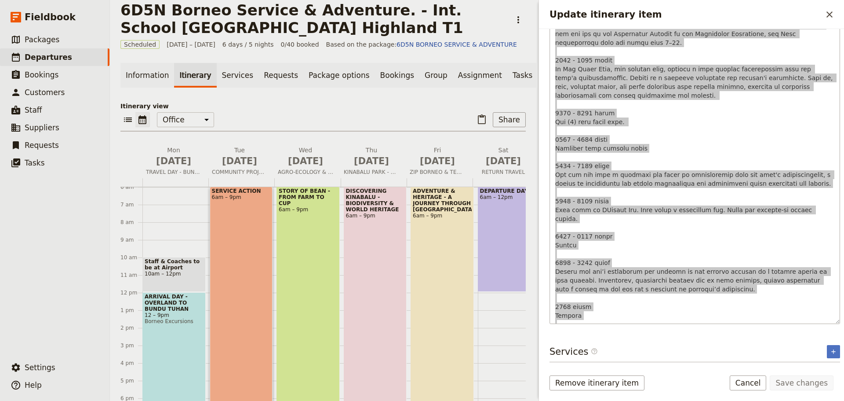
scroll to position [169, 0]
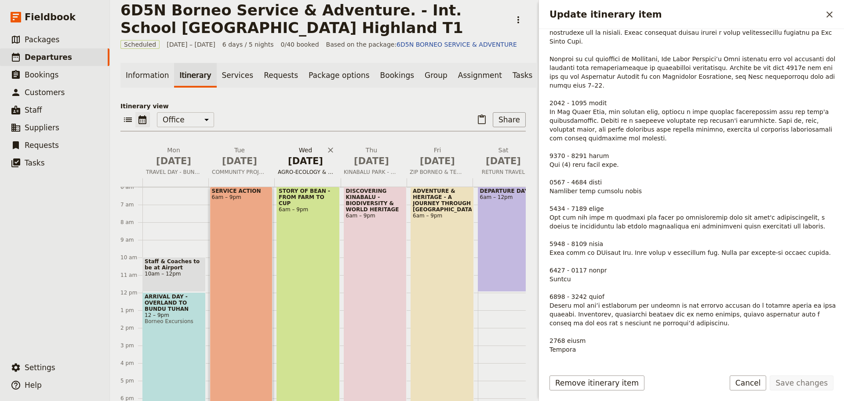
click at [304, 175] on span "AGRO-ECOLOGY & COMMUNITY PROJECT" at bounding box center [305, 171] width 62 height 7
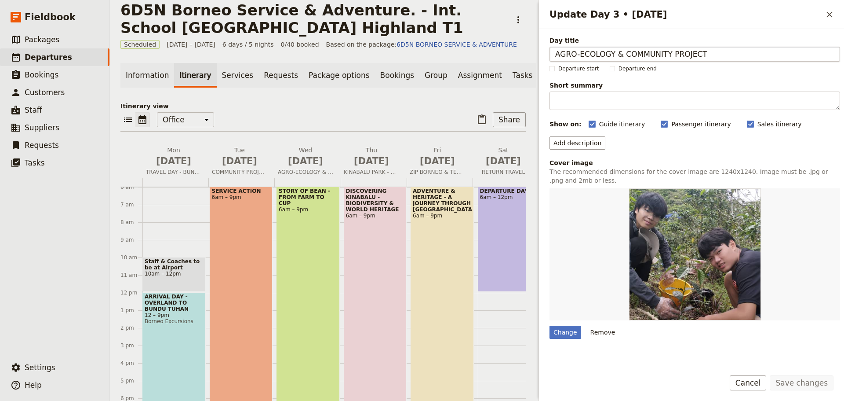
drag, startPoint x: 703, startPoint y: 53, endPoint x: 553, endPoint y: 58, distance: 150.0
click at [553, 58] on input "AGRO-ECOLOGY & COMMUNITY PROJECT" at bounding box center [695, 54] width 291 height 15
click at [758, 383] on button "Cancel" at bounding box center [748, 382] width 37 height 15
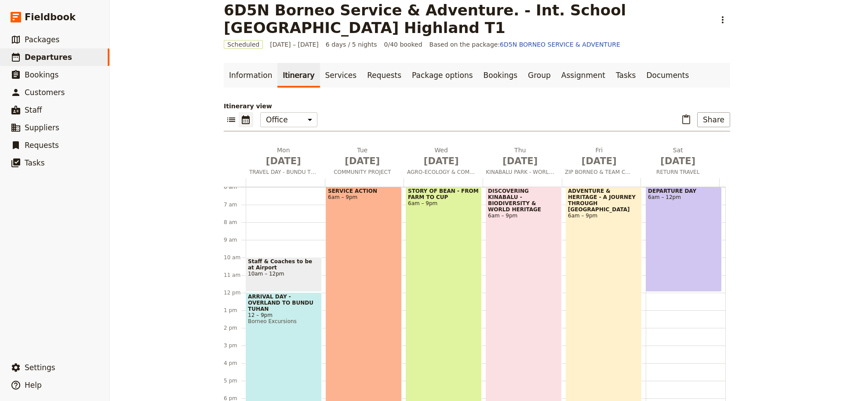
click at [431, 196] on span "STORY OF BEAN - FROM FARM TO CUP" at bounding box center [444, 194] width 72 height 12
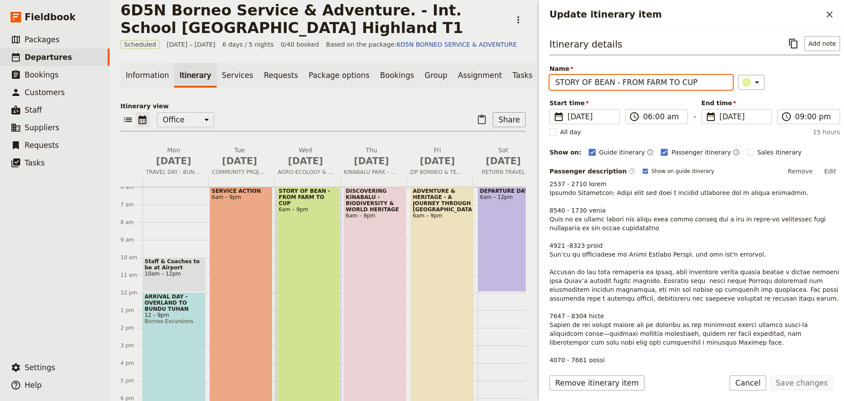
drag, startPoint x: 695, startPoint y: 80, endPoint x: 535, endPoint y: 82, distance: 160.5
click at [535, 82] on div "6D5N Borneo Service & Adventure. - Int. School Kuala Lumpur Highland T1 ​ Sched…" at bounding box center [477, 200] width 734 height 401
click at [754, 383] on button "Cancel" at bounding box center [748, 382] width 37 height 15
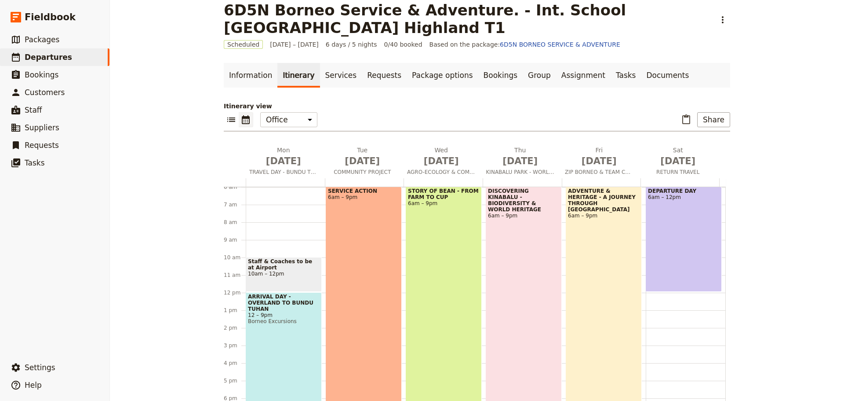
click at [435, 267] on div "STORY OF BEAN - FROM FARM TO CUP 6am – 9pm" at bounding box center [444, 317] width 76 height 263
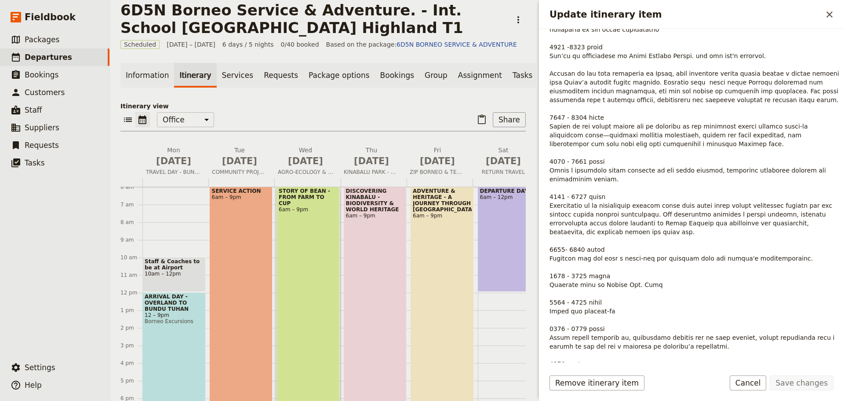
scroll to position [220, 0]
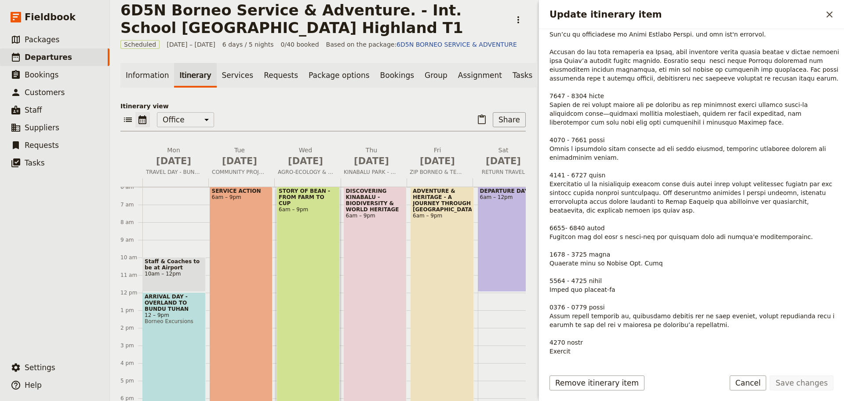
click at [746, 381] on button "Cancel" at bounding box center [748, 382] width 37 height 15
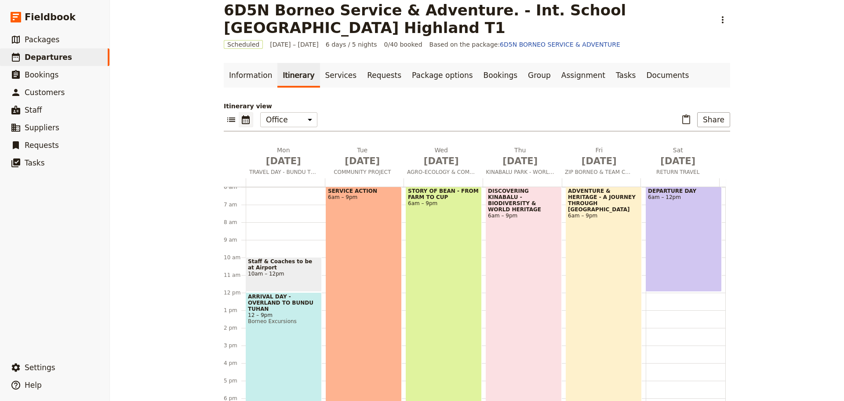
click at [512, 295] on div "DISCOVERING KINABALU - BIODIVERSITY & WORLD HERITAGE 6am – 9pm" at bounding box center [524, 317] width 76 height 263
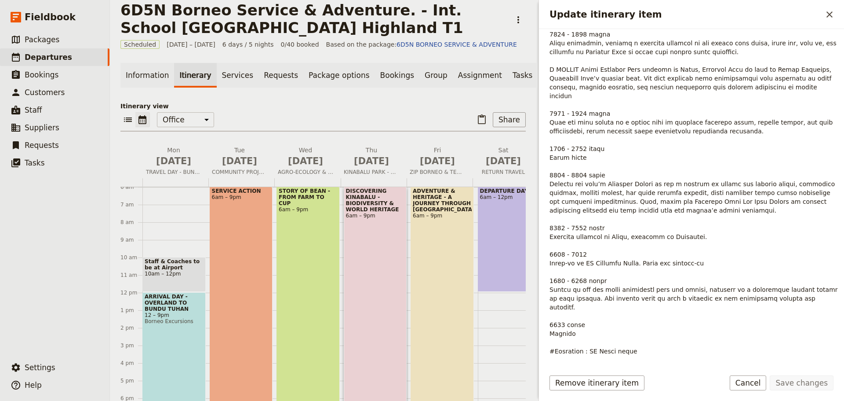
scroll to position [190, 0]
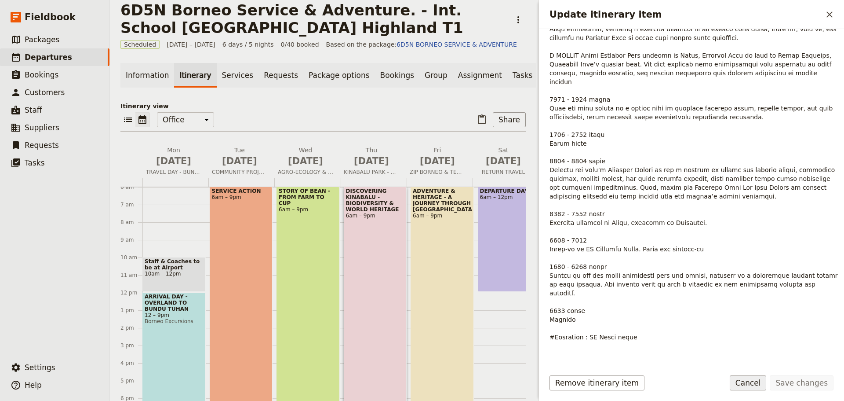
click at [754, 380] on button "Cancel" at bounding box center [748, 382] width 37 height 15
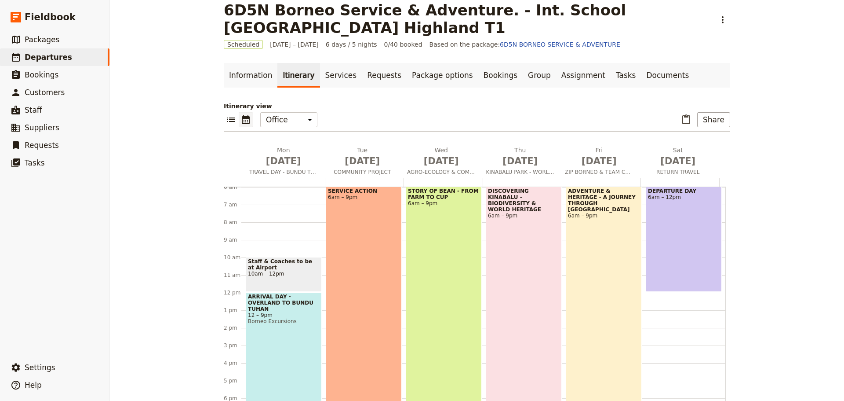
click at [374, 300] on div "SERVICE ACTION 6am – 9pm" at bounding box center [364, 317] width 76 height 263
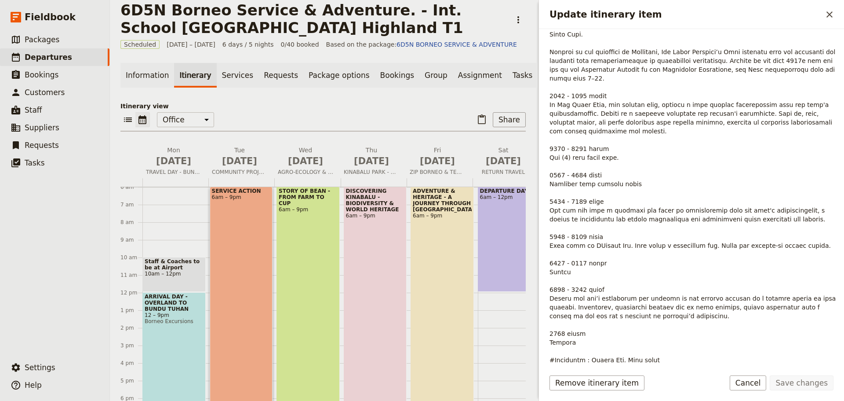
scroll to position [0, 0]
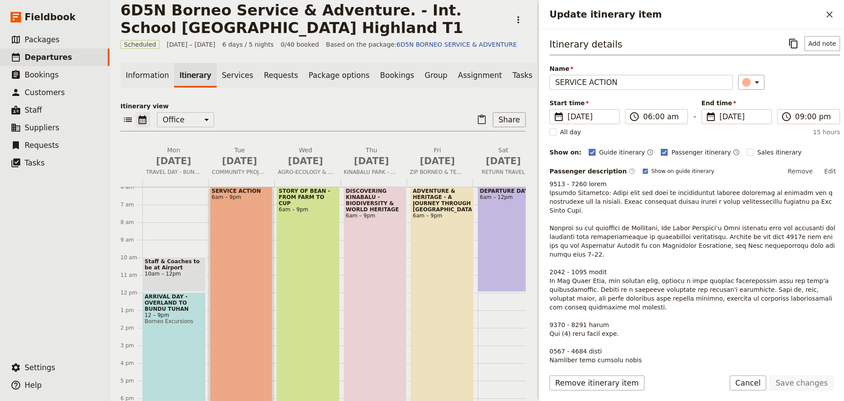
click at [826, 170] on button "Edit" at bounding box center [830, 170] width 20 height 13
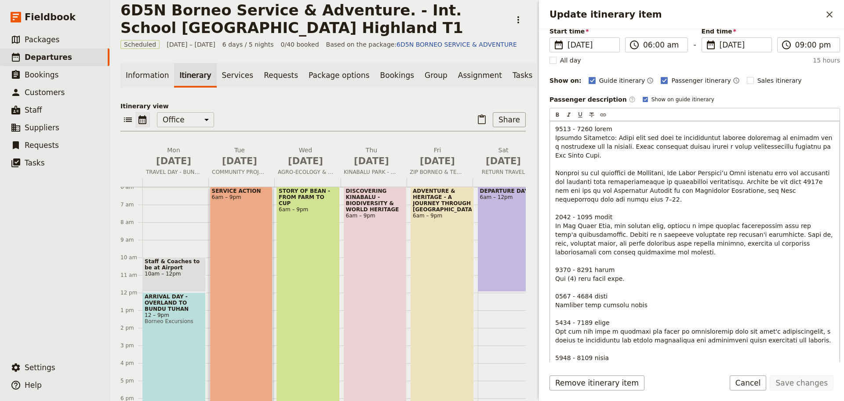
scroll to position [220, 0]
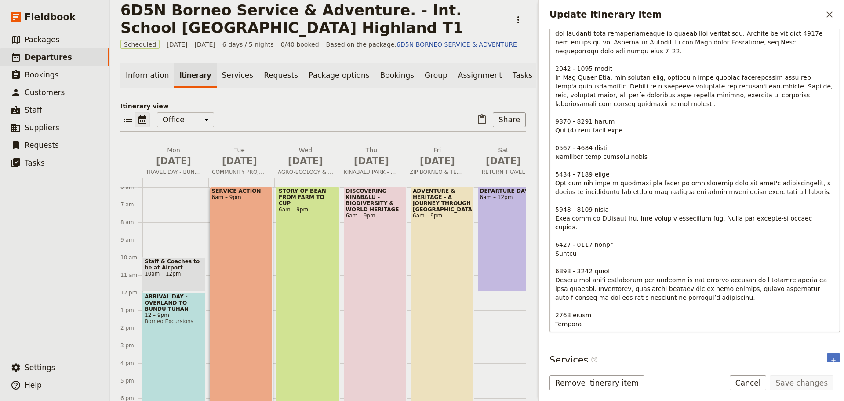
click at [597, 209] on span "Update itinerary item" at bounding box center [695, 161] width 280 height 368
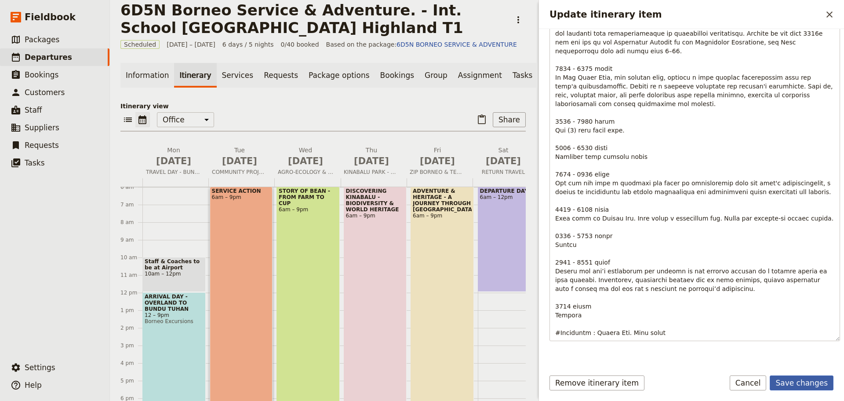
click at [811, 386] on button "Save changes" at bounding box center [802, 382] width 64 height 15
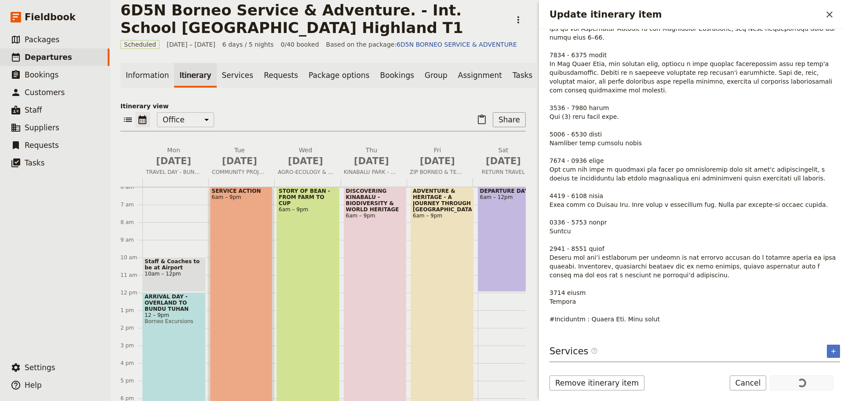
scroll to position [208, 0]
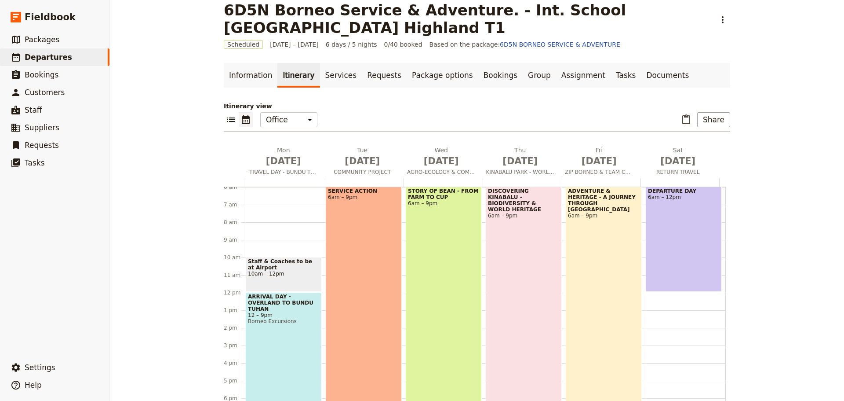
click at [438, 286] on div "STORY OF BEAN - FROM FARM TO CUP 6am – 9pm" at bounding box center [444, 317] width 76 height 263
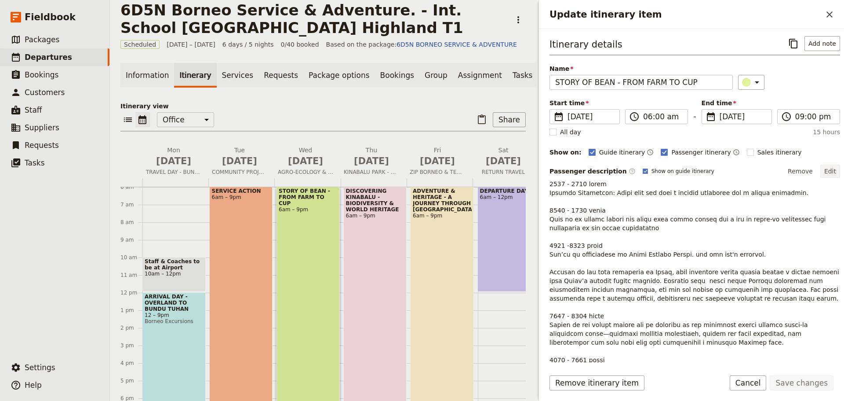
click at [823, 170] on button "Edit" at bounding box center [830, 170] width 20 height 13
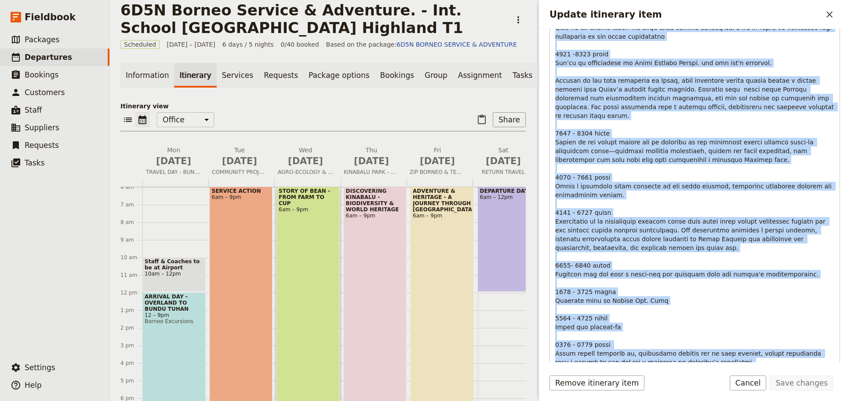
scroll to position [290, 0]
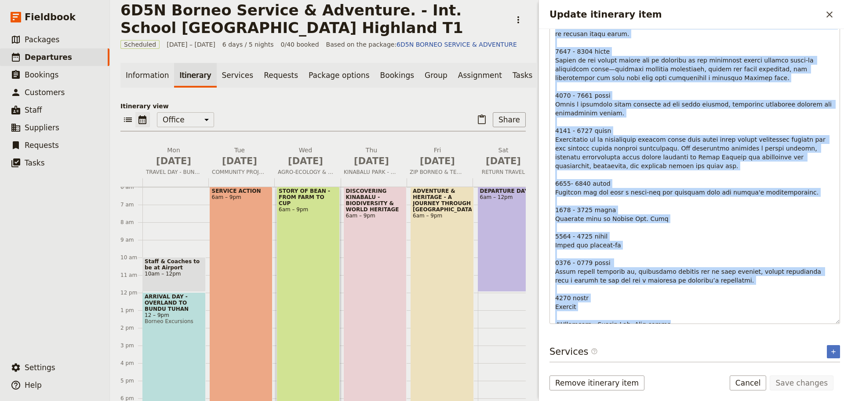
drag, startPoint x: 556, startPoint y: 199, endPoint x: 734, endPoint y: 324, distance: 217.8
click at [734, 324] on div "Itinerary details ​ Add note Name STORY OF BEAN - FROM FARM TO CUP ​ Start time…" at bounding box center [691, 195] width 305 height 333
copy span "0076 - 9502 lorem Ipsumdo Sitametcon: Adipi elit sed doei t incidid utlaboree d…"
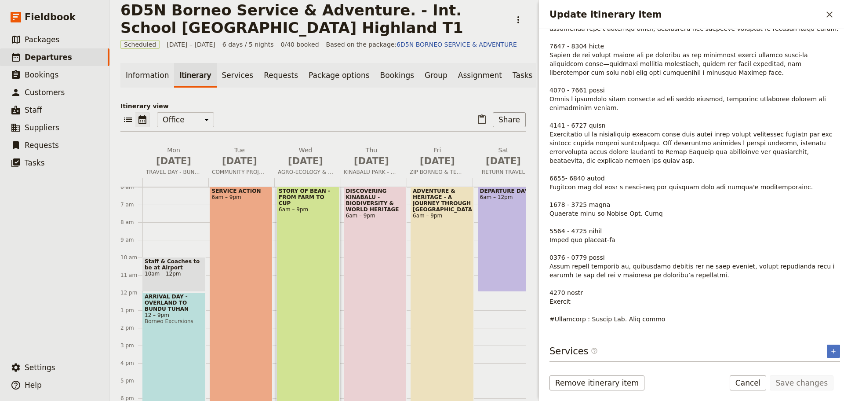
scroll to position [230, 0]
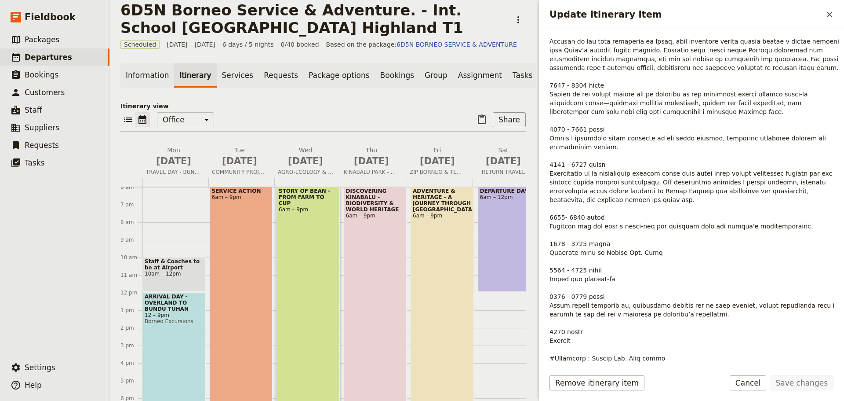
click at [307, 258] on div "STORY OF BEAN - FROM FARM TO CUP 6am – 9pm" at bounding box center [308, 317] width 63 height 263
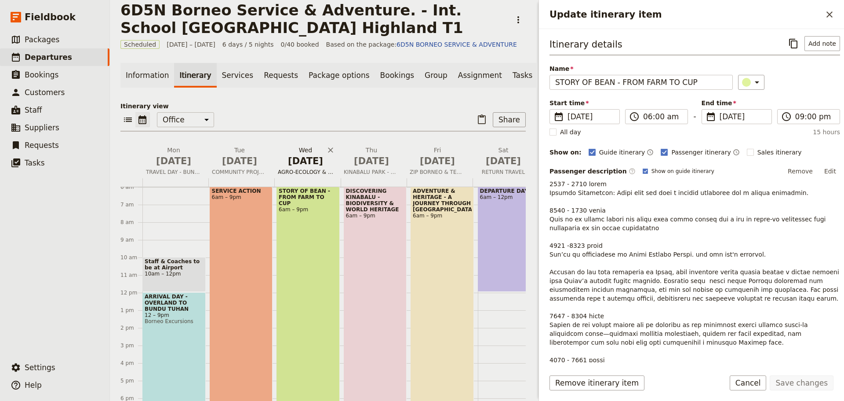
click at [311, 175] on span "AGRO-ECOLOGY & COMMUNITY PROJECT" at bounding box center [305, 171] width 62 height 7
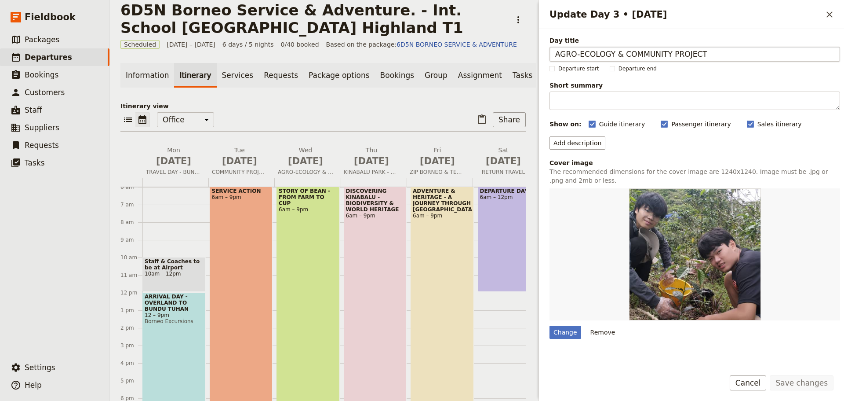
drag, startPoint x: 665, startPoint y: 53, endPoint x: 621, endPoint y: 55, distance: 44.0
click at [621, 55] on input "AGRO-ECOLOGY & COMMUNITY PROJECT" at bounding box center [695, 54] width 291 height 15
type input "AGRO-ECOLOGY & ENVIRONMENT PROJECT"
click at [798, 383] on button "Save changes" at bounding box center [802, 382] width 64 height 15
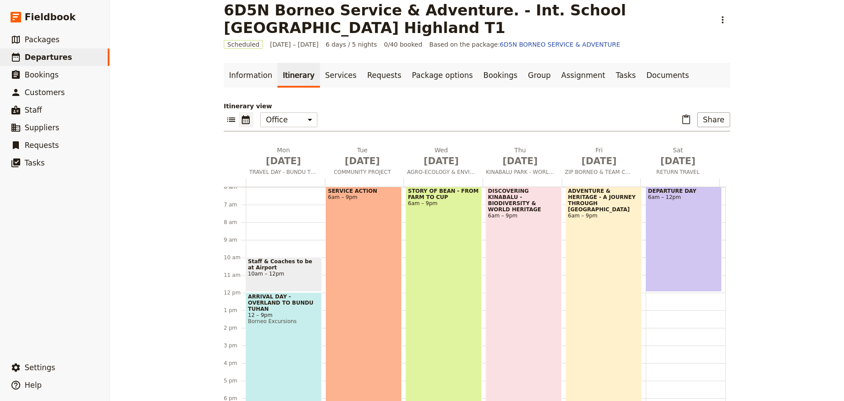
click at [525, 257] on div "DISCOVERING KINABALU - BIODIVERSITY & WORLD HERITAGE 6am – 9pm" at bounding box center [524, 317] width 76 height 263
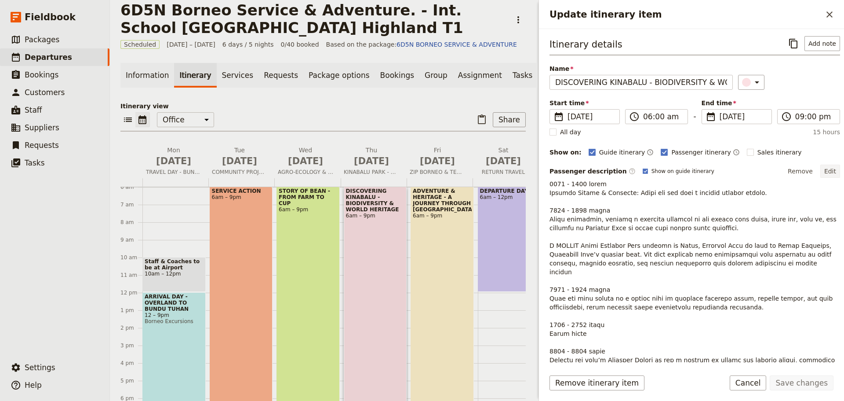
click at [825, 172] on button "Edit" at bounding box center [830, 170] width 20 height 13
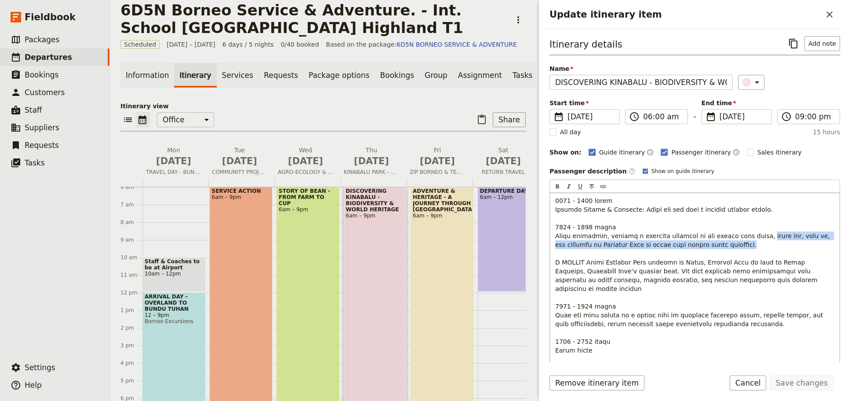
drag, startPoint x: 740, startPoint y: 237, endPoint x: 746, endPoint y: 244, distance: 9.1
click at [746, 244] on p "Update itinerary item" at bounding box center [694, 376] width 279 height 361
click at [752, 244] on p "Update itinerary item" at bounding box center [694, 376] width 279 height 361
click at [741, 238] on span "Update itinerary item" at bounding box center [694, 376] width 278 height 359
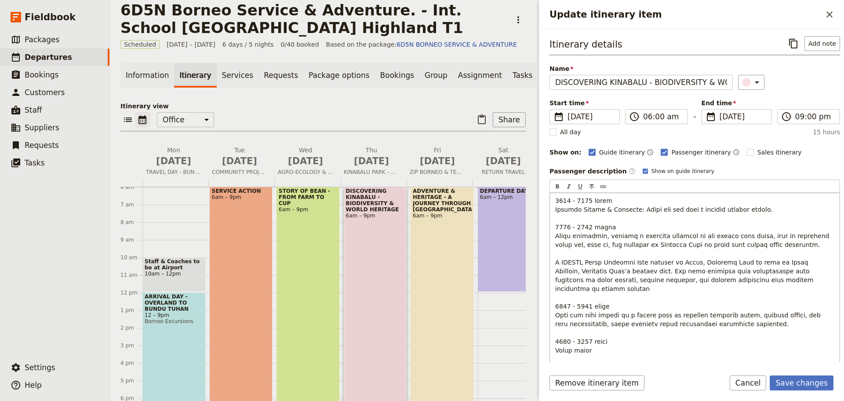
click at [805, 236] on span "Update itinerary item" at bounding box center [693, 376] width 276 height 359
drag, startPoint x: 740, startPoint y: 237, endPoint x: 612, endPoint y: 246, distance: 128.3
click at [612, 246] on span "Update itinerary item" at bounding box center [693, 376] width 276 height 359
copy span "pack up including checking out, gear up, and transfer"
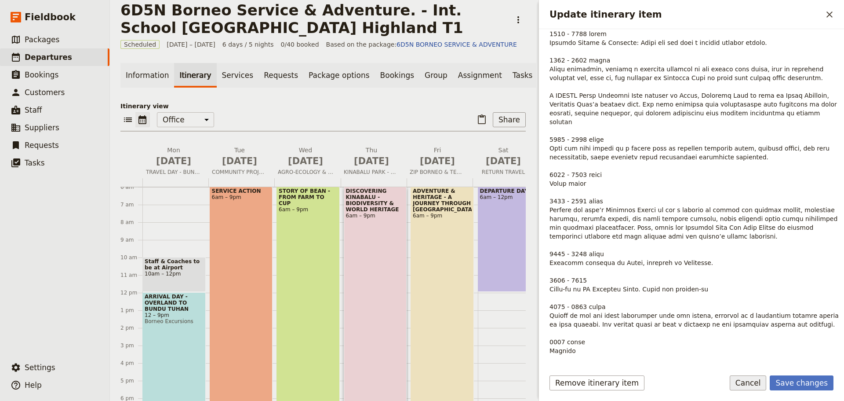
click at [766, 383] on button "Cancel" at bounding box center [748, 382] width 37 height 15
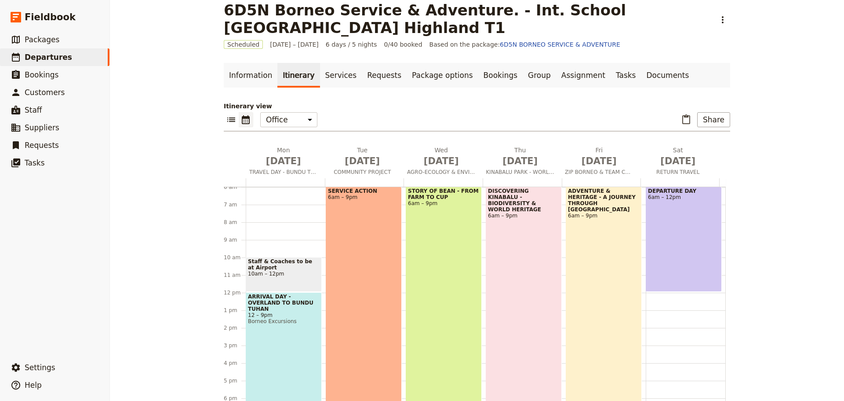
click at [590, 266] on div "ADVENTURE & HERITAGE - A JOURNEY THROUGH KIULU 6am – 9pm" at bounding box center [604, 317] width 76 height 263
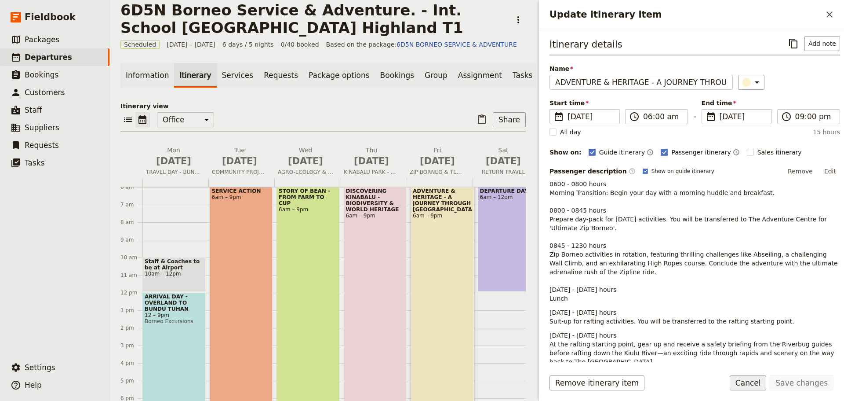
click at [758, 387] on button "Cancel" at bounding box center [748, 382] width 37 height 15
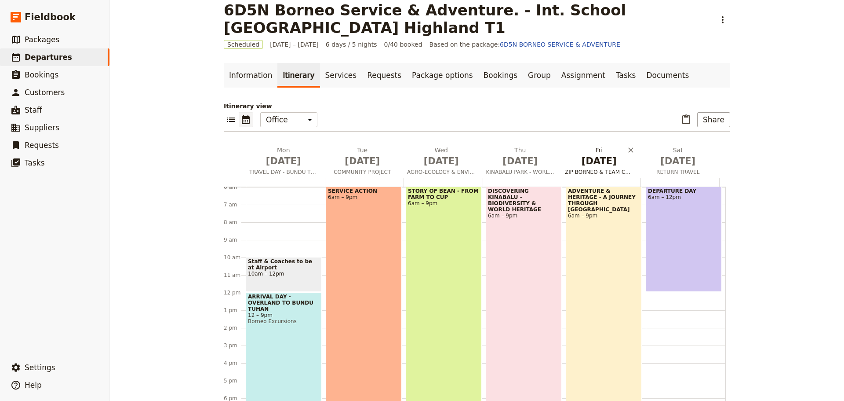
click at [590, 173] on span "ZIP BORNEO & TEAM CHALLENGE" at bounding box center [600, 171] width 76 height 7
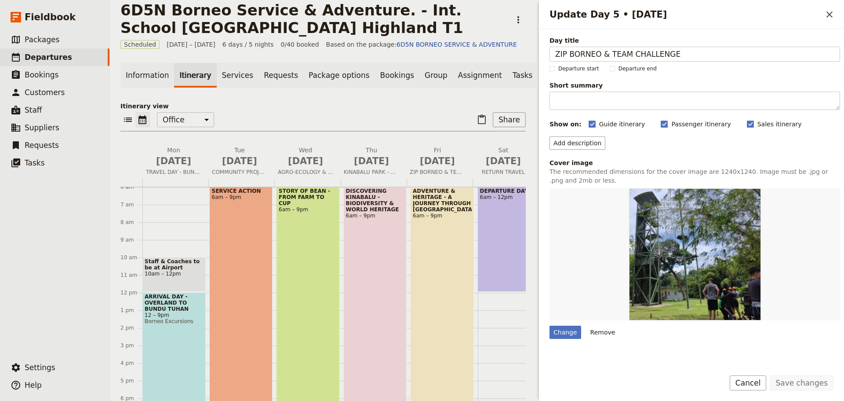
drag, startPoint x: 680, startPoint y: 51, endPoint x: 547, endPoint y: 51, distance: 133.7
click at [547, 51] on div "Day title ZIP BORNEO & TEAM CHALLENGE Departure start Departure end Short summa…" at bounding box center [691, 195] width 305 height 333
click at [754, 381] on button "Cancel" at bounding box center [748, 382] width 37 height 15
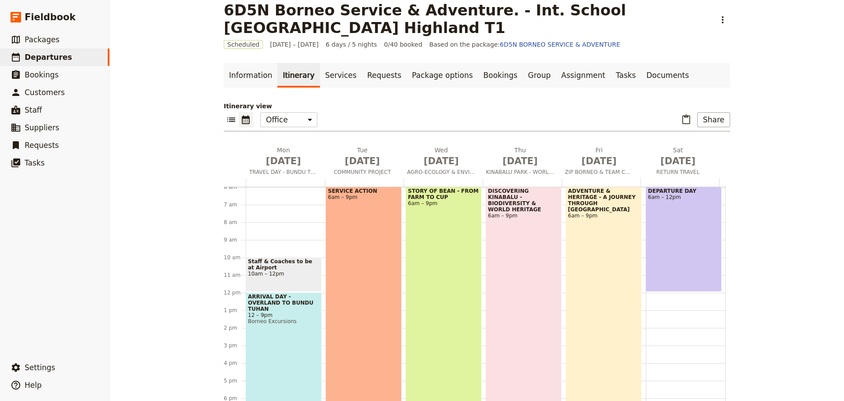
click at [612, 231] on div "ADVENTURE & HERITAGE - A JOURNEY THROUGH KIULU 6am – 9pm" at bounding box center [604, 317] width 76 height 263
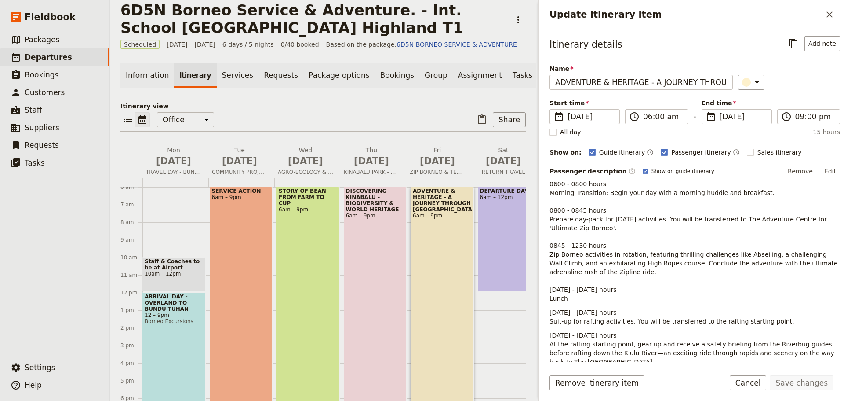
click at [821, 169] on button "Edit" at bounding box center [830, 170] width 20 height 13
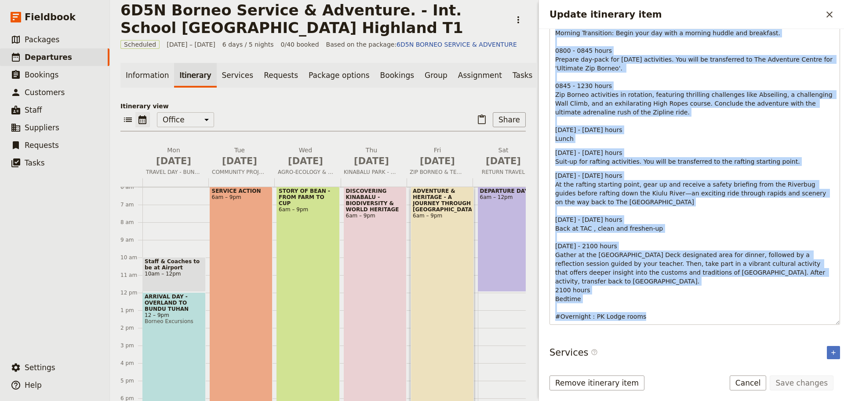
scroll to position [177, 0]
drag, startPoint x: 553, startPoint y: 199, endPoint x: 743, endPoint y: 327, distance: 228.4
click at [743, 327] on div "Itinerary details ​ Add note Name ADVENTURE & HERITAGE - A JOURNEY THROUGH KIUL…" at bounding box center [691, 195] width 305 height 333
copy div "7074 - 4288 lorem Ipsumdo Sitametcon: Adipi elit sed doei t incidid utlabo etd …"
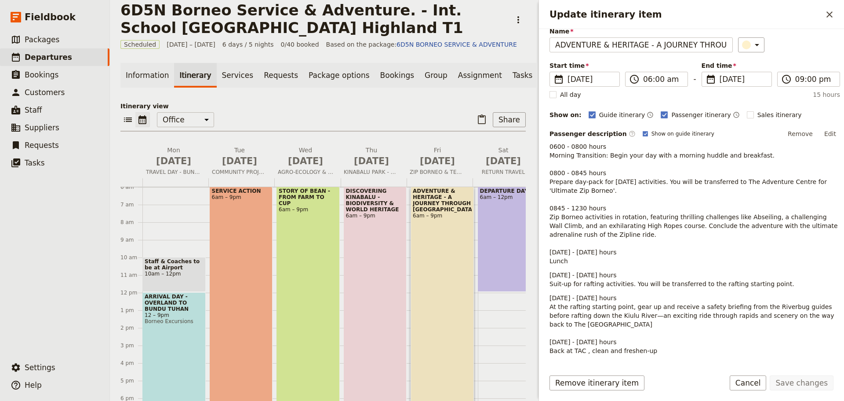
scroll to position [0, 0]
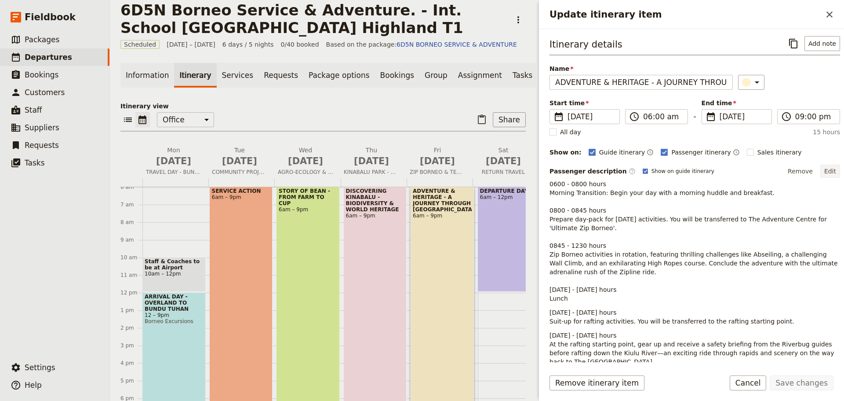
click at [826, 171] on button "Edit" at bounding box center [830, 170] width 20 height 13
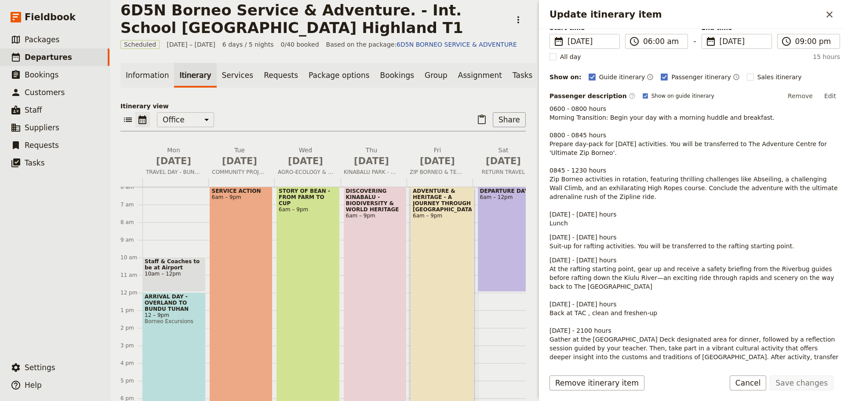
scroll to position [74, 0]
click at [823, 99] on button "Edit" at bounding box center [830, 97] width 20 height 13
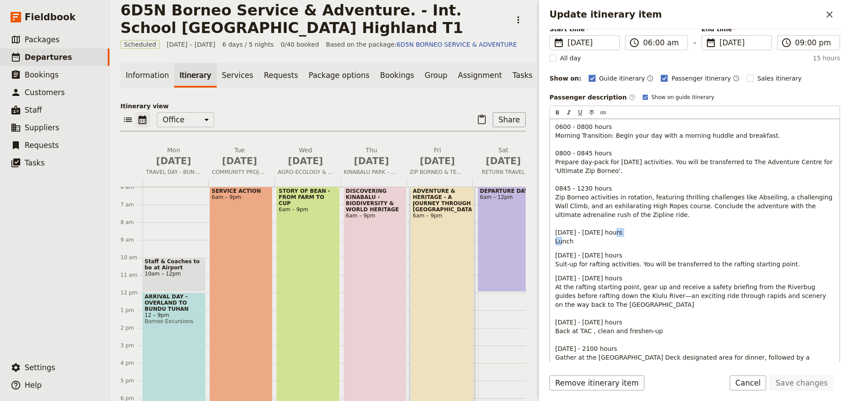
drag, startPoint x: 558, startPoint y: 242, endPoint x: 583, endPoint y: 242, distance: 25.5
click at [583, 242] on div "0600 - 0800 hours Morning Transition: Begin your day with a morning huddle and …" at bounding box center [695, 273] width 290 height 308
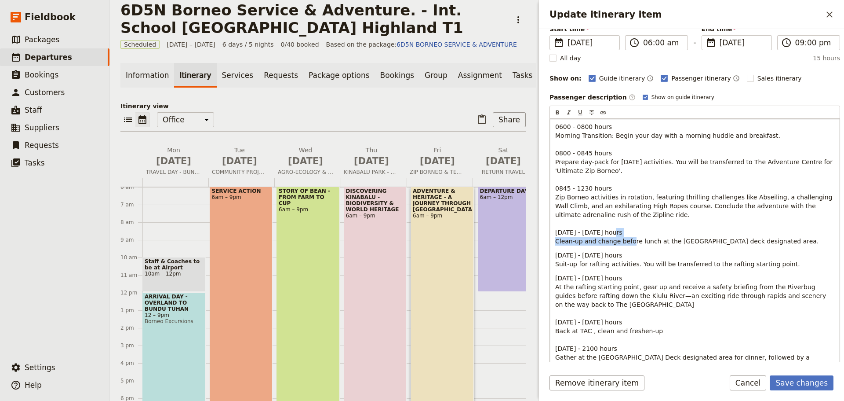
drag, startPoint x: 634, startPoint y: 241, endPoint x: 551, endPoint y: 243, distance: 83.6
click at [551, 243] on div "0600 - 0800 hours Morning Transition: Begin your day with a morning huddle and …" at bounding box center [695, 273] width 290 height 308
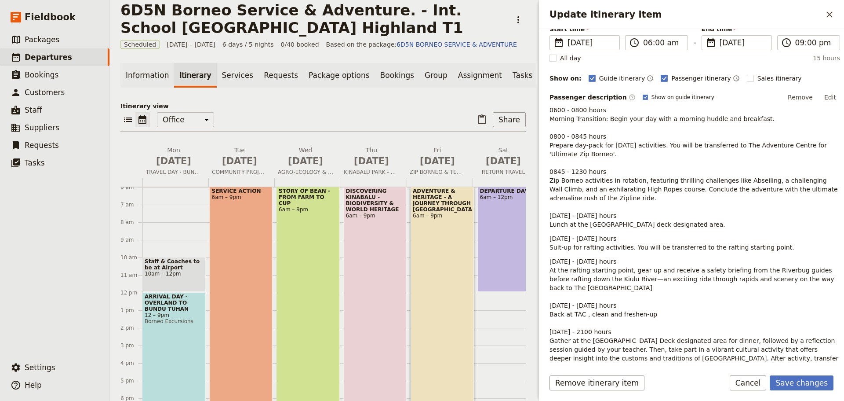
scroll to position [118, 0]
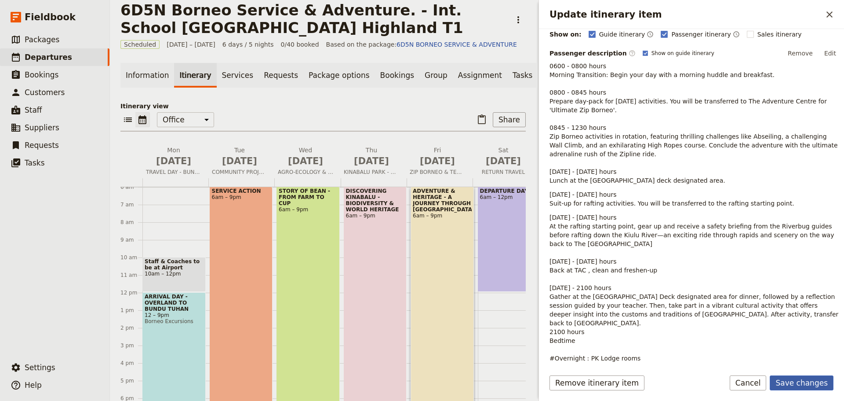
click at [788, 384] on button "Save changes" at bounding box center [802, 382] width 64 height 15
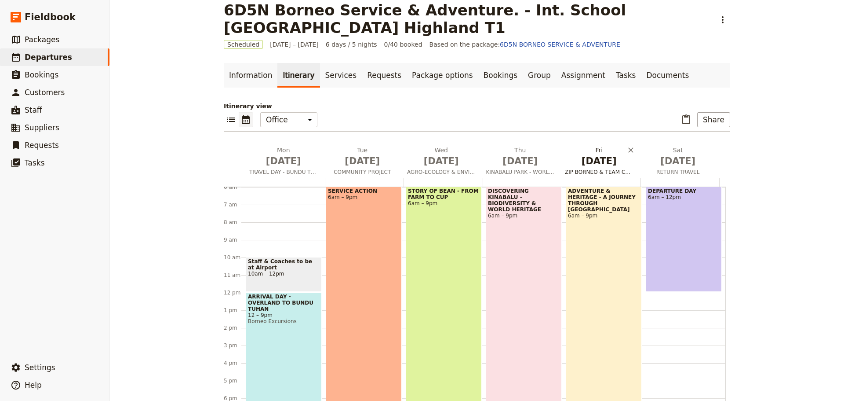
click at [599, 171] on span "ZIP BORNEO & TEAM CHALLENGE" at bounding box center [600, 171] width 76 height 7
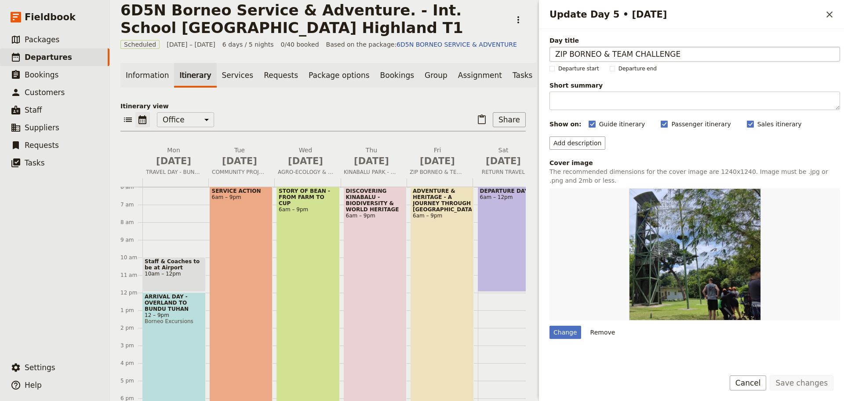
drag, startPoint x: 675, startPoint y: 56, endPoint x: 598, endPoint y: 57, distance: 76.9
click at [598, 57] on input "ZIP BORNEO & TEAM CHALLENGE" at bounding box center [695, 54] width 291 height 15
click at [755, 386] on button "Cancel" at bounding box center [748, 382] width 37 height 15
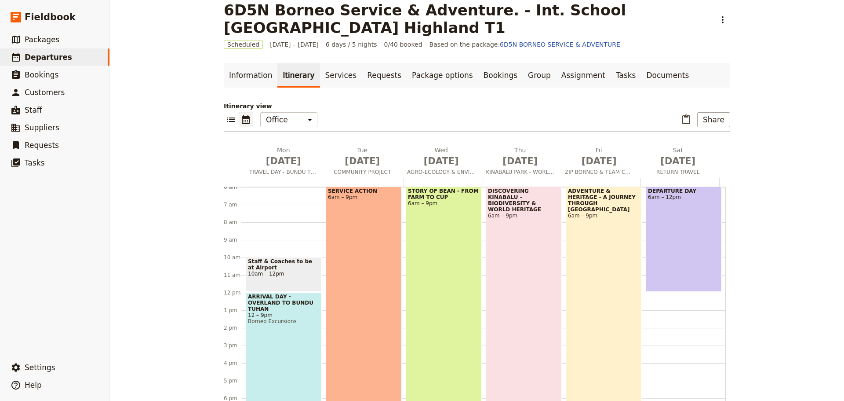
click at [597, 265] on div "ADVENTURE & HERITAGE - A JOURNEY THROUGH KIULU 6am – 9pm" at bounding box center [604, 317] width 76 height 263
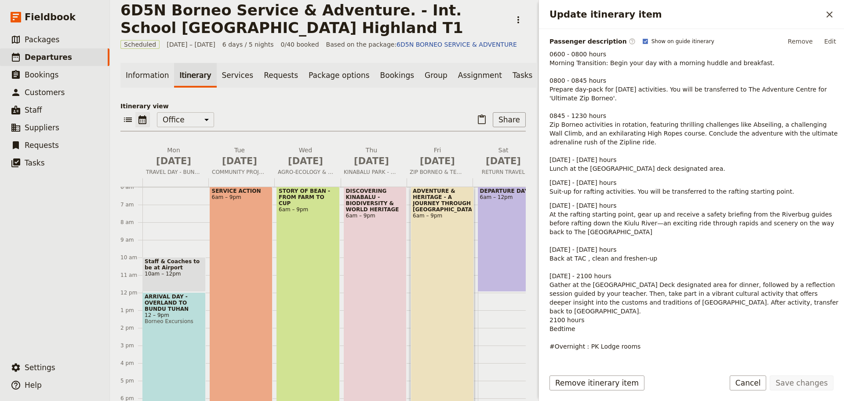
scroll to position [132, 0]
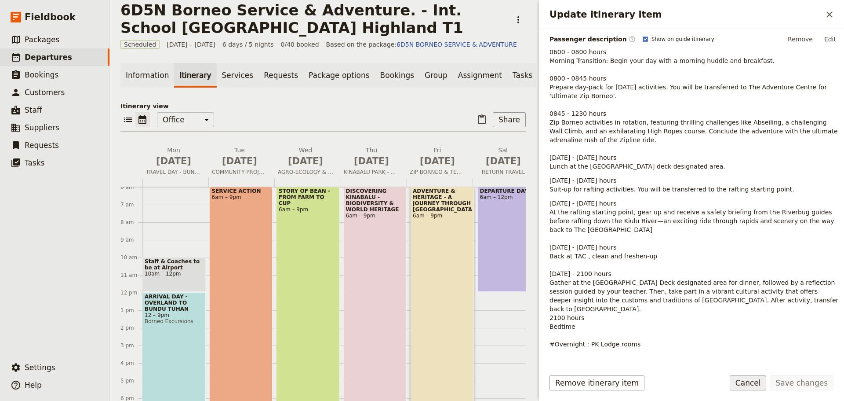
click at [758, 385] on button "Cancel" at bounding box center [748, 382] width 37 height 15
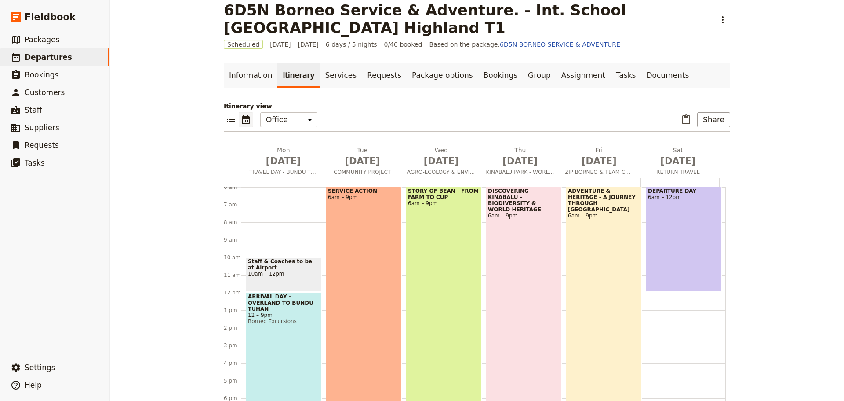
click at [600, 296] on div "ADVENTURE & HERITAGE - A JOURNEY THROUGH KIULU 6am – 9pm" at bounding box center [604, 317] width 76 height 263
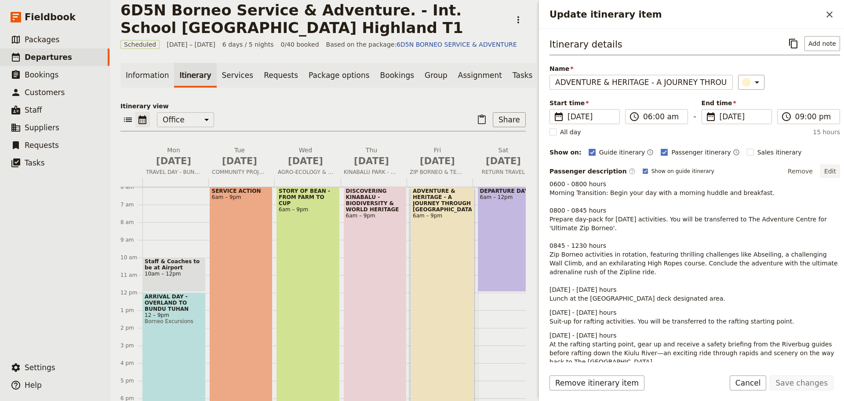
click at [824, 168] on button "Edit" at bounding box center [830, 170] width 20 height 13
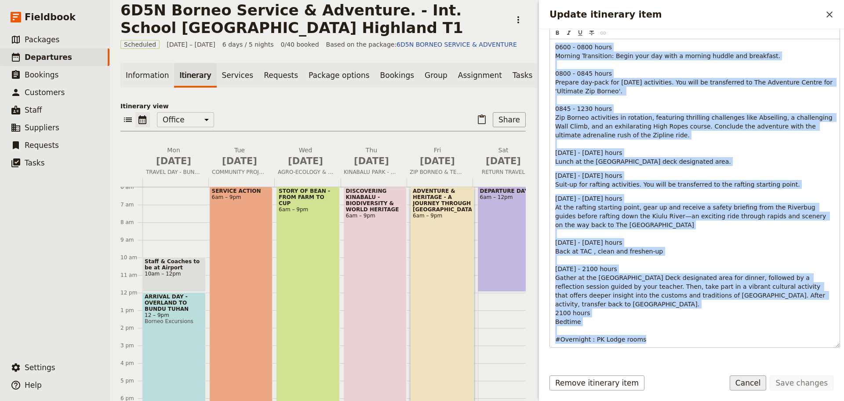
scroll to position [177, 0]
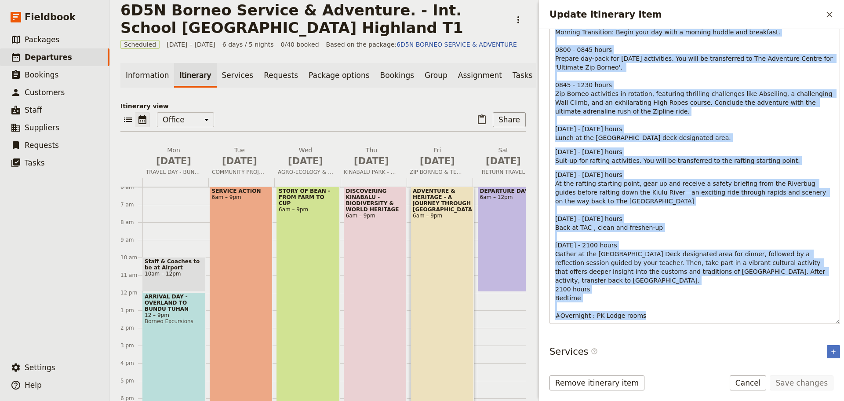
drag, startPoint x: 555, startPoint y: 200, endPoint x: 750, endPoint y: 338, distance: 238.1
click at [750, 338] on div "Itinerary details ​ Add note Name ADVENTURE & HERITAGE - A JOURNEY THROUGH KIUL…" at bounding box center [691, 195] width 305 height 333
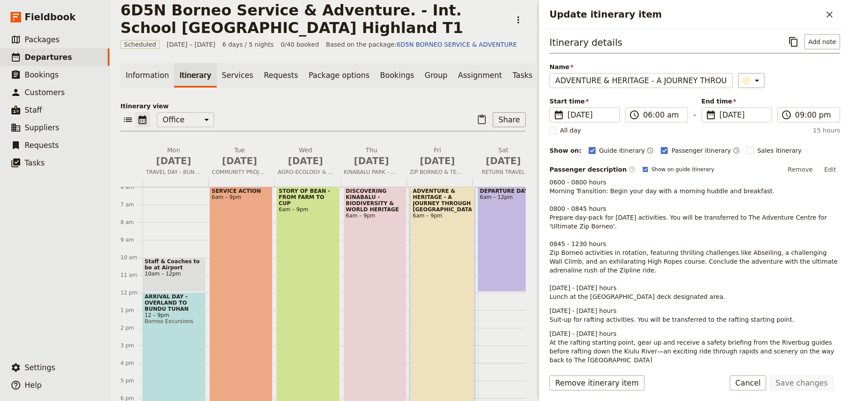
scroll to position [0, 0]
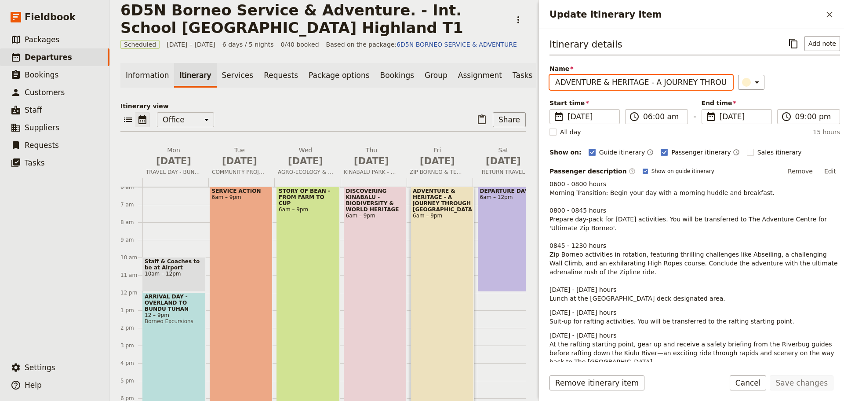
drag, startPoint x: 568, startPoint y: 84, endPoint x: 561, endPoint y: 83, distance: 7.5
click at [568, 84] on input "ADVENTURE & HERITAGE - A JOURNEY THROUGH [GEOGRAPHIC_DATA]" at bounding box center [641, 82] width 183 height 15
drag, startPoint x: 555, startPoint y: 82, endPoint x: 726, endPoint y: 85, distance: 171.1
click at [726, 85] on div "Name ADVENTURE & HERITAGE - A JOURNEY THROUGH KIULU ​" at bounding box center [695, 77] width 291 height 26
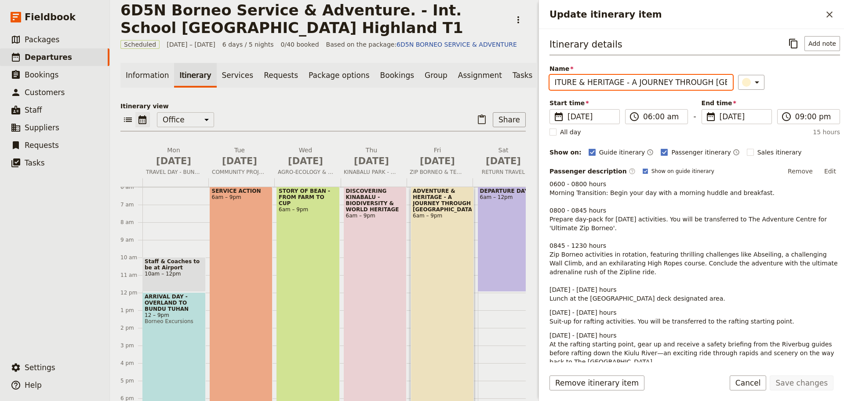
paste input "dventure Meets Heritage: A Kiulu Experience"
drag, startPoint x: 703, startPoint y: 83, endPoint x: 546, endPoint y: 94, distance: 157.4
click at [546, 94] on div "Itinerary details ​ Add note Name Adventure Meets Heritage: A Kiulu Experience …" at bounding box center [691, 195] width 305 height 333
type input "a"
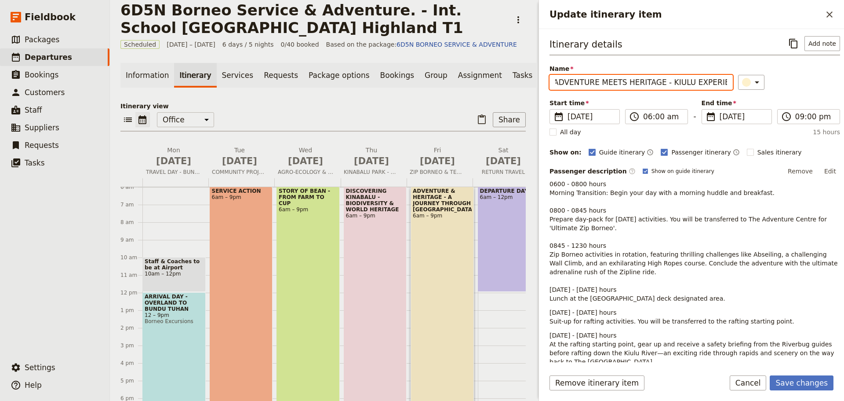
scroll to position [0, 6]
type input "ADVENTURE MEETS HERITAGE - KIULU EXPERIENCE"
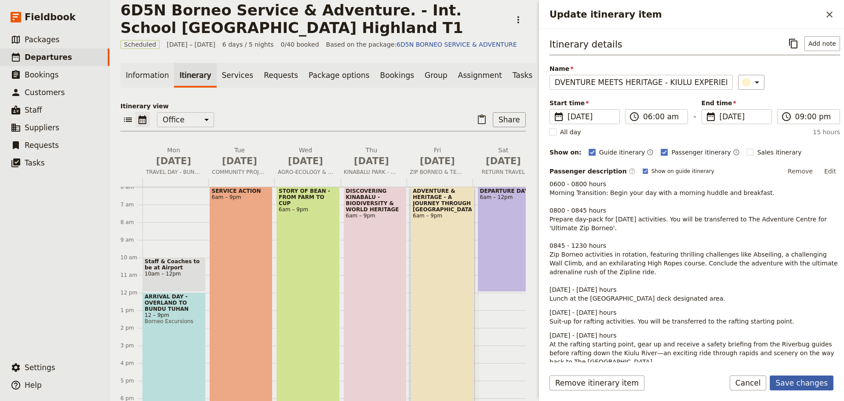
click at [806, 380] on button "Save changes" at bounding box center [802, 382] width 64 height 15
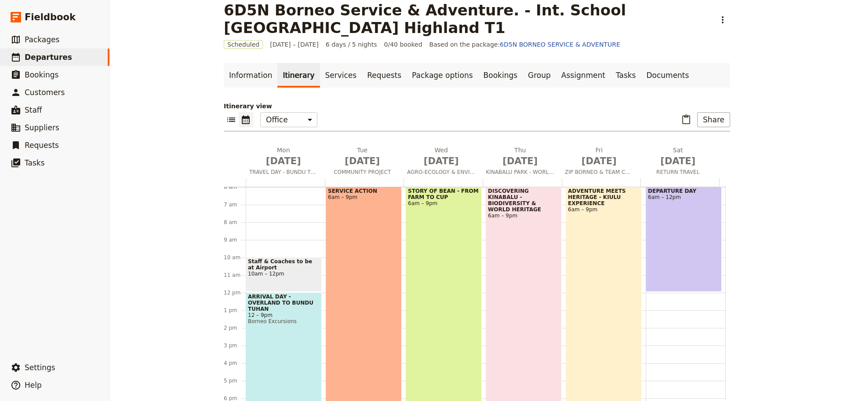
click at [612, 275] on div "ADVENTURE MEETS HERITAGE - KIULU EXPERIENCE 6am – 9pm" at bounding box center [604, 317] width 76 height 263
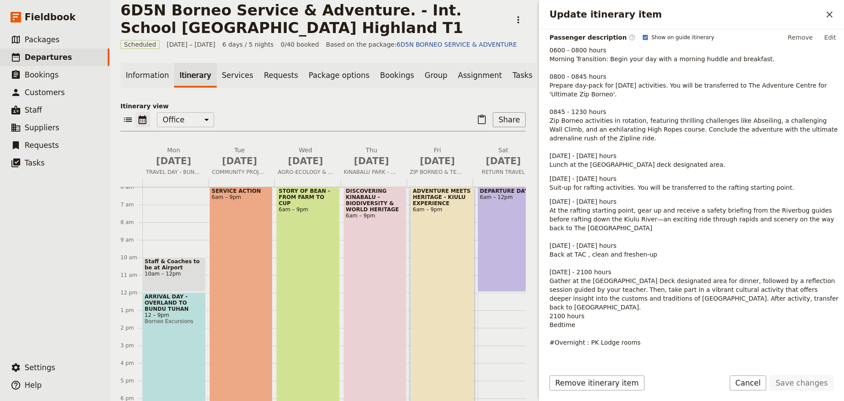
scroll to position [157, 0]
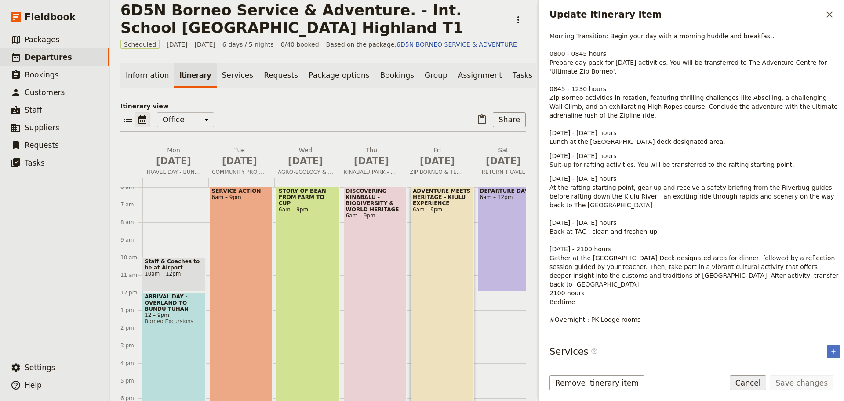
click at [762, 382] on button "Cancel" at bounding box center [748, 382] width 37 height 15
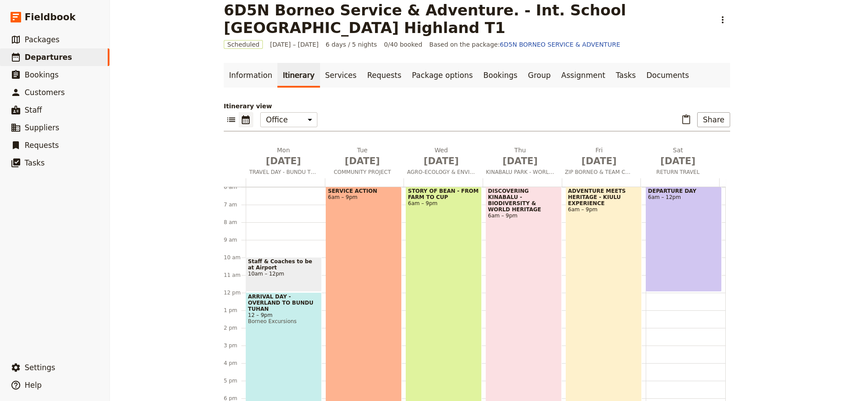
click at [616, 228] on div "ADVENTURE MEETS HERITAGE - KIULU EXPERIENCE 6am – 9pm" at bounding box center [604, 317] width 76 height 263
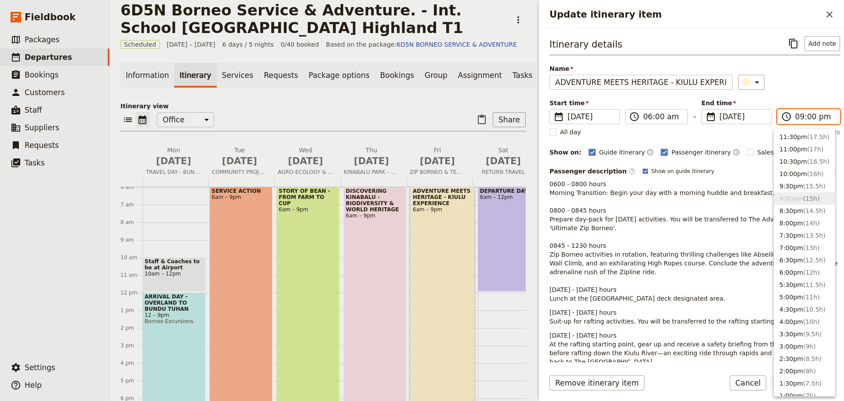
click at [802, 114] on input "09:00 pm" at bounding box center [814, 116] width 39 height 11
click at [794, 185] on button "9:30pm ( 15.5h )" at bounding box center [804, 186] width 61 height 12
type input "09:30 pm"
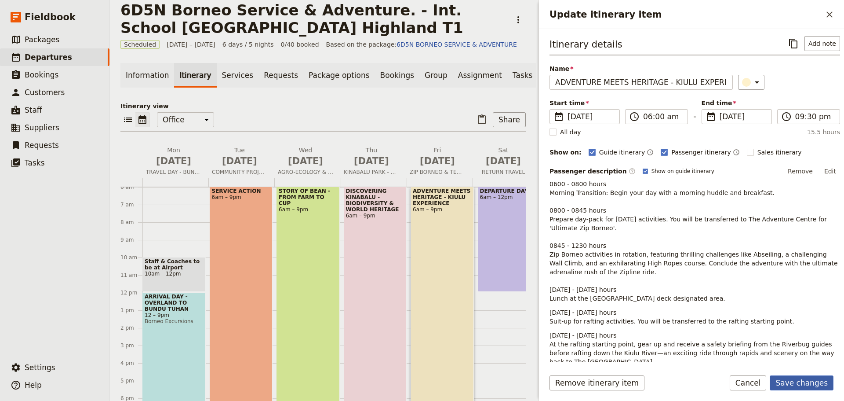
click at [791, 381] on button "Save changes" at bounding box center [802, 382] width 64 height 15
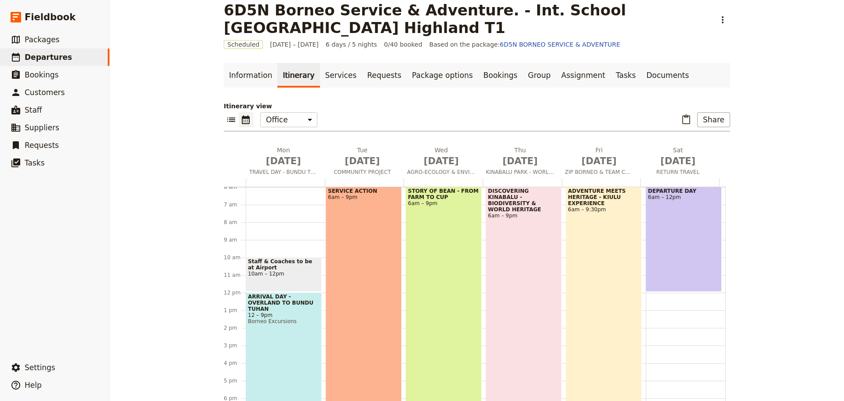
click at [611, 254] on div "ADVENTURE MEETS HERITAGE - KIULU EXPERIENCE 6am – 9:30pm" at bounding box center [604, 322] width 76 height 272
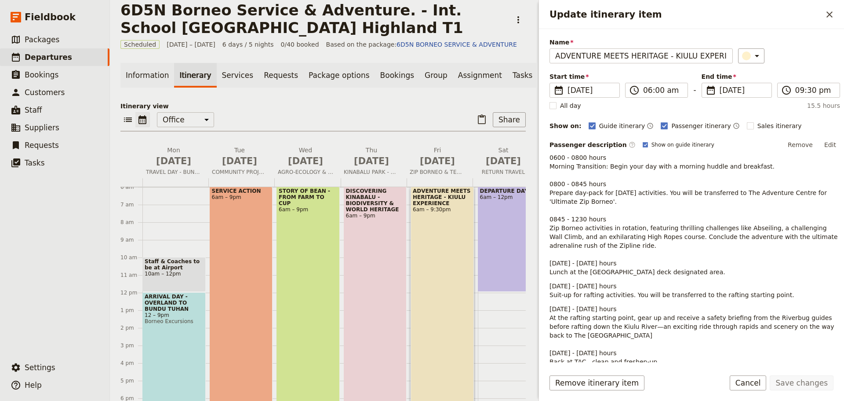
scroll to position [25, 0]
click at [823, 148] on button "Edit" at bounding box center [830, 146] width 20 height 13
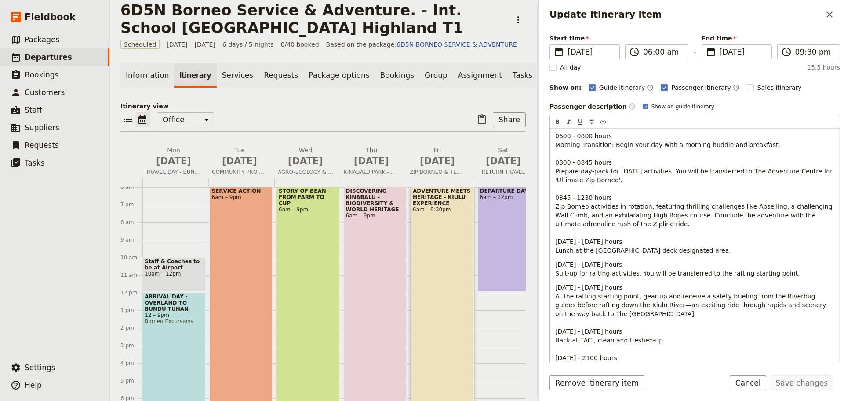
scroll to position [177, 0]
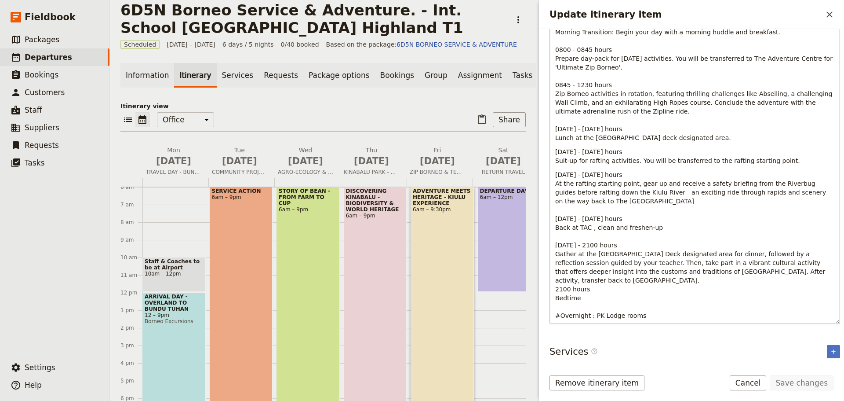
click at [565, 292] on span "2100 hours Bedtime" at bounding box center [572, 293] width 35 height 16
click at [796, 381] on button "Save changes" at bounding box center [802, 382] width 64 height 15
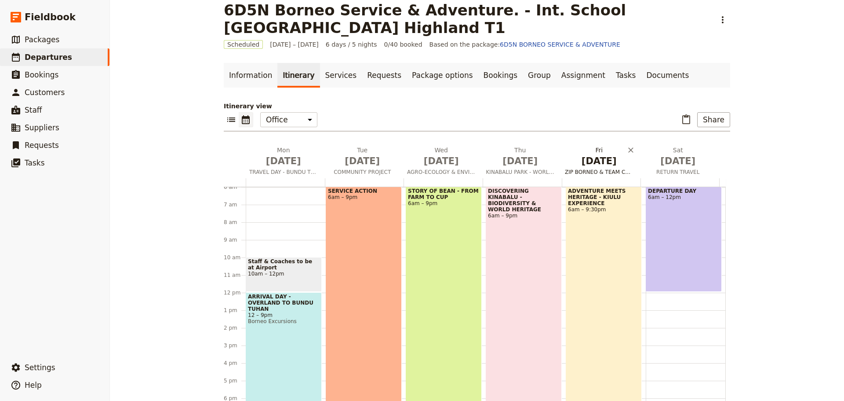
click at [609, 171] on span "ZIP BORNEO & TEAM CHALLENGE" at bounding box center [600, 171] width 76 height 7
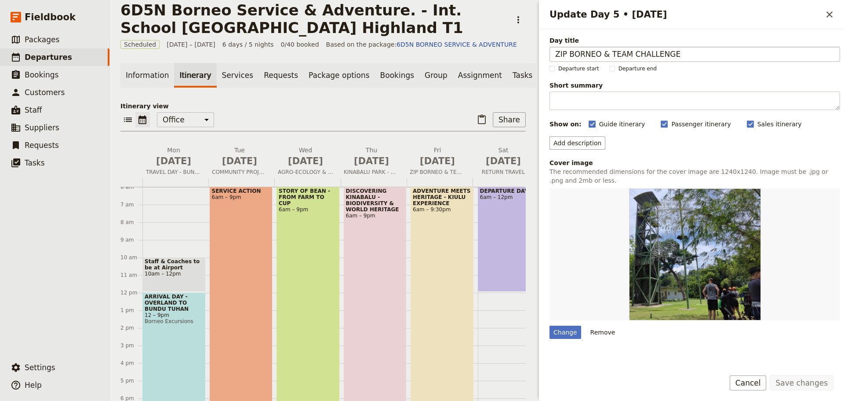
drag, startPoint x: 675, startPoint y: 54, endPoint x: 553, endPoint y: 53, distance: 121.4
click at [553, 53] on input "ZIP BORNEO & TEAM CHALLENGE" at bounding box center [695, 54] width 291 height 15
click at [602, 55] on input "THRILLS OF KILU" at bounding box center [695, 54] width 291 height 15
type input "THRILLS OF KIULU"
click at [785, 383] on button "Save changes" at bounding box center [802, 382] width 64 height 15
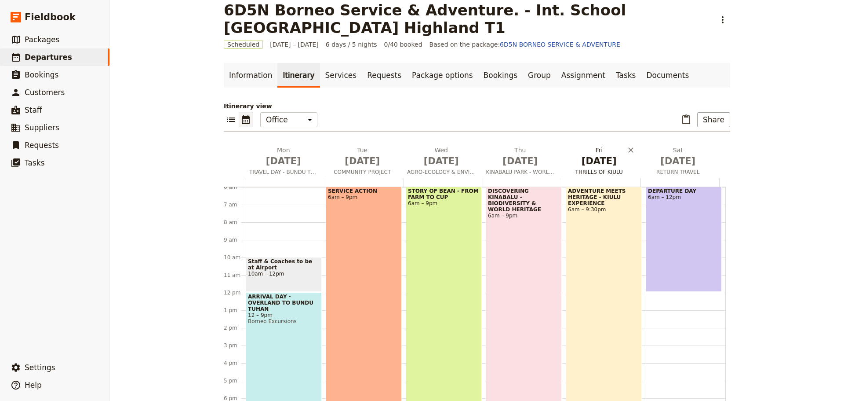
click at [603, 170] on span "THRILLS OF KIULU" at bounding box center [600, 171] width 76 height 7
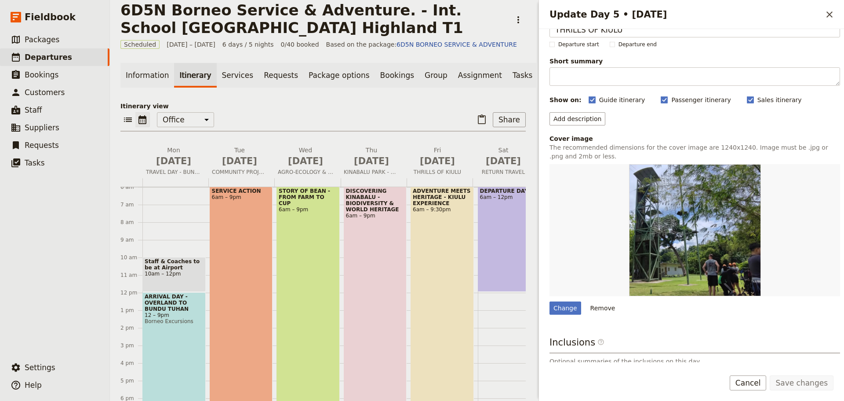
scroll to position [97, 0]
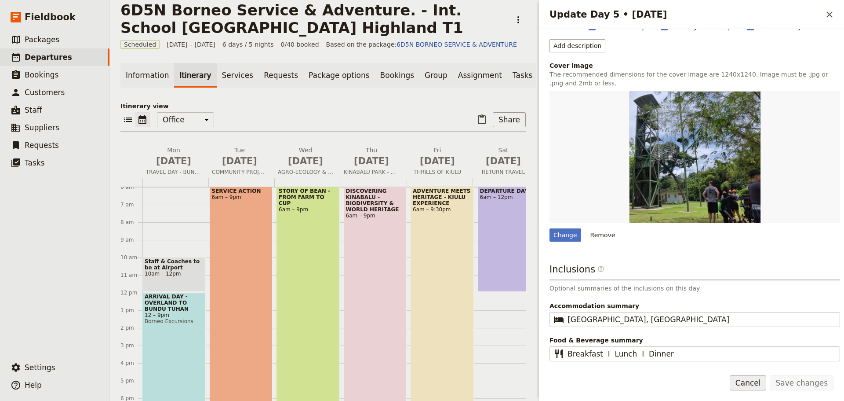
click at [764, 380] on button "Cancel" at bounding box center [748, 382] width 37 height 15
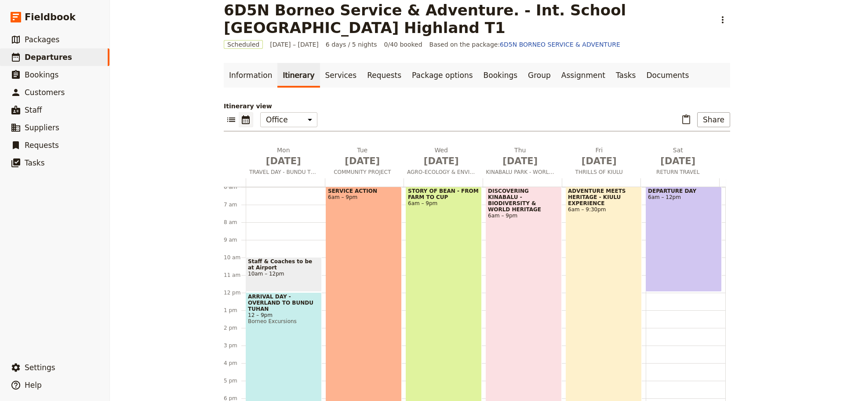
click at [535, 239] on div "DISCOVERING KINABALU - BIODIVERSITY & WORLD HERITAGE 6am – 9pm" at bounding box center [524, 317] width 76 height 263
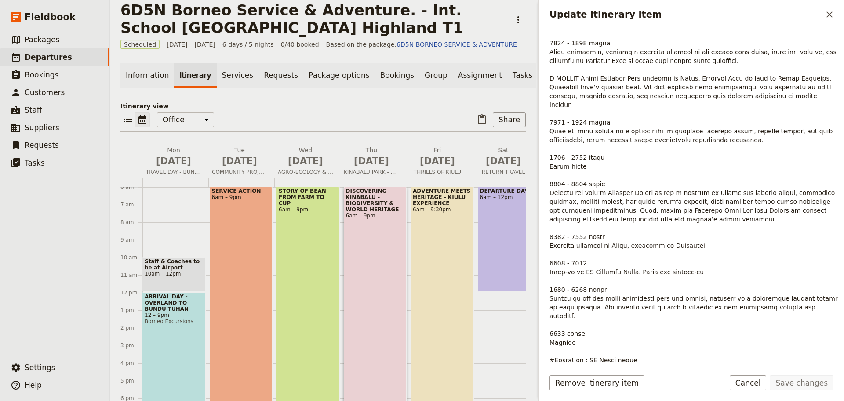
scroll to position [190, 0]
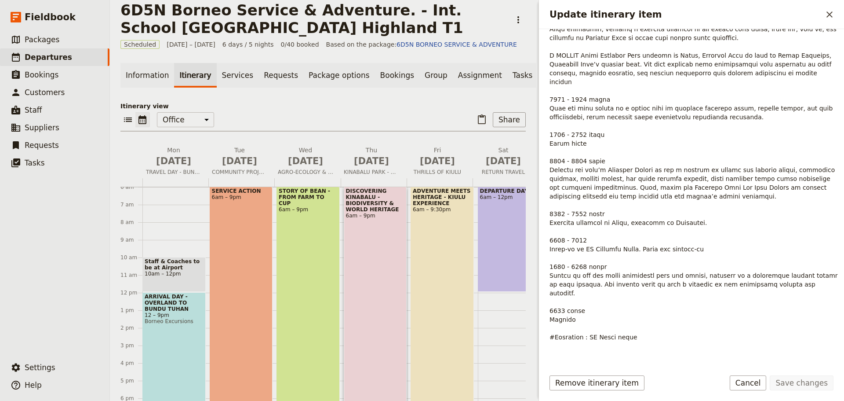
click at [753, 381] on button "Cancel" at bounding box center [748, 382] width 37 height 15
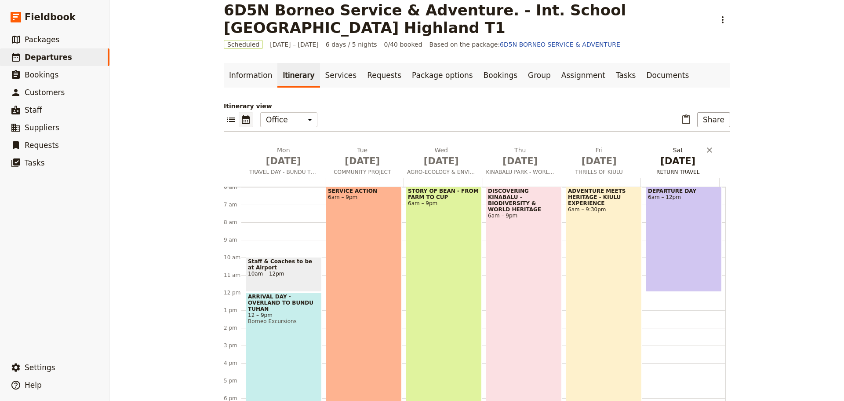
click at [669, 174] on span "RETURN TRAVEL" at bounding box center [679, 171] width 76 height 7
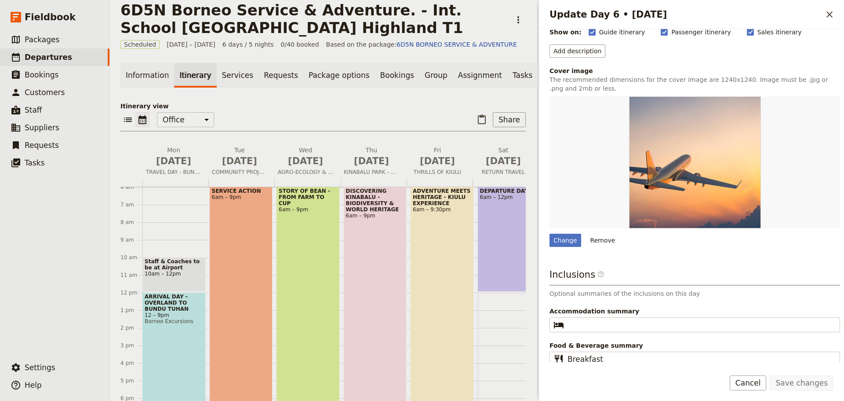
scroll to position [97, 0]
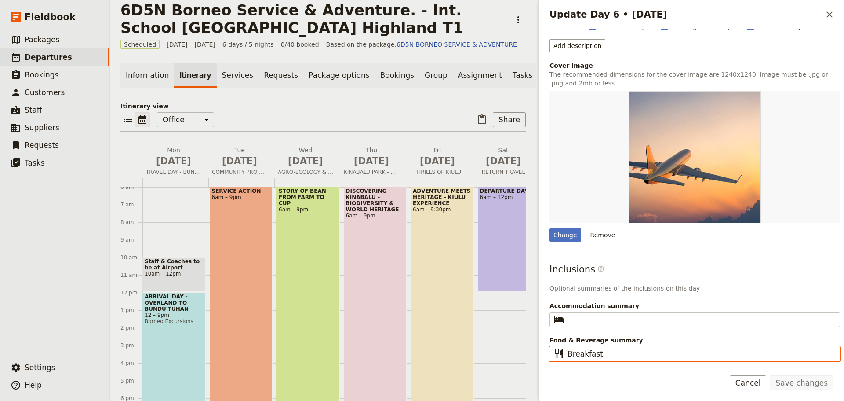
click at [613, 354] on input "Breakfast" at bounding box center [701, 353] width 267 height 11
type input "Breakfast I Light Lunch"
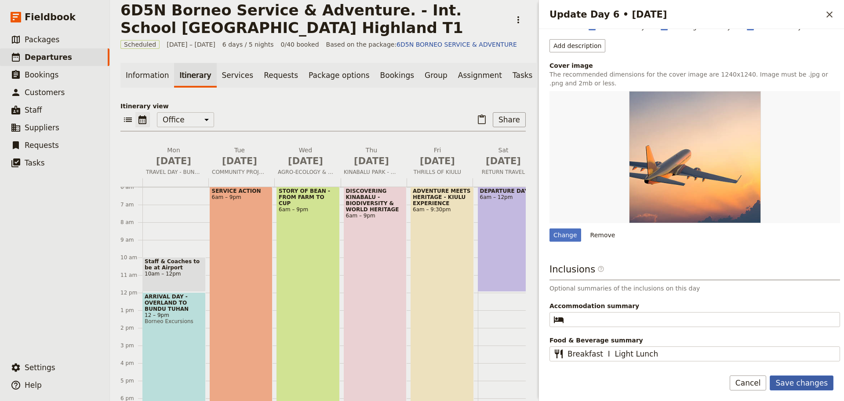
click at [812, 386] on button "Save changes" at bounding box center [802, 382] width 64 height 15
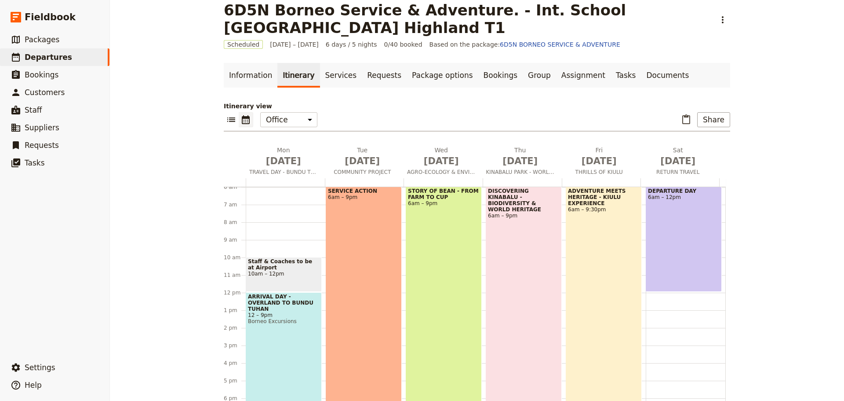
click at [676, 222] on div "DEPARTURE DAY 6am – 12pm" at bounding box center [684, 238] width 76 height 105
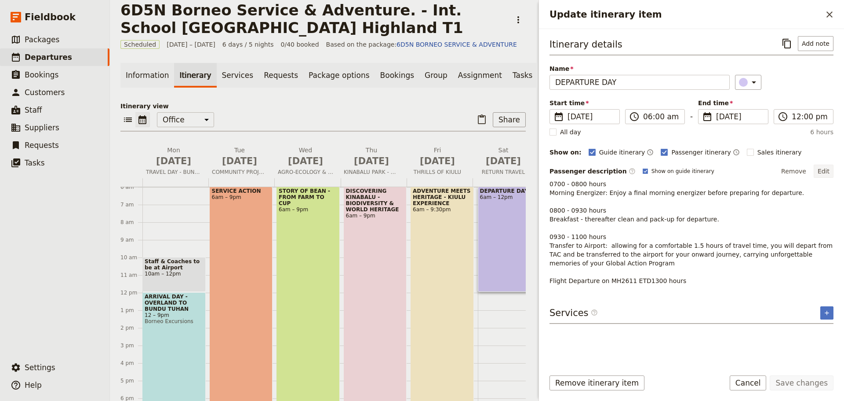
click at [824, 173] on button "Edit" at bounding box center [824, 170] width 20 height 13
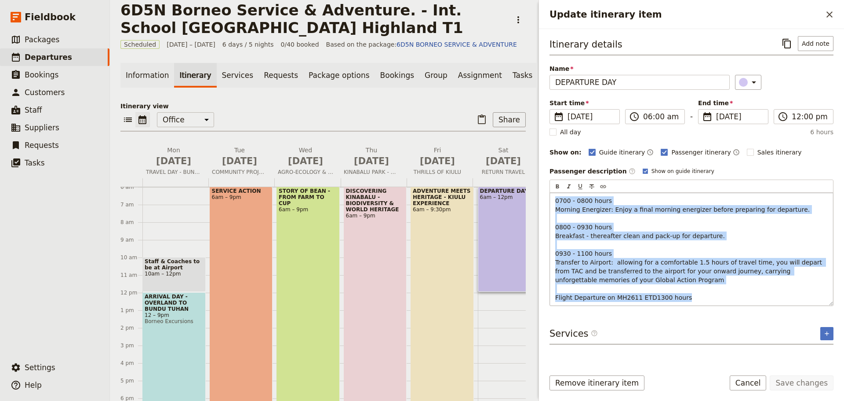
drag, startPoint x: 555, startPoint y: 201, endPoint x: 716, endPoint y: 298, distance: 187.8
click at [716, 298] on div "0700 - 0800 hours Morning Energizer: Enjoy a final morning energizer before pre…" at bounding box center [691, 249] width 283 height 113
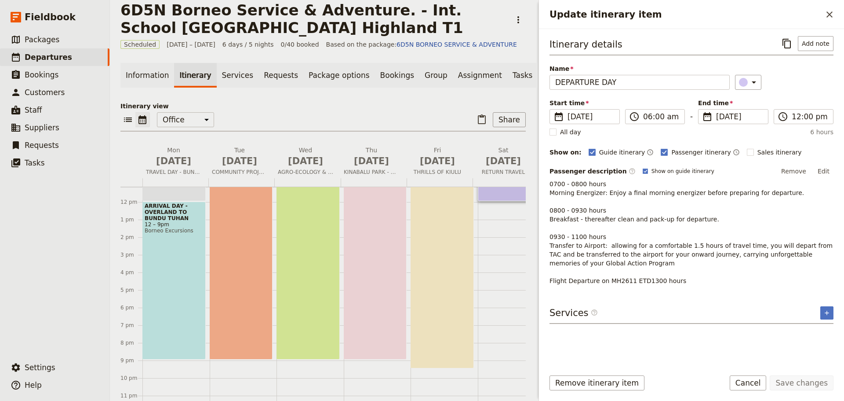
scroll to position [171, 0]
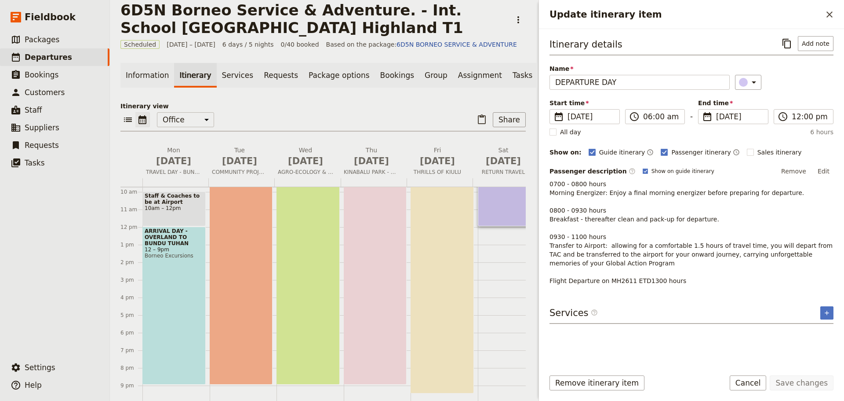
click at [830, 15] on icon "Close drawer" at bounding box center [830, 14] width 6 height 6
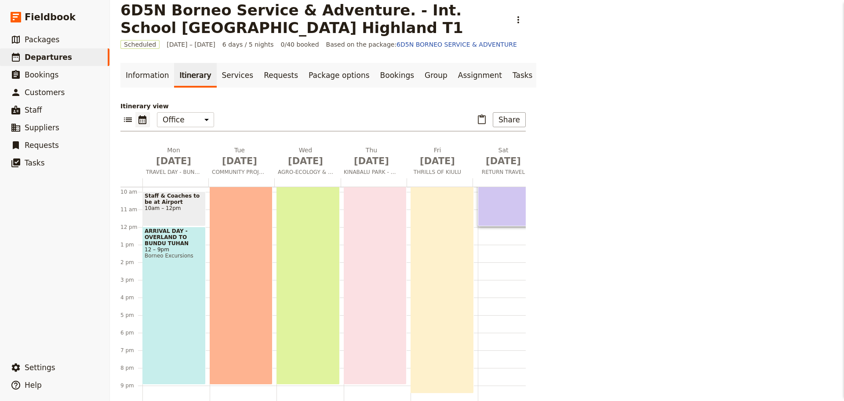
scroll to position [106, 0]
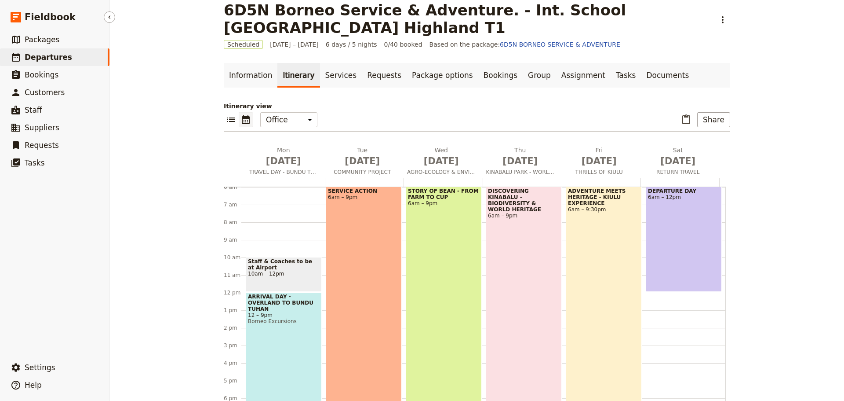
click at [41, 58] on span "Departures" at bounding box center [48, 57] width 47 height 9
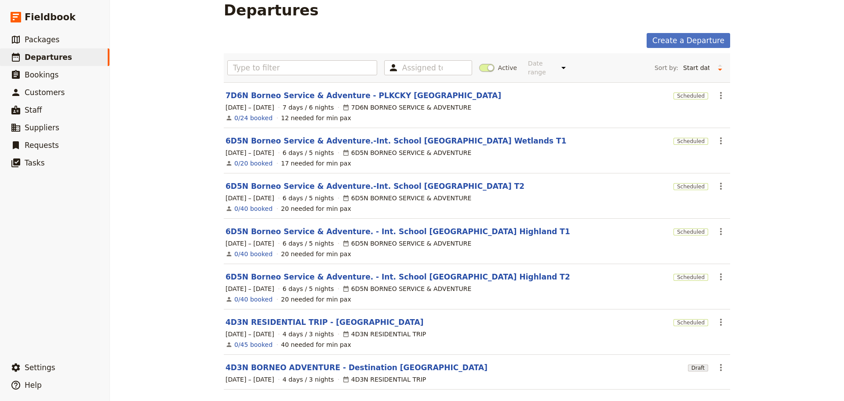
click at [387, 139] on section "6D5N Borneo Service & Adventure.-Int. School Kuala Lumpur Wetlands T1 Scheduled…" at bounding box center [477, 150] width 507 height 45
click at [388, 135] on link "6D5N Borneo Service & Adventure.-Int. School [GEOGRAPHIC_DATA] Wetlands T1" at bounding box center [396, 140] width 341 height 11
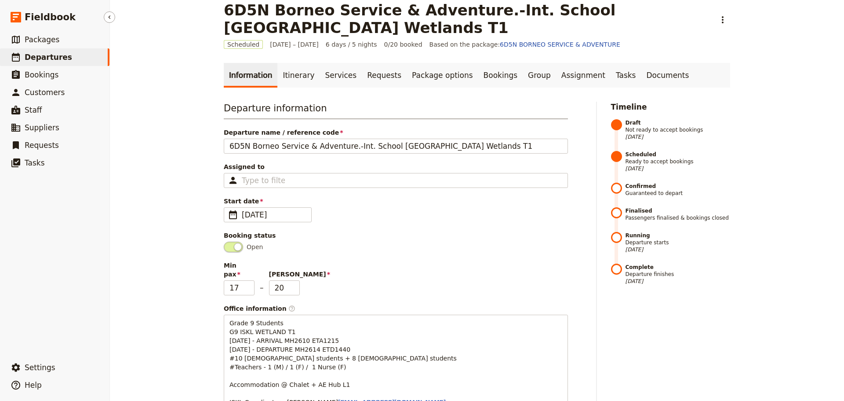
click at [37, 56] on span "Departures" at bounding box center [48, 57] width 47 height 9
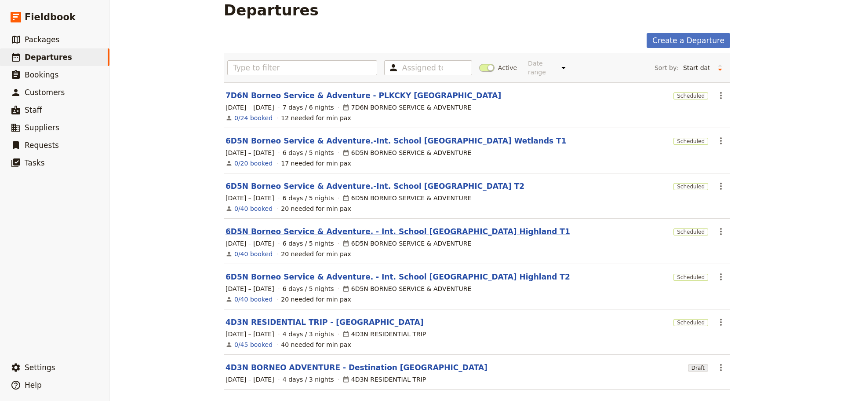
click at [364, 227] on link "6D5N Borneo Service & Adventure. - Int. School [GEOGRAPHIC_DATA] Highland T1" at bounding box center [398, 231] width 345 height 11
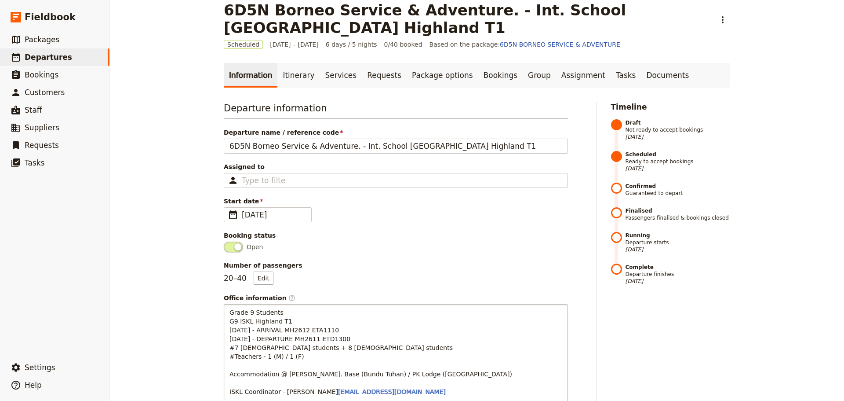
scroll to position [57, 0]
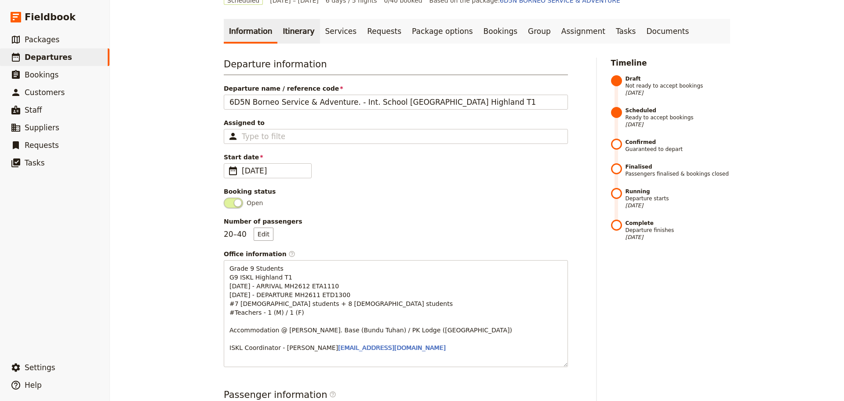
click at [278, 32] on link "Itinerary" at bounding box center [298, 31] width 42 height 25
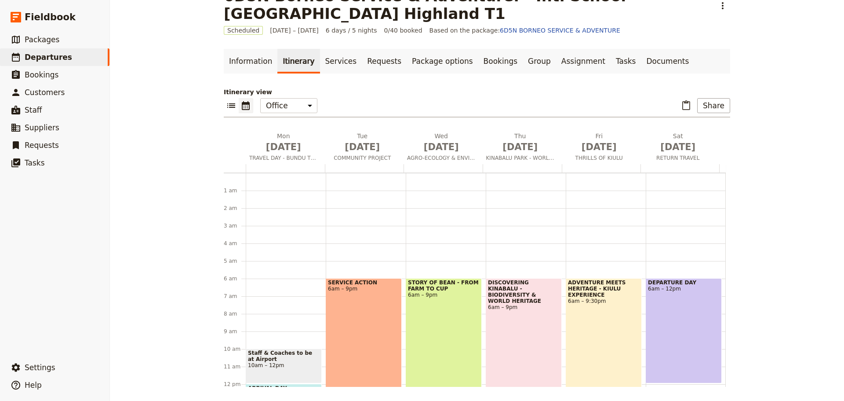
scroll to position [97, 0]
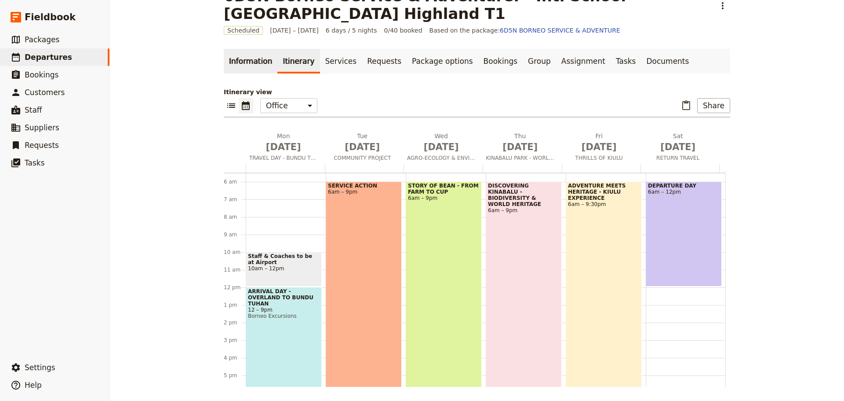
click at [255, 63] on link "Information" at bounding box center [251, 61] width 54 height 25
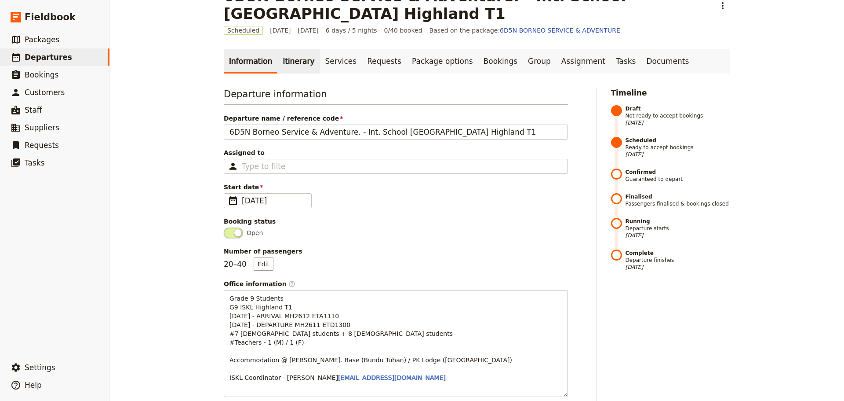
click at [289, 64] on link "Itinerary" at bounding box center [298, 61] width 42 height 25
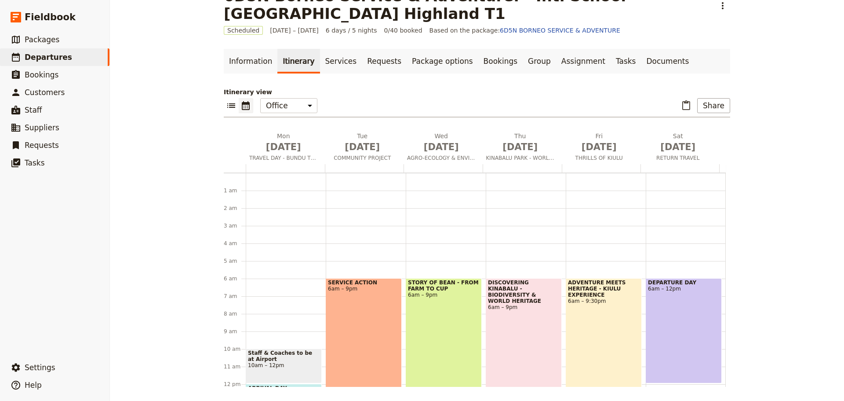
scroll to position [97, 0]
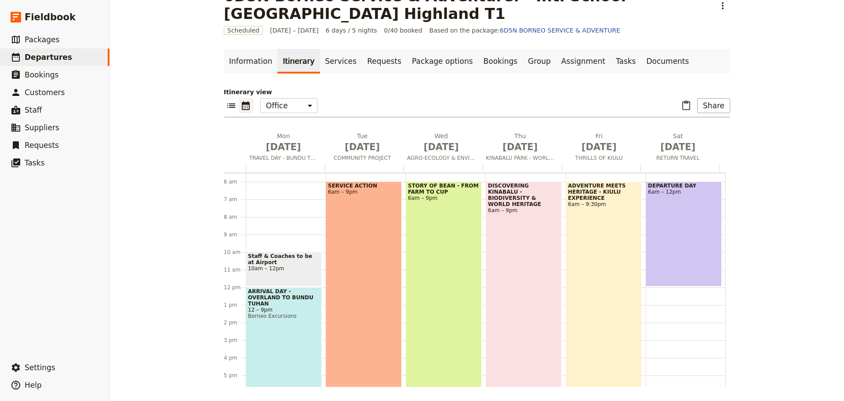
click at [663, 253] on div "DEPARTURE DAY 6am – 12pm" at bounding box center [684, 233] width 76 height 105
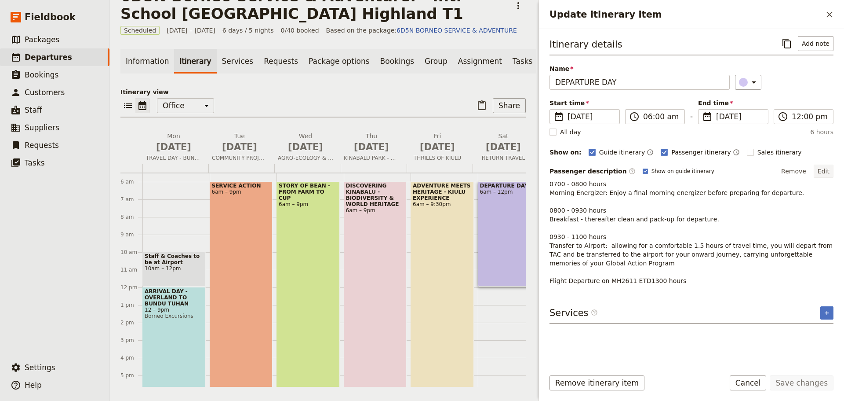
click at [823, 169] on button "Edit" at bounding box center [824, 170] width 20 height 13
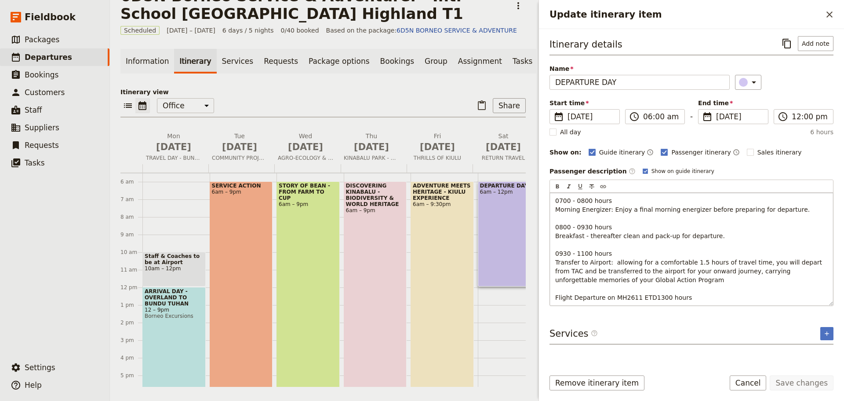
click at [564, 253] on span "0700 - 0800 hours Morning Energizer: Enjoy a final morning energizer before pre…" at bounding box center [689, 249] width 269 height 104
click at [785, 382] on button "Save changes" at bounding box center [802, 382] width 64 height 15
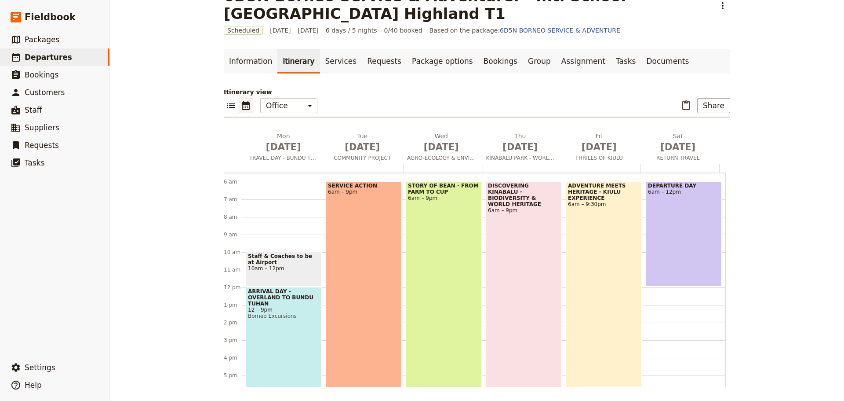
click at [354, 302] on div "SERVICE ACTION 6am – 9pm" at bounding box center [364, 312] width 76 height 263
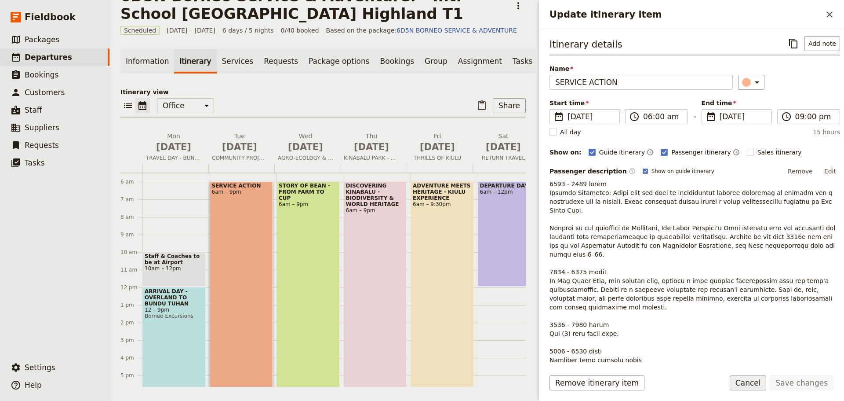
click at [748, 382] on button "Cancel" at bounding box center [748, 382] width 37 height 15
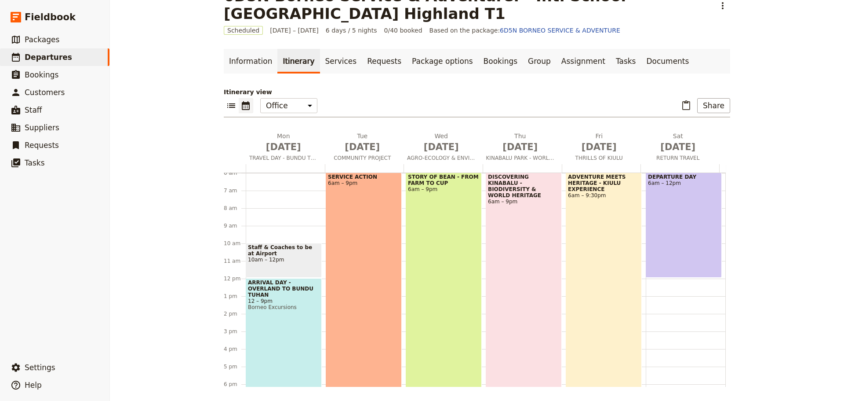
scroll to position [149, 0]
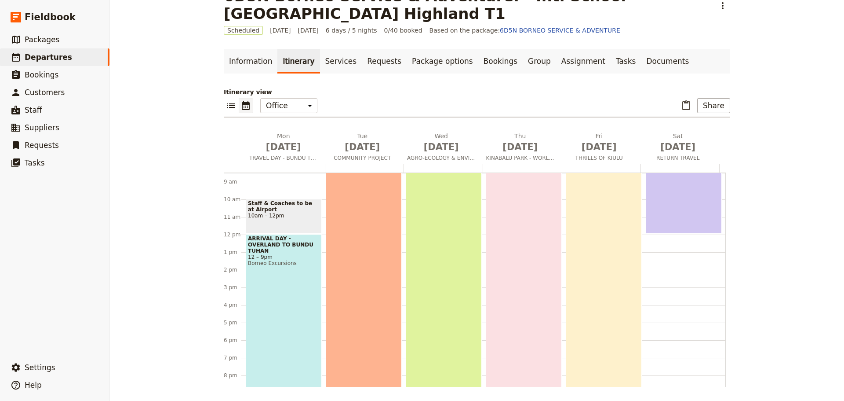
click at [290, 273] on div "ARRIVAL DAY - OVERLAND TO BUNDU TUHAN 12 – 9pm Borneo Excursions" at bounding box center [284, 313] width 76 height 158
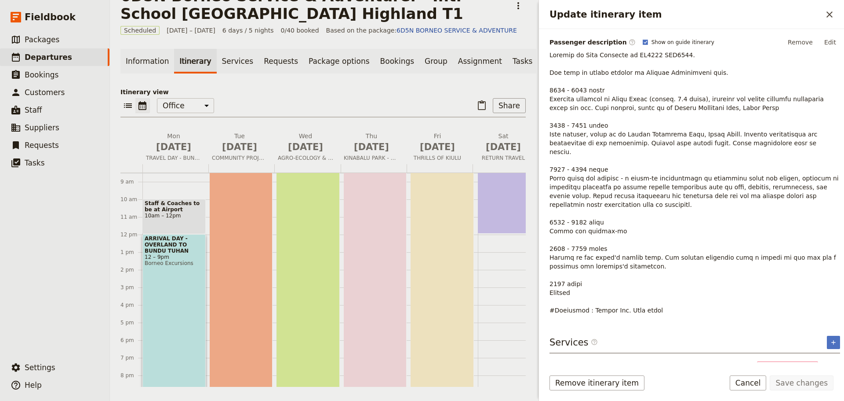
scroll to position [142, 0]
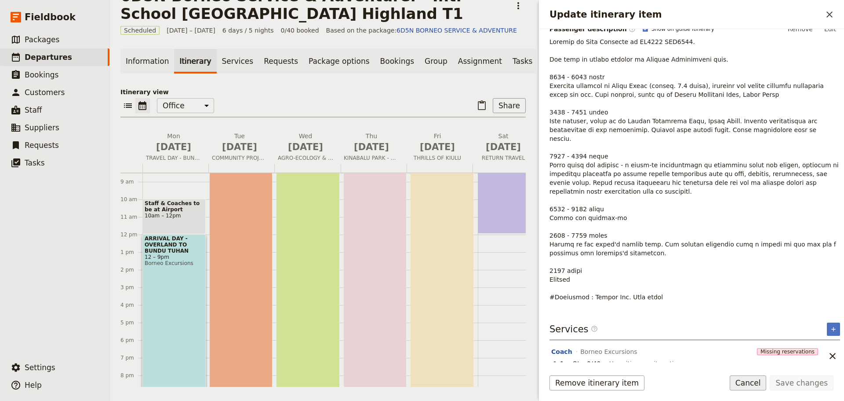
click at [757, 387] on button "Cancel" at bounding box center [748, 382] width 37 height 15
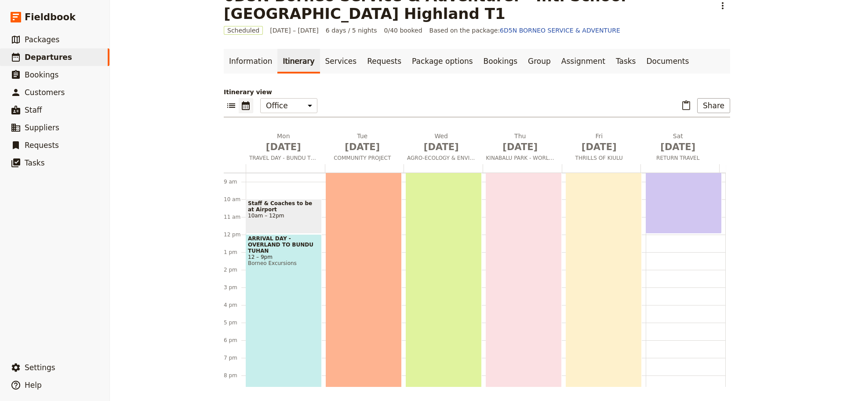
scroll to position [154, 0]
click at [377, 298] on div "SERVICE ACTION 6am – 9pm" at bounding box center [364, 255] width 76 height 263
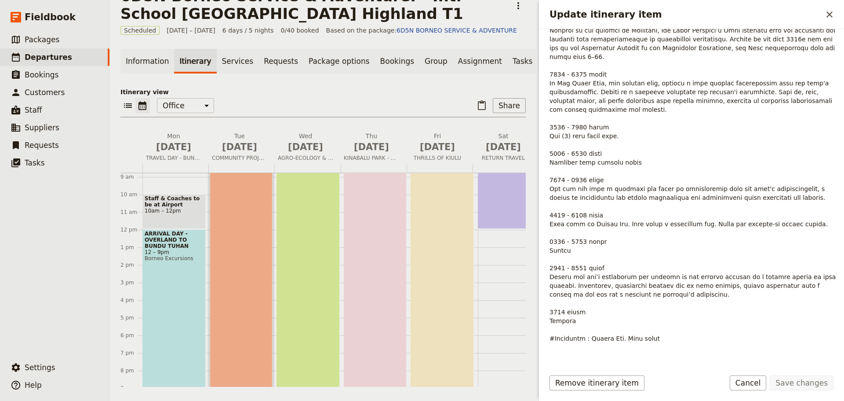
scroll to position [208, 0]
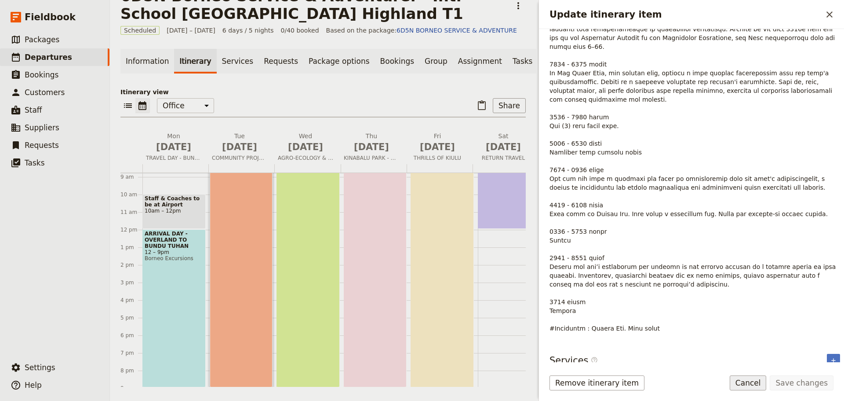
click at [751, 382] on button "Cancel" at bounding box center [748, 382] width 37 height 15
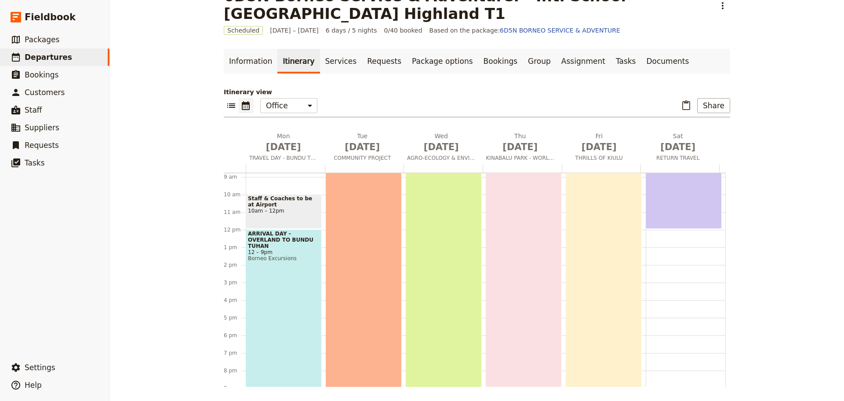
click at [434, 282] on div "STORY OF BEAN - FROM FARM TO CUP 6am – 9pm" at bounding box center [444, 255] width 76 height 263
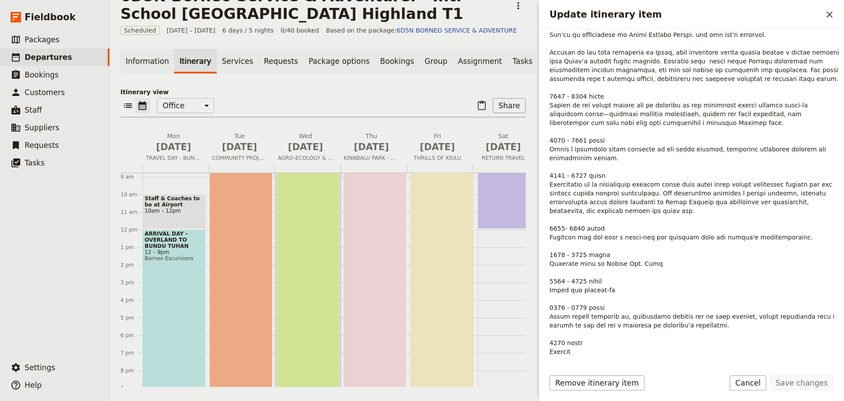
scroll to position [220, 0]
click at [760, 383] on button "Cancel" at bounding box center [748, 382] width 37 height 15
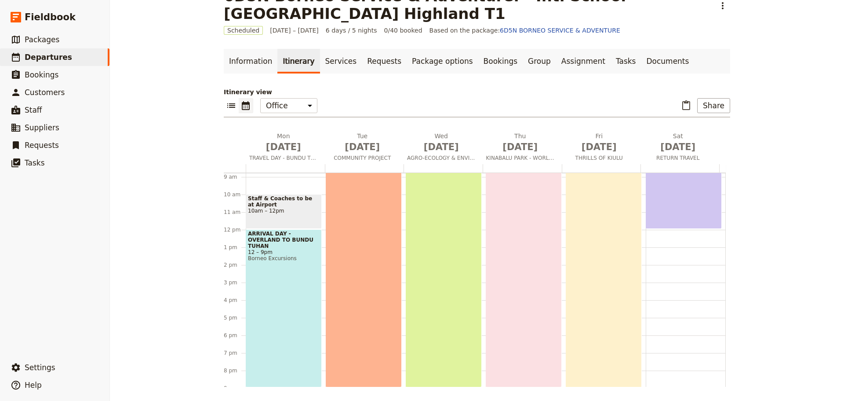
click at [526, 236] on div "DISCOVERING KINABALU - BIODIVERSITY & WORLD HERITAGE 6am – 9pm" at bounding box center [524, 255] width 76 height 263
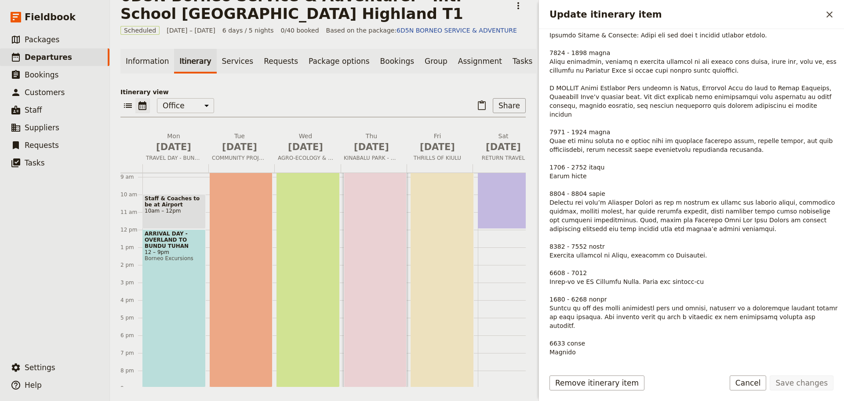
scroll to position [176, 0]
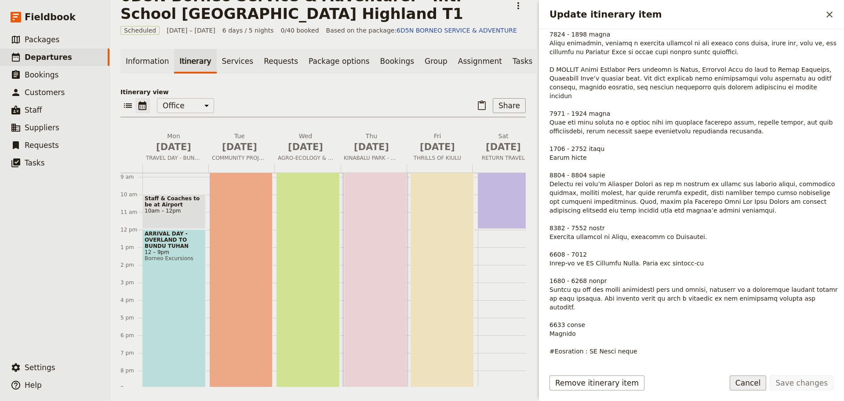
click at [766, 381] on button "Cancel" at bounding box center [748, 382] width 37 height 15
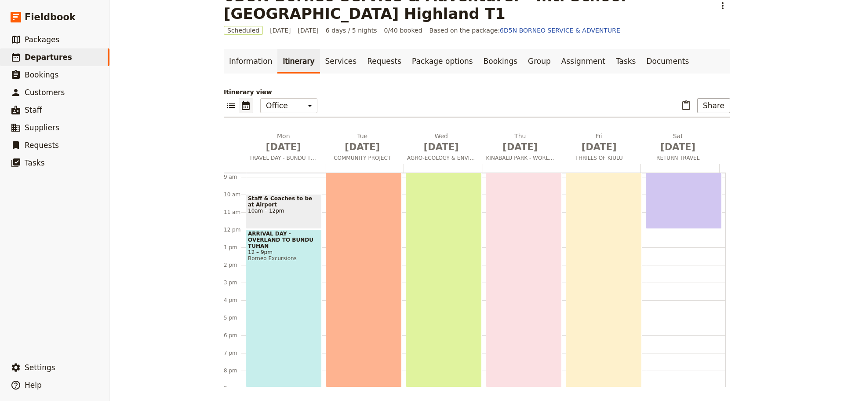
click at [618, 250] on div "ADVENTURE MEETS HERITAGE - KIULU EXPERIENCE 6am – 9:30pm" at bounding box center [604, 260] width 76 height 272
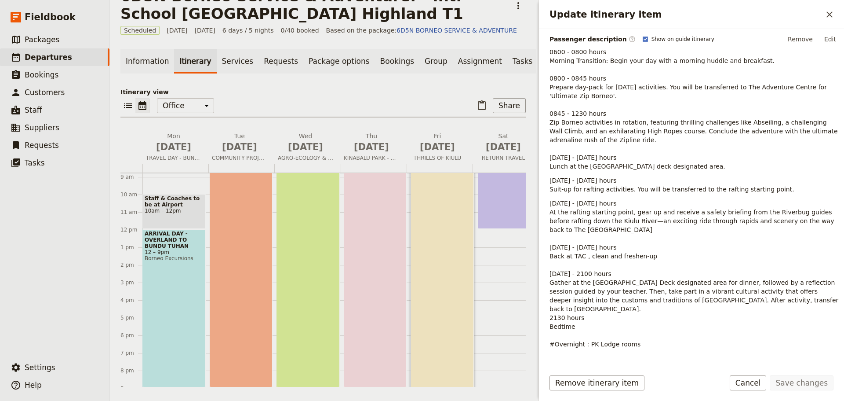
scroll to position [157, 0]
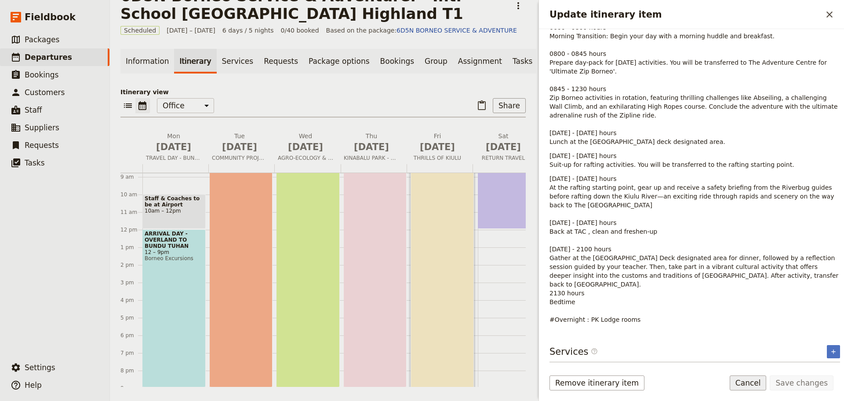
click at [762, 385] on button "Cancel" at bounding box center [748, 382] width 37 height 15
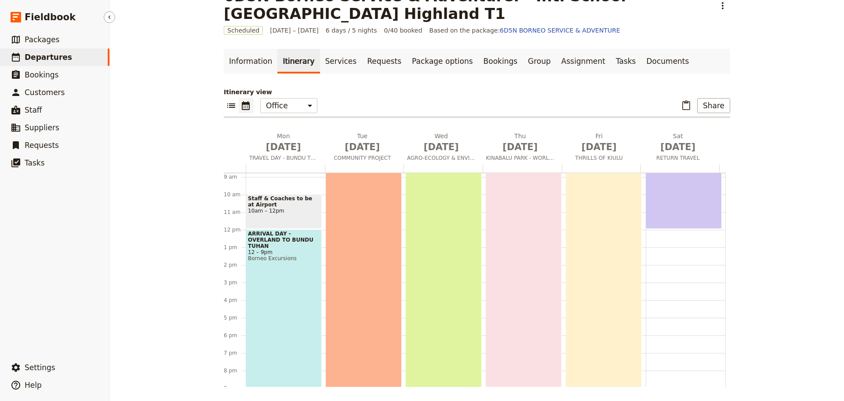
click at [56, 55] on span "Departures" at bounding box center [48, 57] width 47 height 9
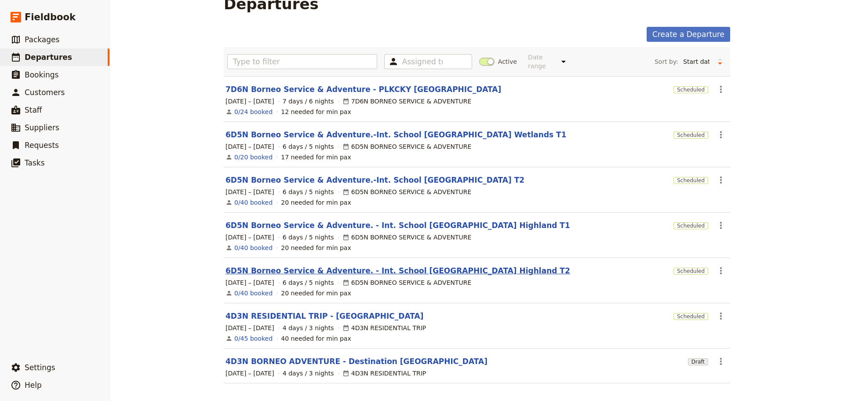
click at [449, 266] on link "6D5N Borneo Service & Adventure. - Int. School [GEOGRAPHIC_DATA] Highland T2" at bounding box center [398, 270] width 345 height 11
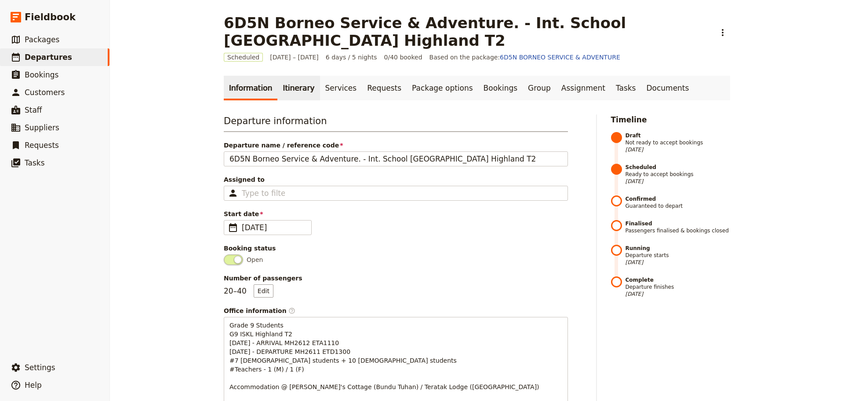
click at [293, 88] on link "Itinerary" at bounding box center [298, 88] width 42 height 25
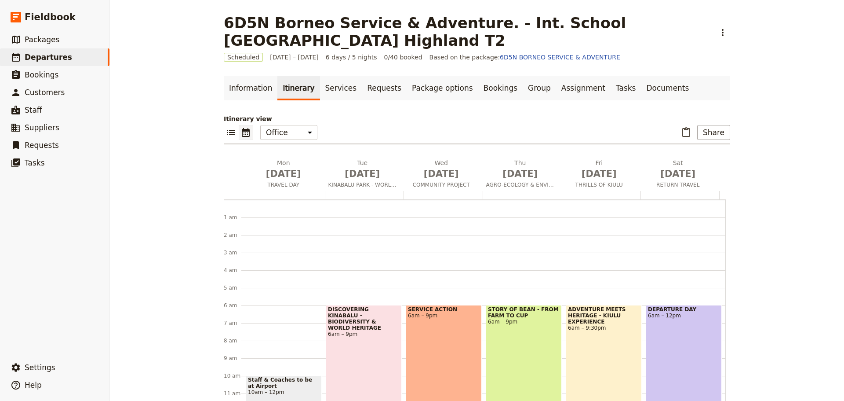
scroll to position [97, 0]
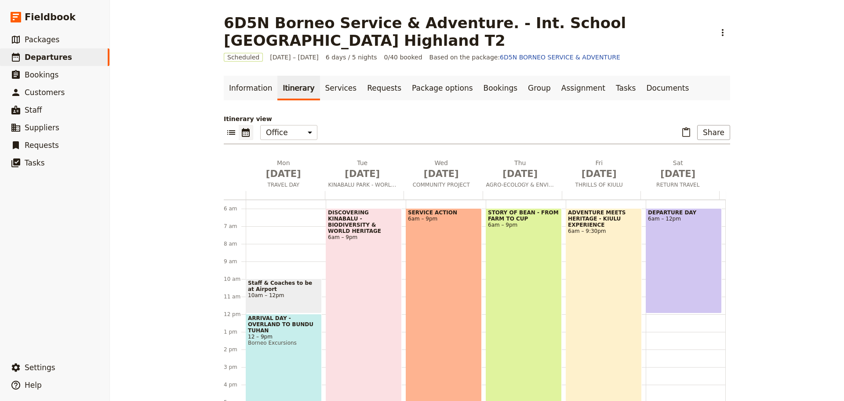
click at [262, 361] on div "ARRIVAL DAY - OVERLAND TO BUNDU TUHAN 12 – 9pm Borneo Excursions" at bounding box center [284, 393] width 76 height 158
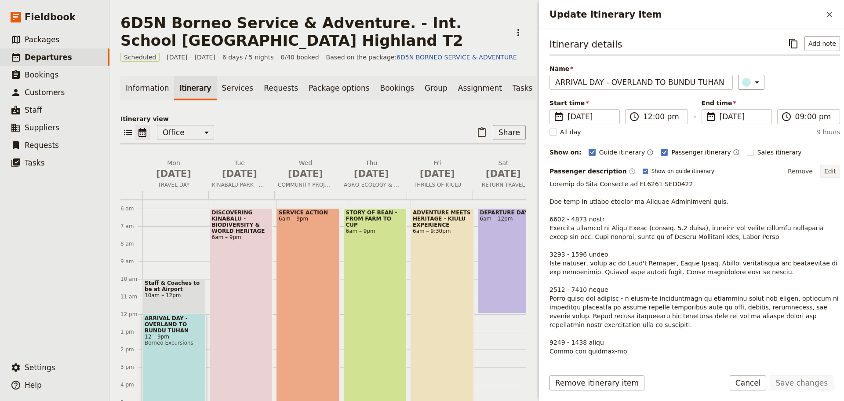
click at [827, 173] on button "Edit" at bounding box center [830, 170] width 20 height 13
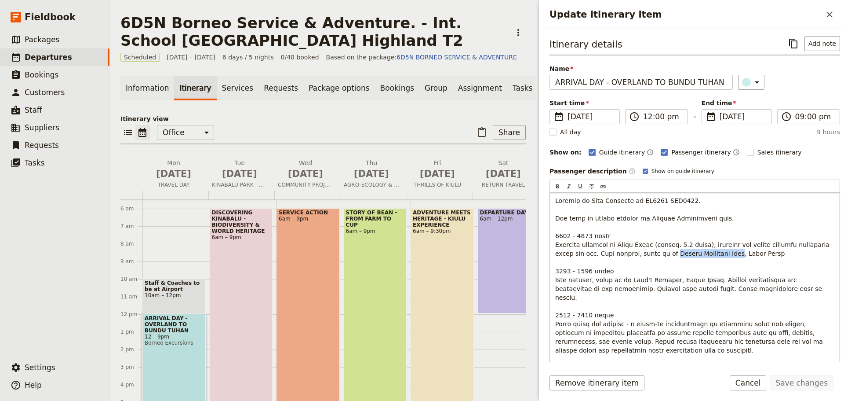
drag, startPoint x: 726, startPoint y: 253, endPoint x: 664, endPoint y: 253, distance: 62.0
click at [664, 253] on span "Update itinerary item" at bounding box center [693, 328] width 276 height 262
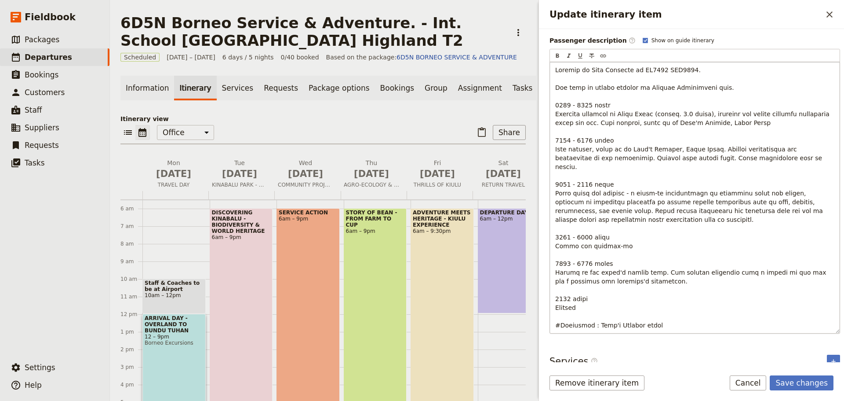
scroll to position [132, 0]
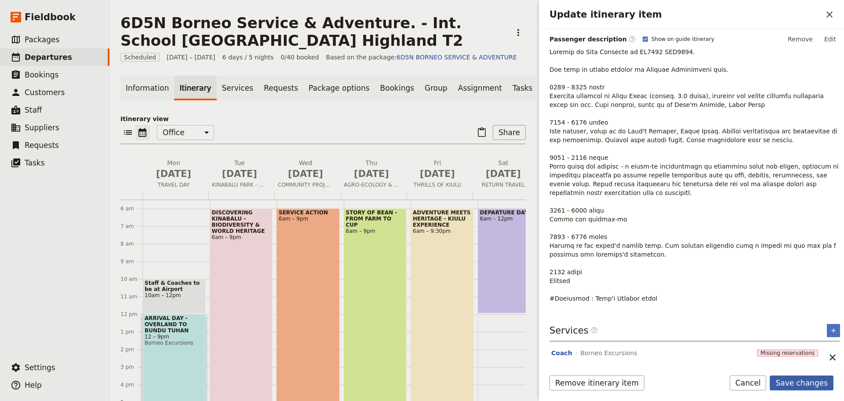
click at [793, 383] on button "Save changes" at bounding box center [802, 382] width 64 height 15
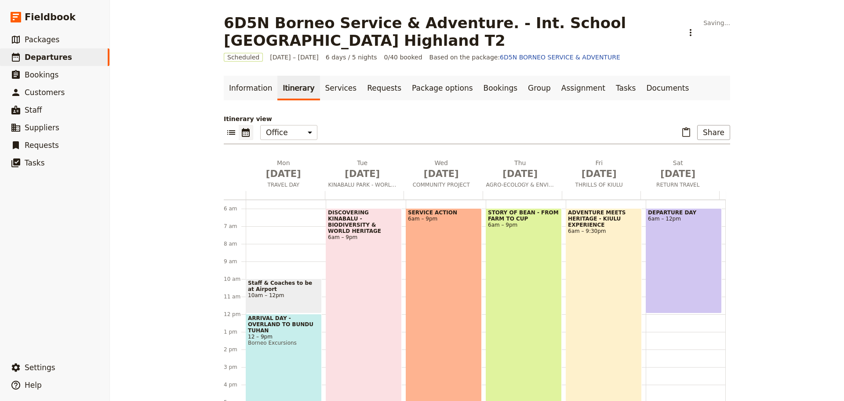
scroll to position [13, 0]
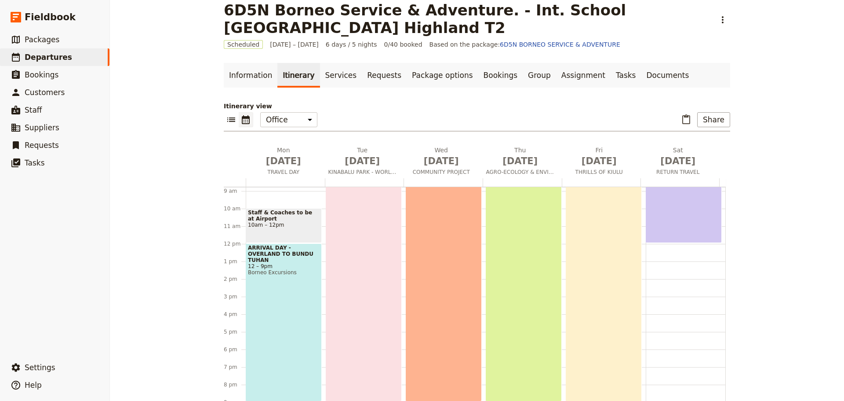
click at [378, 269] on div "DISCOVERING KINABALU - BIODIVERSITY & WORLD HERITAGE 6am – 9pm" at bounding box center [364, 269] width 76 height 263
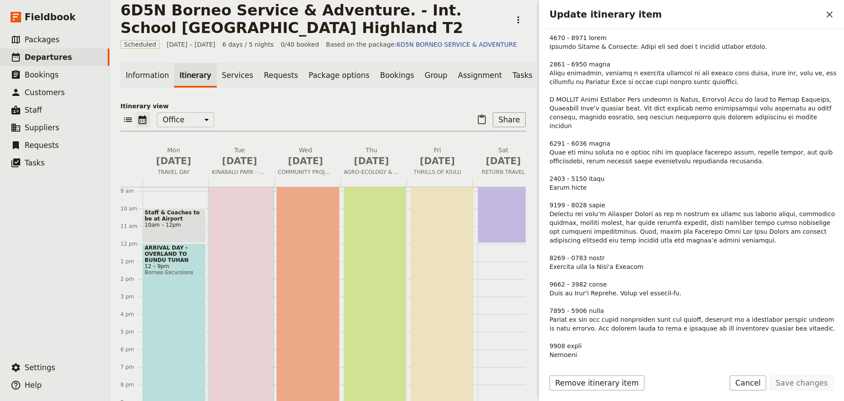
scroll to position [176, 0]
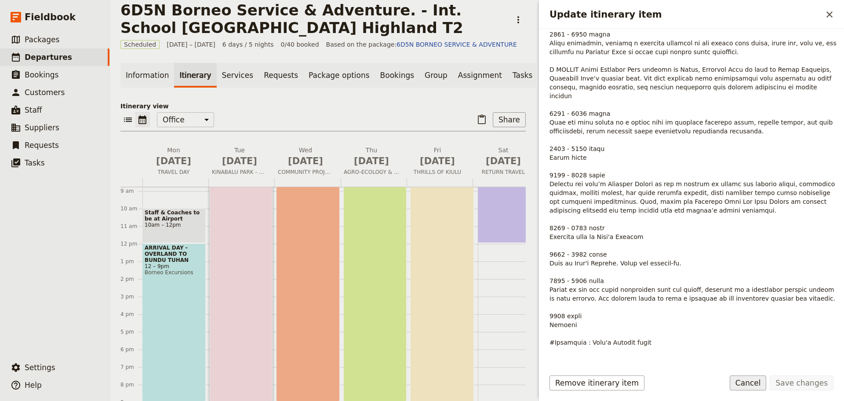
click at [747, 382] on button "Cancel" at bounding box center [748, 382] width 37 height 15
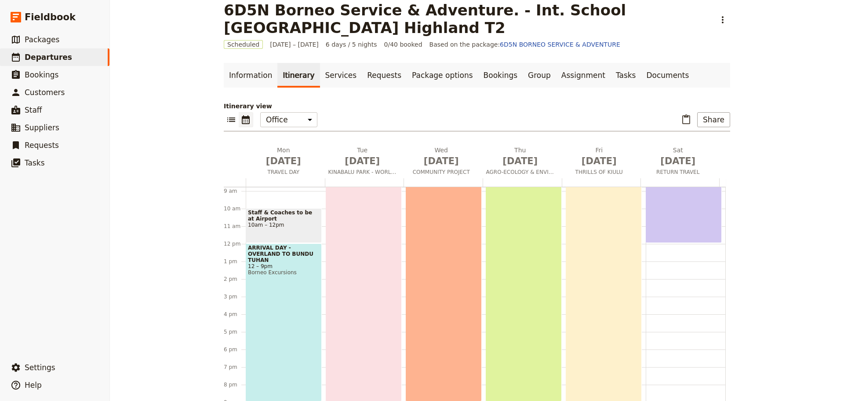
click at [444, 250] on div "SERVICE ACTION 6am – 9pm" at bounding box center [444, 269] width 76 height 263
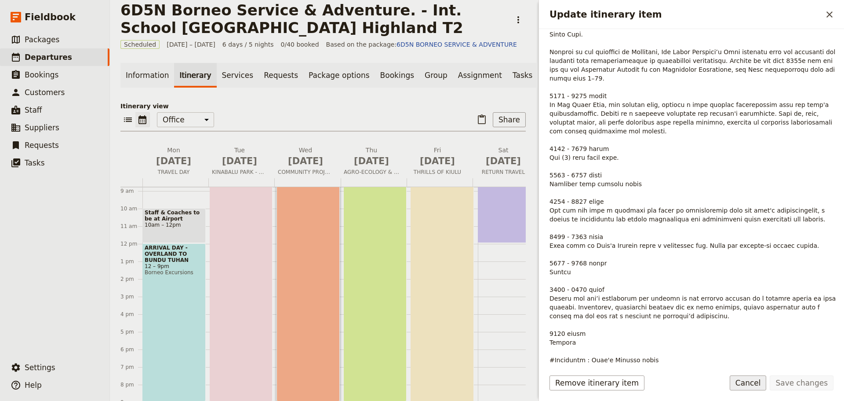
click at [754, 384] on button "Cancel" at bounding box center [748, 382] width 37 height 15
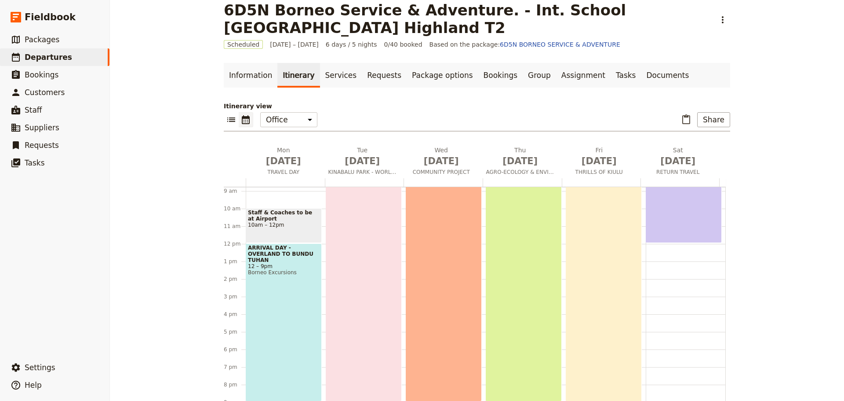
click at [515, 259] on div "STORY OF BEAN - FROM FARM TO CUP 6am – 9pm" at bounding box center [524, 269] width 76 height 263
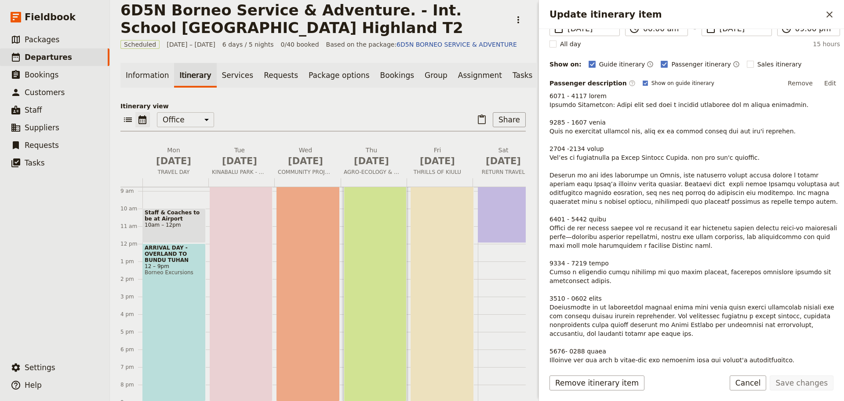
scroll to position [132, 0]
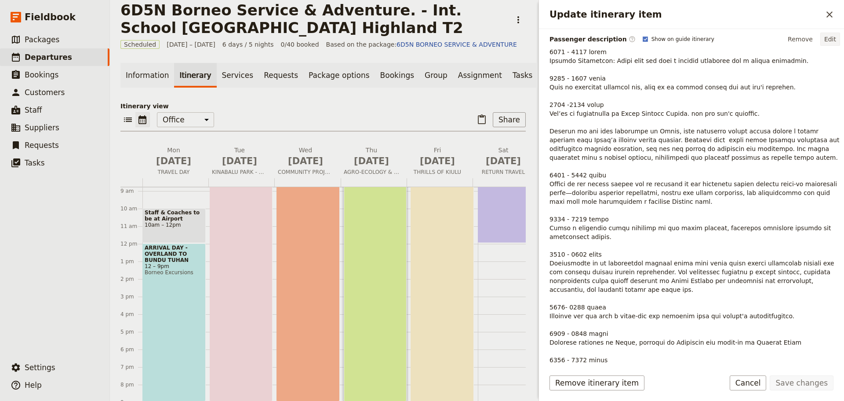
click at [824, 37] on button "Edit" at bounding box center [830, 39] width 20 height 13
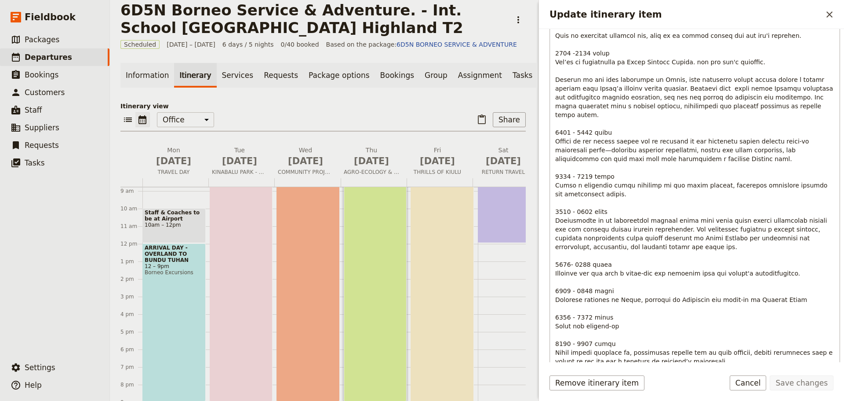
scroll to position [176, 0]
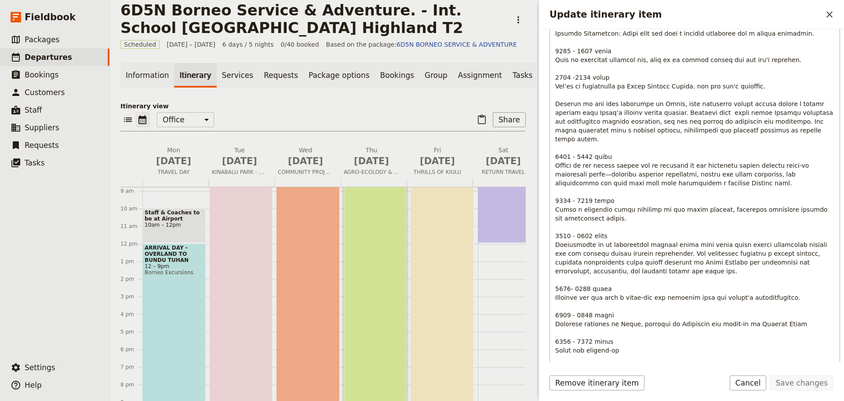
click at [596, 255] on span "Update itinerary item" at bounding box center [695, 227] width 280 height 412
click at [806, 380] on button "Save changes" at bounding box center [802, 382] width 64 height 15
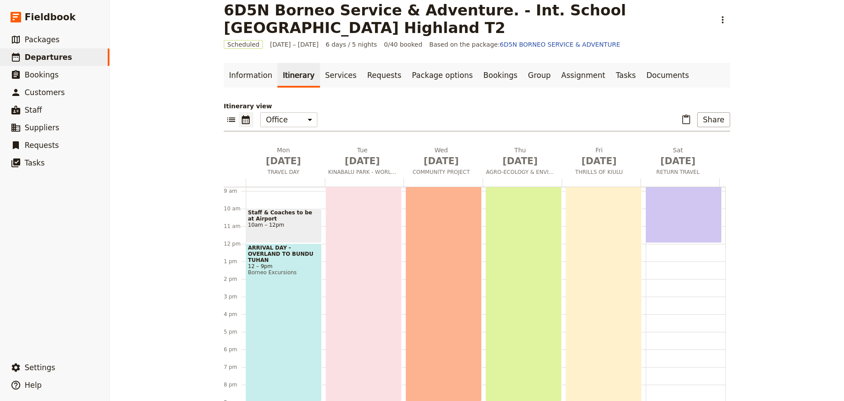
click at [522, 249] on div "STORY OF BEAN - FROM FARM TO CUP 6am – 9pm" at bounding box center [524, 269] width 76 height 263
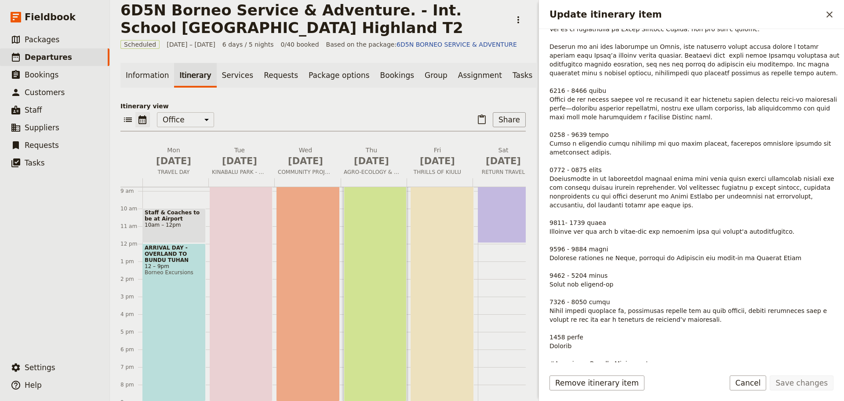
scroll to position [260, 0]
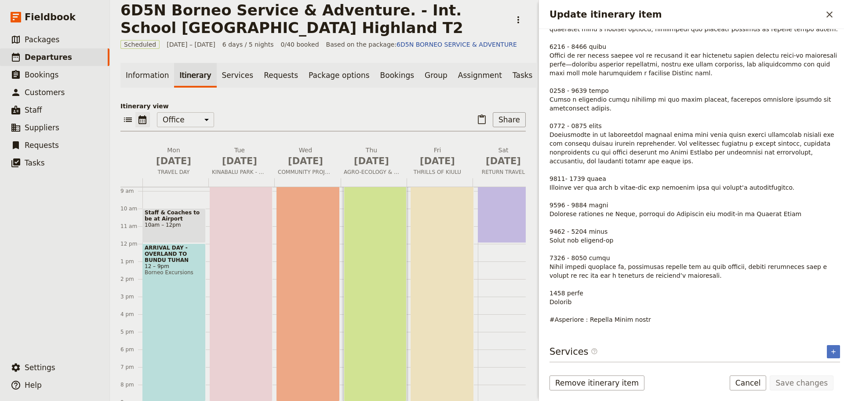
click at [755, 384] on button "Cancel" at bounding box center [748, 382] width 37 height 15
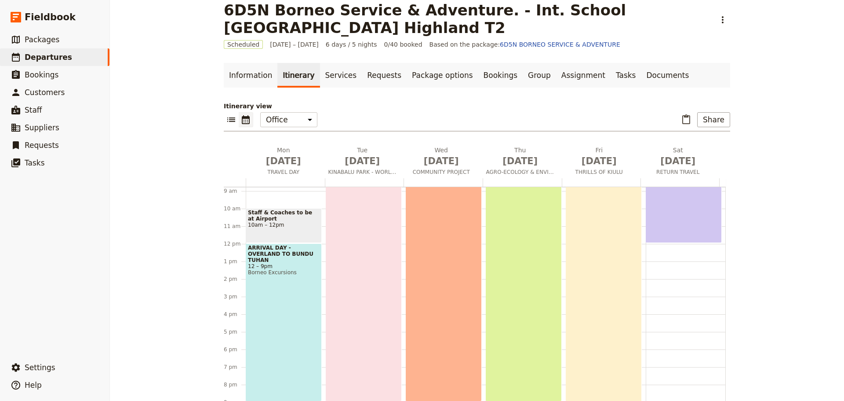
click at [618, 287] on div "ADVENTURE MEETS HERITAGE - KIULU EXPERIENCE 6am – 9:30pm" at bounding box center [604, 274] width 76 height 272
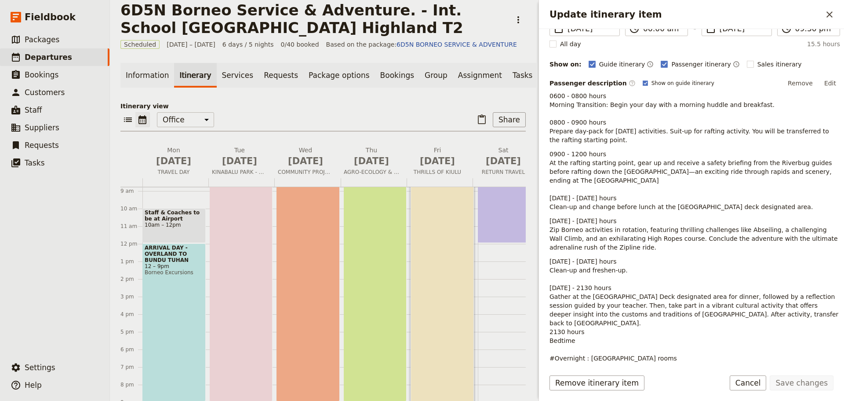
scroll to position [127, 0]
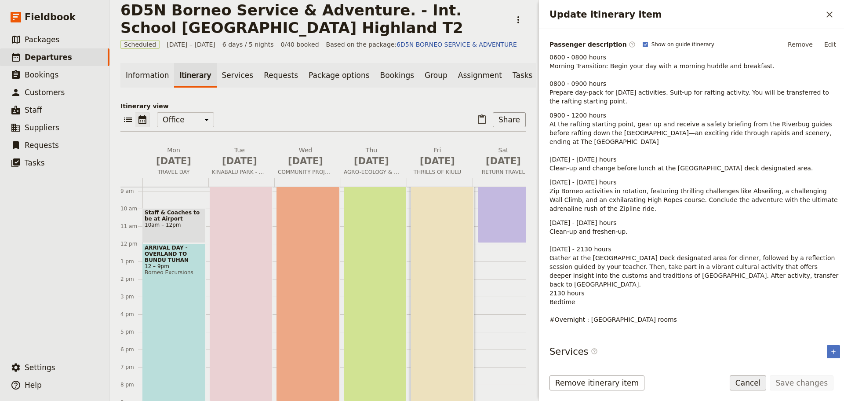
click at [754, 381] on button "Cancel" at bounding box center [748, 382] width 37 height 15
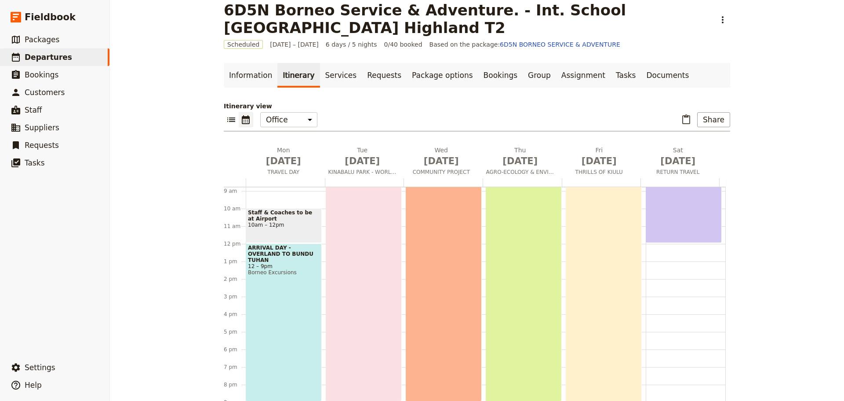
click at [668, 215] on div "DEPARTURE DAY 6am – 12pm" at bounding box center [684, 190] width 76 height 105
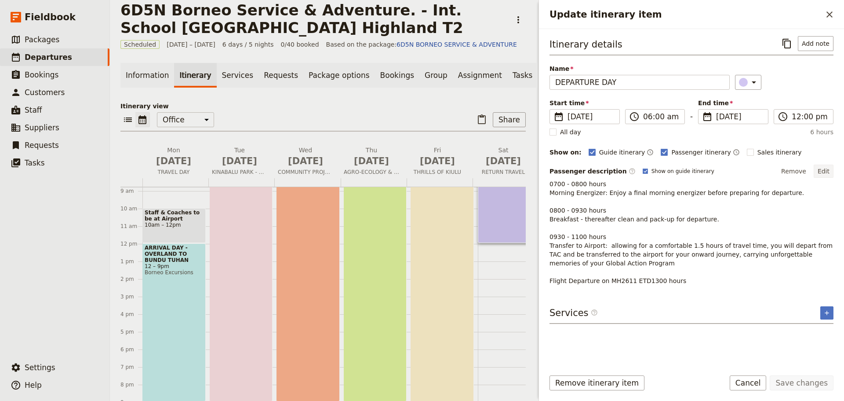
click at [824, 168] on button "Edit" at bounding box center [824, 170] width 20 height 13
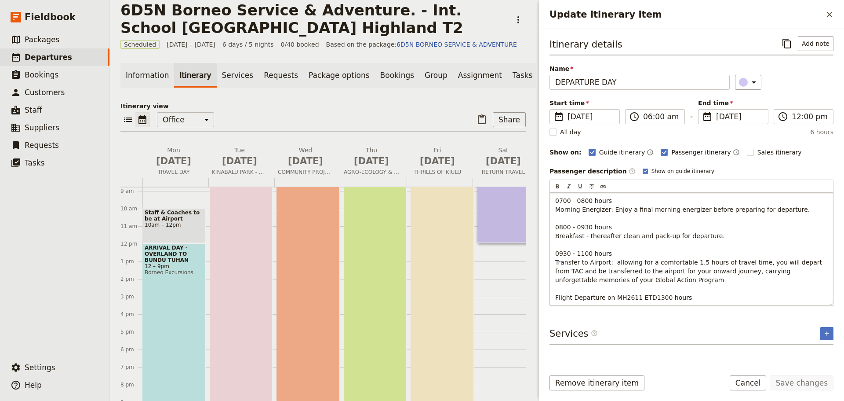
click at [564, 253] on span "0700 - 0800 hours Morning Energizer: Enjoy a final morning energizer before pre…" at bounding box center [689, 249] width 269 height 104
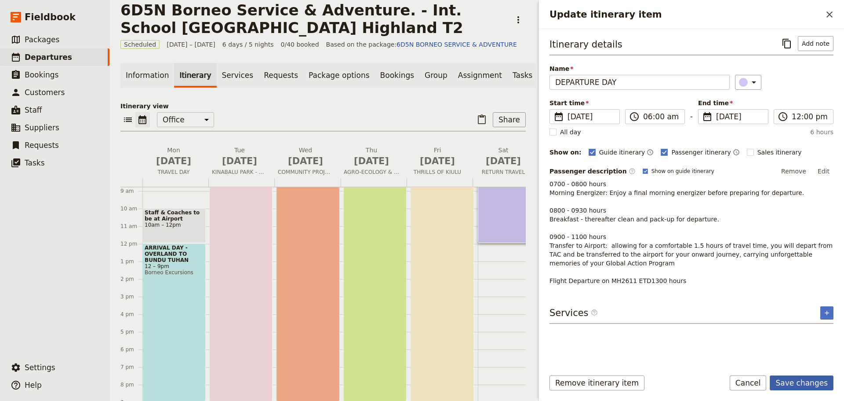
click at [811, 383] on button "Save changes" at bounding box center [802, 382] width 64 height 15
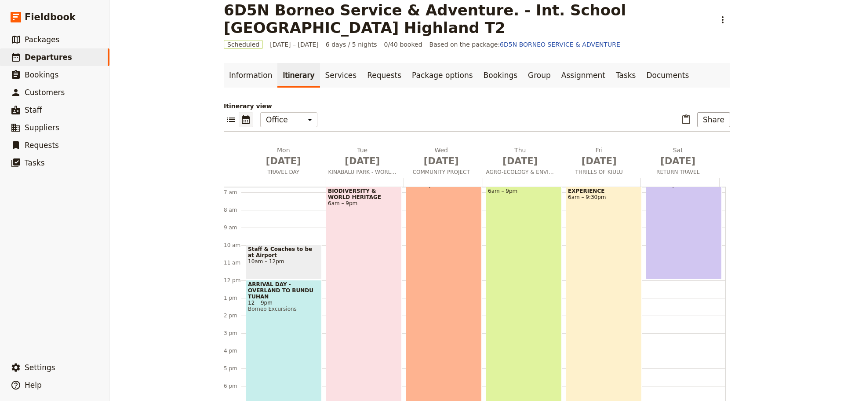
scroll to position [0, 0]
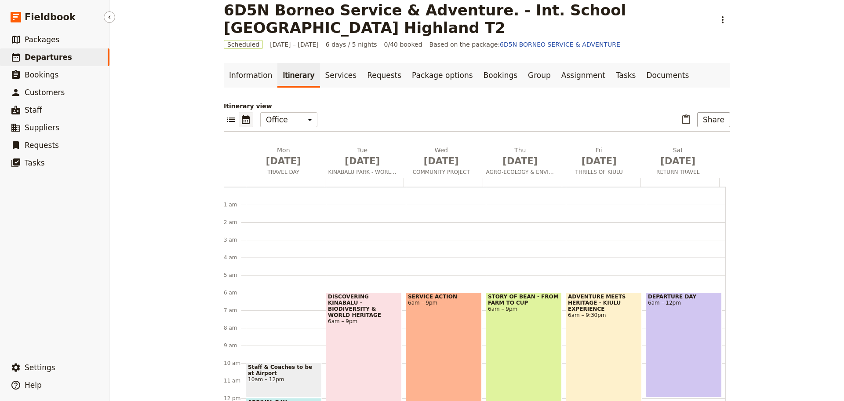
click at [35, 57] on span "Departures" at bounding box center [48, 57] width 47 height 9
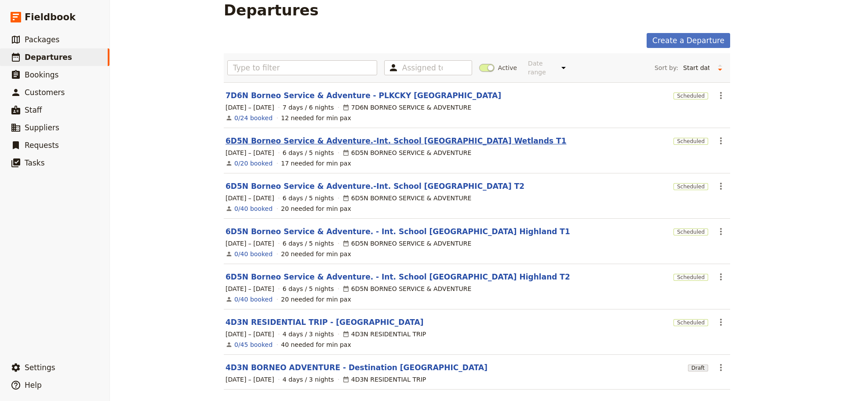
click at [389, 135] on link "6D5N Borneo Service & Adventure.-Int. School [GEOGRAPHIC_DATA] Wetlands T1" at bounding box center [396, 140] width 341 height 11
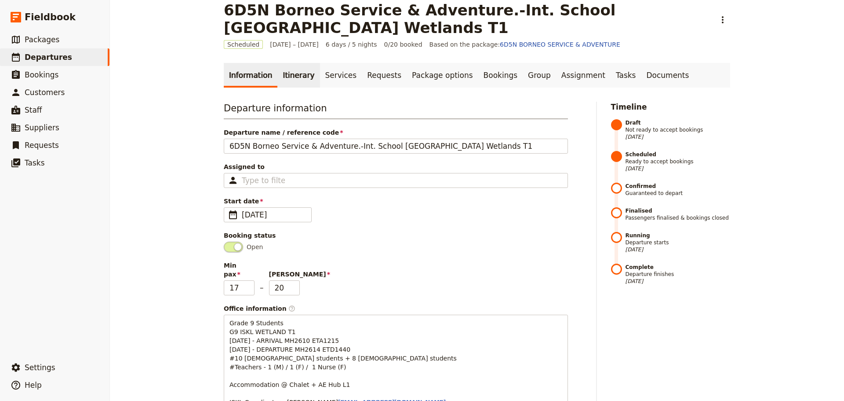
click at [295, 78] on link "Itinerary" at bounding box center [298, 75] width 42 height 25
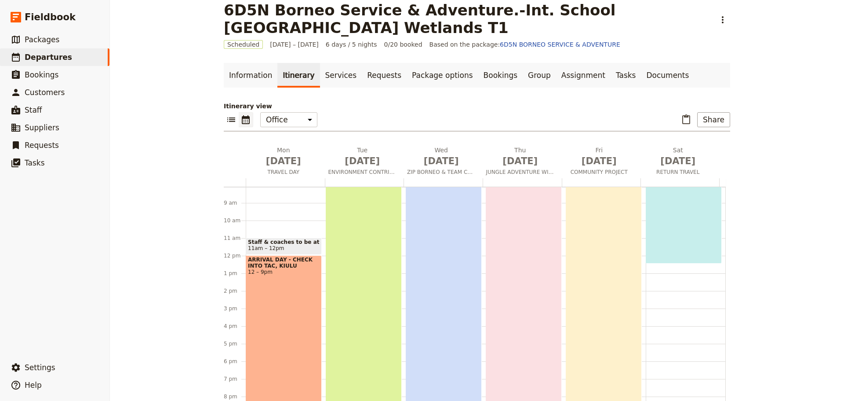
scroll to position [141, 0]
click at [57, 57] on span "Departures" at bounding box center [48, 57] width 47 height 9
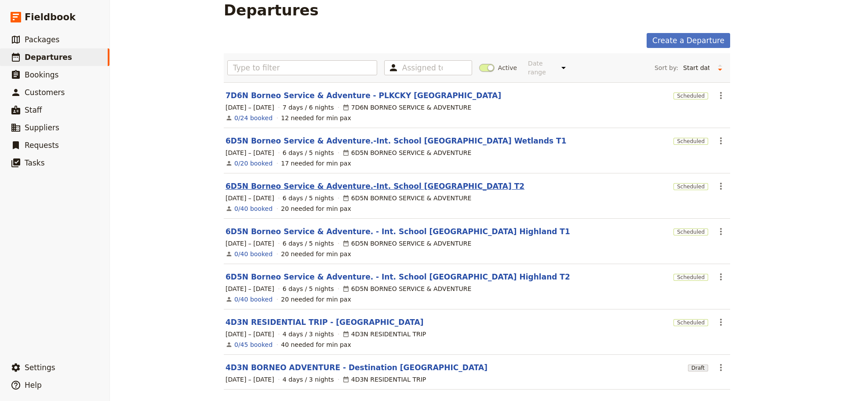
click at [380, 182] on link "6D5N Borneo Service & Adventure.-Int. School [GEOGRAPHIC_DATA] T2" at bounding box center [375, 186] width 299 height 11
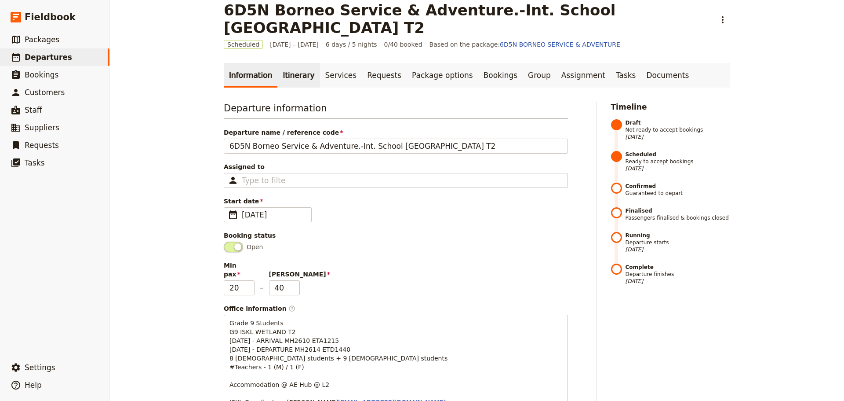
click at [288, 77] on link "Itinerary" at bounding box center [298, 75] width 42 height 25
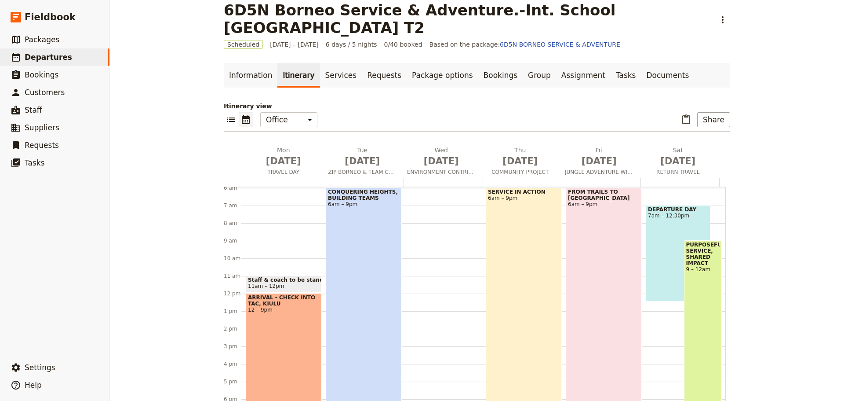
scroll to position [97, 0]
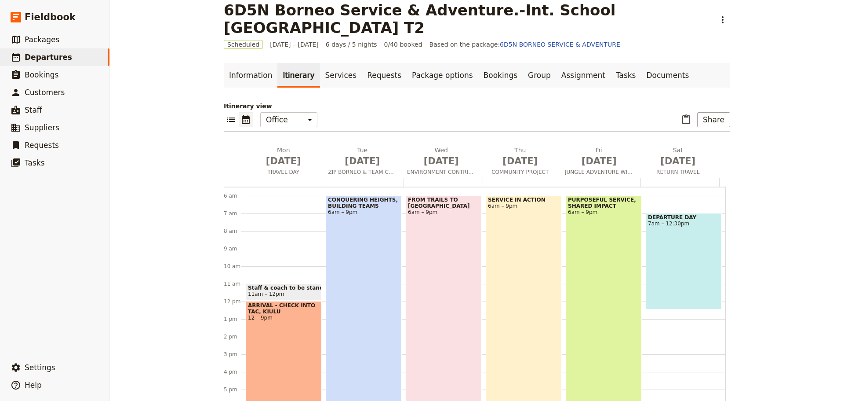
click at [445, 261] on div "FROM TRAILS TO RAPIDS 6am – 9pm" at bounding box center [444, 326] width 76 height 263
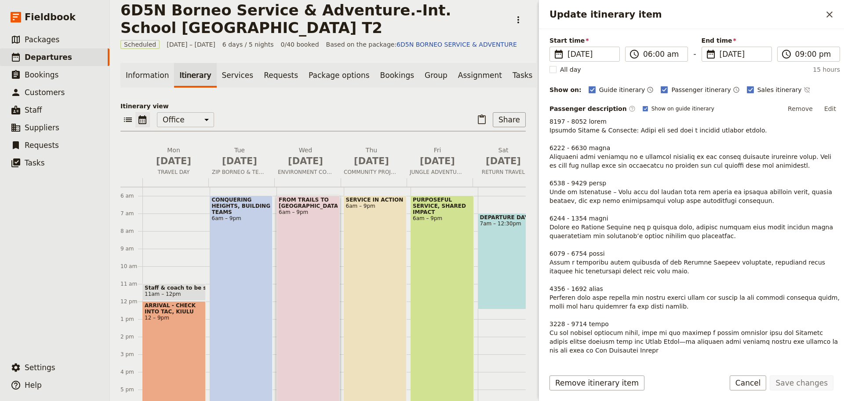
scroll to position [88, 0]
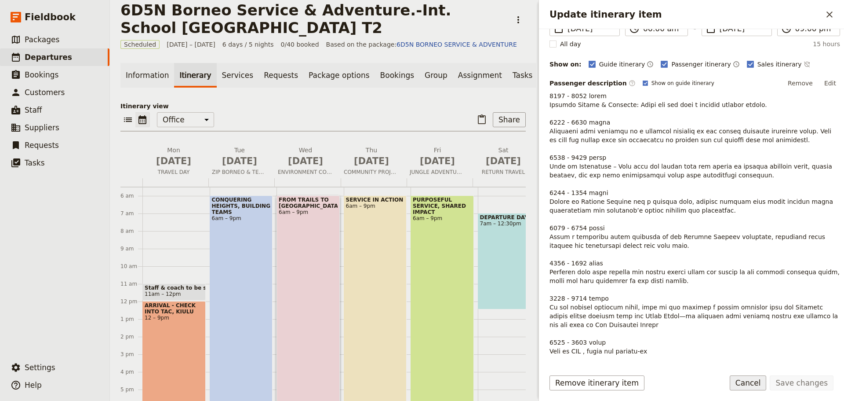
click at [762, 383] on button "Cancel" at bounding box center [748, 382] width 37 height 15
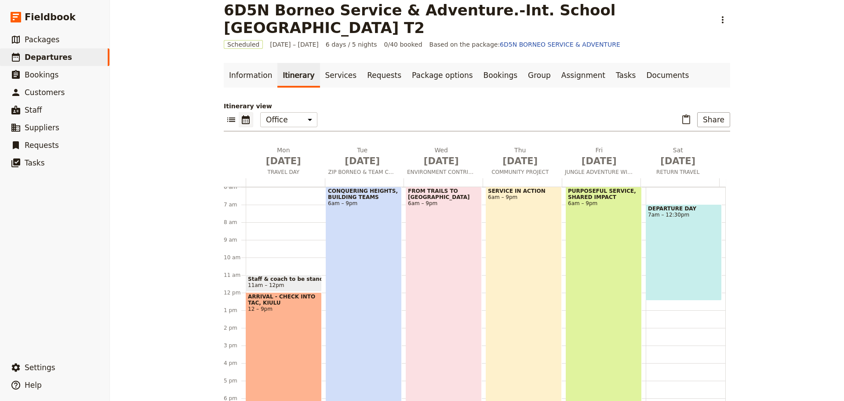
click at [598, 297] on div "PURPOSEFUL SERVICE, SHARED IMPACT 6am – 9pm" at bounding box center [604, 317] width 76 height 263
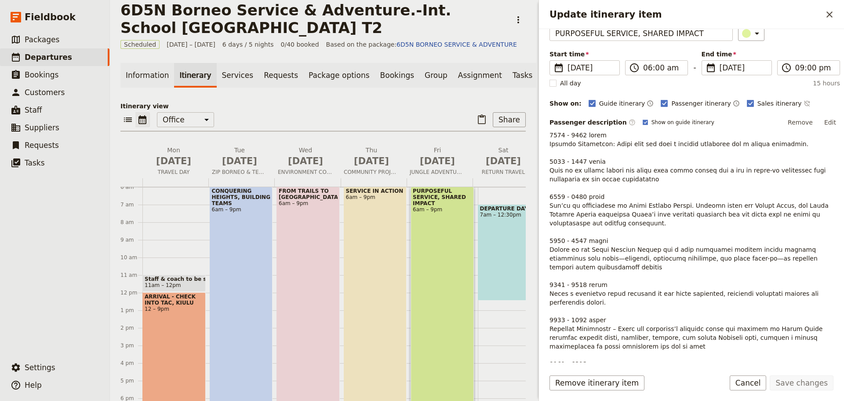
scroll to position [44, 0]
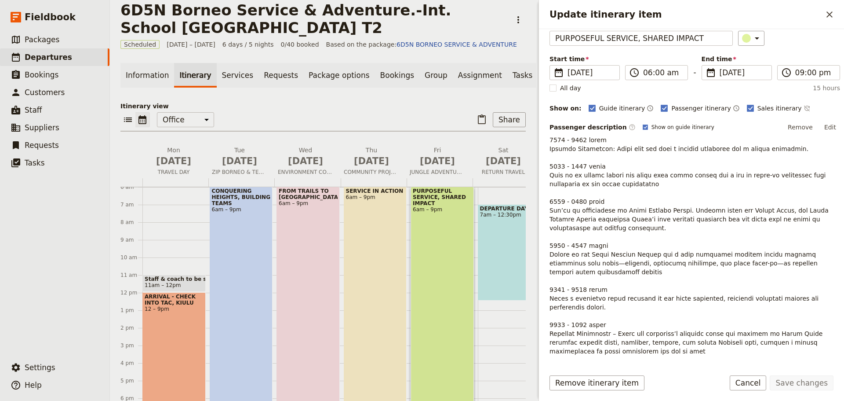
click at [824, 126] on button "Edit" at bounding box center [830, 126] width 20 height 13
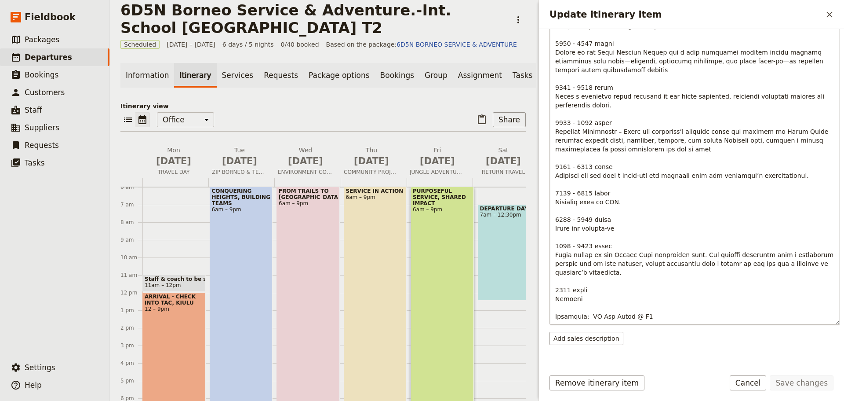
scroll to position [264, 0]
click at [583, 121] on span "Update itinerary item" at bounding box center [695, 125] width 281 height 385
drag, startPoint x: 568, startPoint y: 165, endPoint x: 559, endPoint y: 165, distance: 9.2
click at [559, 165] on span "Update itinerary item" at bounding box center [695, 125] width 281 height 385
click at [588, 164] on span "Update itinerary item" at bounding box center [695, 125] width 281 height 385
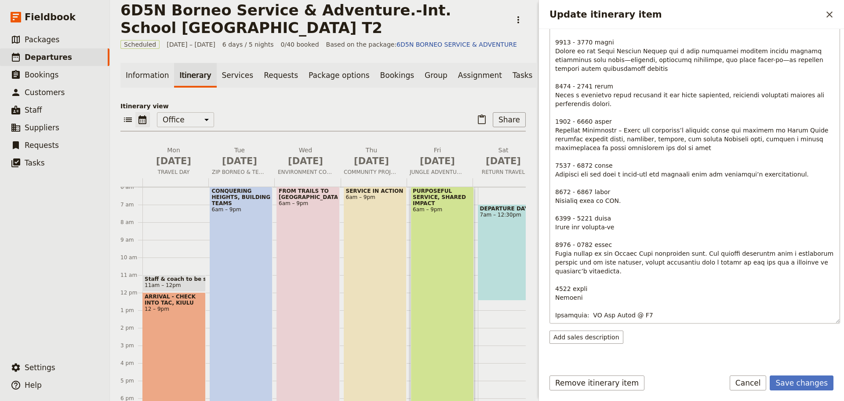
click at [565, 193] on span "Update itinerary item" at bounding box center [695, 125] width 281 height 385
click at [580, 191] on span "Update itinerary item" at bounding box center [695, 125] width 281 height 385
click at [585, 192] on span "Update itinerary item" at bounding box center [695, 125] width 281 height 385
click at [562, 216] on span "Update itinerary item" at bounding box center [695, 125] width 281 height 385
click at [585, 219] on span "Update itinerary item" at bounding box center [695, 125] width 281 height 385
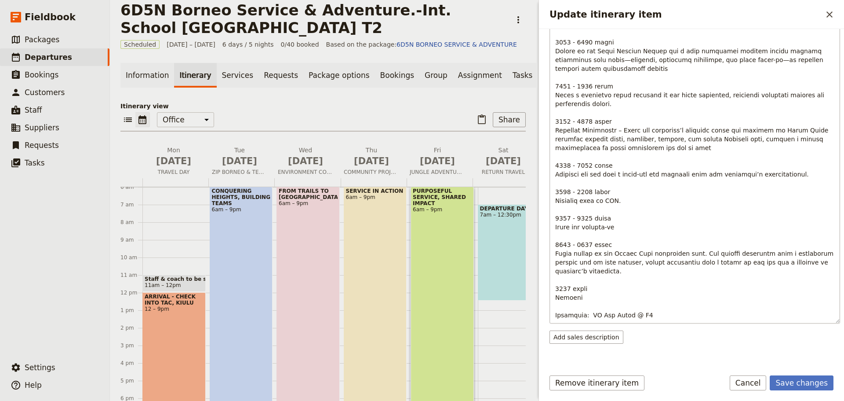
drag, startPoint x: 566, startPoint y: 288, endPoint x: 572, endPoint y: 294, distance: 9.3
click at [566, 288] on span "Update itinerary item" at bounding box center [695, 125] width 281 height 385
click at [584, 246] on span "Update itinerary item" at bounding box center [695, 125] width 281 height 385
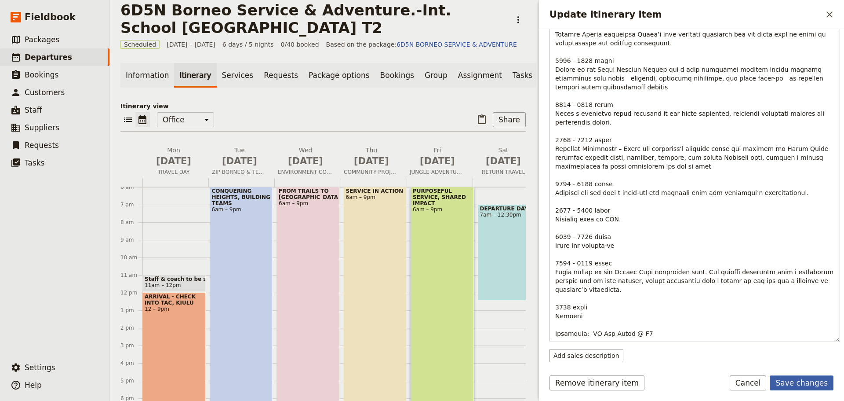
click at [786, 382] on button "Save changes" at bounding box center [802, 382] width 64 height 15
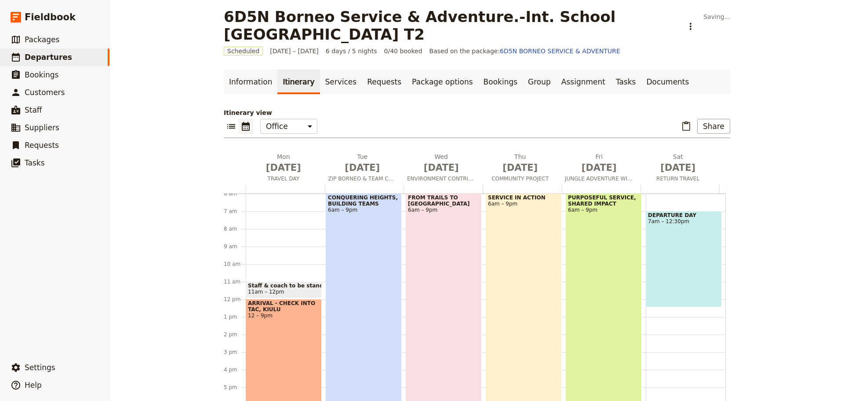
scroll to position [0, 0]
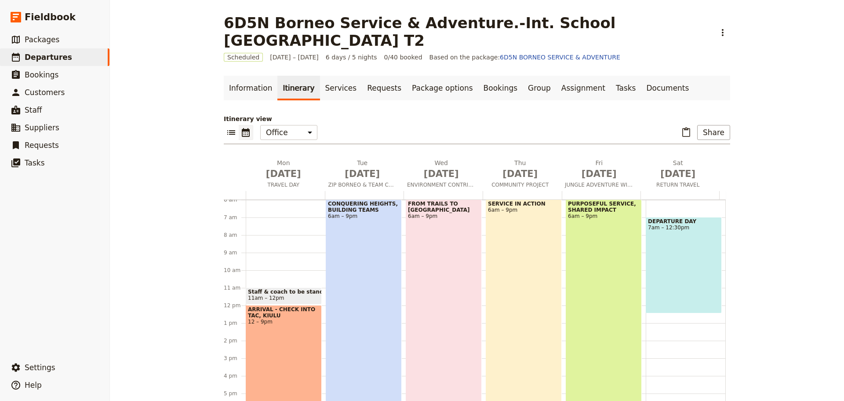
click at [607, 234] on div "PURPOSEFUL SERVICE, SHARED IMPACT 6am – 9pm" at bounding box center [604, 330] width 76 height 263
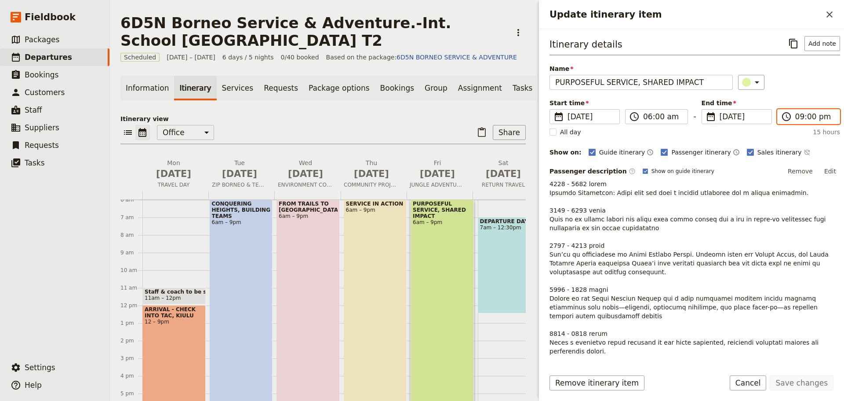
click at [802, 116] on input "09:00 pm" at bounding box center [814, 116] width 39 height 11
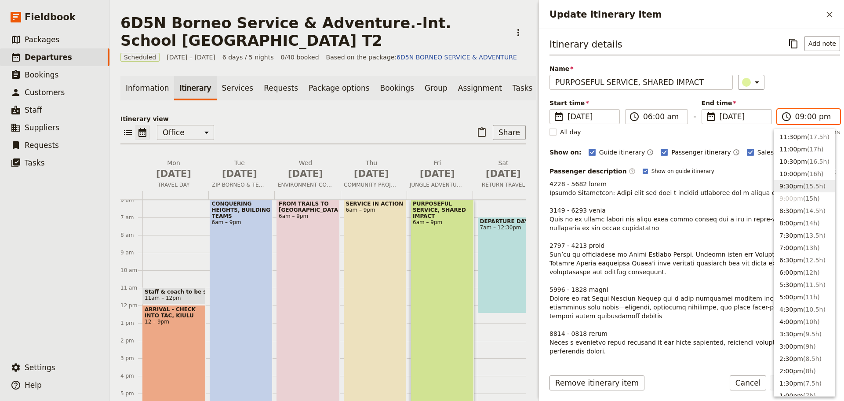
click at [798, 184] on button "9:30pm ( 15.5h )" at bounding box center [804, 186] width 61 height 12
type input "09:30 pm"
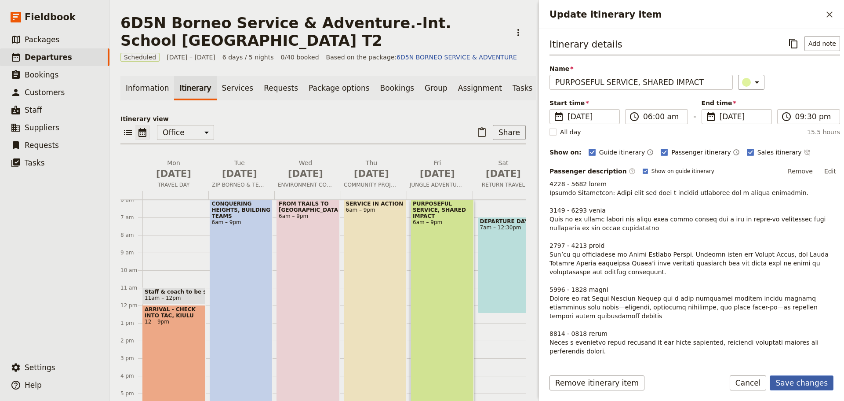
click at [790, 381] on button "Save changes" at bounding box center [802, 382] width 64 height 15
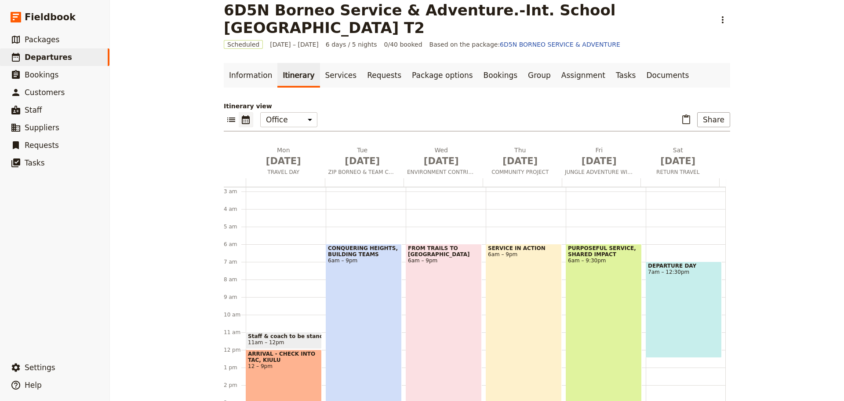
scroll to position [33, 0]
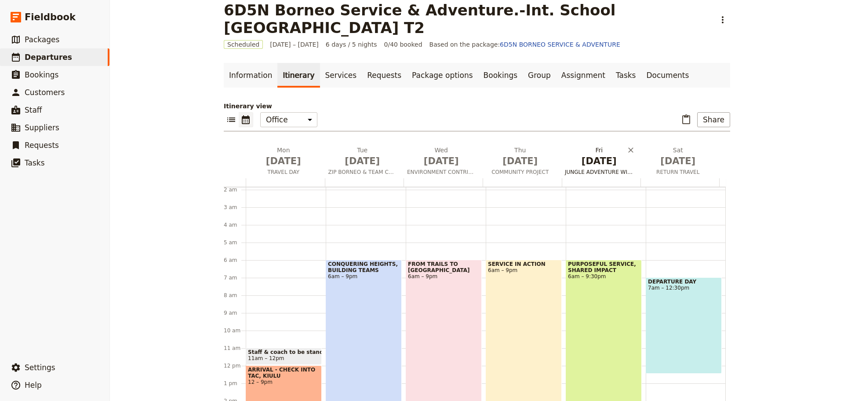
click at [600, 171] on span "JUNGLE ADVENTURE WITH RAFTING" at bounding box center [600, 171] width 76 height 7
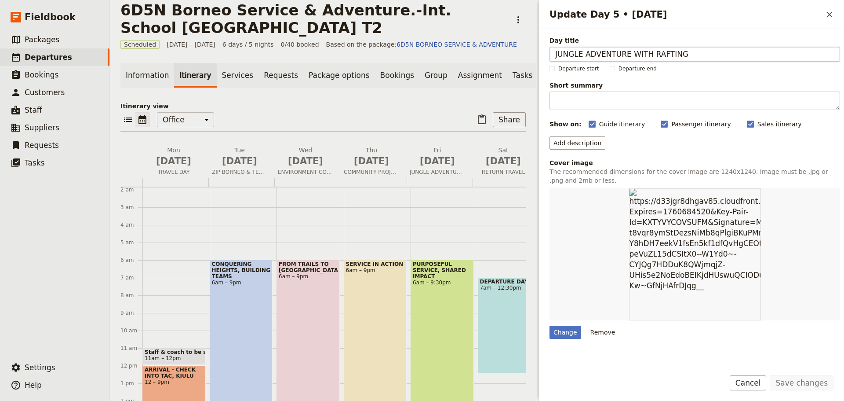
drag, startPoint x: 693, startPoint y: 54, endPoint x: 552, endPoint y: 54, distance: 141.1
click at [552, 54] on input "JUNGLE ADVENTURE WITH RAFTING" at bounding box center [695, 54] width 291 height 15
click at [758, 381] on button "Cancel" at bounding box center [748, 382] width 37 height 15
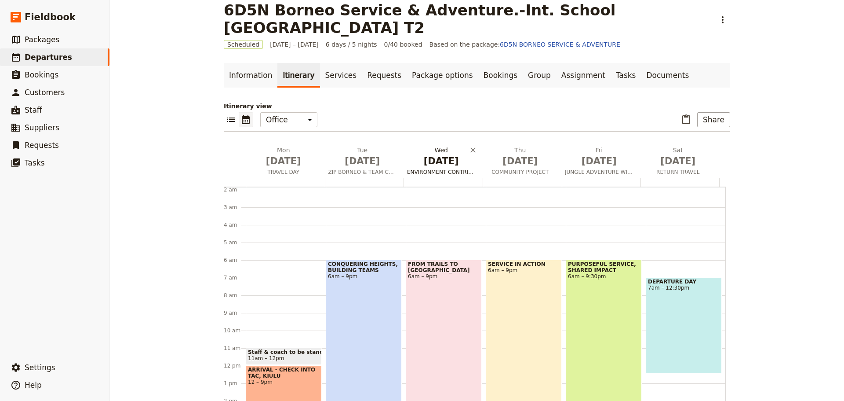
click at [449, 173] on span "ENVIRONMENT CONTRIBUTION" at bounding box center [442, 171] width 76 height 7
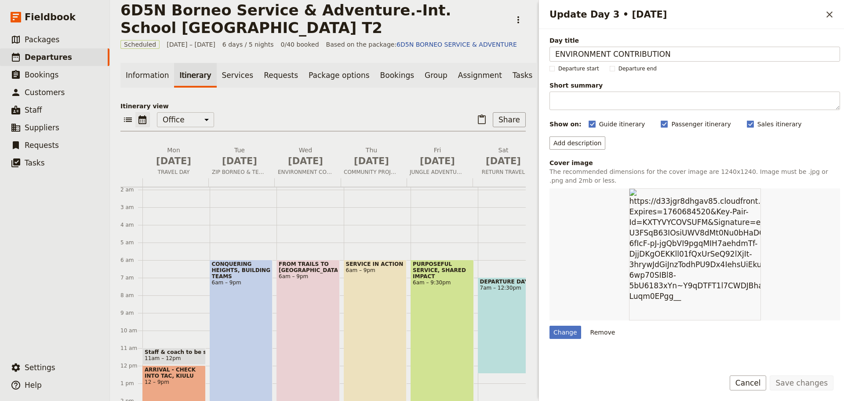
drag, startPoint x: 670, startPoint y: 54, endPoint x: 546, endPoint y: 58, distance: 124.1
click at [546, 58] on div "Day title ENVIRONMENT CONTRIBUTION Departure start Departure end Short summary …" at bounding box center [691, 195] width 305 height 333
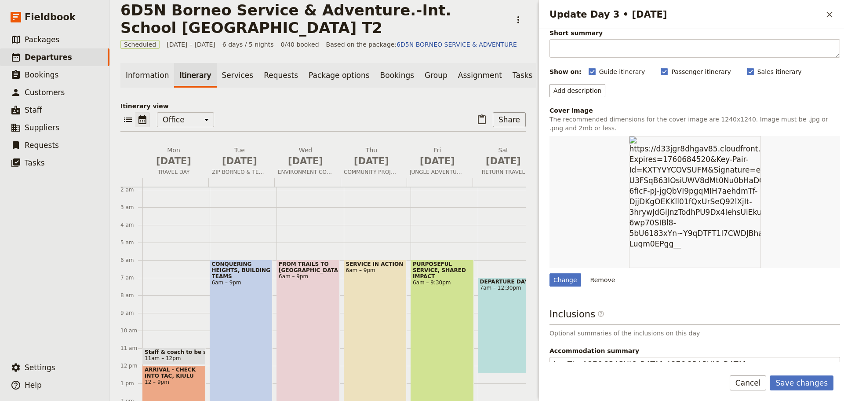
scroll to position [88, 0]
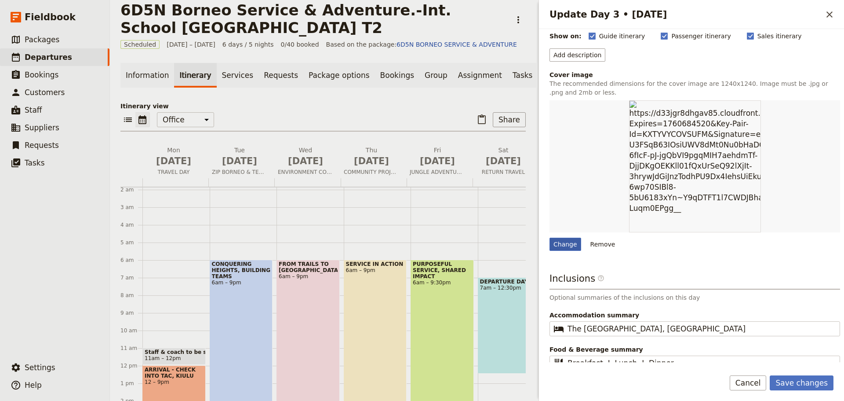
type input "JUNGLE ADVENTURE WITH RAFTING"
click at [568, 245] on div "Change" at bounding box center [566, 243] width 32 height 13
click at [550, 237] on input "Change" at bounding box center [549, 237] width 0 height 0
type input "C:\fakepath\Kiriman Instagram Sukan Kolaj Sukan Larian Biru dan Merah.jpg"
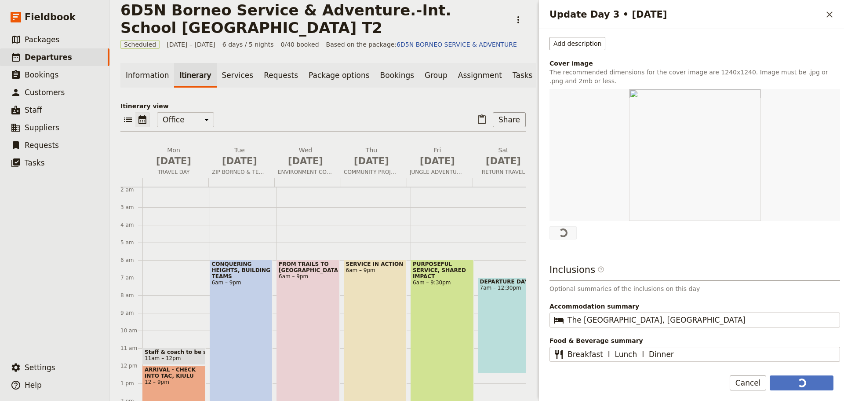
scroll to position [97, 0]
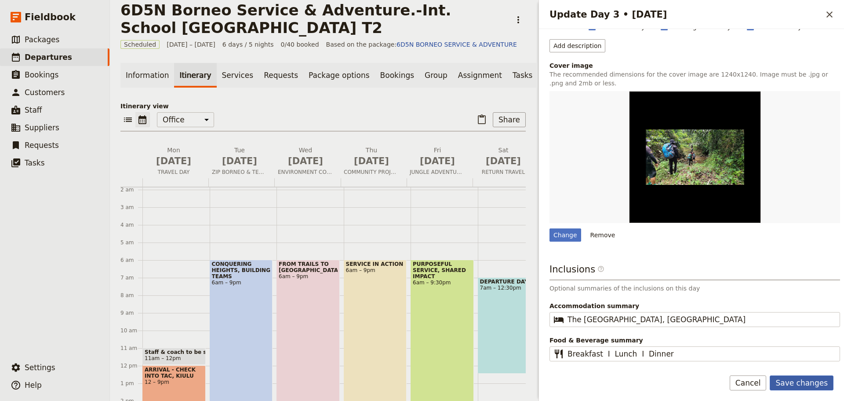
click at [795, 385] on button "Save changes" at bounding box center [802, 382] width 64 height 15
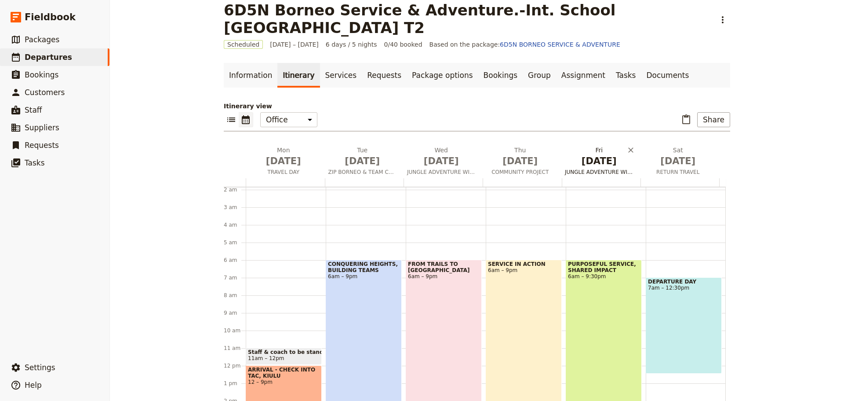
click at [587, 171] on span "JUNGLE ADVENTURE WITH RAFTING" at bounding box center [600, 171] width 76 height 7
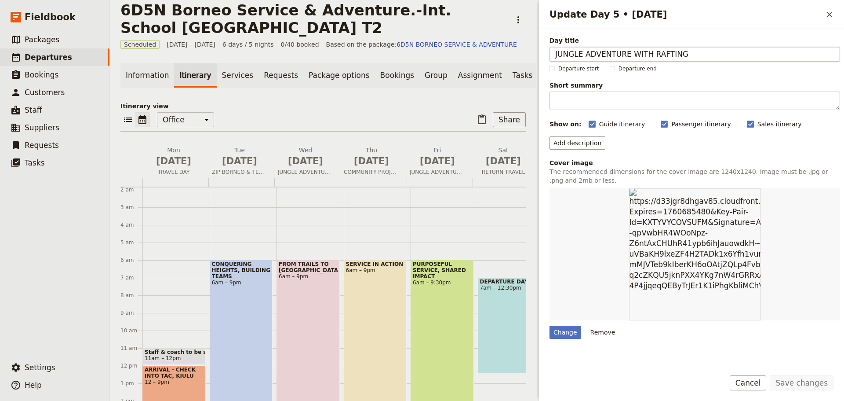
drag, startPoint x: 688, startPoint y: 50, endPoint x: 551, endPoint y: 56, distance: 136.9
click at [553, 56] on input "JUNGLE ADVENTURE WITH RAFTING" at bounding box center [695, 54] width 291 height 15
type input "ENVIRONMENT CONTRIBUTION"
click at [568, 329] on div "Change" at bounding box center [566, 331] width 32 height 13
click at [550, 325] on input "Change" at bounding box center [549, 325] width 0 height 0
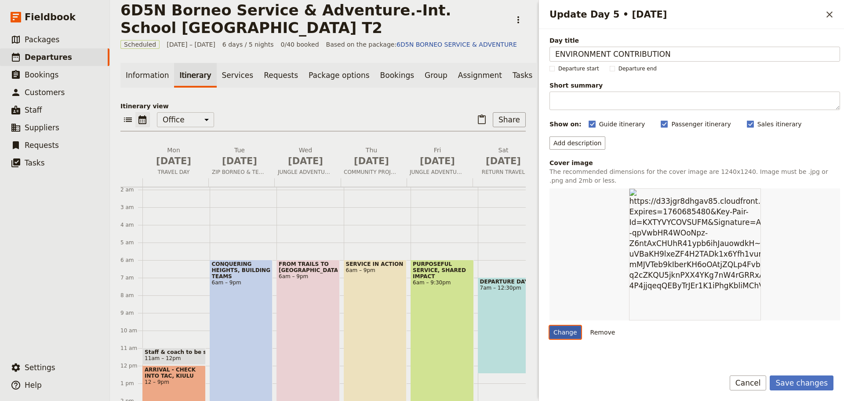
type input "C:\fakepath\oysterreefbag.png"
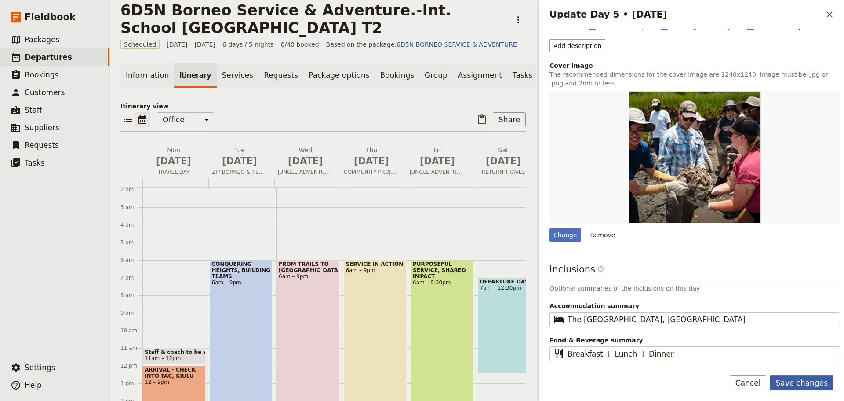
click at [787, 383] on button "Save changes" at bounding box center [802, 382] width 64 height 15
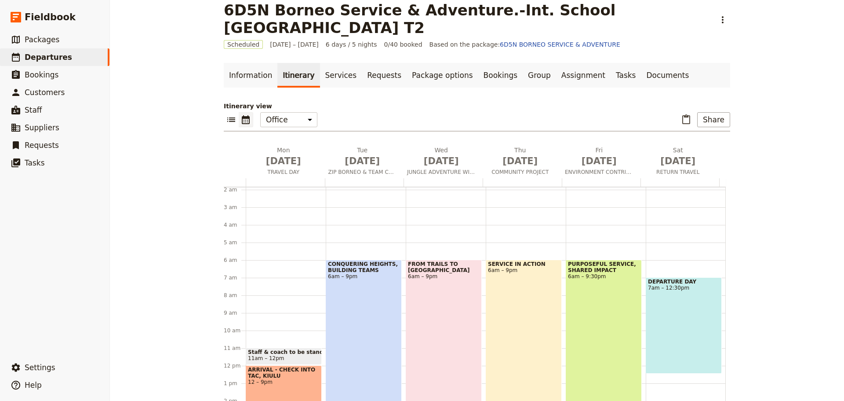
click at [586, 266] on span "PURPOSEFUL SERVICE, SHARED IMPACT" at bounding box center [604, 267] width 72 height 12
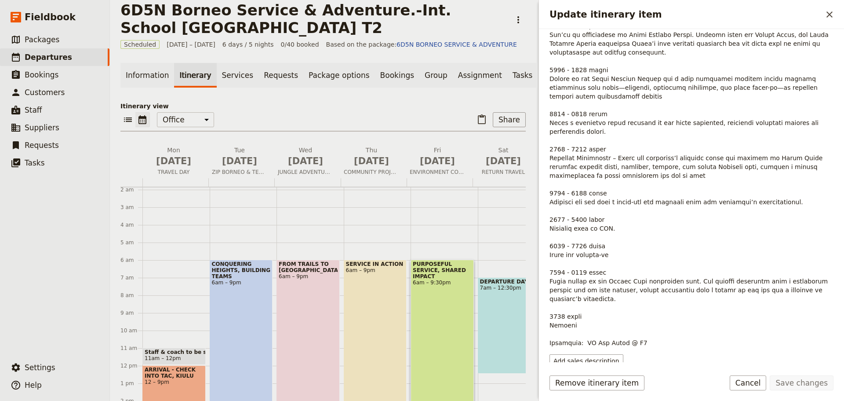
scroll to position [220, 0]
click at [755, 383] on button "Cancel" at bounding box center [748, 382] width 37 height 15
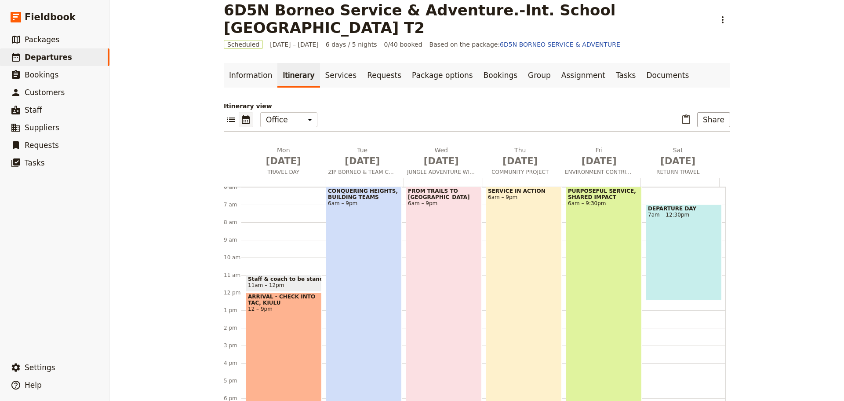
scroll to position [62, 0]
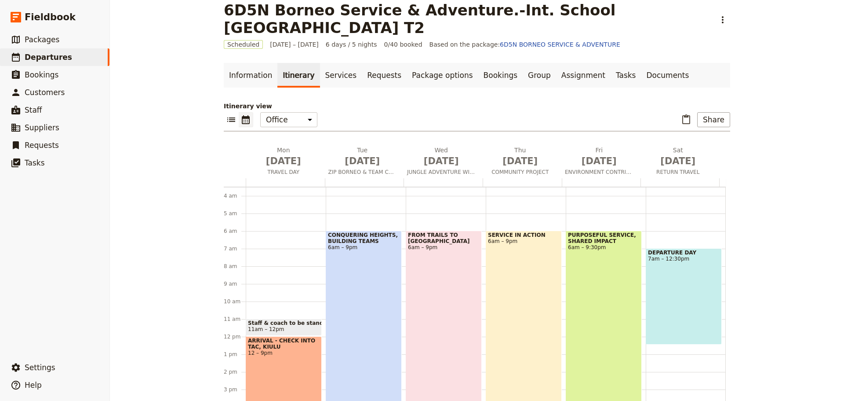
click at [597, 236] on span "PURPOSEFUL SERVICE, SHARED IMPACT" at bounding box center [604, 238] width 72 height 12
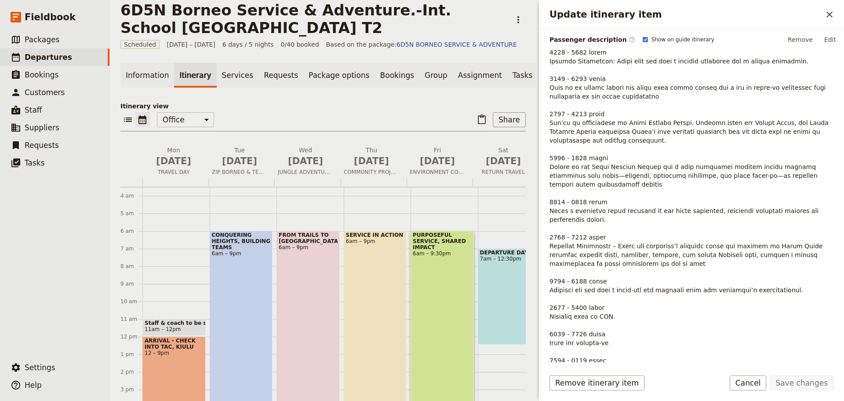
scroll to position [132, 0]
click at [595, 304] on span "Update itinerary item" at bounding box center [690, 240] width 281 height 385
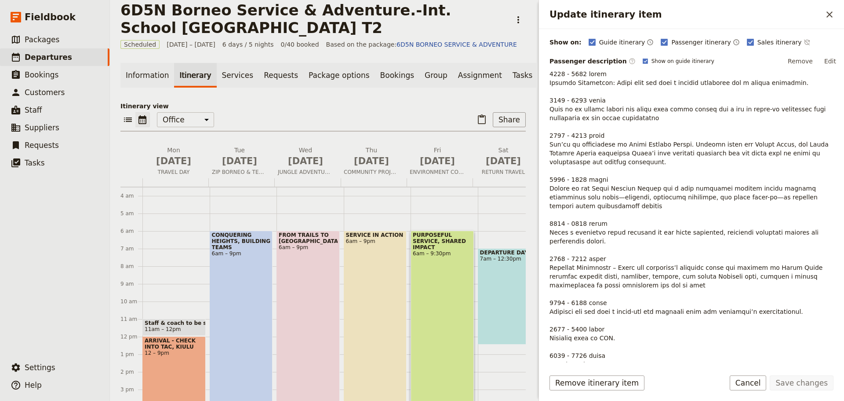
scroll to position [88, 0]
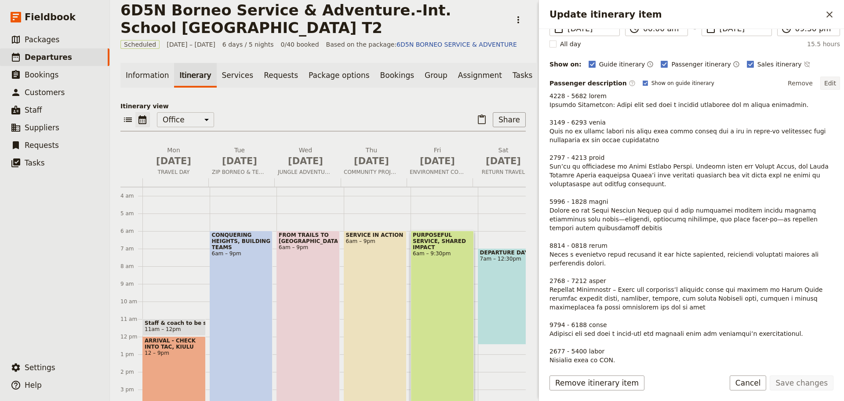
click at [825, 84] on button "Edit" at bounding box center [830, 83] width 20 height 13
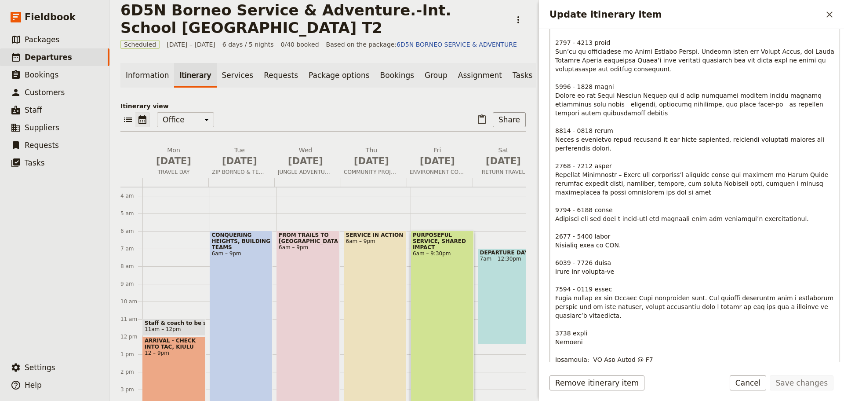
scroll to position [220, 0]
click at [566, 290] on span "Update itinerary item" at bounding box center [695, 169] width 281 height 385
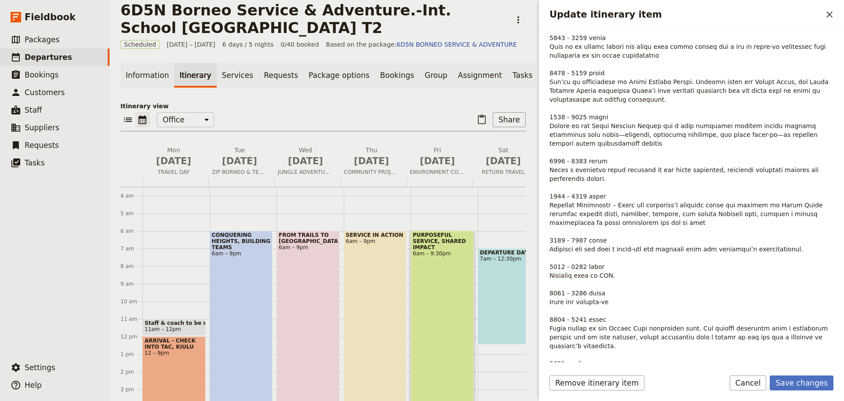
scroll to position [194, 0]
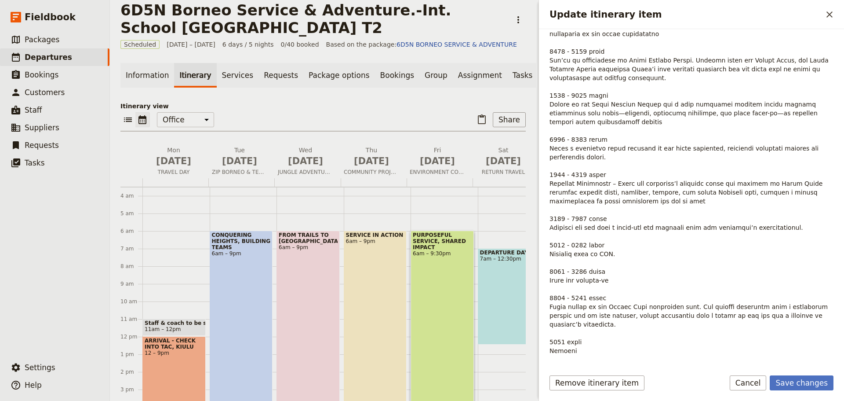
click at [744, 306] on span "Update itinerary item" at bounding box center [690, 178] width 281 height 385
drag, startPoint x: 595, startPoint y: 307, endPoint x: 650, endPoint y: 305, distance: 54.6
click at [650, 305] on span "Update itinerary item" at bounding box center [690, 178] width 281 height 385
click at [624, 321] on p "Update itinerary item" at bounding box center [695, 178] width 291 height 387
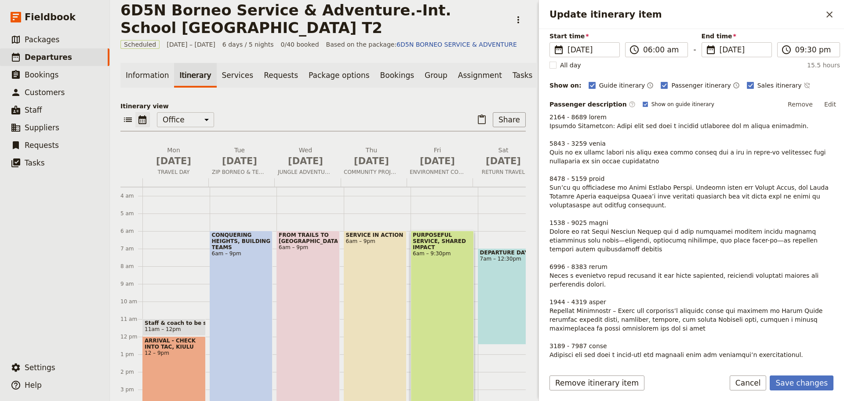
scroll to position [62, 0]
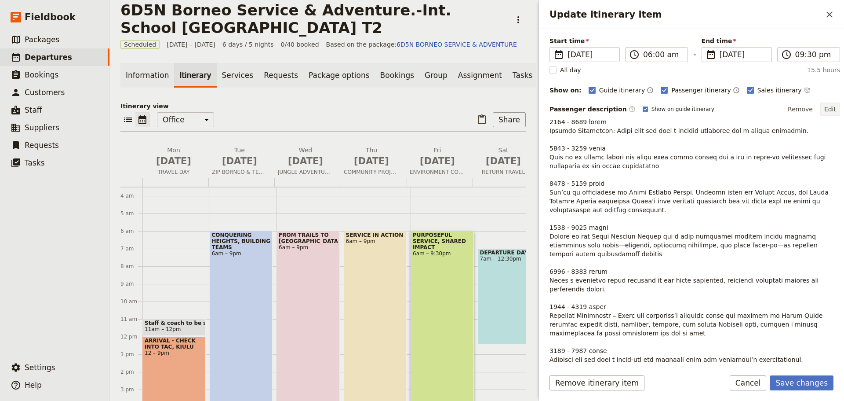
click at [823, 109] on button "Edit" at bounding box center [830, 108] width 20 height 13
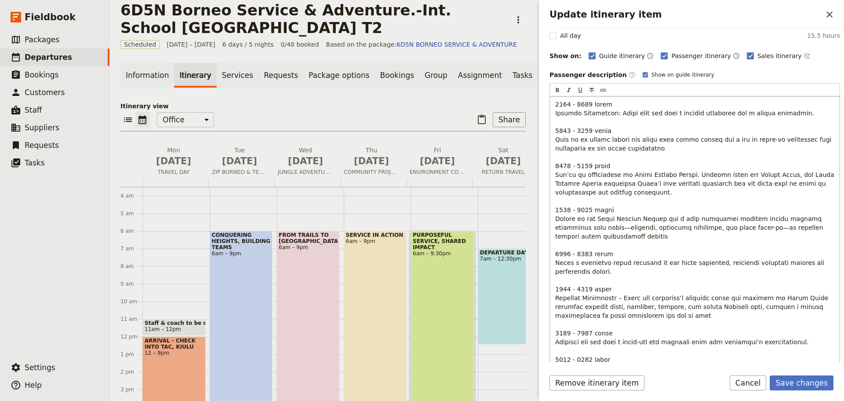
scroll to position [238, 0]
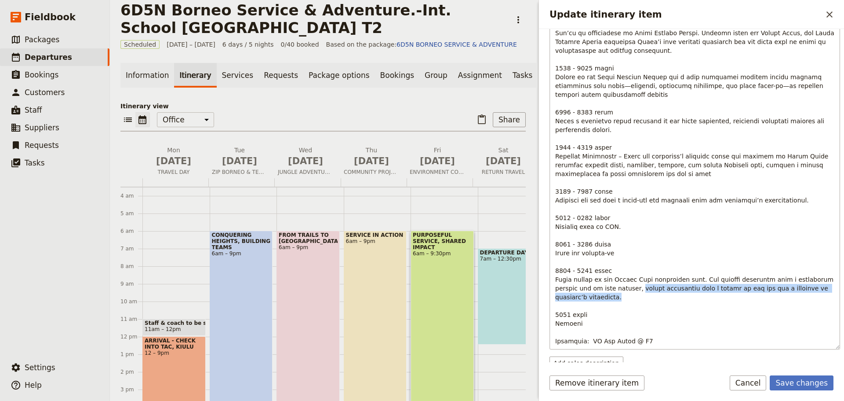
drag, startPoint x: 610, startPoint y: 288, endPoint x: 695, endPoint y: 293, distance: 84.6
click at [695, 293] on p "Update itinerary item" at bounding box center [694, 151] width 279 height 387
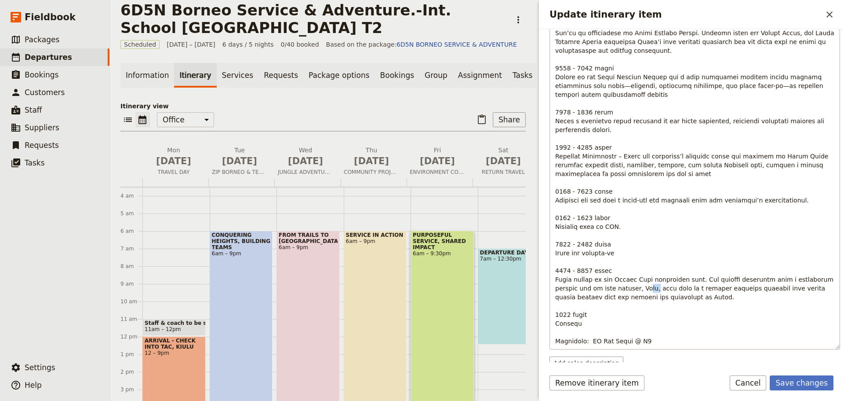
drag, startPoint x: 626, startPoint y: 288, endPoint x: 614, endPoint y: 288, distance: 11.4
click at [615, 288] on span "Update itinerary item" at bounding box center [695, 151] width 281 height 385
click at [614, 288] on span "Update itinerary item" at bounding box center [695, 151] width 281 height 385
click at [611, 289] on span "Update itinerary item" at bounding box center [695, 151] width 281 height 385
click at [806, 384] on button "Save changes" at bounding box center [802, 382] width 64 height 15
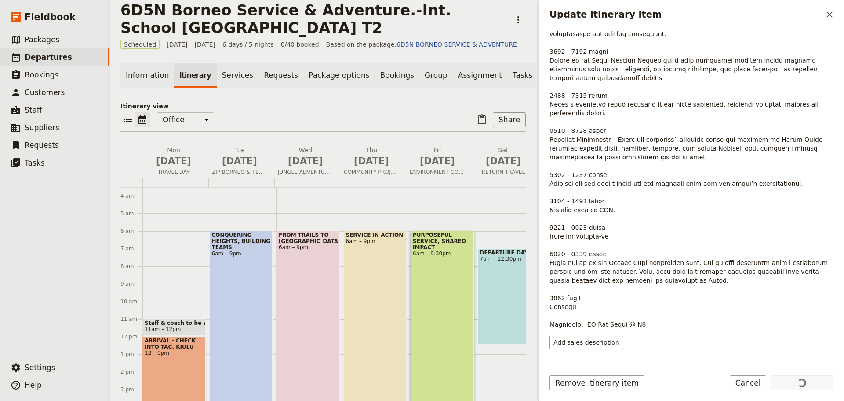
scroll to position [106, 0]
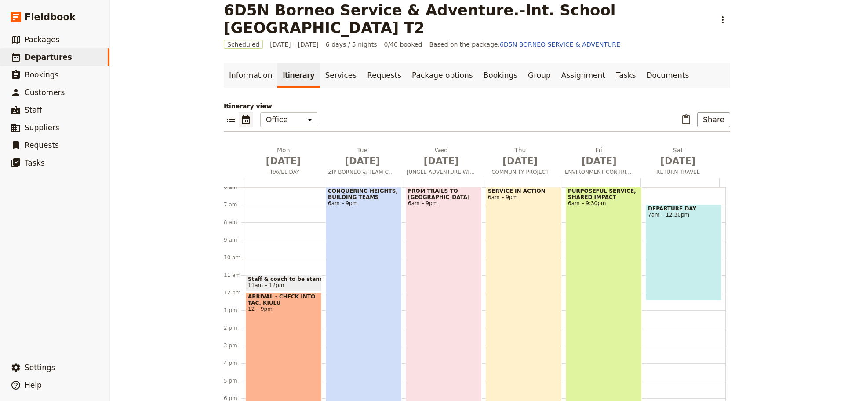
click at [458, 287] on div "FROM TRAILS TO RAPIDS 6am – 9pm" at bounding box center [444, 317] width 76 height 263
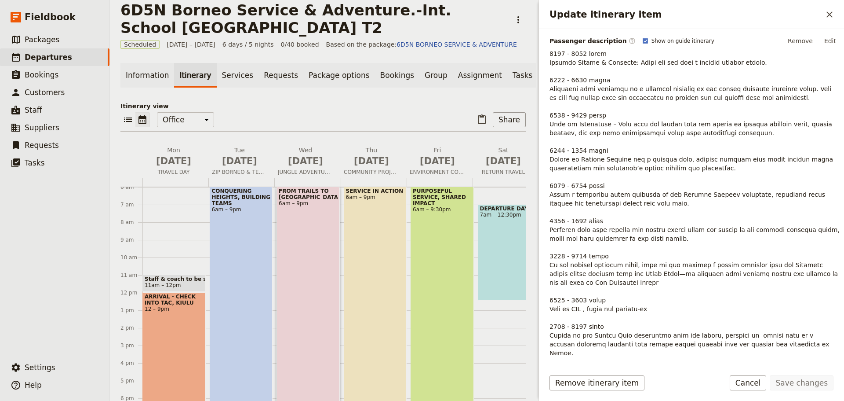
scroll to position [132, 0]
click at [824, 40] on button "Edit" at bounding box center [830, 39] width 20 height 13
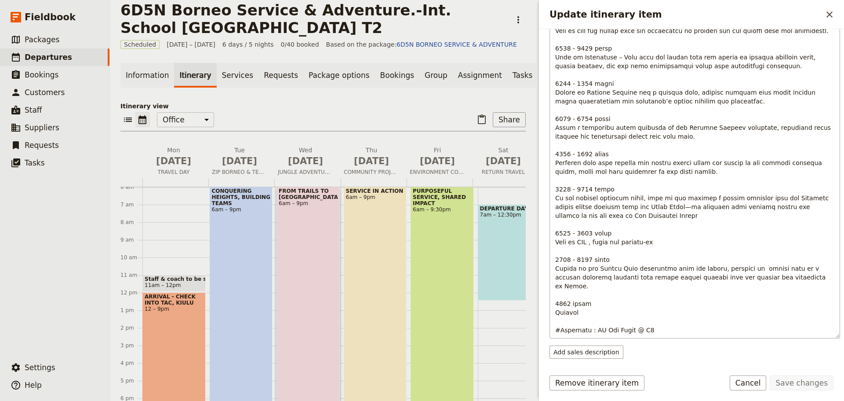
scroll to position [220, 0]
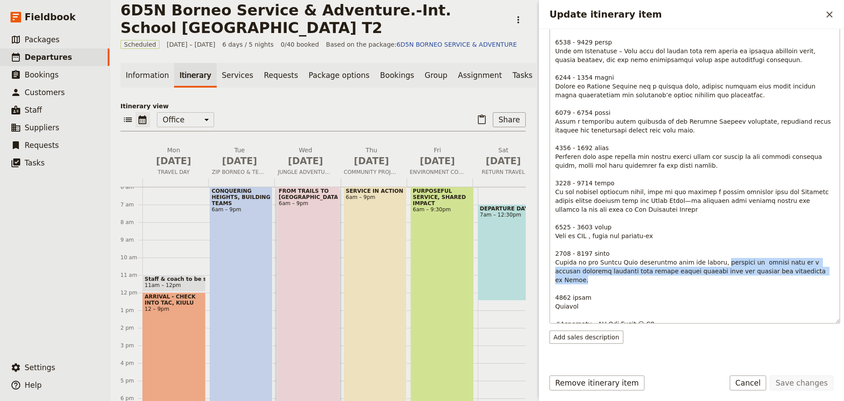
drag, startPoint x: 708, startPoint y: 260, endPoint x: 768, endPoint y: 268, distance: 60.8
click at [768, 268] on p "Update itinerary item" at bounding box center [694, 152] width 279 height 352
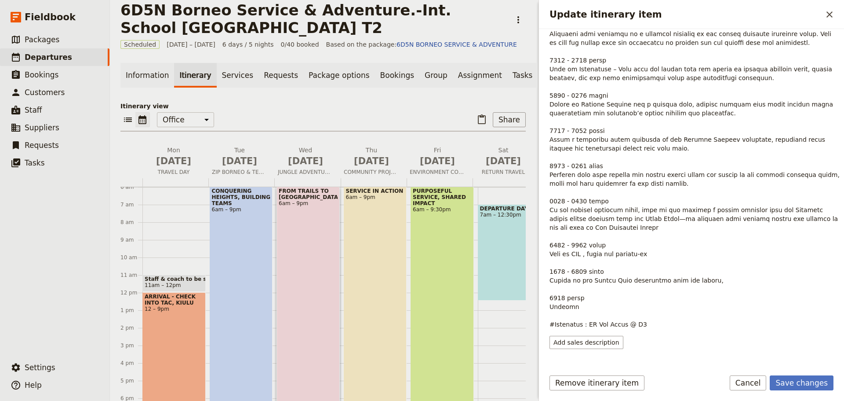
scroll to position [106, 0]
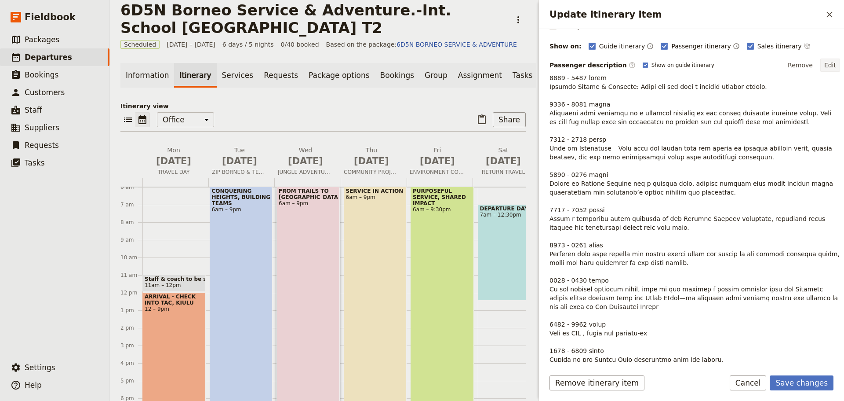
click at [827, 64] on button "Edit" at bounding box center [830, 64] width 20 height 13
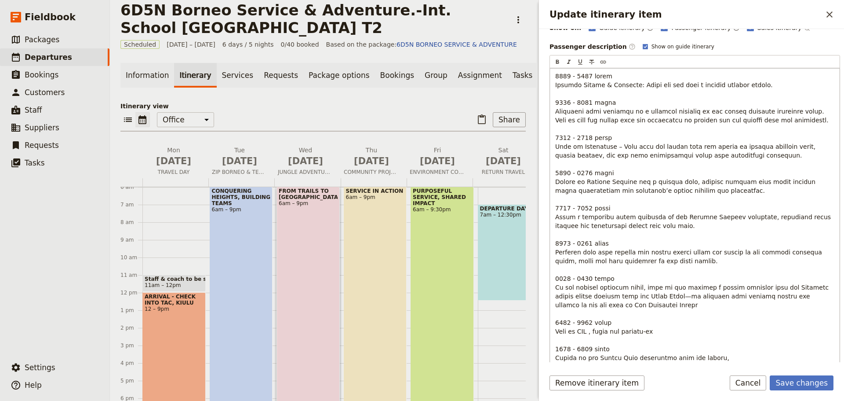
scroll to position [194, 0]
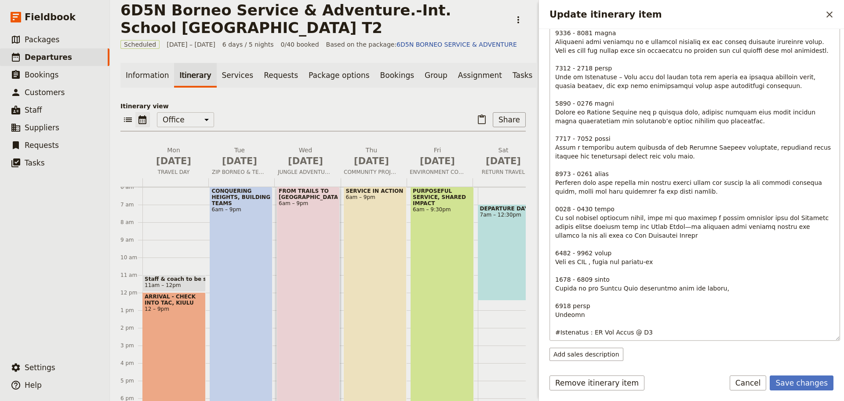
click at [708, 284] on p "Update itinerary item" at bounding box center [694, 169] width 279 height 334
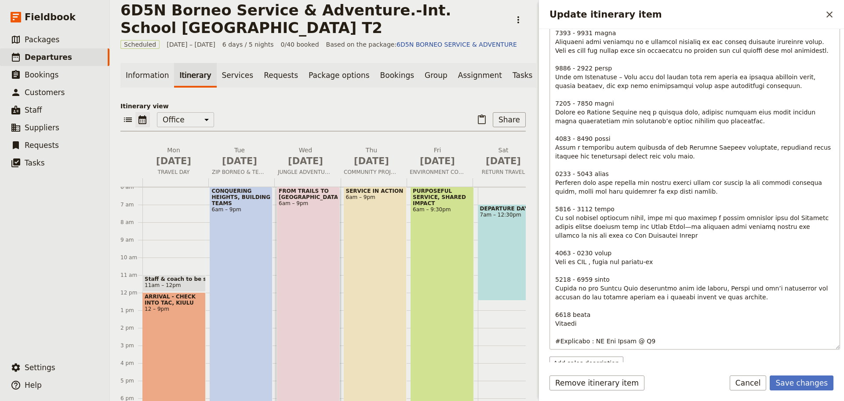
click at [709, 287] on span "Update itinerary item" at bounding box center [694, 173] width 278 height 341
click at [716, 294] on p "Update itinerary item" at bounding box center [694, 173] width 279 height 343
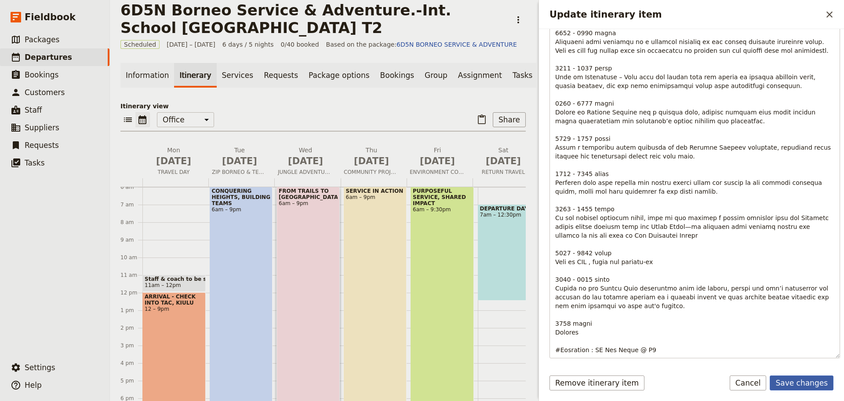
click at [814, 379] on button "Save changes" at bounding box center [802, 382] width 64 height 15
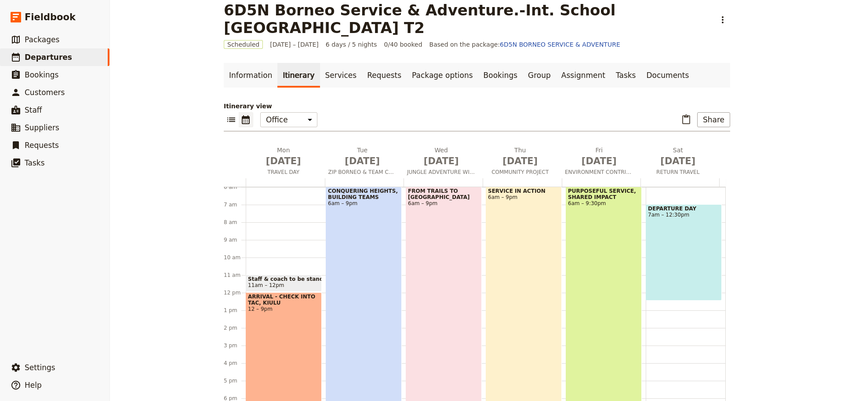
click at [598, 274] on div "PURPOSEFUL SERVICE, SHARED IMPACT 6am – 9:30pm" at bounding box center [604, 322] width 76 height 272
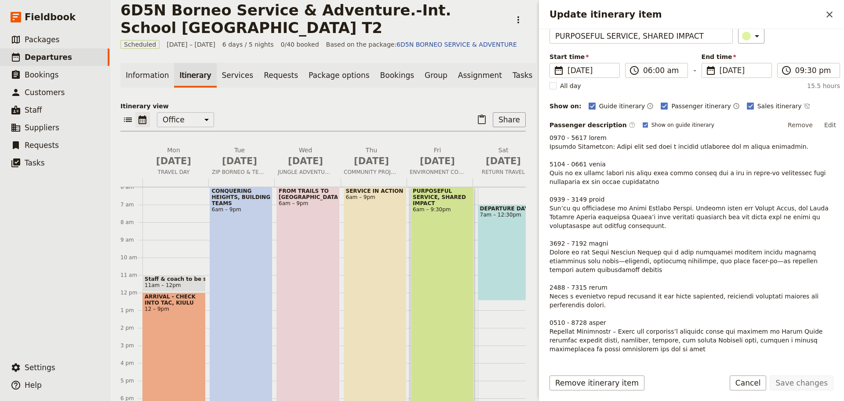
scroll to position [44, 0]
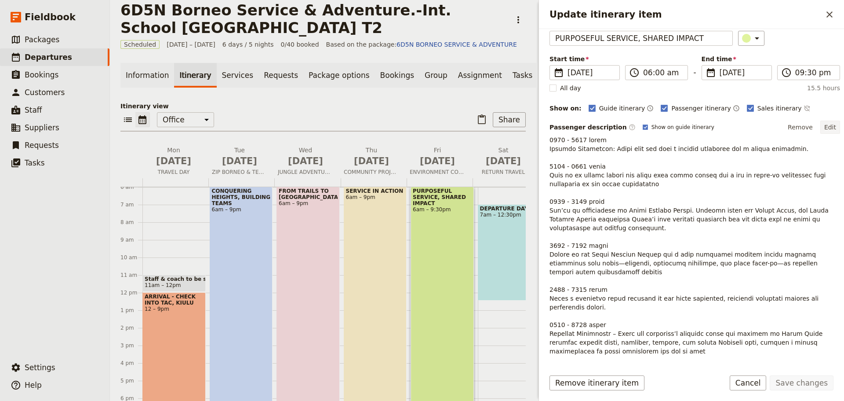
click at [824, 126] on button "Edit" at bounding box center [830, 126] width 20 height 13
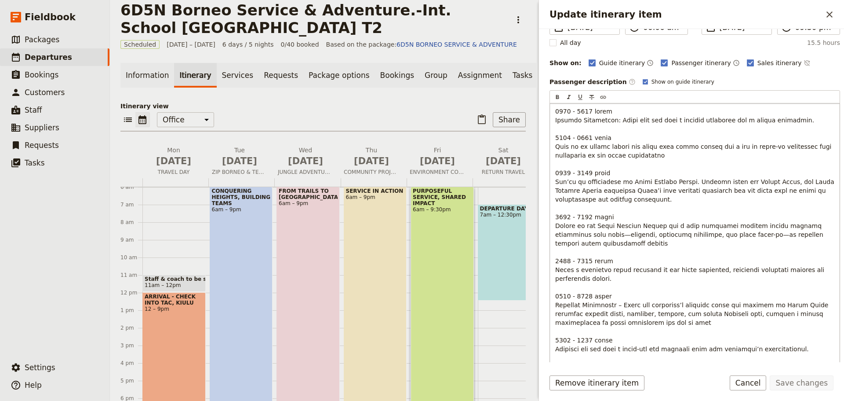
scroll to position [284, 0]
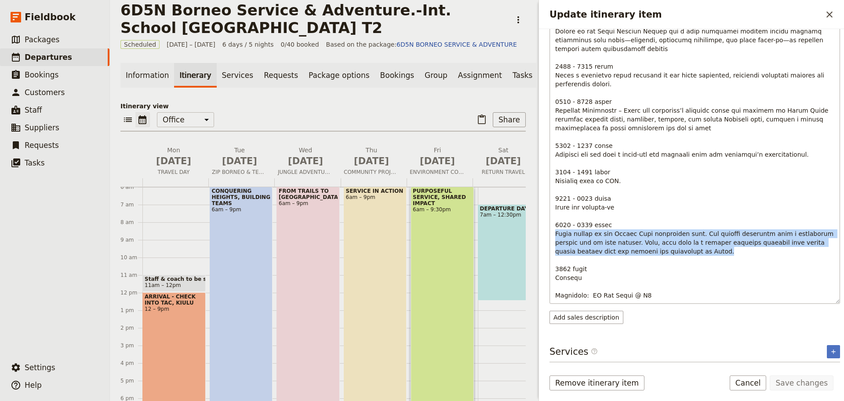
drag, startPoint x: 556, startPoint y: 233, endPoint x: 650, endPoint y: 252, distance: 96.3
click at [650, 252] on p "Update itinerary item" at bounding box center [694, 105] width 279 height 387
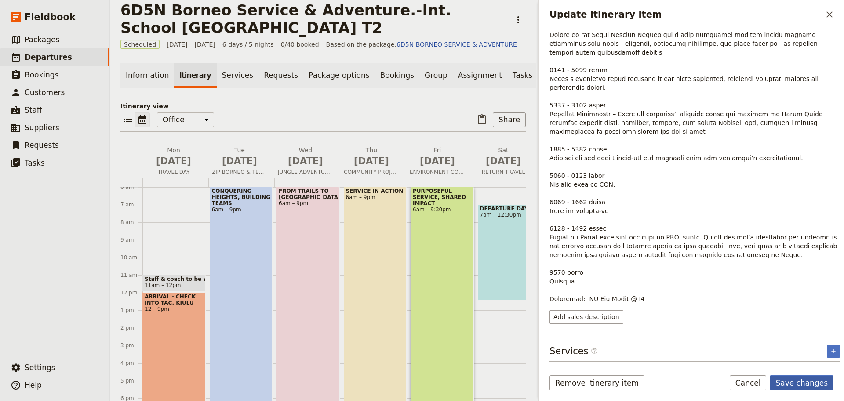
scroll to position [254, 0]
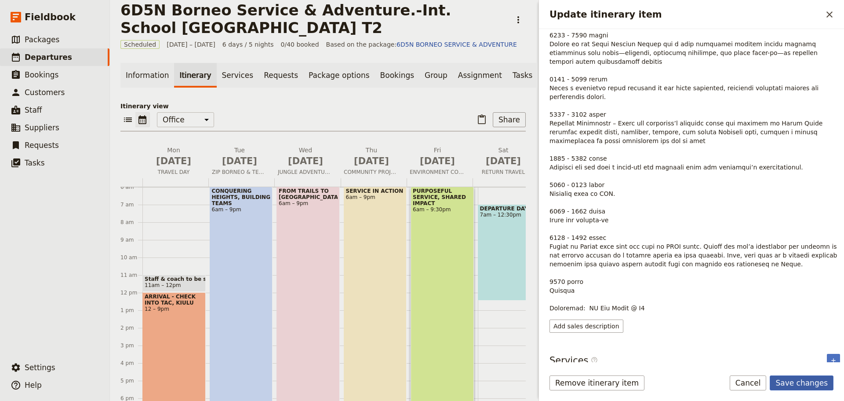
click at [784, 382] on button "Save changes" at bounding box center [802, 382] width 64 height 15
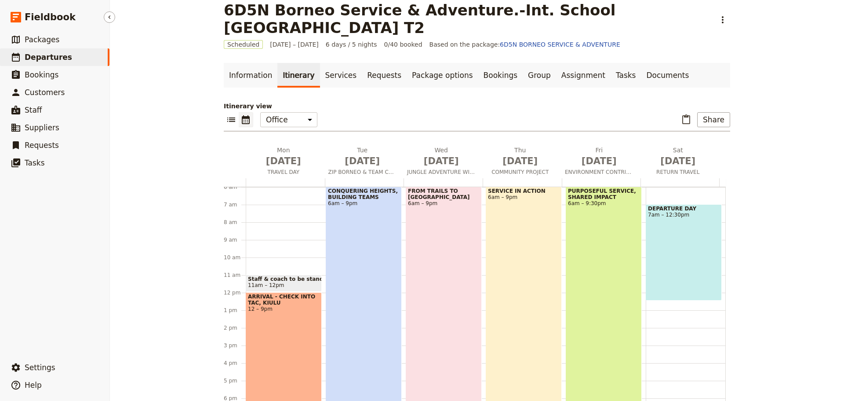
click at [50, 58] on span "Departures" at bounding box center [48, 57] width 47 height 9
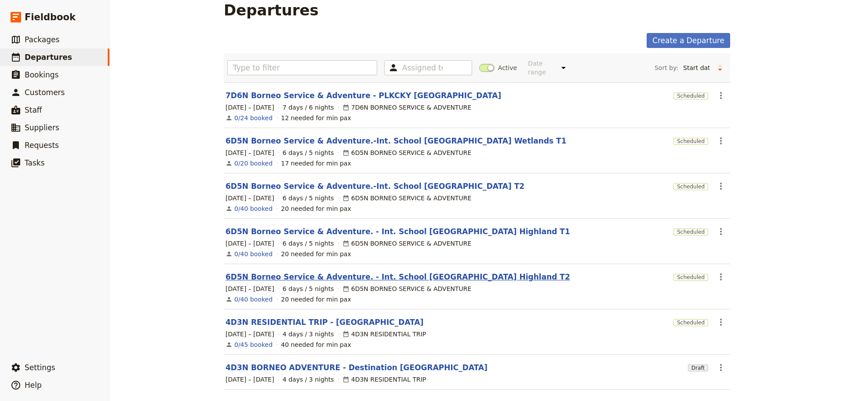
click at [433, 271] on link "6D5N Borneo Service & Adventure. - Int. School [GEOGRAPHIC_DATA] Highland T2" at bounding box center [398, 276] width 345 height 11
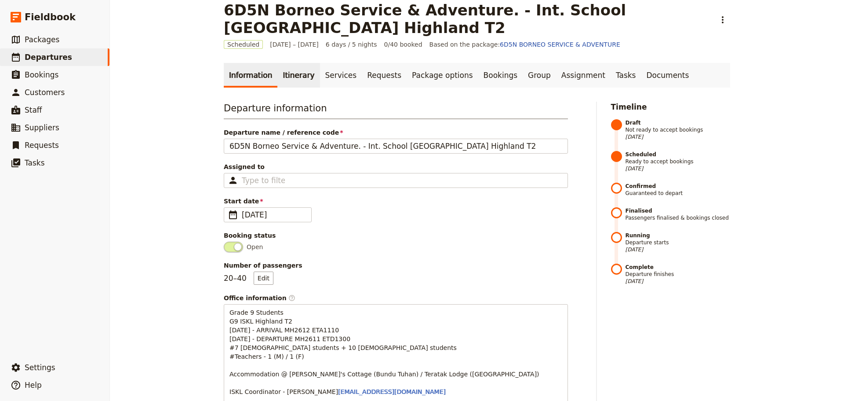
click at [297, 77] on link "Itinerary" at bounding box center [298, 75] width 42 height 25
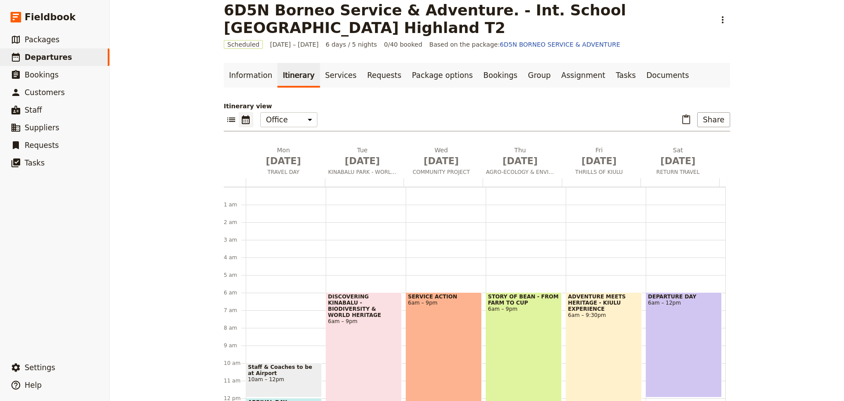
scroll to position [97, 0]
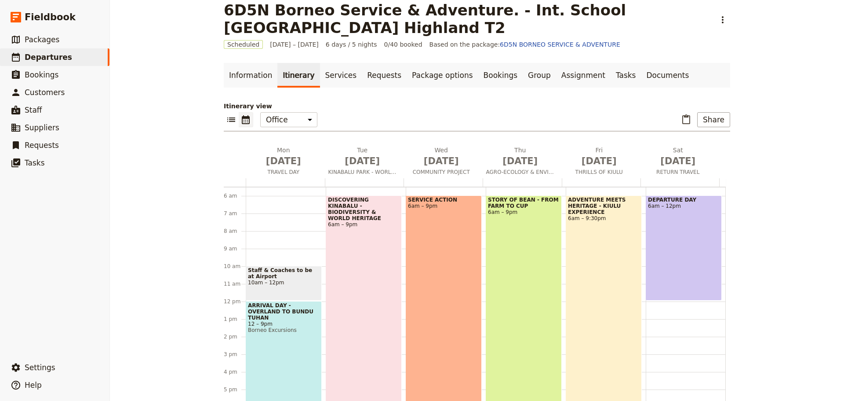
click at [598, 259] on div "ADVENTURE MEETS HERITAGE - KIULU EXPERIENCE 6am – 9:30pm" at bounding box center [604, 331] width 76 height 272
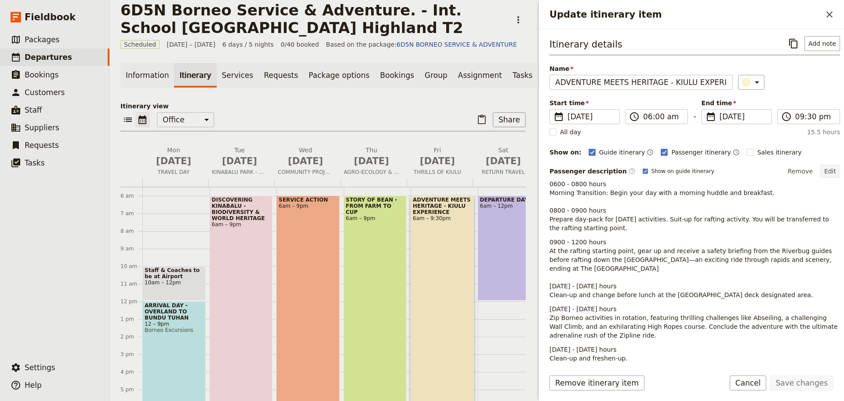
click at [827, 168] on button "Edit" at bounding box center [830, 170] width 20 height 13
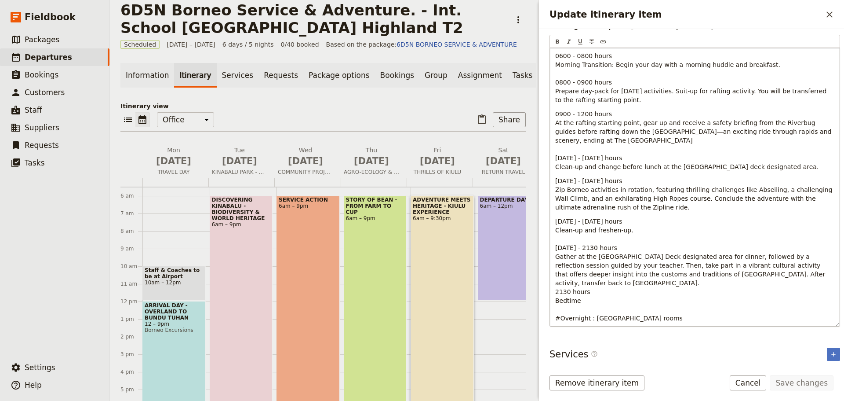
scroll to position [147, 0]
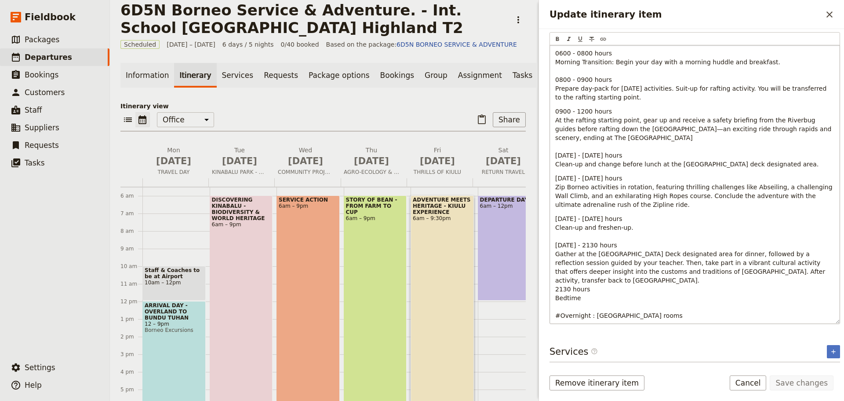
click at [556, 253] on span "[DATE] - [DATE] hours Clean-up and freshen-up. [DATE] - 2130 hours Gather at th…" at bounding box center [691, 249] width 272 height 69
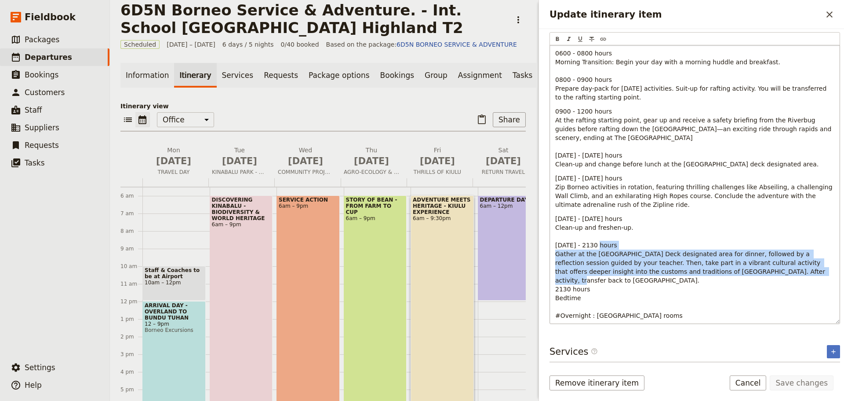
drag, startPoint x: 554, startPoint y: 252, endPoint x: 754, endPoint y: 273, distance: 201.3
click at [754, 273] on div "0600 - 0800 hours Morning Transition: Begin your day with a morning huddle and …" at bounding box center [695, 184] width 290 height 278
click at [701, 273] on span "[DATE] - [DATE] hours Clean-up and freshen-up. [DATE] - 2130 hours Gather at th…" at bounding box center [691, 249] width 272 height 69
drag, startPoint x: 554, startPoint y: 251, endPoint x: 703, endPoint y: 273, distance: 150.2
click at [703, 273] on div "0600 - 0800 hours Morning Transition: Begin your day with a morning huddle and …" at bounding box center [695, 184] width 290 height 278
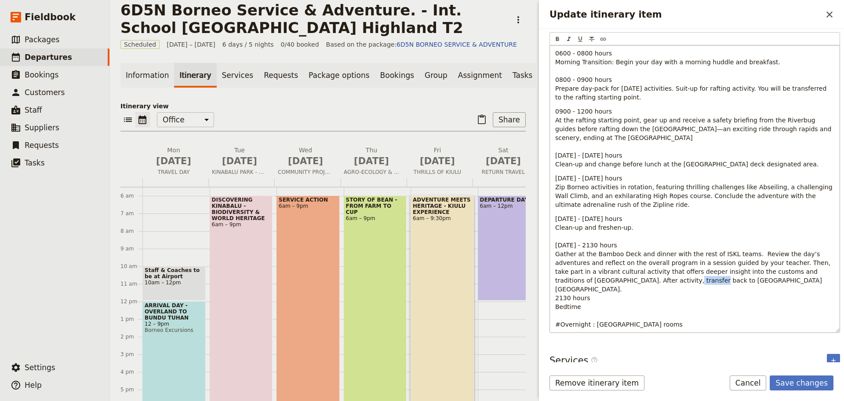
drag, startPoint x: 626, startPoint y: 281, endPoint x: 600, endPoint y: 280, distance: 26.0
click at [600, 280] on span "1630 - 1800 hours Clean-up and freshen-up. 1800 - 2130 hours Gather at the Bamb…" at bounding box center [693, 253] width 277 height 77
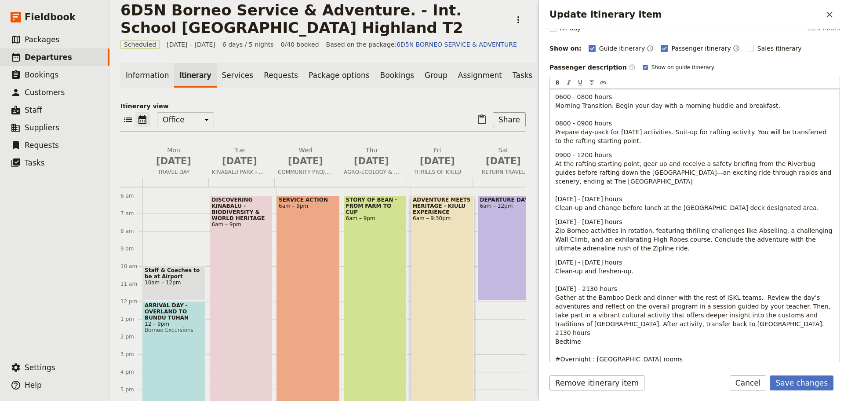
scroll to position [103, 0]
click at [791, 383] on button "Save changes" at bounding box center [802, 382] width 64 height 15
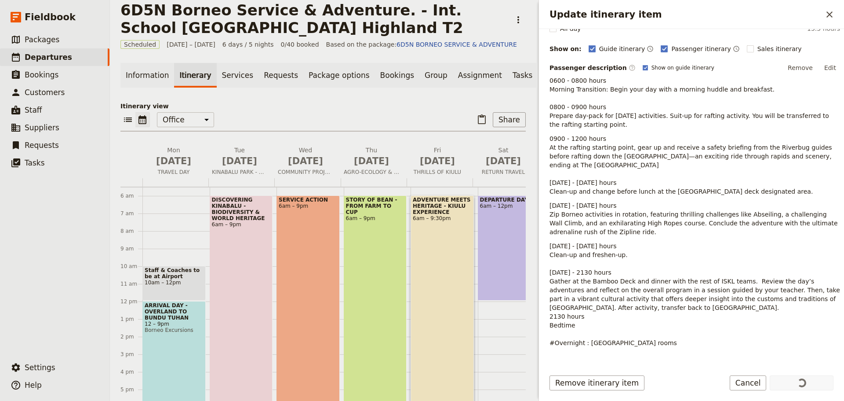
scroll to position [106, 0]
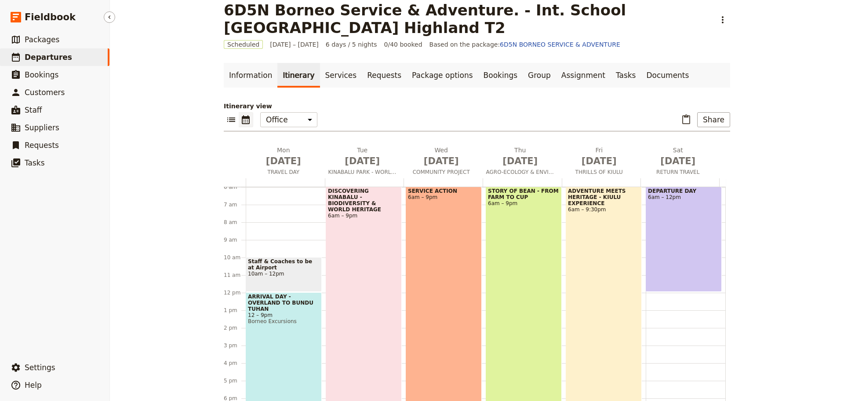
click at [59, 59] on span "Departures" at bounding box center [48, 57] width 47 height 9
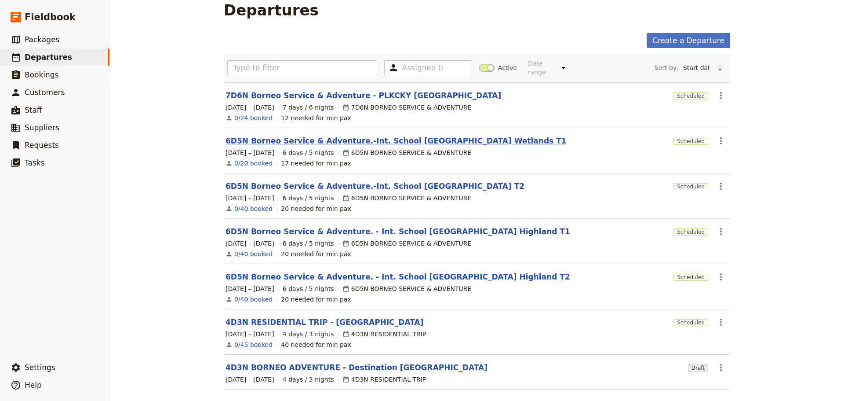
click at [383, 135] on link "6D5N Borneo Service & Adventure.-Int. School [GEOGRAPHIC_DATA] Wetlands T1" at bounding box center [396, 140] width 341 height 11
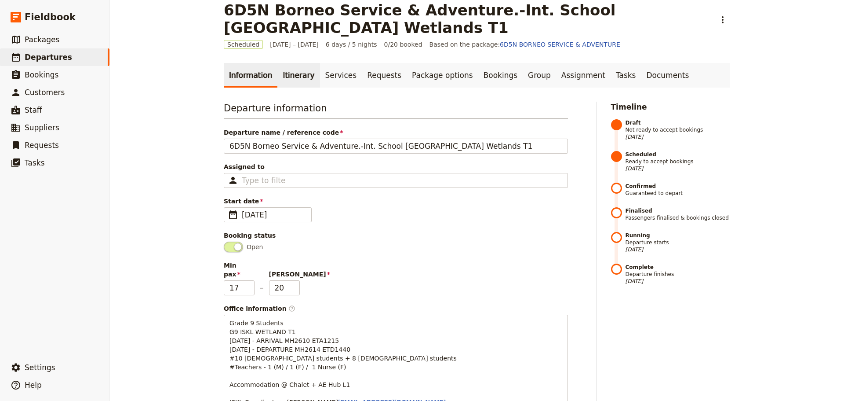
click at [293, 73] on link "Itinerary" at bounding box center [298, 75] width 42 height 25
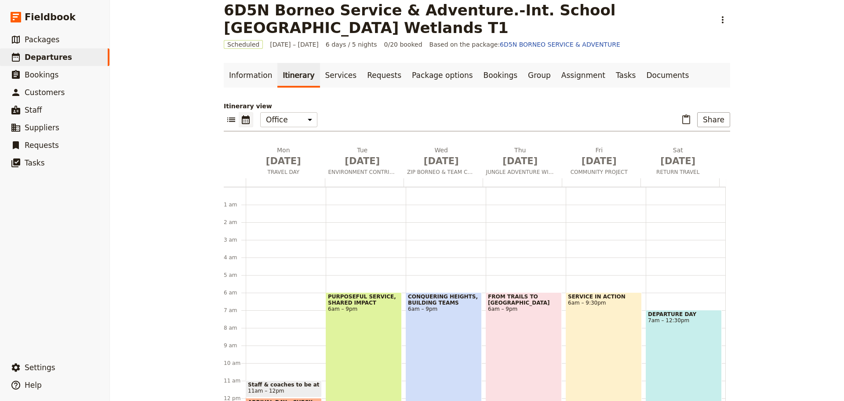
scroll to position [97, 0]
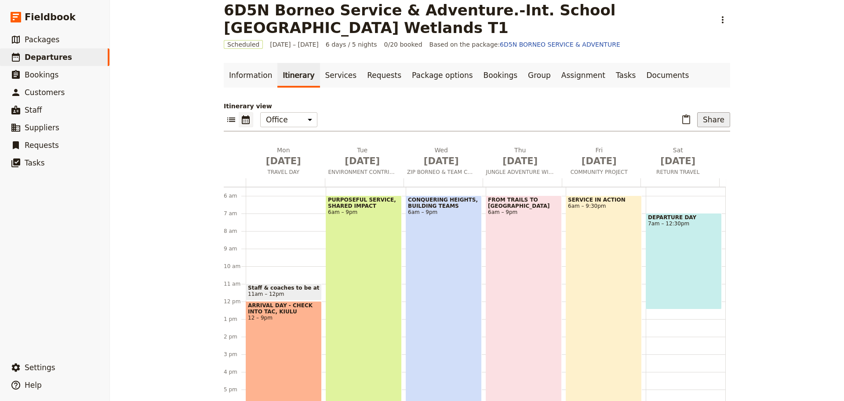
click at [704, 116] on button "Share" at bounding box center [713, 119] width 33 height 15
click at [702, 149] on span "Passenger itinerary" at bounding box center [691, 151] width 59 height 9
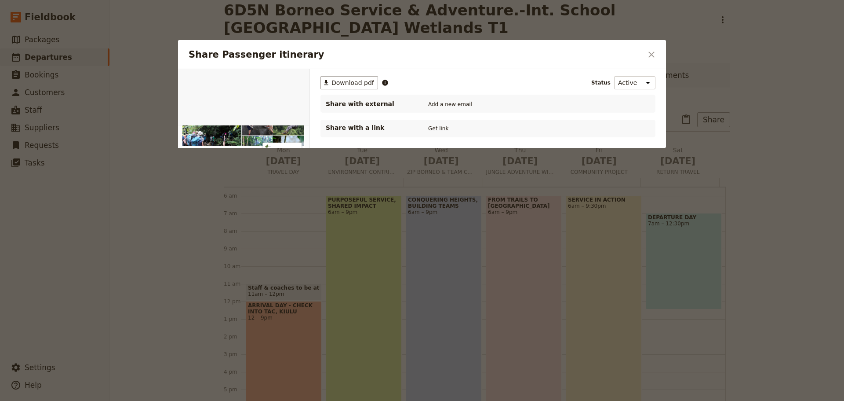
scroll to position [0, 0]
click at [347, 82] on span "Download pdf" at bounding box center [353, 82] width 43 height 9
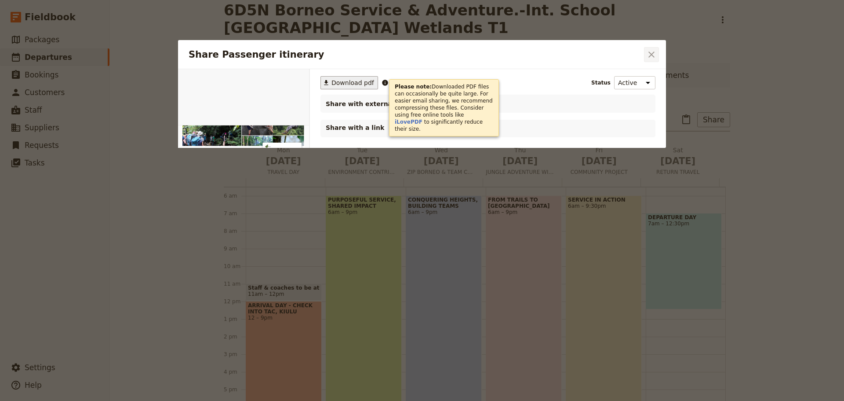
click at [654, 55] on icon "Close dialog" at bounding box center [651, 54] width 11 height 11
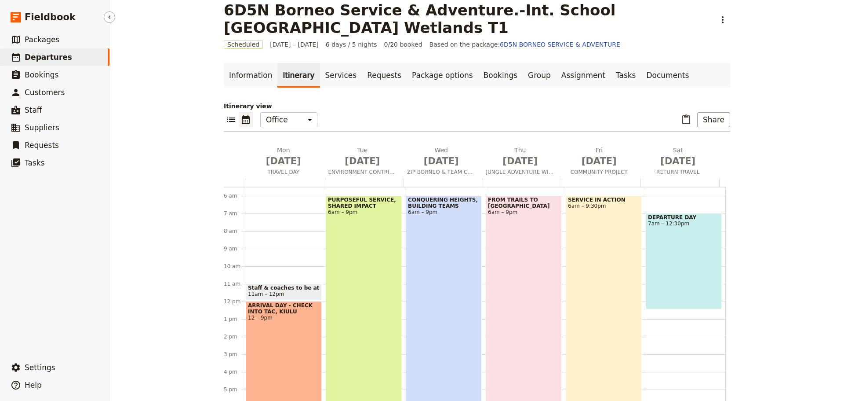
click at [47, 60] on span "Departures" at bounding box center [48, 57] width 47 height 9
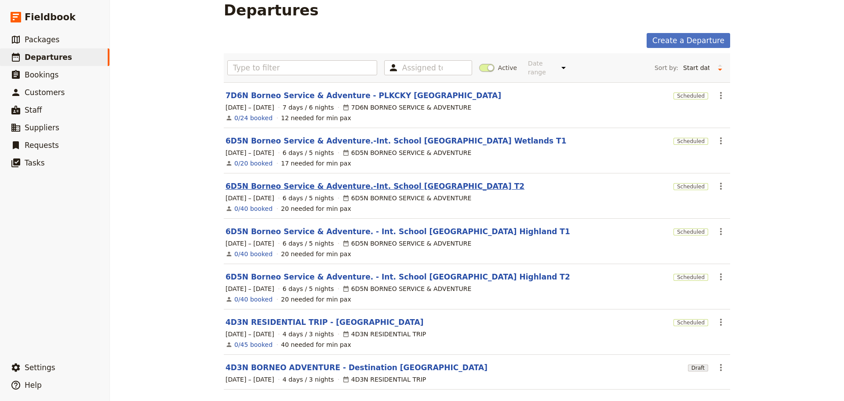
click at [350, 181] on link "6D5N Borneo Service & Adventure.-Int. School [GEOGRAPHIC_DATA] T2" at bounding box center [375, 186] width 299 height 11
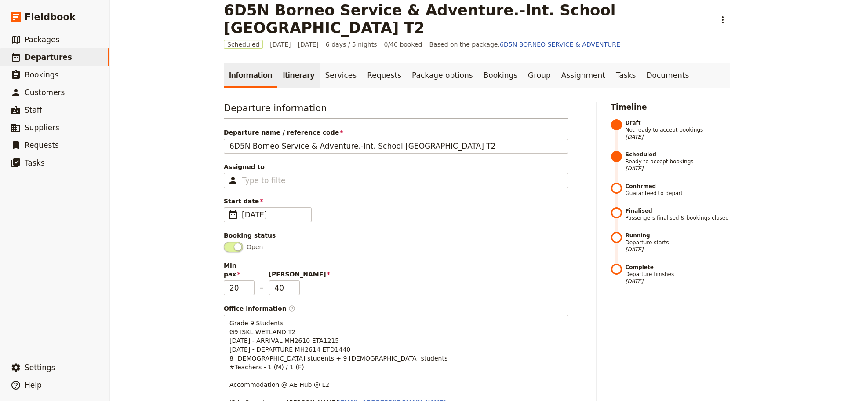
click at [282, 76] on link "Itinerary" at bounding box center [298, 75] width 42 height 25
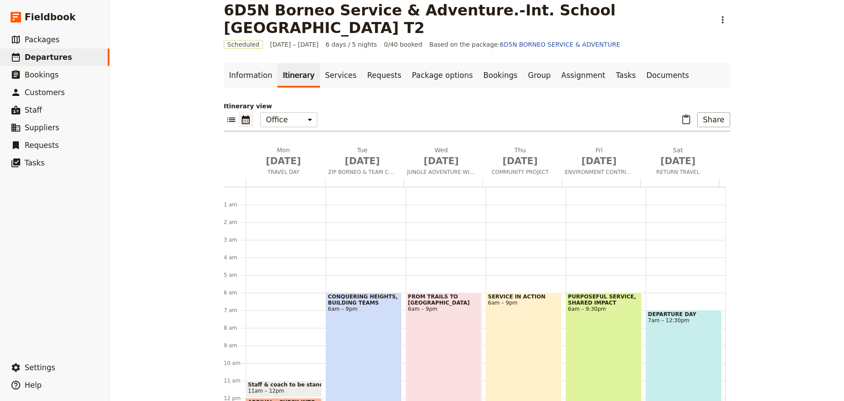
scroll to position [97, 0]
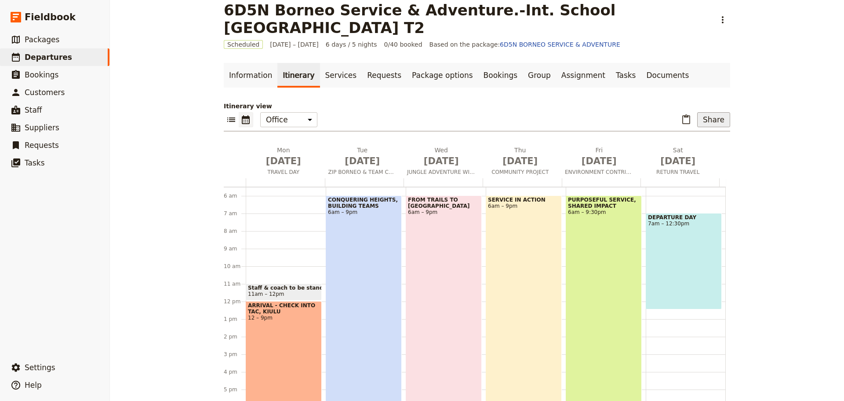
click at [716, 121] on button "Share" at bounding box center [713, 119] width 33 height 15
click at [689, 151] on span "Passenger itinerary" at bounding box center [691, 151] width 59 height 9
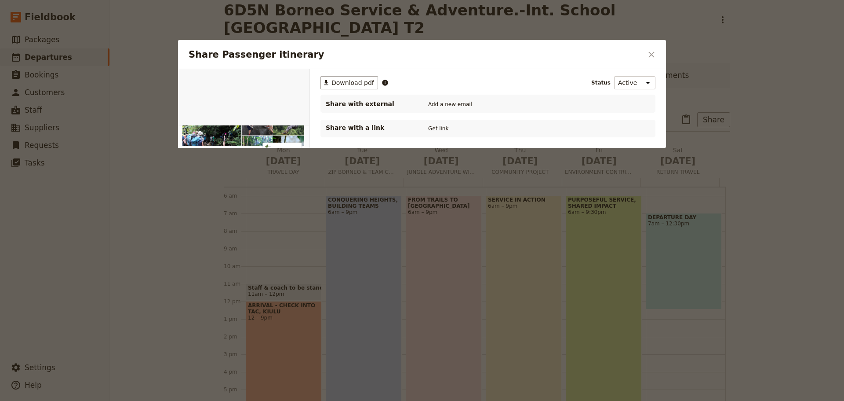
scroll to position [0, 0]
click at [354, 84] on span "Download pdf" at bounding box center [353, 82] width 43 height 9
click at [654, 52] on icon "Close dialog" at bounding box center [652, 54] width 6 height 6
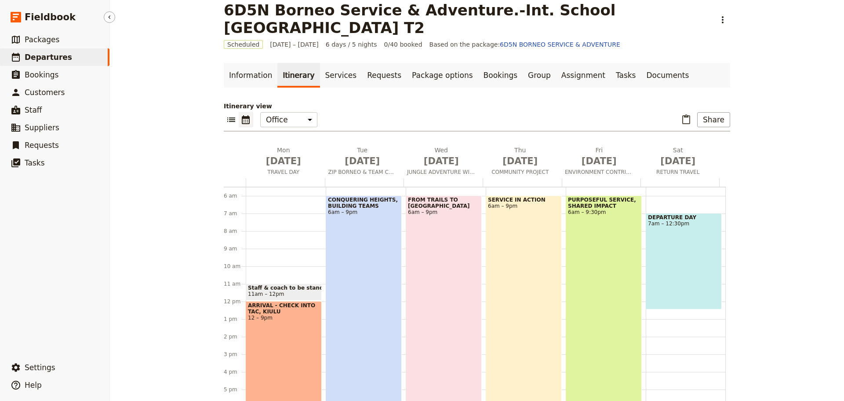
click at [43, 58] on span "Departures" at bounding box center [48, 57] width 47 height 9
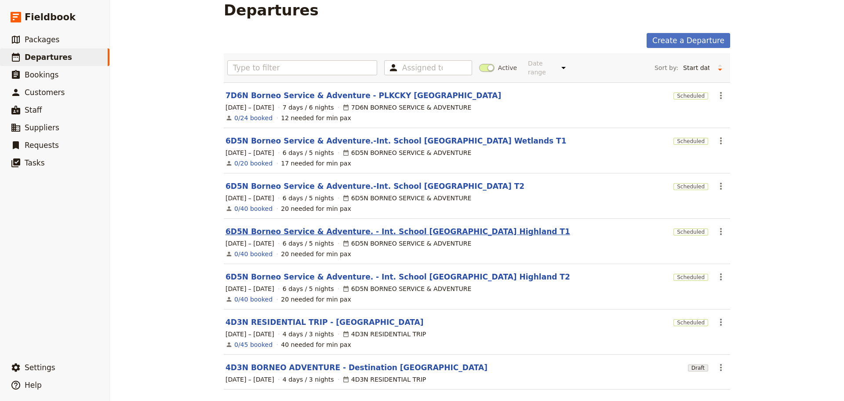
click at [375, 226] on link "6D5N Borneo Service & Adventure. - Int. School [GEOGRAPHIC_DATA] Highland T1" at bounding box center [398, 231] width 345 height 11
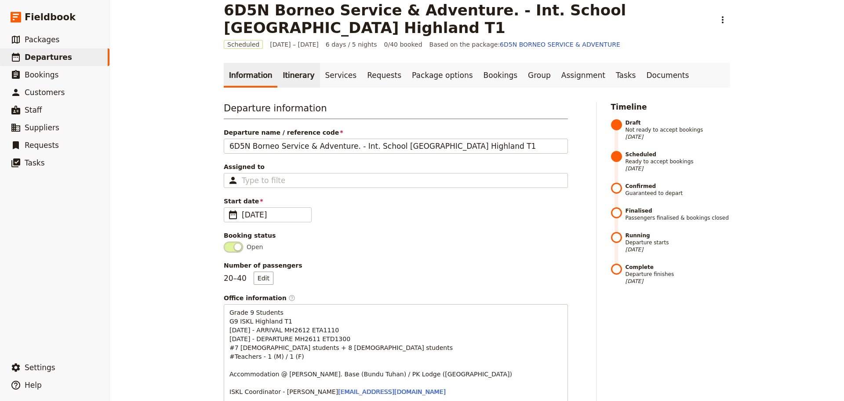
click at [288, 79] on link "Itinerary" at bounding box center [298, 75] width 42 height 25
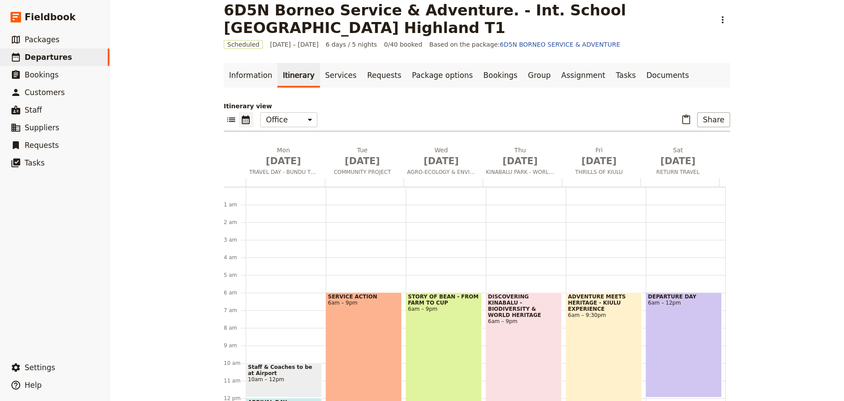
scroll to position [97, 0]
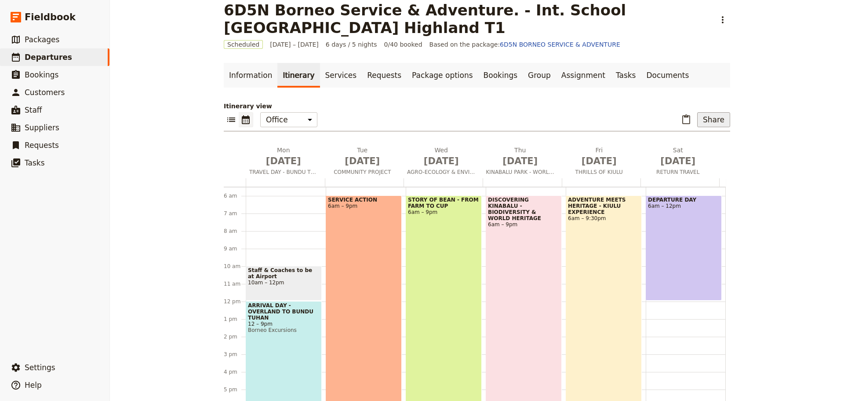
click at [707, 122] on button "Share" at bounding box center [713, 119] width 33 height 15
click at [680, 149] on span "Passenger itinerary" at bounding box center [691, 151] width 59 height 9
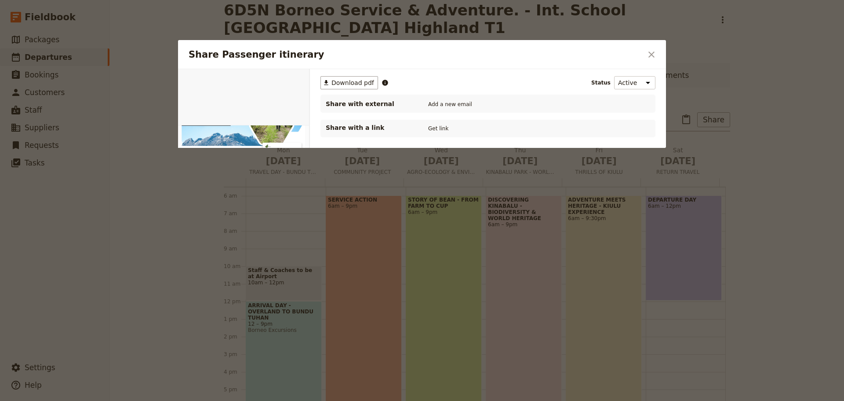
scroll to position [0, 0]
click at [354, 86] on span "Download pdf" at bounding box center [353, 82] width 43 height 9
click at [653, 55] on icon "Close dialog" at bounding box center [651, 54] width 11 height 11
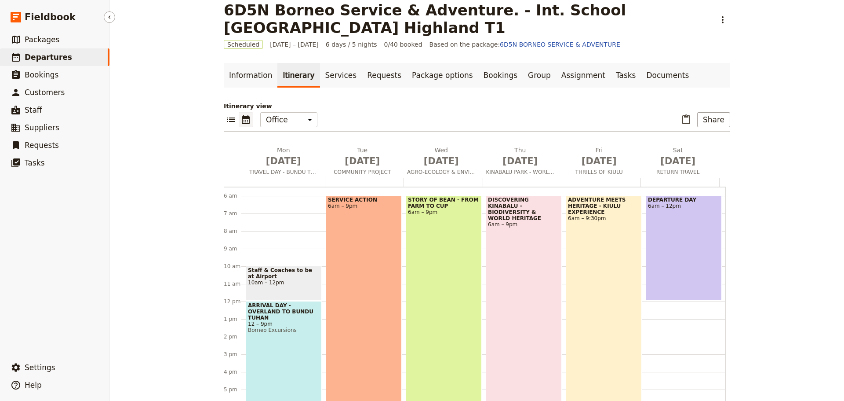
click at [52, 59] on span "Departures" at bounding box center [48, 57] width 47 height 9
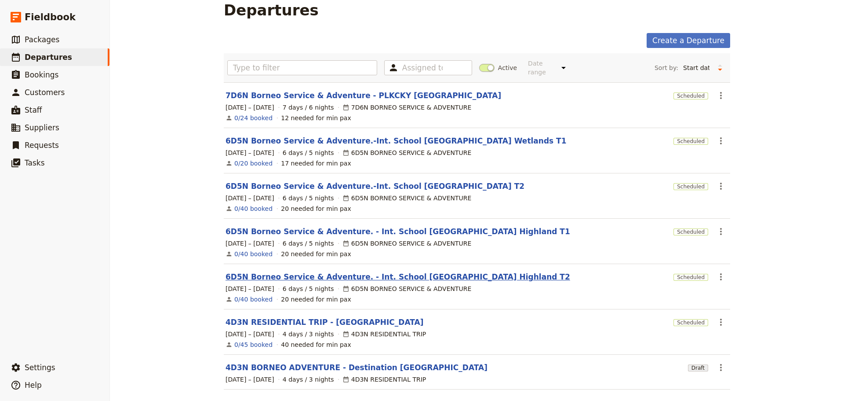
click at [429, 271] on link "6D5N Borneo Service & Adventure. - Int. School [GEOGRAPHIC_DATA] Highland T2" at bounding box center [398, 276] width 345 height 11
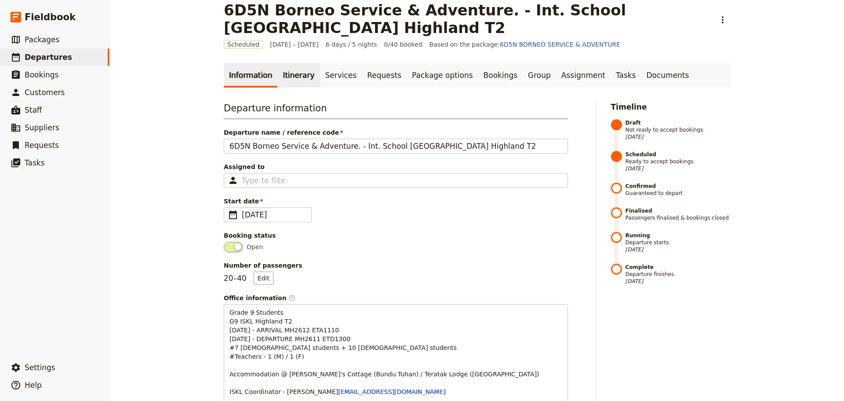
click at [288, 76] on link "Itinerary" at bounding box center [298, 75] width 42 height 25
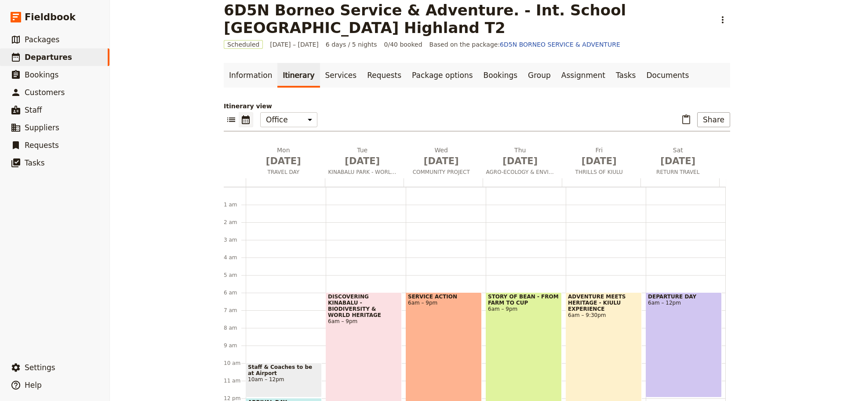
scroll to position [97, 0]
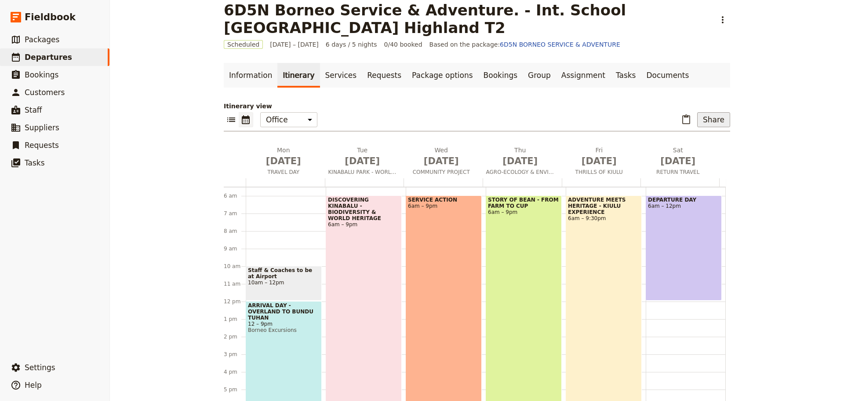
click at [718, 116] on button "Share" at bounding box center [713, 119] width 33 height 15
click at [702, 147] on span "Passenger itinerary" at bounding box center [691, 151] width 59 height 9
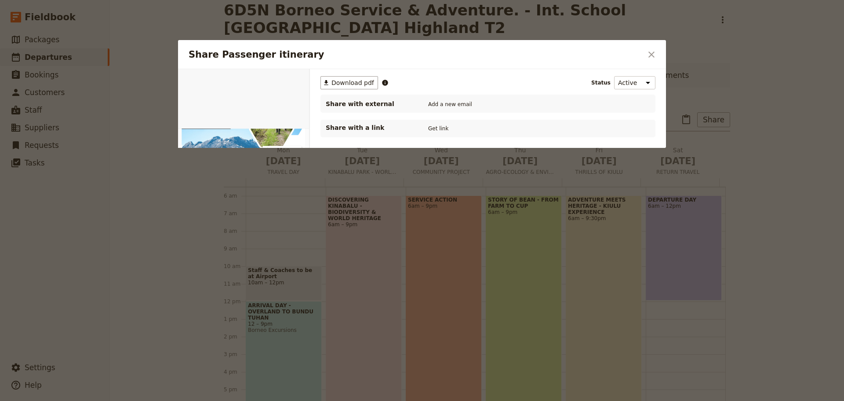
scroll to position [0, 0]
click at [343, 83] on span "Download pdf" at bounding box center [353, 82] width 43 height 9
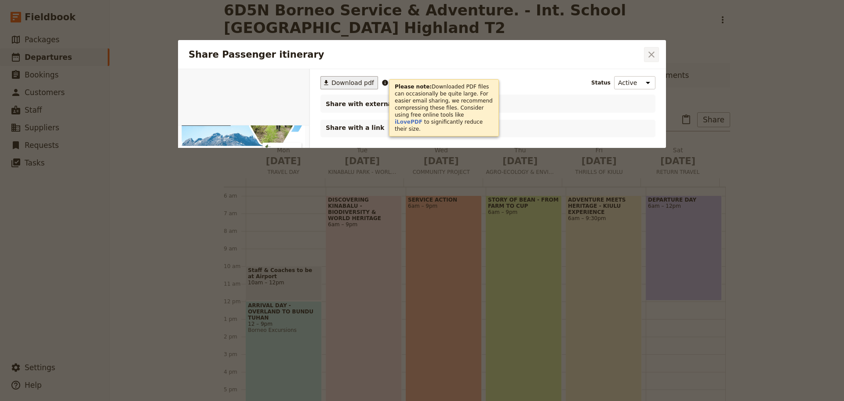
click at [656, 54] on icon "Close dialog" at bounding box center [651, 54] width 11 height 11
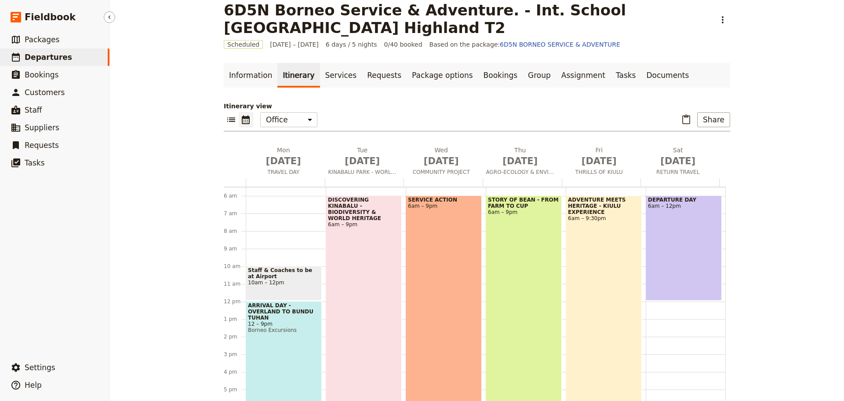
click at [44, 58] on span "Departures" at bounding box center [48, 57] width 47 height 9
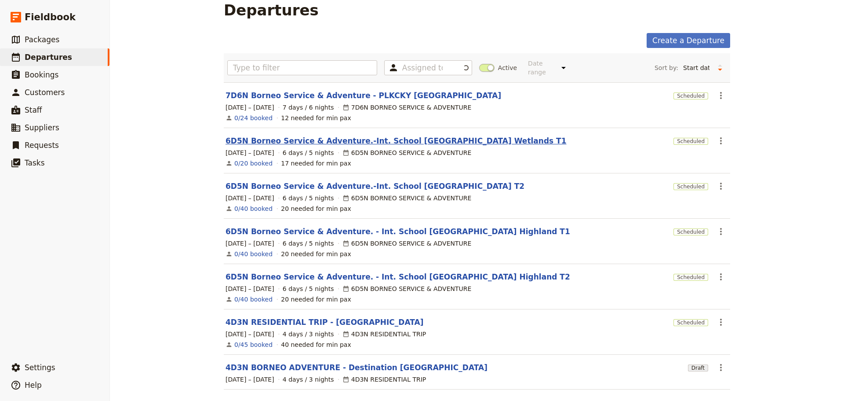
click at [329, 135] on link "6D5N Borneo Service & Adventure.-Int. School [GEOGRAPHIC_DATA] Wetlands T1" at bounding box center [396, 140] width 341 height 11
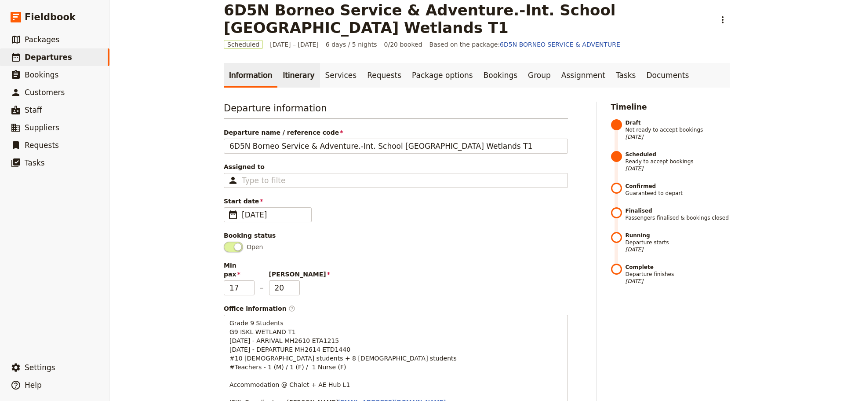
click at [285, 79] on link "Itinerary" at bounding box center [298, 75] width 42 height 25
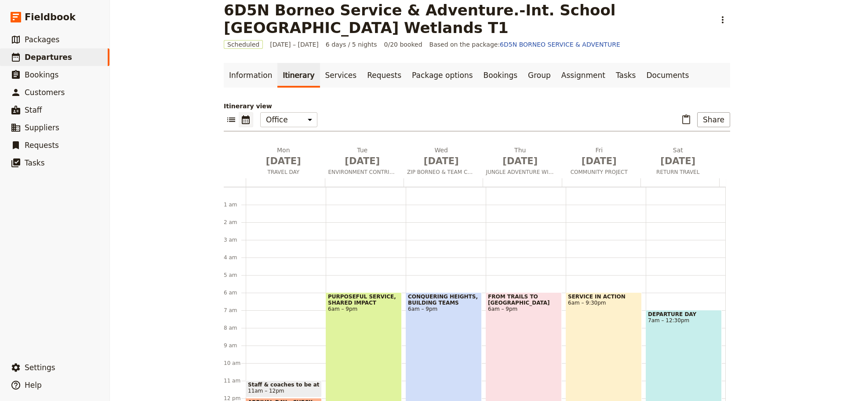
scroll to position [97, 0]
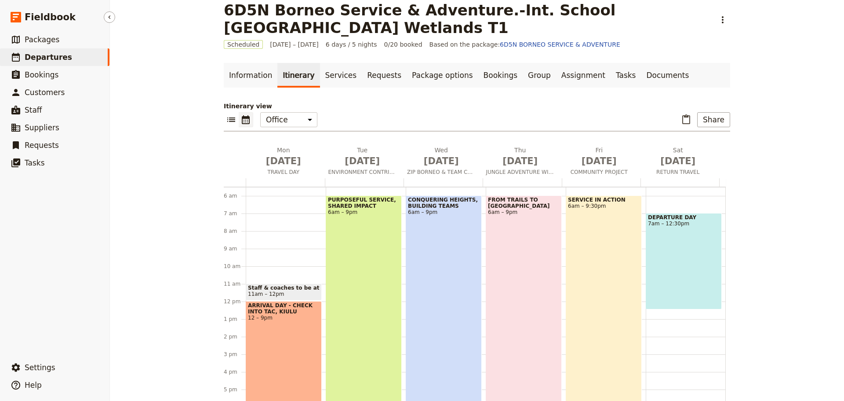
click at [48, 58] on span "Departures" at bounding box center [48, 57] width 47 height 9
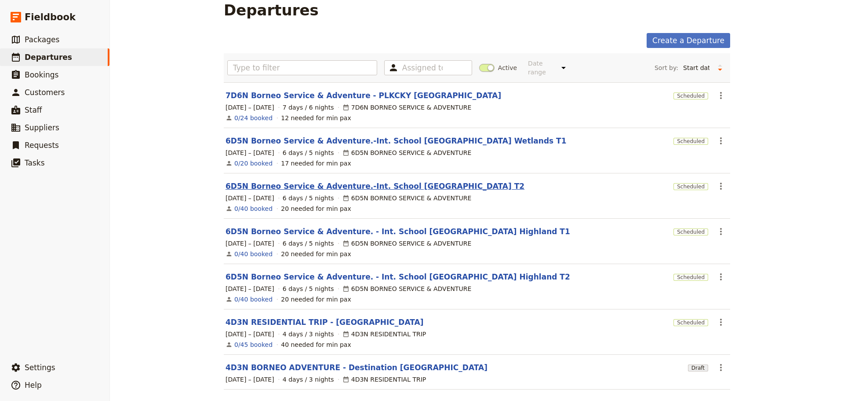
click at [358, 181] on link "6D5N Borneo Service & Adventure.-Int. School [GEOGRAPHIC_DATA] T2" at bounding box center [375, 186] width 299 height 11
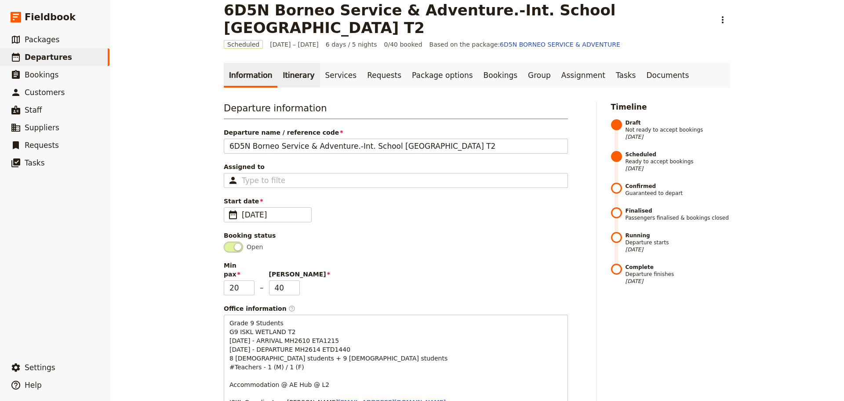
click at [292, 80] on link "Itinerary" at bounding box center [298, 75] width 42 height 25
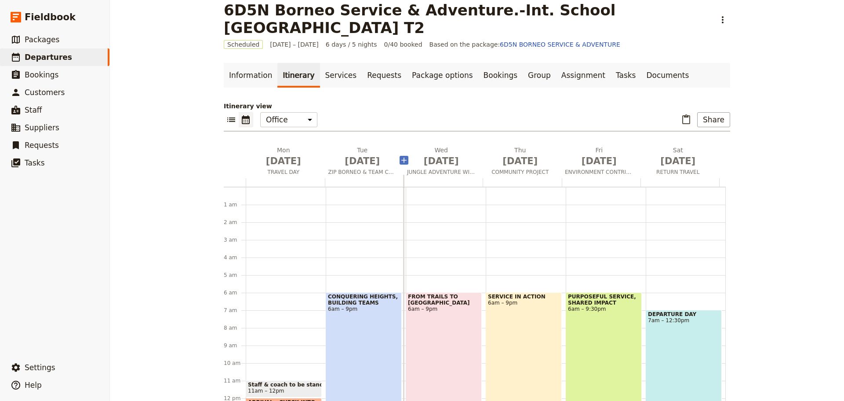
scroll to position [97, 0]
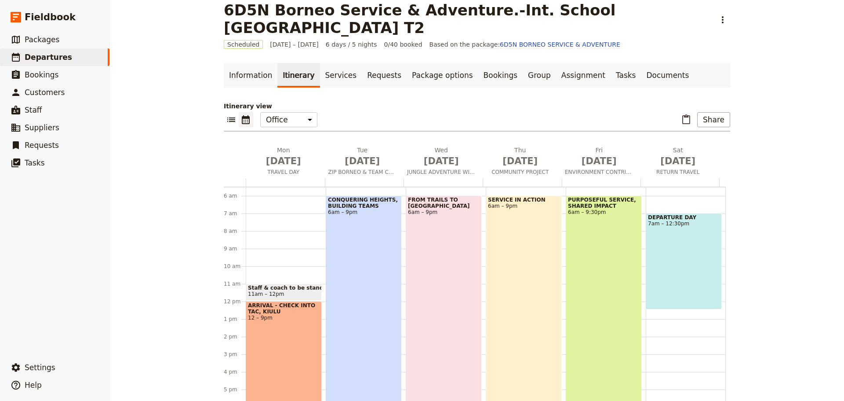
click at [577, 242] on div "PURPOSEFUL SERVICE, SHARED IMPACT 6am – 9:30pm" at bounding box center [604, 331] width 76 height 272
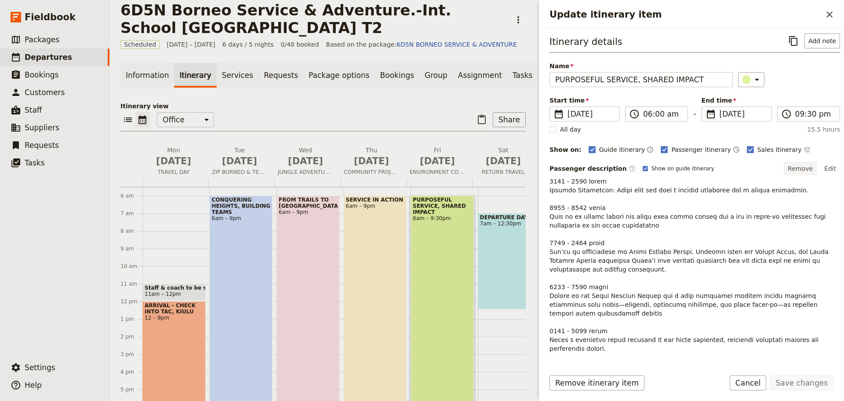
scroll to position [0, 0]
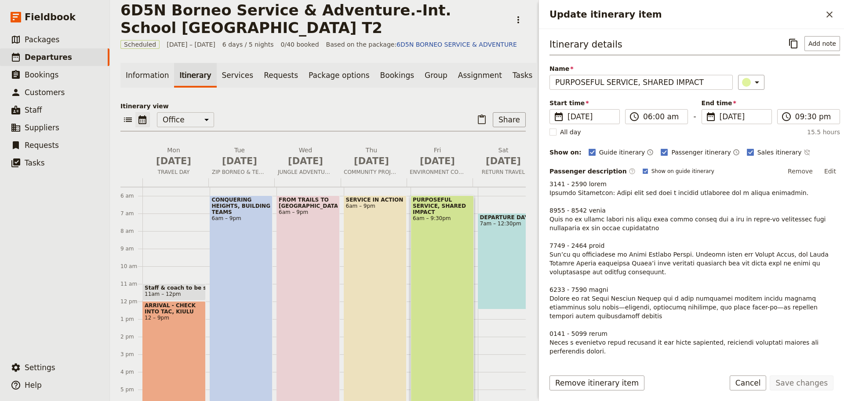
click at [822, 171] on button "Edit" at bounding box center [830, 170] width 20 height 13
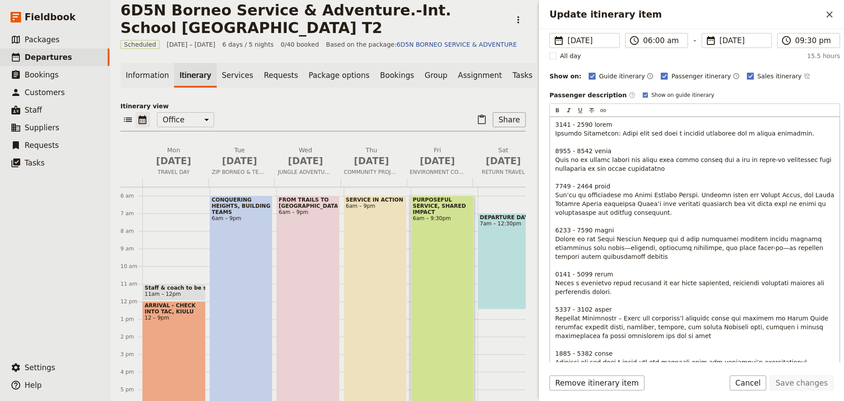
scroll to position [264, 0]
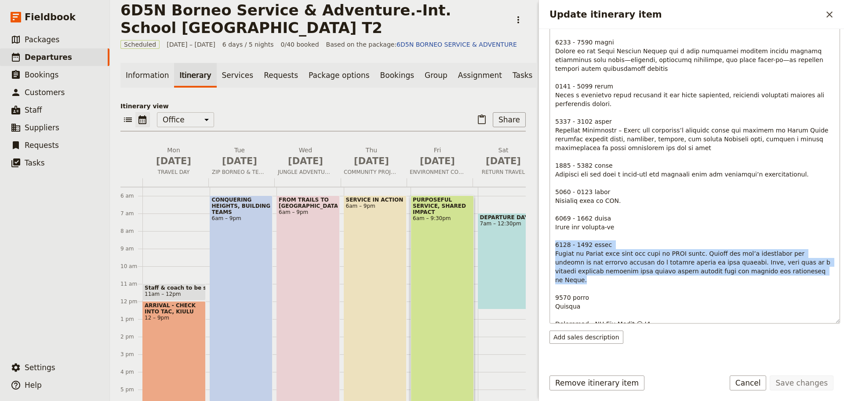
drag, startPoint x: 556, startPoint y: 244, endPoint x: 755, endPoint y: 269, distance: 200.7
click at [755, 269] on p "Update itinerary item" at bounding box center [694, 130] width 279 height 396
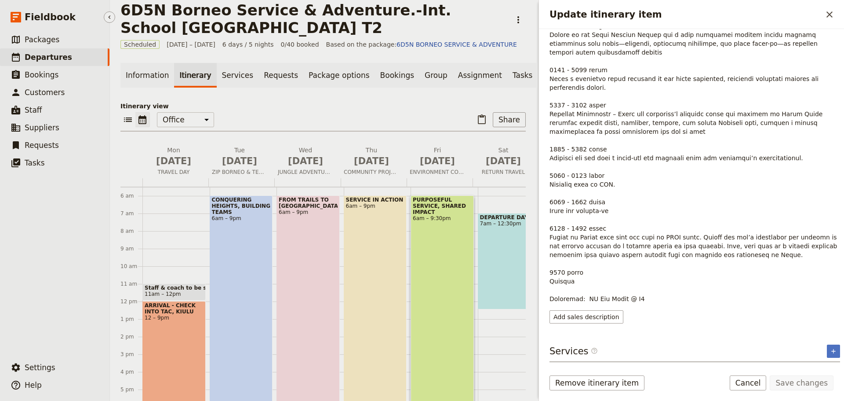
scroll to position [150, 0]
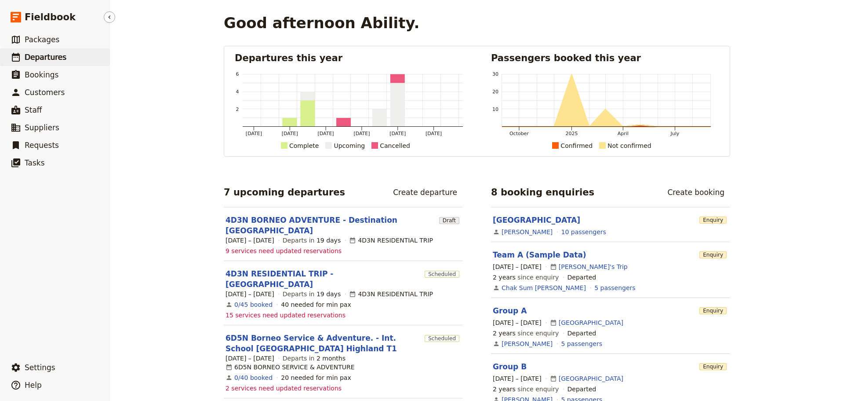
click at [54, 56] on span "Departures" at bounding box center [46, 57] width 42 height 9
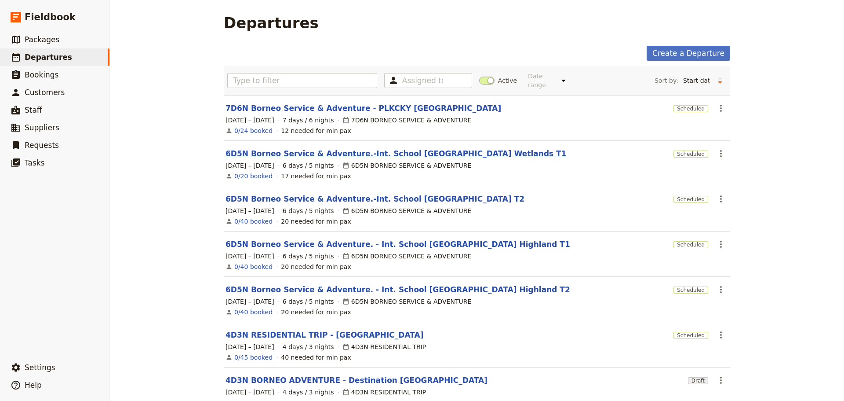
click at [427, 151] on link "6D5N Borneo Service & Adventure.-Int. School [GEOGRAPHIC_DATA] Wetlands T1" at bounding box center [396, 153] width 341 height 11
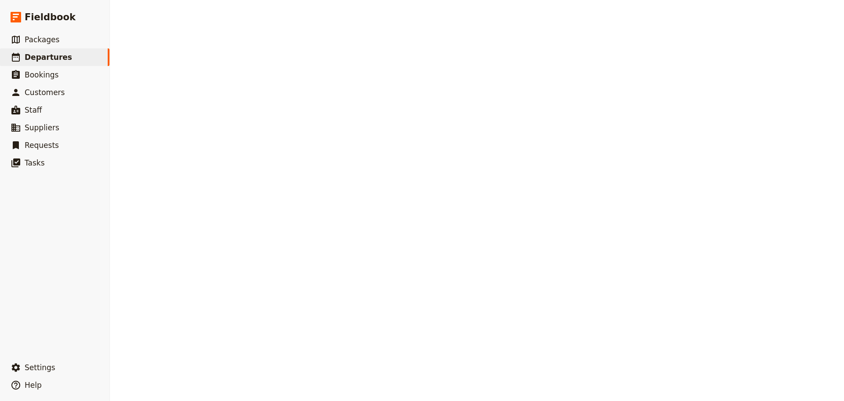
click at [427, 151] on div "Departures Create a Departure Assigned to Active Date range This week Next week…" at bounding box center [477, 200] width 734 height 401
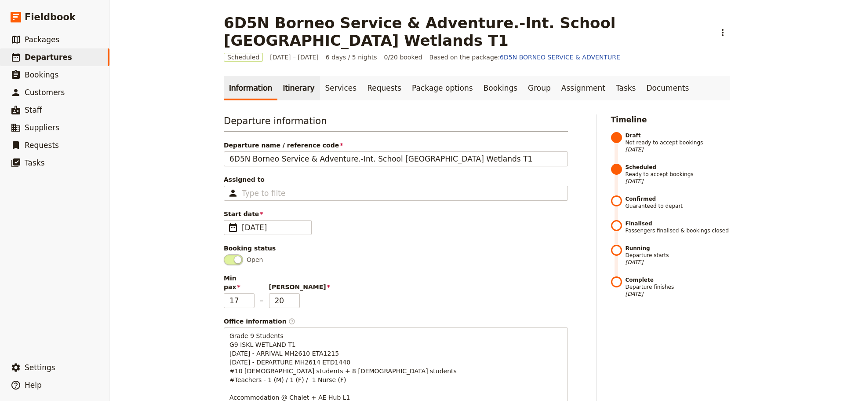
click at [286, 87] on link "Itinerary" at bounding box center [298, 88] width 42 height 25
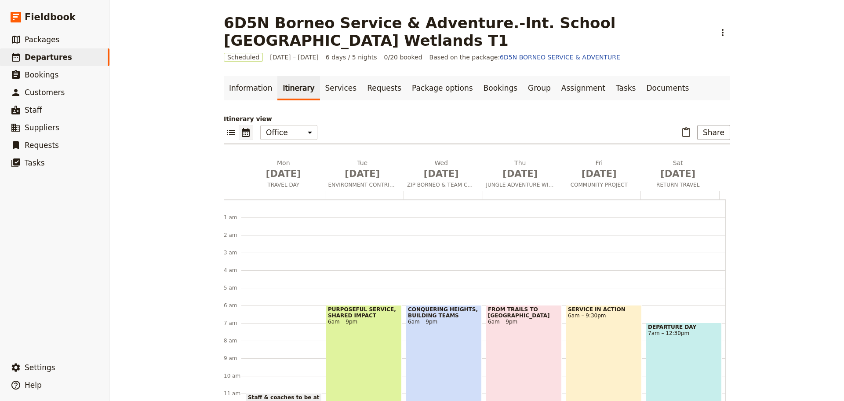
scroll to position [97, 0]
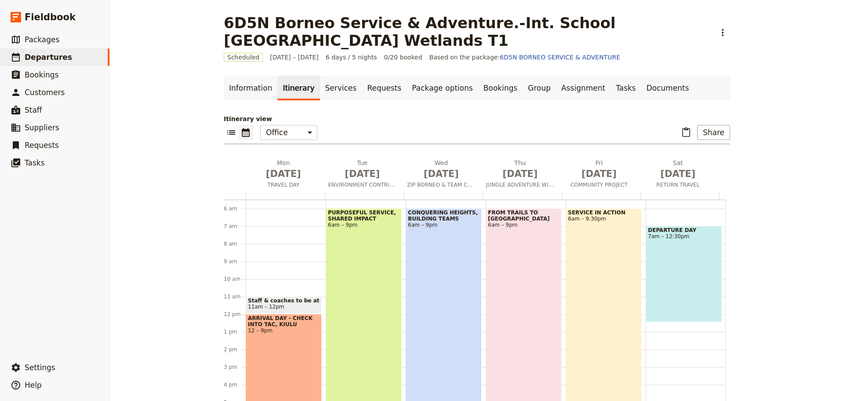
click at [593, 239] on div "SERVICE IN ACTION 6am – 9:30pm" at bounding box center [604, 344] width 76 height 272
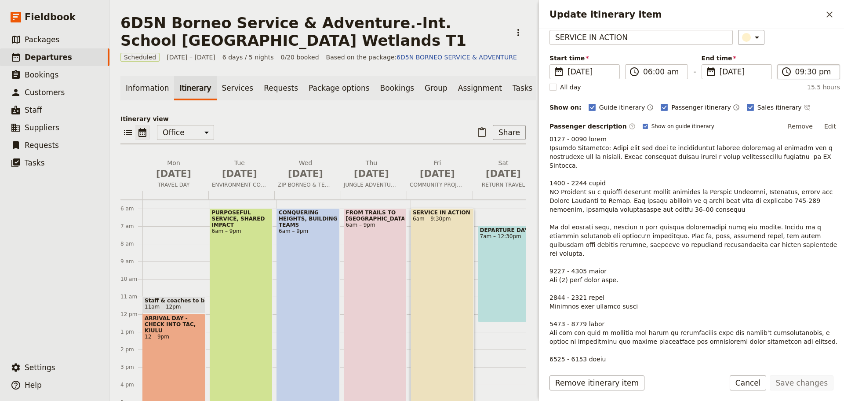
scroll to position [8, 0]
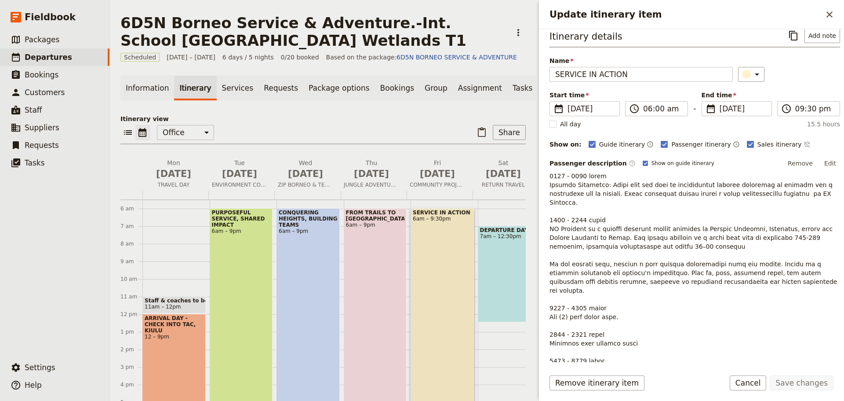
click at [827, 164] on button "Edit" at bounding box center [830, 163] width 20 height 13
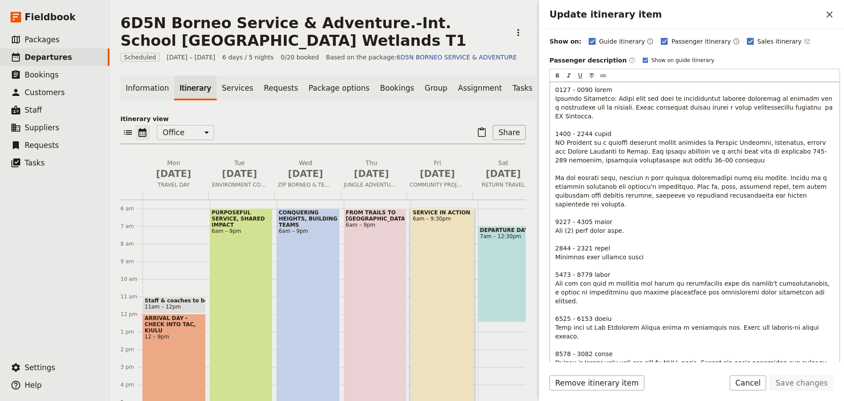
scroll to position [204, 0]
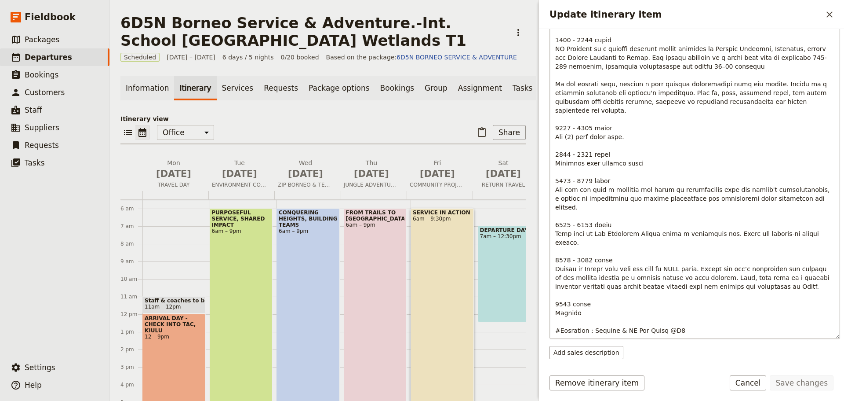
click at [607, 257] on p "Update itinerary item" at bounding box center [694, 163] width 279 height 343
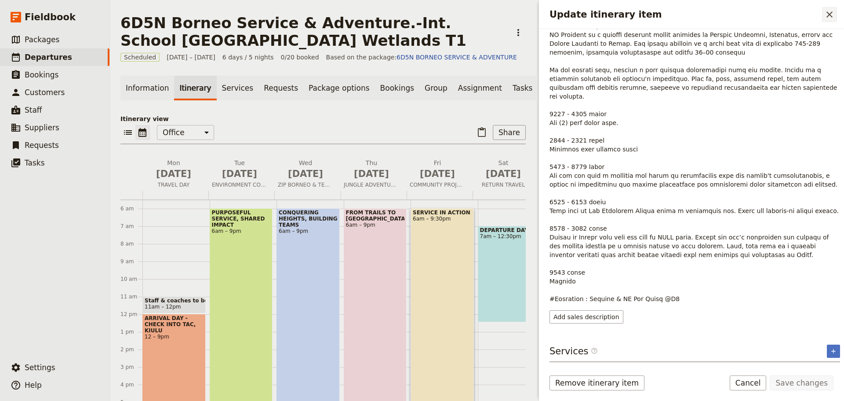
click at [833, 14] on icon "Close drawer" at bounding box center [829, 14] width 11 height 11
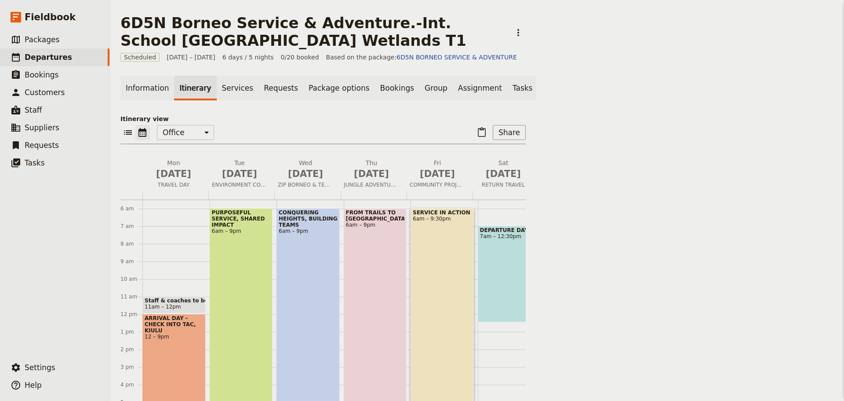
scroll to position [13, 0]
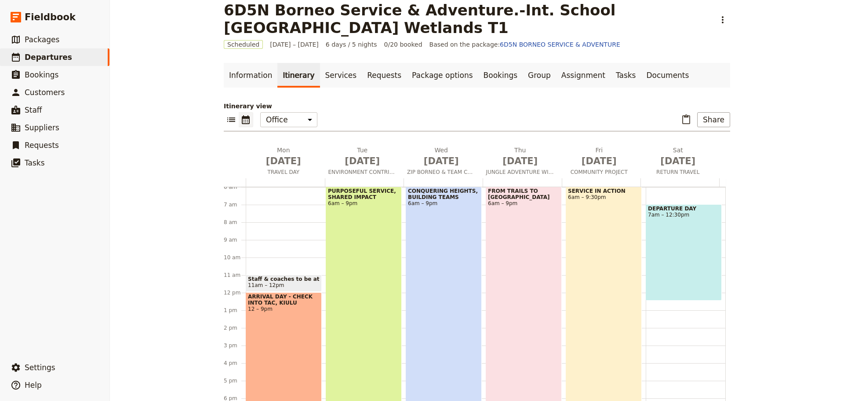
click at [657, 251] on div "DEPARTURE DAY 7am – 12:30pm" at bounding box center [684, 252] width 76 height 96
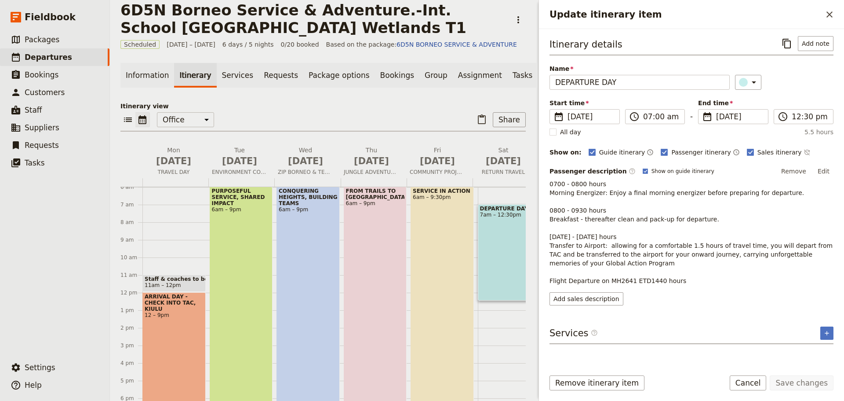
click at [825, 171] on button "Edit" at bounding box center [824, 170] width 20 height 13
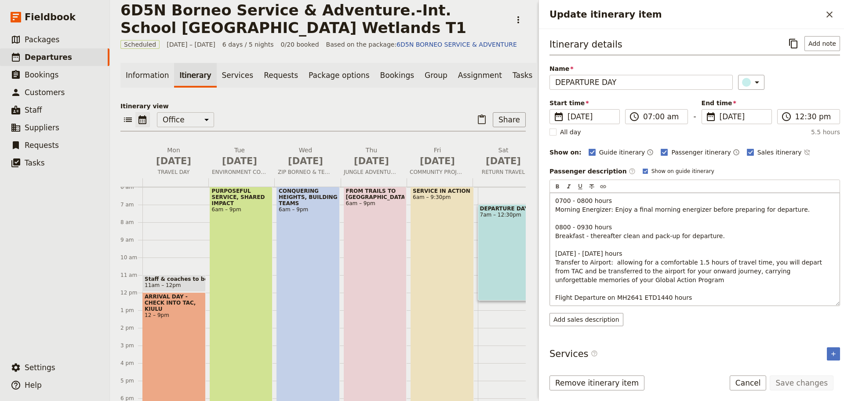
click at [706, 235] on p "0700 - 0800 hours Morning Energizer: Enjoy a final morning energizer before pre…" at bounding box center [694, 249] width 279 height 106
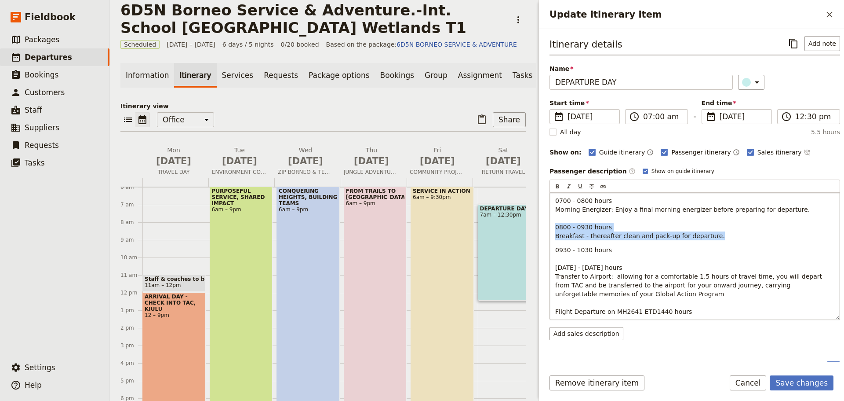
drag, startPoint x: 554, startPoint y: 226, endPoint x: 718, endPoint y: 236, distance: 164.3
click at [718, 236] on div "0700 - 0800 hours Morning Energizer: Enjoy a final morning energizer before pre…" at bounding box center [695, 256] width 290 height 127
copy span "0800 - 0930 hours Breakfast - thereafter clean and pack-up for departure."
drag, startPoint x: 556, startPoint y: 251, endPoint x: 610, endPoint y: 250, distance: 54.1
click at [610, 250] on p "0930 - 1030 hours 1100 - 1230 hours Transfer to Airport: allowing for a comfort…" at bounding box center [694, 280] width 279 height 70
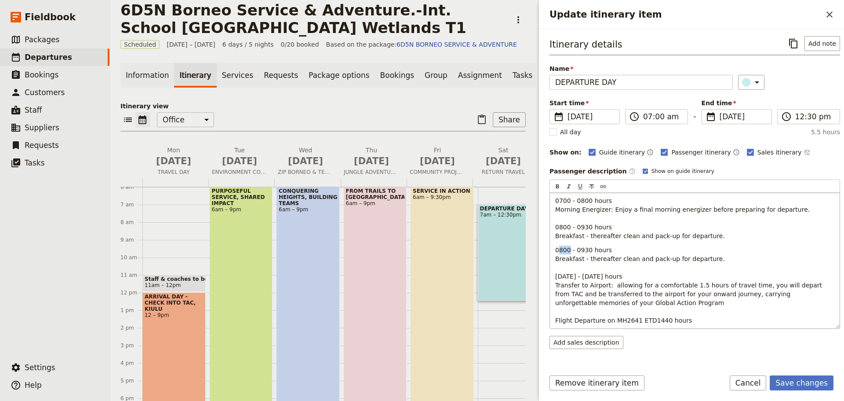
drag, startPoint x: 569, startPoint y: 249, endPoint x: 558, endPoint y: 249, distance: 10.1
click at [558, 249] on span "0800 - 0930 hours Breakfast - thereafter clean and pack-up for departure. 1100 …" at bounding box center [689, 284] width 269 height 77
drag, startPoint x: 588, startPoint y: 250, endPoint x: 575, endPoint y: 251, distance: 13.7
click at [575, 251] on span "0930 - 0930 hours Breakfast - thereafter clean and pack-up for departure. 1100 …" at bounding box center [689, 284] width 269 height 77
click at [558, 258] on span "0930 - 1000 hours Breakfast - thereafter clean and pack-up for departure. 1100 …" at bounding box center [689, 284] width 269 height 77
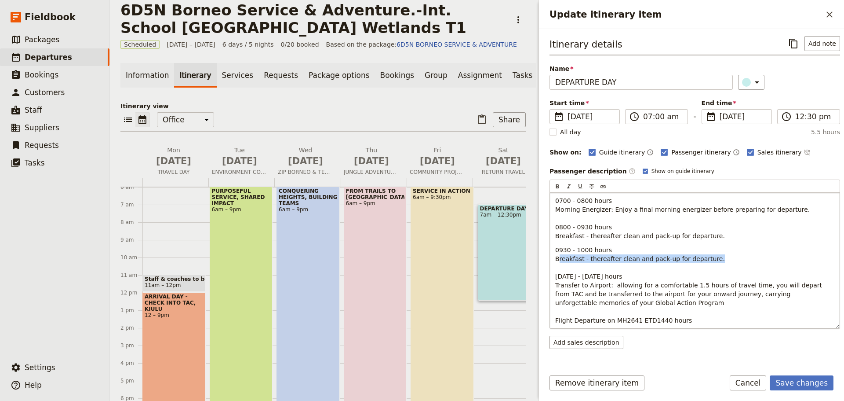
drag, startPoint x: 708, startPoint y: 260, endPoint x: 558, endPoint y: 262, distance: 149.9
click at [558, 262] on p "0930 - 1000 hours Breakfast - thereafter clean and pack-up for departure. 1100 …" at bounding box center [694, 284] width 279 height 79
click at [558, 260] on span "0930 - 1000 hours BClosing 1100 - 1230 hours Transfer to Airport: allowing for …" at bounding box center [689, 284] width 269 height 77
click at [561, 277] on span "0930 - 1000 hours Closing 1100 - 1230 hours Transfer to Airport: allowing for a…" at bounding box center [689, 284] width 269 height 77
drag, startPoint x: 588, startPoint y: 275, endPoint x: 575, endPoint y: 277, distance: 13.3
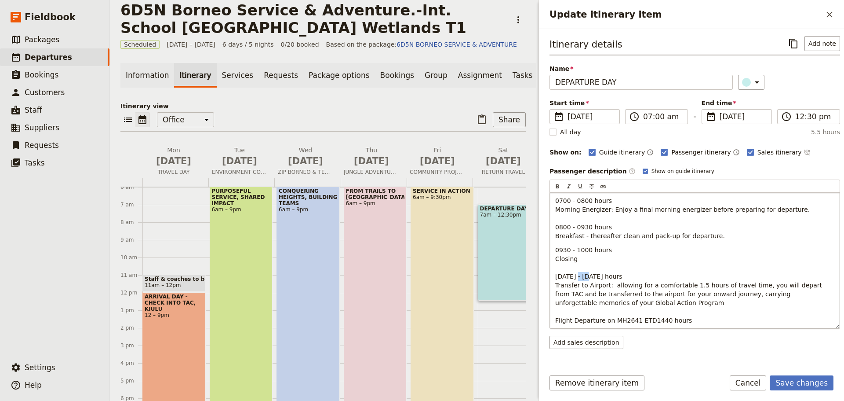
click at [575, 277] on span "0930 - 1000 hours Closing 1000 - 1230 hours Transfer to Airport: allowing for a…" at bounding box center [689, 284] width 269 height 77
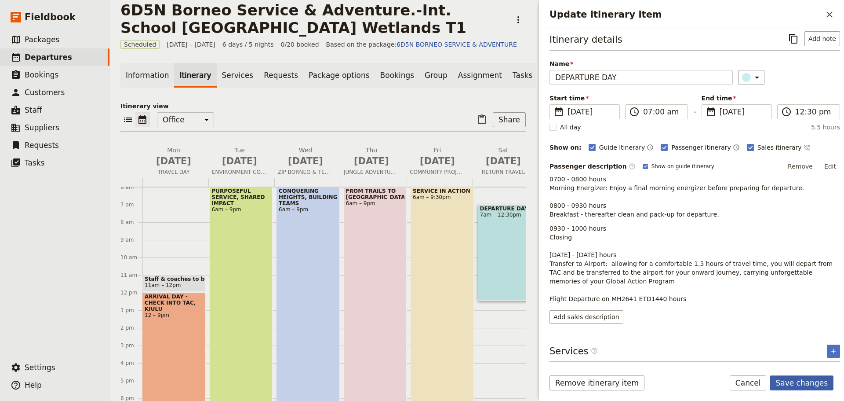
scroll to position [4, 0]
drag, startPoint x: 793, startPoint y: 385, endPoint x: 641, endPoint y: 310, distance: 169.7
click at [641, 310] on form "Itinerary details ​ Add note Name DEPARTURE DAY ​ Start time ​ 15 Nov 2025 15/1…" at bounding box center [691, 215] width 305 height 372
click at [568, 238] on span "0930 - 1000 hours Closing 1000 - 1130 hours Transfer to Airport: allowing for a…" at bounding box center [692, 263] width 285 height 77
click at [822, 161] on button "Edit" at bounding box center [830, 166] width 20 height 13
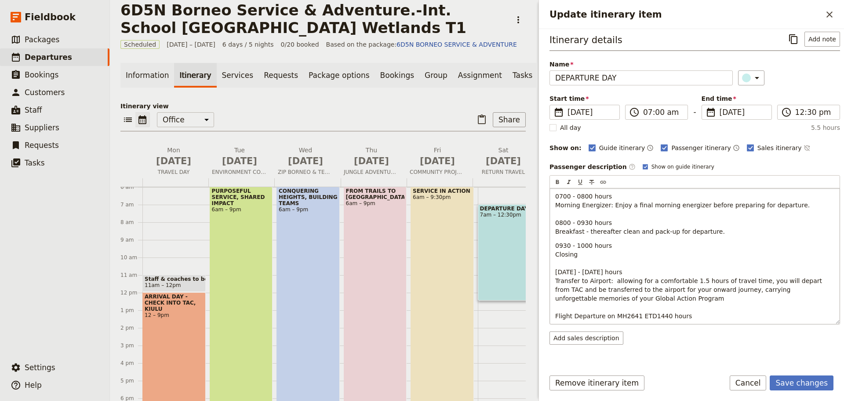
click at [585, 255] on p "0930 - 1000 hours Closing 1000 - 1130 hours Transfer to Airport: allowing for a…" at bounding box center [694, 280] width 279 height 79
click at [812, 386] on button "Save changes" at bounding box center [802, 382] width 64 height 15
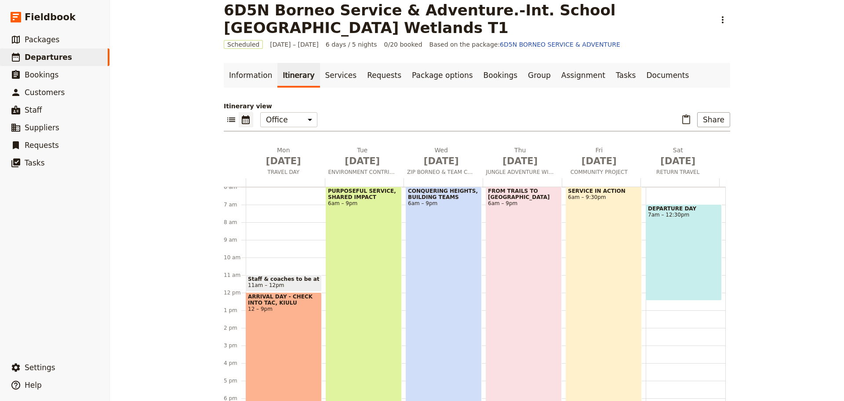
click at [662, 241] on div "DEPARTURE DAY 7am – 12:30pm" at bounding box center [684, 252] width 76 height 96
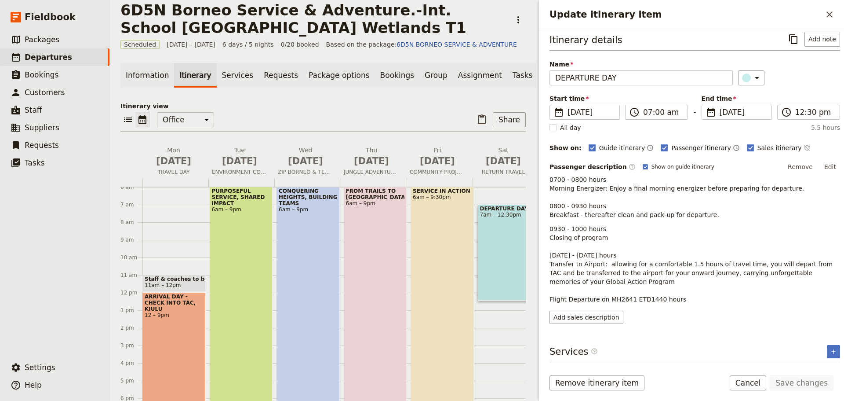
click at [830, 17] on icon "Close drawer" at bounding box center [829, 14] width 11 height 11
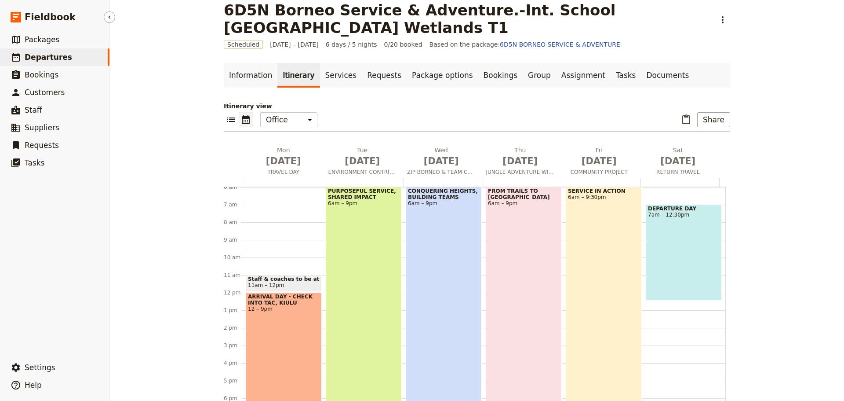
click at [47, 59] on span "Departures" at bounding box center [48, 57] width 47 height 9
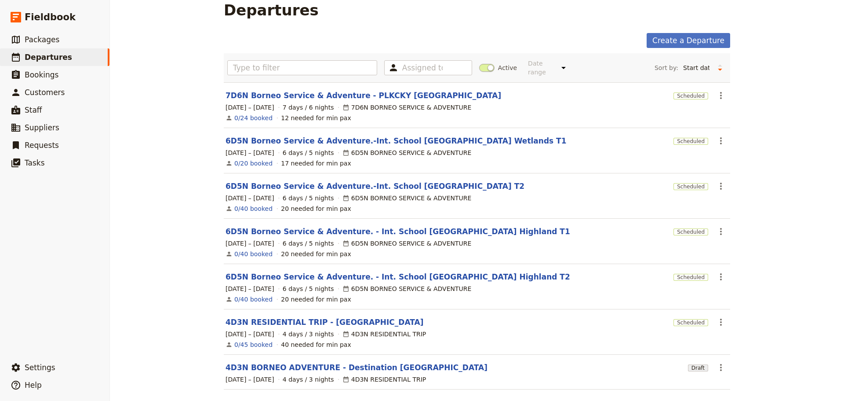
click at [379, 182] on link "6D5N Borneo Service & Adventure.-Int. School [GEOGRAPHIC_DATA] T2" at bounding box center [375, 186] width 299 height 11
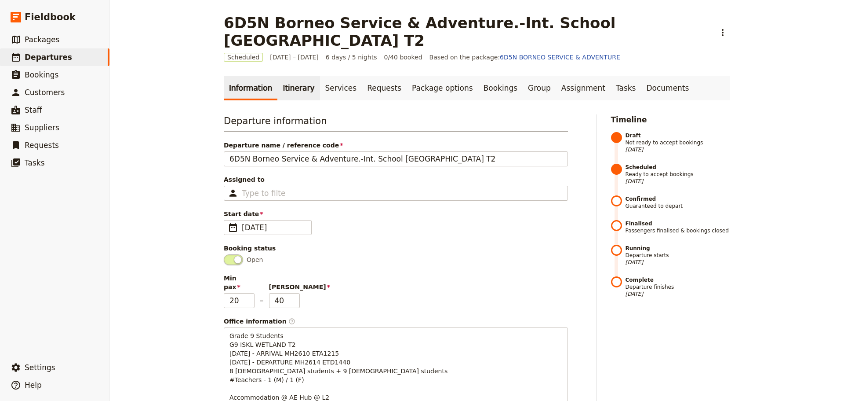
click at [289, 84] on link "Itinerary" at bounding box center [298, 88] width 42 height 25
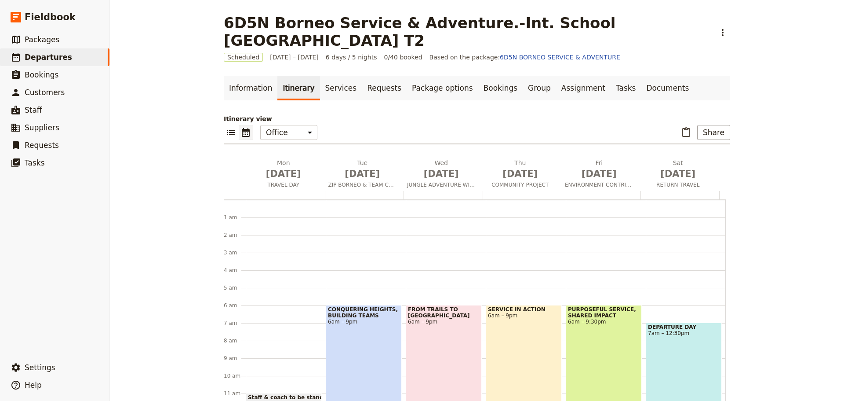
scroll to position [97, 0]
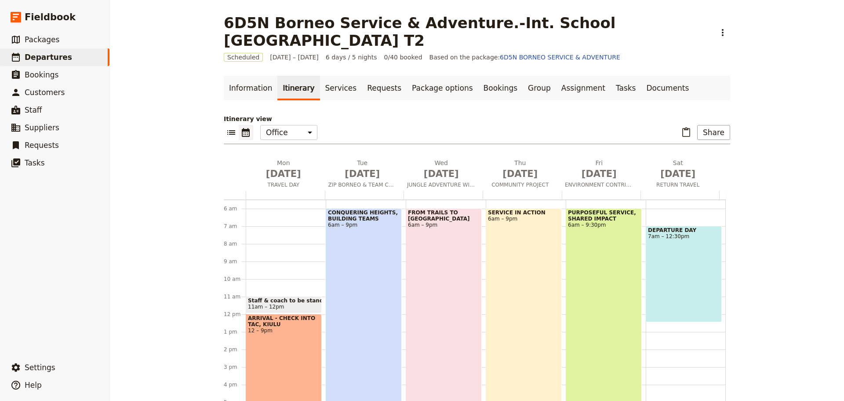
click at [663, 247] on div "DEPARTURE DAY 7am – 12:30pm" at bounding box center [684, 274] width 76 height 96
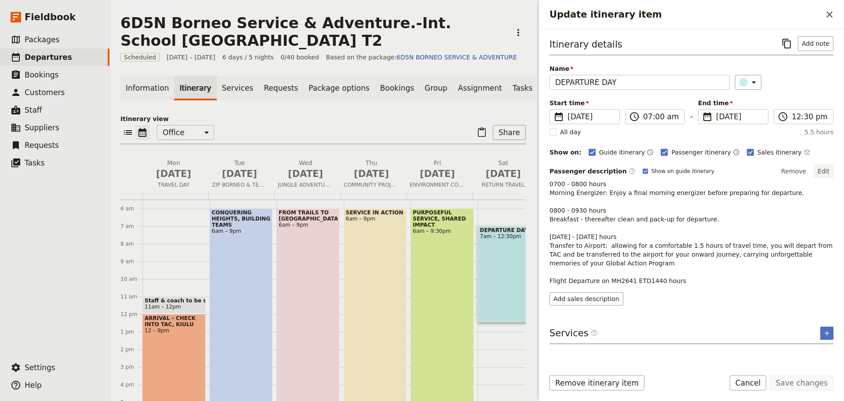
click at [826, 168] on button "Edit" at bounding box center [824, 170] width 20 height 13
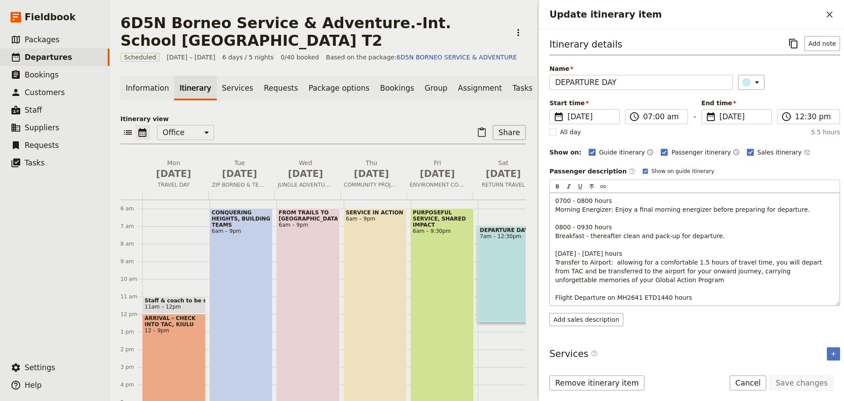
click at [708, 233] on p "0700 - 0800 hours Morning Energizer: Enjoy a final morning energizer before pre…" at bounding box center [694, 249] width 279 height 106
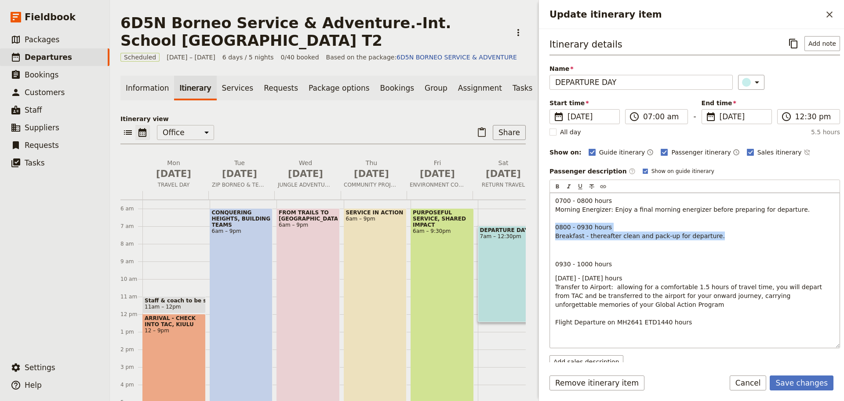
drag, startPoint x: 555, startPoint y: 224, endPoint x: 707, endPoint y: 234, distance: 151.6
click at [707, 234] on p "0700 - 0800 hours Morning Energizer: Enjoy a final morning energizer before pre…" at bounding box center [694, 218] width 279 height 44
copy span "0800 - 0930 hours Breakfast - thereafter clean and pack-up for departure."
drag, startPoint x: 556, startPoint y: 254, endPoint x: 607, endPoint y: 261, distance: 52.0
click at [607, 261] on div "0700 - 0800 hours Morning Energizer: Enjoy a final morning energizer before pre…" at bounding box center [695, 270] width 290 height 155
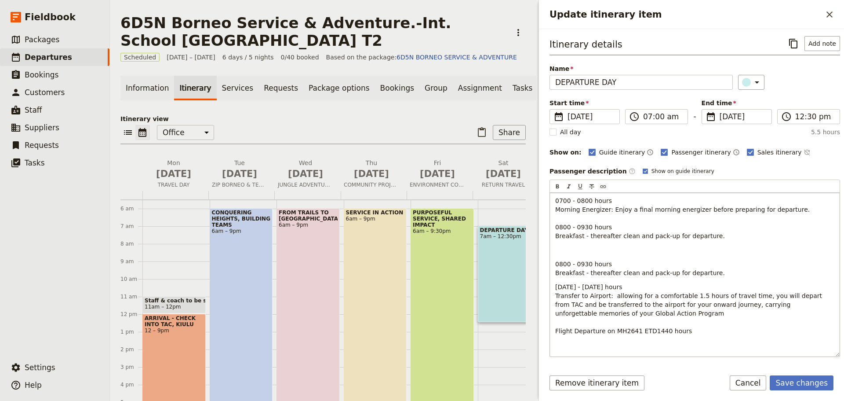
click at [562, 247] on p "Update itinerary item" at bounding box center [694, 249] width 279 height 9
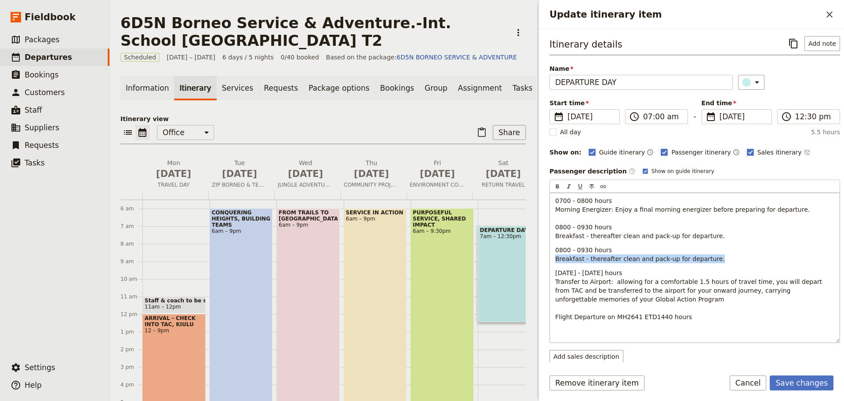
drag, startPoint x: 705, startPoint y: 258, endPoint x: 557, endPoint y: 261, distance: 148.7
click at [557, 261] on p "0800 - 0930 hours Breakfast - thereafter clean and pack-up for departure." at bounding box center [694, 254] width 279 height 18
click at [568, 250] on span "0800 - 0930 hours Closing" at bounding box center [583, 254] width 57 height 16
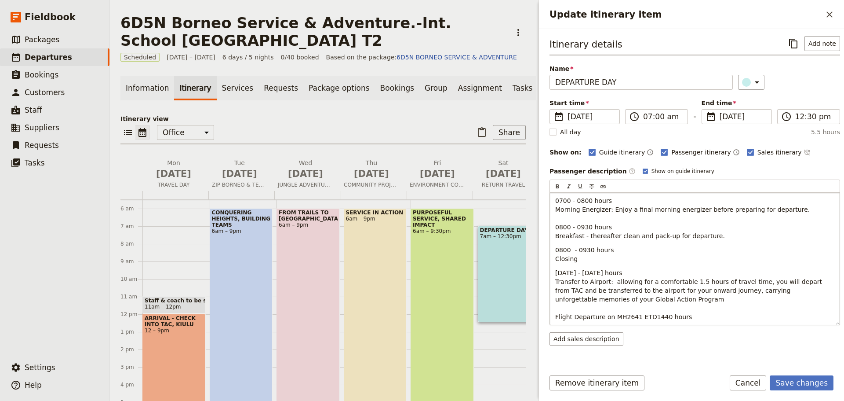
click at [588, 263] on div "0700 - 0800 hours Morning Energizer: Enjoy a final morning energizer before pre…" at bounding box center [695, 259] width 290 height 132
click at [588, 259] on p "0800 - 0930 hours Closing" at bounding box center [694, 254] width 279 height 18
drag, startPoint x: 568, startPoint y: 248, endPoint x: 558, endPoint y: 248, distance: 9.7
click at [558, 248] on span "0800 - 0930 hours Closing of program" at bounding box center [584, 254] width 58 height 16
drag, startPoint x: 590, startPoint y: 250, endPoint x: 577, endPoint y: 250, distance: 12.8
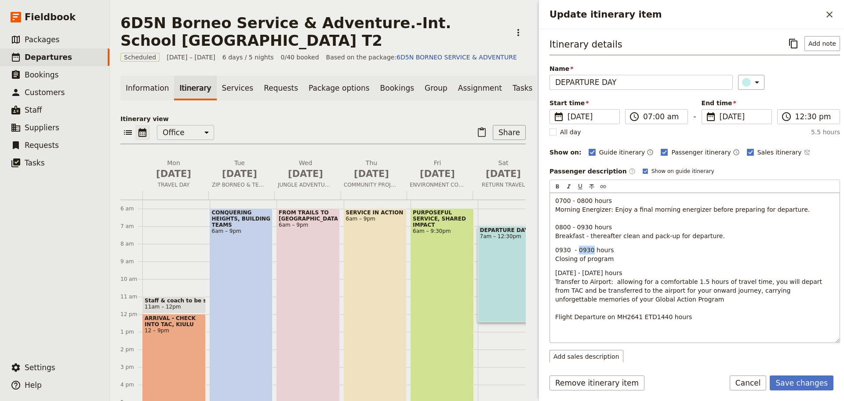
click at [577, 250] on span "0930 - 0930 hours Closing of program" at bounding box center [584, 254] width 58 height 16
click at [565, 267] on div "0700 - 0800 hours Morning Energizer: Enjoy a final morning energizer before pre…" at bounding box center [695, 259] width 290 height 132
drag, startPoint x: 569, startPoint y: 272, endPoint x: 560, endPoint y: 273, distance: 8.5
click at [560, 273] on span "1100 - 1230 hours Transfer to Airport: allowing for a comfortable 1.5 hours of …" at bounding box center [689, 294] width 269 height 51
click at [578, 273] on span "1000 - 1230 hours Transfer to Airport: allowing for a comfortable 1.5 hours of …" at bounding box center [689, 294] width 269 height 51
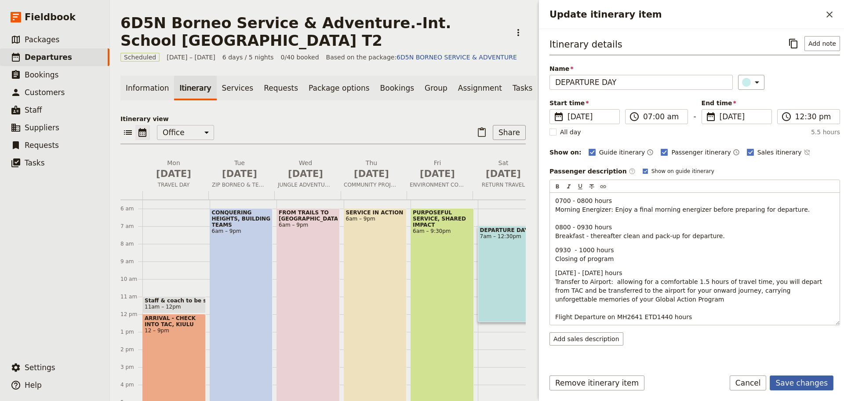
click at [810, 382] on button "Save changes" at bounding box center [802, 382] width 64 height 15
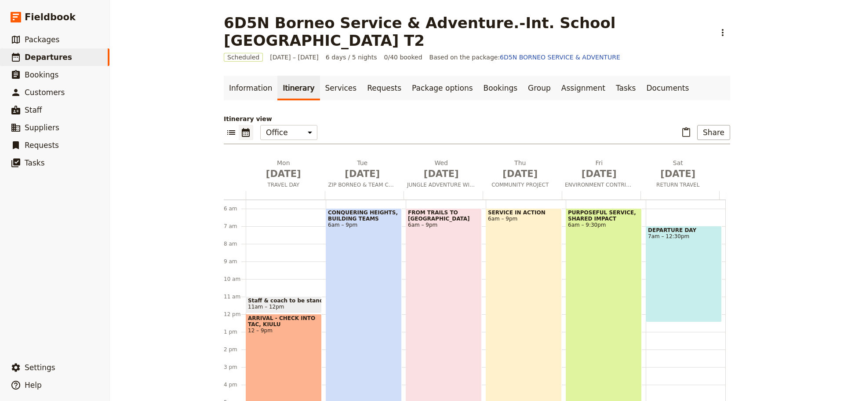
click at [691, 305] on div "DEPARTURE DAY 7am – 12:30pm" at bounding box center [684, 274] width 76 height 96
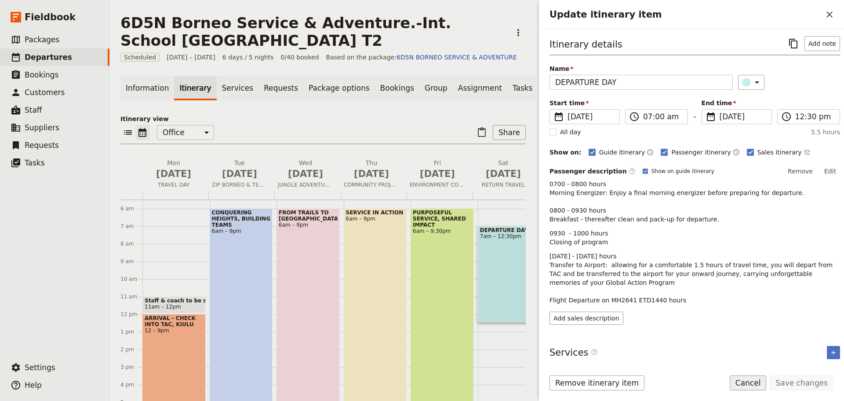
click at [767, 386] on button "Cancel" at bounding box center [748, 382] width 37 height 15
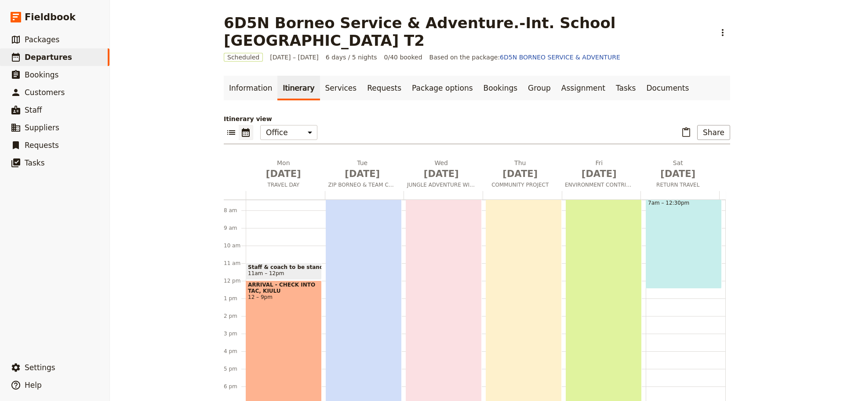
scroll to position [77, 0]
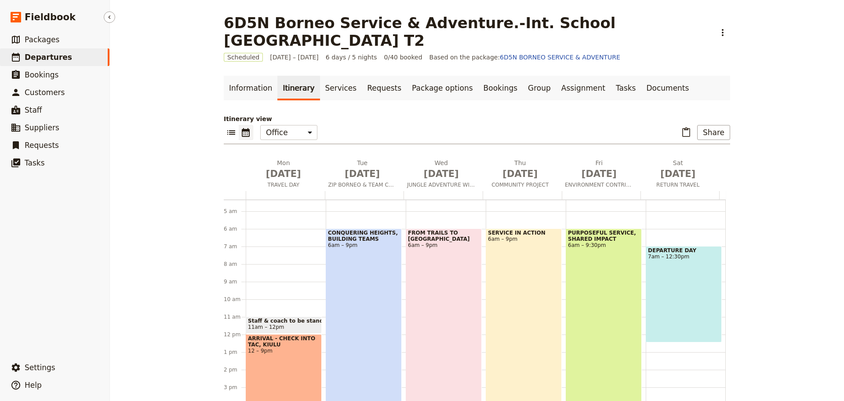
click at [56, 55] on span "Departures" at bounding box center [48, 57] width 47 height 9
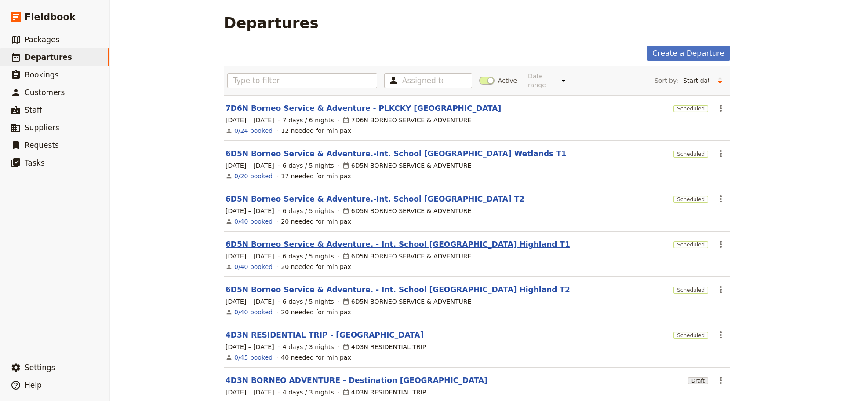
click at [451, 239] on link "6D5N Borneo Service & Adventure. - Int. School [GEOGRAPHIC_DATA] Highland T1" at bounding box center [398, 244] width 345 height 11
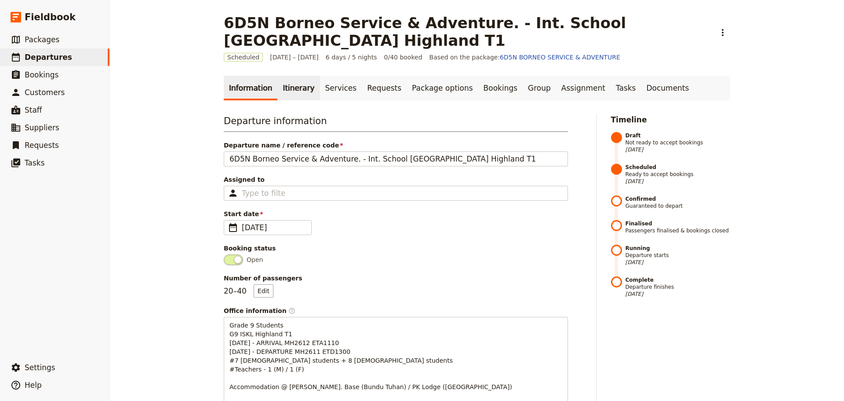
click at [294, 94] on link "Itinerary" at bounding box center [298, 88] width 42 height 25
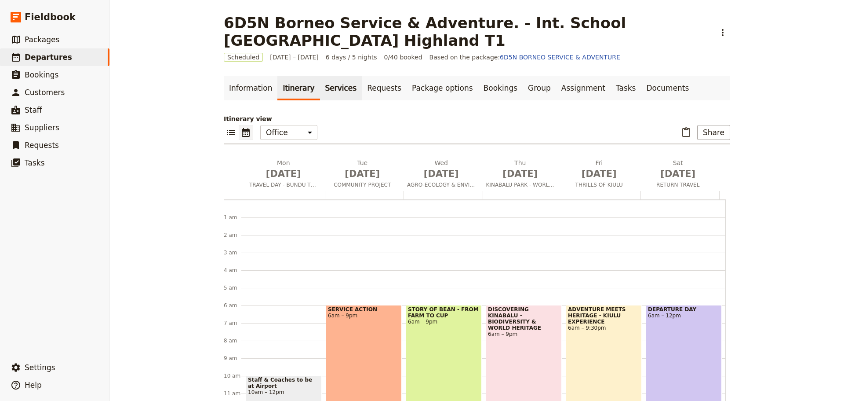
scroll to position [97, 0]
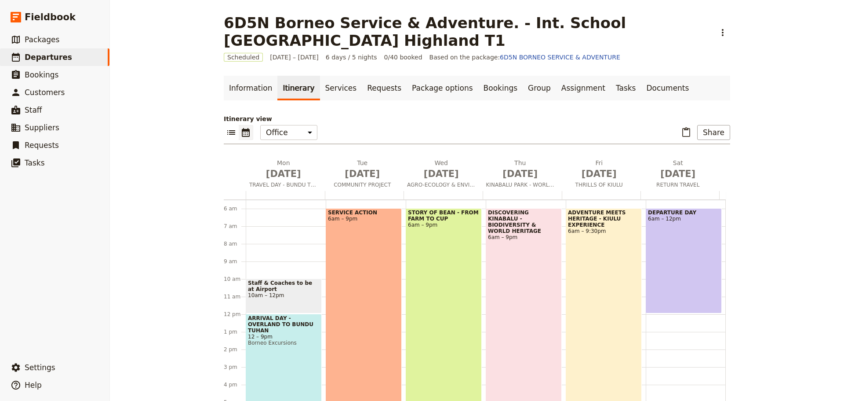
click at [679, 230] on div "DEPARTURE DAY 6am – 12pm" at bounding box center [684, 260] width 76 height 105
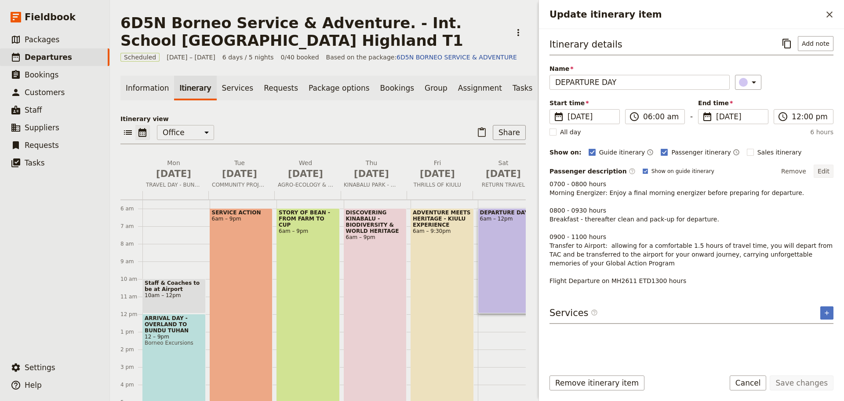
click at [828, 173] on button "Edit" at bounding box center [824, 170] width 20 height 13
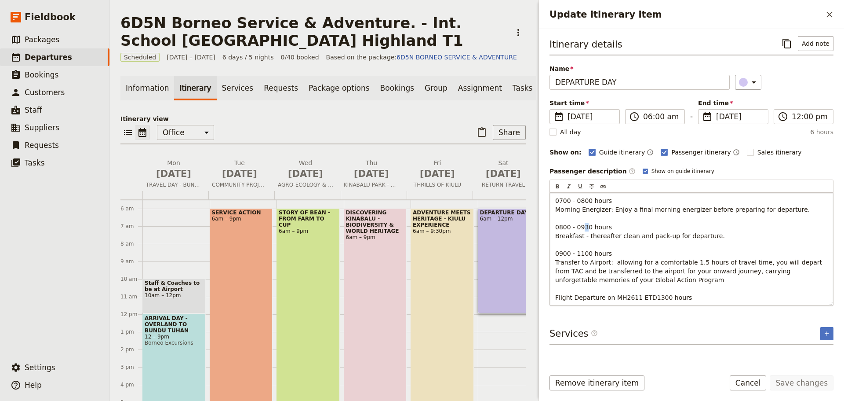
click at [580, 227] on span "0700 - 0800 hours Morning Energizer: Enjoy a final morning energizer before pre…" at bounding box center [689, 249] width 269 height 104
drag, startPoint x: 568, startPoint y: 198, endPoint x: 560, endPoint y: 200, distance: 8.0
click at [560, 200] on span "0700 - 0800 hours Morning Energizer: Enjoy a final morning energizer before pre…" at bounding box center [689, 249] width 269 height 104
drag, startPoint x: 588, startPoint y: 202, endPoint x: 578, endPoint y: 201, distance: 10.2
click at [578, 201] on span "0630 - 0800 hours Morning Energizer: Enjoy a final morning energizer before pre…" at bounding box center [689, 249] width 269 height 104
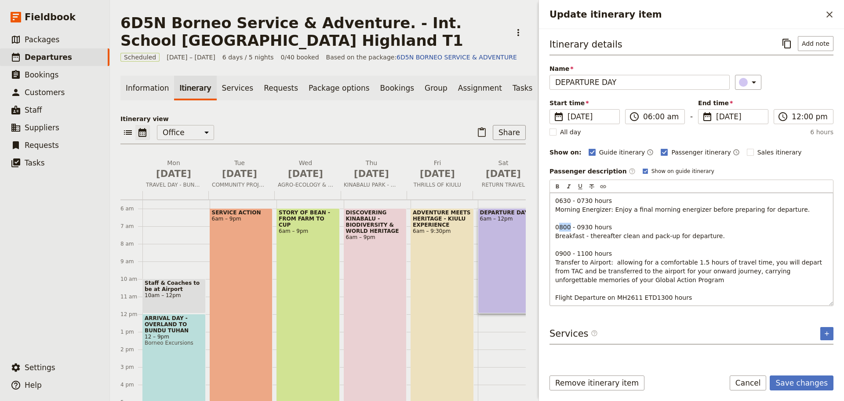
drag, startPoint x: 567, startPoint y: 227, endPoint x: 559, endPoint y: 227, distance: 8.4
click at [559, 227] on span "0630 - 0730 hours Morning Energizer: Enjoy a final morning energizer before pre…" at bounding box center [689, 249] width 269 height 104
drag, startPoint x: 587, startPoint y: 226, endPoint x: 579, endPoint y: 227, distance: 7.9
click at [579, 227] on span "0630 - 0730 hours Morning Energizer: Enjoy a final morning energizer before pre…" at bounding box center [689, 249] width 269 height 104
click at [713, 233] on p "0630 - 0730 hours Morning Energizer: Enjoy a final morning energizer before pre…" at bounding box center [691, 249] width 273 height 106
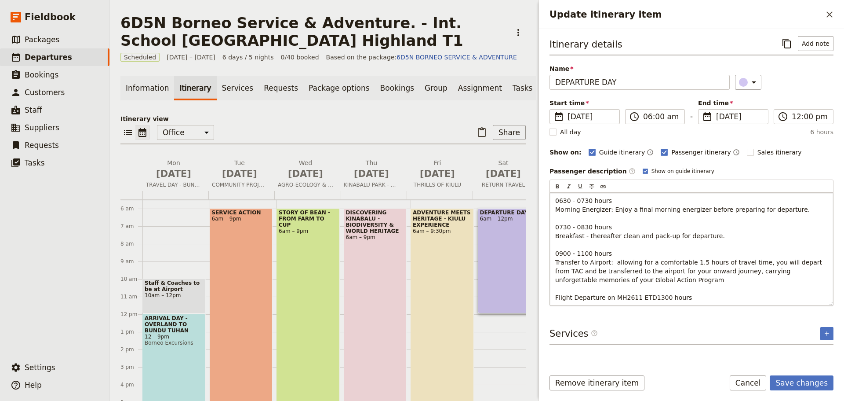
click at [569, 253] on span "0630 - 0730 hours Morning Energizer: Enjoy a final morning energizer before pre…" at bounding box center [689, 249] width 269 height 104
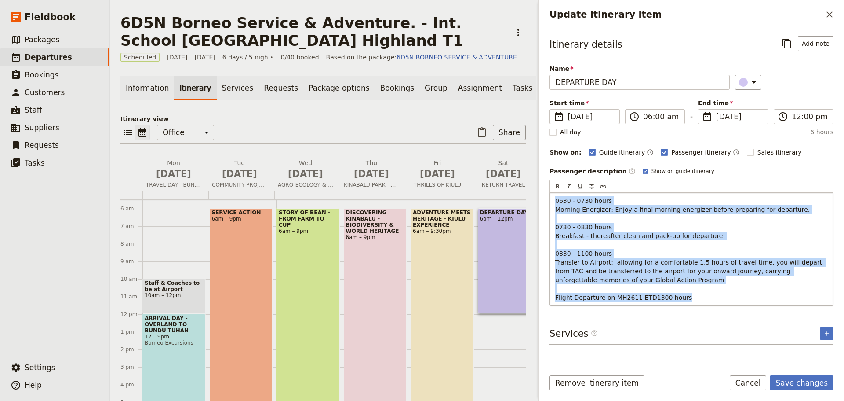
drag, startPoint x: 554, startPoint y: 200, endPoint x: 724, endPoint y: 298, distance: 196.0
click at [724, 298] on div "0630 - 0730 hours Morning Energizer: Enjoy a final morning energizer before pre…" at bounding box center [691, 249] width 283 height 113
copy span "0630 - 0730 hours Morning Energizer: Enjoy a final morning energizer before pre…"
click at [815, 383] on button "Save changes" at bounding box center [802, 382] width 64 height 15
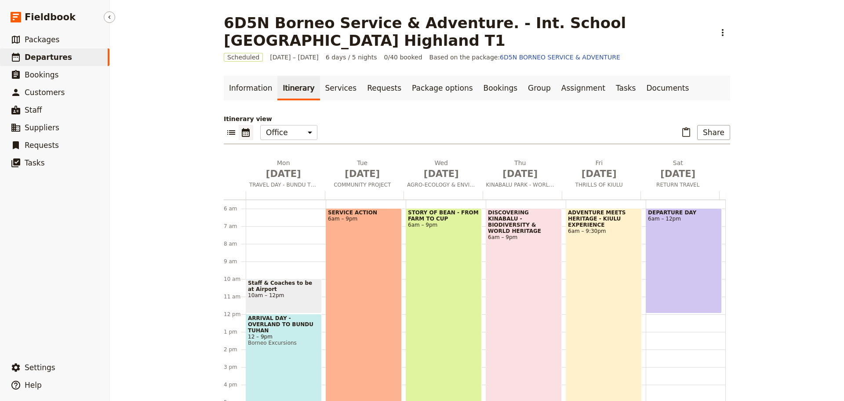
click at [51, 58] on span "Departures" at bounding box center [48, 57] width 47 height 9
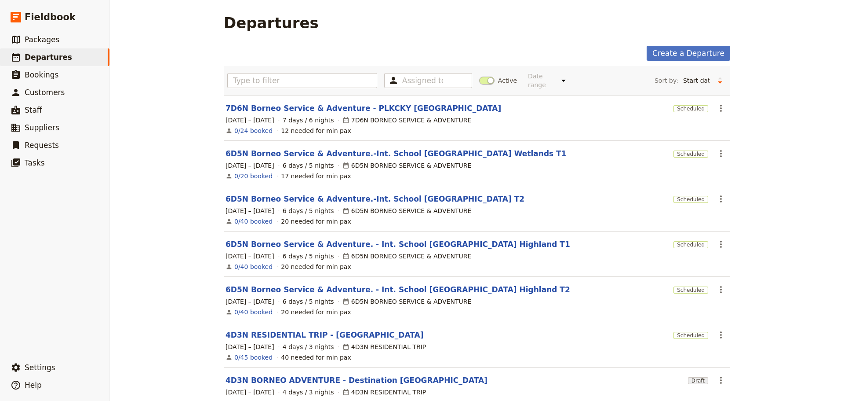
click at [394, 284] on link "6D5N Borneo Service & Adventure. - Int. School [GEOGRAPHIC_DATA] Highland T2" at bounding box center [398, 289] width 345 height 11
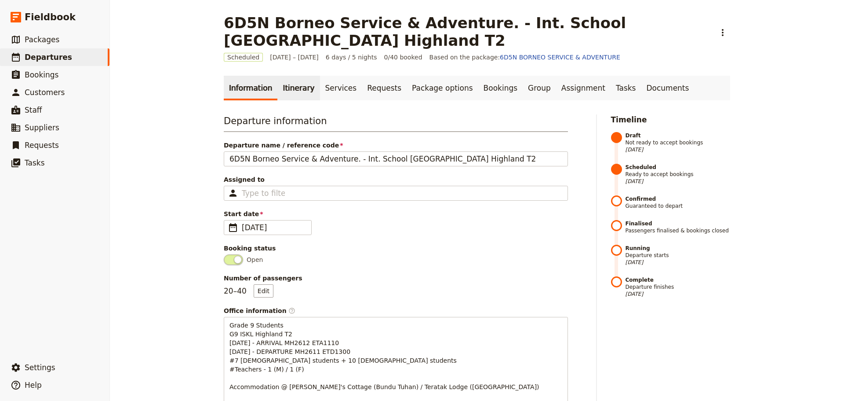
click at [292, 89] on link "Itinerary" at bounding box center [298, 88] width 42 height 25
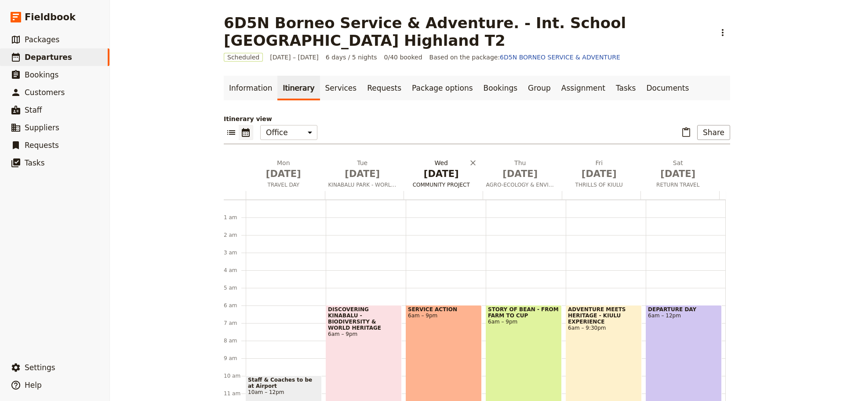
scroll to position [97, 0]
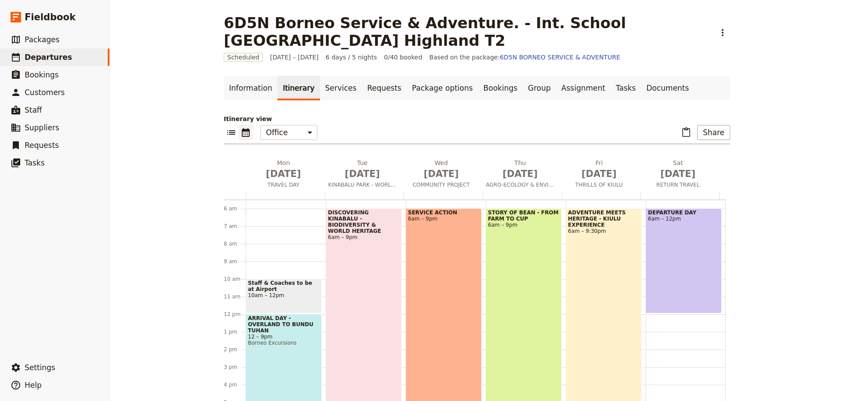
click at [674, 230] on div "DEPARTURE DAY 6am – 12pm" at bounding box center [684, 260] width 76 height 105
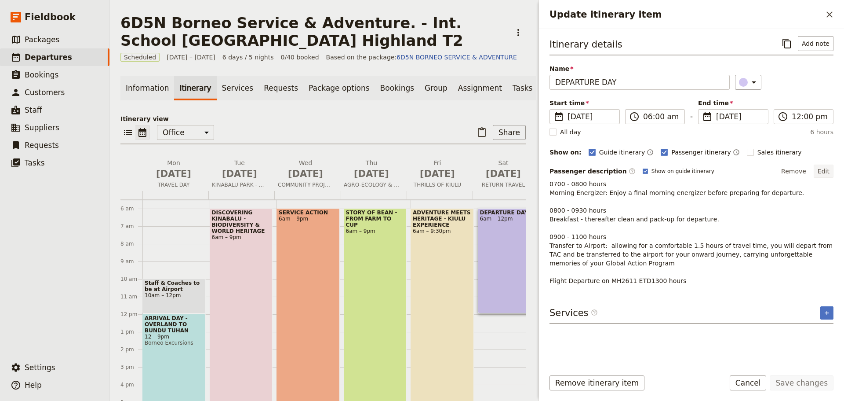
click at [826, 171] on button "Edit" at bounding box center [824, 170] width 20 height 13
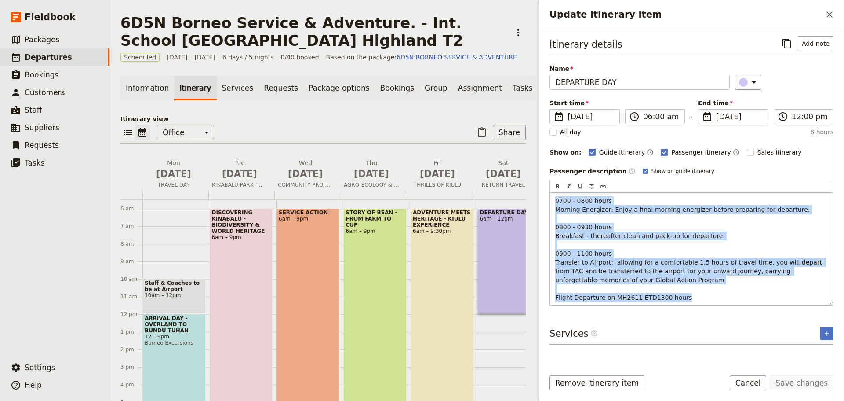
drag, startPoint x: 554, startPoint y: 199, endPoint x: 715, endPoint y: 297, distance: 188.5
click at [715, 297] on div "0700 - 0800 hours Morning Energizer: Enjoy a final morning energizer before pre…" at bounding box center [691, 249] width 283 height 113
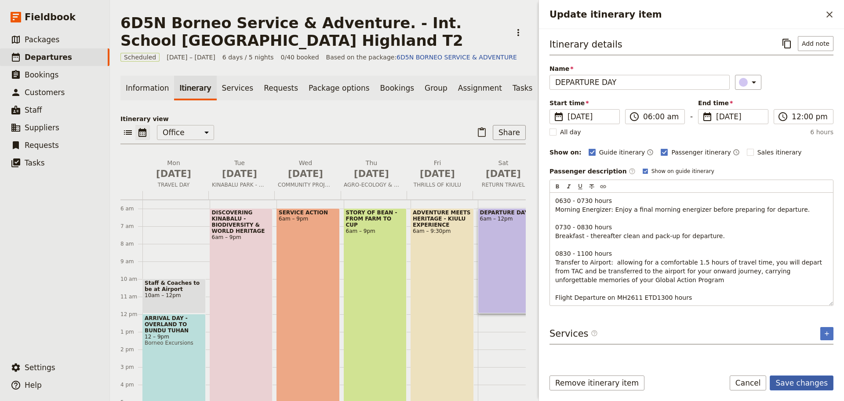
click at [809, 383] on button "Save changes" at bounding box center [802, 382] width 64 height 15
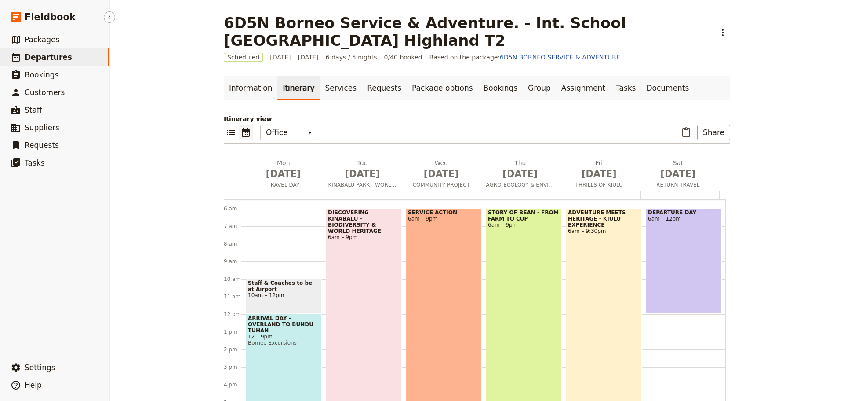
click at [45, 64] on link "​ Departures" at bounding box center [54, 57] width 109 height 18
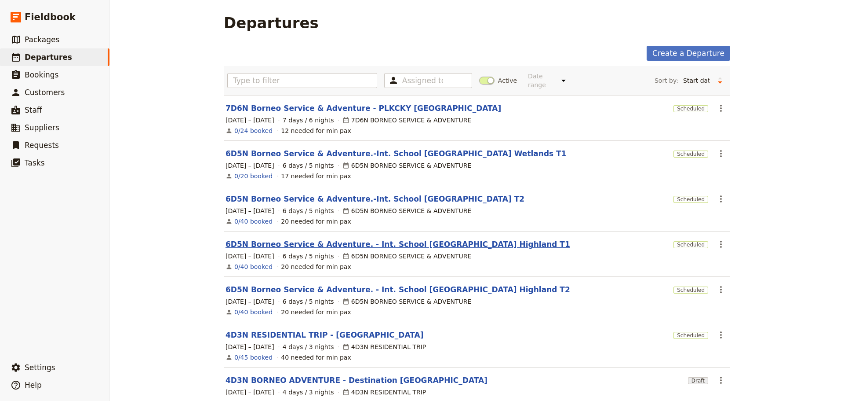
click at [421, 239] on link "6D5N Borneo Service & Adventure. - Int. School [GEOGRAPHIC_DATA] Highland T1" at bounding box center [398, 244] width 345 height 11
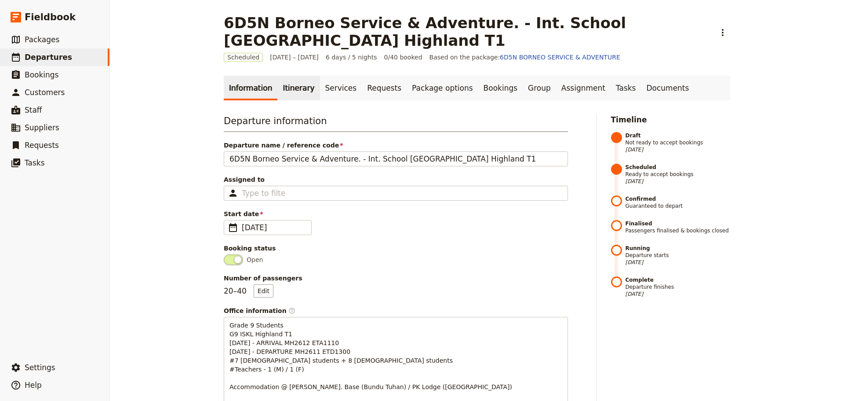
click at [286, 92] on link "Itinerary" at bounding box center [298, 88] width 42 height 25
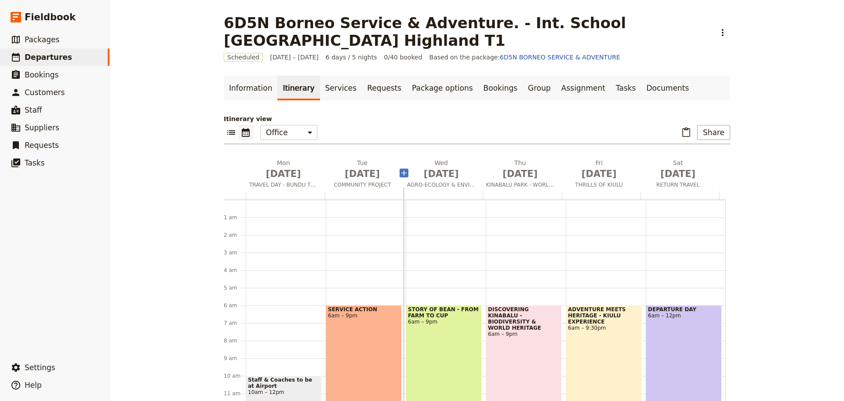
scroll to position [97, 0]
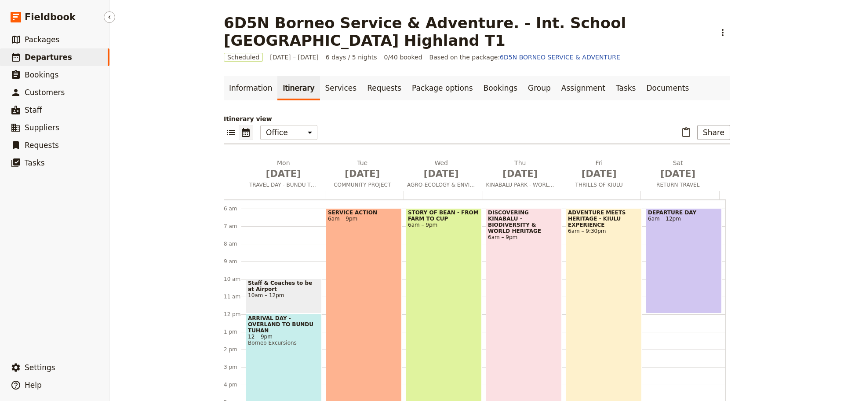
click at [64, 55] on link "​ Departures" at bounding box center [54, 57] width 109 height 18
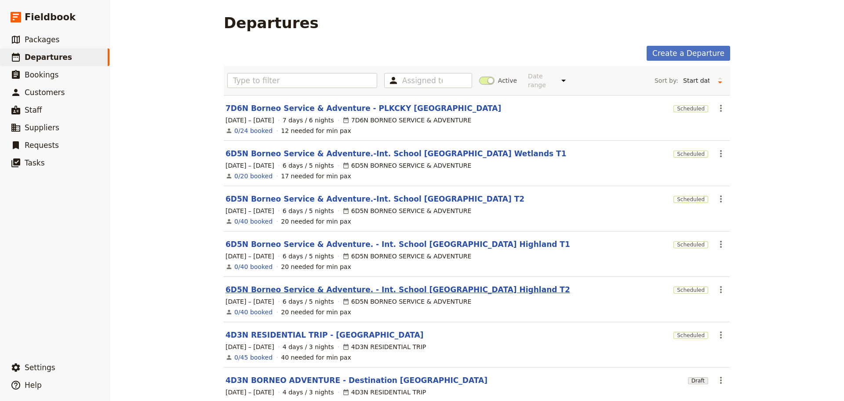
click at [460, 284] on link "6D5N Borneo Service & Adventure. - Int. School [GEOGRAPHIC_DATA] Highland T2" at bounding box center [398, 289] width 345 height 11
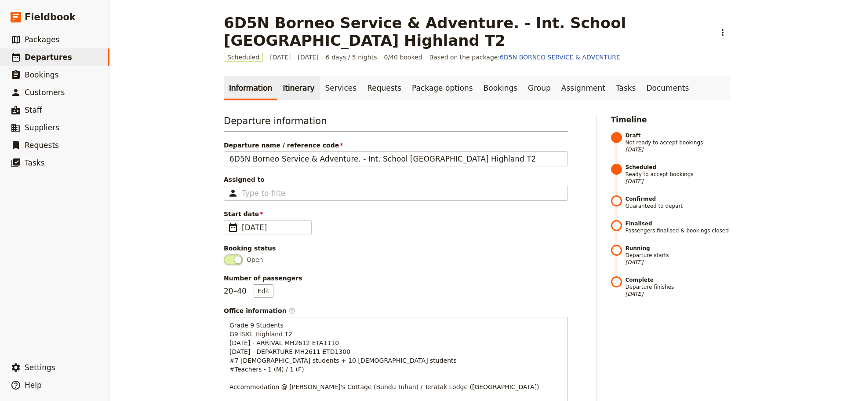
click at [295, 89] on link "Itinerary" at bounding box center [298, 88] width 42 height 25
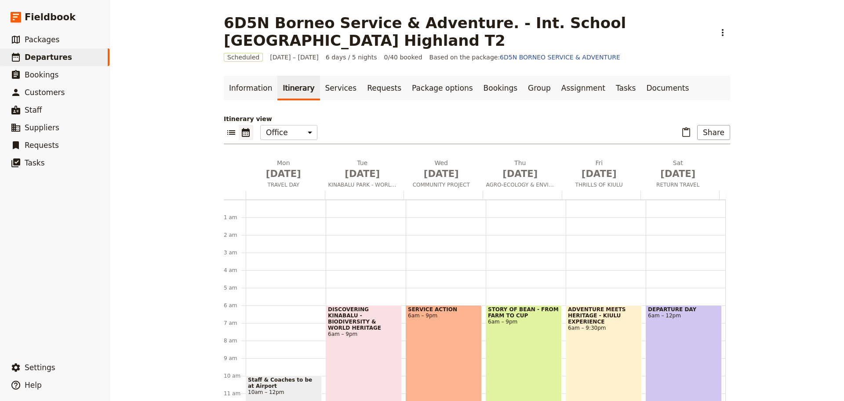
scroll to position [97, 0]
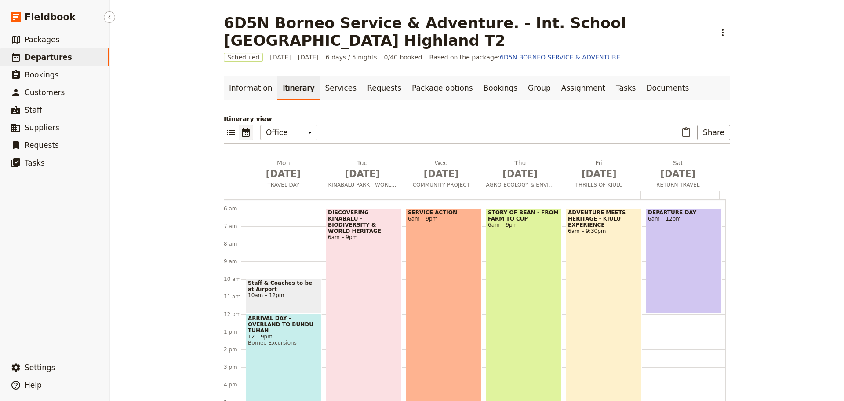
click at [57, 62] on span "Departures" at bounding box center [48, 57] width 47 height 9
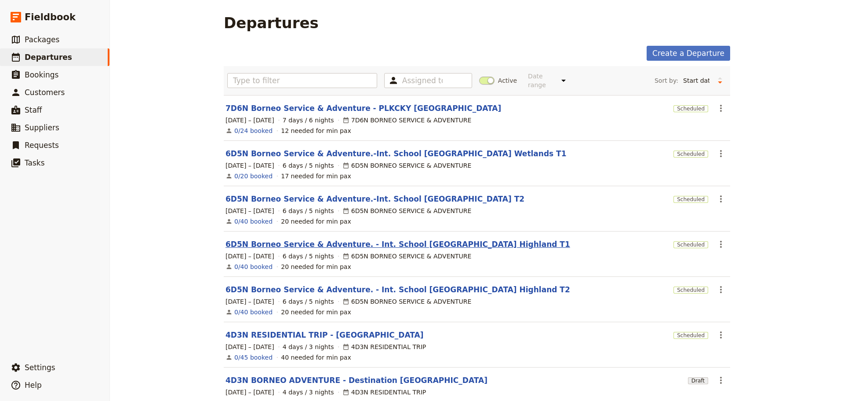
click at [398, 240] on link "6D5N Borneo Service & Adventure. - Int. School [GEOGRAPHIC_DATA] Highland T1" at bounding box center [398, 244] width 345 height 11
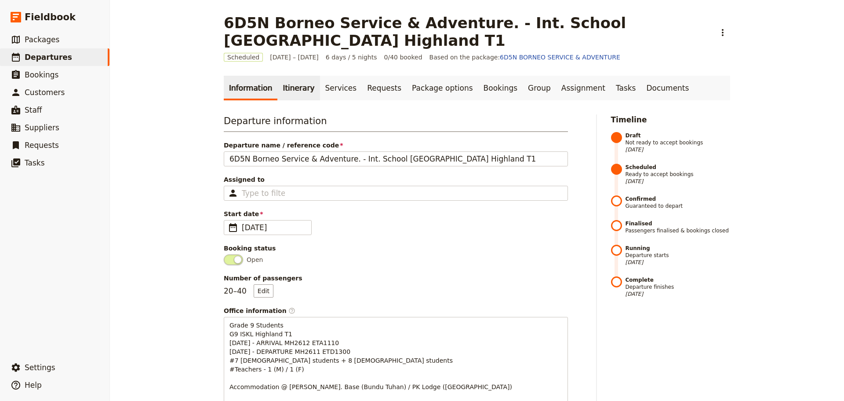
click at [295, 90] on link "Itinerary" at bounding box center [298, 88] width 42 height 25
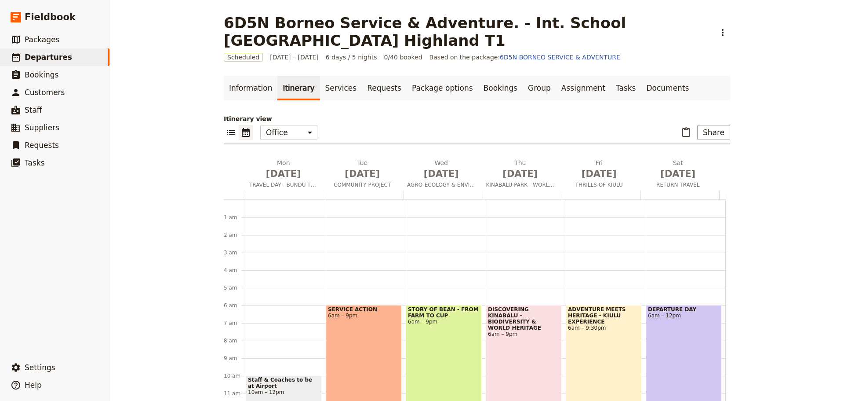
scroll to position [97, 0]
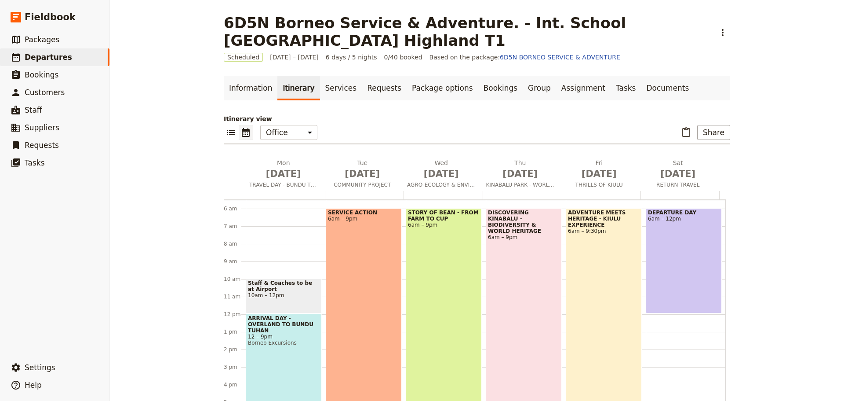
click at [445, 307] on div "STORY OF BEAN - FROM FARM TO CUP 6am – 9pm" at bounding box center [444, 339] width 76 height 263
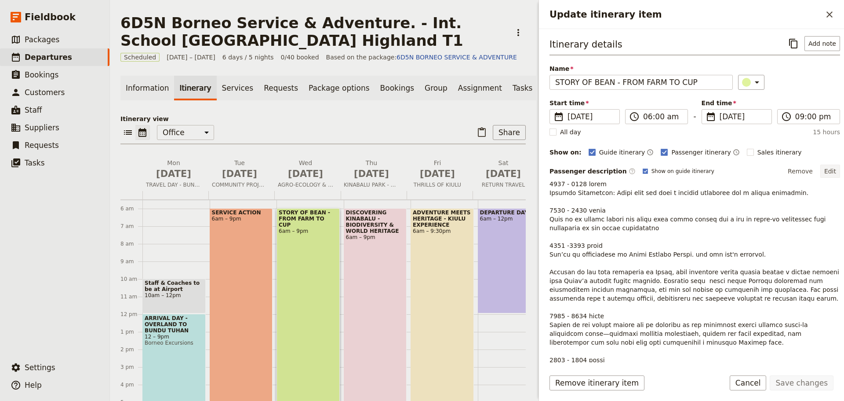
click at [824, 170] on button "Edit" at bounding box center [830, 170] width 20 height 13
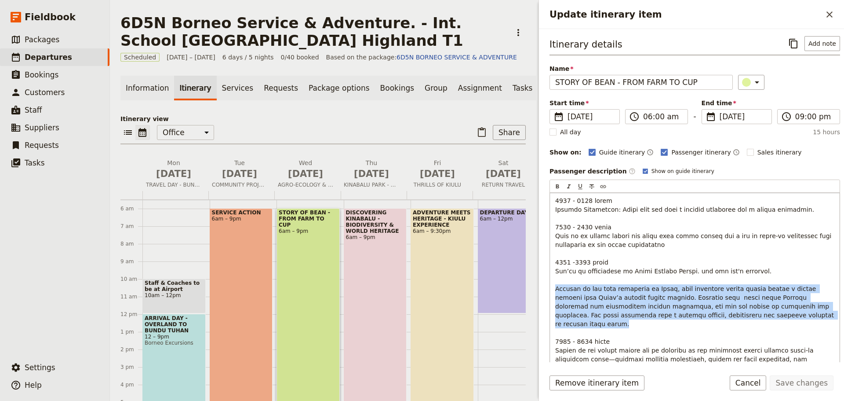
drag, startPoint x: 554, startPoint y: 288, endPoint x: 709, endPoint y: 314, distance: 157.4
click at [709, 314] on div "Update itinerary item" at bounding box center [695, 403] width 290 height 420
copy span "Nestled in the cool highlands of Ranau, this specialty coffee estate offers a u…"
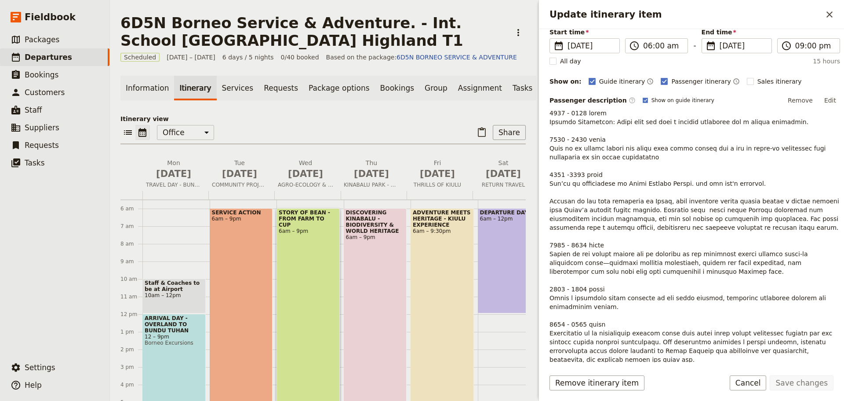
scroll to position [62, 0]
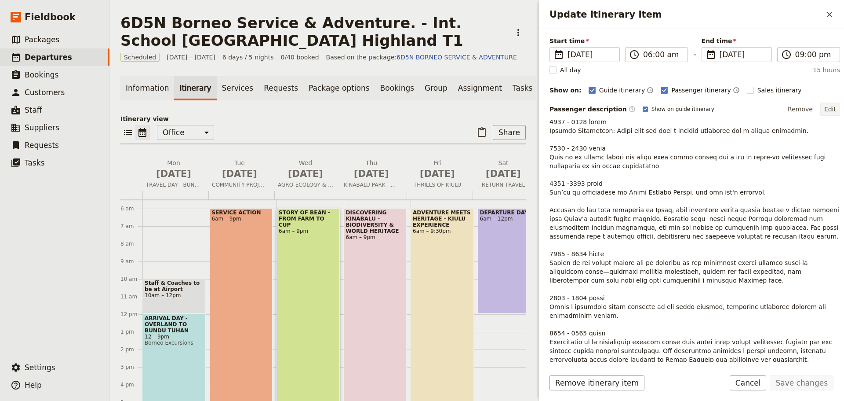
click at [823, 110] on button "Edit" at bounding box center [830, 108] width 20 height 13
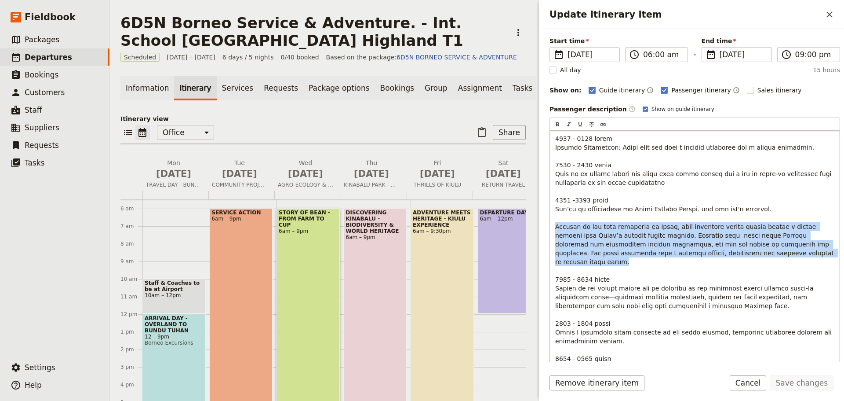
drag, startPoint x: 555, startPoint y: 226, endPoint x: 715, endPoint y: 250, distance: 161.9
click at [715, 250] on div "Update itinerary item" at bounding box center [695, 341] width 290 height 420
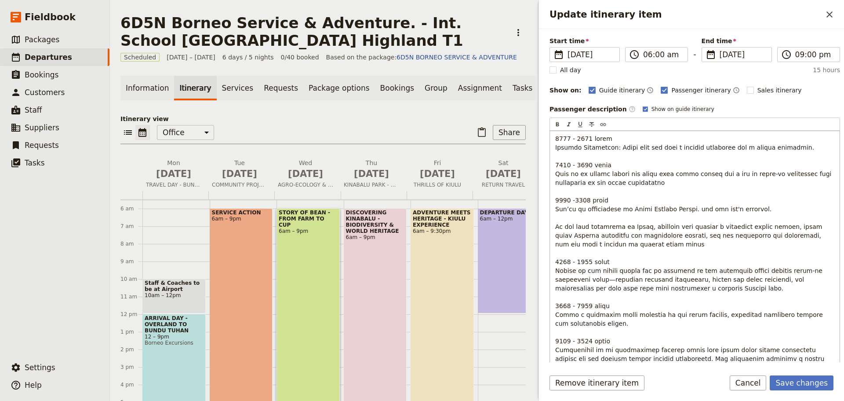
click at [571, 216] on p "Update itinerary item" at bounding box center [694, 336] width 279 height 405
drag, startPoint x: 657, startPoint y: 237, endPoint x: 648, endPoint y: 237, distance: 8.8
click at [648, 237] on span "Update itinerary item" at bounding box center [694, 336] width 278 height 403
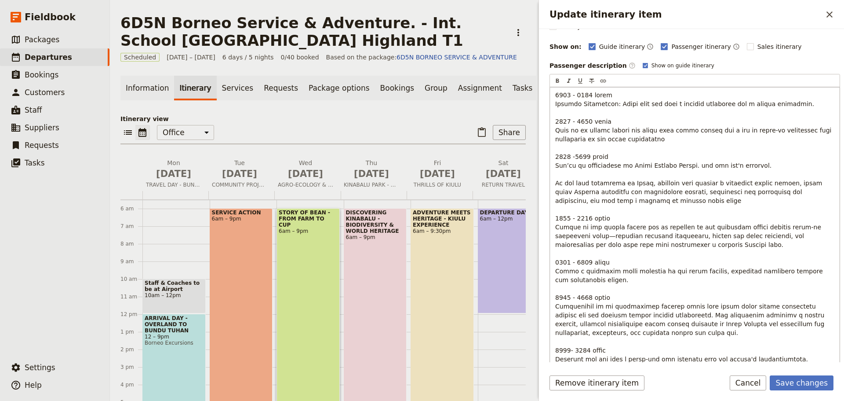
scroll to position [106, 0]
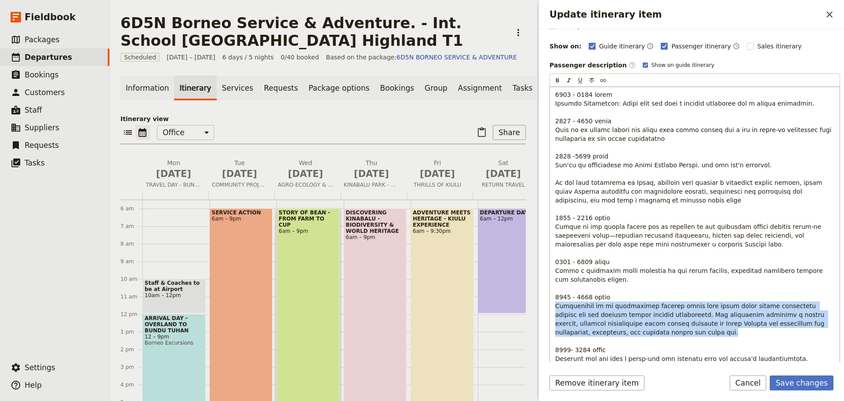
drag, startPoint x: 556, startPoint y: 304, endPoint x: 649, endPoint y: 334, distance: 97.3
click at [649, 334] on p "Update itinerary item" at bounding box center [694, 292] width 279 height 405
copy span "Participate in an interactive session where they learn about coffee processing …"
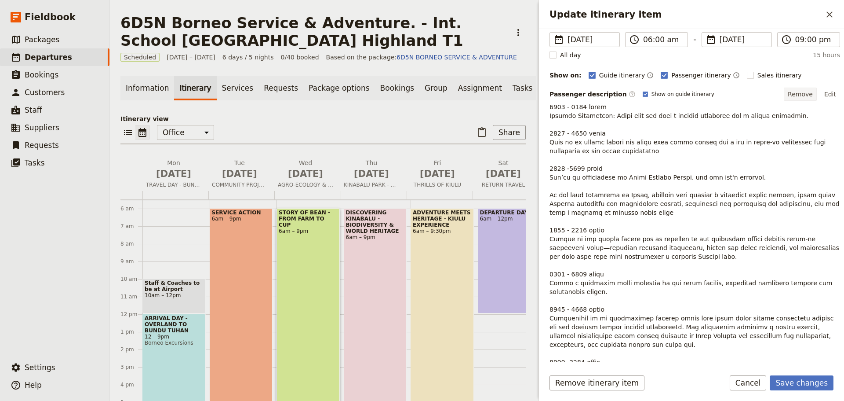
scroll to position [62, 0]
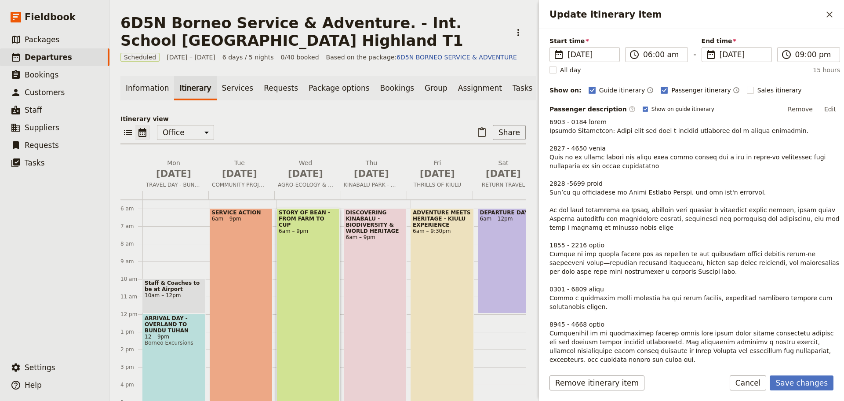
click at [822, 104] on button "Edit" at bounding box center [830, 108] width 20 height 13
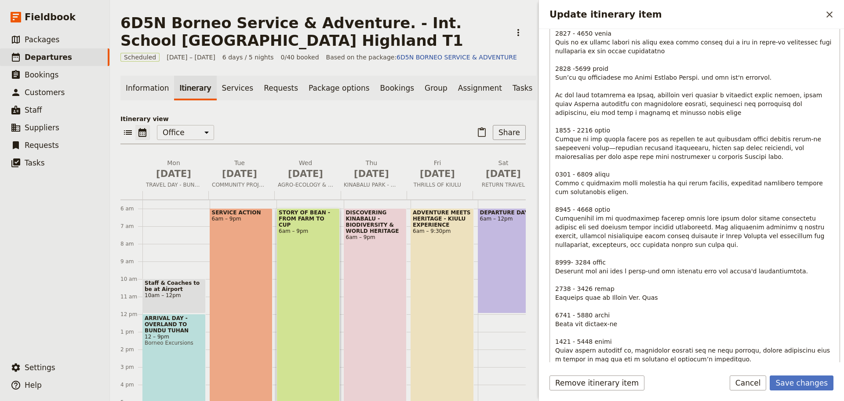
scroll to position [194, 0]
drag, startPoint x: 557, startPoint y: 217, endPoint x: 562, endPoint y: 219, distance: 5.1
click at [562, 219] on span "Update itinerary item" at bounding box center [694, 204] width 278 height 403
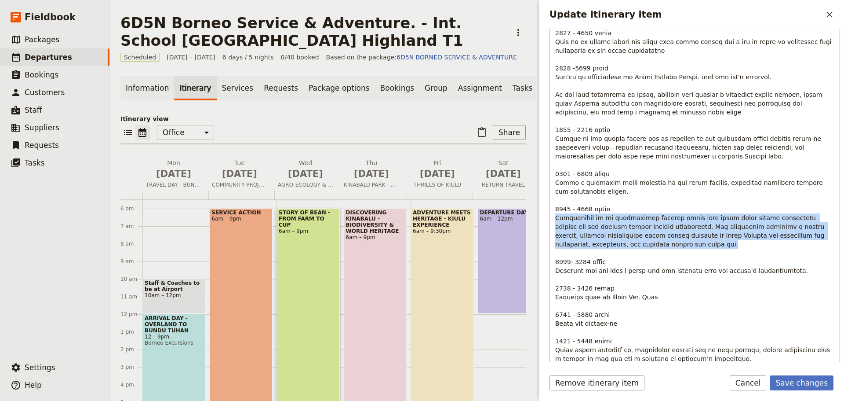
drag, startPoint x: 556, startPoint y: 219, endPoint x: 644, endPoint y: 246, distance: 92.2
click at [644, 246] on p "Update itinerary item" at bounding box center [694, 204] width 279 height 405
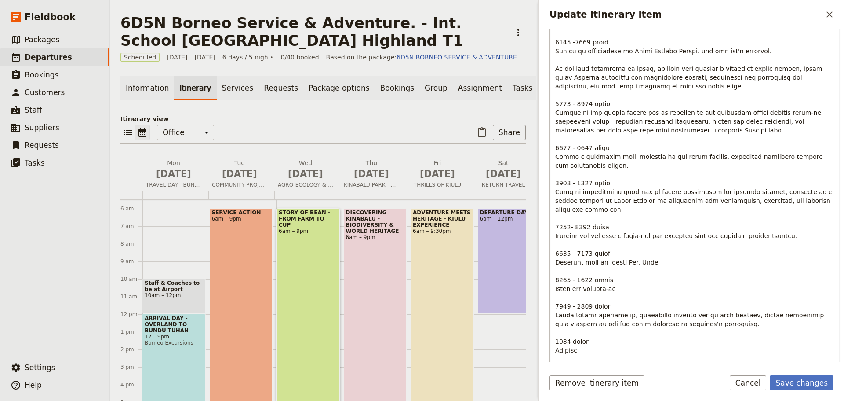
scroll to position [263, 0]
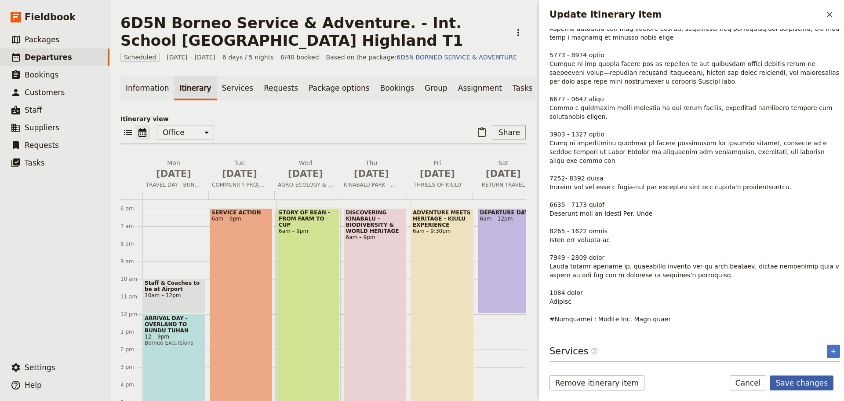
click at [792, 384] on button "Save changes" at bounding box center [802, 382] width 64 height 15
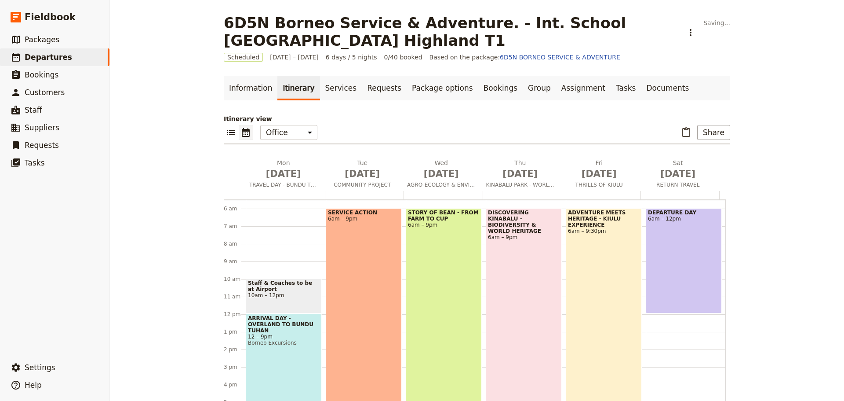
scroll to position [13, 0]
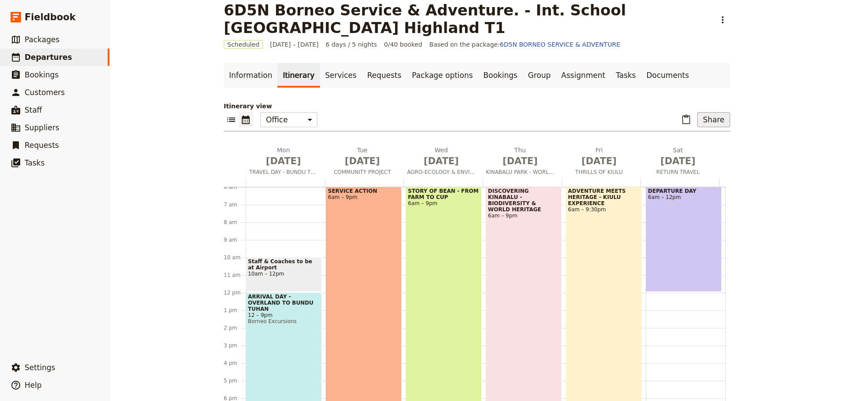
click at [712, 120] on button "Share" at bounding box center [713, 119] width 33 height 15
click at [697, 154] on span "Passenger itinerary" at bounding box center [691, 151] width 59 height 9
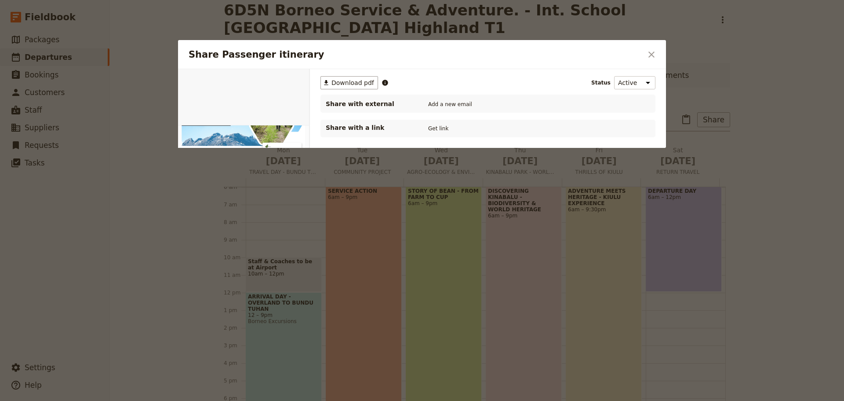
scroll to position [0, 0]
click at [349, 83] on span "Download pdf" at bounding box center [353, 82] width 43 height 9
click at [653, 57] on icon "Close dialog" at bounding box center [651, 54] width 11 height 11
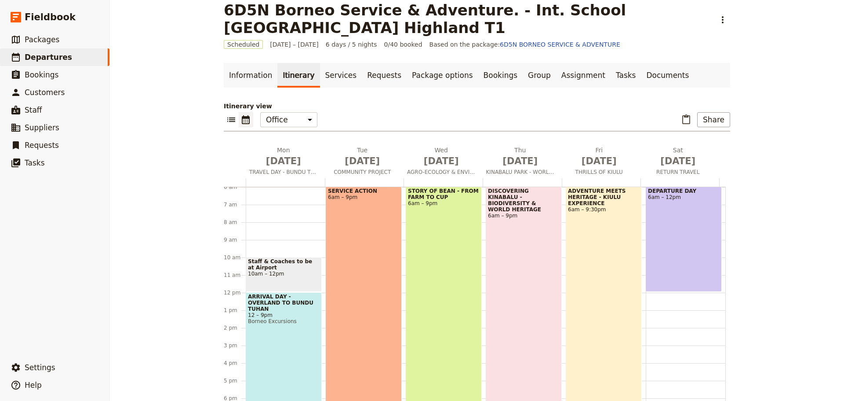
click at [434, 252] on div "STORY OF BEAN - FROM FARM TO CUP 6am – 9pm" at bounding box center [444, 317] width 76 height 263
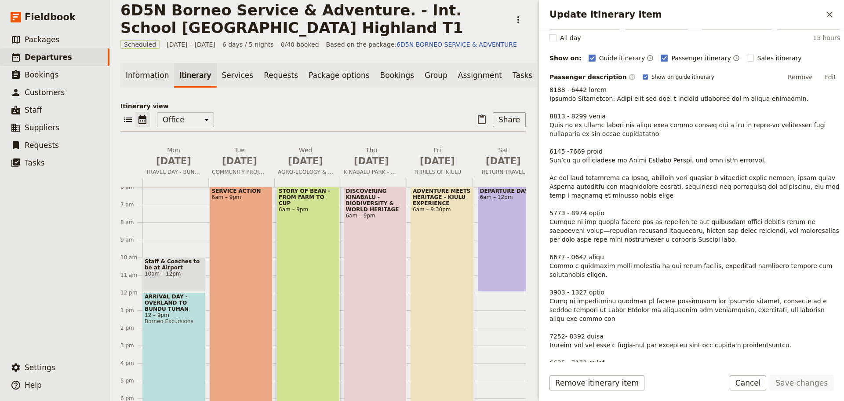
scroll to position [88, 0]
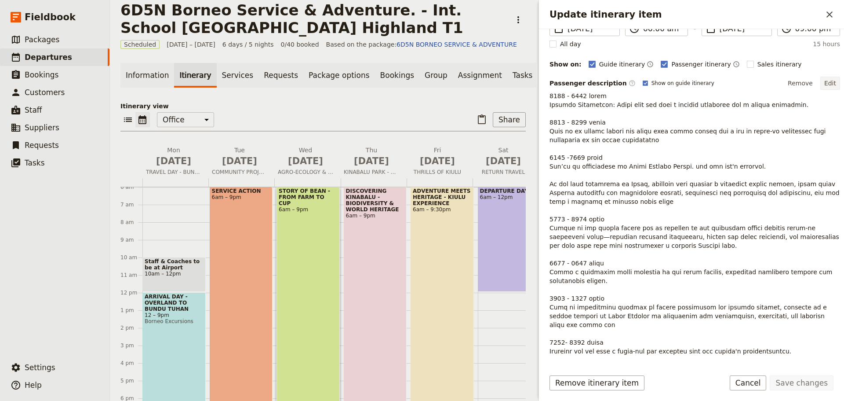
click at [826, 84] on button "Edit" at bounding box center [830, 83] width 20 height 13
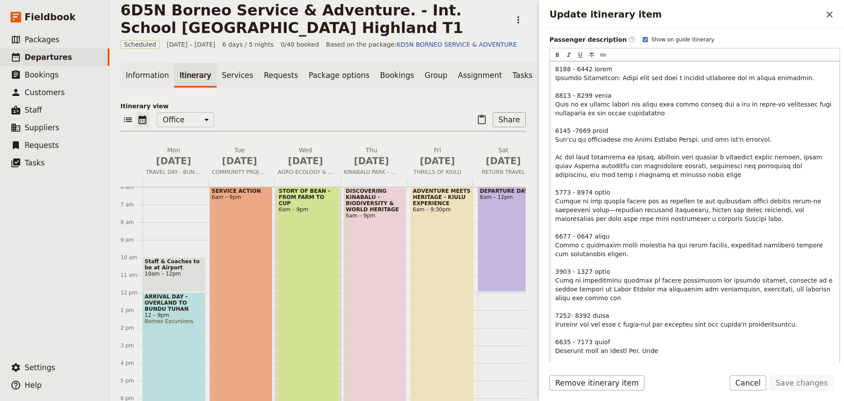
scroll to position [132, 0]
drag, startPoint x: 707, startPoint y: 246, endPoint x: 709, endPoint y: 253, distance: 7.2
click at [709, 253] on p "Update itinerary item" at bounding box center [694, 262] width 279 height 396
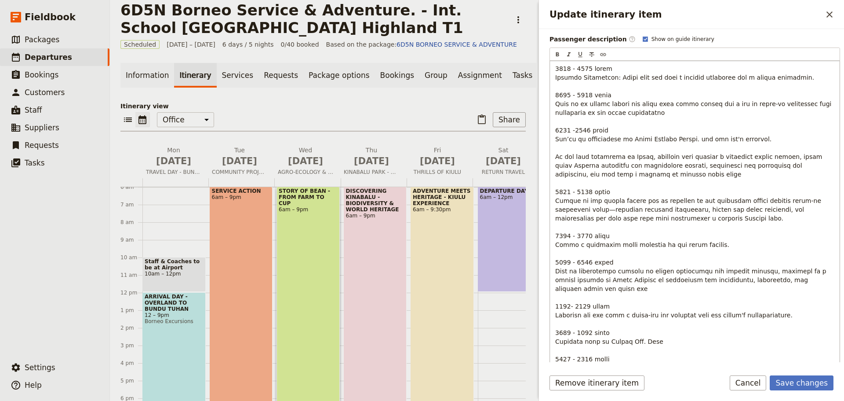
click at [579, 298] on span "Update itinerary item" at bounding box center [694, 257] width 278 height 385
click at [793, 306] on p "Update itinerary item" at bounding box center [694, 257] width 279 height 387
click at [555, 340] on span "Update itinerary item" at bounding box center [694, 249] width 278 height 368
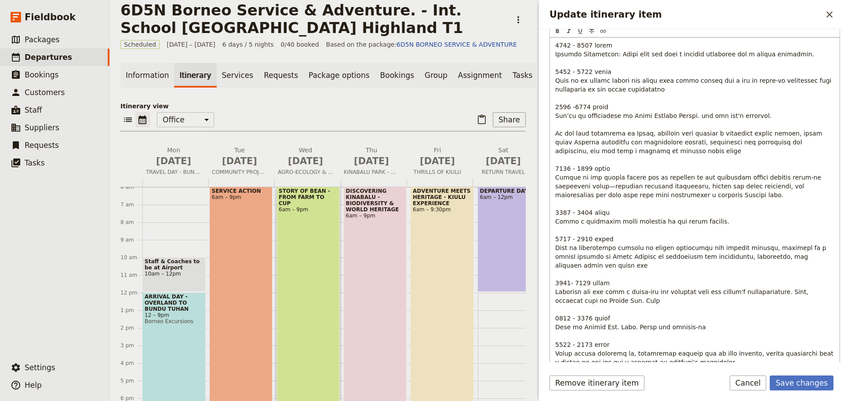
scroll to position [220, 0]
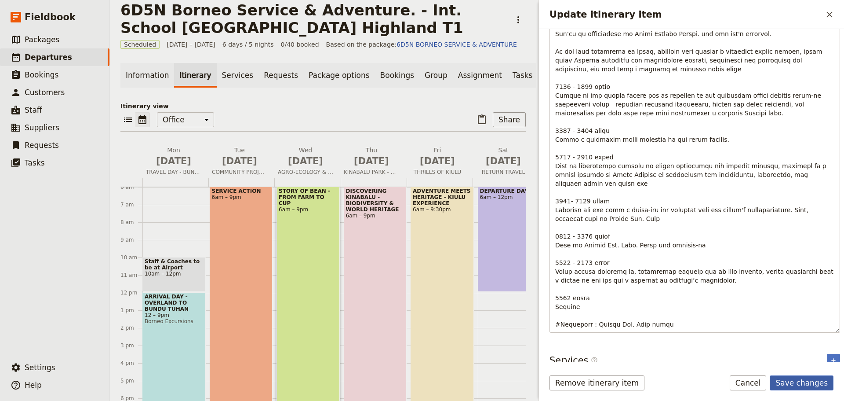
click at [799, 381] on button "Save changes" at bounding box center [802, 382] width 64 height 15
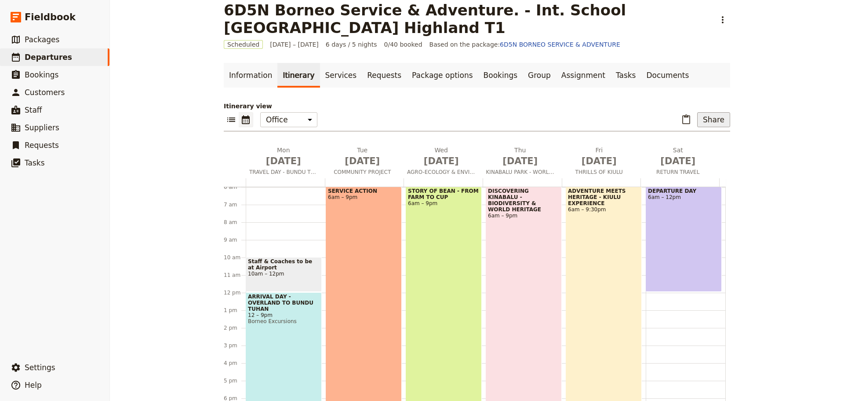
click at [713, 116] on button "Share" at bounding box center [713, 119] width 33 height 15
click at [708, 145] on button "Passenger itinerary" at bounding box center [691, 151] width 70 height 12
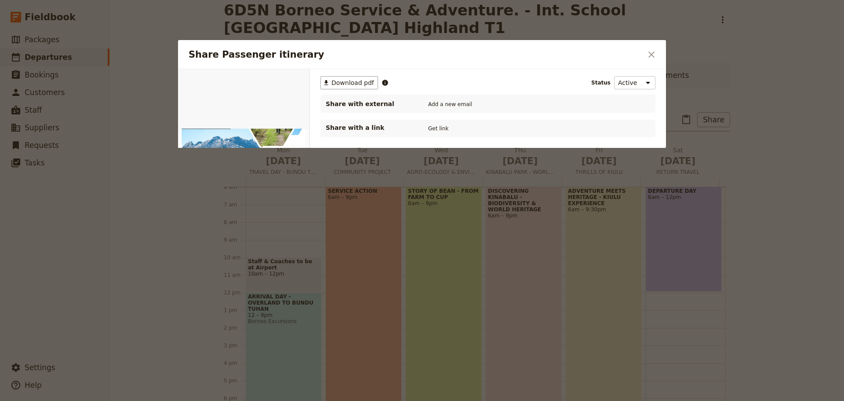
scroll to position [0, 0]
click at [354, 84] on span "Download pdf" at bounding box center [353, 82] width 43 height 9
click at [656, 56] on icon "Close dialog" at bounding box center [651, 54] width 11 height 11
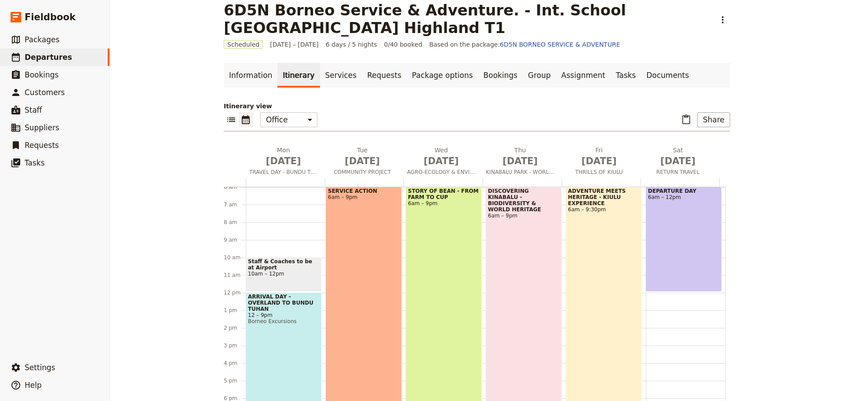
click at [452, 252] on div "STORY OF BEAN - FROM FARM TO CUP 6am – 9pm" at bounding box center [444, 317] width 76 height 263
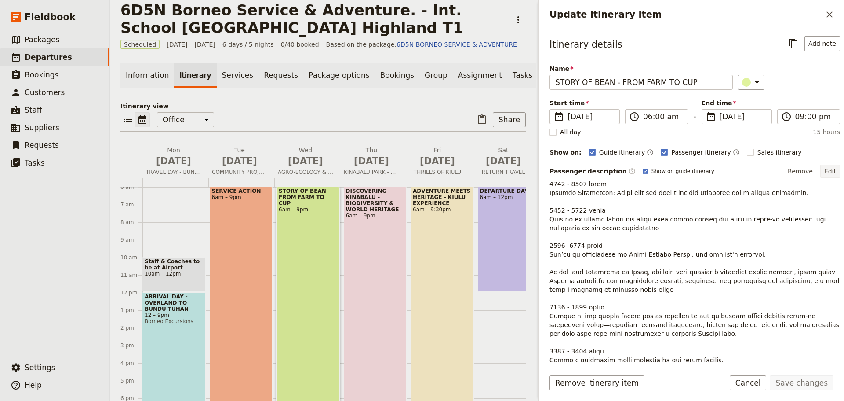
click at [826, 169] on button "Edit" at bounding box center [830, 170] width 20 height 13
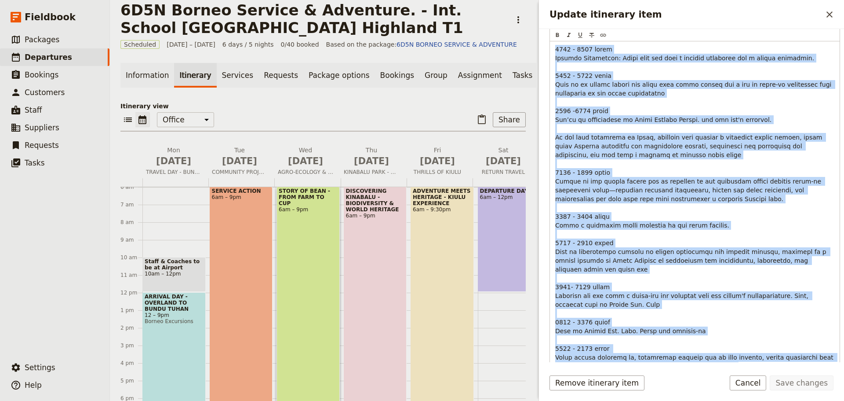
scroll to position [237, 0]
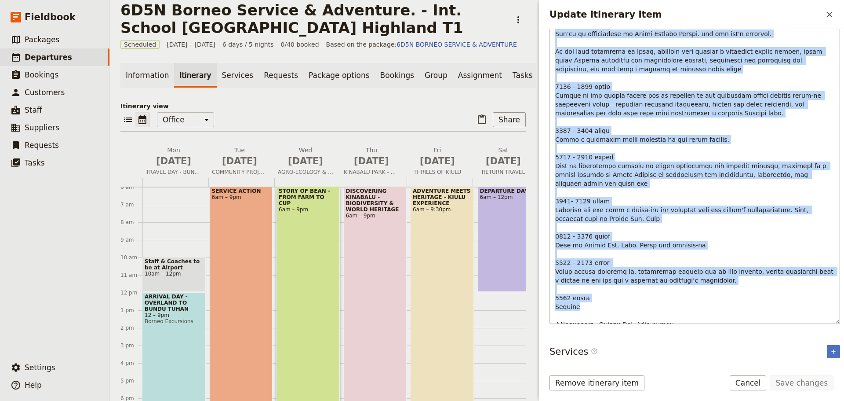
drag, startPoint x: 554, startPoint y: 200, endPoint x: 708, endPoint y: 299, distance: 183.0
click at [708, 299] on div "Update itinerary item" at bounding box center [695, 140] width 290 height 368
copy span "0600 - 0800 hours Morning Transition: Begin your day with a morning energizer a…"
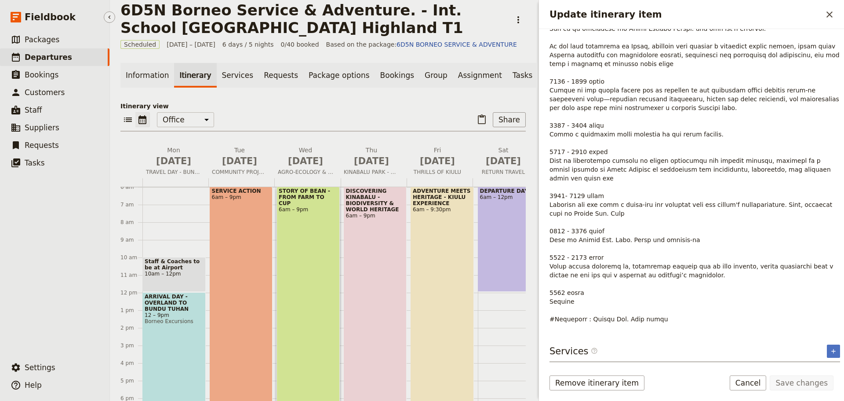
scroll to position [150, 0]
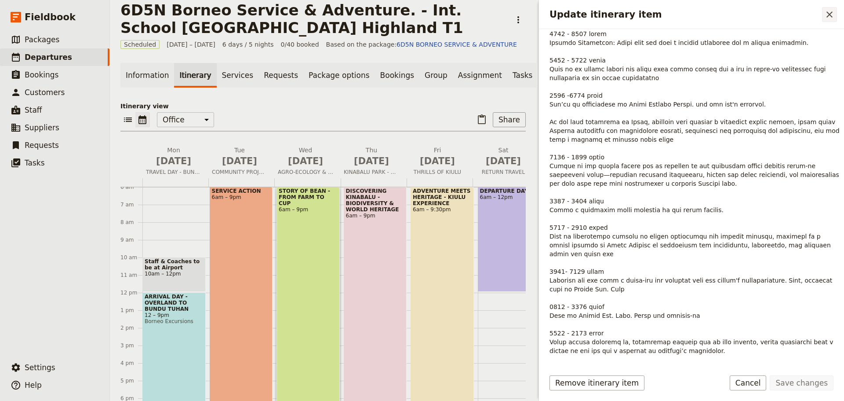
click at [831, 14] on icon "Close drawer" at bounding box center [830, 14] width 6 height 6
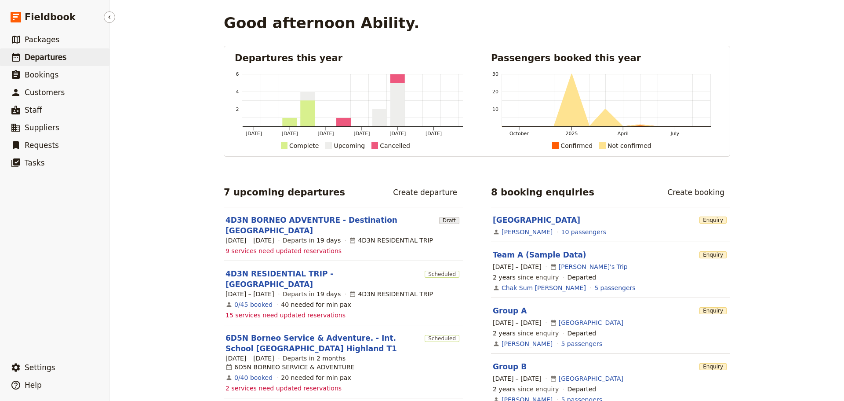
click at [40, 60] on span "Departures" at bounding box center [46, 57] width 42 height 9
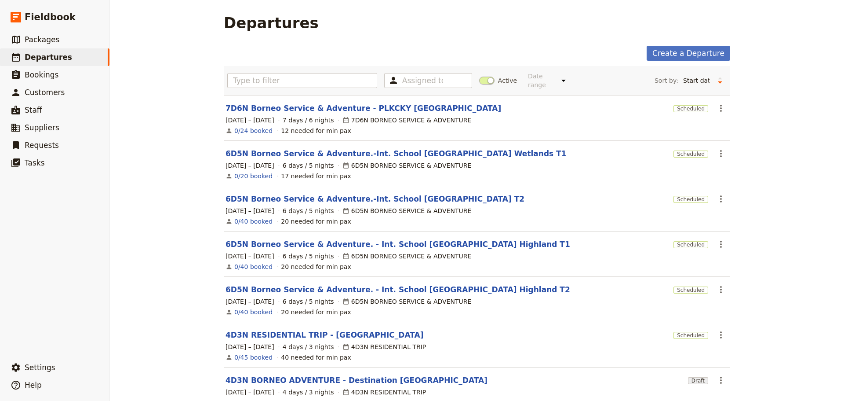
click at [382, 284] on link "6D5N Borneo Service & Adventure. - Int. School [GEOGRAPHIC_DATA] Highland T2" at bounding box center [398, 289] width 345 height 11
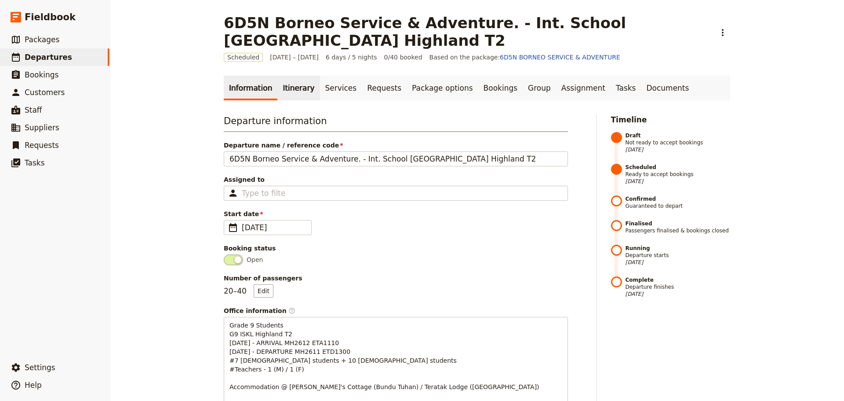
click at [283, 89] on link "Itinerary" at bounding box center [298, 88] width 42 height 25
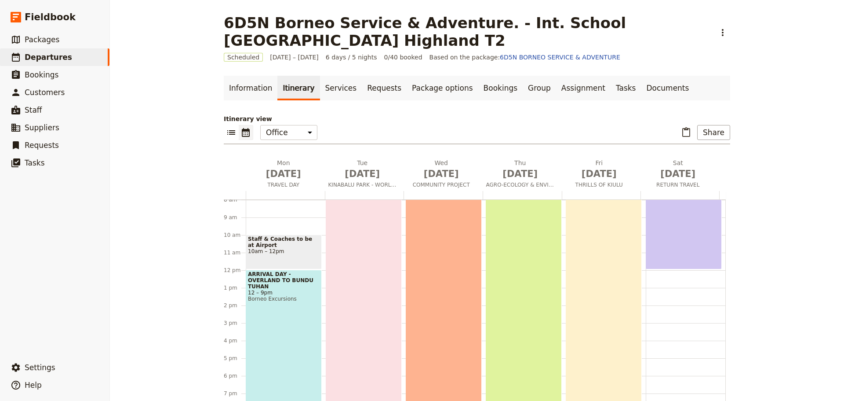
scroll to position [97, 0]
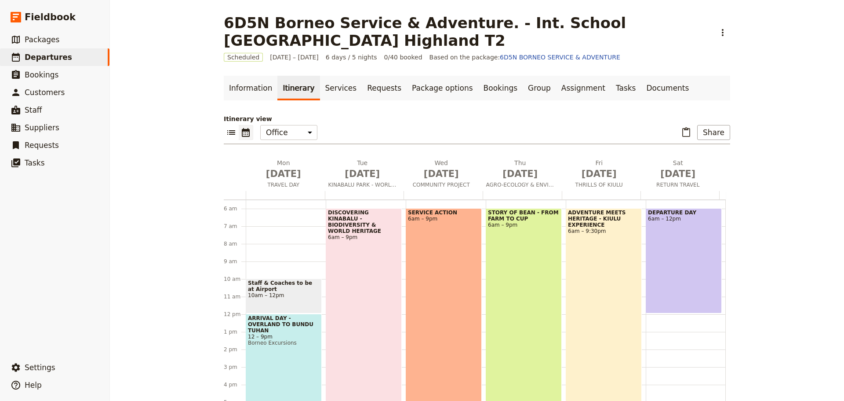
click at [541, 310] on div "STORY OF BEAN - FROM FARM TO CUP 6am – 9pm" at bounding box center [524, 339] width 76 height 263
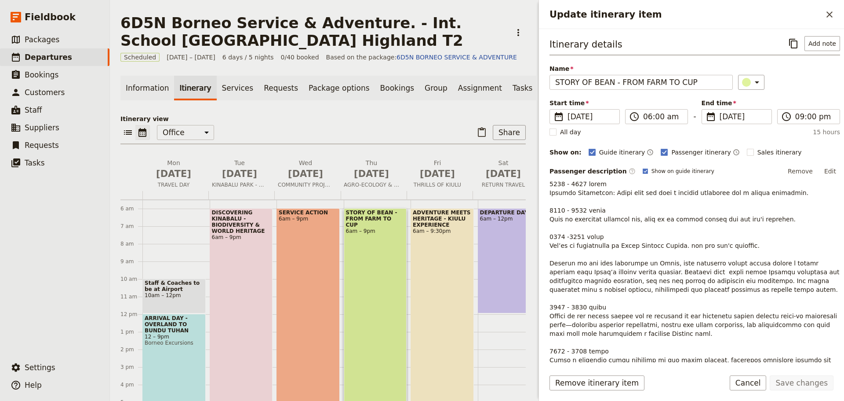
click at [822, 169] on button "Edit" at bounding box center [830, 170] width 20 height 13
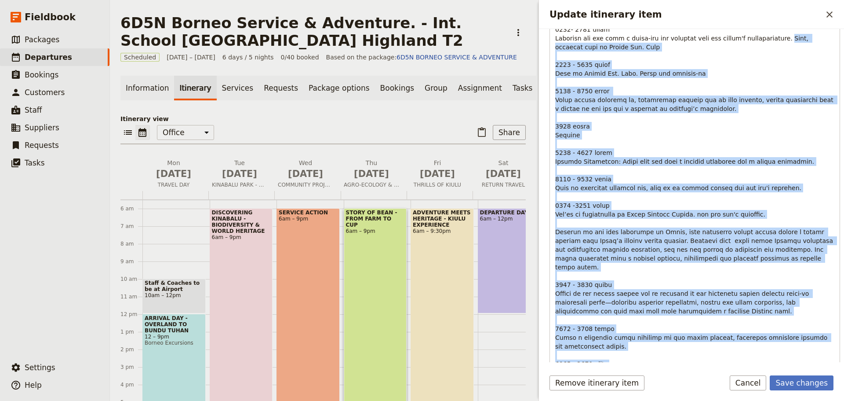
scroll to position [568, 0]
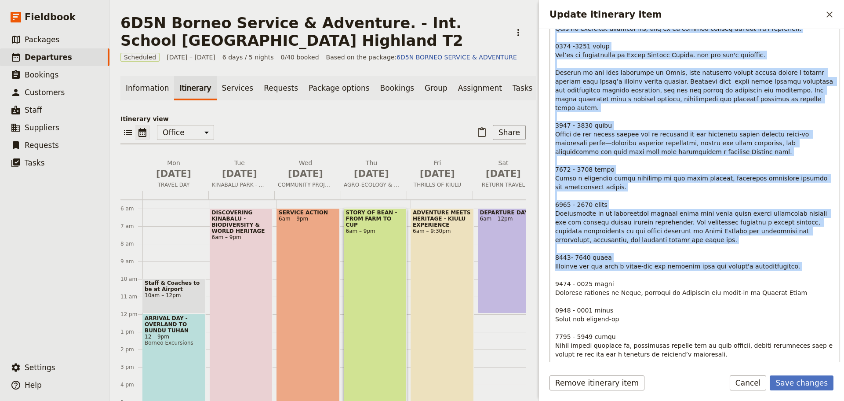
drag, startPoint x: 777, startPoint y: 261, endPoint x: 751, endPoint y: 256, distance: 27.2
click at [751, 256] on p "Update itinerary item" at bounding box center [694, 15] width 279 height 774
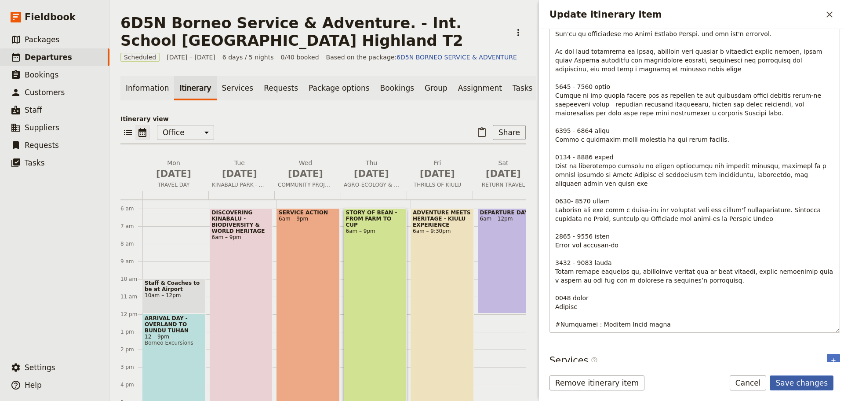
scroll to position [216, 0]
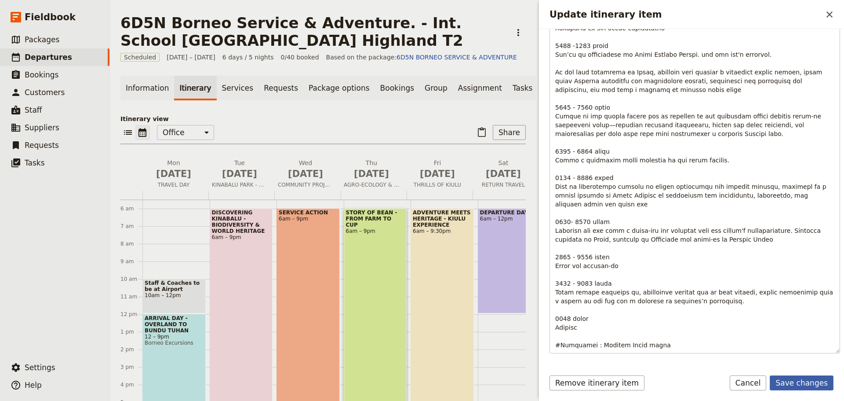
click at [804, 381] on button "Save changes" at bounding box center [802, 382] width 64 height 15
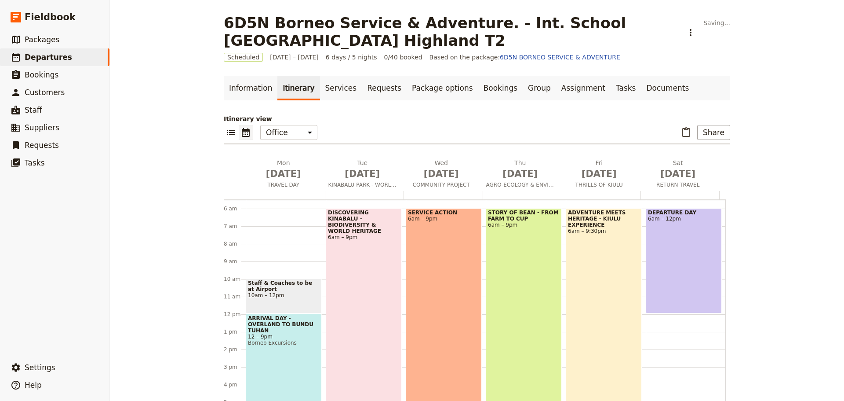
scroll to position [13, 0]
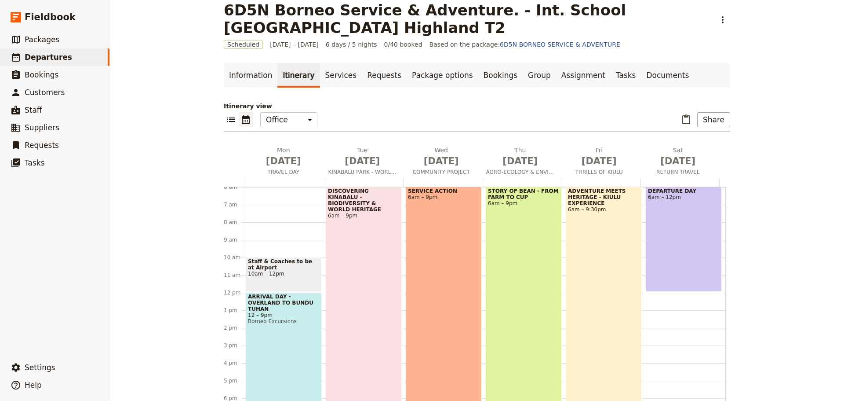
click at [518, 247] on div "STORY OF BEAN - FROM FARM TO CUP 6am – 9pm" at bounding box center [524, 317] width 76 height 263
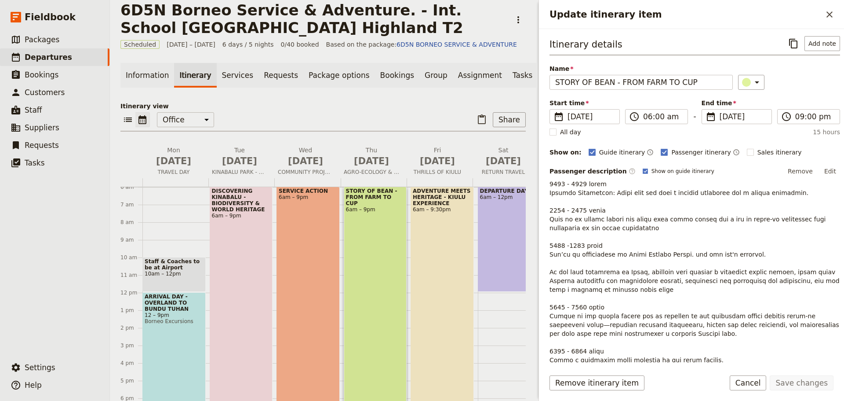
scroll to position [216, 0]
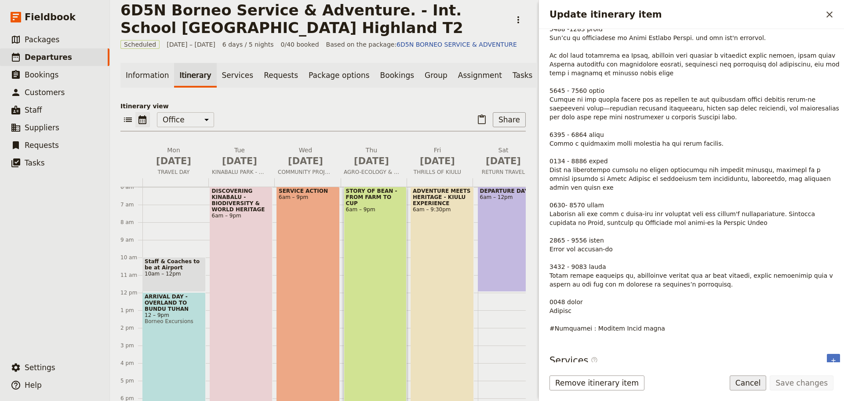
click at [761, 383] on button "Cancel" at bounding box center [748, 382] width 37 height 15
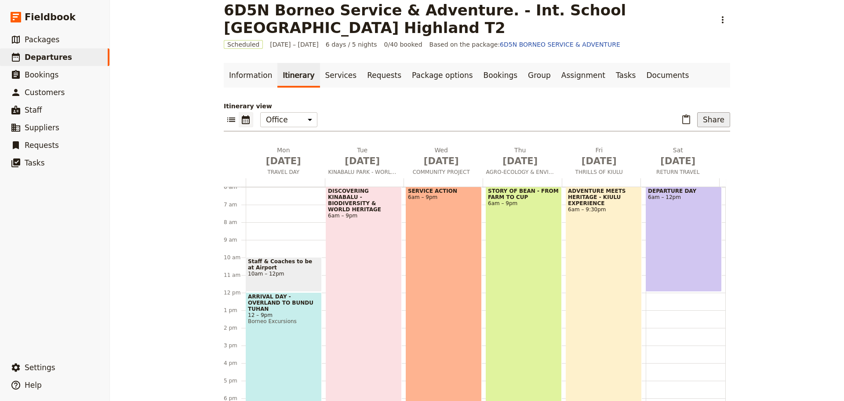
click at [712, 121] on button "Share" at bounding box center [713, 119] width 33 height 15
click at [701, 151] on span "Passenger itinerary" at bounding box center [691, 151] width 59 height 9
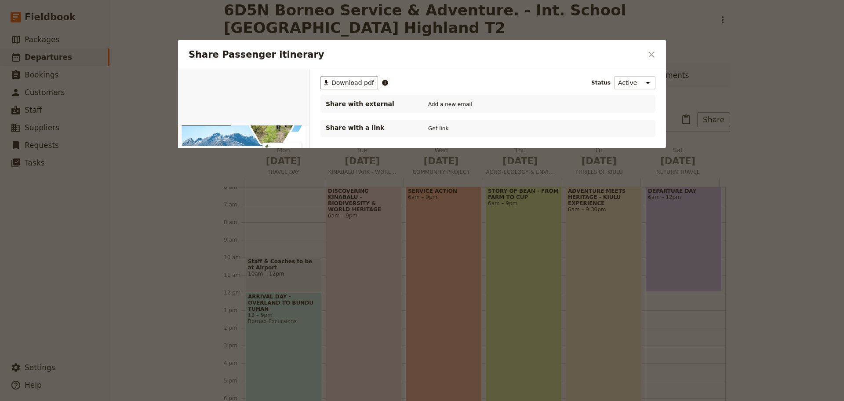
scroll to position [0, 0]
click at [361, 84] on span "Download pdf" at bounding box center [353, 82] width 43 height 9
click at [652, 51] on icon "Close dialog" at bounding box center [651, 54] width 11 height 11
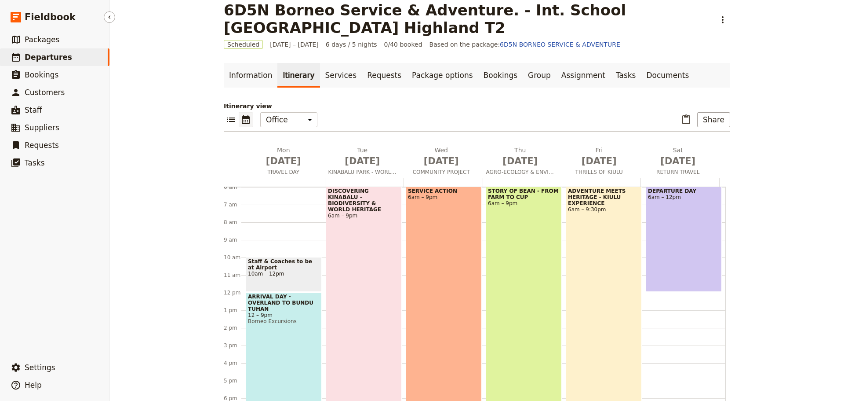
click at [41, 60] on span "Departures" at bounding box center [48, 57] width 47 height 9
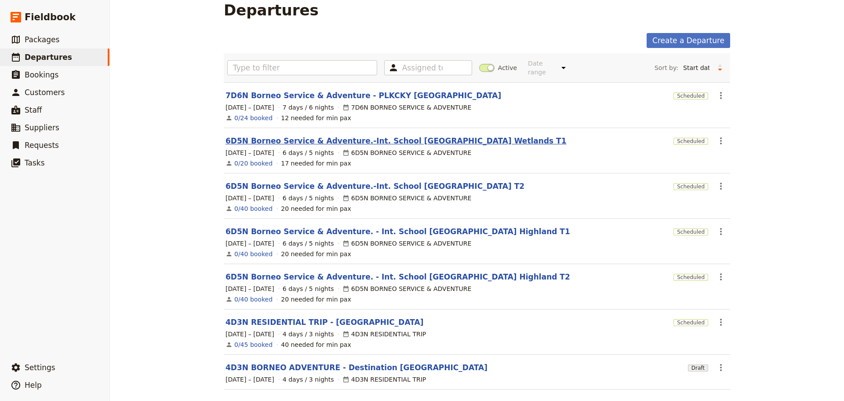
click at [354, 135] on link "6D5N Borneo Service & Adventure.-Int. School [GEOGRAPHIC_DATA] Wetlands T1" at bounding box center [396, 140] width 341 height 11
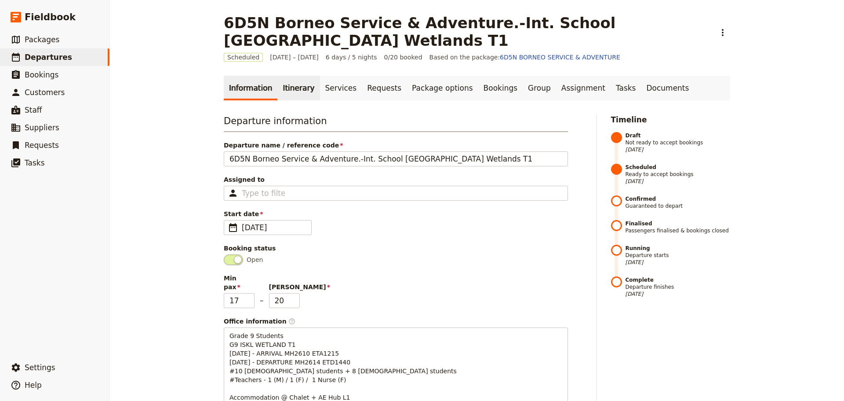
click at [287, 89] on link "Itinerary" at bounding box center [298, 88] width 42 height 25
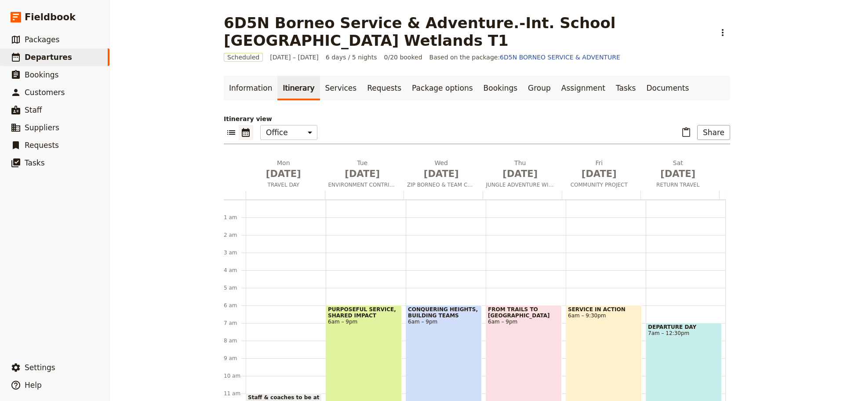
scroll to position [97, 0]
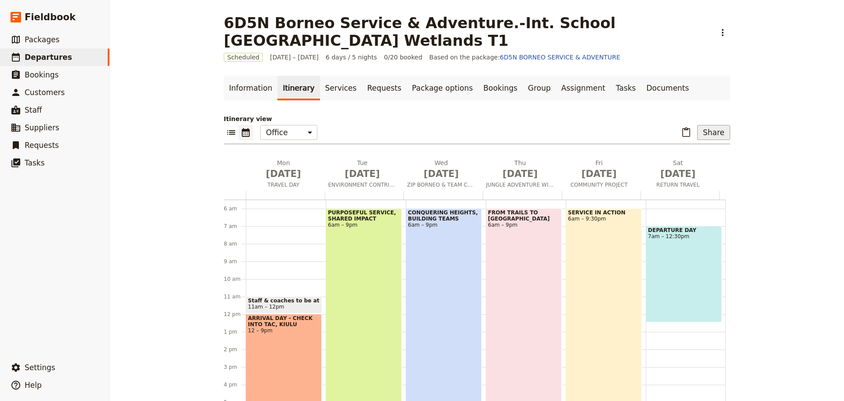
click at [722, 133] on button "Share" at bounding box center [713, 132] width 33 height 15
click at [762, 190] on div "6D5N Borneo Service & Adventure.-Int. School Kuala Lumpur Wetlands T1 ​ Schedul…" at bounding box center [477, 200] width 734 height 401
click at [281, 182] on span "TRAVEL DAY" at bounding box center [284, 184] width 76 height 7
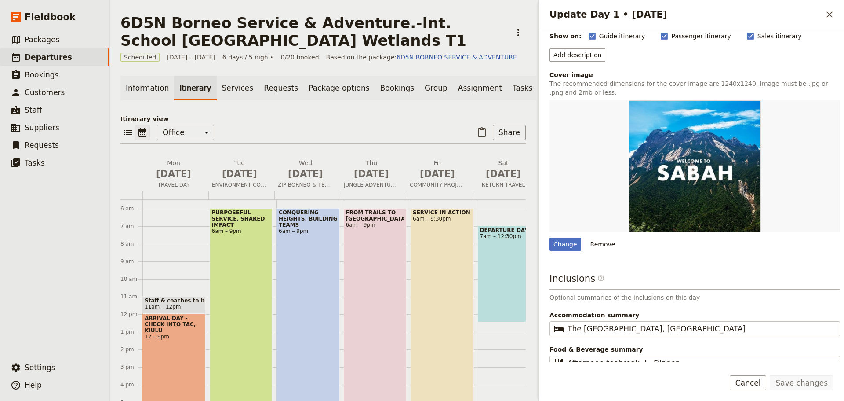
scroll to position [97, 0]
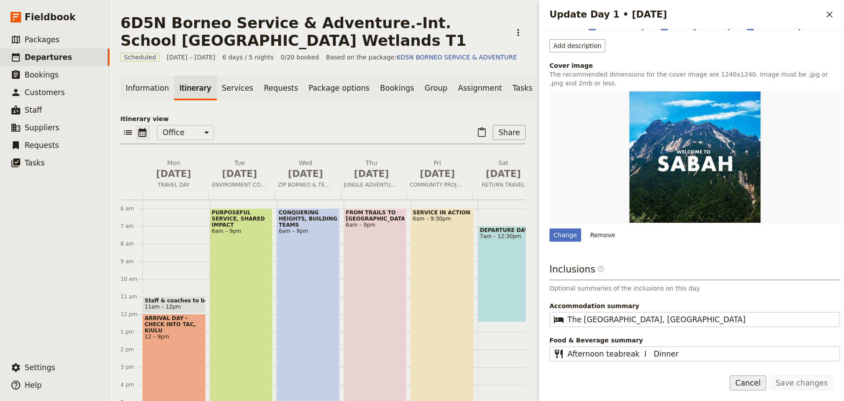
click at [766, 387] on button "Cancel" at bounding box center [748, 382] width 37 height 15
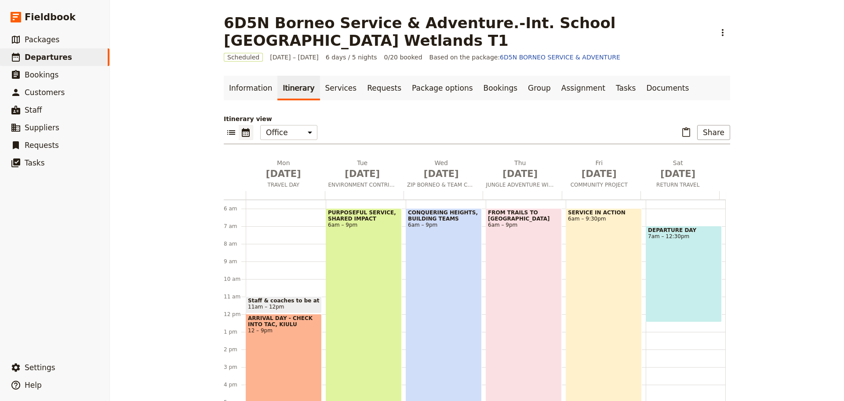
click at [685, 290] on div "DEPARTURE DAY 7am – 12:30pm" at bounding box center [684, 274] width 76 height 96
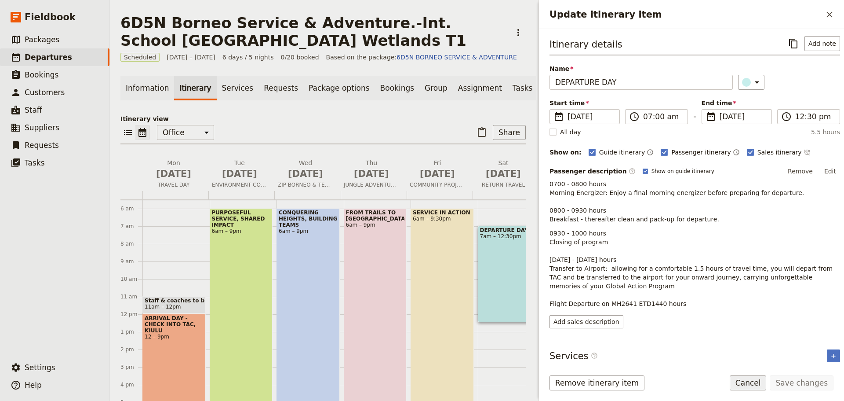
click at [749, 385] on button "Cancel" at bounding box center [748, 382] width 37 height 15
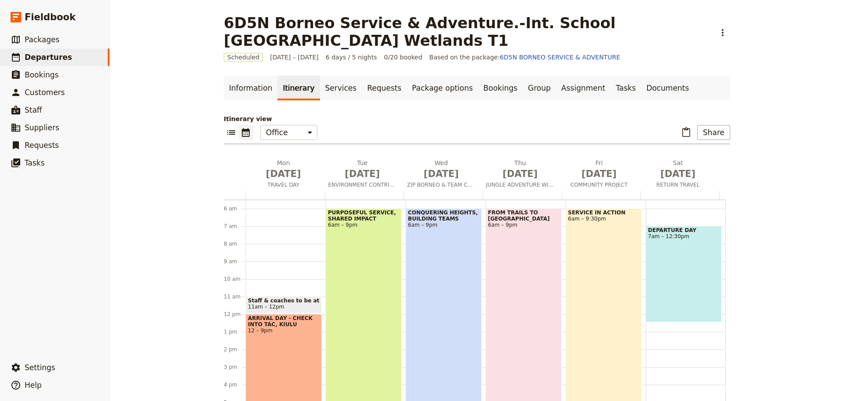
click at [568, 318] on div "SERVICE IN ACTION 6am – 9:30pm" at bounding box center [604, 344] width 76 height 272
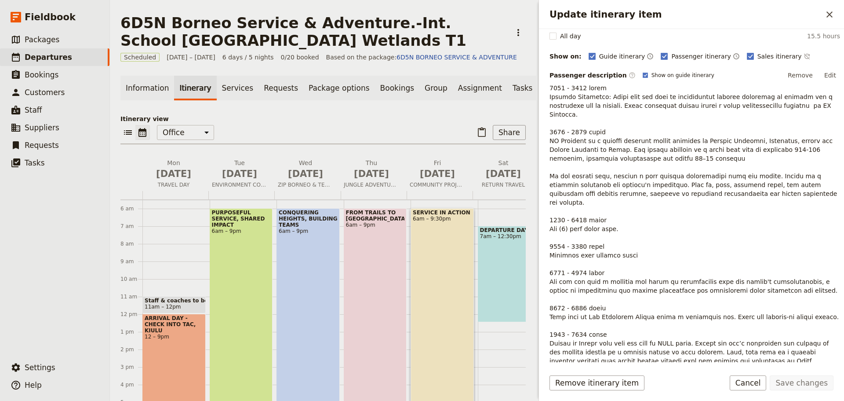
scroll to position [140, 0]
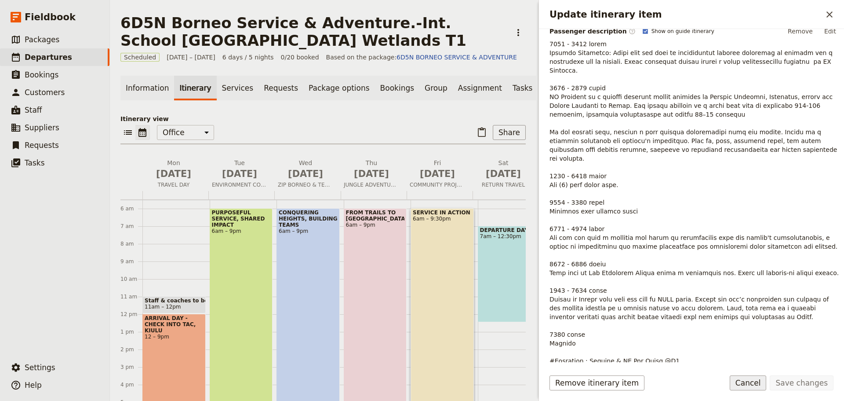
click at [753, 383] on button "Cancel" at bounding box center [748, 382] width 37 height 15
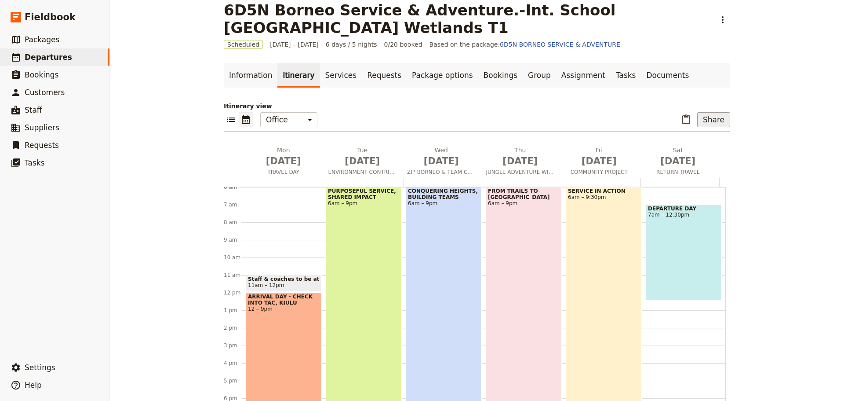
click at [708, 122] on button "Share" at bounding box center [713, 119] width 33 height 15
click at [700, 146] on button "Passenger itinerary" at bounding box center [691, 151] width 70 height 12
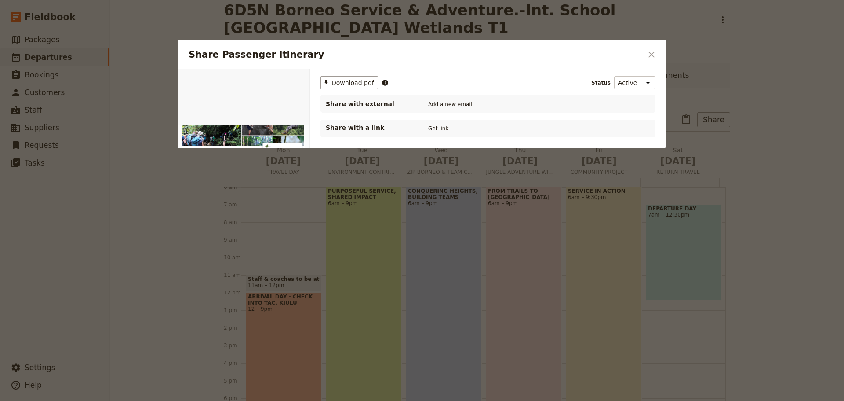
scroll to position [0, 0]
click at [368, 84] on span "Download pdf" at bounding box center [353, 82] width 43 height 9
click at [359, 84] on span "Download pdf" at bounding box center [353, 82] width 43 height 9
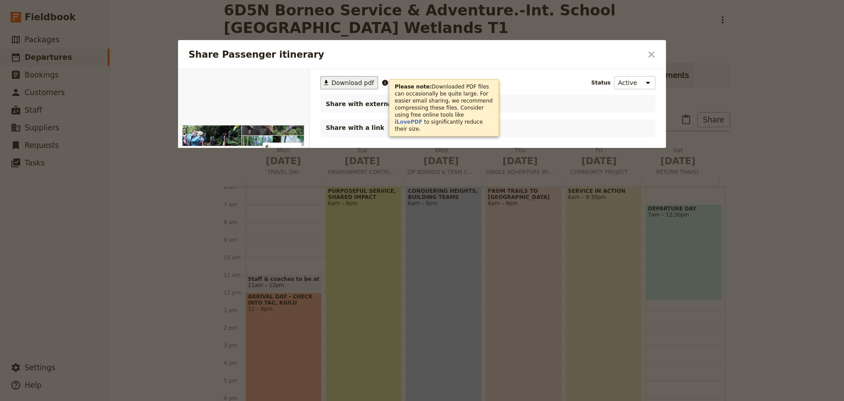
drag, startPoint x: 649, startPoint y: 55, endPoint x: 609, endPoint y: 82, distance: 49.4
click at [650, 55] on icon "Close dialog" at bounding box center [651, 54] width 11 height 11
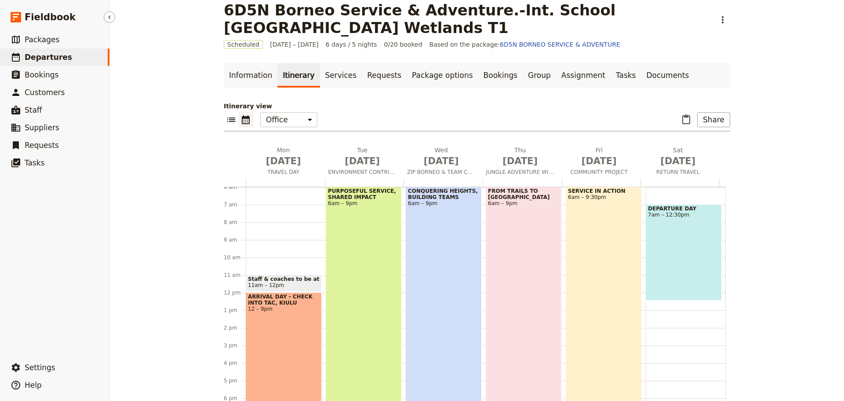
click at [64, 59] on link "​ Departures" at bounding box center [54, 57] width 109 height 18
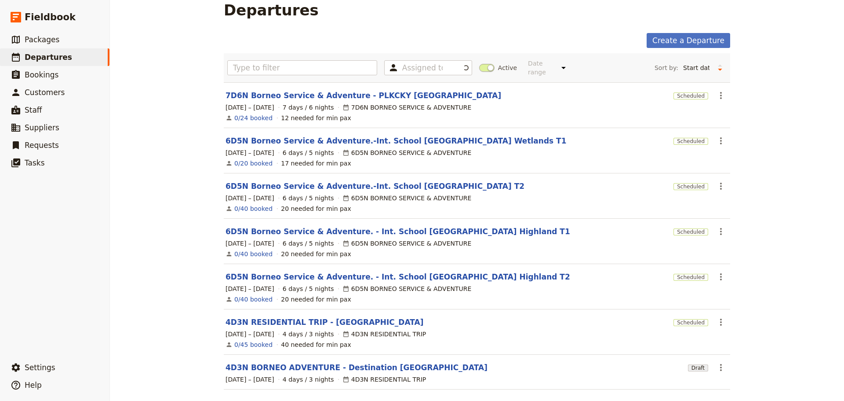
click at [424, 181] on link "6D5N Borneo Service & Adventure.-Int. School [GEOGRAPHIC_DATA] T2" at bounding box center [375, 186] width 299 height 11
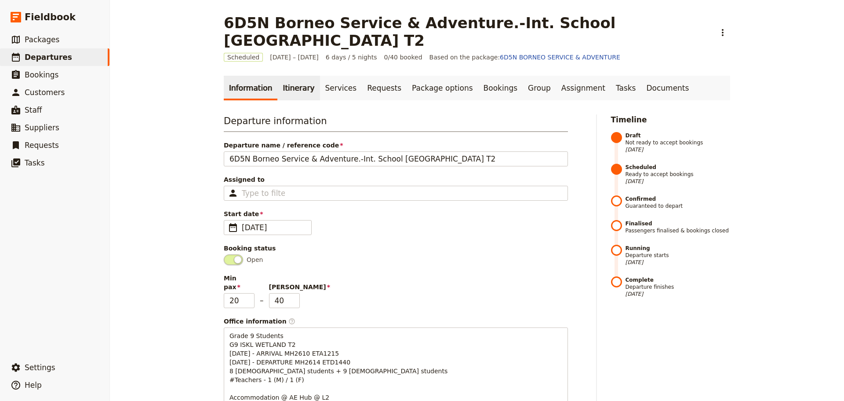
click at [290, 90] on link "Itinerary" at bounding box center [298, 88] width 42 height 25
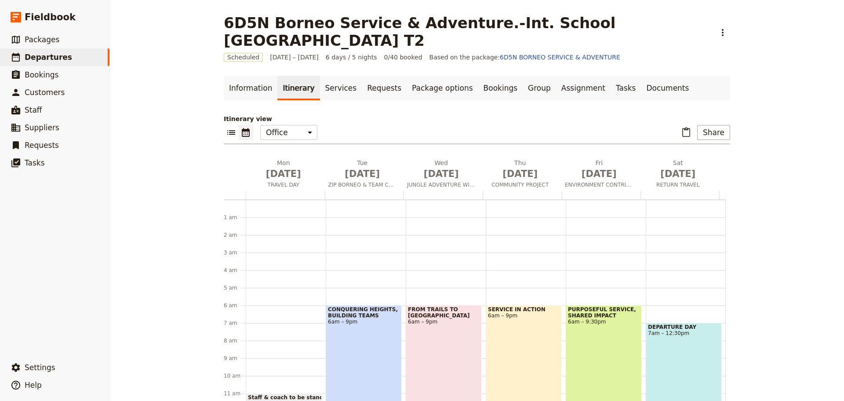
scroll to position [97, 0]
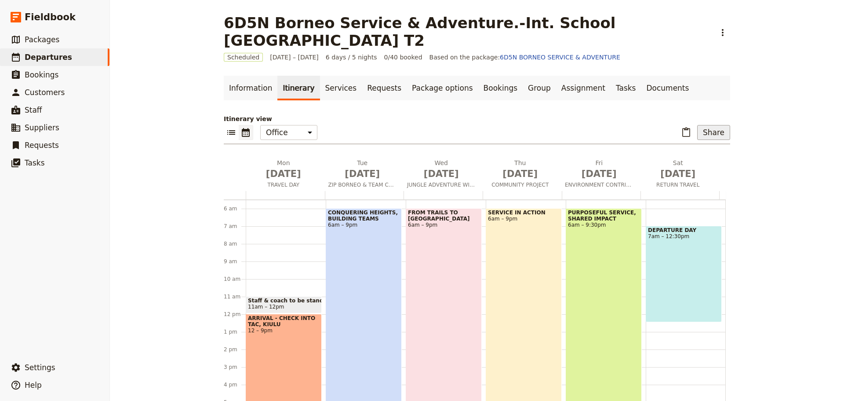
click at [712, 136] on button "Share" at bounding box center [713, 132] width 33 height 15
click at [697, 165] on span "Passenger itinerary" at bounding box center [691, 164] width 59 height 9
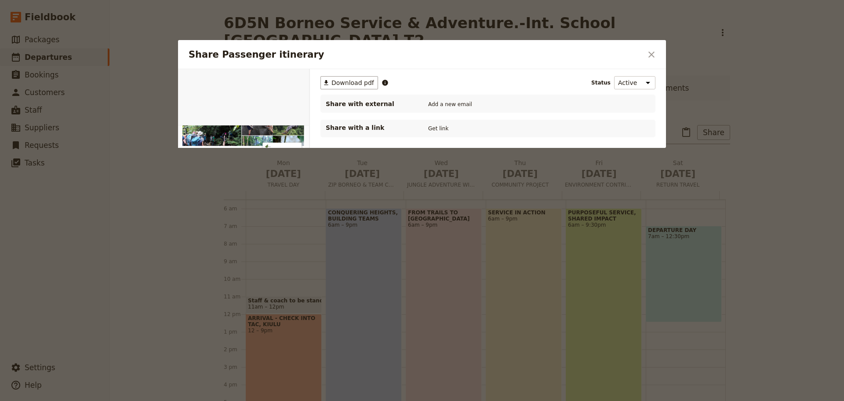
scroll to position [0, 0]
click at [356, 84] on span "Download pdf" at bounding box center [353, 82] width 43 height 9
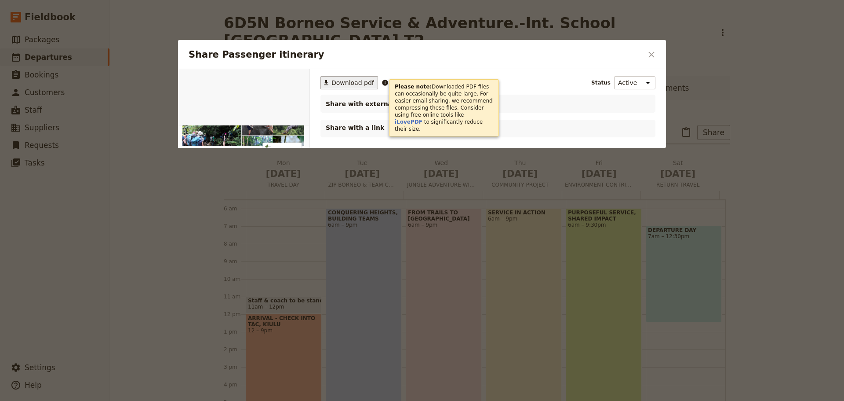
click at [650, 52] on icon "Close dialog" at bounding box center [651, 54] width 11 height 11
